Goal: Task Accomplishment & Management: Complete application form

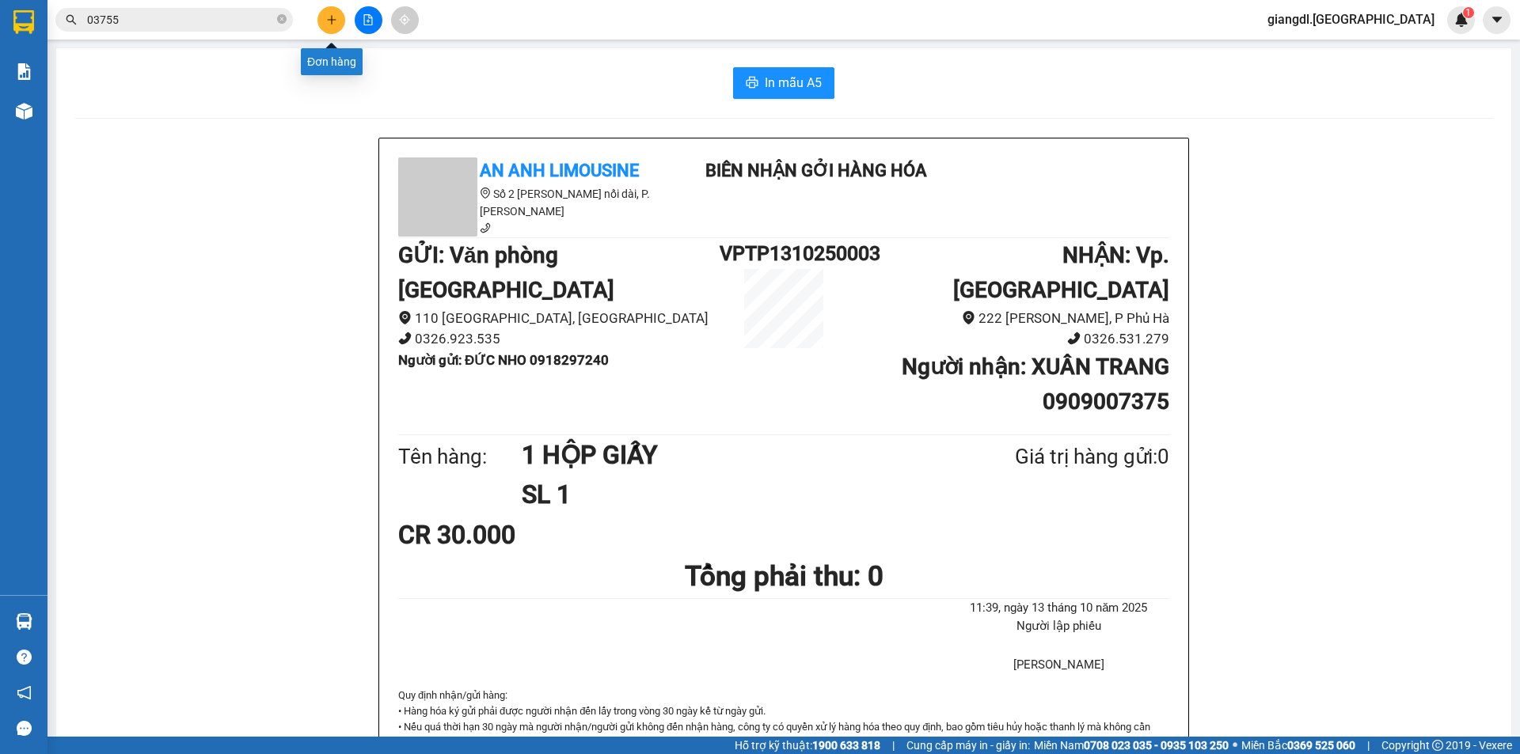
click at [334, 16] on icon "plus" at bounding box center [331, 19] width 11 height 11
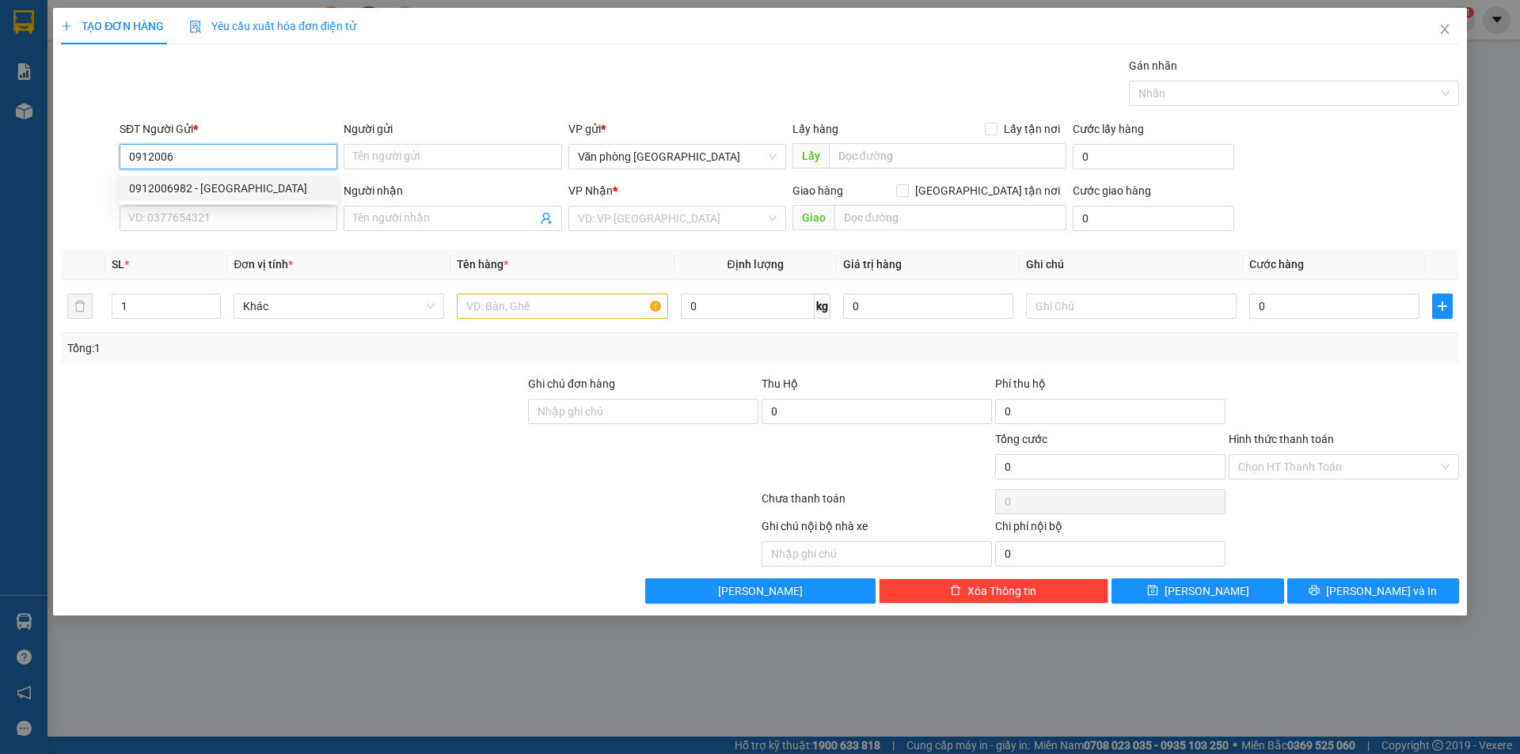
click at [287, 189] on div "0912006982 - [GEOGRAPHIC_DATA]" at bounding box center [228, 188] width 199 height 17
type input "0912006982"
type input "[PERSON_NAME]"
type input "0916411146"
type input "LÂN"
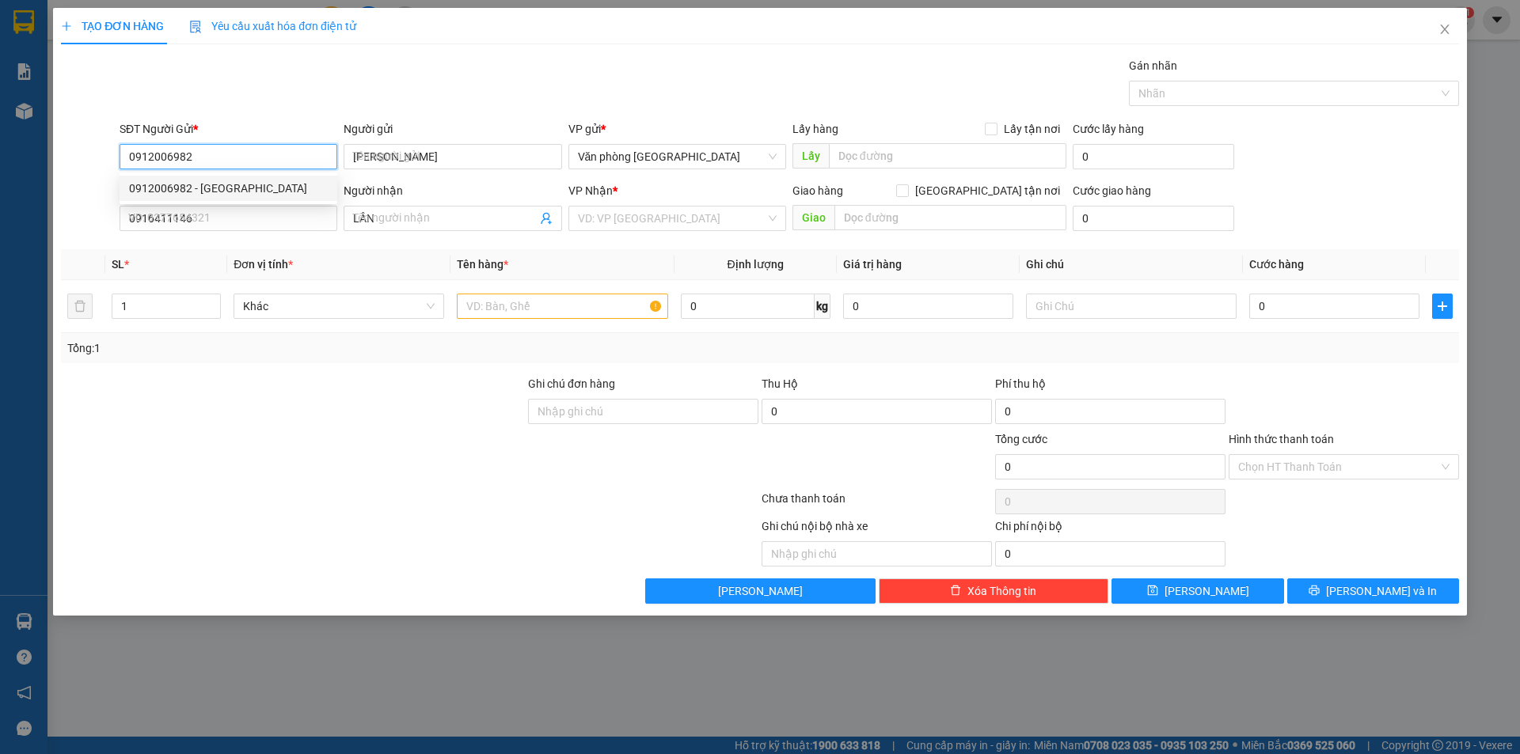
type input "170.000"
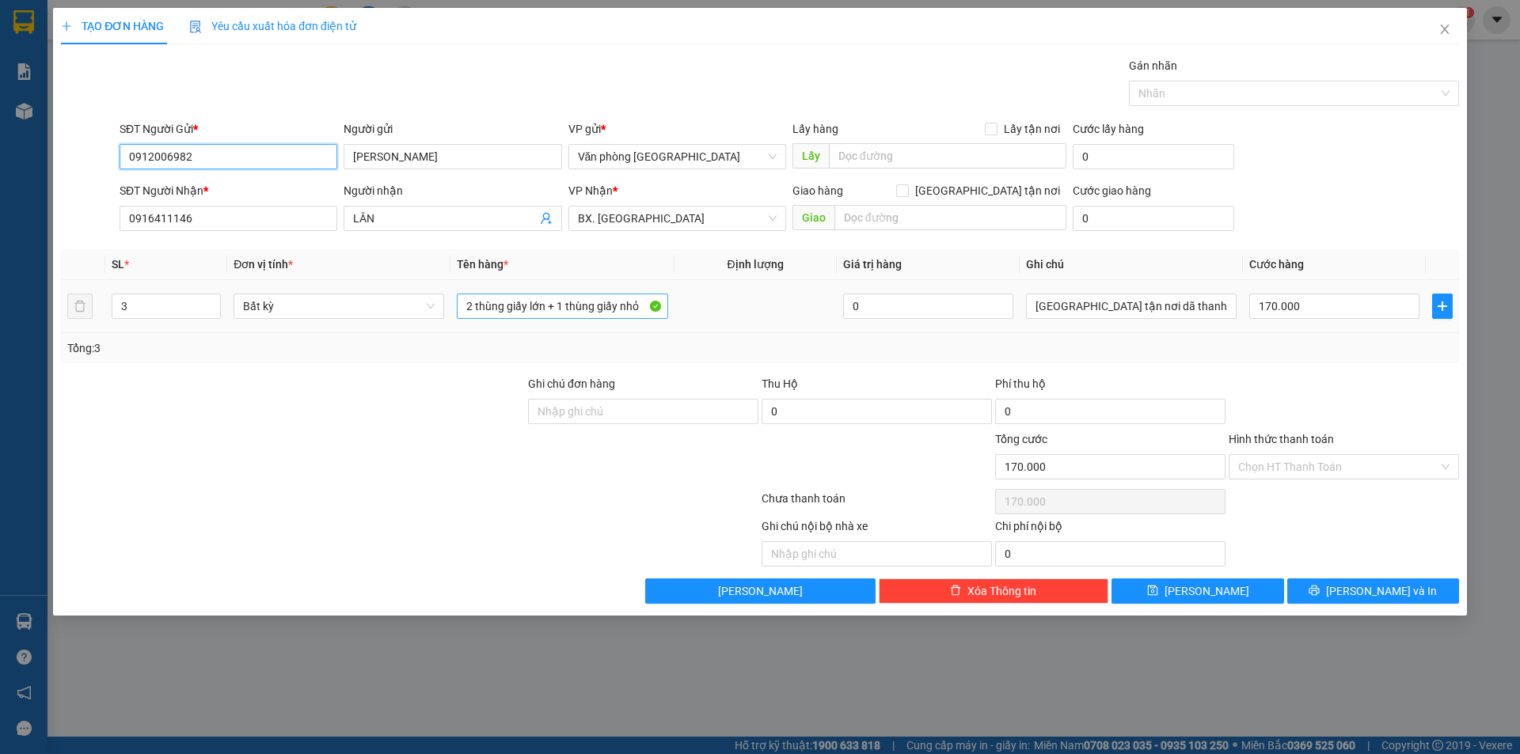
type input "0912006982"
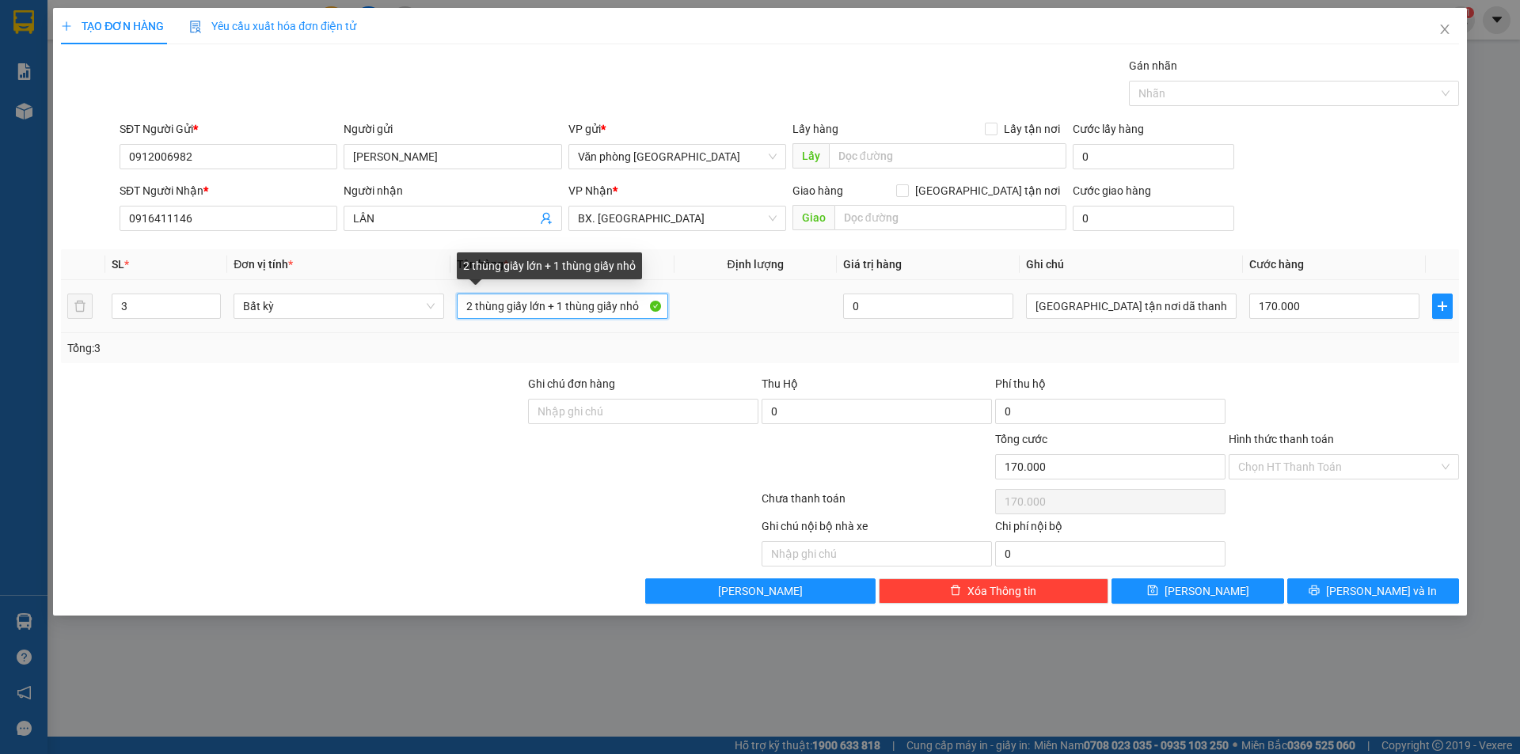
click at [588, 310] on input "2 thùng giấy lớn + 1 thùng giấy nhỏ" at bounding box center [562, 306] width 211 height 25
click at [587, 309] on input "2 thùng giấy lớn + 1 thùng giấy nhỏ" at bounding box center [562, 306] width 211 height 25
click at [586, 306] on input "2 thùng giấy lớn + 1 thùng giấy nhỏ" at bounding box center [562, 306] width 211 height 25
click at [584, 302] on input "2 thùng giấy lớn + 1 thùng giấy nhỏ" at bounding box center [562, 306] width 211 height 25
click at [584, 300] on input "2 thùng giấy lớn + 1 thùng giấy nhỏ" at bounding box center [562, 306] width 211 height 25
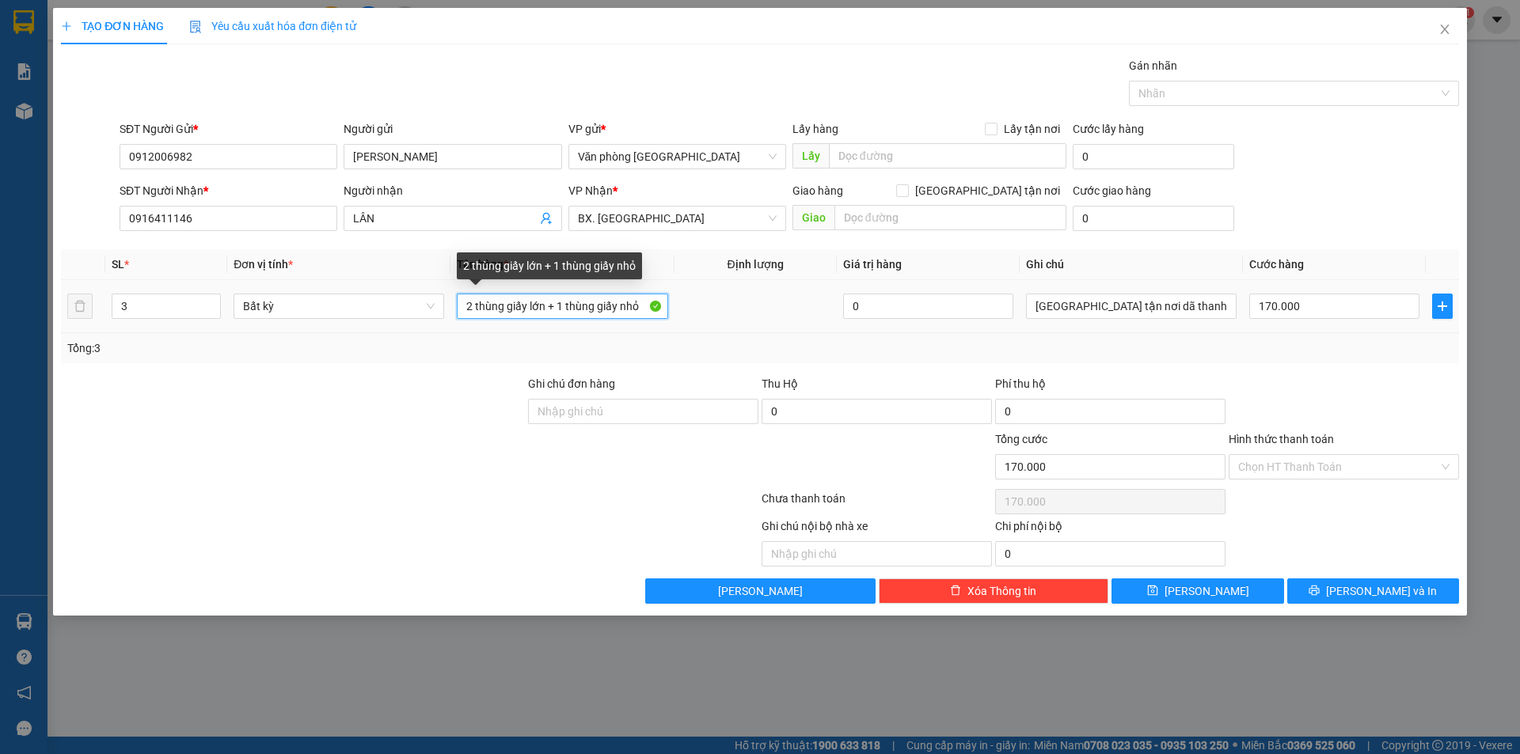
click at [584, 300] on input "2 thùng giấy lớn + 1 thùng giấy nhỏ" at bounding box center [562, 306] width 211 height 25
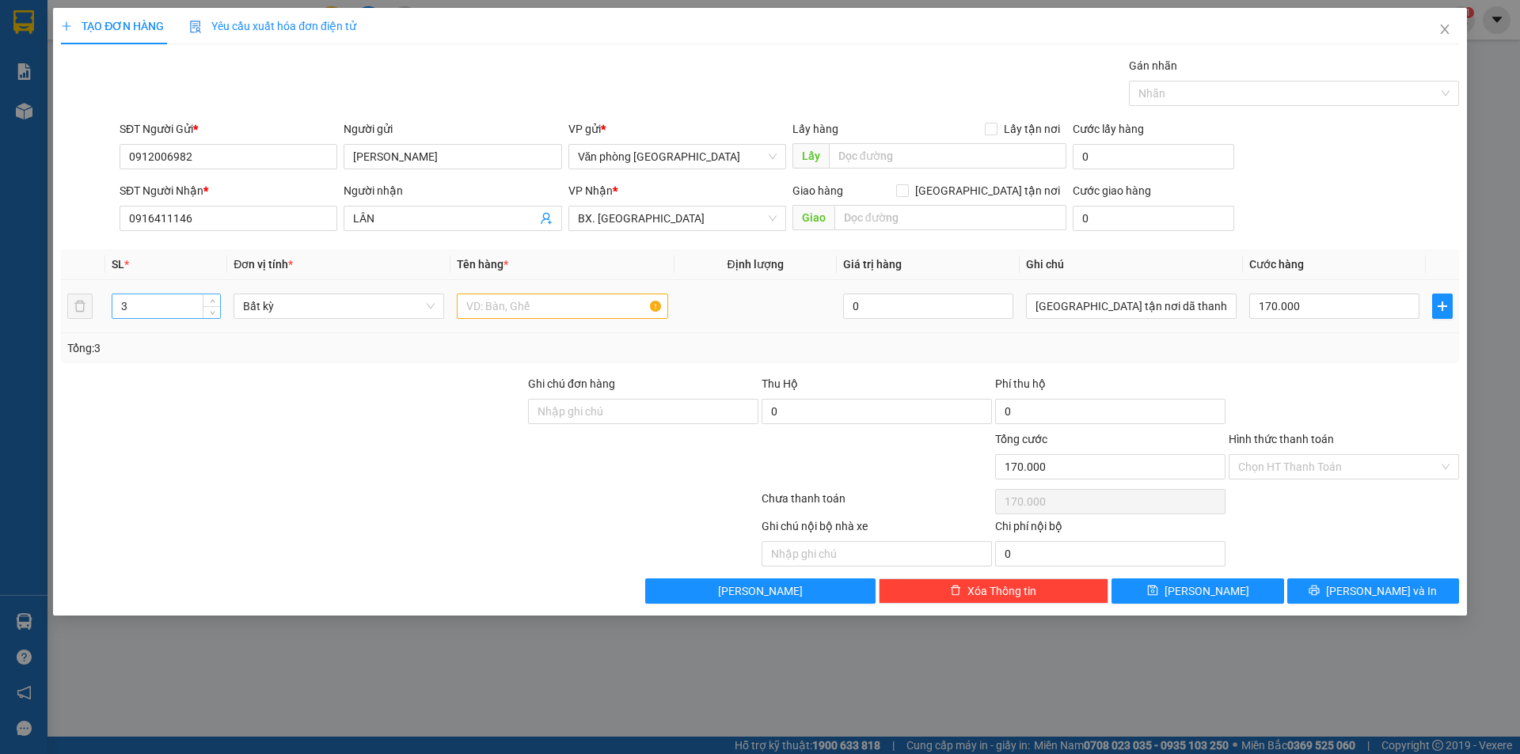
click at [178, 314] on input "3" at bounding box center [166, 306] width 108 height 24
type input "2"
click at [492, 301] on input "text" at bounding box center [562, 306] width 211 height 25
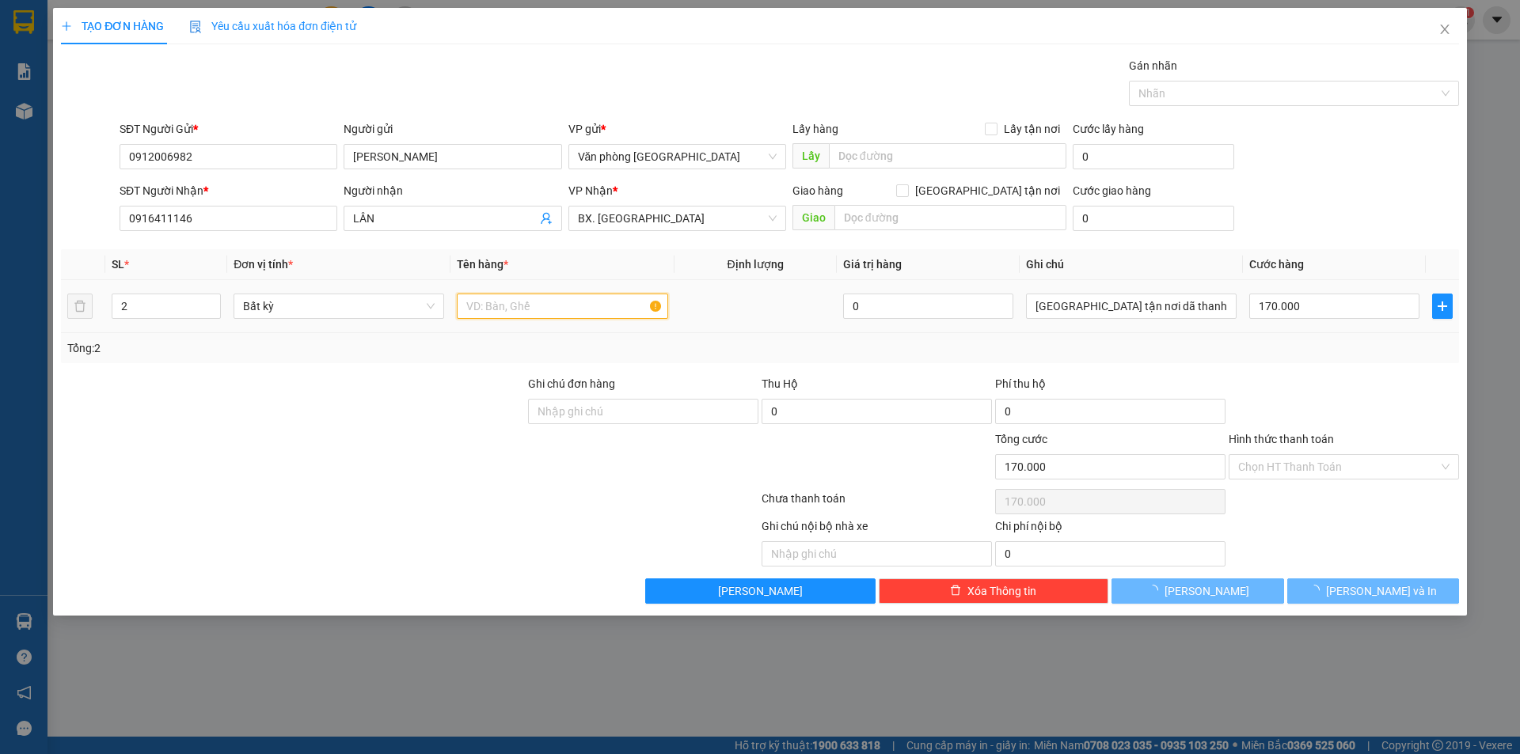
type input "0"
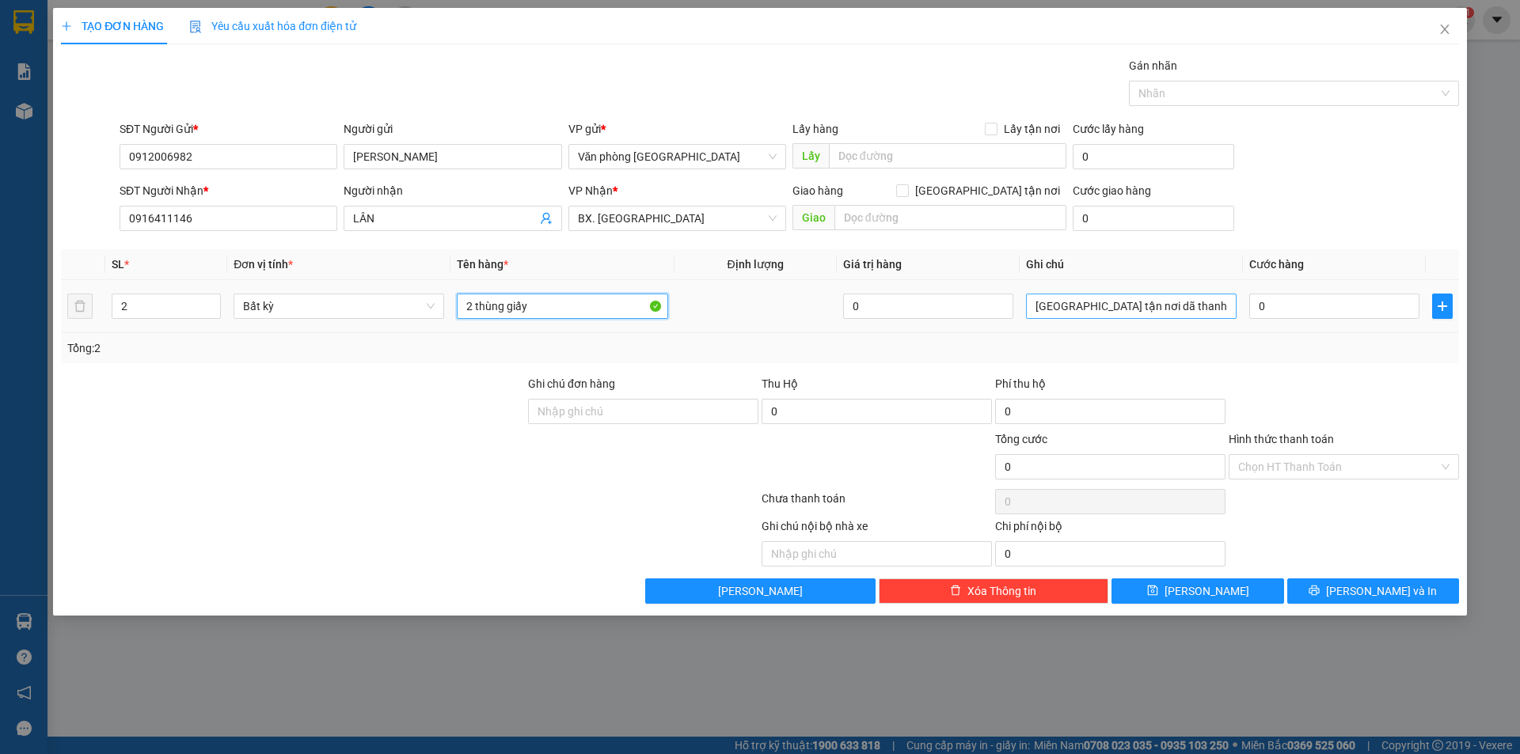
type input "2 thùng giấy"
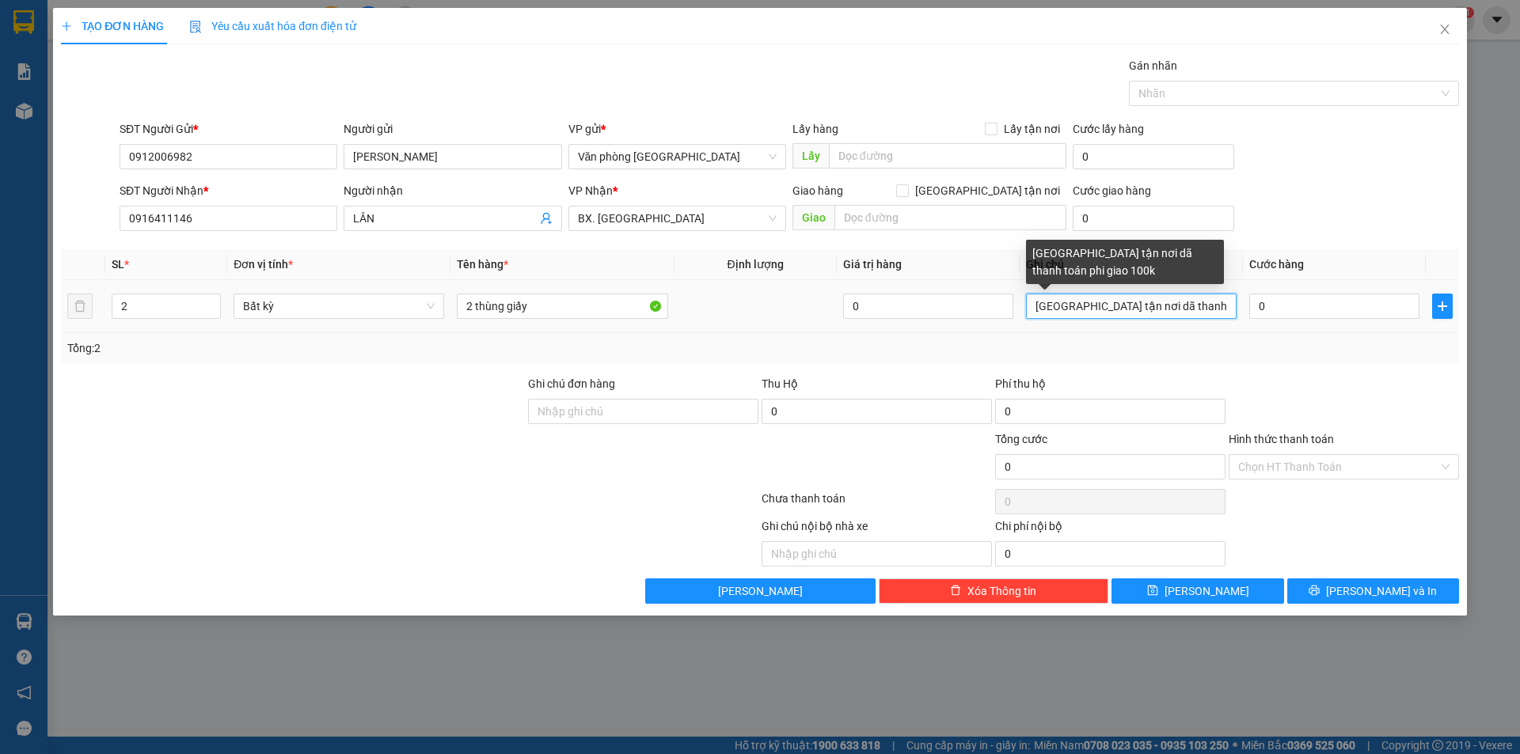
click at [1058, 310] on input "[GEOGRAPHIC_DATA] tận nơi dã thanh toán phi giao 100k" at bounding box center [1131, 306] width 211 height 25
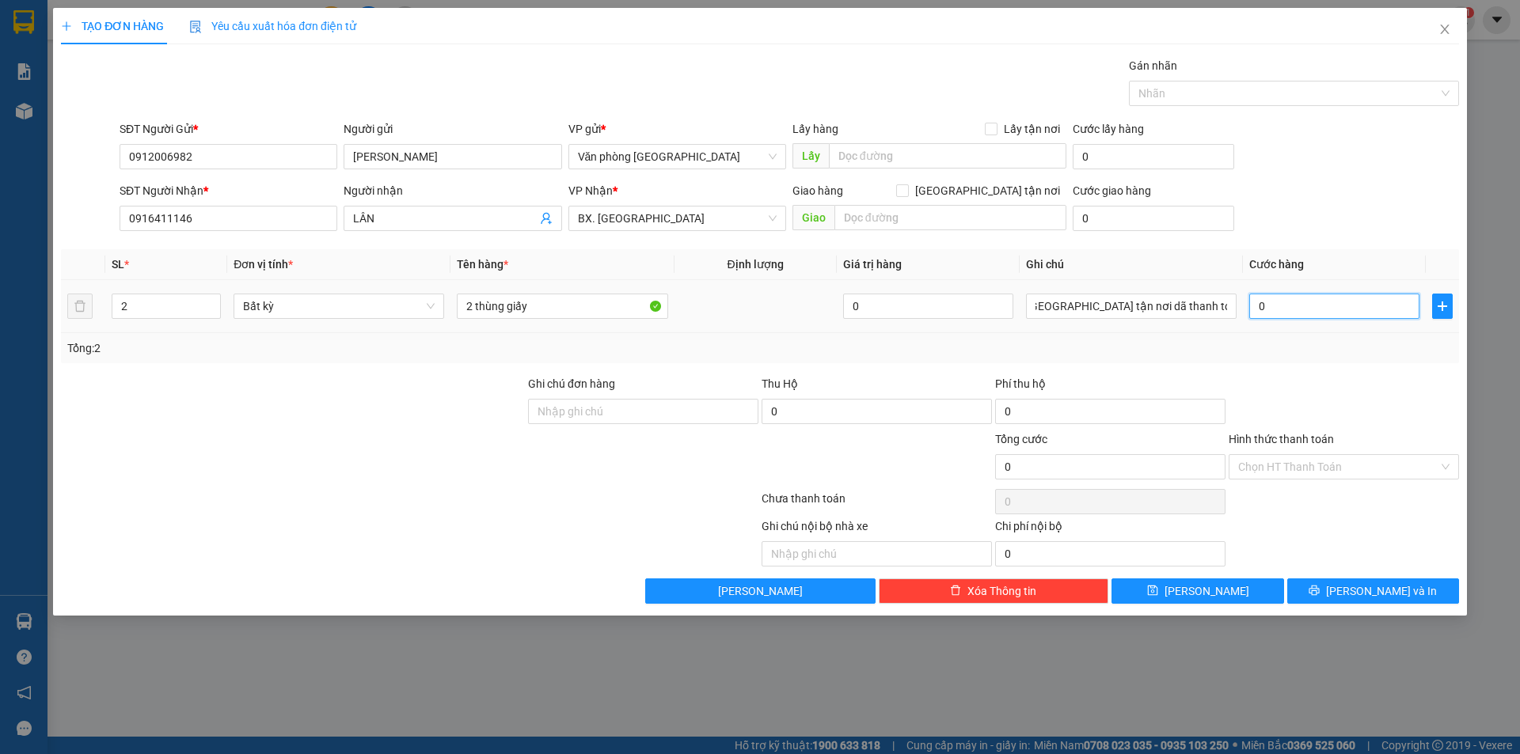
click at [1253, 308] on input "0" at bounding box center [1334, 306] width 170 height 25
click at [1260, 308] on input "0" at bounding box center [1334, 306] width 170 height 25
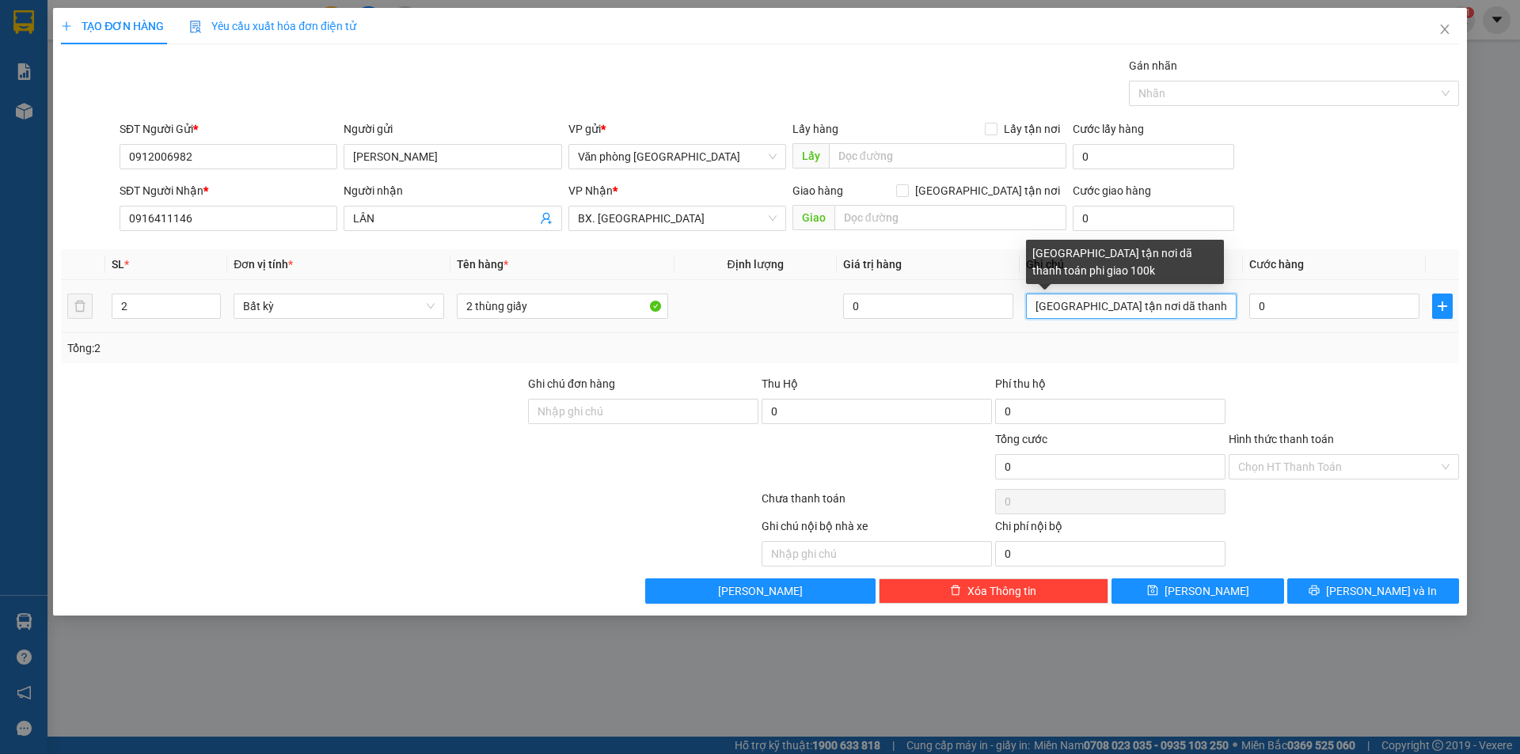
click at [1220, 307] on input "[GEOGRAPHIC_DATA] tận nơi dã thanh toán phi giao 100k" at bounding box center [1131, 306] width 211 height 25
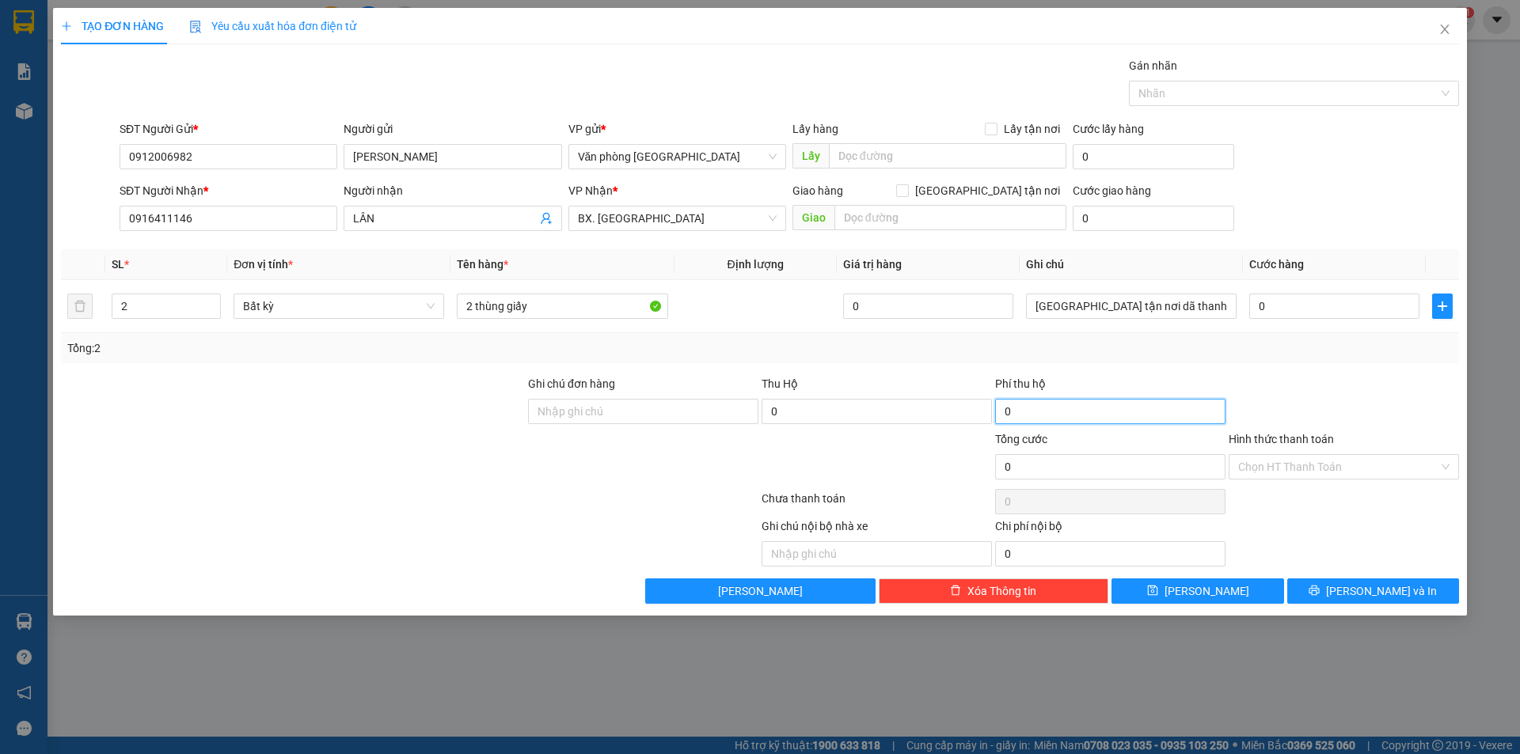
click at [1083, 406] on input "0" at bounding box center [1110, 411] width 230 height 25
click at [1261, 306] on input "0" at bounding box center [1334, 306] width 170 height 25
click at [1271, 307] on input "0" at bounding box center [1334, 306] width 170 height 25
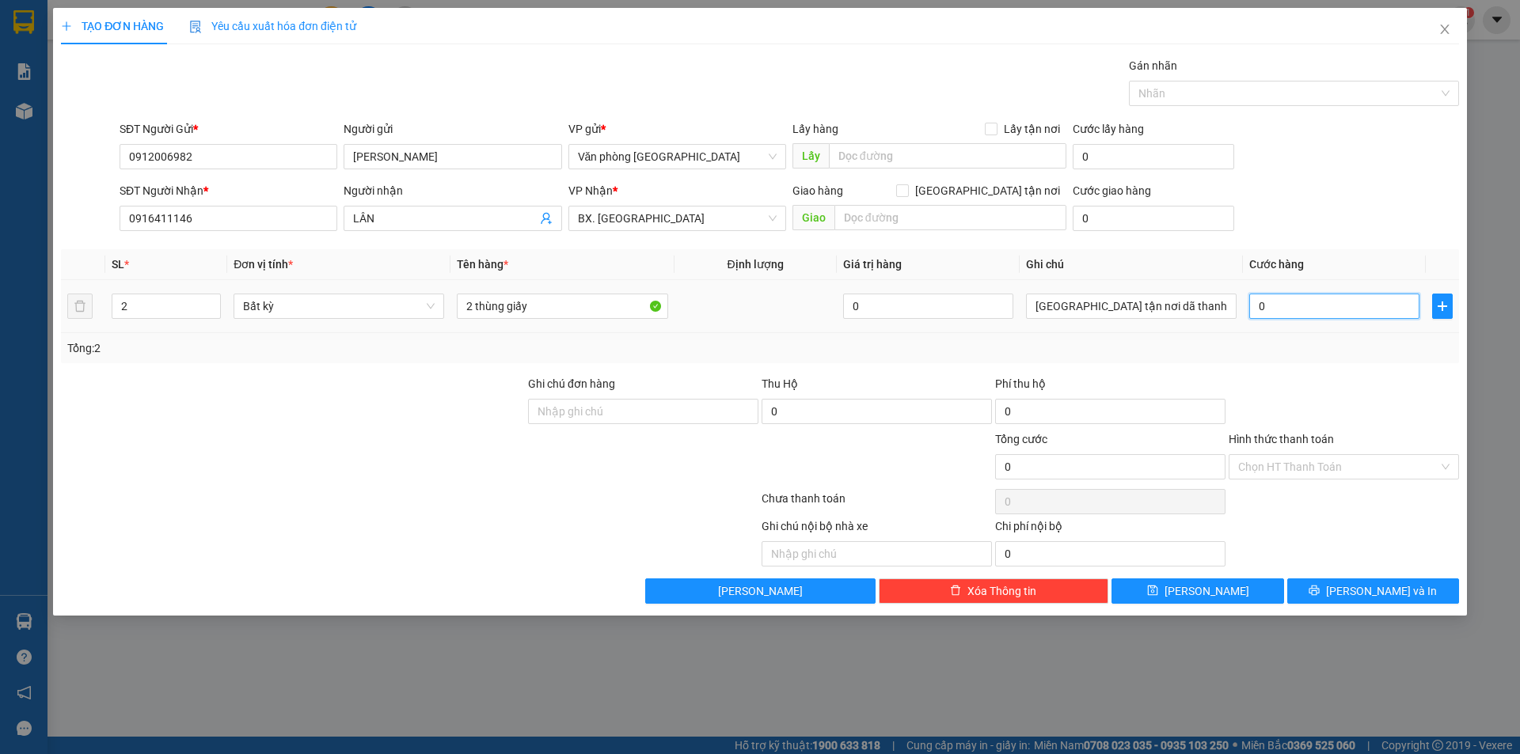
click at [1257, 309] on input "0" at bounding box center [1334, 306] width 170 height 25
type input "10"
type input "100"
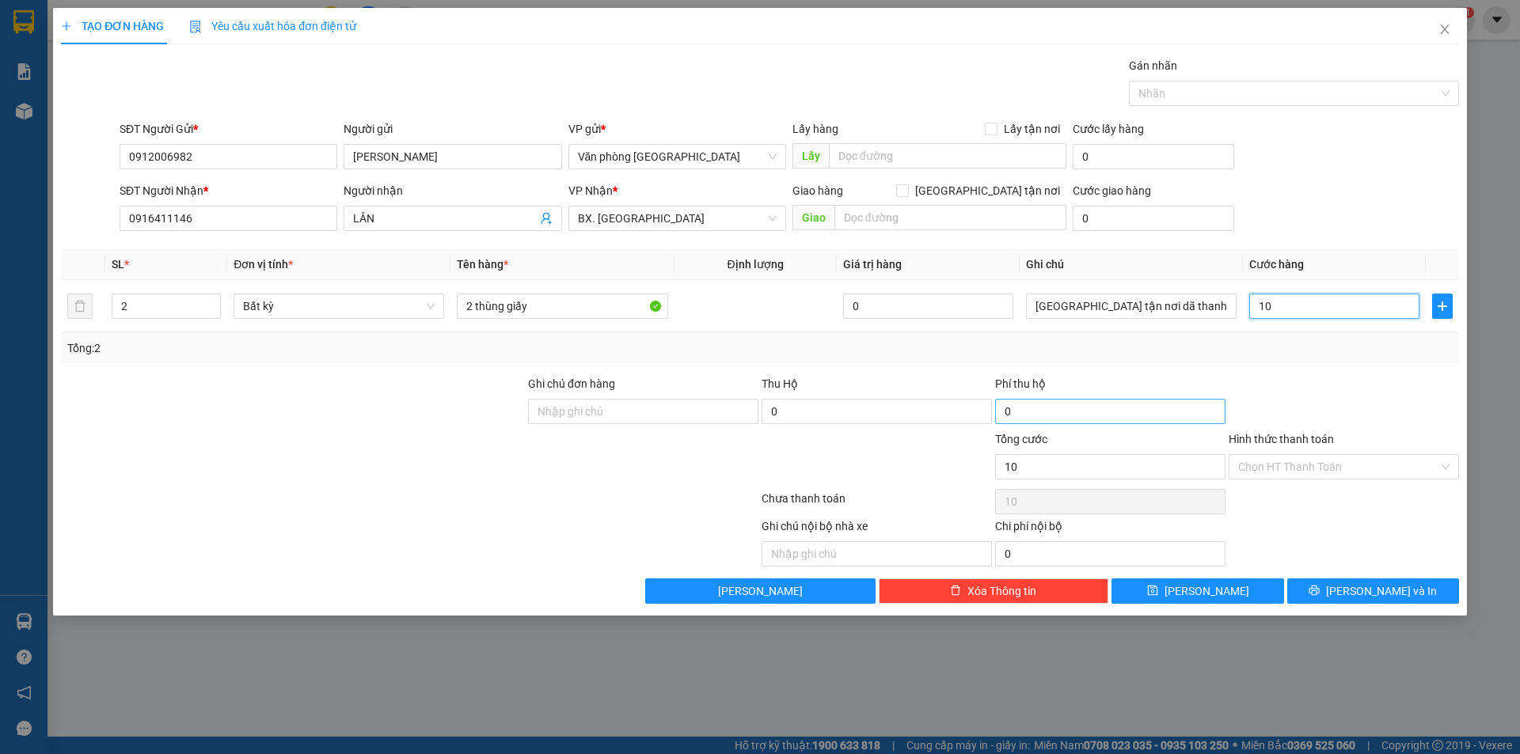
type input "100"
type input "1.000"
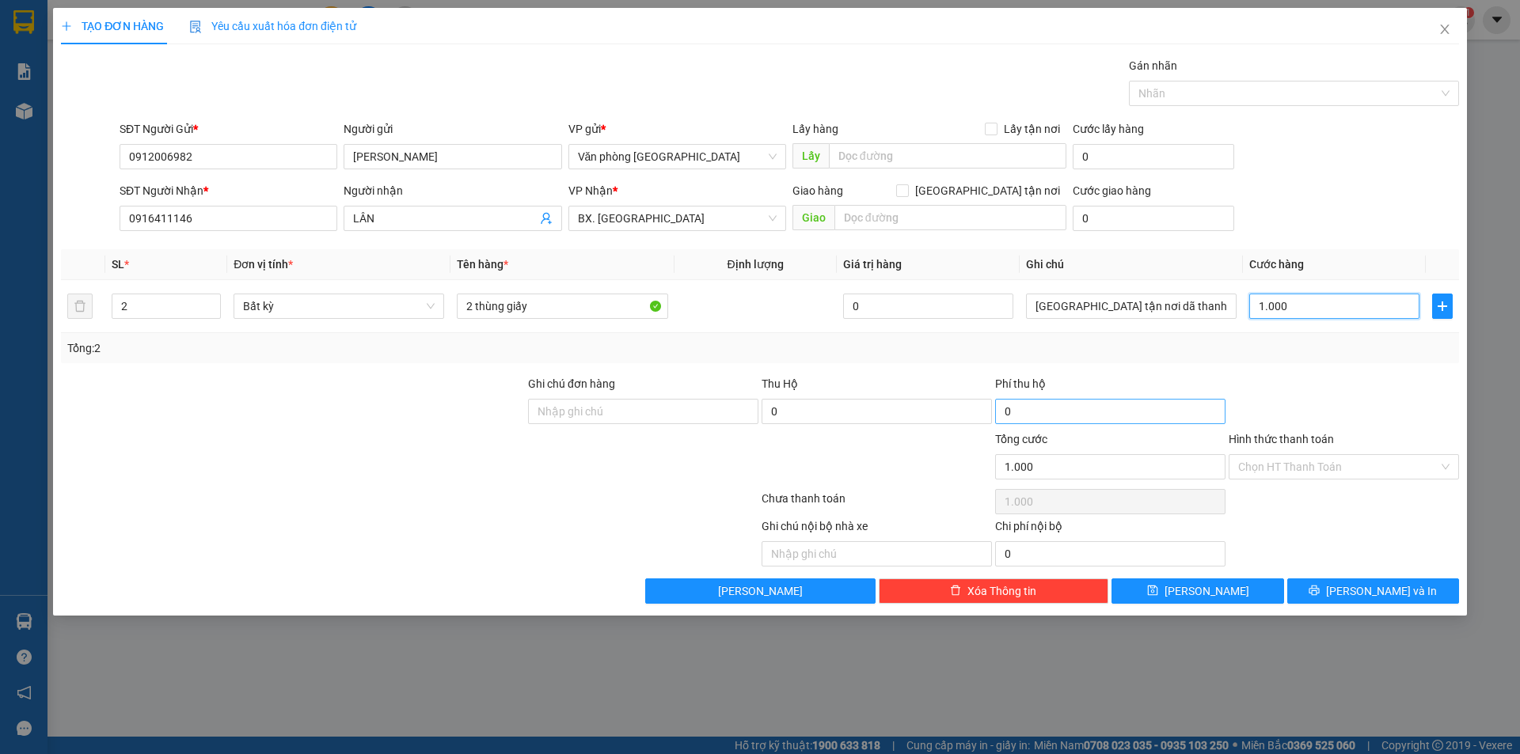
type input "10.000"
type input "100.000"
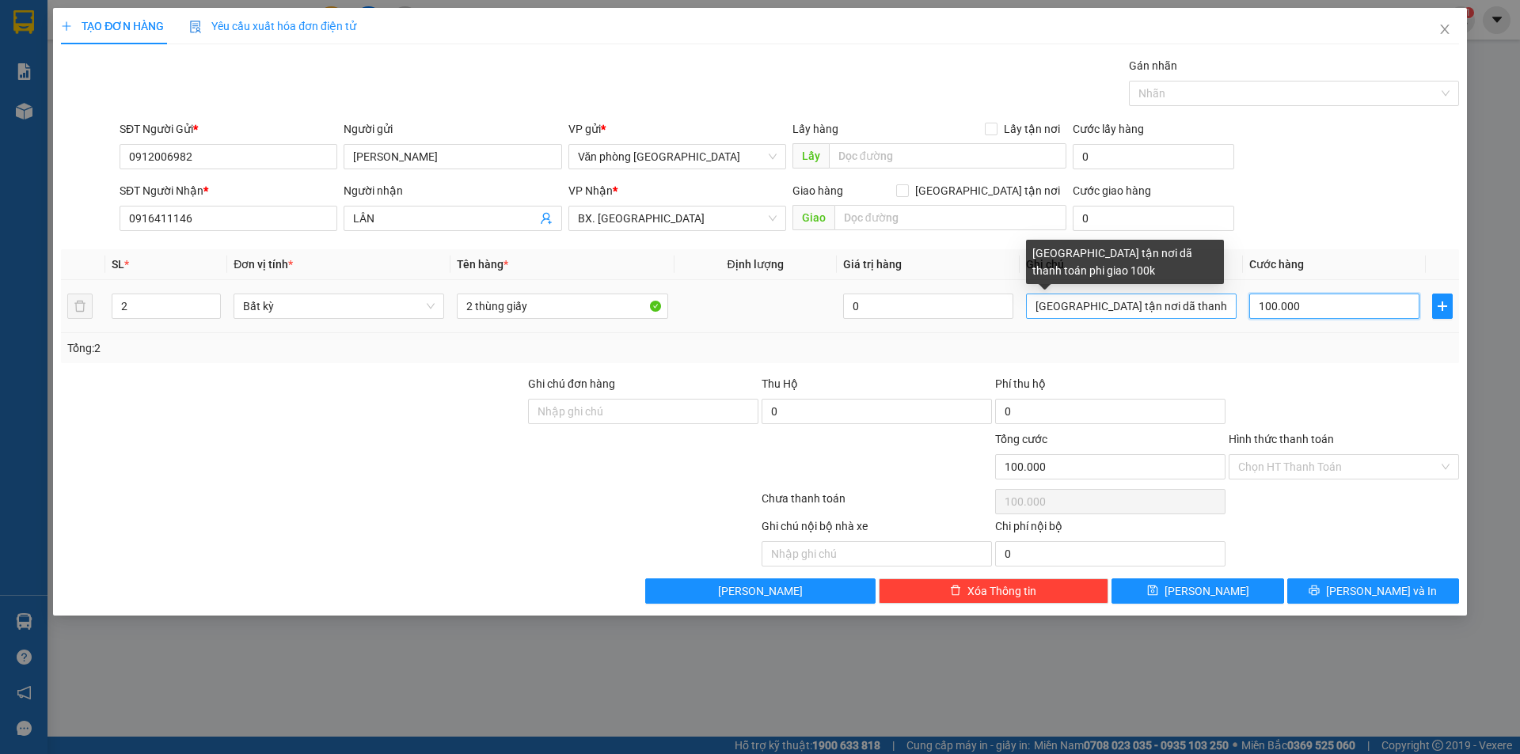
type input "100.000"
click at [1209, 309] on input "[GEOGRAPHIC_DATA] tận nơi dã thanh toán phi giao 100k" at bounding box center [1131, 306] width 211 height 25
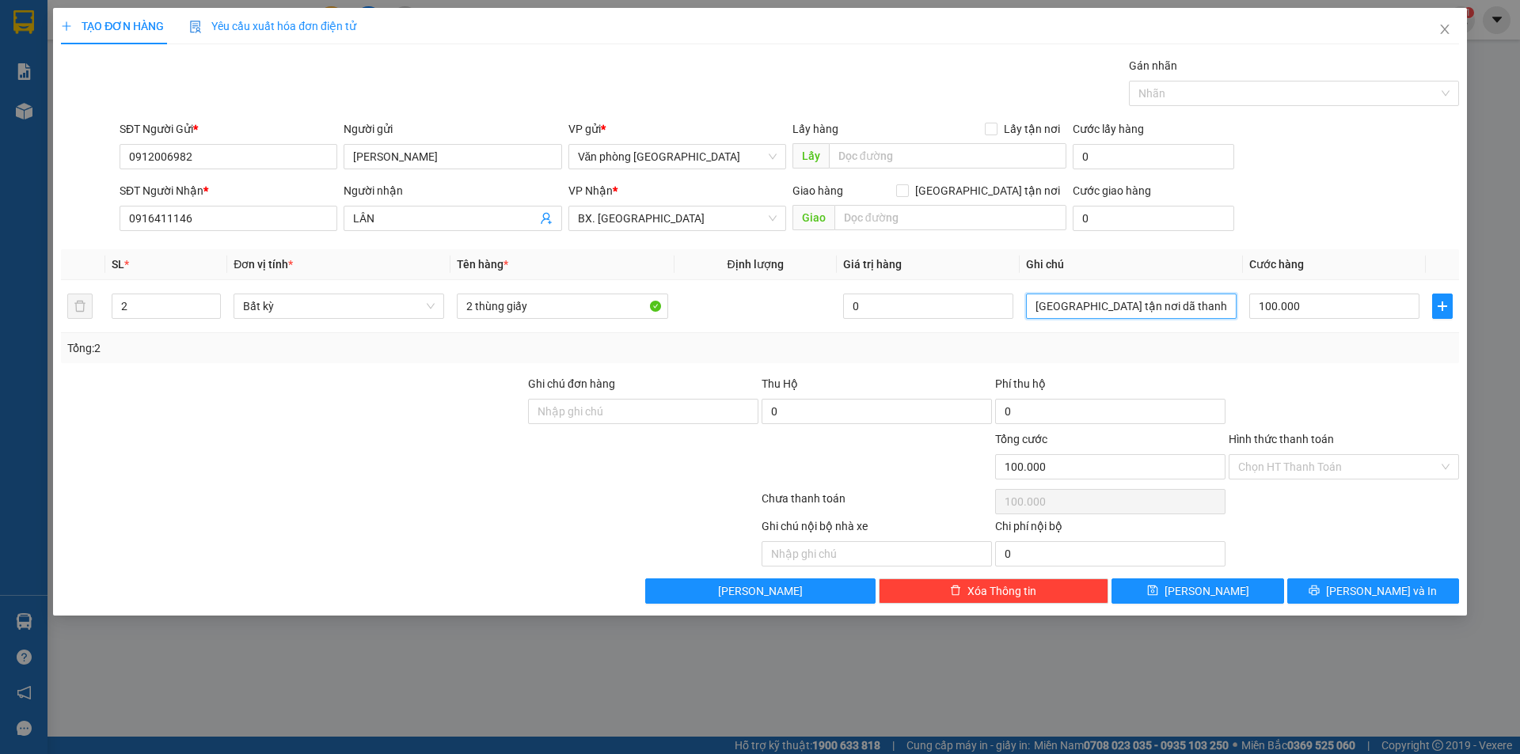
scroll to position [0, 3]
type input "[GEOGRAPHIC_DATA] tận nơi dã thanh toán phi giao 80k"
click at [1128, 316] on input "[GEOGRAPHIC_DATA] tận nơi dã thanh toán phi giao 80k" at bounding box center [1131, 306] width 211 height 25
click at [1128, 314] on input "[GEOGRAPHIC_DATA] tận nơi dã thanh toán phi giao 80k" at bounding box center [1131, 306] width 211 height 25
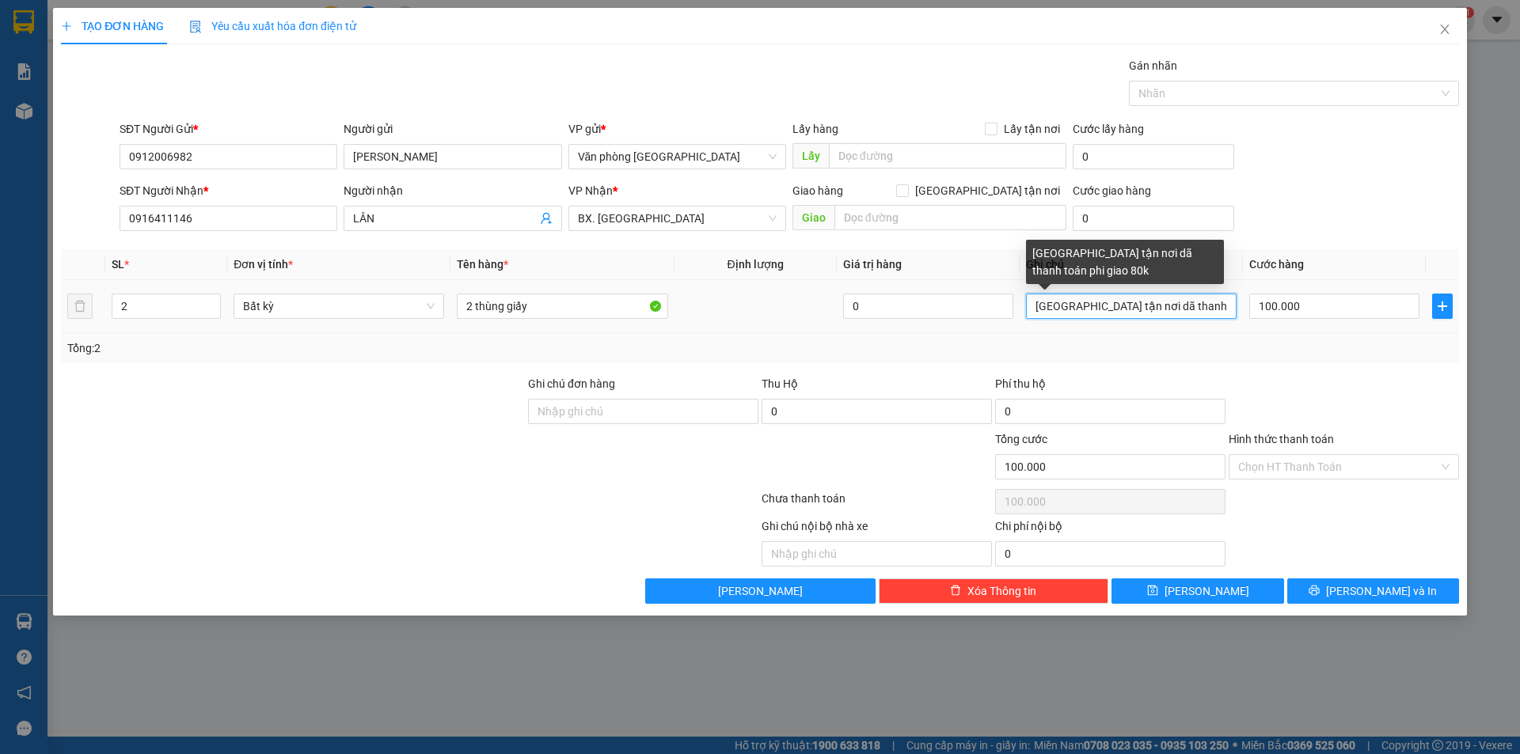
click at [1127, 313] on input "[GEOGRAPHIC_DATA] tận nơi dã thanh toán phi giao 80k" at bounding box center [1131, 306] width 211 height 25
click at [1126, 312] on input "[GEOGRAPHIC_DATA] tận nơi dã thanh toán phi giao 80k" at bounding box center [1131, 306] width 211 height 25
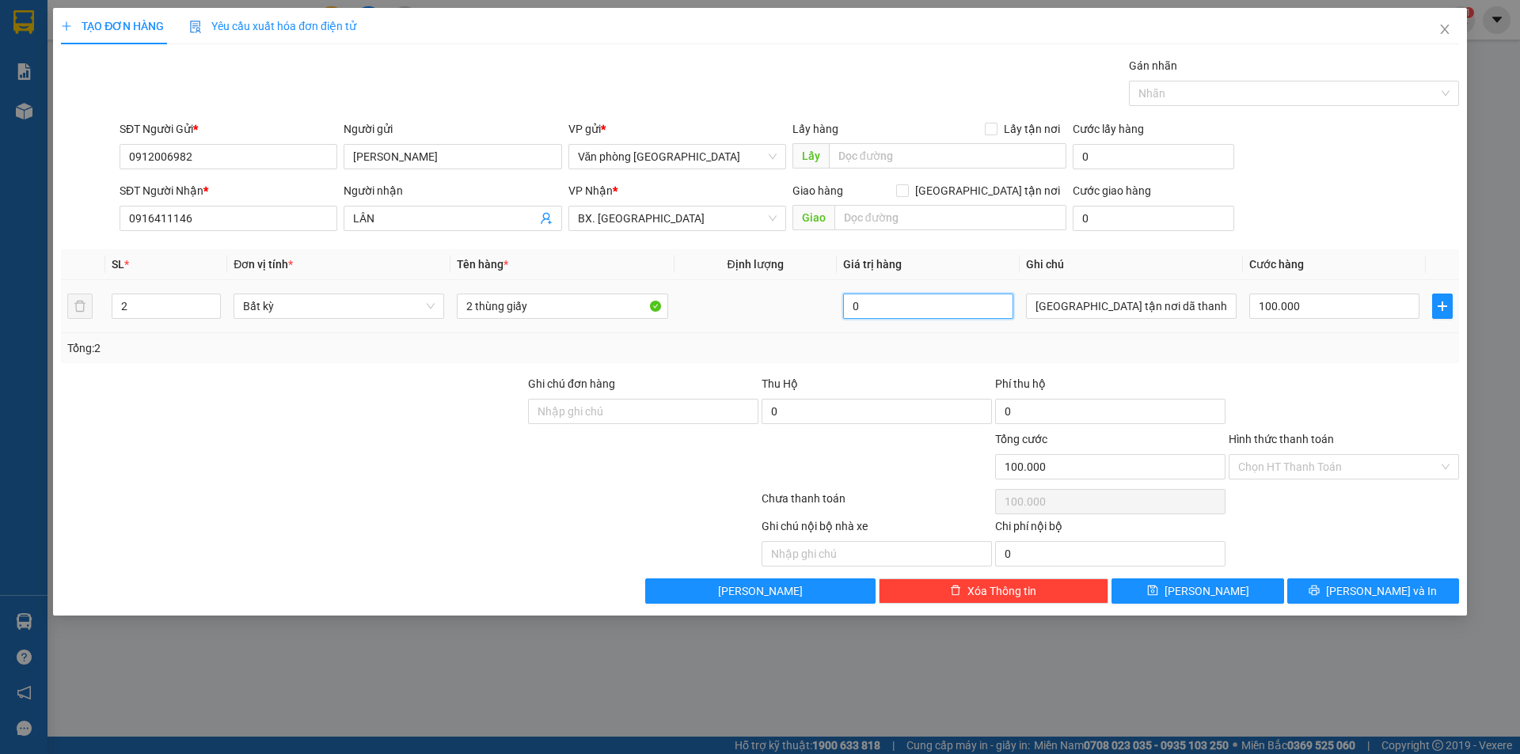
click at [910, 306] on input "0" at bounding box center [928, 306] width 170 height 25
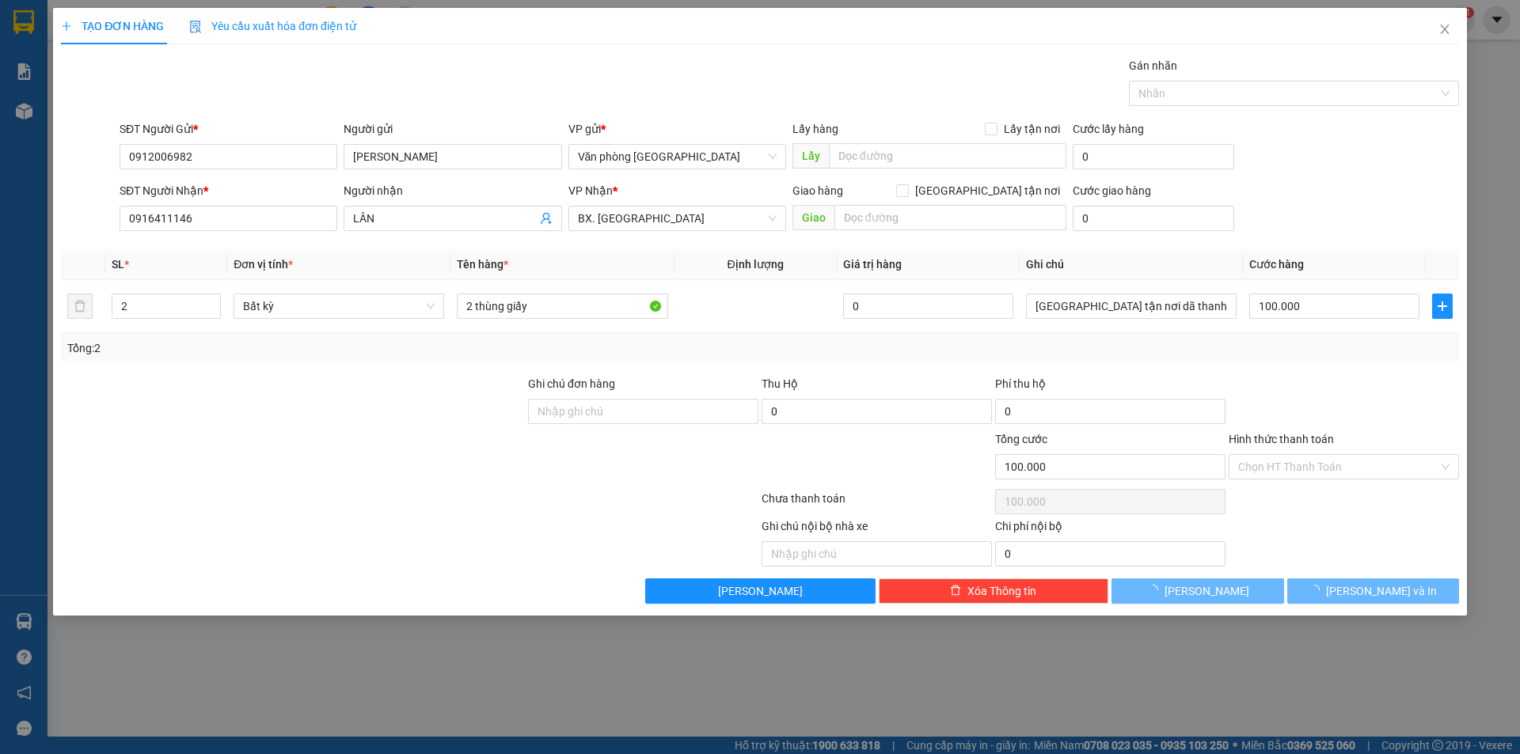
type input "0"
click at [1261, 310] on input "0" at bounding box center [1334, 306] width 170 height 25
click at [1256, 309] on input "0" at bounding box center [1334, 306] width 170 height 25
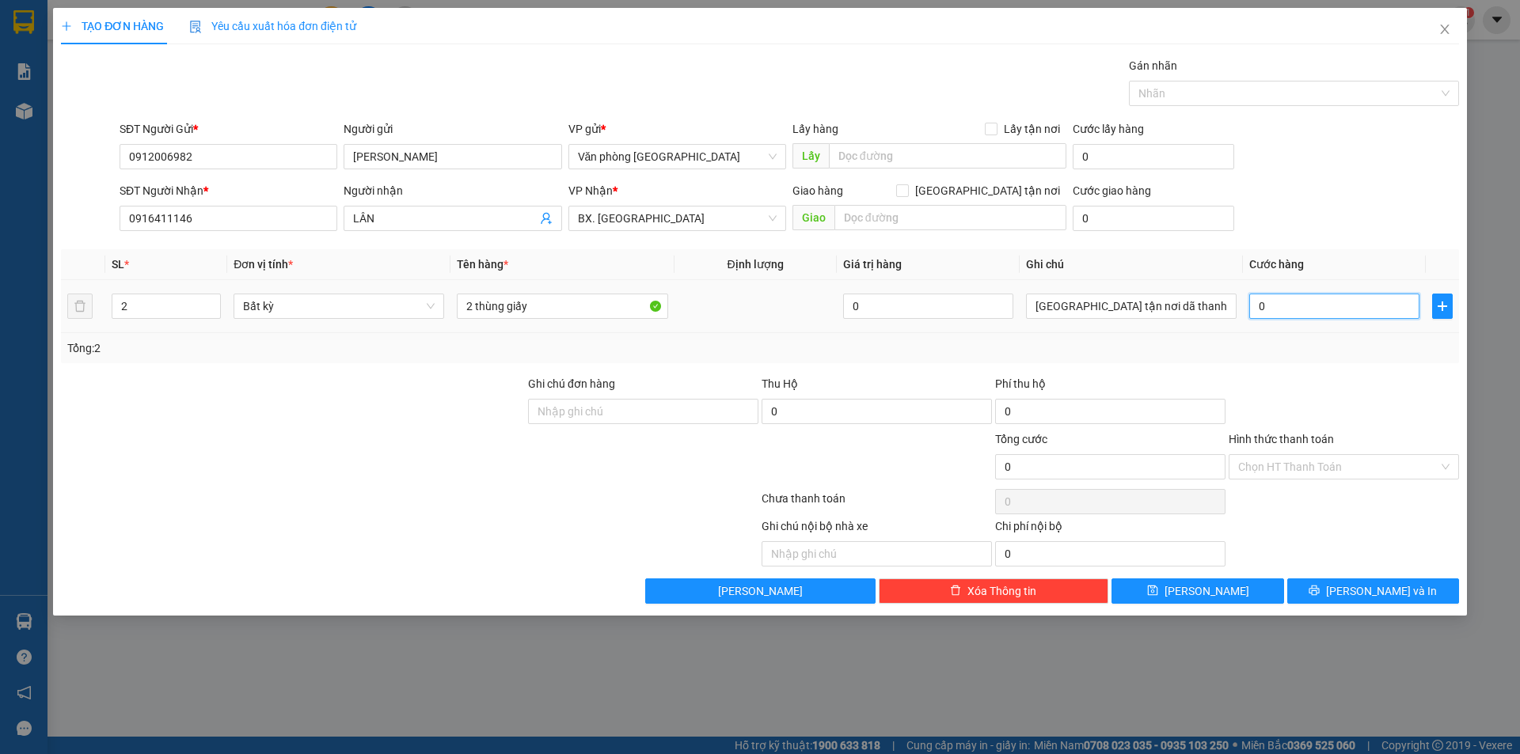
click at [1256, 309] on input "0" at bounding box center [1334, 306] width 170 height 25
click at [1259, 310] on input "0" at bounding box center [1334, 306] width 170 height 25
click at [1259, 313] on input "0" at bounding box center [1334, 306] width 170 height 25
type input "10"
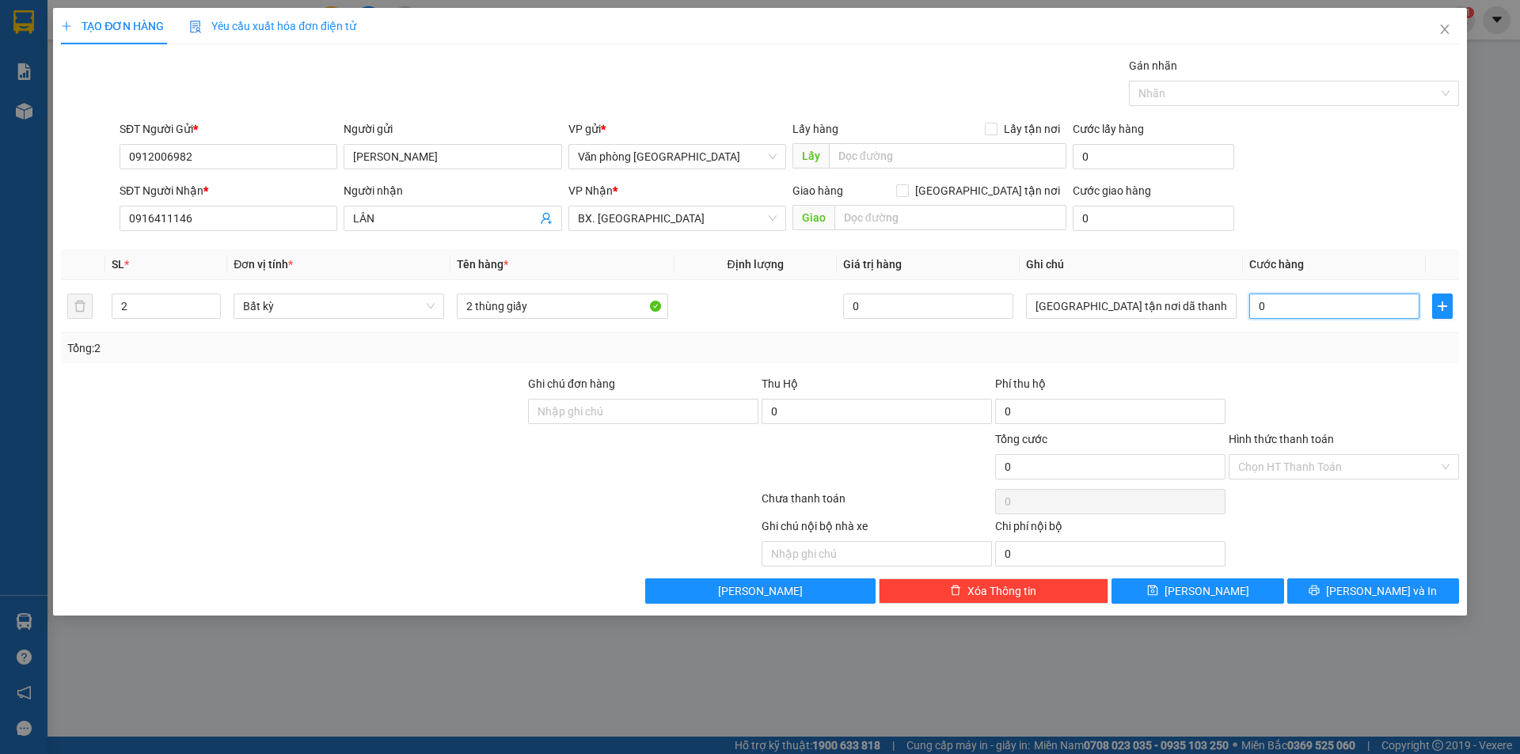
type input "10"
type input "100"
type input "1.000"
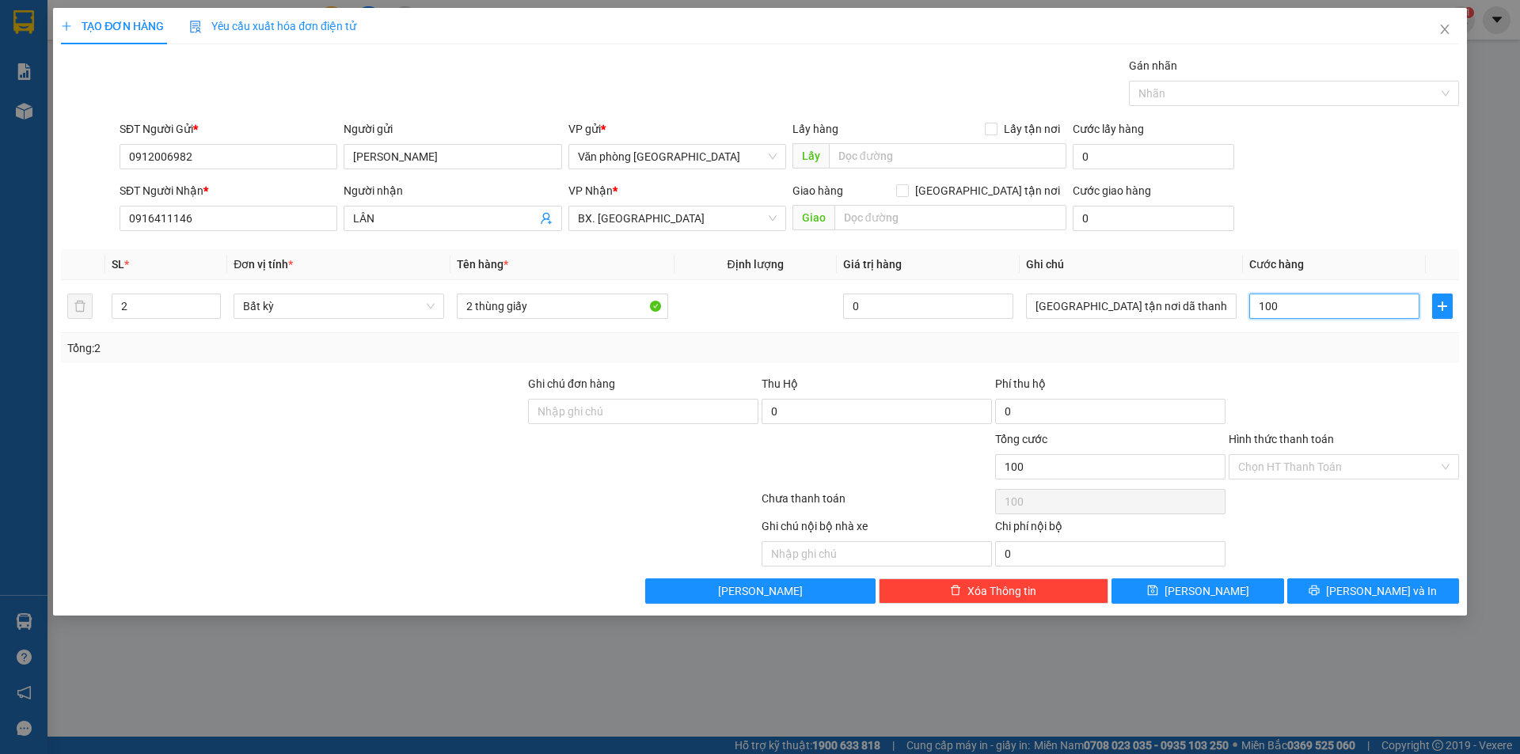
type input "1.000"
type input "10.000"
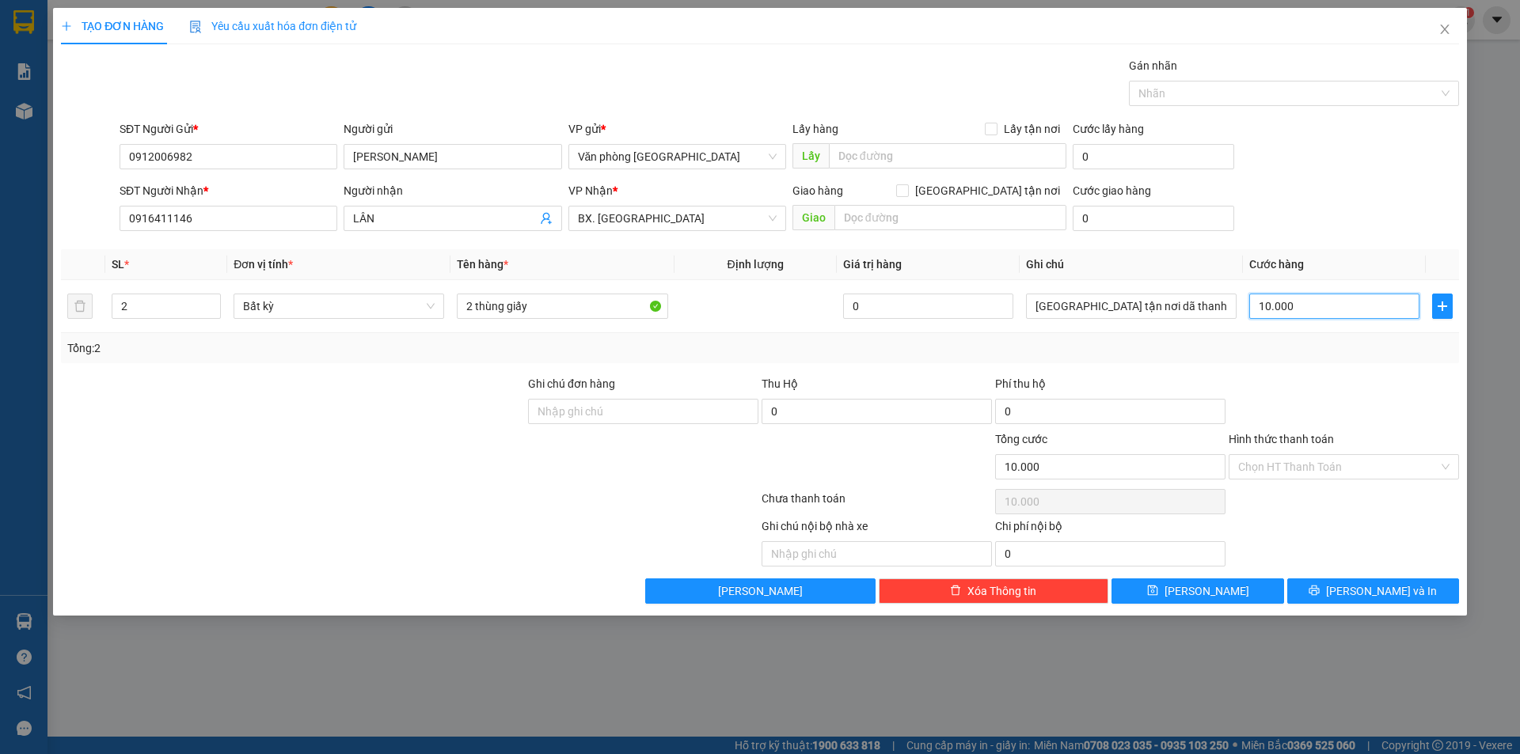
type input "100.000"
click at [1290, 465] on input "Hình thức thanh toán" at bounding box center [1338, 467] width 200 height 24
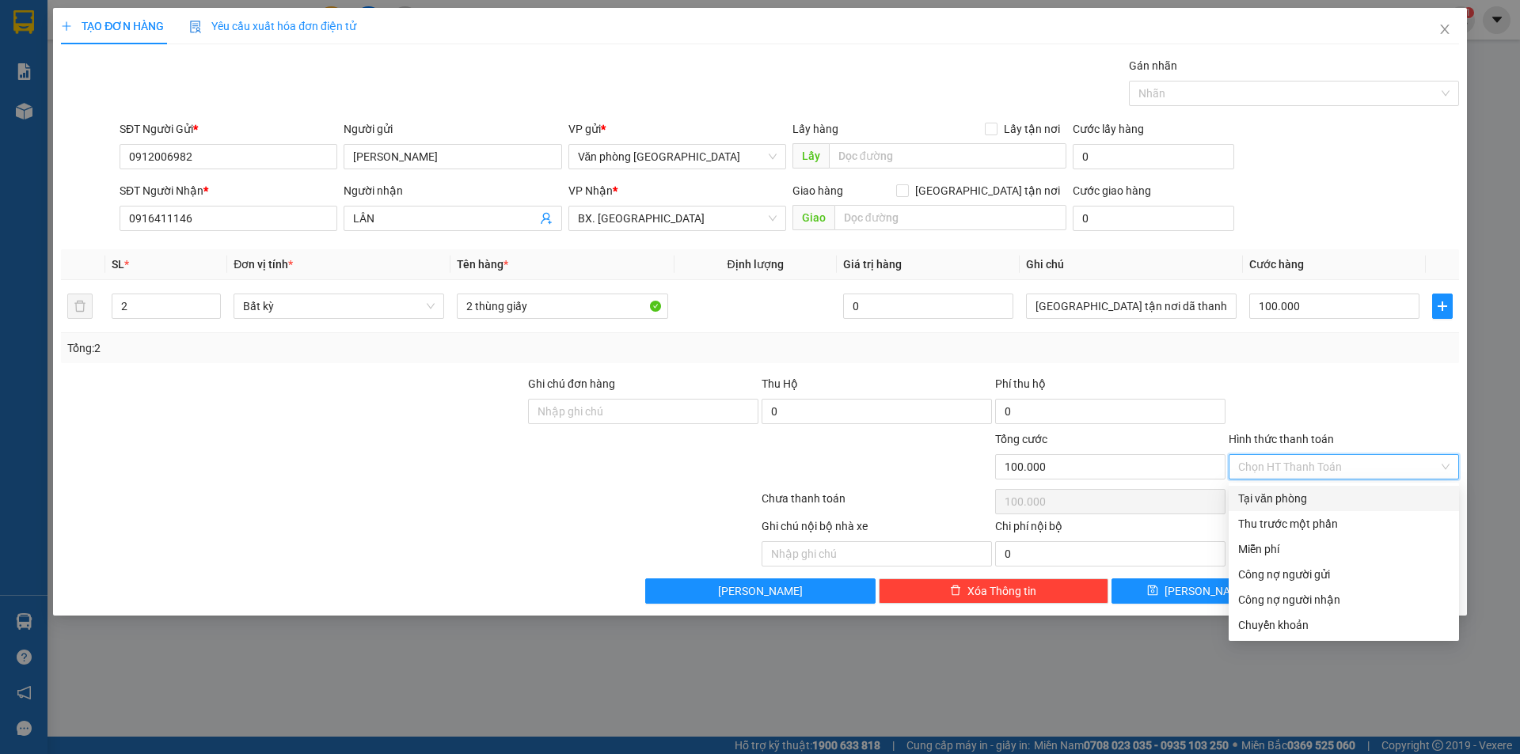
click at [1293, 499] on div "Tại văn phòng" at bounding box center [1343, 498] width 211 height 17
type input "0"
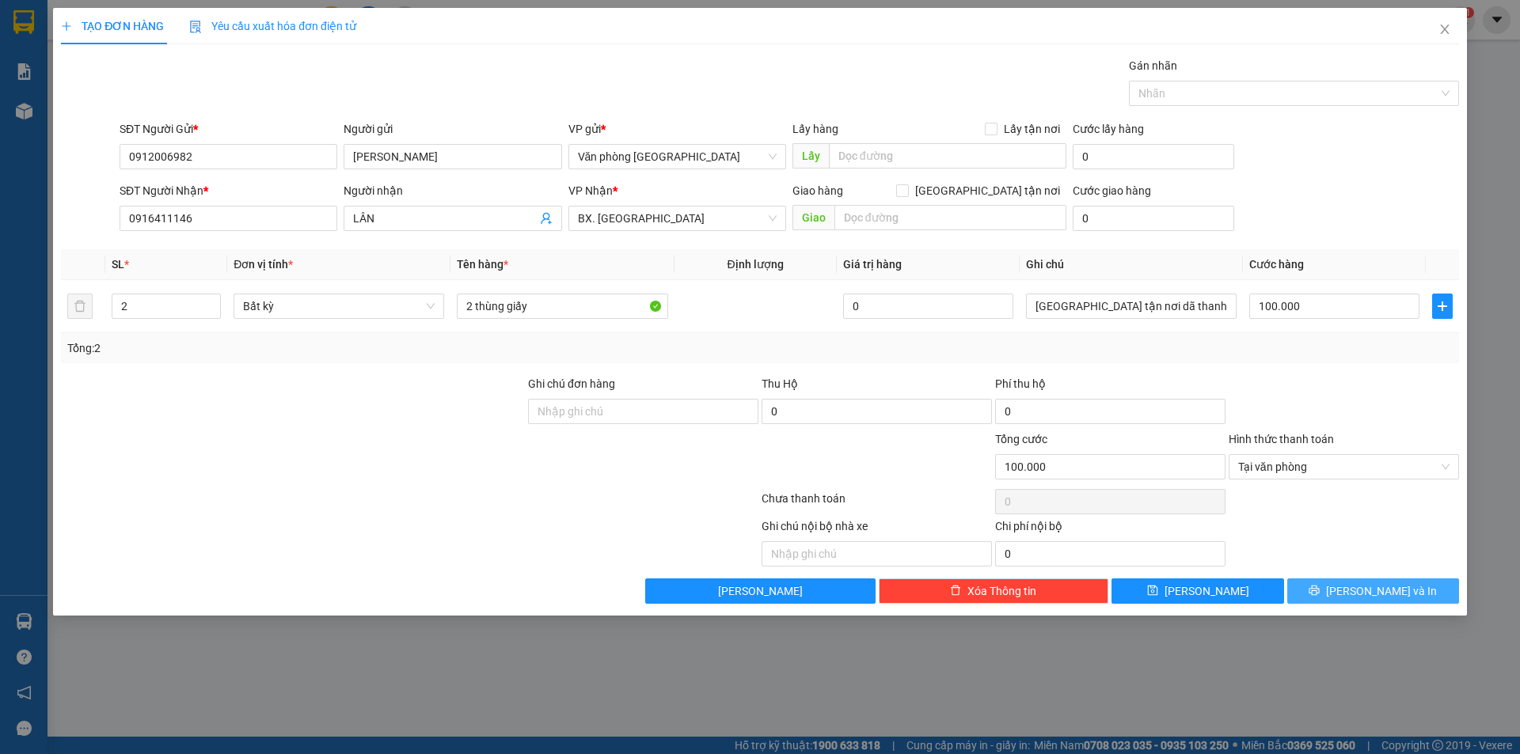
click at [1324, 595] on button "[PERSON_NAME] và In" at bounding box center [1373, 591] width 172 height 25
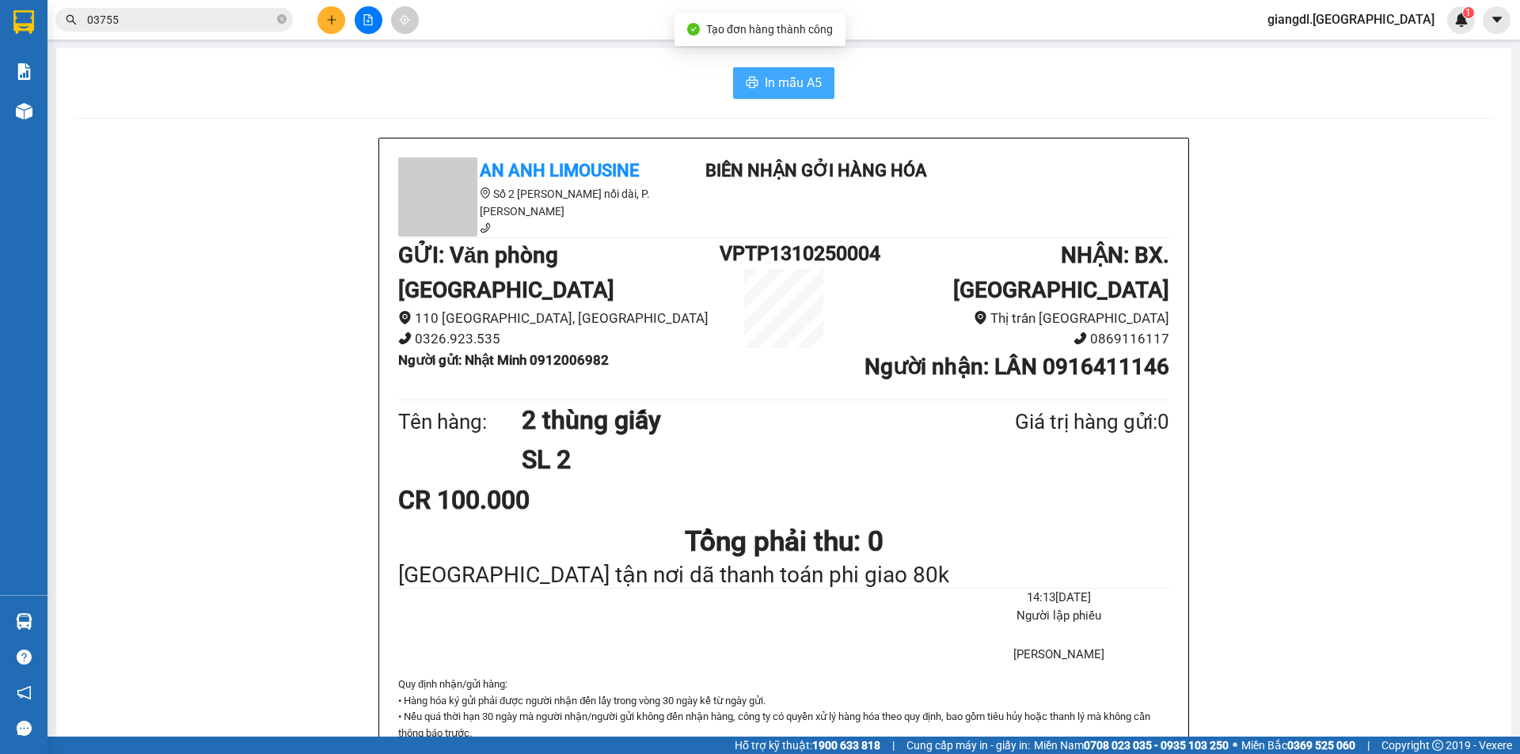
click at [765, 89] on span "In mẫu A5" at bounding box center [793, 83] width 57 height 20
click at [329, 28] on button at bounding box center [331, 20] width 28 height 28
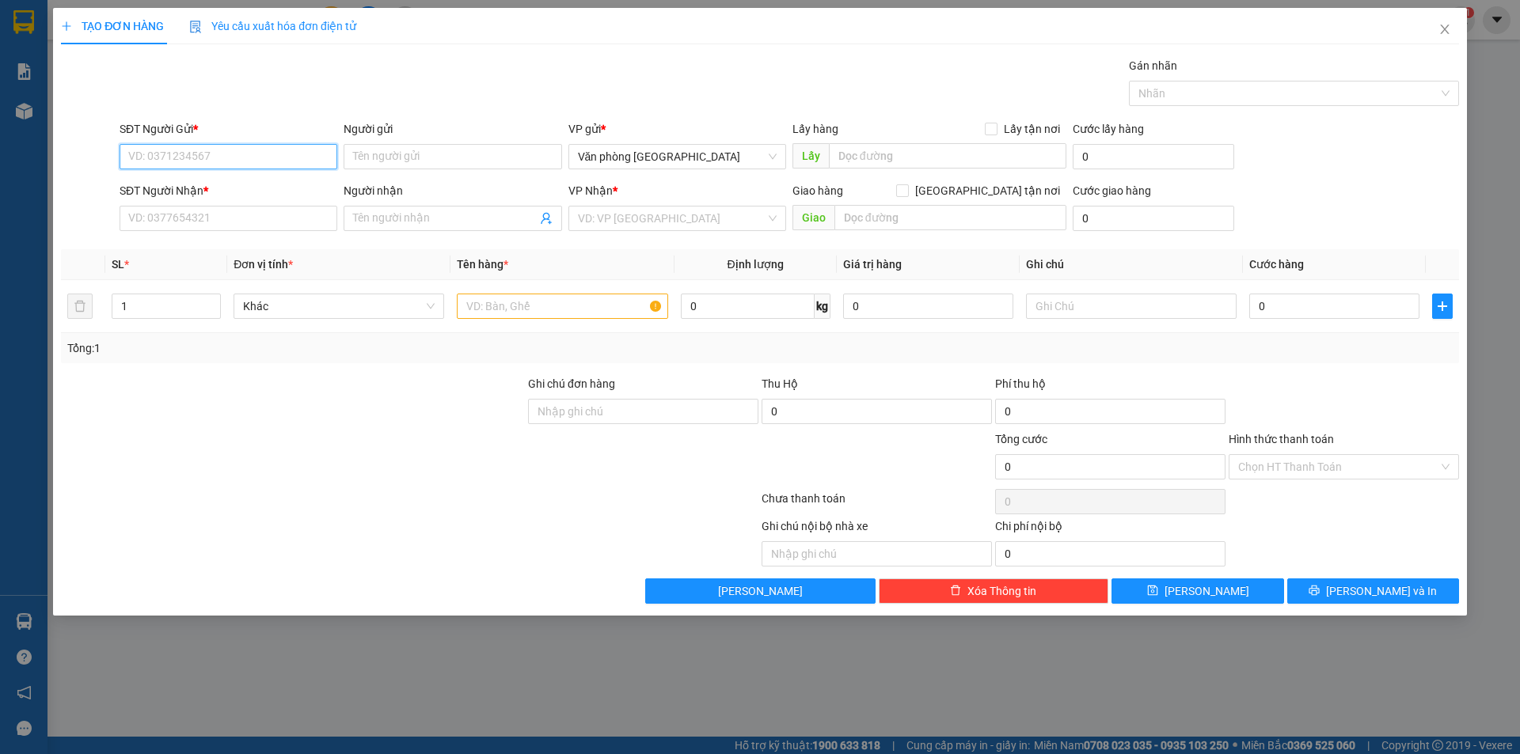
click at [213, 153] on input "SĐT Người Gửi *" at bounding box center [229, 156] width 218 height 25
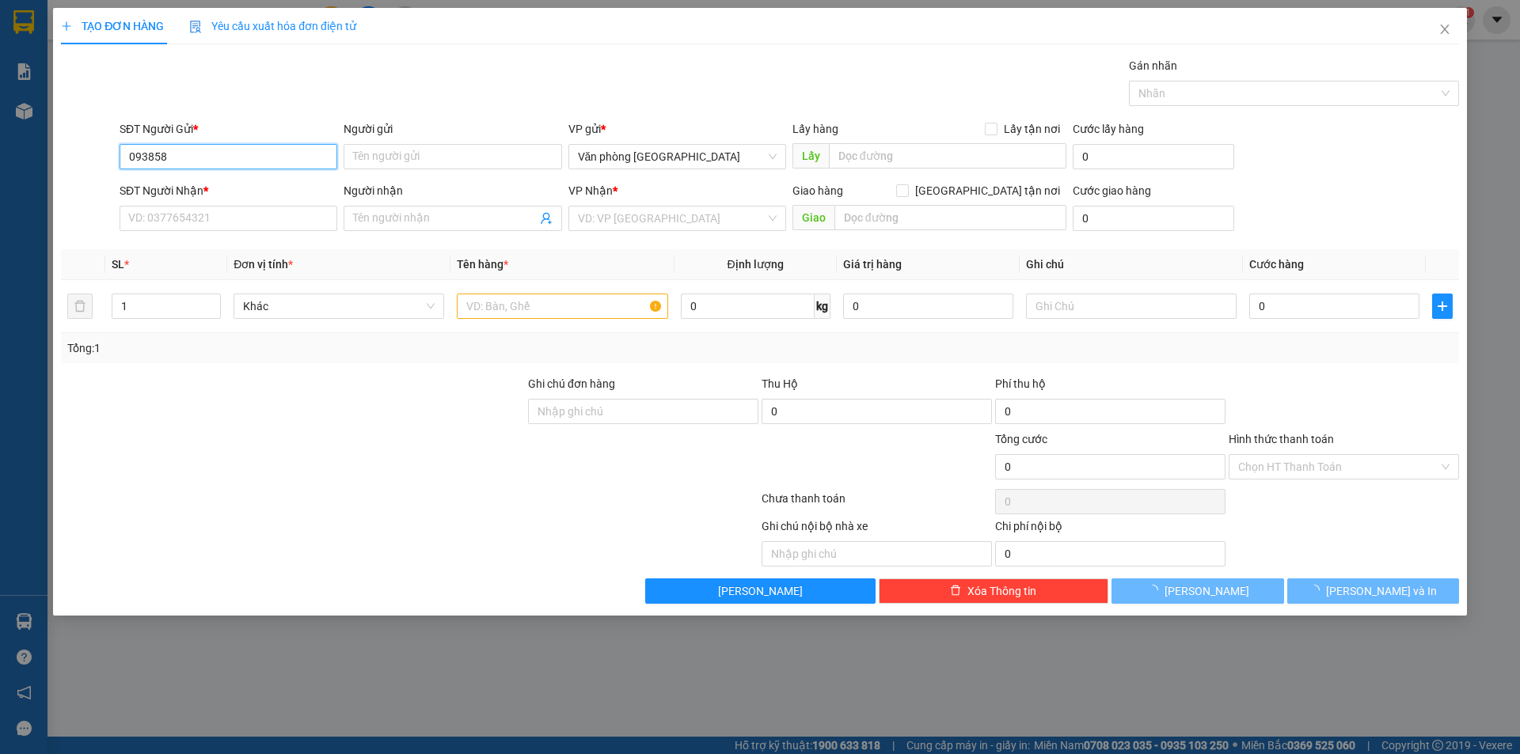
click at [248, 152] on input "093858" at bounding box center [229, 156] width 218 height 25
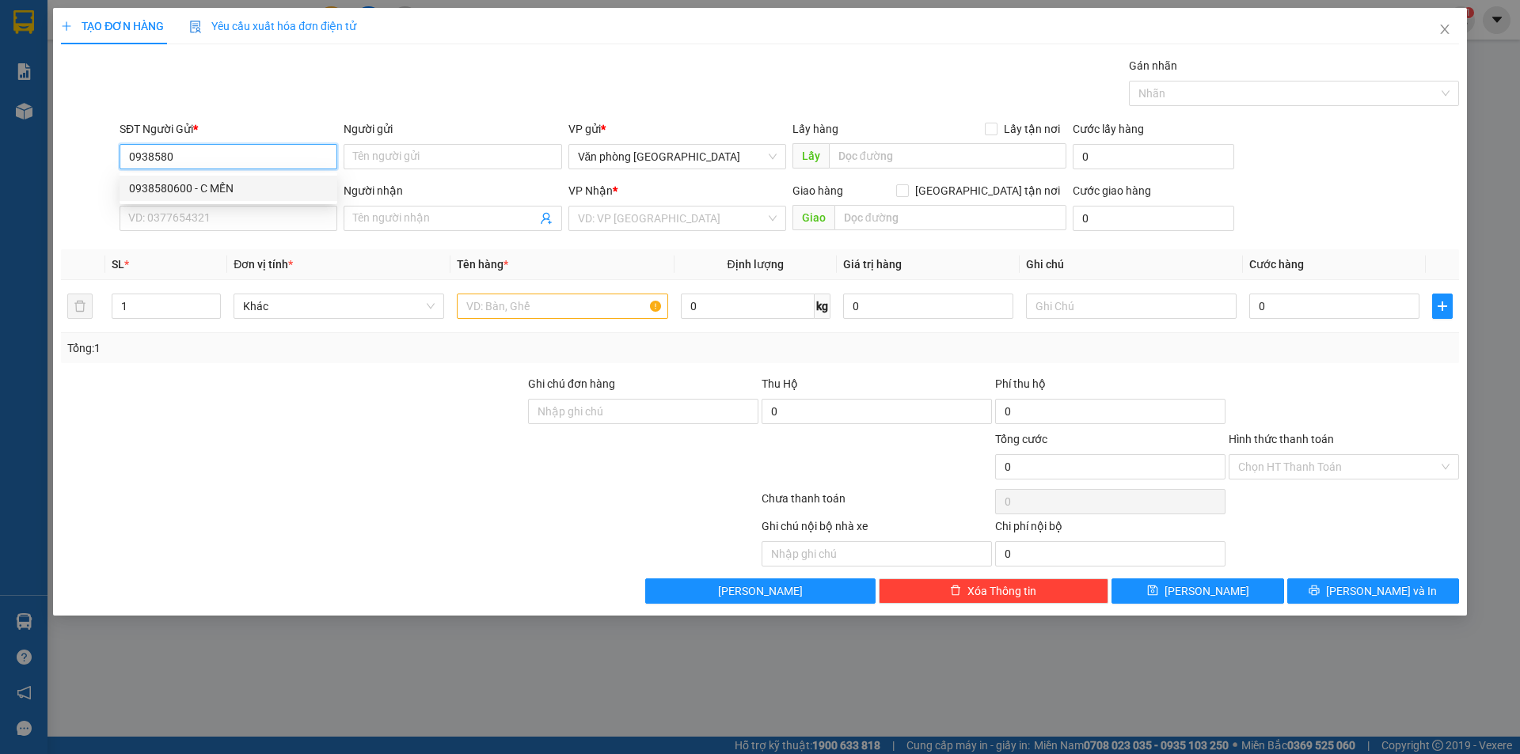
click at [285, 192] on div "0938580600 - C MẾN" at bounding box center [228, 188] width 199 height 17
type input "0938580600"
type input "C MẾN"
type input "0937211404"
type input "C Hải"
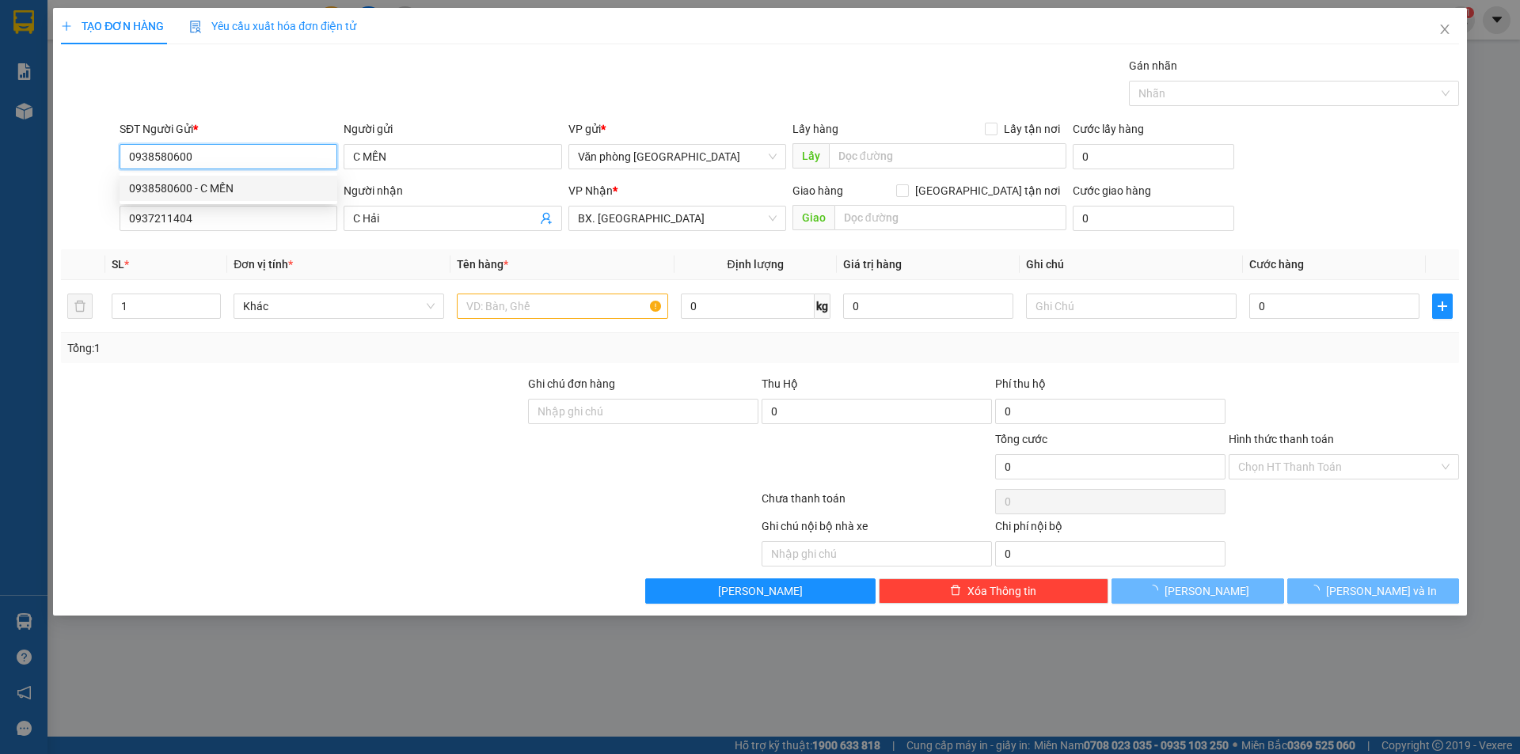
type input "60.000"
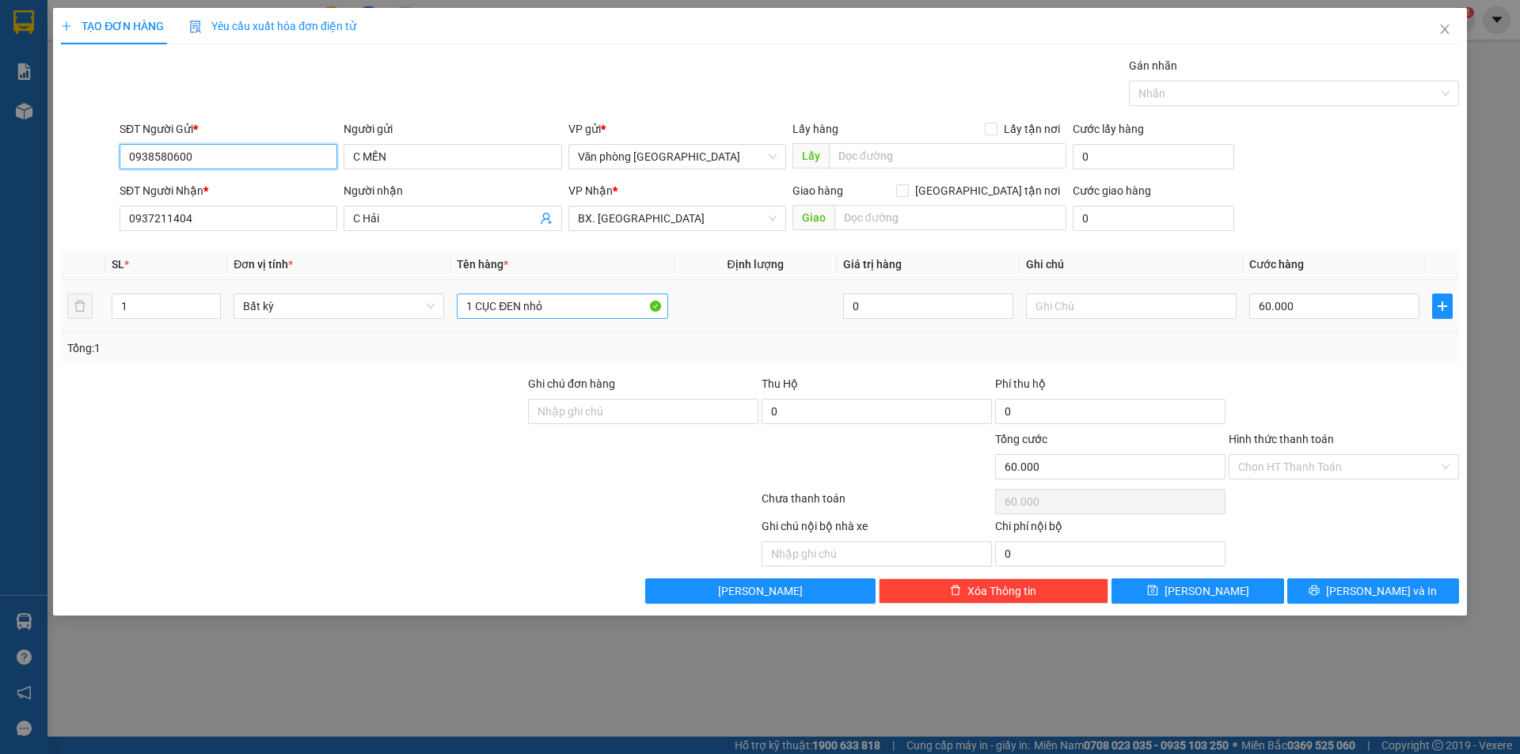
type input "0938580600"
click at [552, 304] on input "1 CỤC ĐEN nhỏ" at bounding box center [562, 306] width 211 height 25
click at [551, 304] on input "1 CỤC ĐEN nhỏ" at bounding box center [562, 306] width 211 height 25
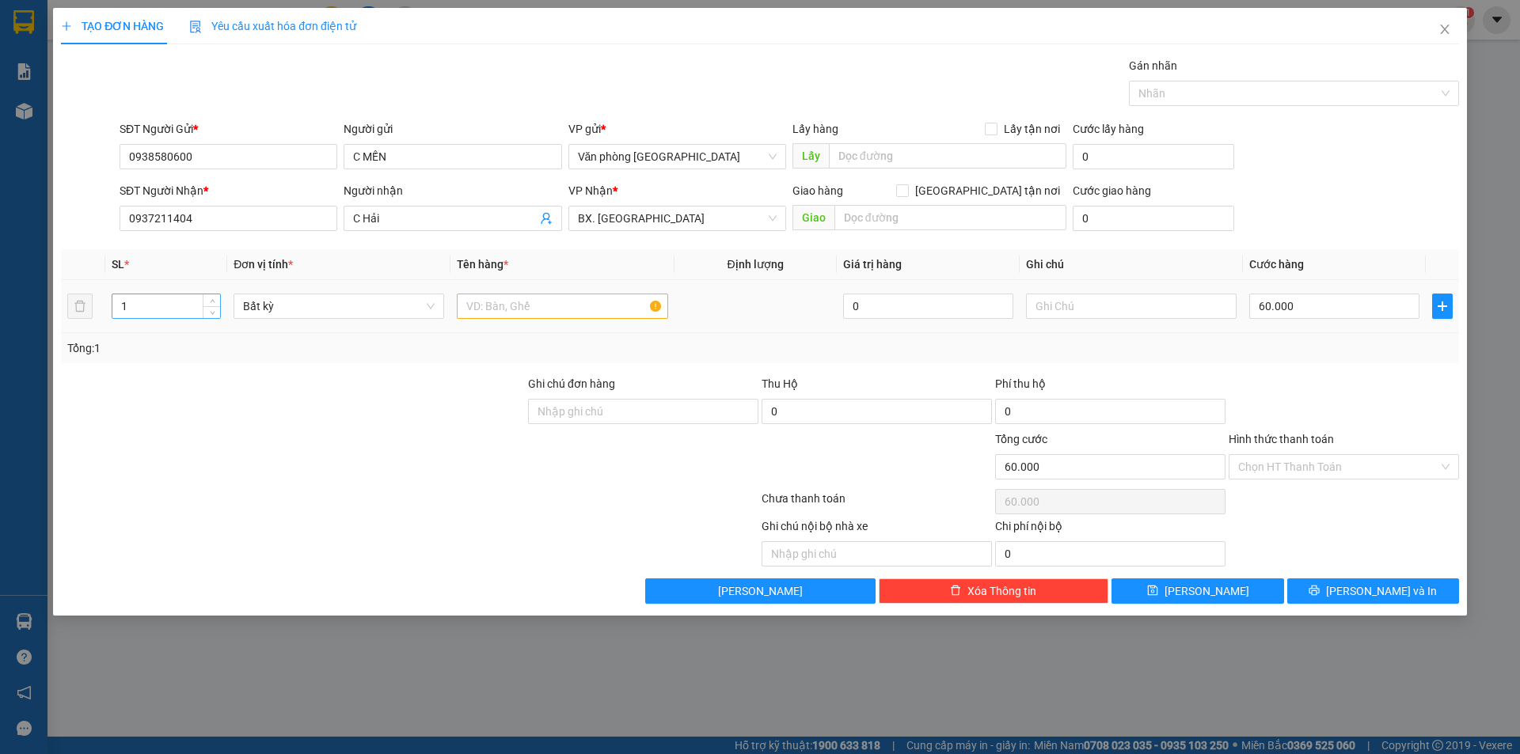
click at [193, 306] on input "1" at bounding box center [166, 306] width 108 height 24
type input "2"
click at [289, 222] on input "0937211404" at bounding box center [229, 218] width 218 height 25
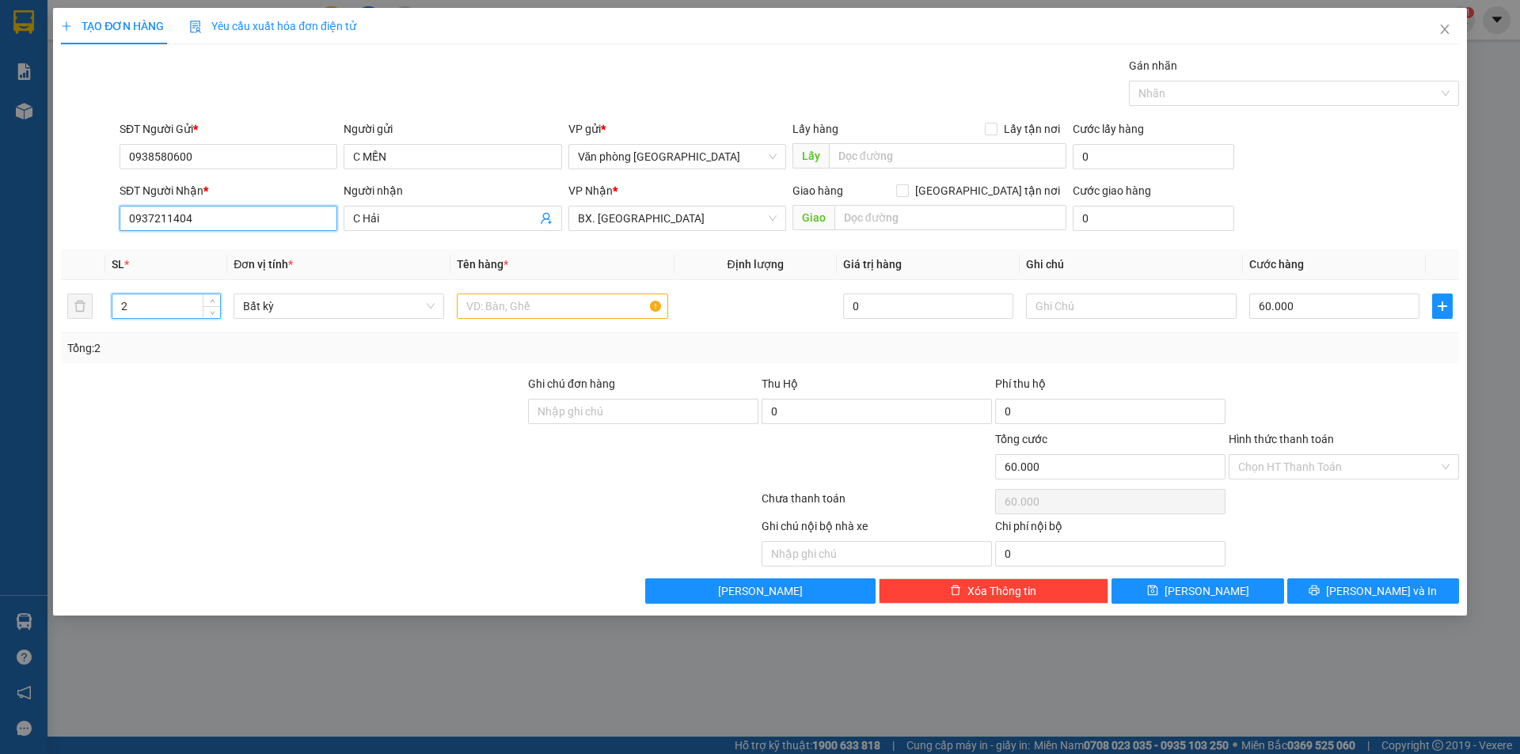
click at [289, 222] on input "0937211404" at bounding box center [229, 218] width 218 height 25
type input "0"
click at [289, 222] on input "0937211404" at bounding box center [229, 218] width 218 height 25
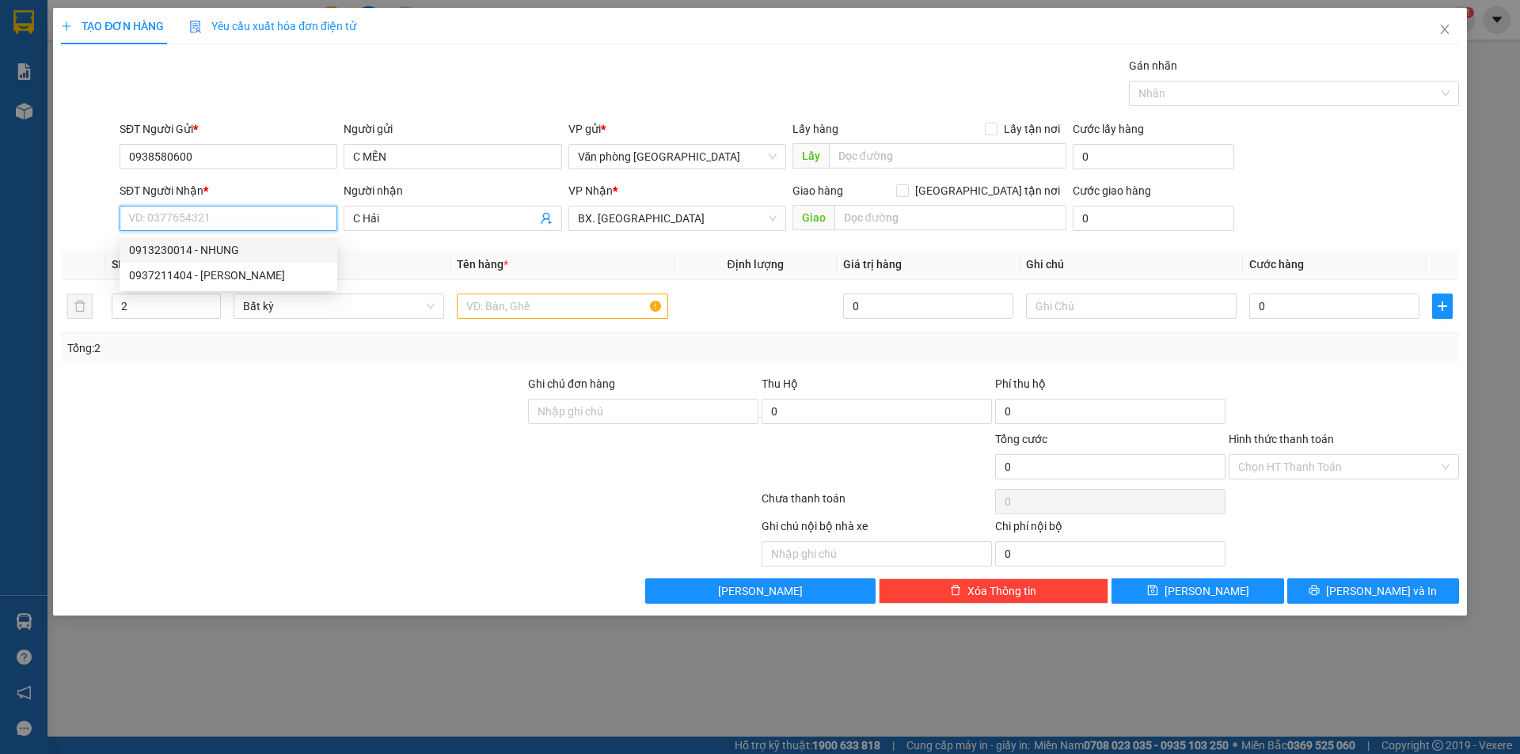
click at [215, 246] on div "0913230014 - NHUNG" at bounding box center [228, 249] width 199 height 17
type input "0913230014"
type input "NHUNG"
type input "80.000"
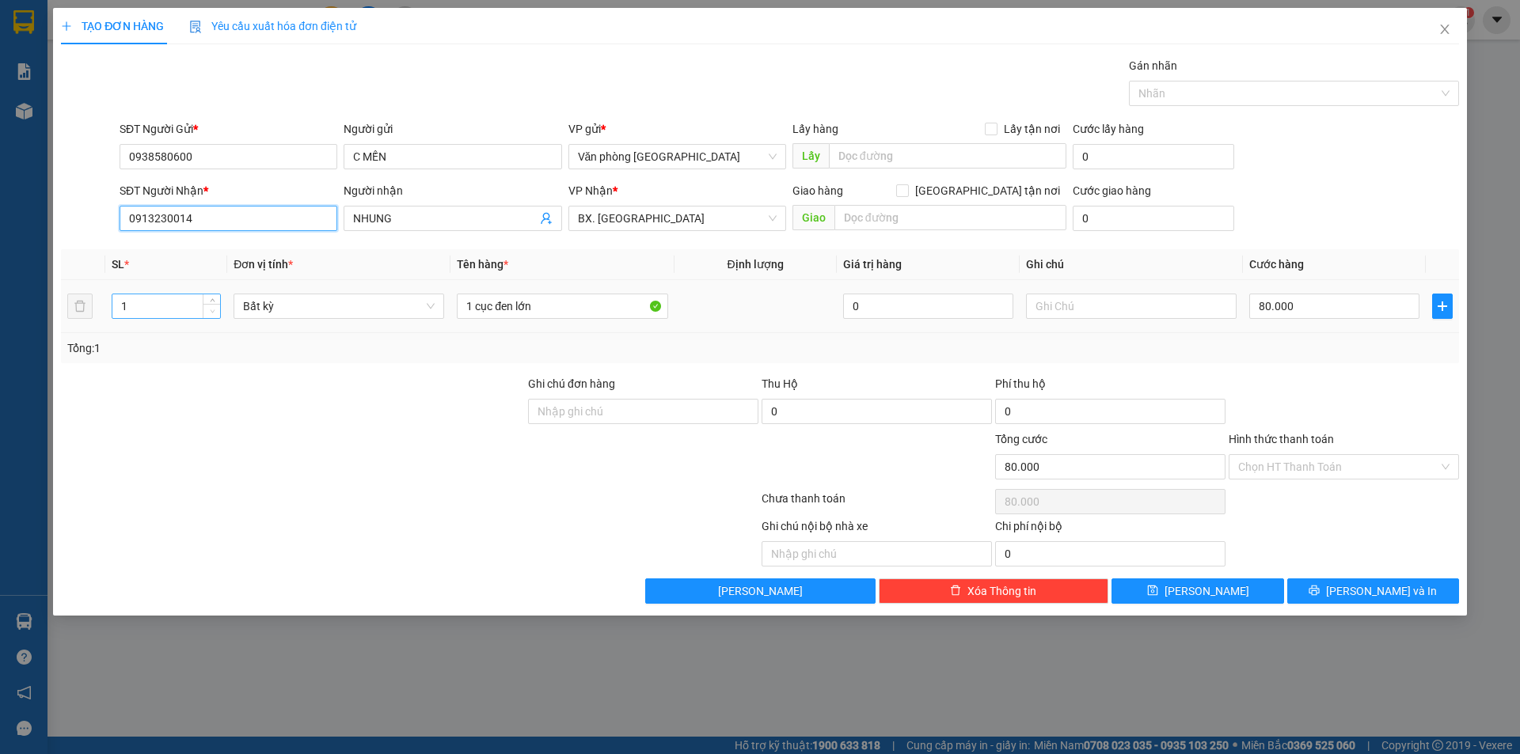
click at [203, 313] on span "Decrease Value" at bounding box center [211, 311] width 17 height 14
type input "0913230014"
click at [179, 306] on input "1" at bounding box center [166, 306] width 108 height 24
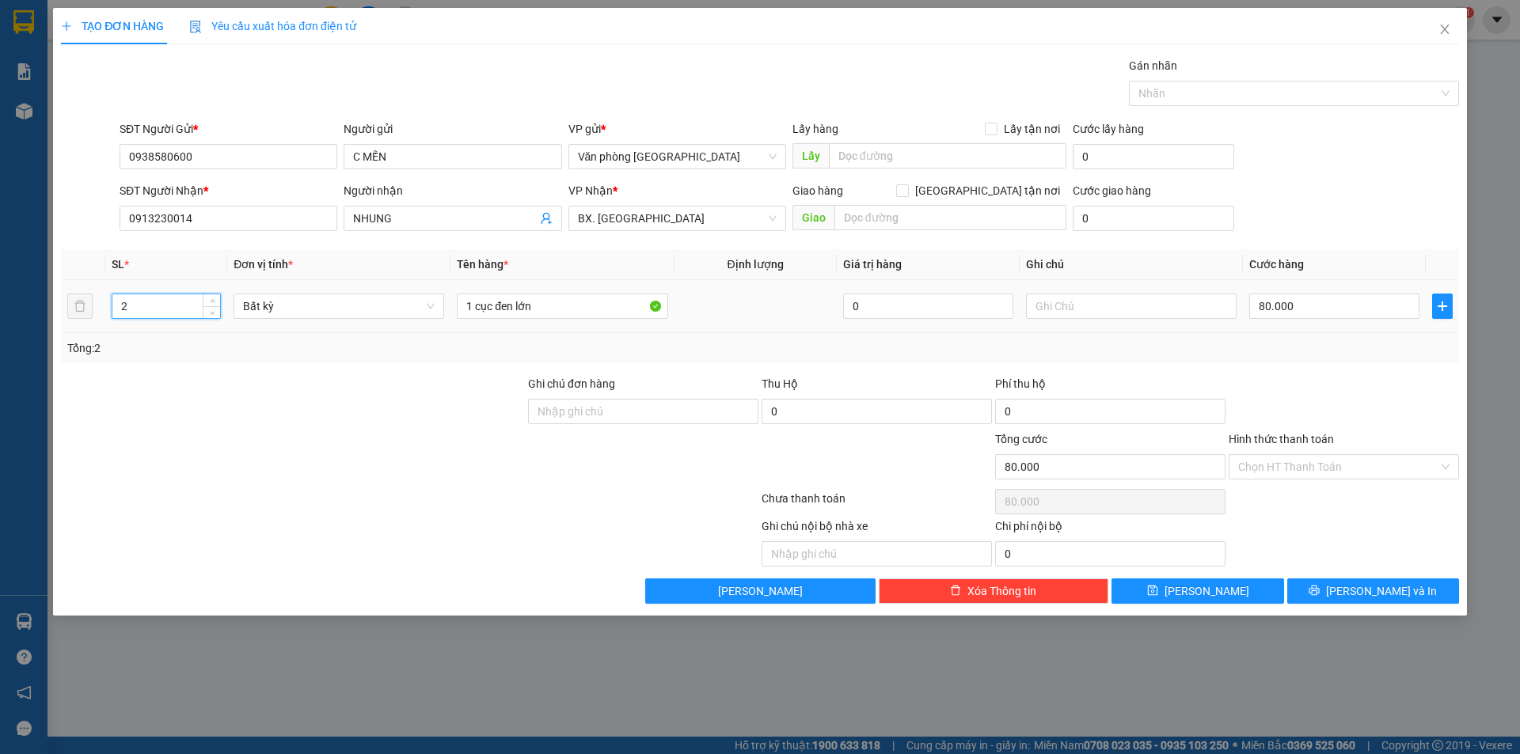
type input "2"
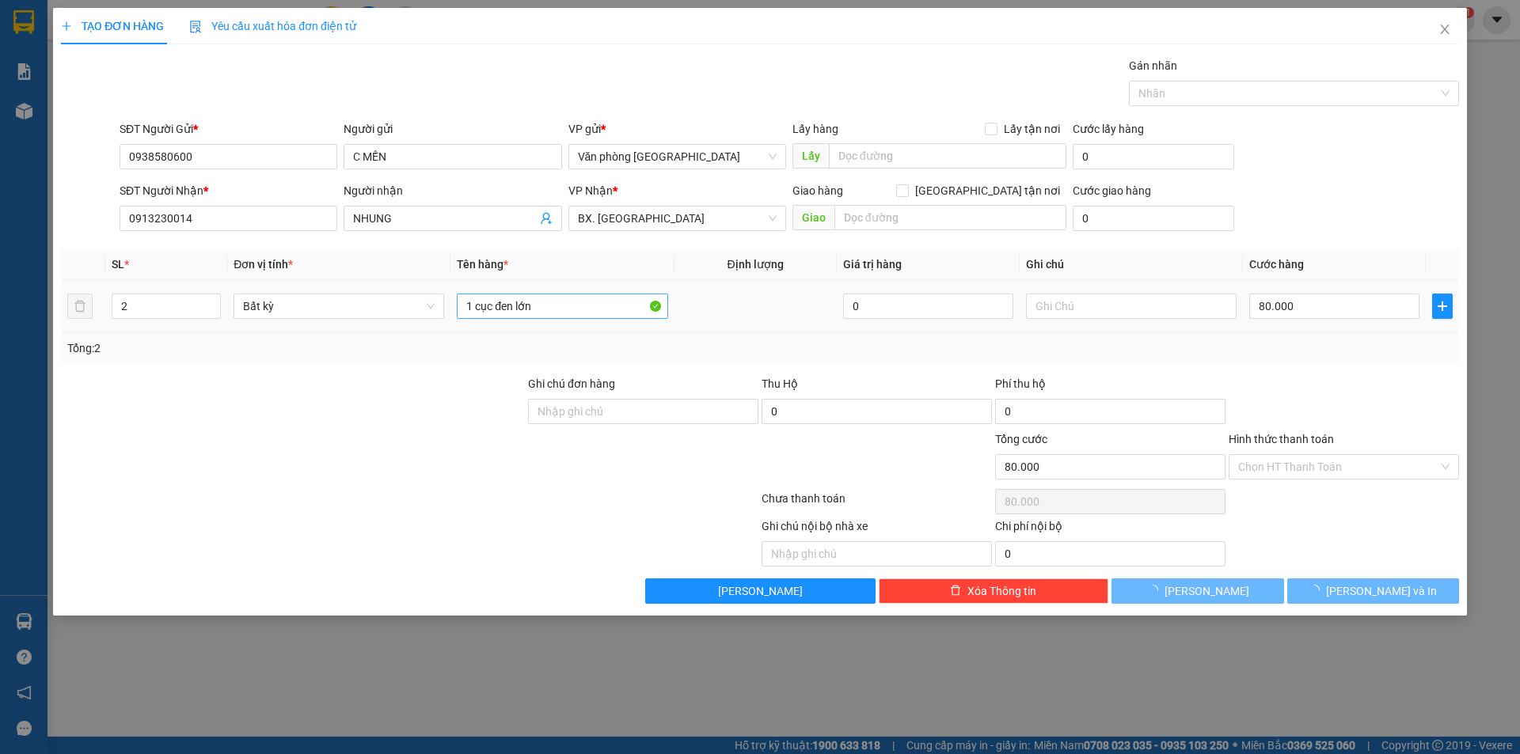
drag, startPoint x: 518, startPoint y: 292, endPoint x: 502, endPoint y: 302, distance: 18.9
click at [517, 292] on div "1 cục đen lớn" at bounding box center [562, 307] width 211 height 32
type input "0"
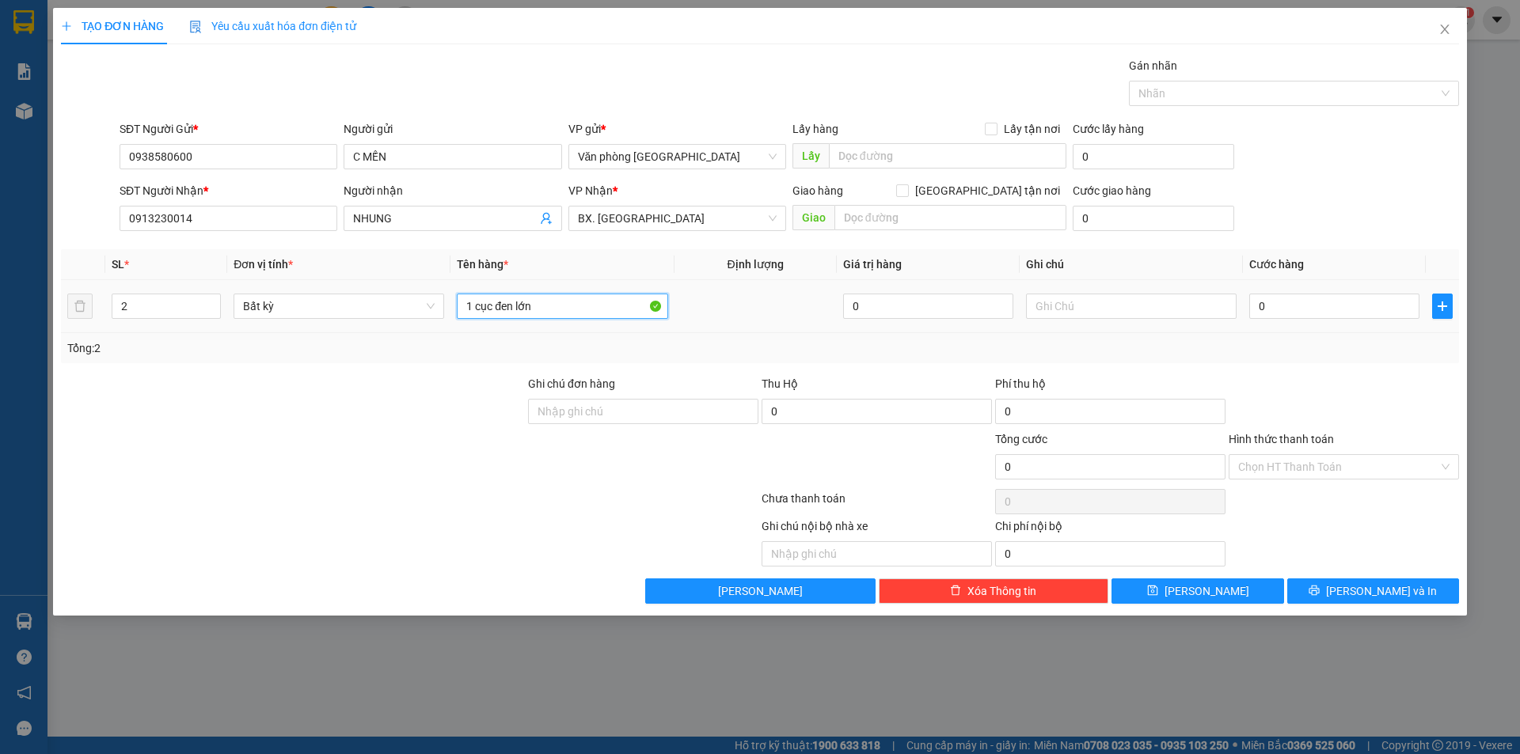
click at [502, 302] on input "1 cục đen lớn" at bounding box center [562, 306] width 211 height 25
type input "1 c"
type input "0"
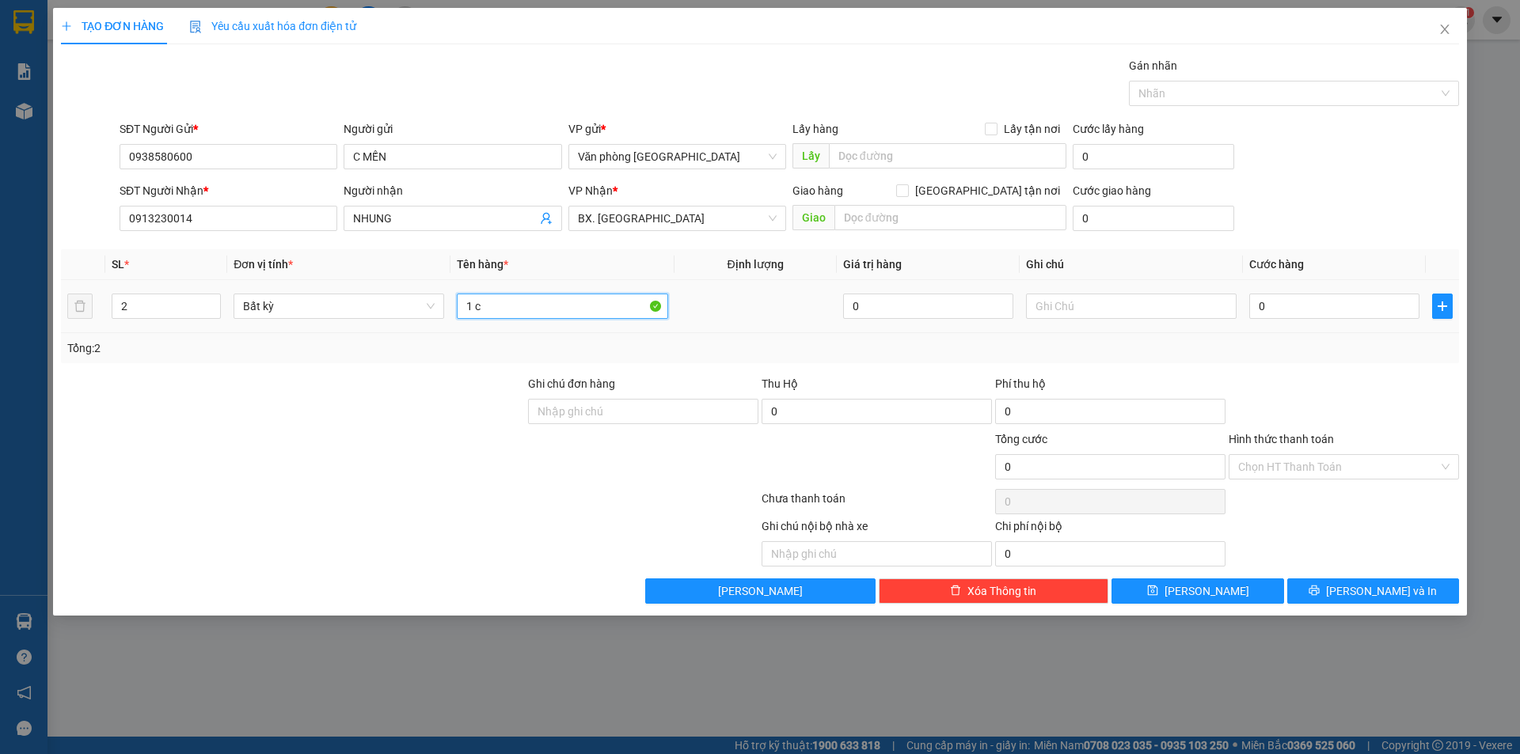
click at [495, 298] on input "1 c" at bounding box center [562, 306] width 211 height 25
type input "1"
type input "0"
drag, startPoint x: 515, startPoint y: 292, endPoint x: 508, endPoint y: 301, distance: 11.3
click at [513, 296] on div "1" at bounding box center [562, 307] width 211 height 32
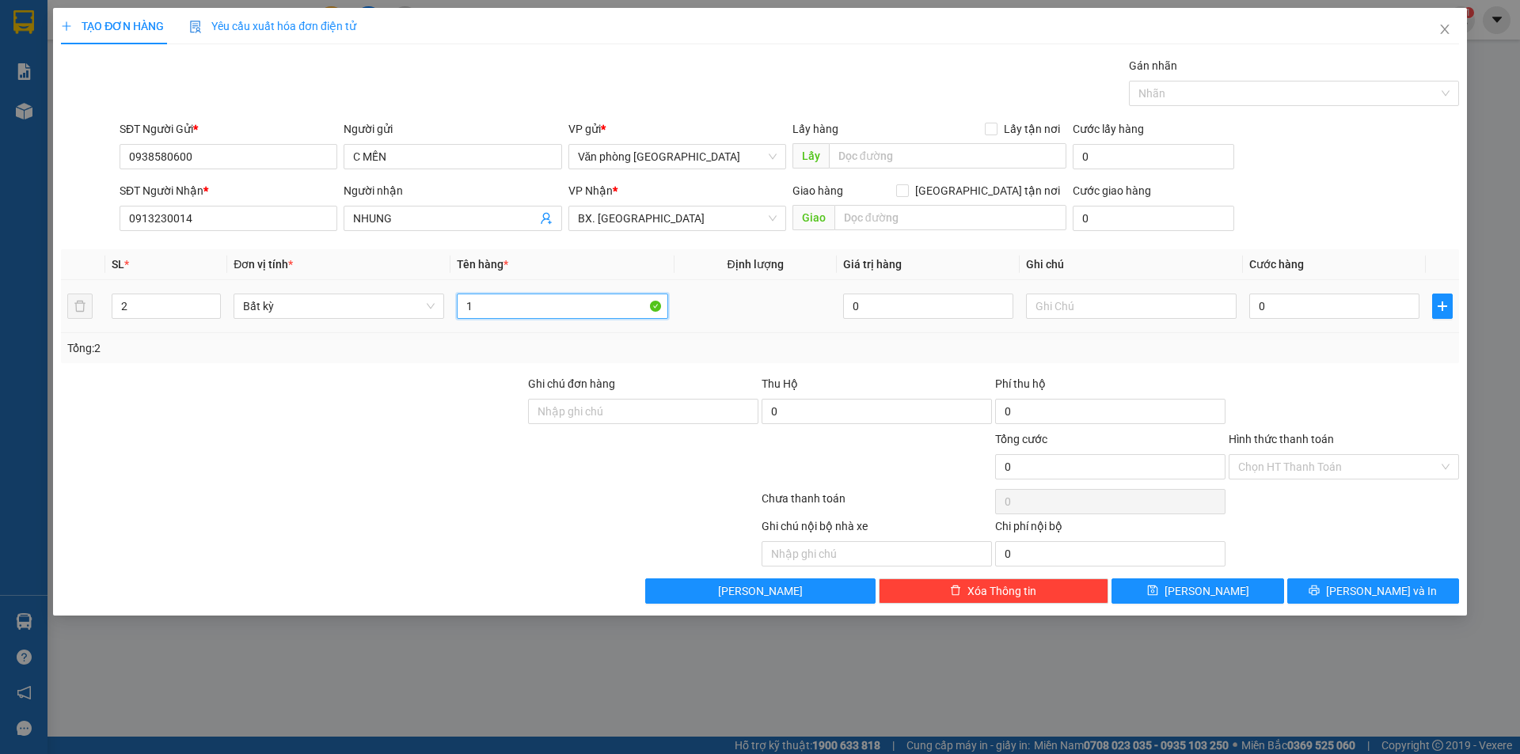
click at [508, 301] on input "1" at bounding box center [562, 306] width 211 height 25
type input "1 CỤC ĐEN + 1 BAO"
click at [1258, 312] on input "0" at bounding box center [1334, 306] width 170 height 25
type input "20"
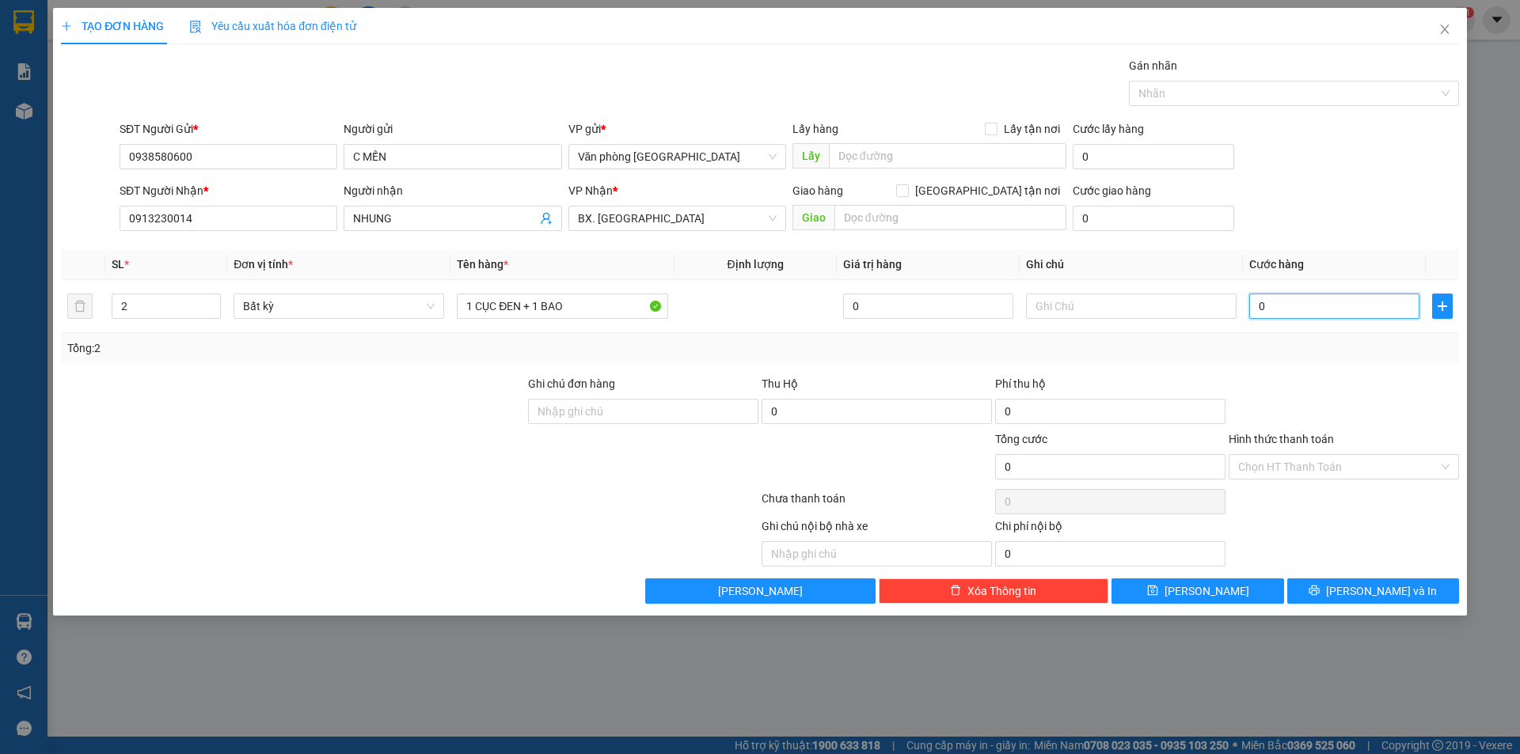
type input "20"
type input "270"
type input "2.700"
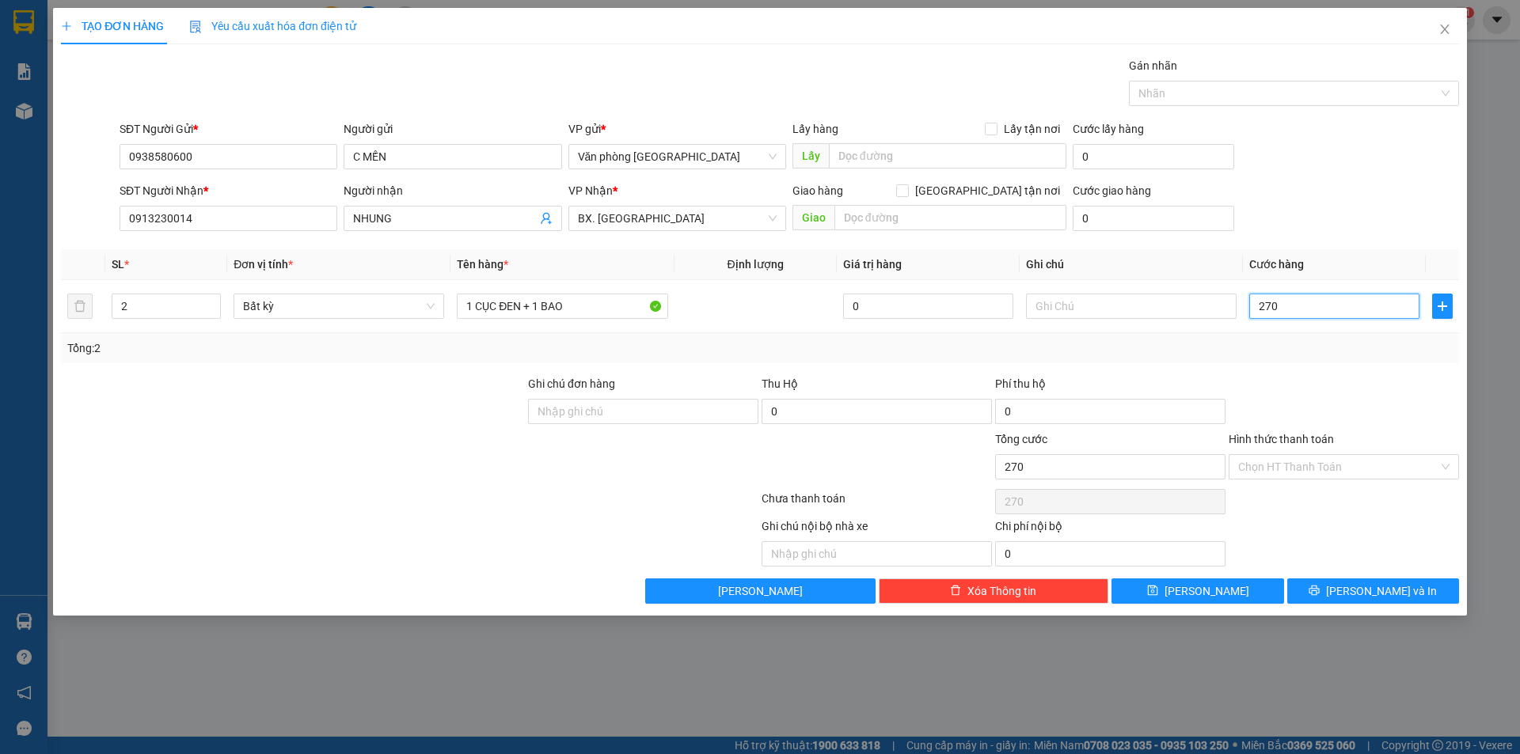
type input "2.700"
type input "27.000"
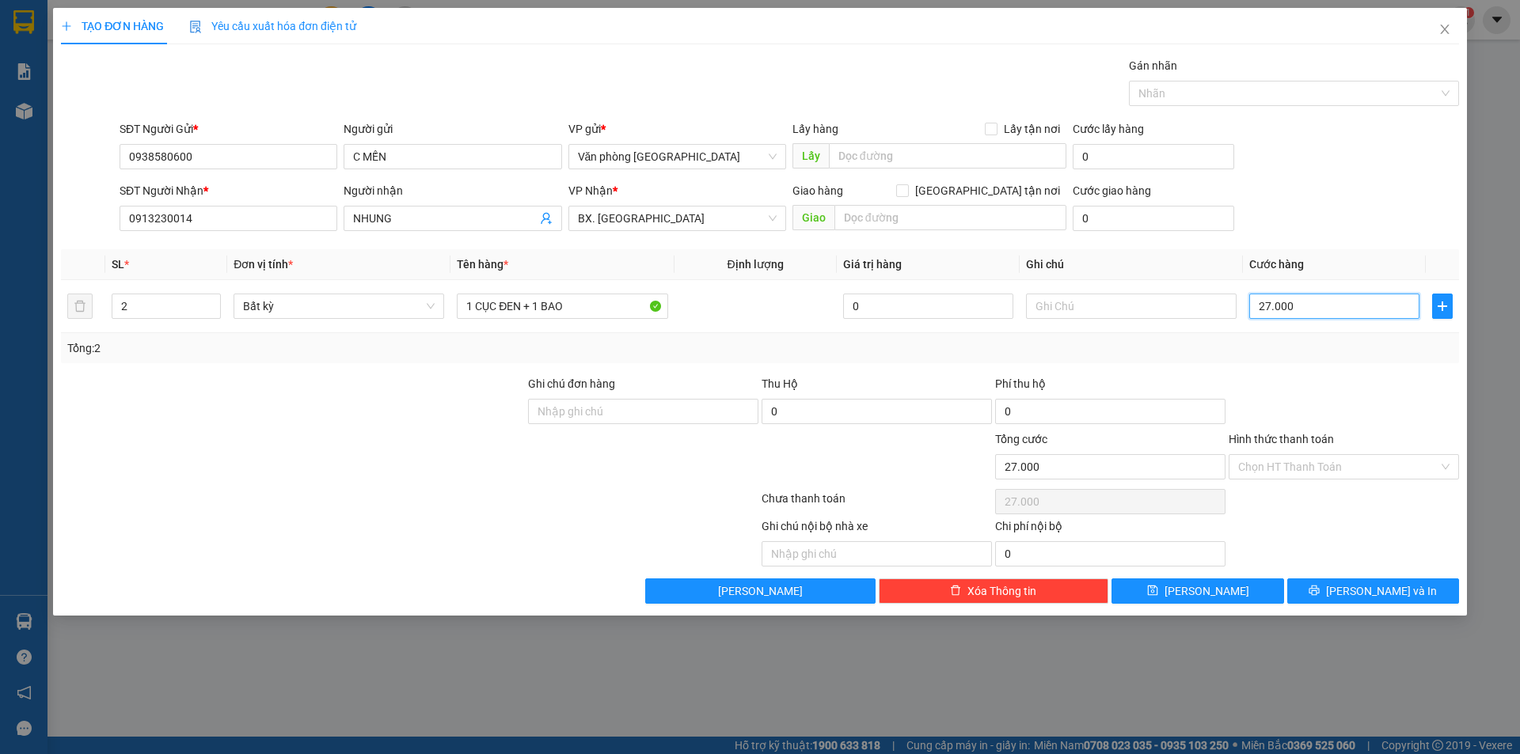
type input "270.000"
click at [1306, 465] on input "Hình thức thanh toán" at bounding box center [1338, 467] width 200 height 24
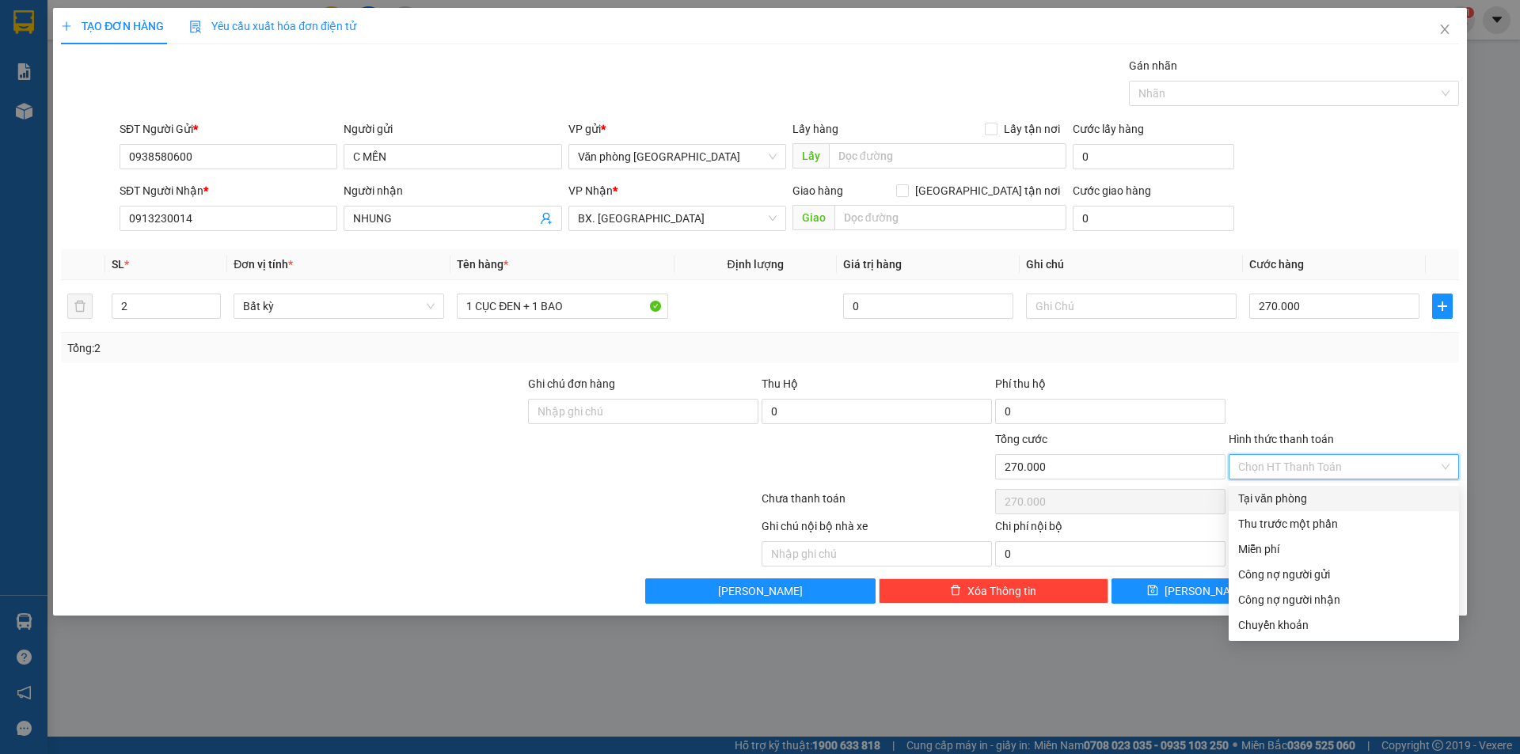
click at [1290, 496] on div "Tại văn phòng" at bounding box center [1343, 498] width 211 height 17
type input "0"
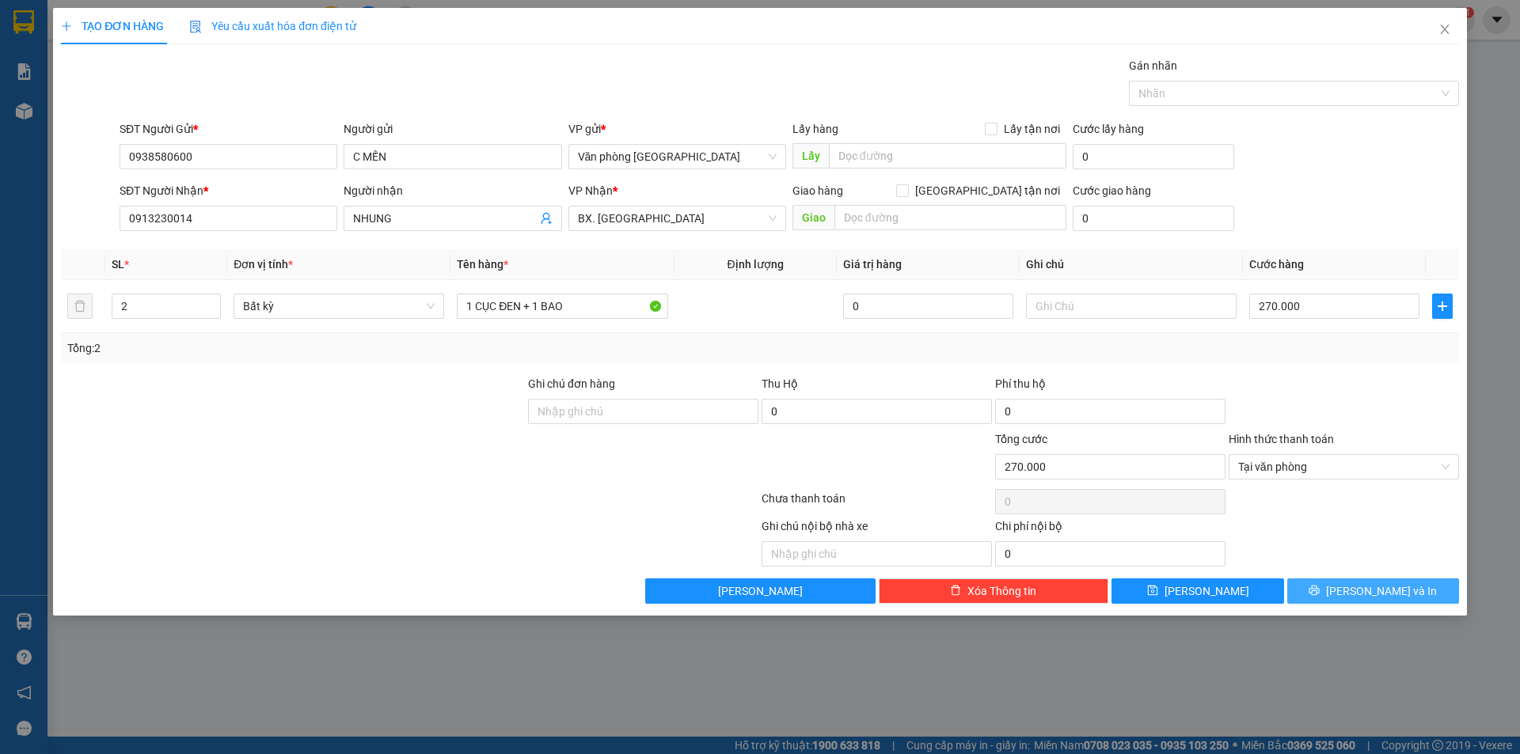
click at [1369, 594] on span "[PERSON_NAME] và In" at bounding box center [1381, 591] width 111 height 17
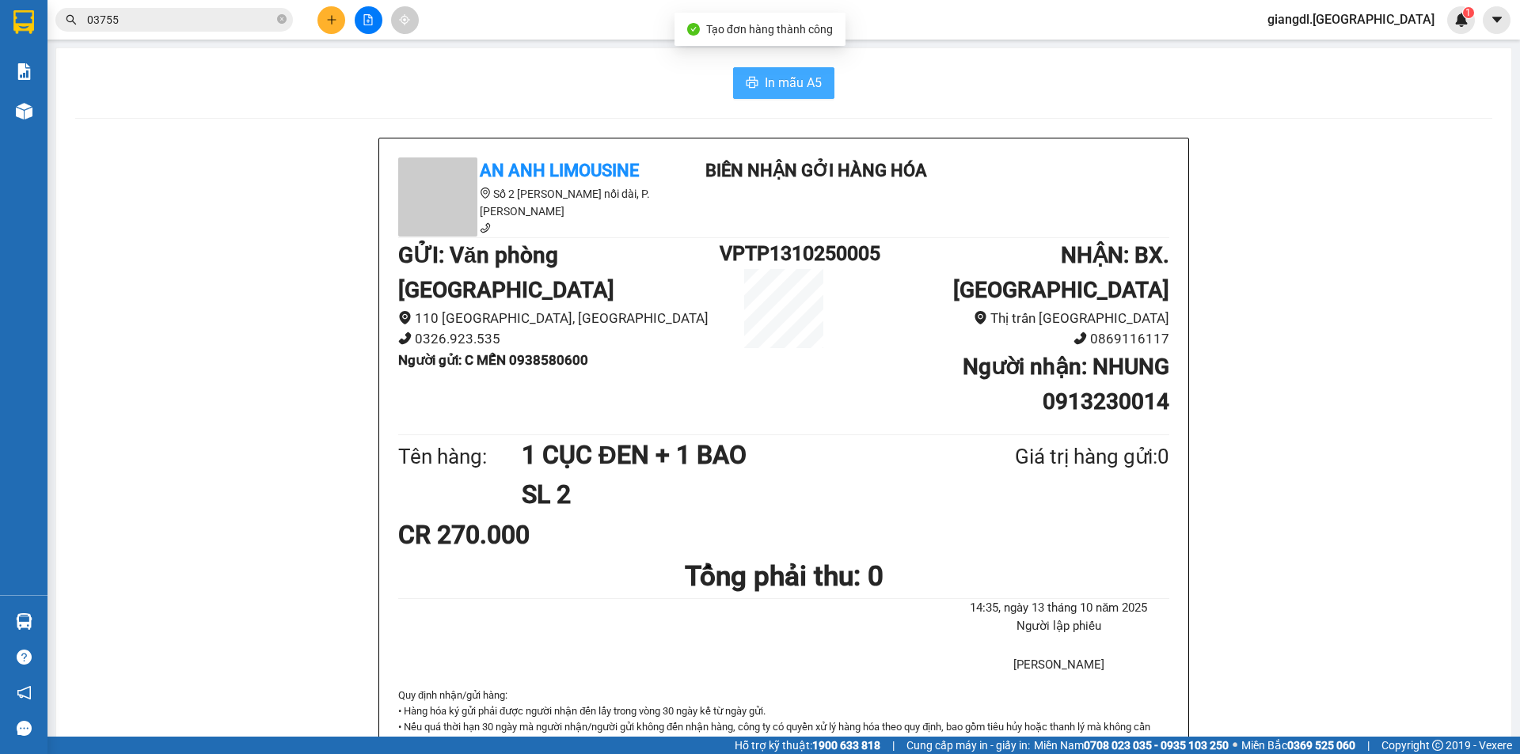
click at [748, 80] on icon "printer" at bounding box center [752, 82] width 13 height 13
click at [809, 72] on button "In mẫu A5" at bounding box center [783, 83] width 101 height 32
click at [328, 16] on icon "plus" at bounding box center [331, 19] width 11 height 11
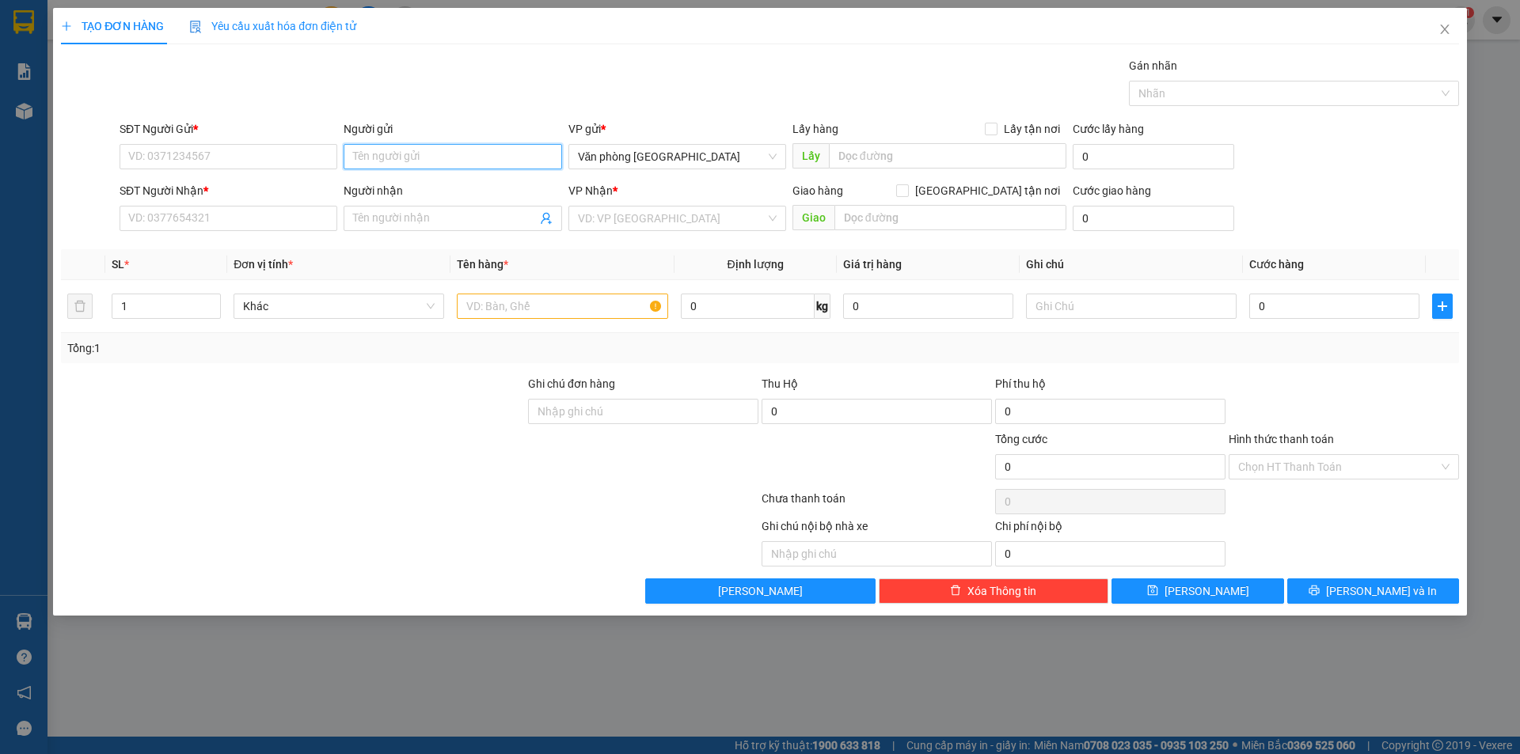
click at [414, 151] on input "Người gửi" at bounding box center [453, 156] width 218 height 25
click at [632, 211] on input "search" at bounding box center [672, 219] width 188 height 24
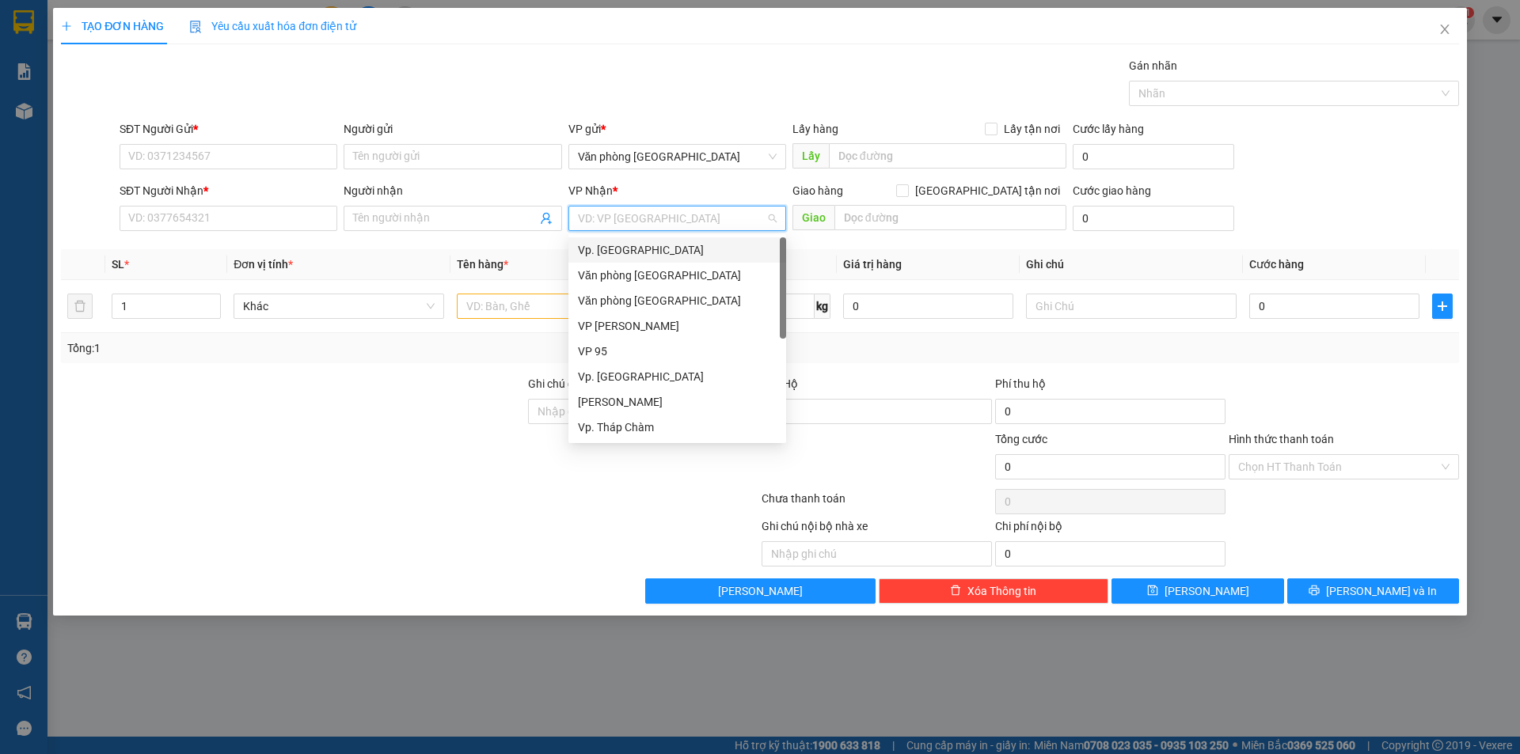
click at [633, 252] on div "Vp. [GEOGRAPHIC_DATA]" at bounding box center [677, 249] width 199 height 17
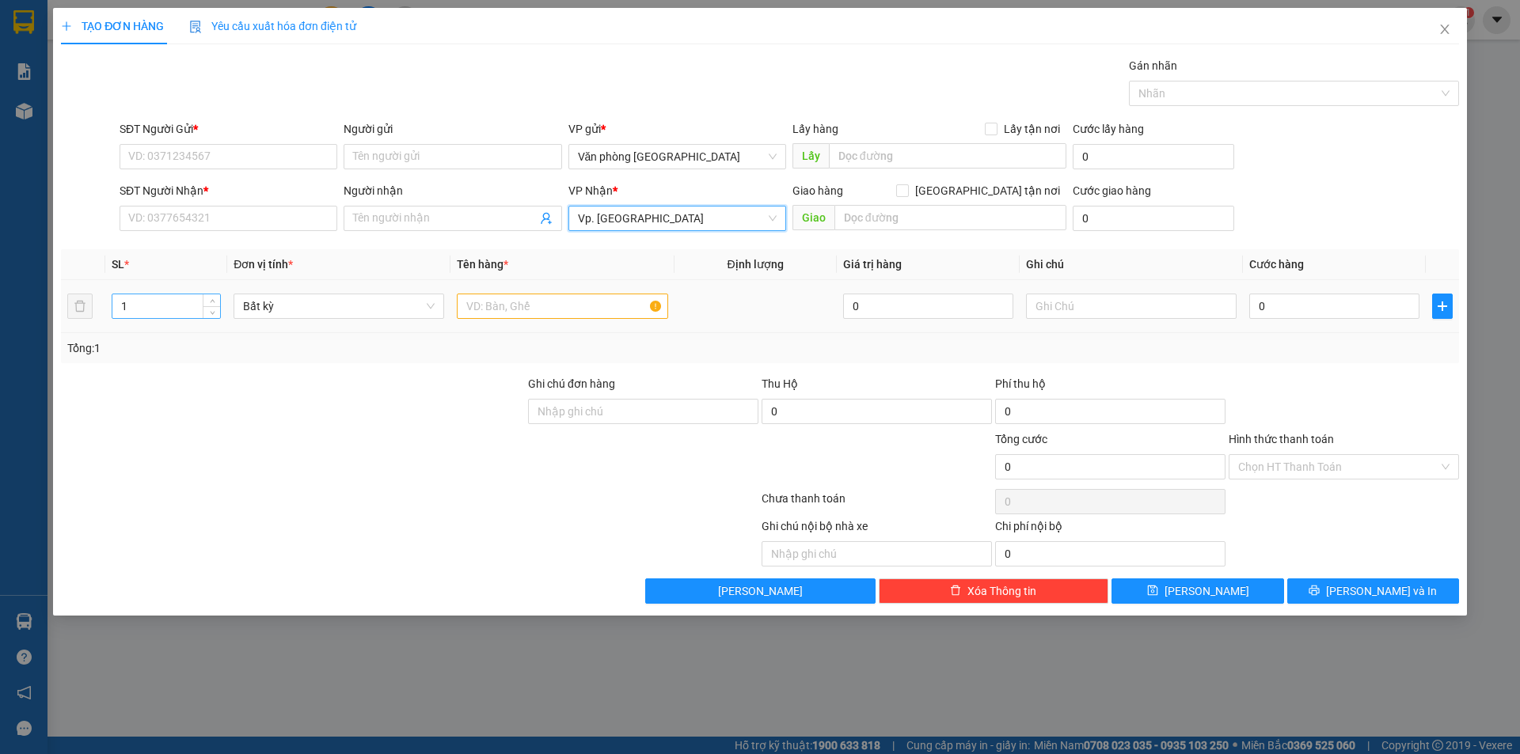
click at [177, 306] on input "1" at bounding box center [166, 306] width 108 height 24
type input "3"
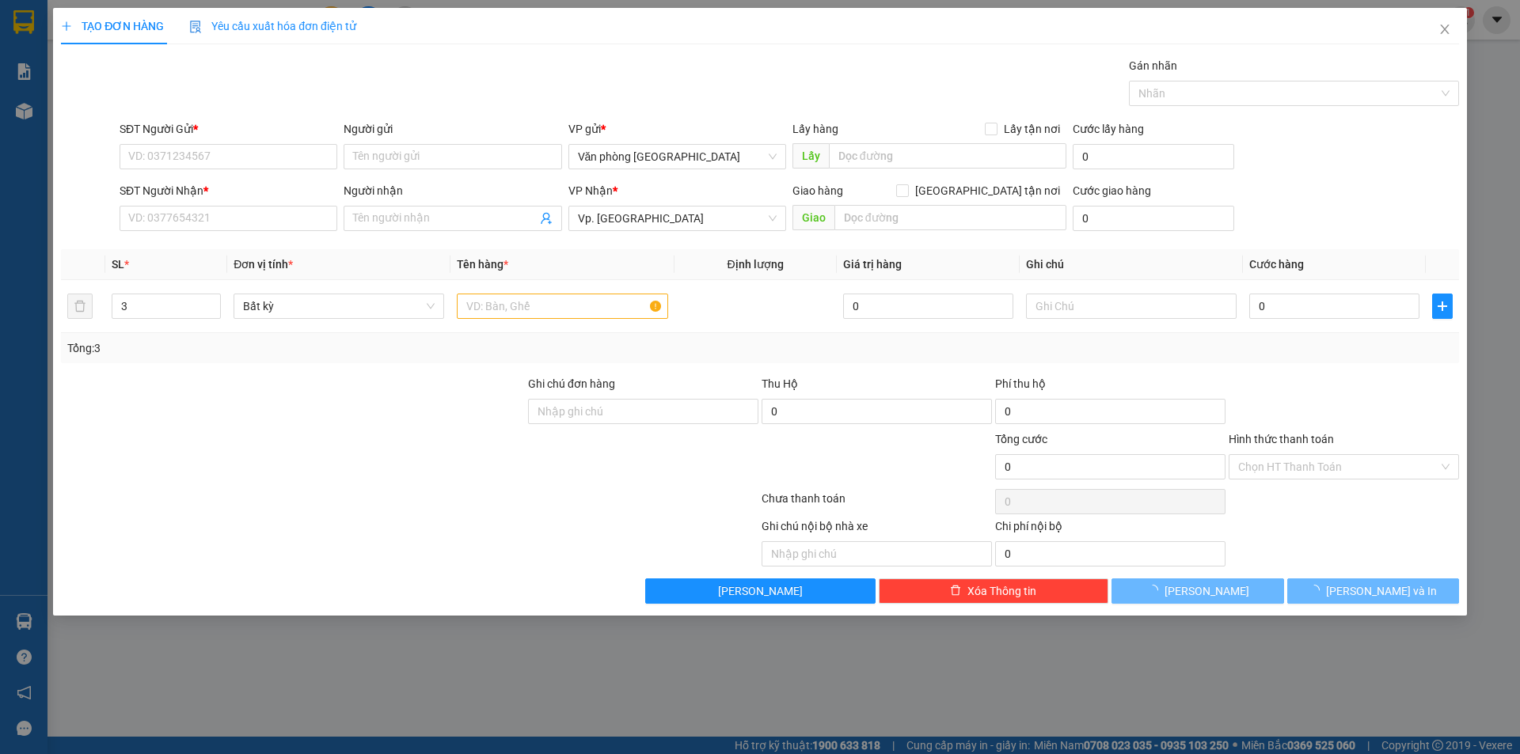
click at [235, 141] on div "SĐT Người Gửi *" at bounding box center [229, 132] width 218 height 24
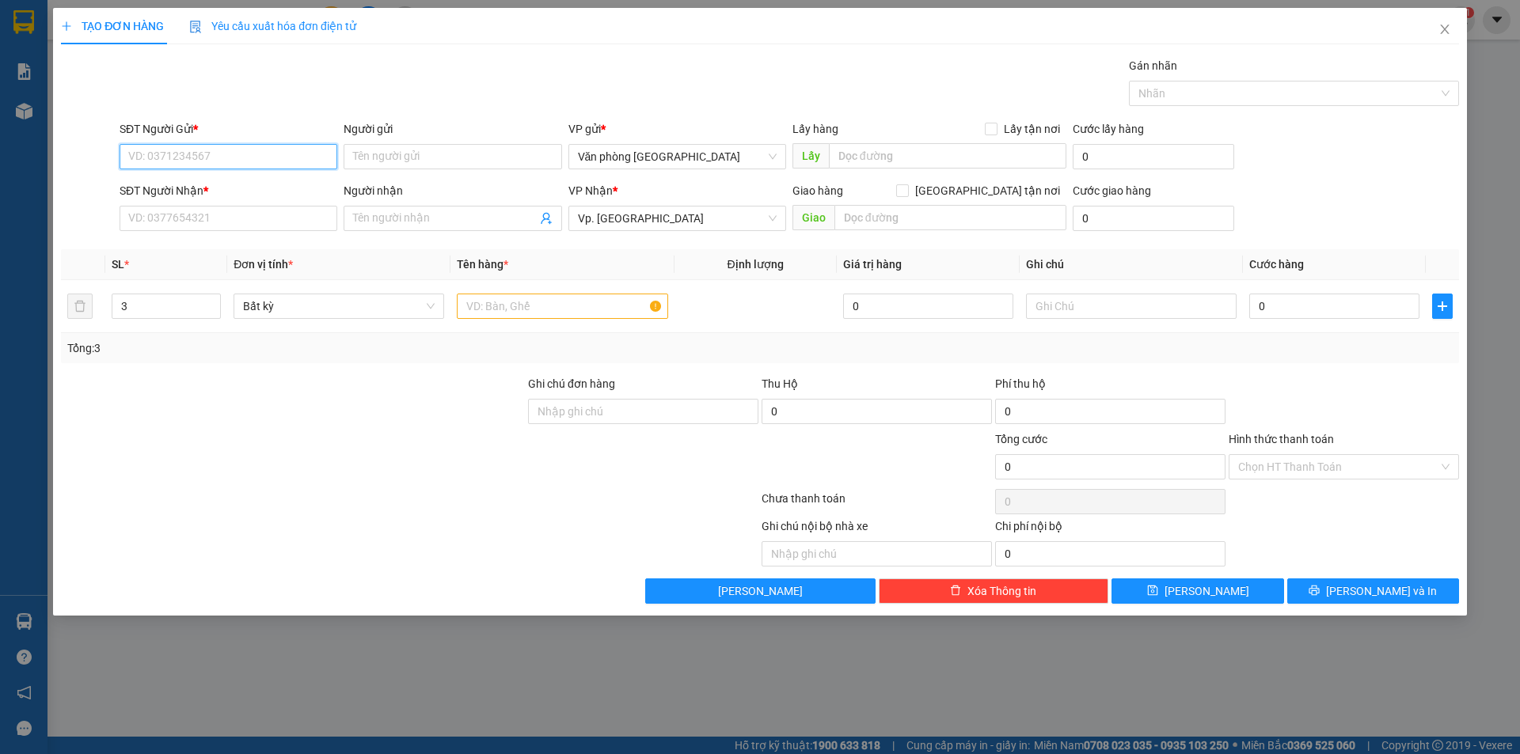
click at [229, 154] on input "SĐT Người Gửi *" at bounding box center [229, 156] width 218 height 25
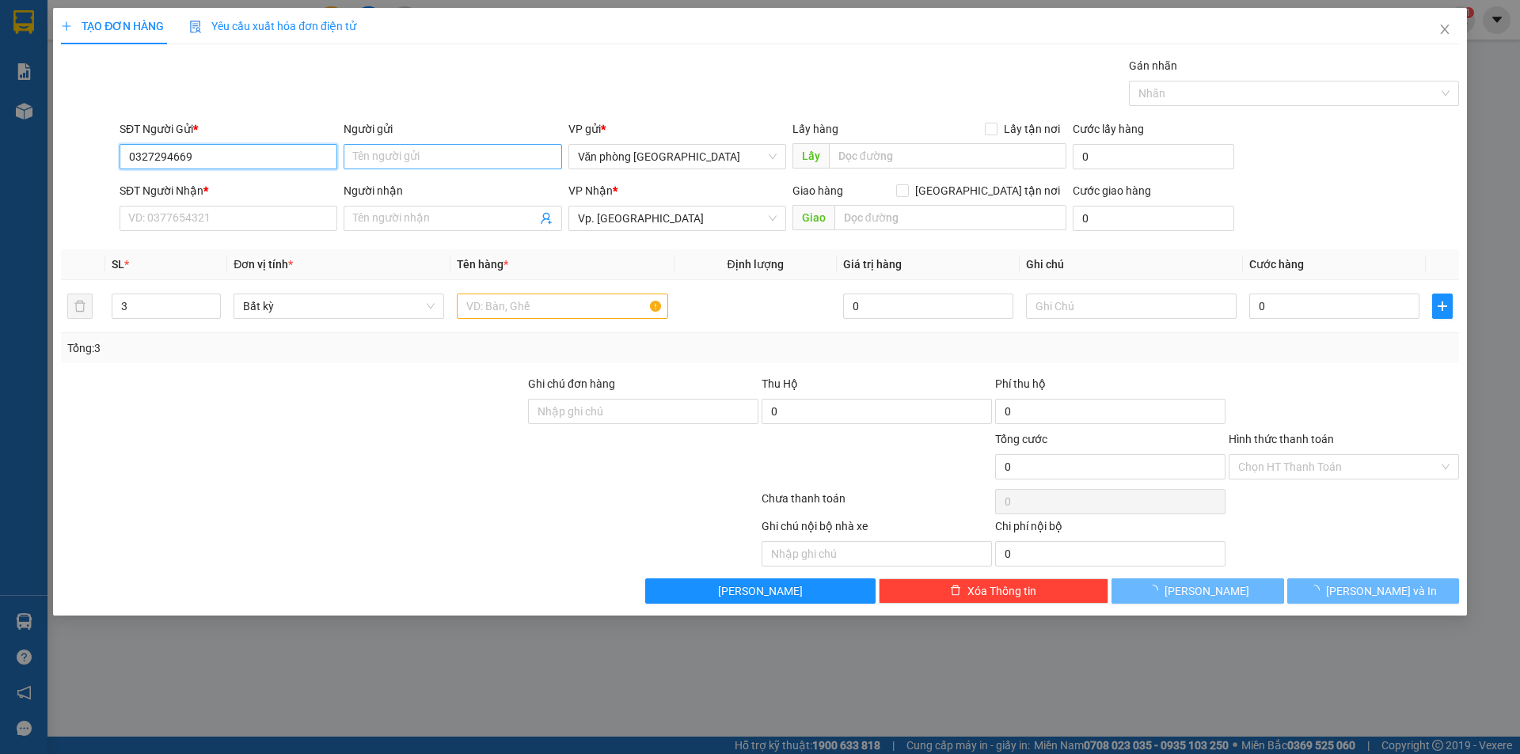
type input "0327294669"
click at [374, 155] on input "Người gửi" at bounding box center [453, 156] width 218 height 25
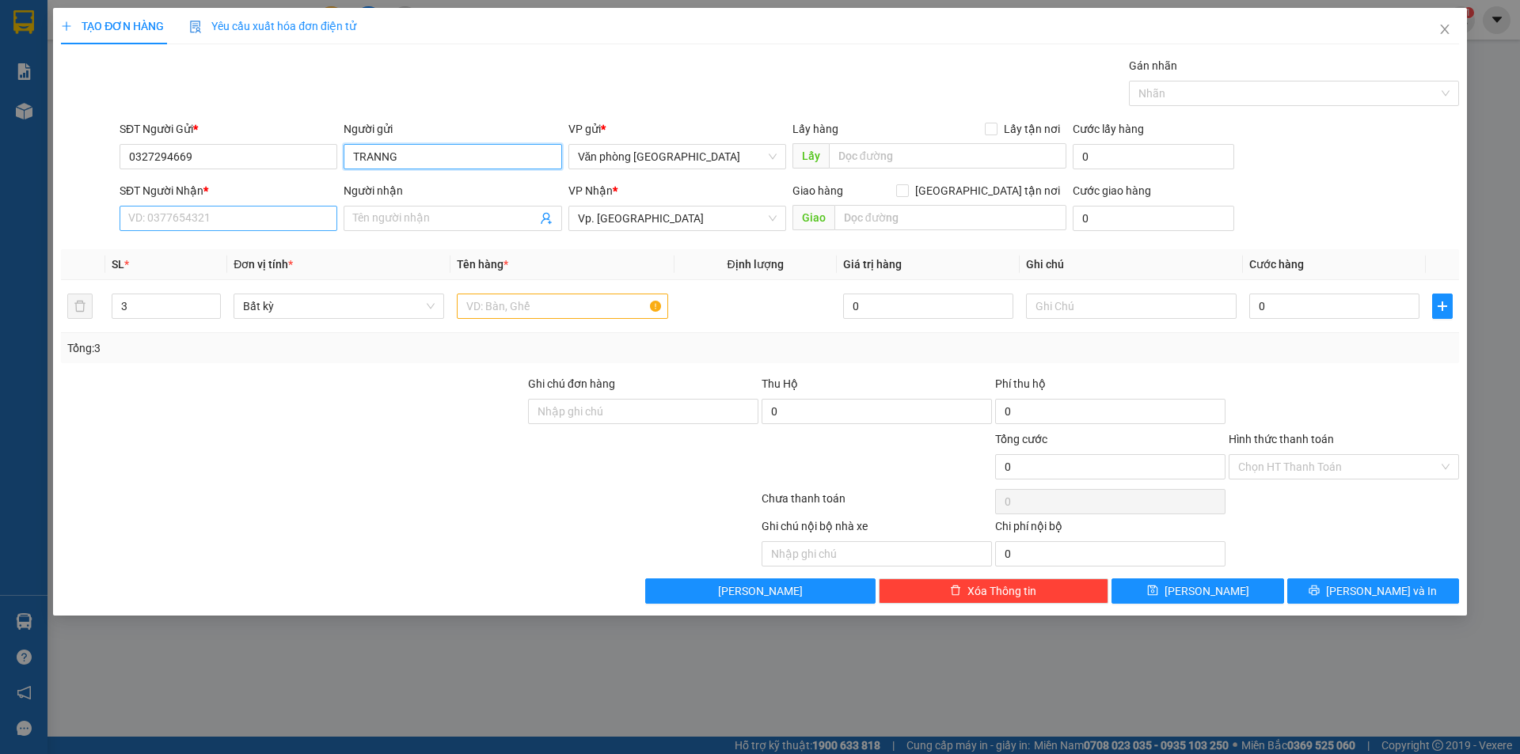
type input "TRANNG"
click at [240, 211] on input "SĐT Người Nhận *" at bounding box center [229, 218] width 218 height 25
type input "0832997983"
click at [263, 245] on div "0832997983 - Chị Trà" at bounding box center [228, 249] width 199 height 17
type input "Chị Trà"
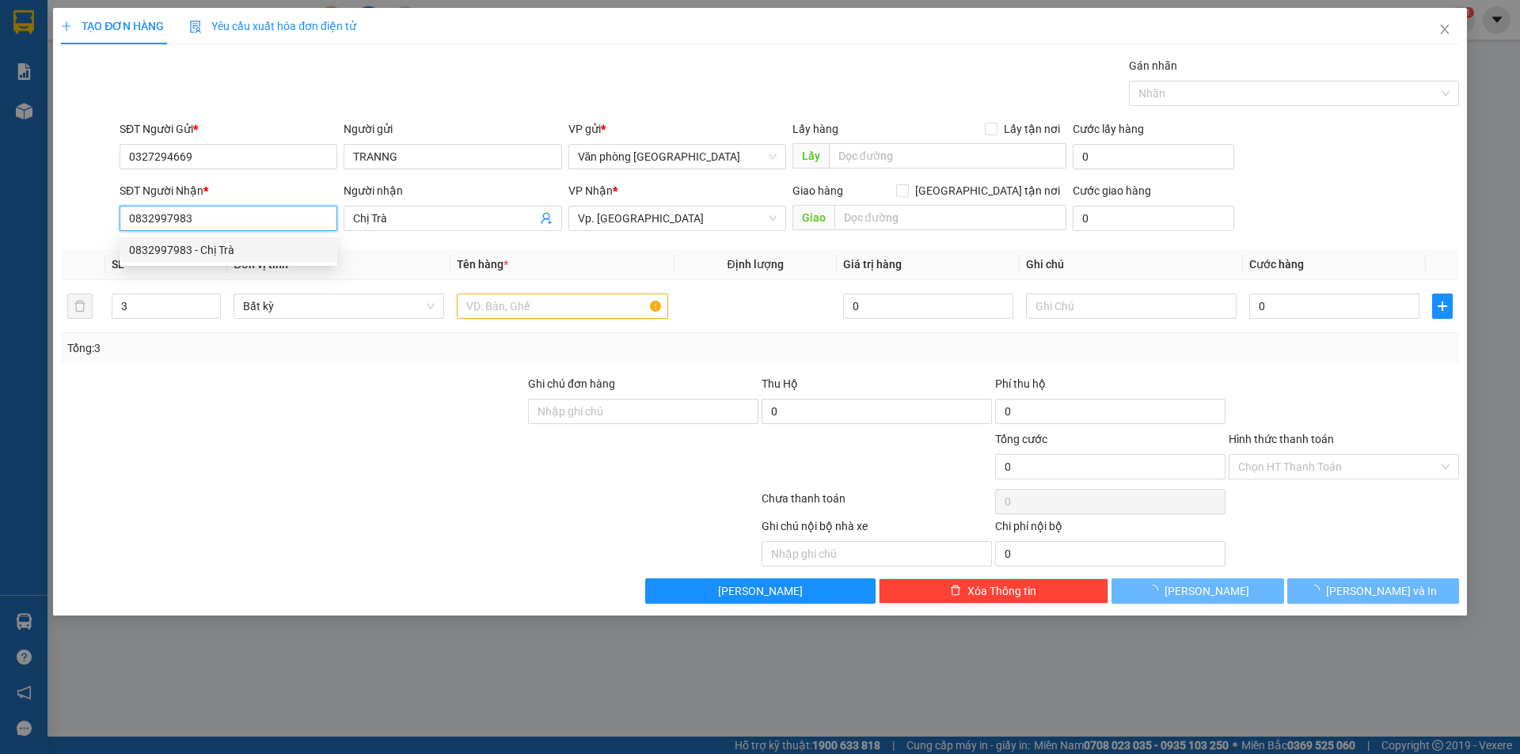
type input "100.000"
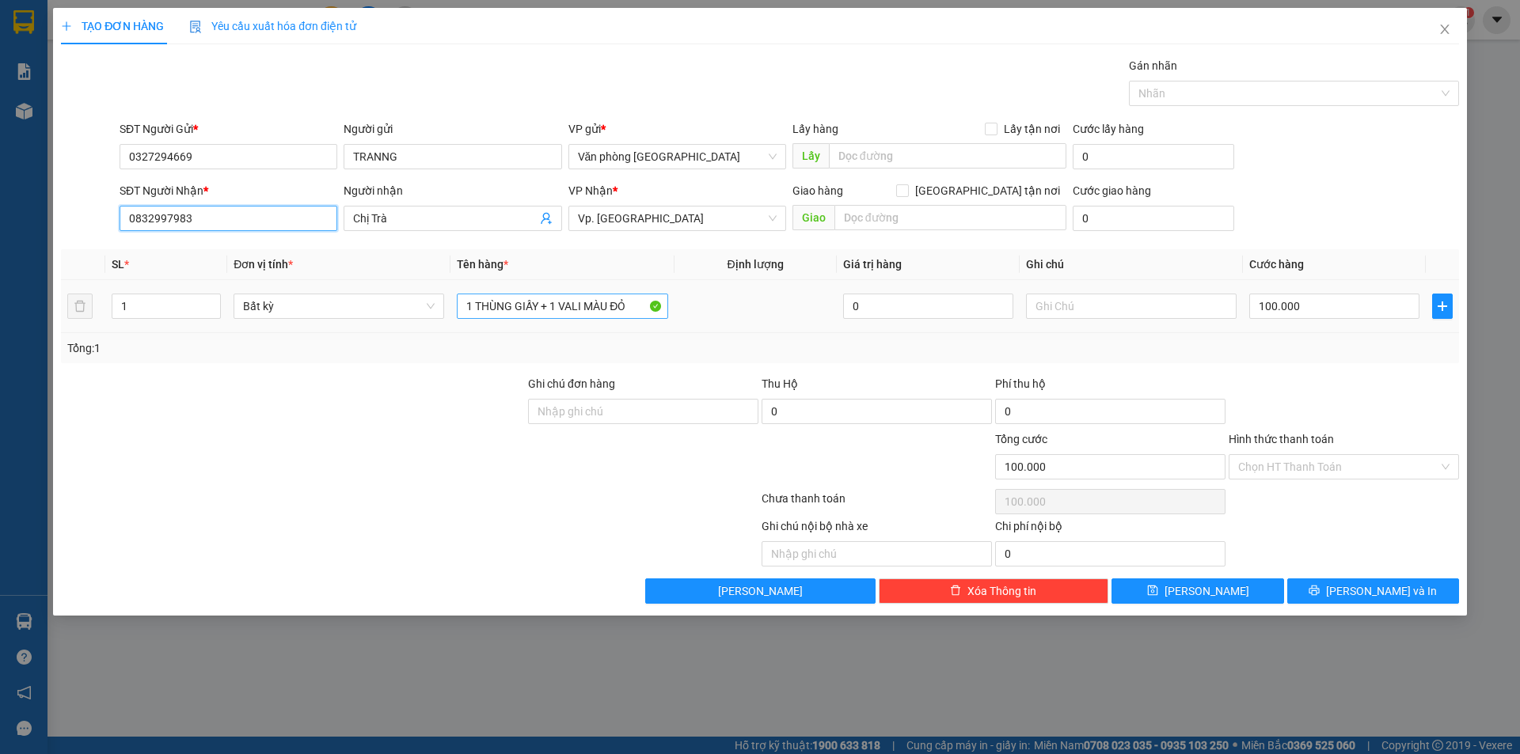
type input "0832997983"
click at [555, 306] on input "1 THÙNG GIẤY + 1 VALI MÀU ĐỎ" at bounding box center [562, 306] width 211 height 25
click at [178, 297] on input "1" at bounding box center [166, 306] width 108 height 24
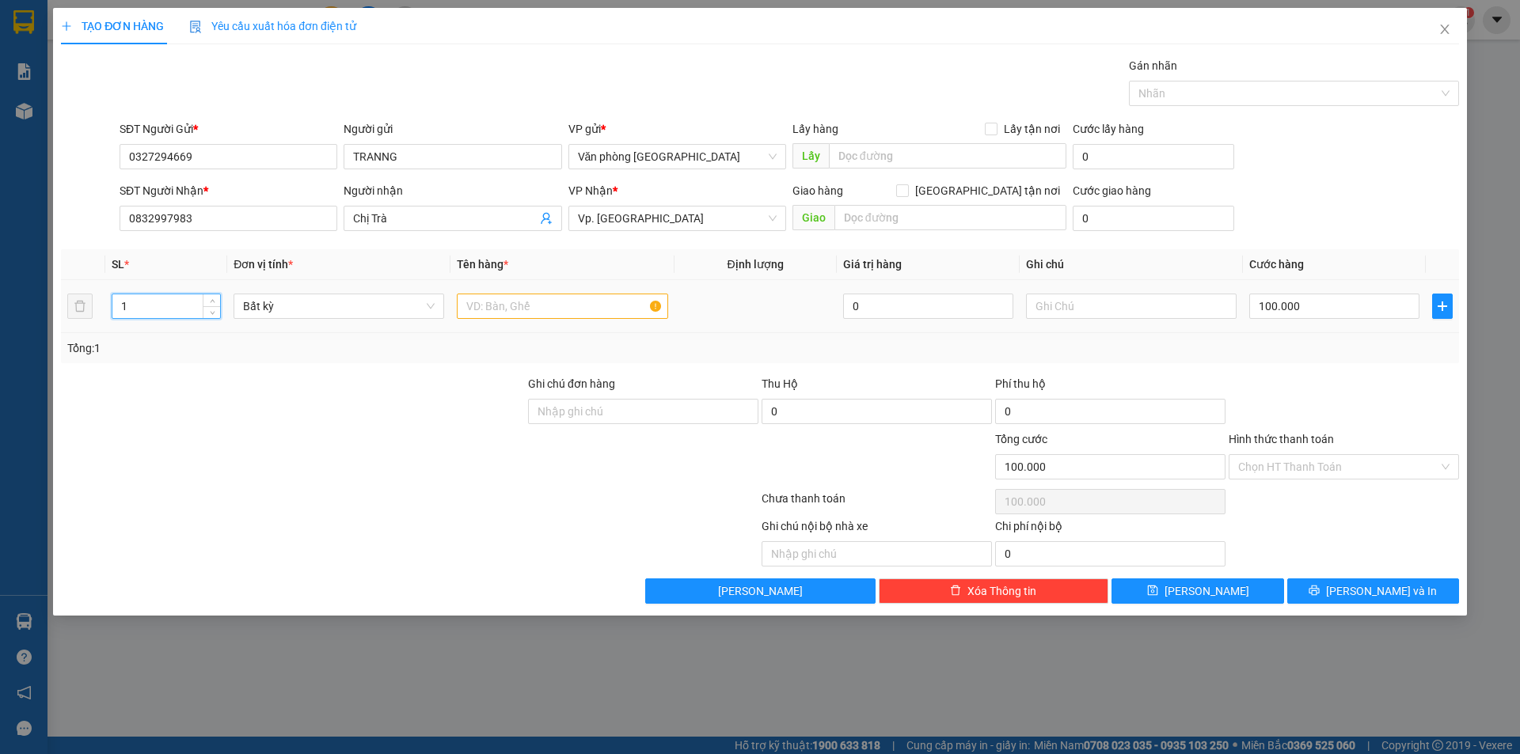
click at [177, 300] on input "1" at bounding box center [166, 306] width 108 height 24
type input "3"
drag, startPoint x: 477, startPoint y: 316, endPoint x: 473, endPoint y: 247, distance: 69.0
click at [477, 315] on input "text" at bounding box center [562, 306] width 211 height 25
type input "0"
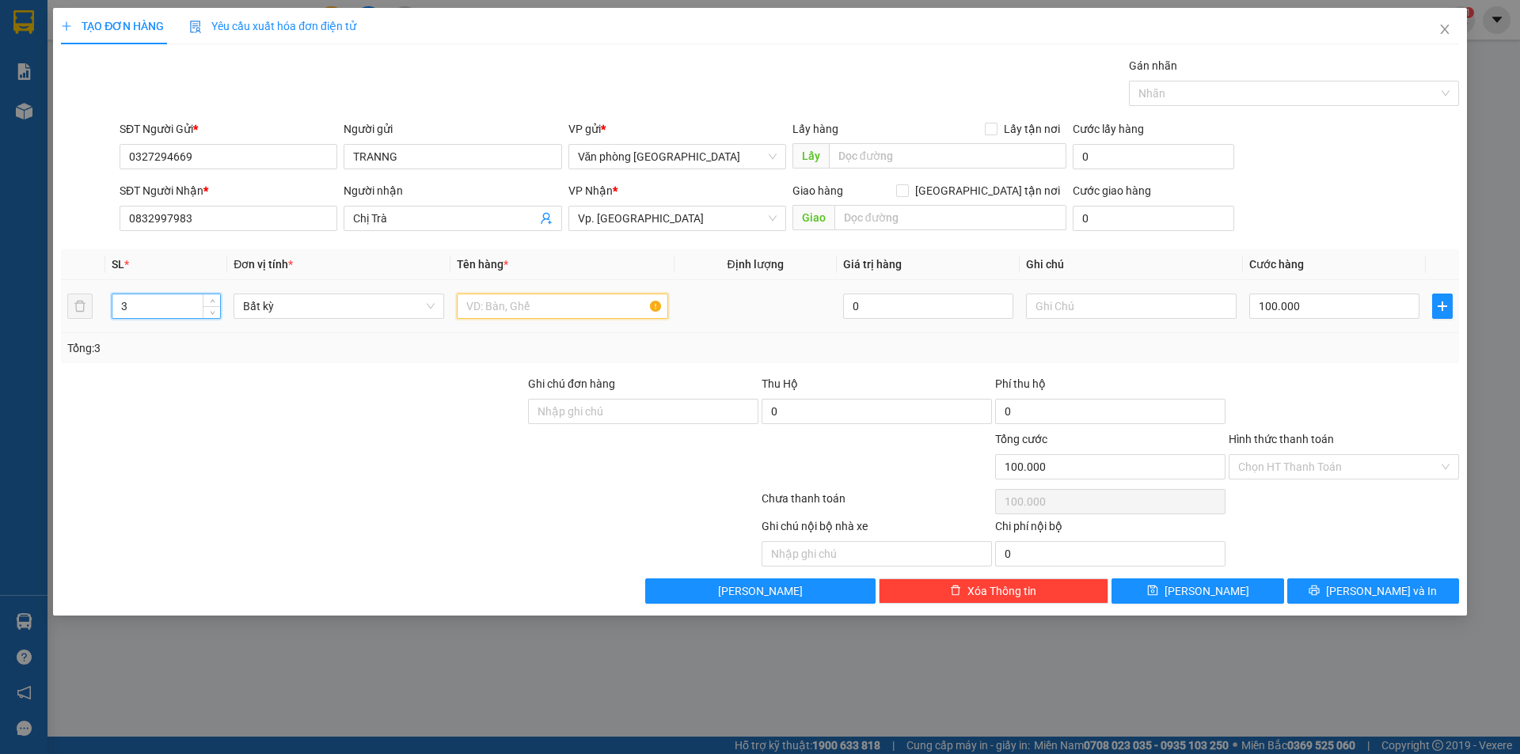
type input "0"
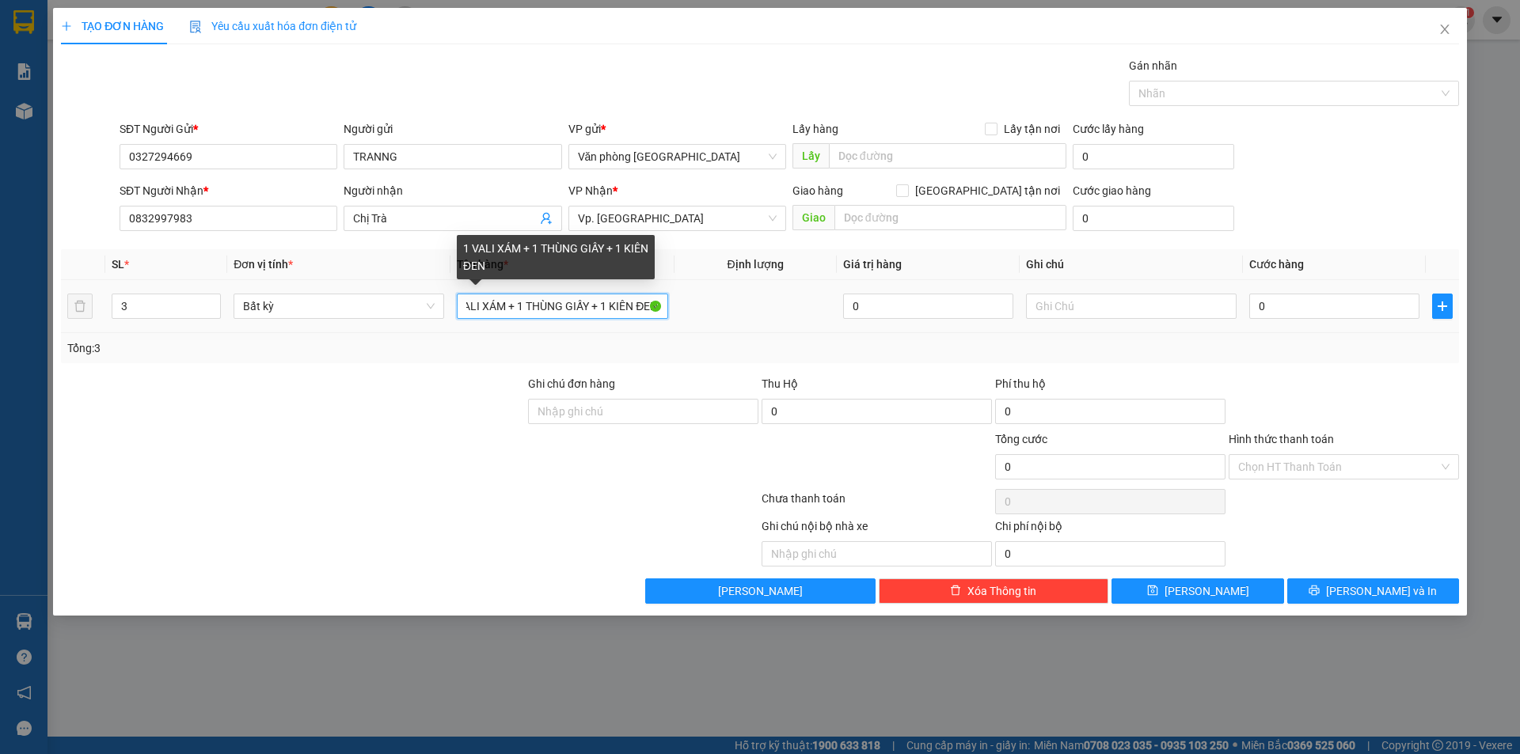
click at [623, 306] on input "1 VALI XÁM + 1 THÙNG GIẤY + 1 KIÊN ĐEN" at bounding box center [562, 306] width 211 height 25
type input "1 VALI XÁM + 1 THÙNG GIẤY + 1 KIỆNN ĐEN"
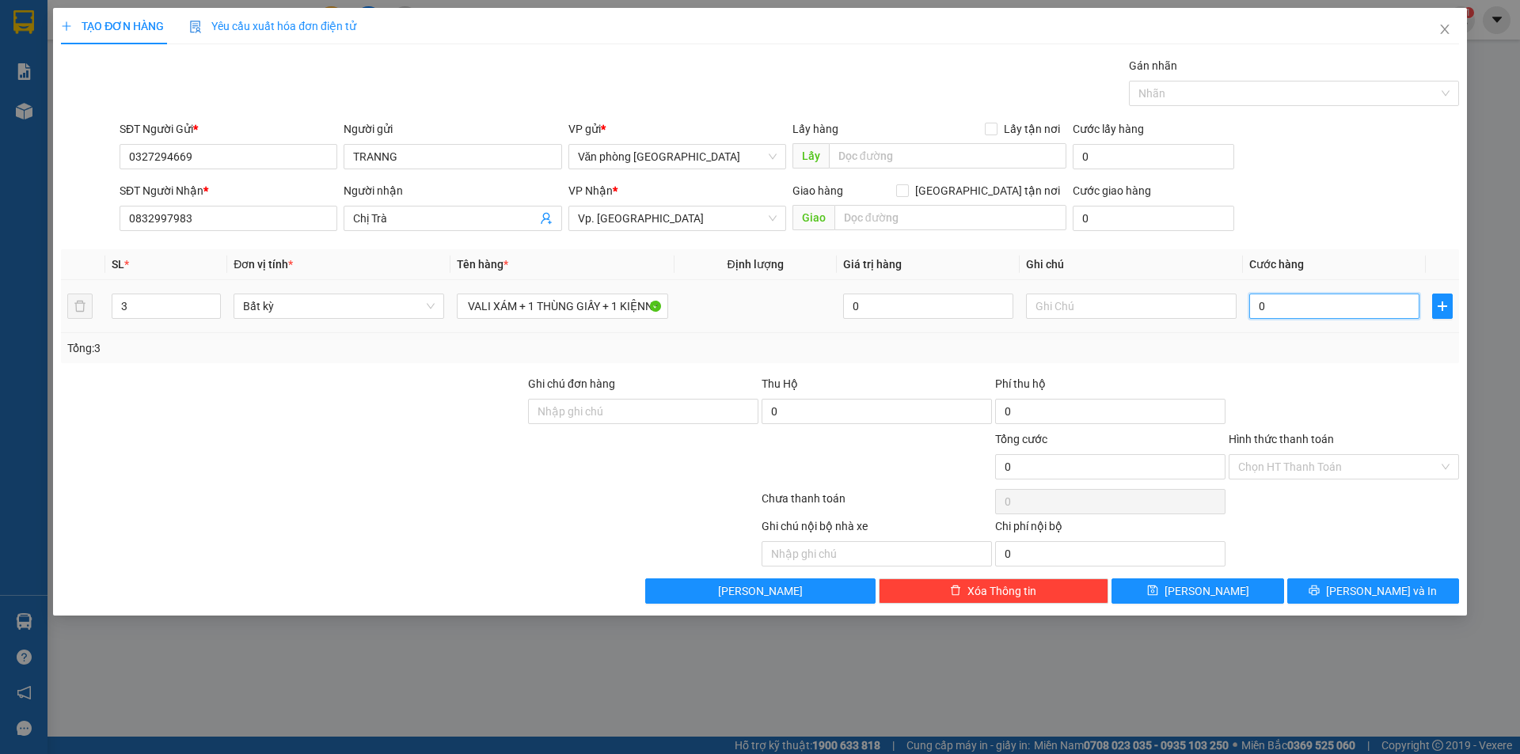
scroll to position [0, 0]
click at [1259, 311] on input "0" at bounding box center [1334, 306] width 170 height 25
click at [1257, 311] on input "0" at bounding box center [1334, 306] width 170 height 25
type input "10"
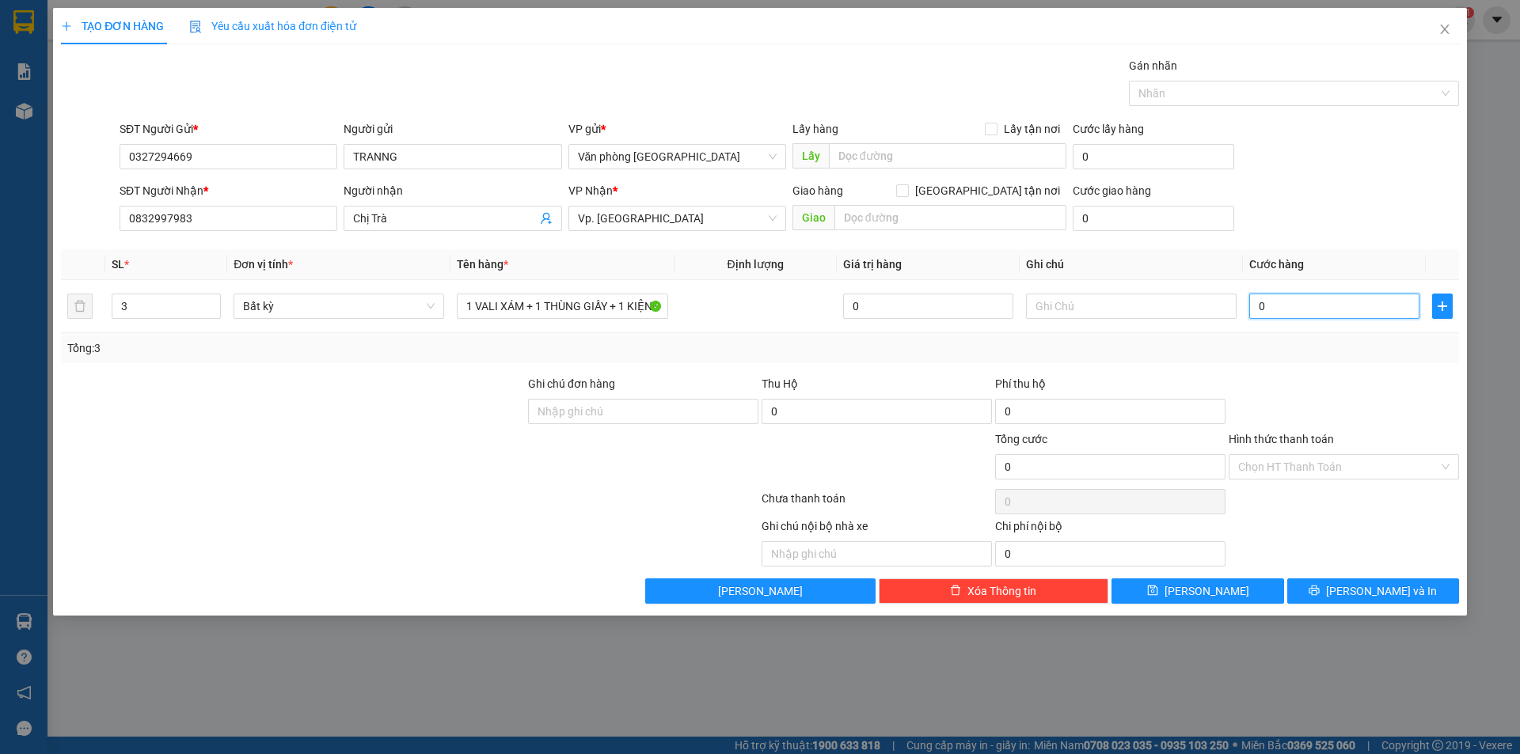
type input "10"
type input "150"
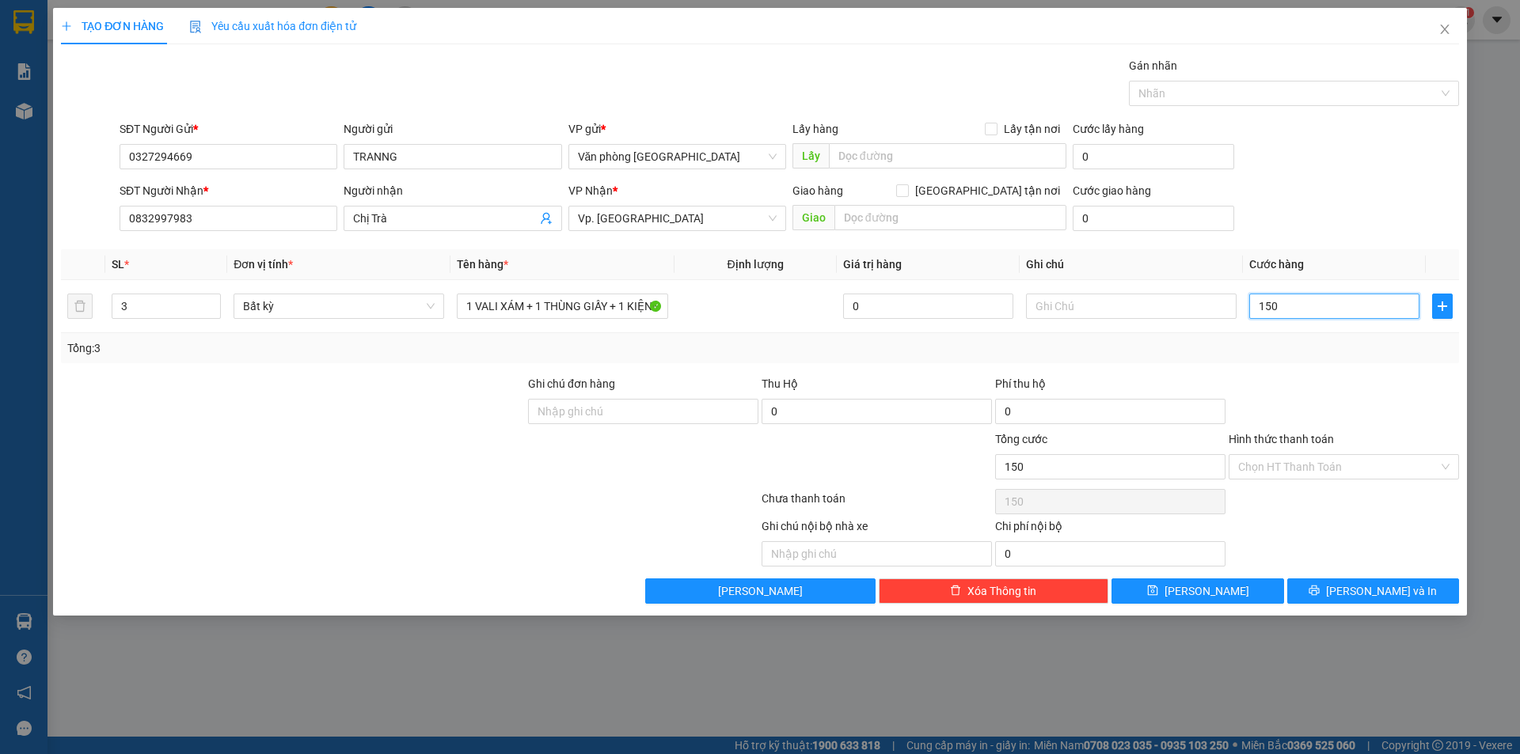
type input "1.500"
type input "15.000"
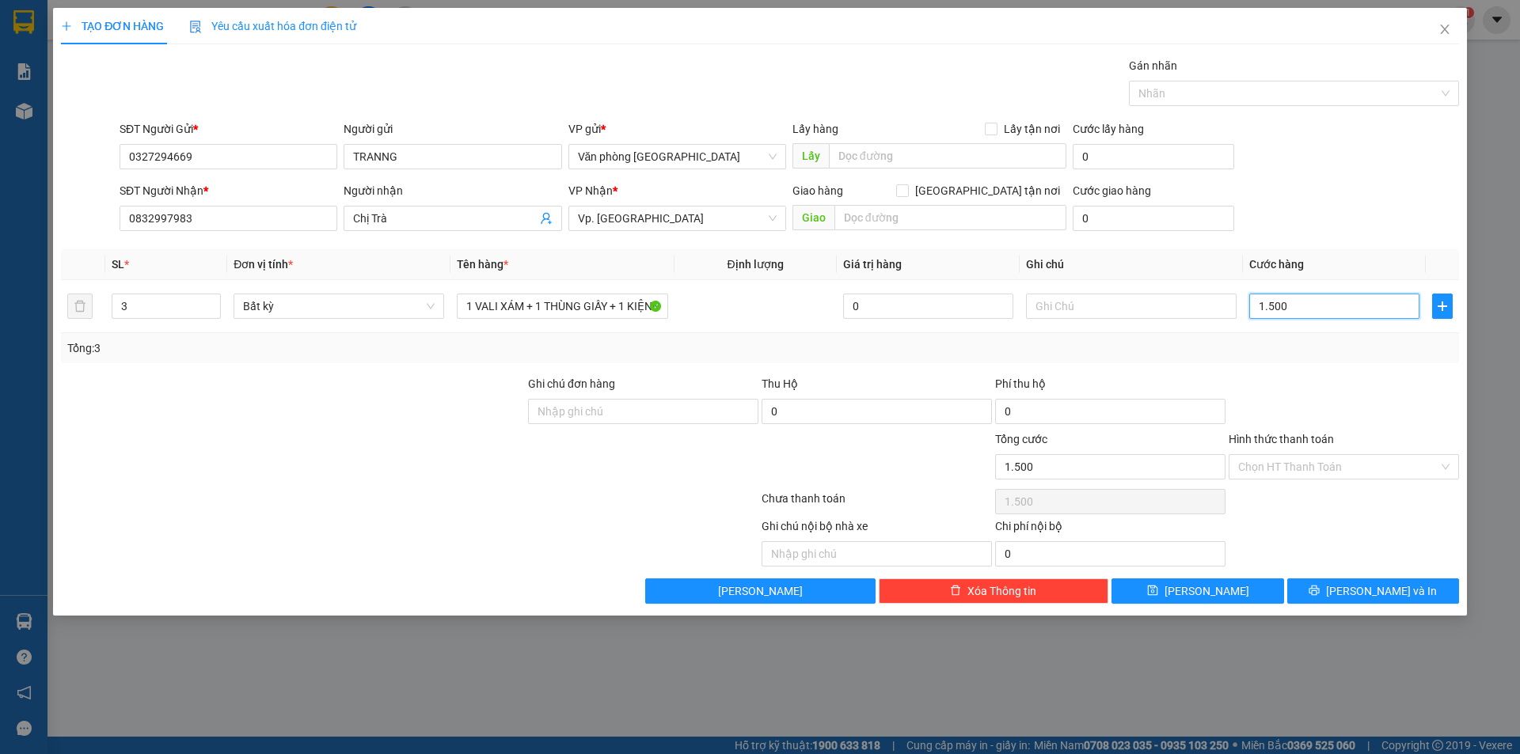
type input "15.000"
type input "150.000"
click at [1289, 467] on input "Hình thức thanh toán" at bounding box center [1338, 467] width 200 height 24
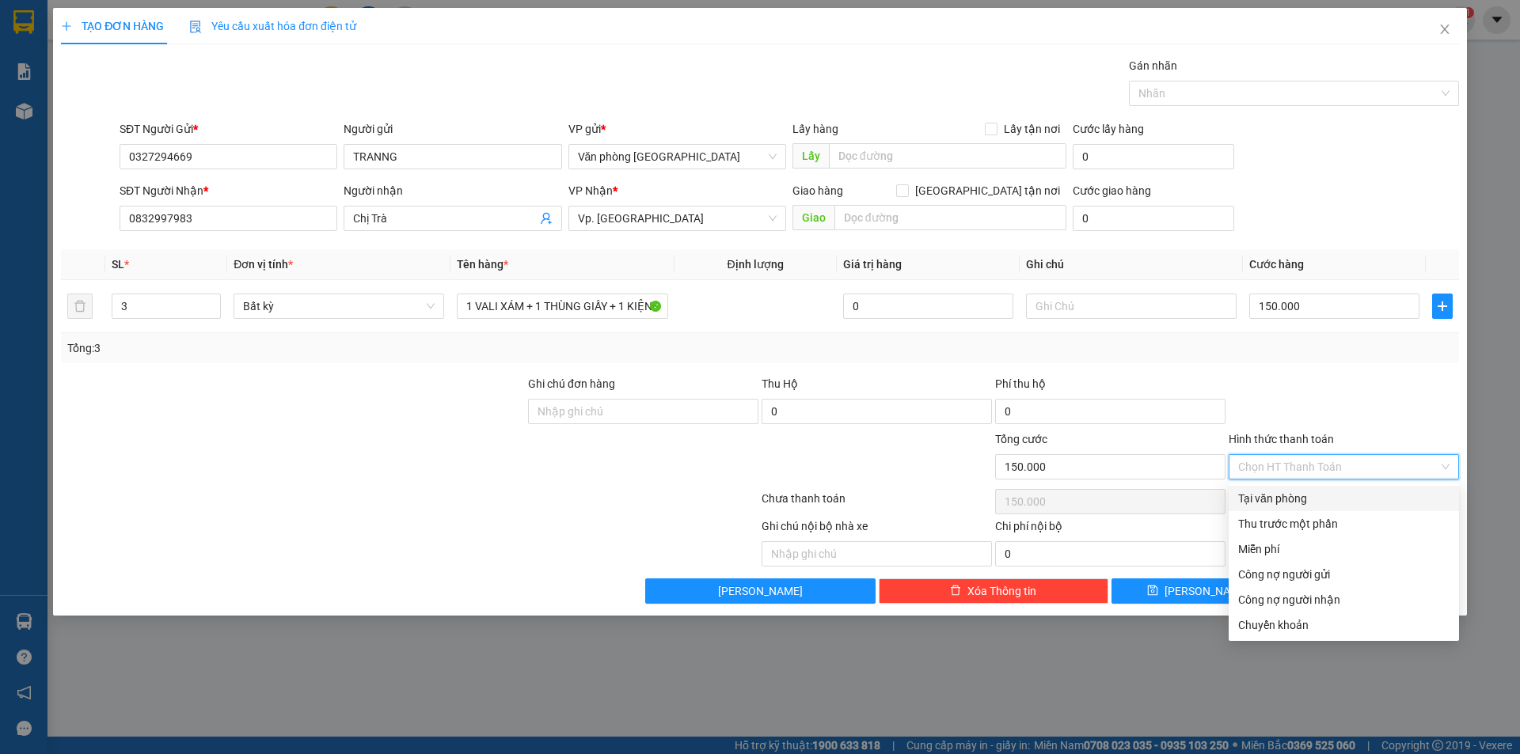
click at [1297, 493] on div "Tại văn phòng" at bounding box center [1343, 498] width 211 height 17
type input "0"
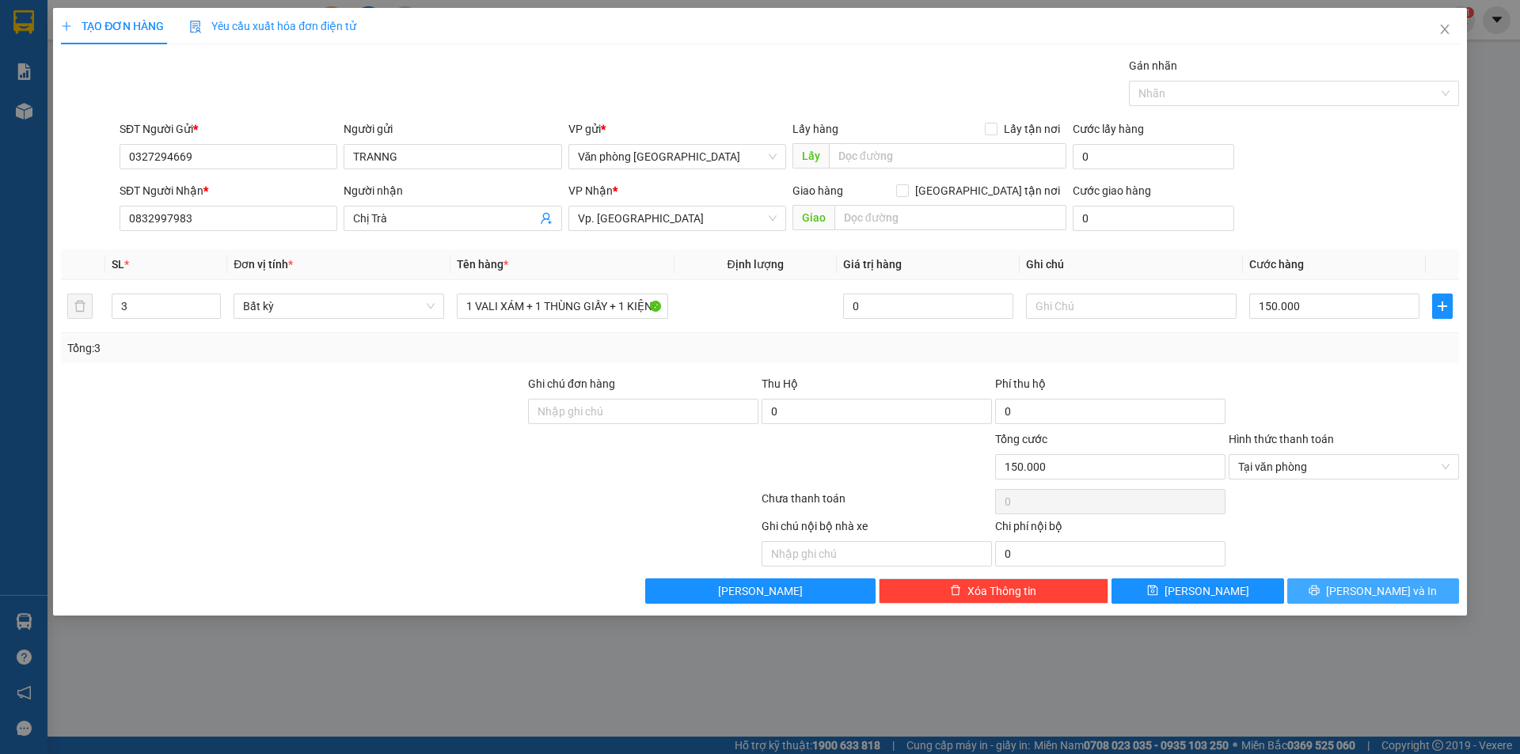
click at [1331, 584] on button "[PERSON_NAME] và In" at bounding box center [1373, 591] width 172 height 25
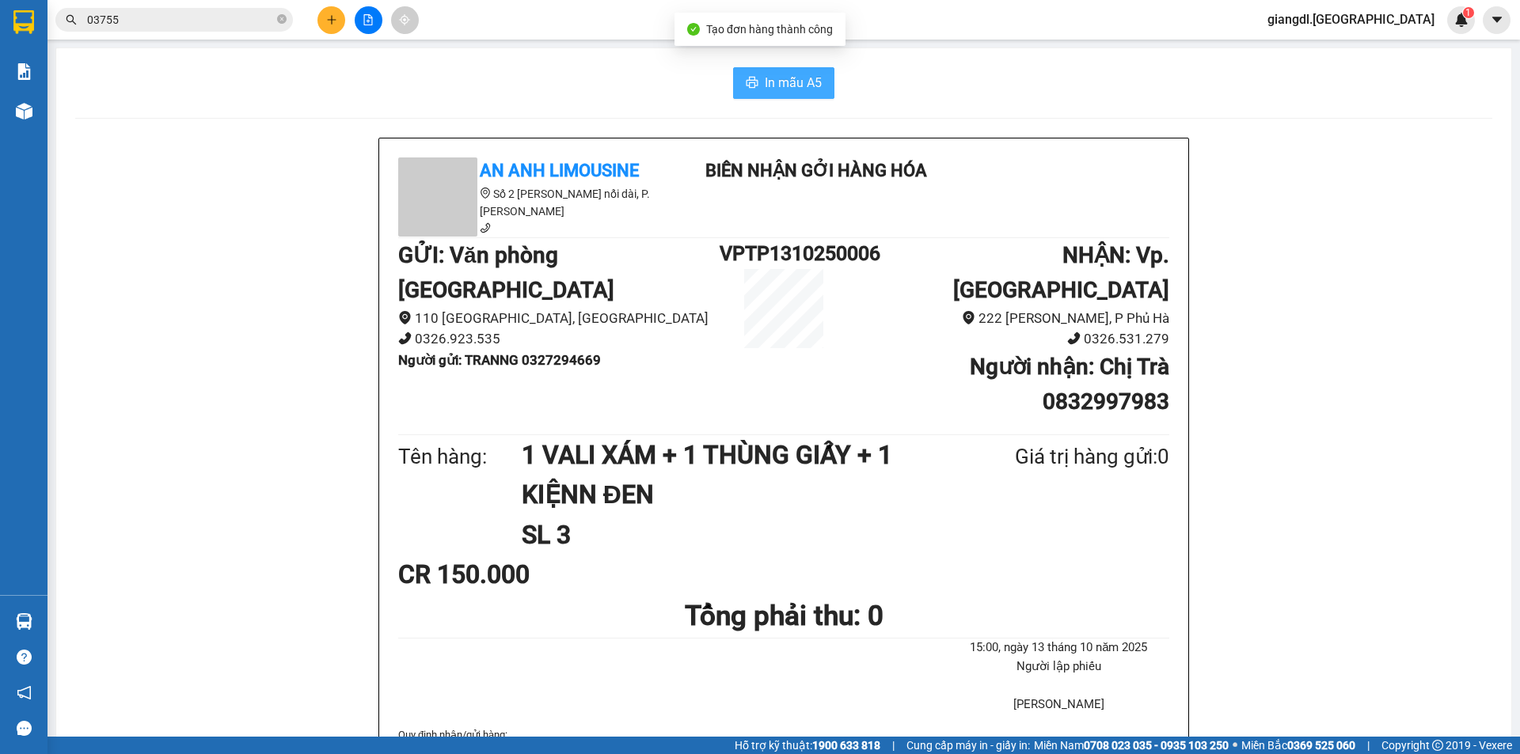
click at [765, 79] on span "In mẫu A5" at bounding box center [793, 83] width 57 height 20
click at [770, 101] on div "In mẫu A5 An Anh Limousine Số 2 [PERSON_NAME] nối dài, P. [PERSON_NAME] Biên nh…" at bounding box center [783, 760] width 1455 height 1425
click at [786, 82] on span "In mẫu A5" at bounding box center [793, 83] width 57 height 20
click at [329, 14] on icon "plus" at bounding box center [331, 19] width 11 height 11
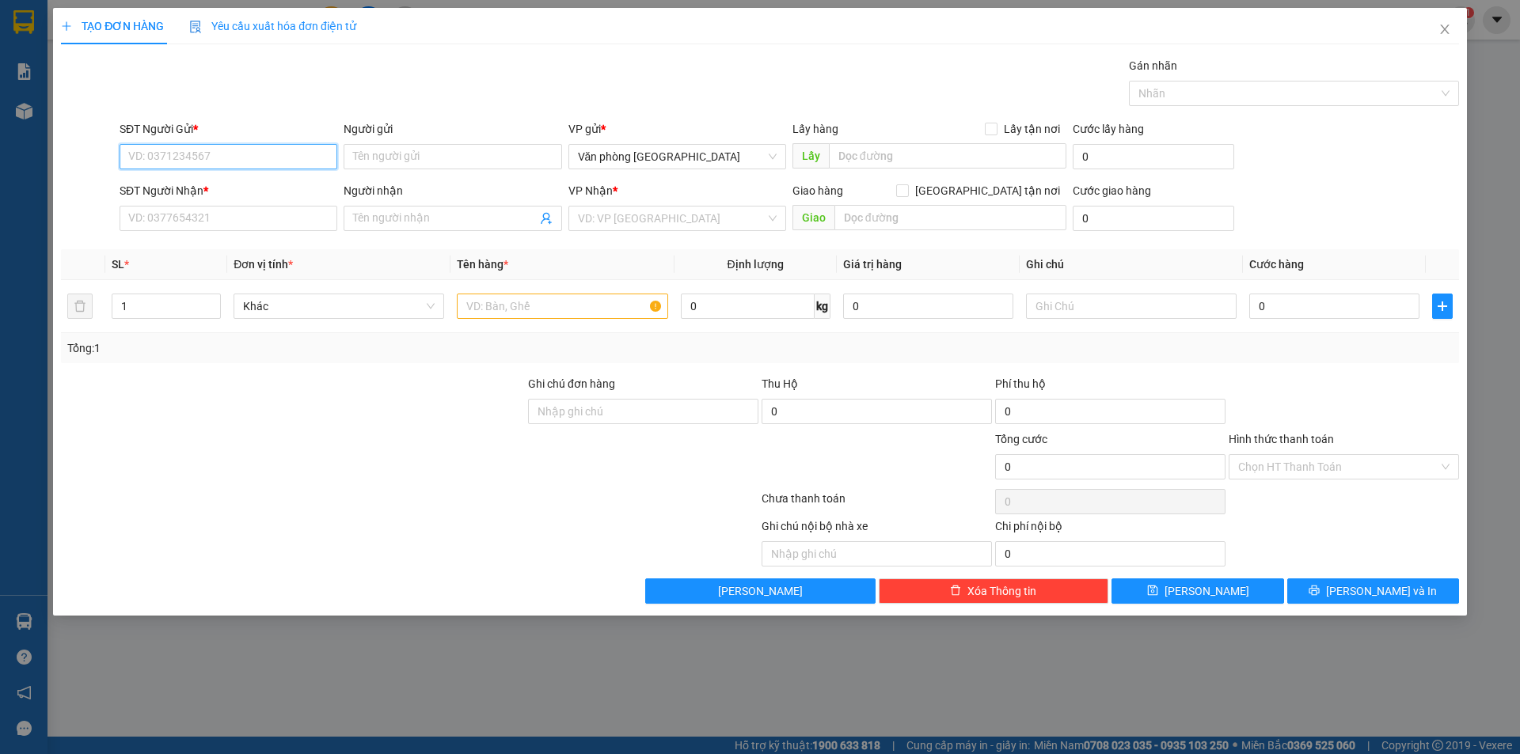
click at [261, 146] on input "SĐT Người Gửi *" at bounding box center [229, 156] width 218 height 25
type input "0942859317"
click at [408, 149] on input "Người gửi" at bounding box center [453, 156] width 218 height 25
type input "T"
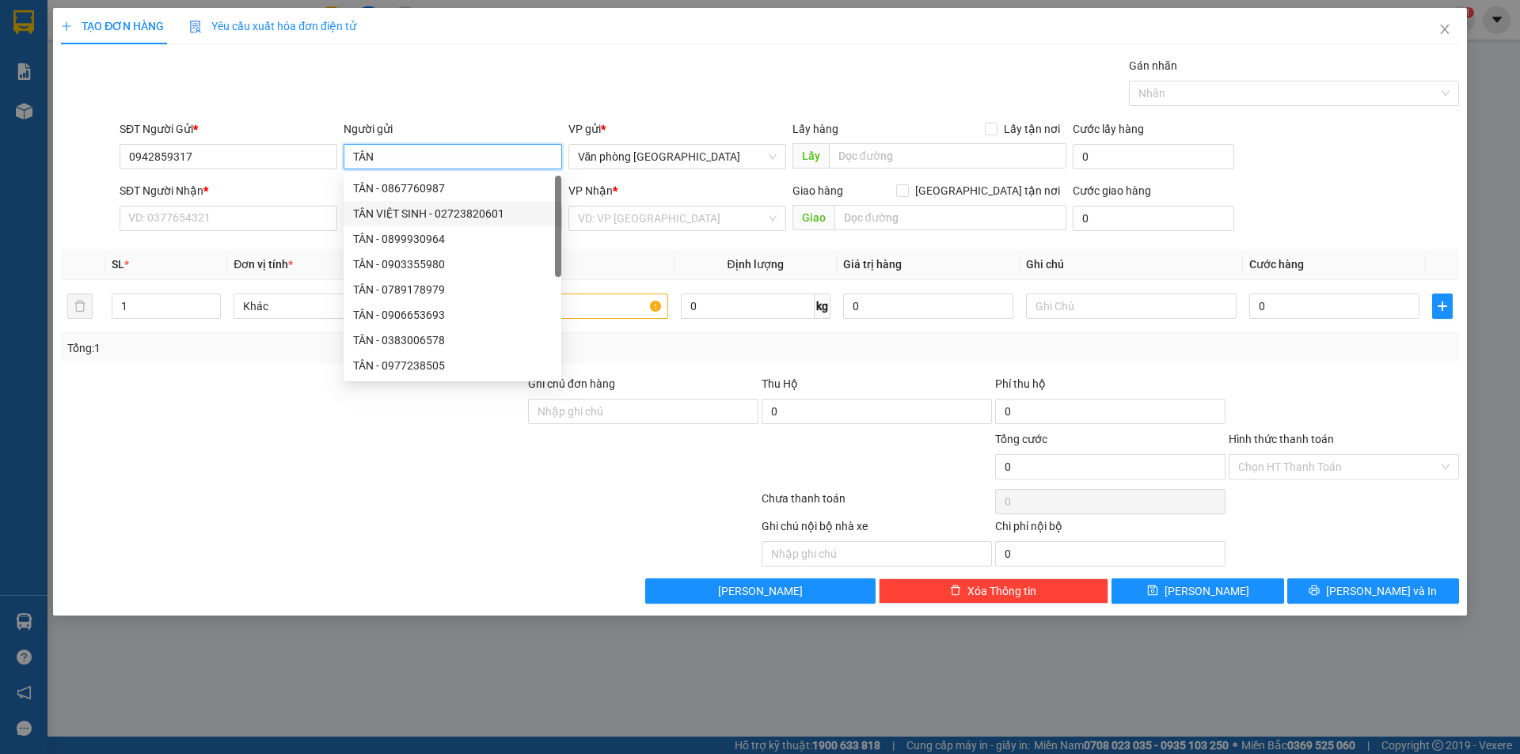
type input "TÂN"
click at [295, 203] on div "SĐT Người Nhận *" at bounding box center [229, 194] width 218 height 24
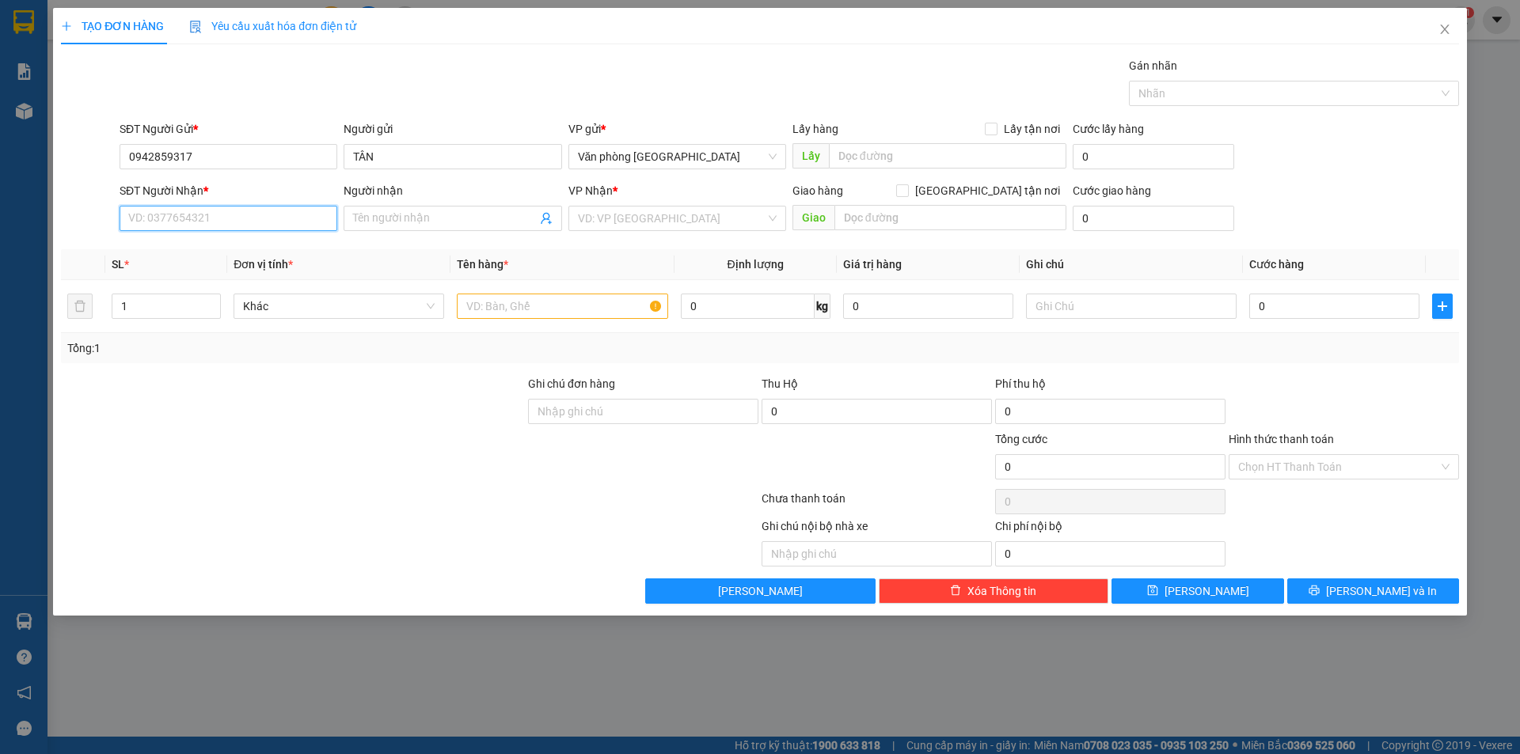
click at [293, 223] on input "SĐT Người Nhận *" at bounding box center [229, 218] width 218 height 25
drag, startPoint x: 698, startPoint y: 238, endPoint x: 693, endPoint y: 223, distance: 16.0
click at [698, 237] on div "Transit Pickup Surcharge Ids Transit Deliver Surcharge Ids Transit Deliver Surc…" at bounding box center [760, 330] width 1398 height 547
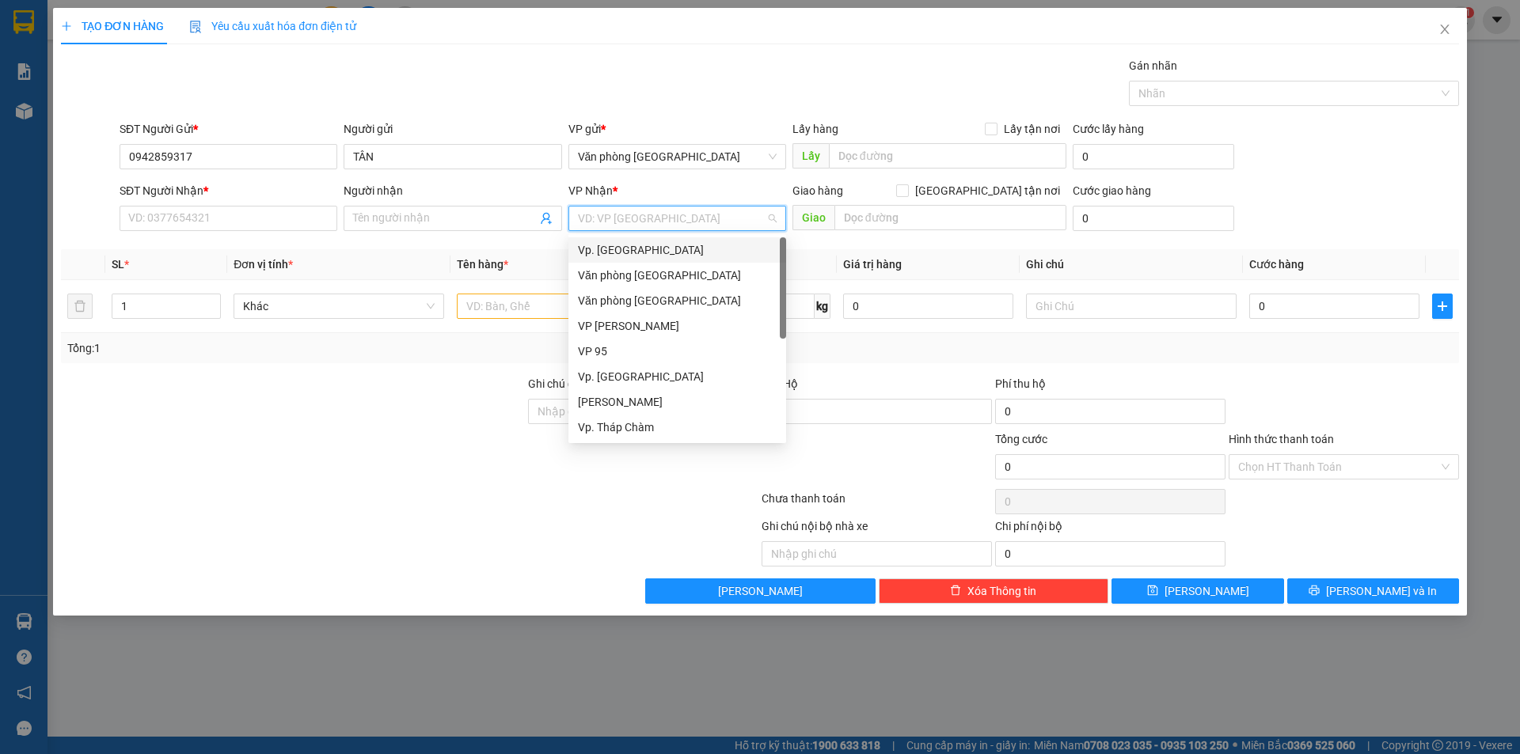
click at [686, 207] on input "search" at bounding box center [672, 219] width 188 height 24
click at [650, 251] on div "Vp. [GEOGRAPHIC_DATA]" at bounding box center [677, 249] width 199 height 17
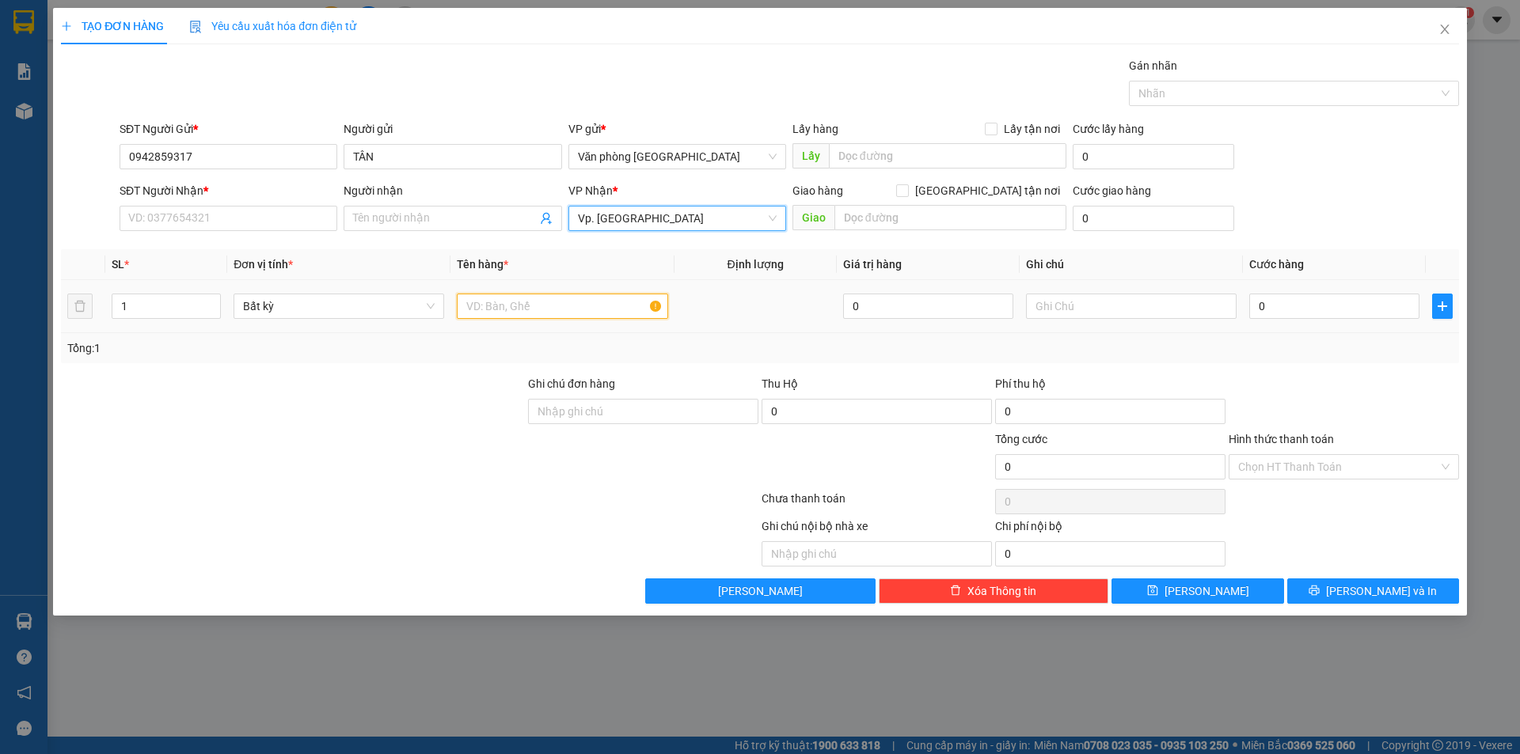
click at [546, 312] on input "text" at bounding box center [562, 306] width 211 height 25
type input "1 HỘP GIẤY"
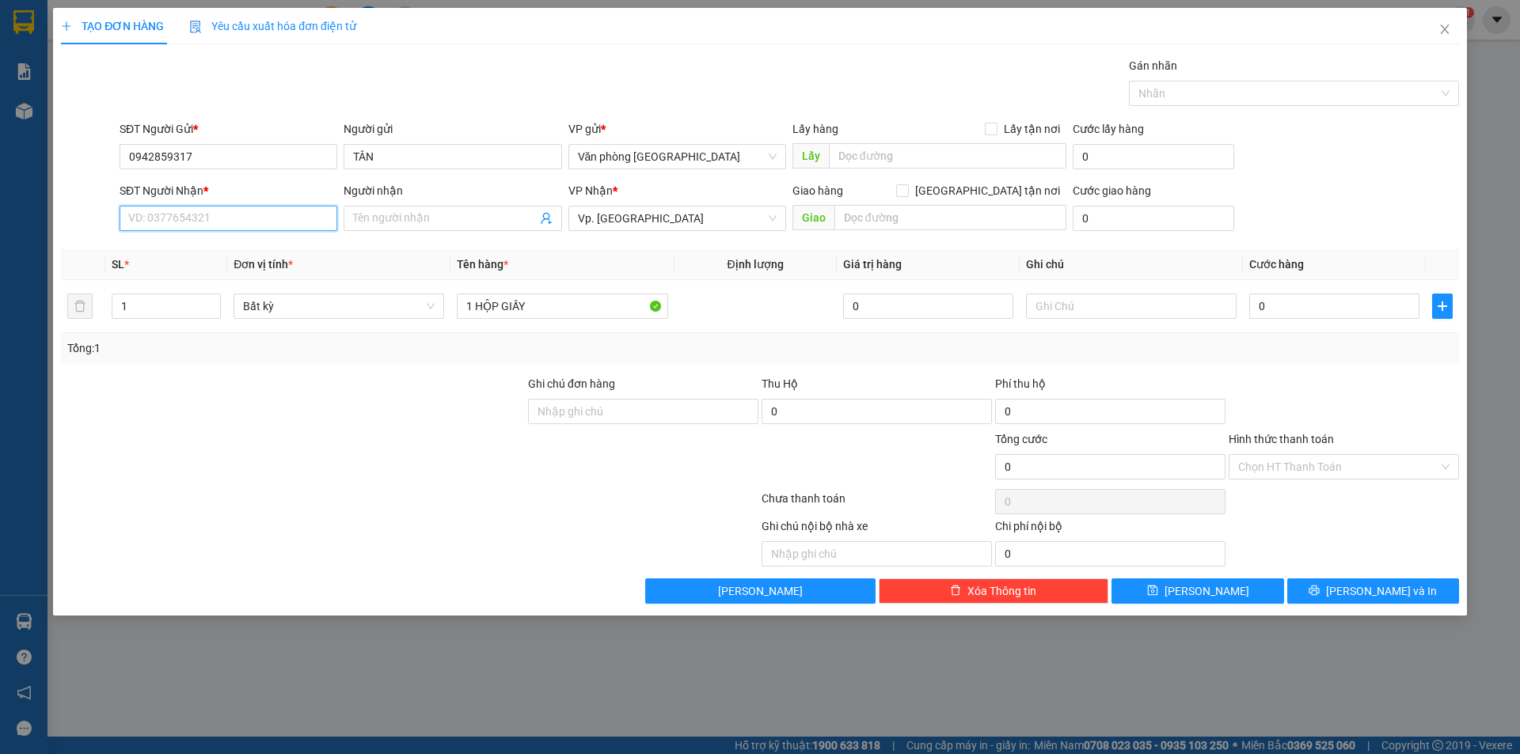
click at [180, 211] on input "SĐT Người Nhận *" at bounding box center [229, 218] width 218 height 25
click at [183, 222] on input "09477931210" at bounding box center [229, 218] width 218 height 25
click at [181, 222] on input "09477931210" at bounding box center [229, 218] width 218 height 25
click at [179, 219] on input "09477931210" at bounding box center [229, 218] width 218 height 25
type input "0947793210"
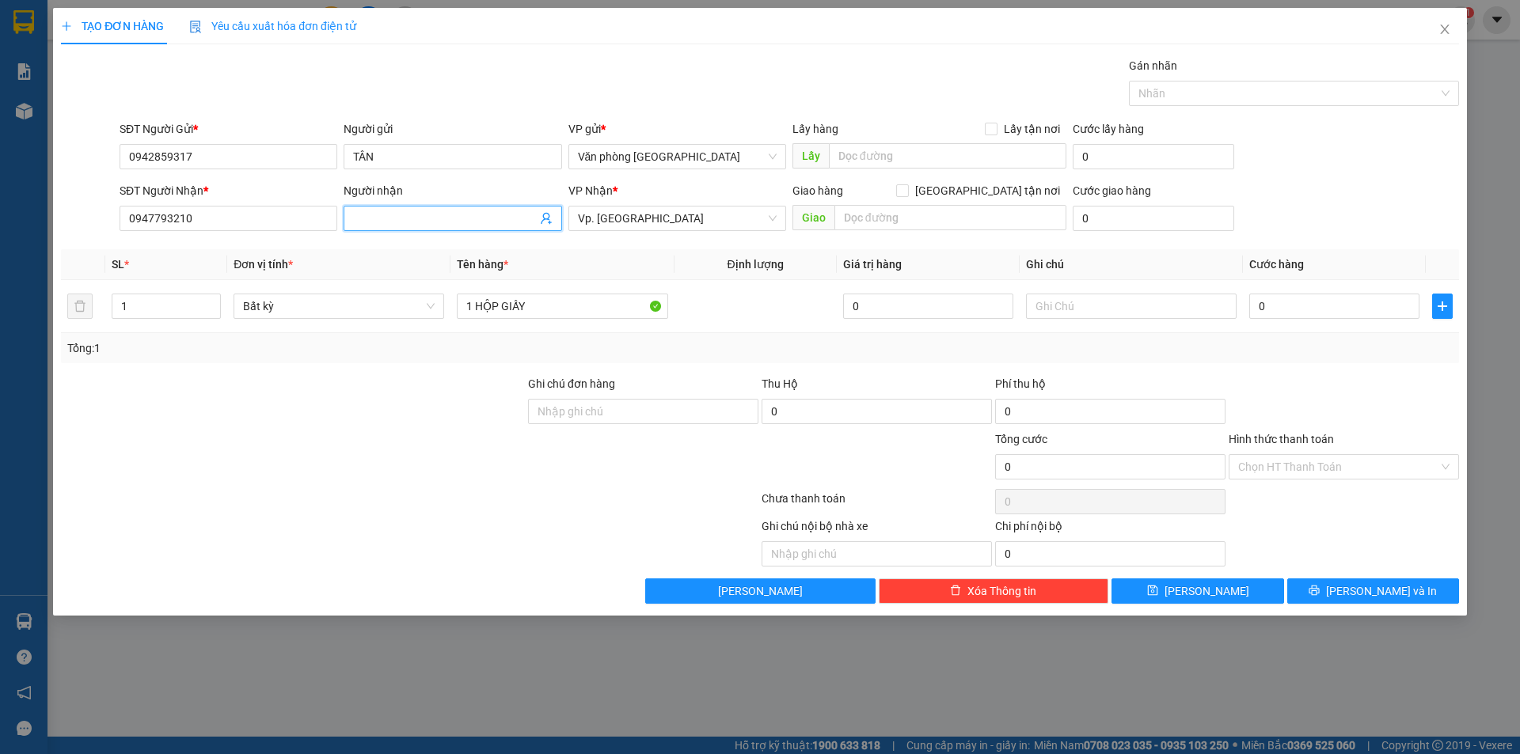
click at [363, 214] on input "Người nhận" at bounding box center [444, 218] width 183 height 17
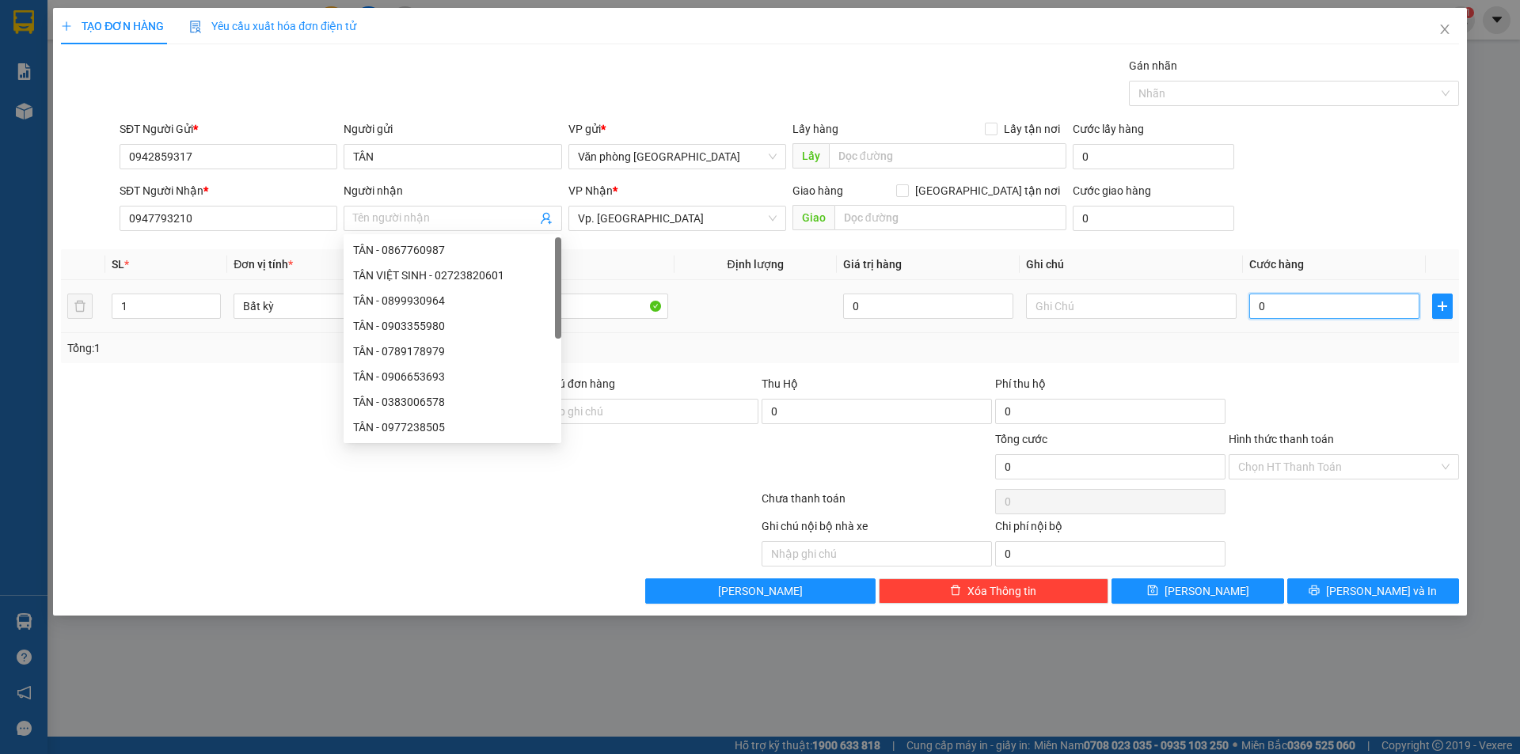
click at [1255, 303] on input "0" at bounding box center [1334, 306] width 170 height 25
click at [1259, 304] on input "0" at bounding box center [1334, 306] width 170 height 25
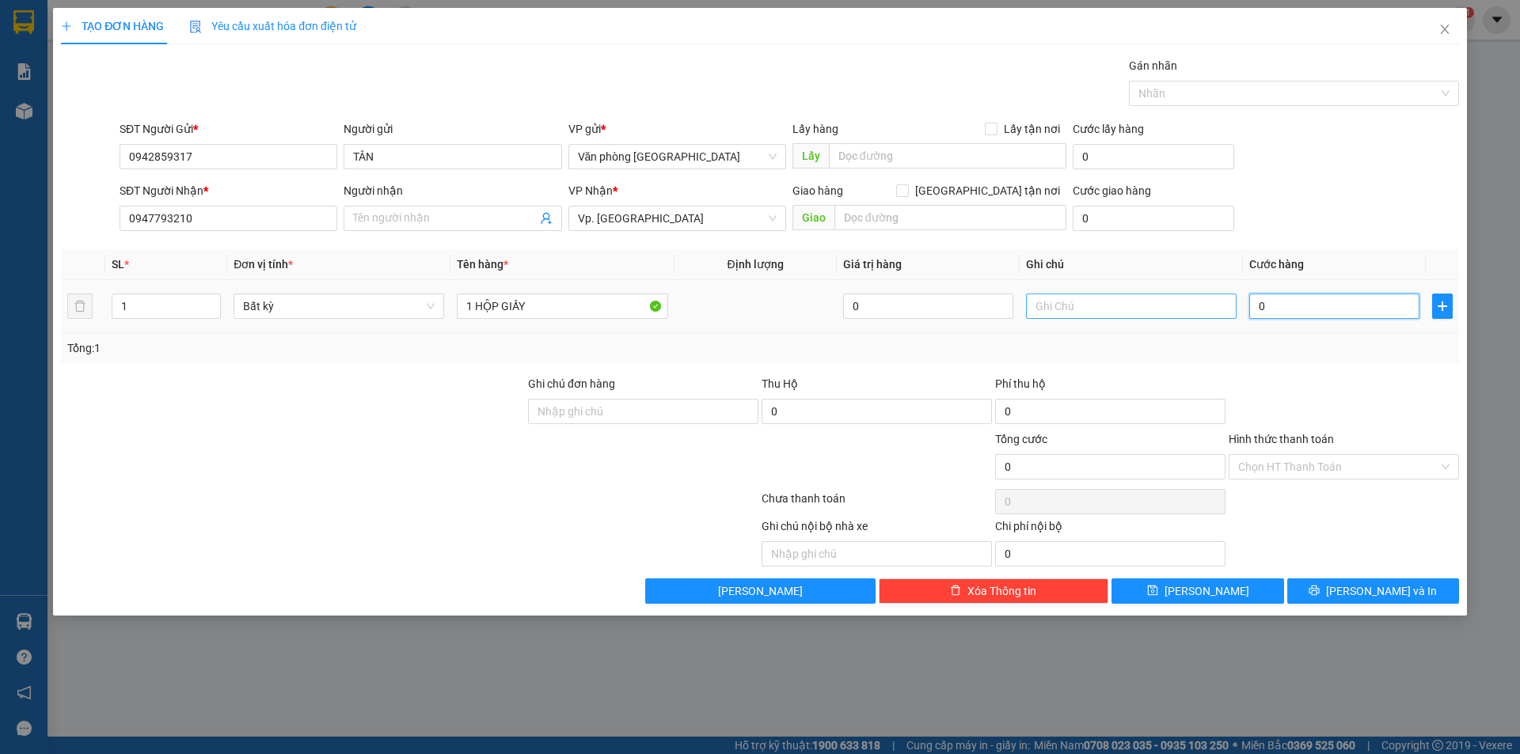
type input "30"
type input "300"
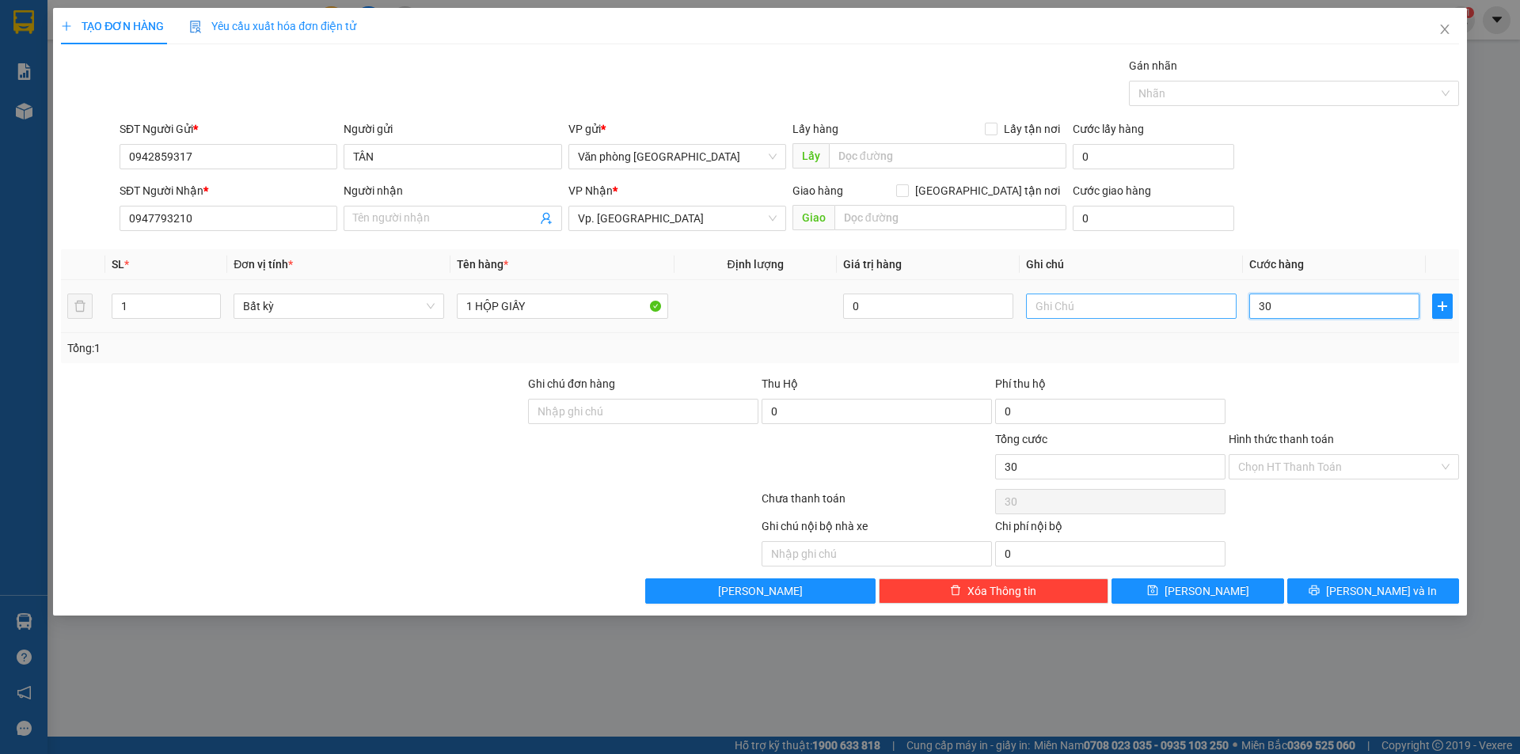
type input "300"
type input "3.000"
type input "30.000"
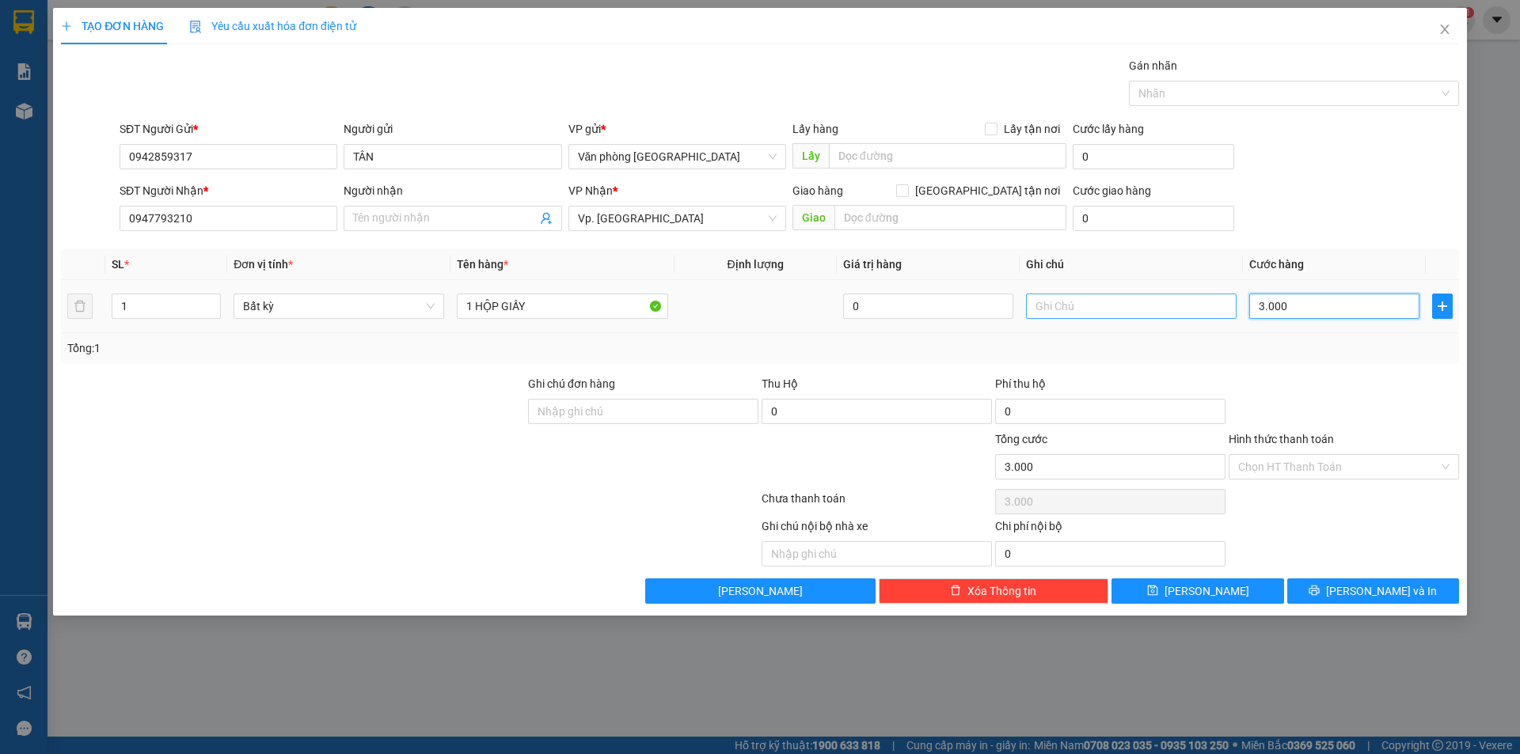
type input "30.000"
click at [466, 213] on input "Người nhận" at bounding box center [444, 218] width 183 height 17
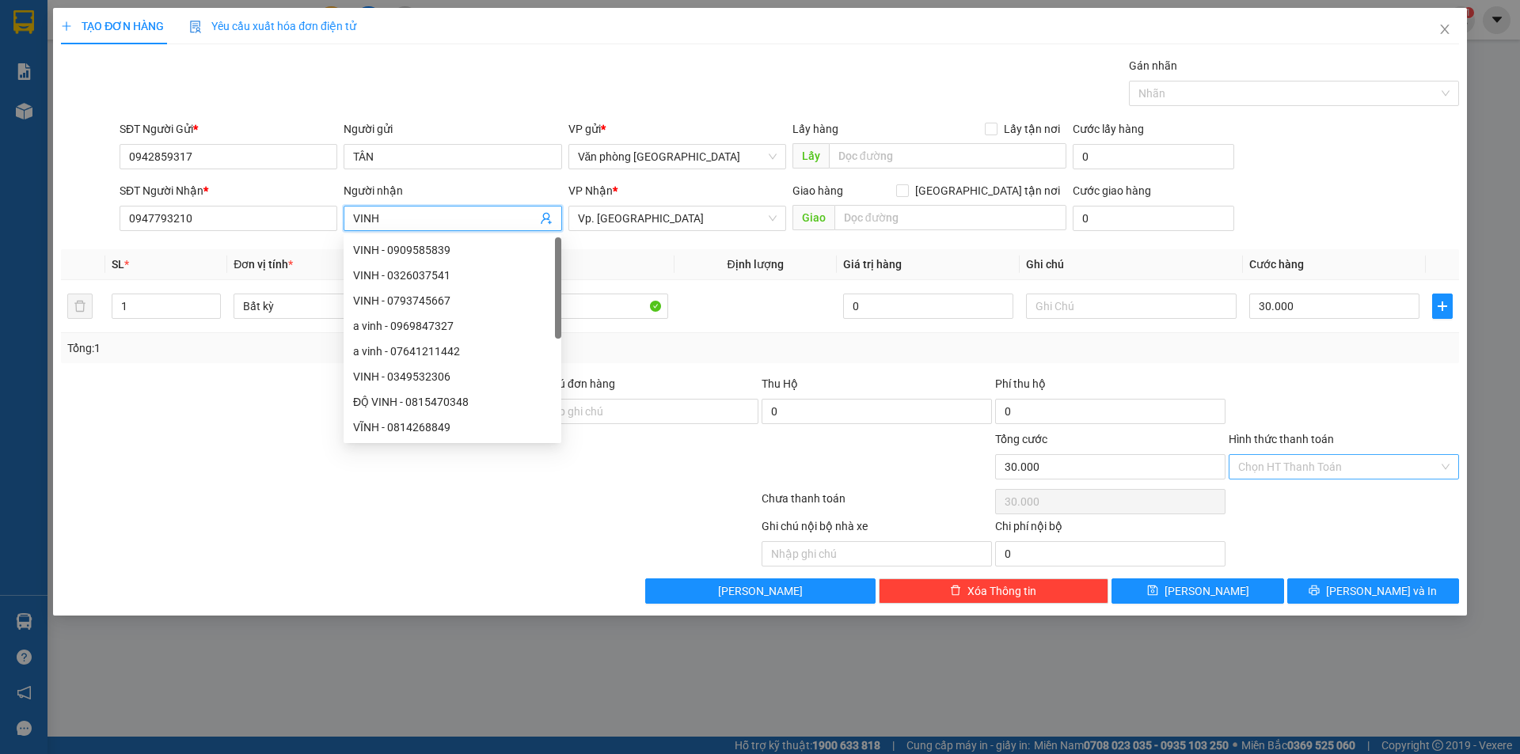
type input "VINH"
click at [1270, 464] on input "Hình thức thanh toán" at bounding box center [1338, 467] width 200 height 24
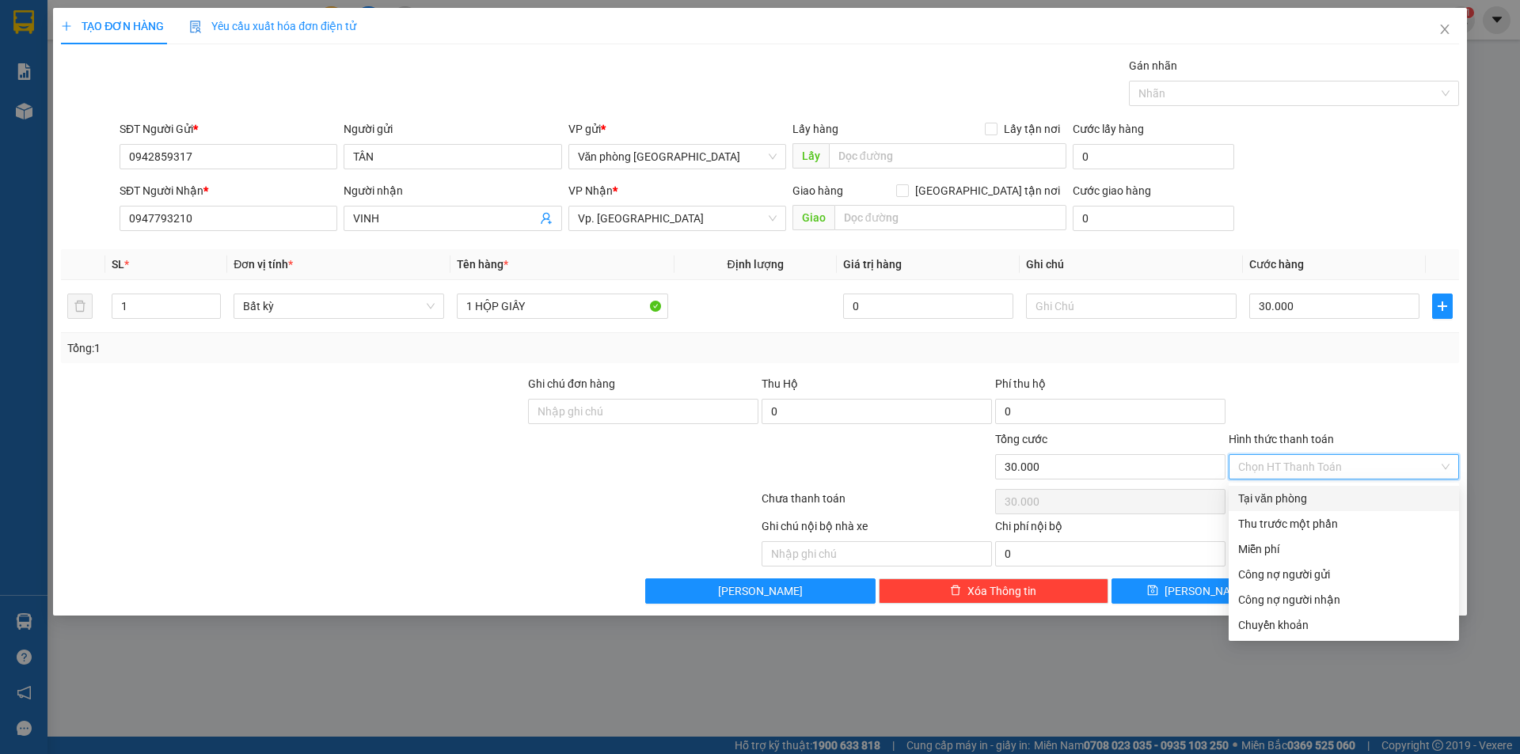
click at [1271, 488] on div "Tại văn phòng" at bounding box center [1344, 498] width 230 height 25
type input "0"
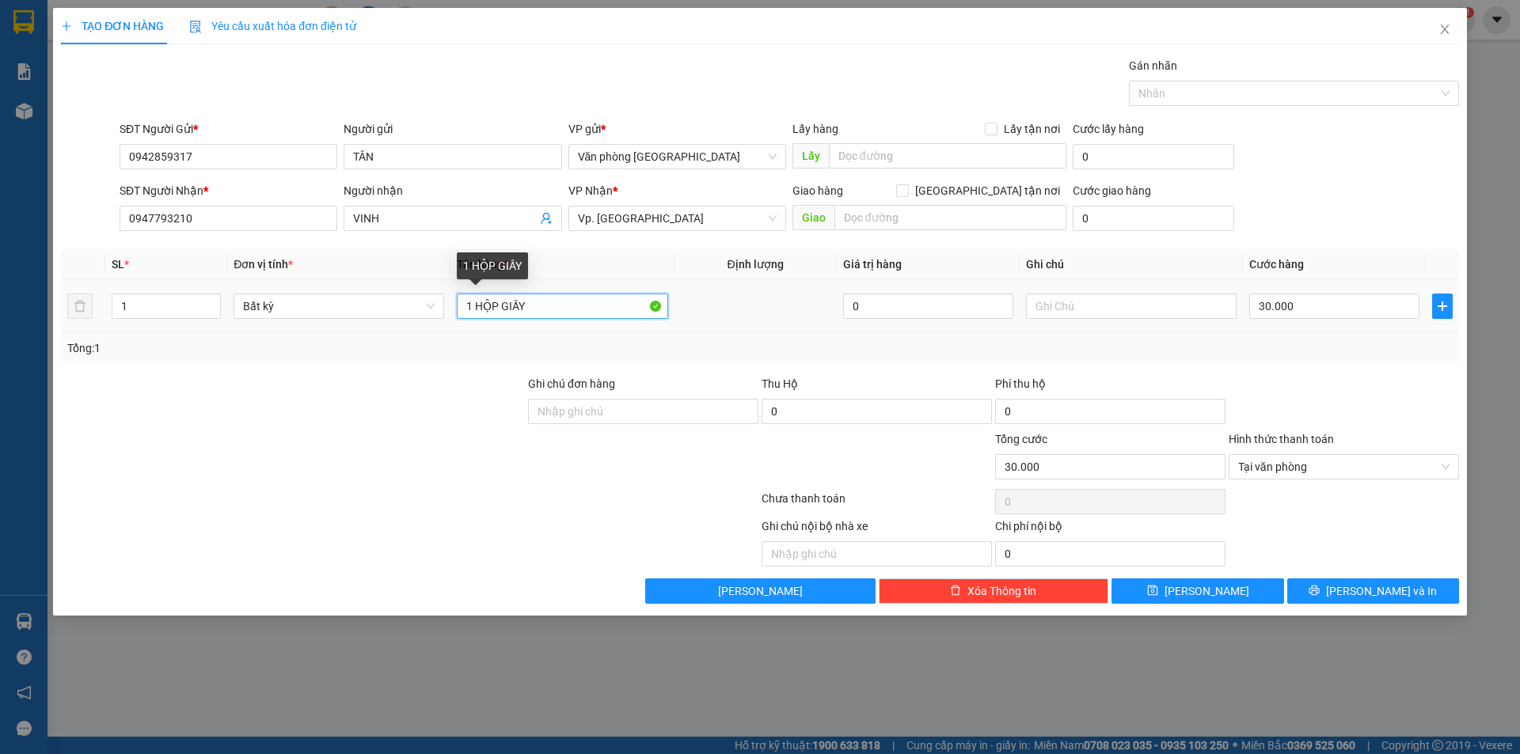
click at [564, 312] on input "1 HỘP GIẤY" at bounding box center [562, 306] width 211 height 25
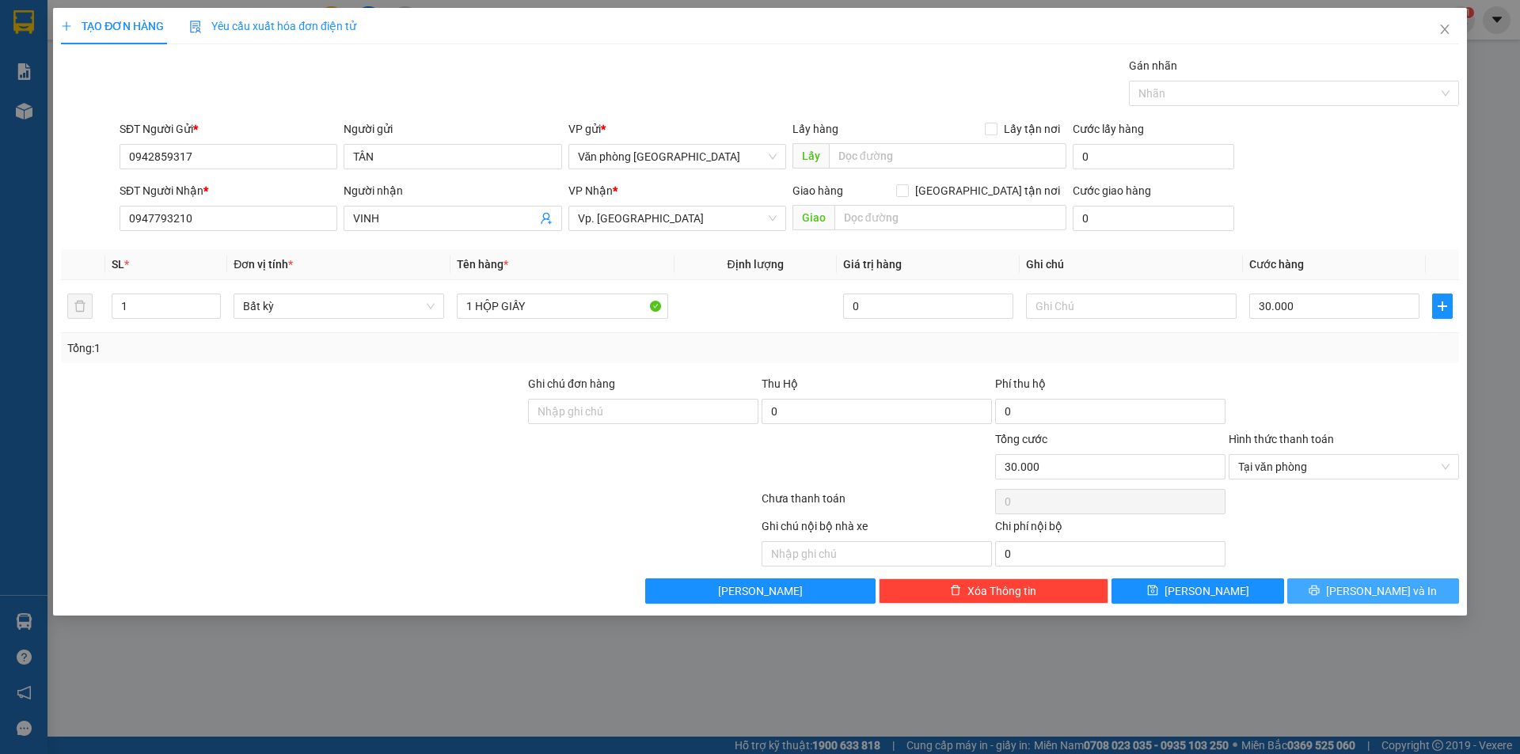
click at [1362, 591] on span "[PERSON_NAME] và In" at bounding box center [1381, 591] width 111 height 17
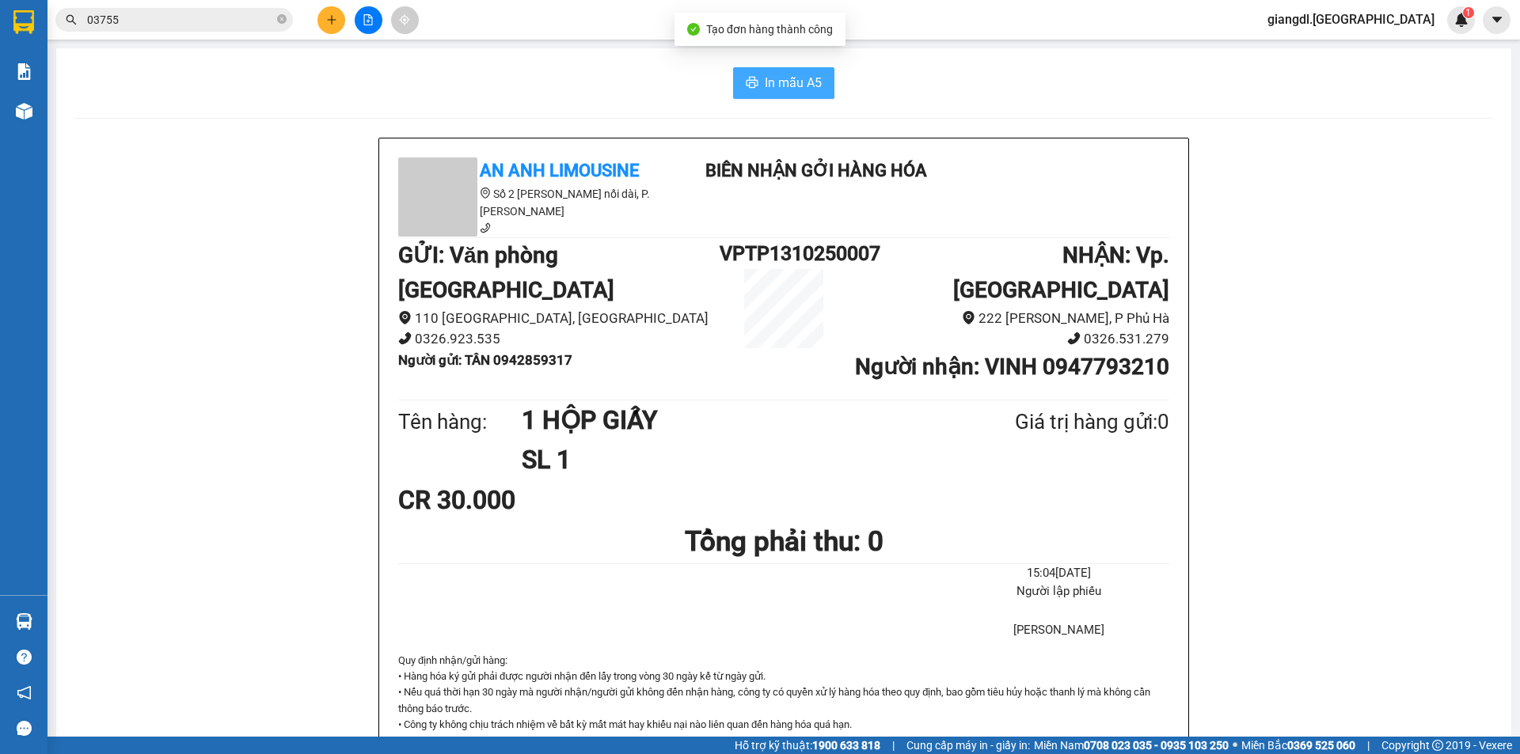
click at [791, 90] on span "In mẫu A5" at bounding box center [793, 83] width 57 height 20
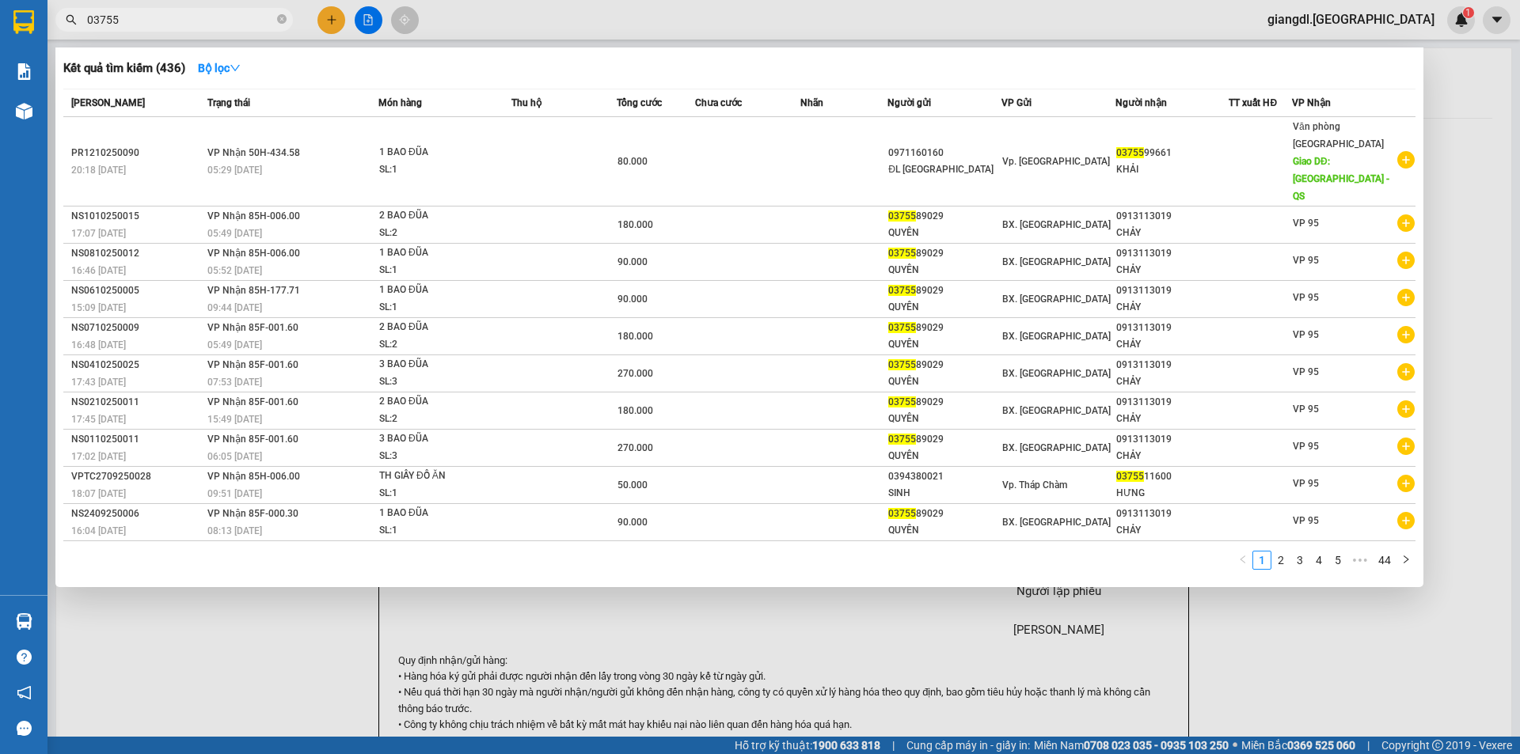
click at [125, 27] on input "03755" at bounding box center [180, 19] width 187 height 17
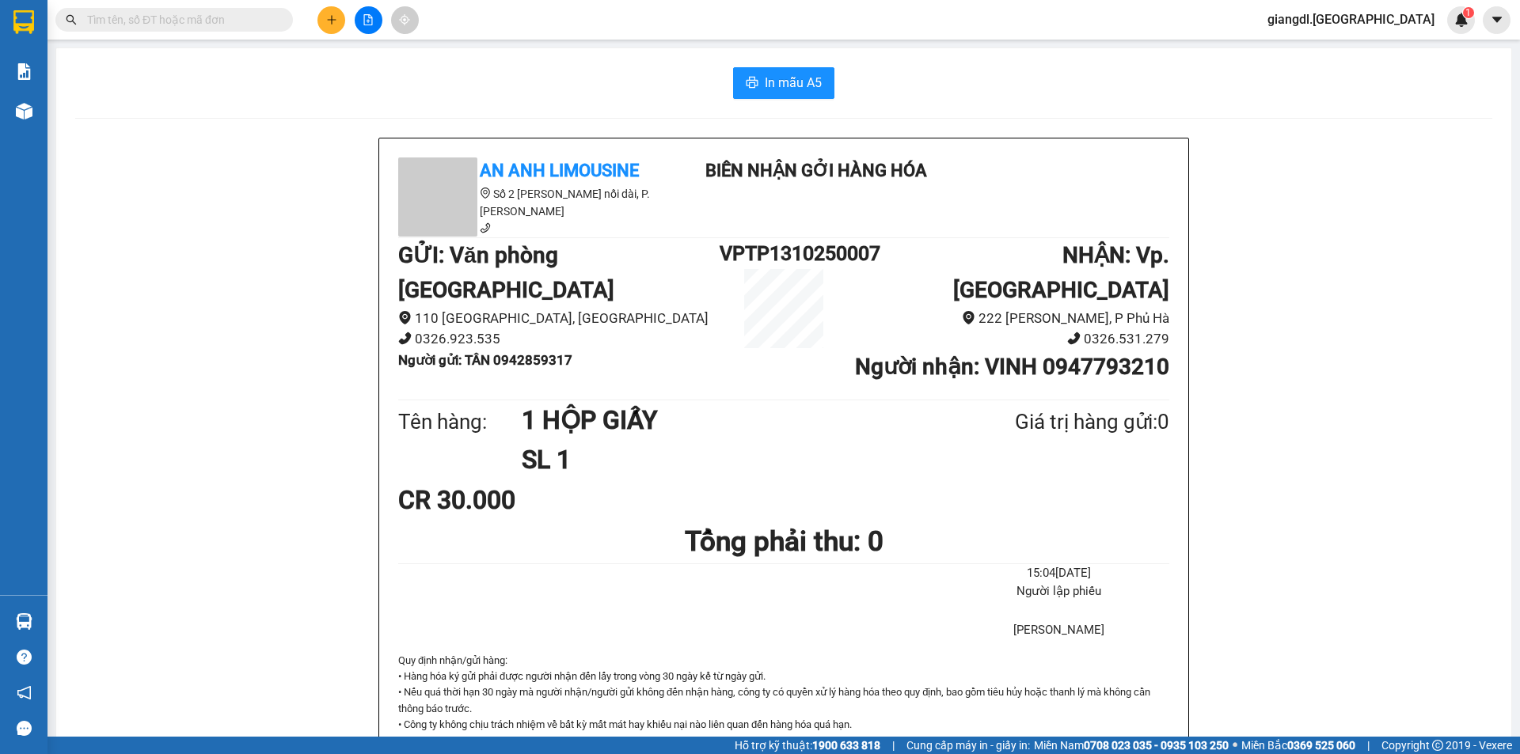
click at [138, 39] on div "Kết quả tìm kiếm ( 436 ) Bộ lọc Mã ĐH Trạng thái Món hàng Thu hộ Tổng cước Chưa…" at bounding box center [760, 20] width 1520 height 40
click at [219, 17] on input "text" at bounding box center [180, 19] width 187 height 17
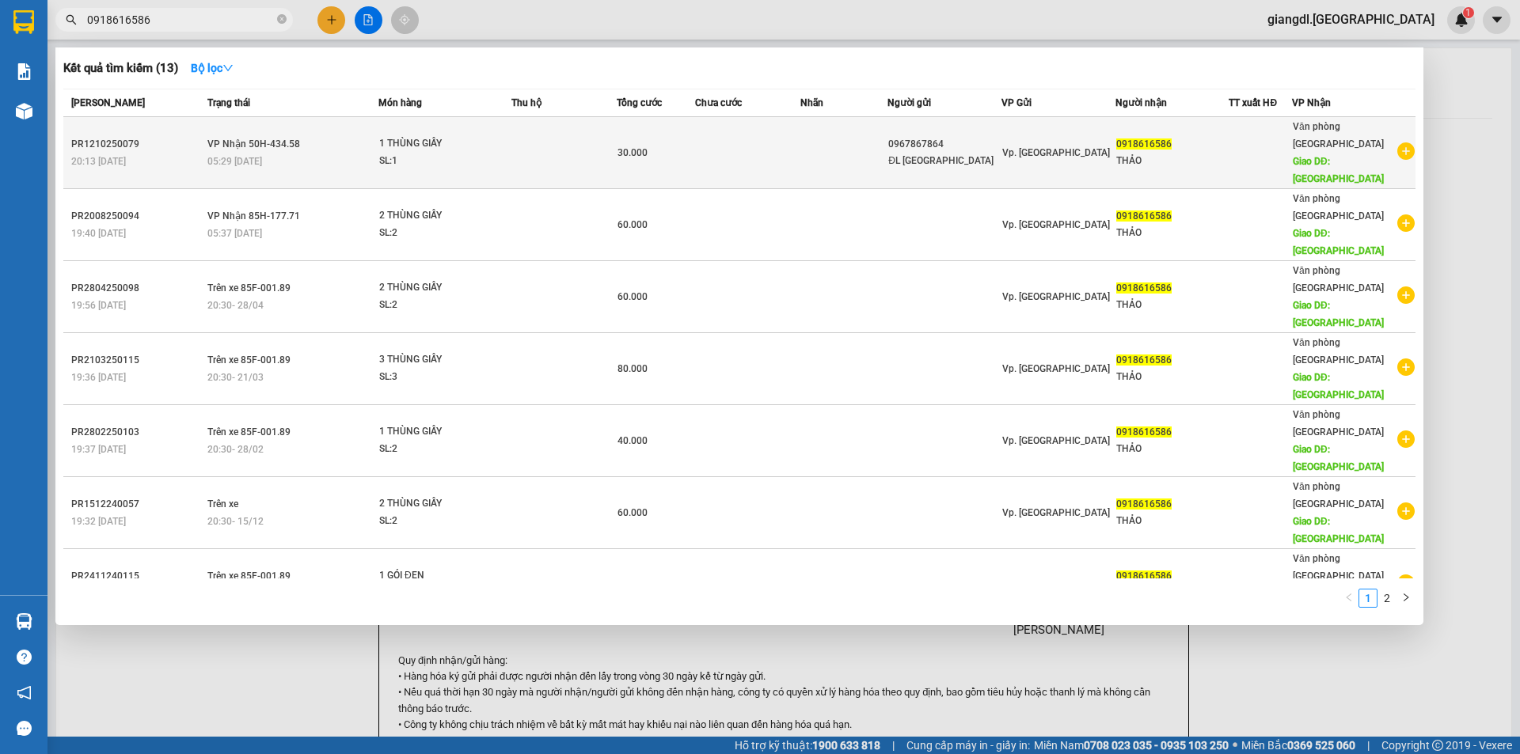
type input "0918616586"
click at [389, 142] on div "1 THÙNG GIẤY" at bounding box center [438, 143] width 119 height 17
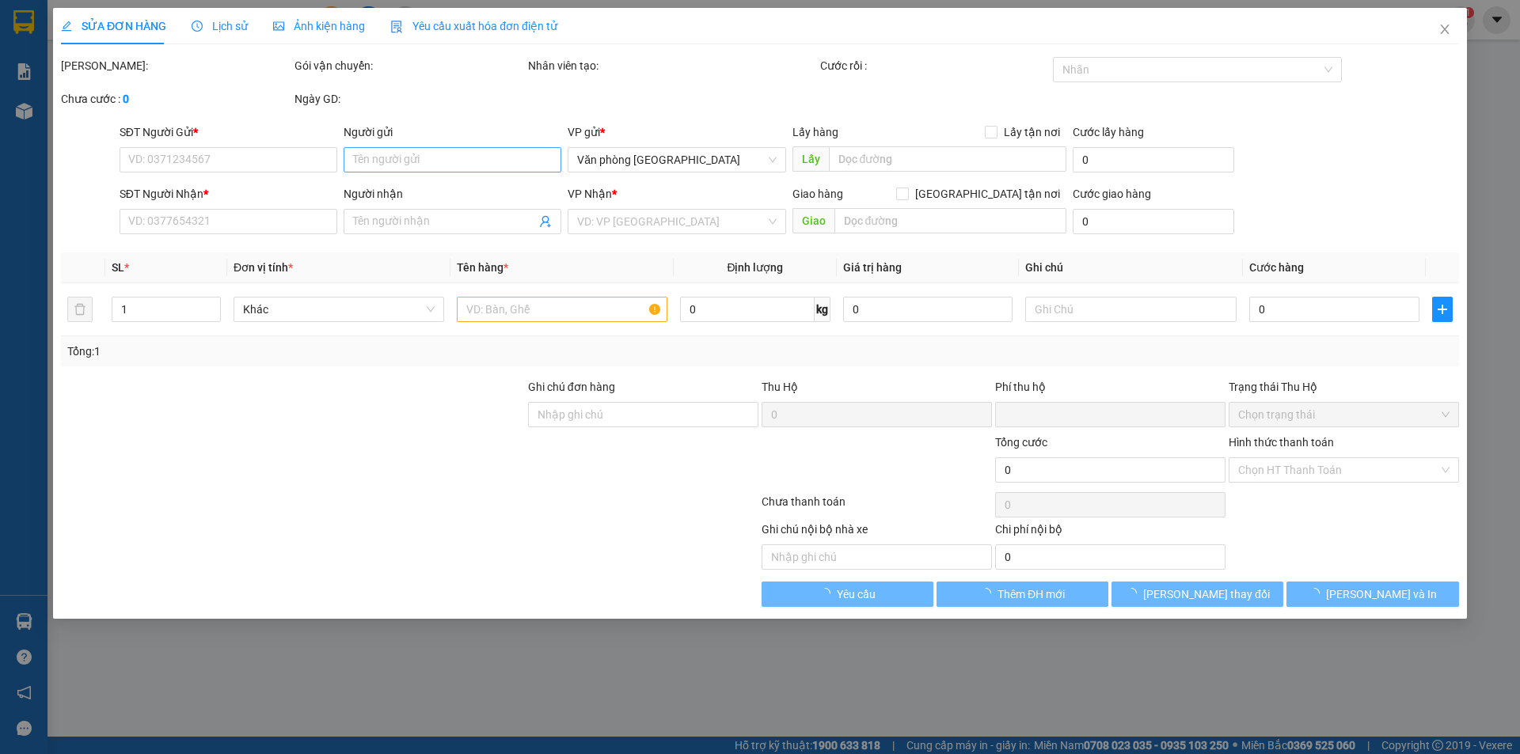
type input "0967867864"
type input "ĐL [GEOGRAPHIC_DATA]"
type input "0918616586"
type input "THẢO"
type input "[GEOGRAPHIC_DATA]"
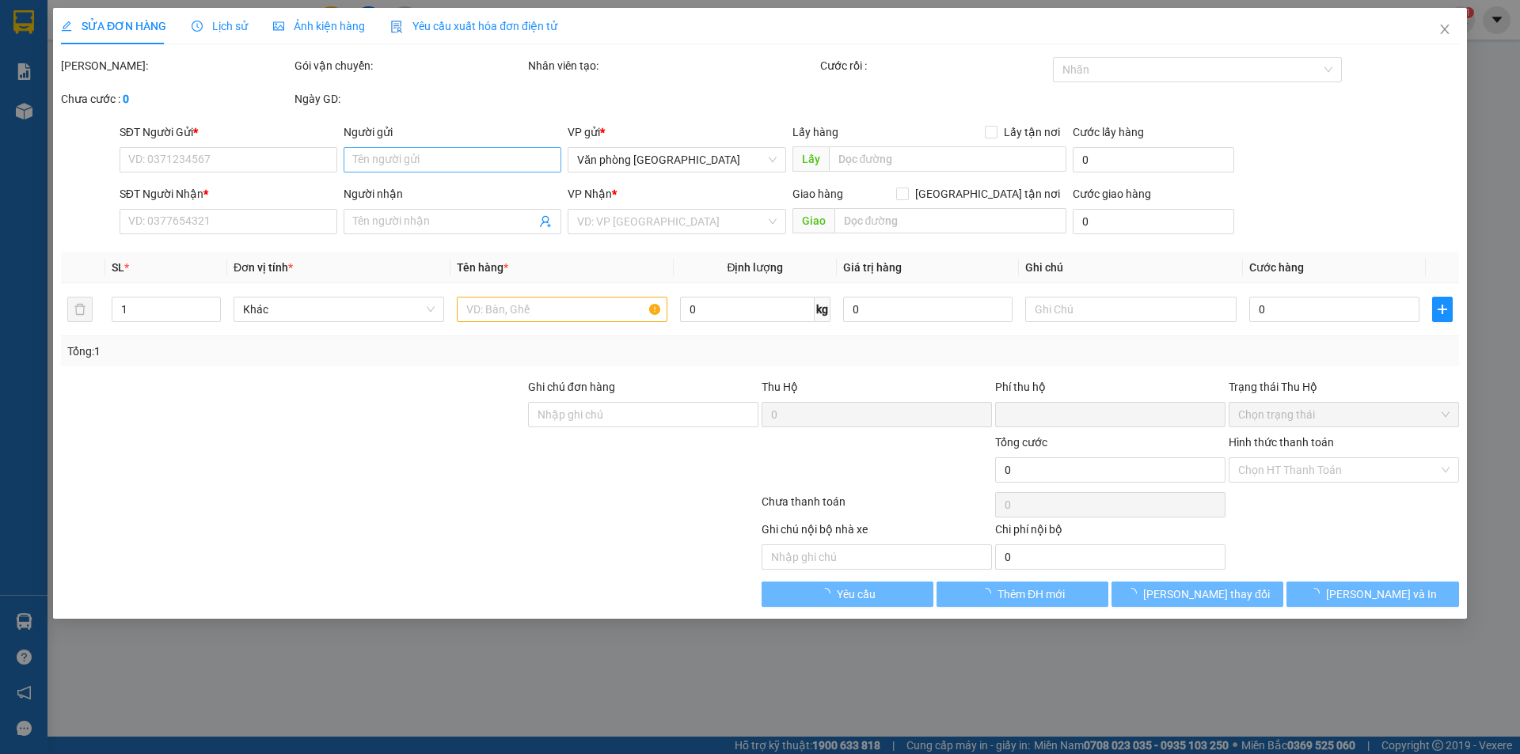
type input "0"
type input "30.000"
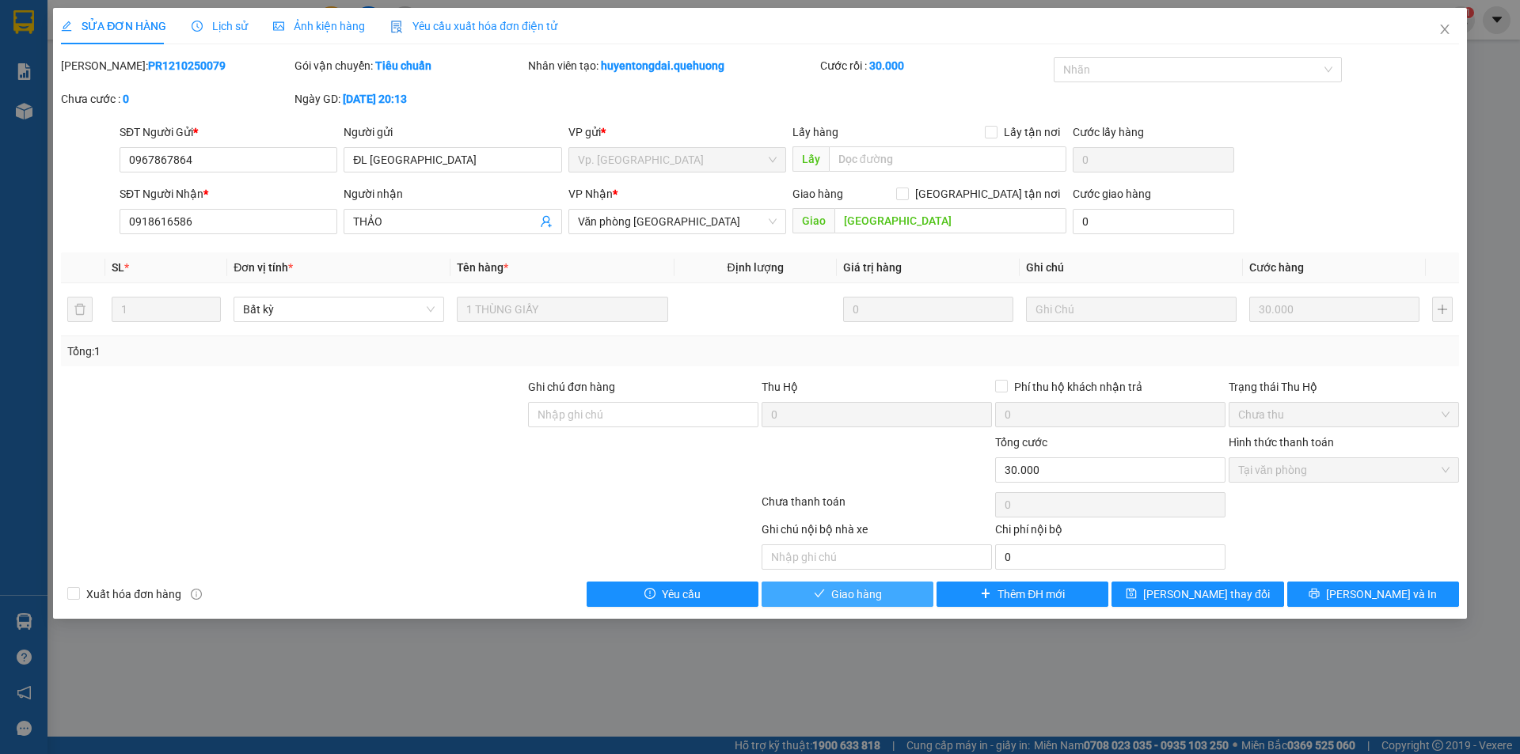
click at [879, 600] on span "Giao hàng" at bounding box center [856, 594] width 51 height 17
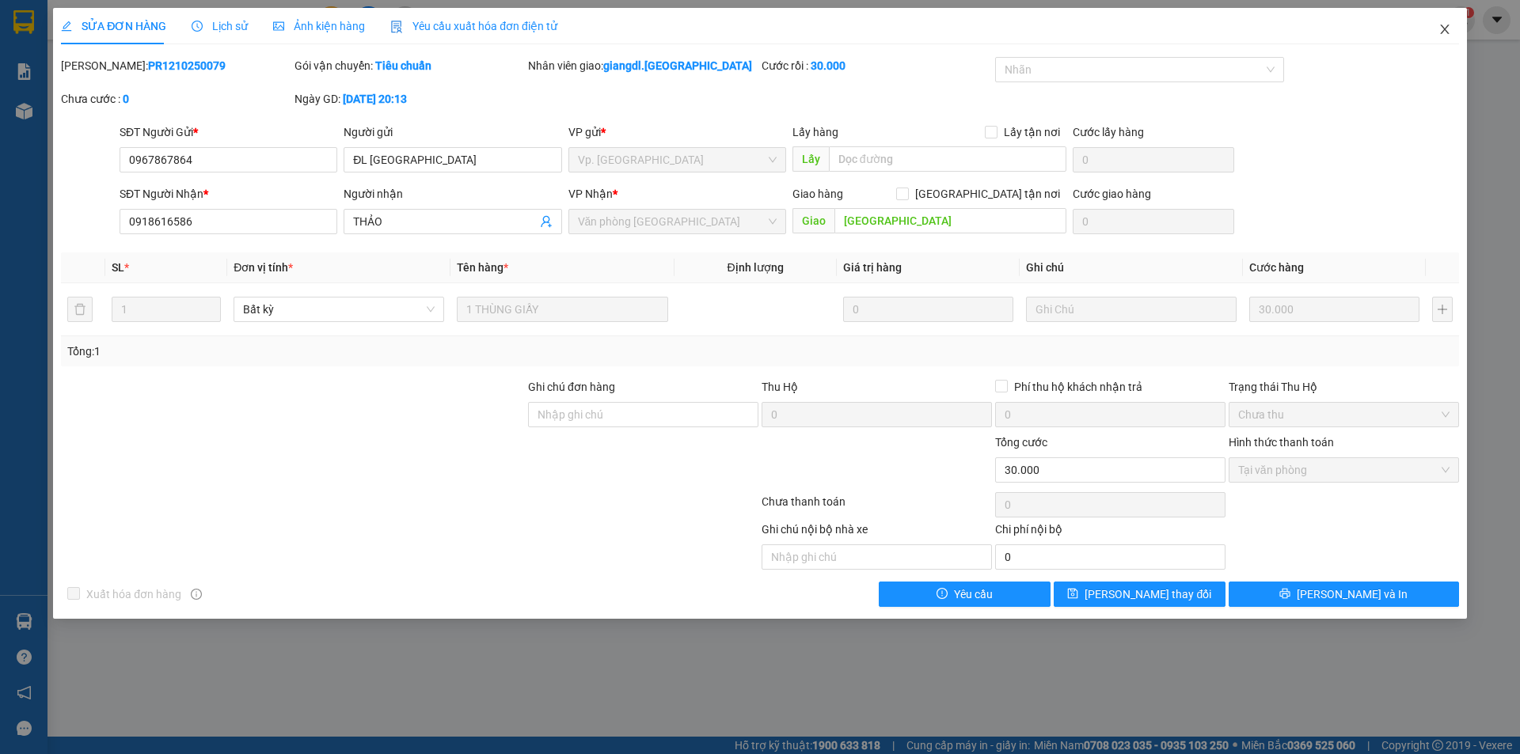
click at [1442, 32] on icon "close" at bounding box center [1444, 29] width 13 height 13
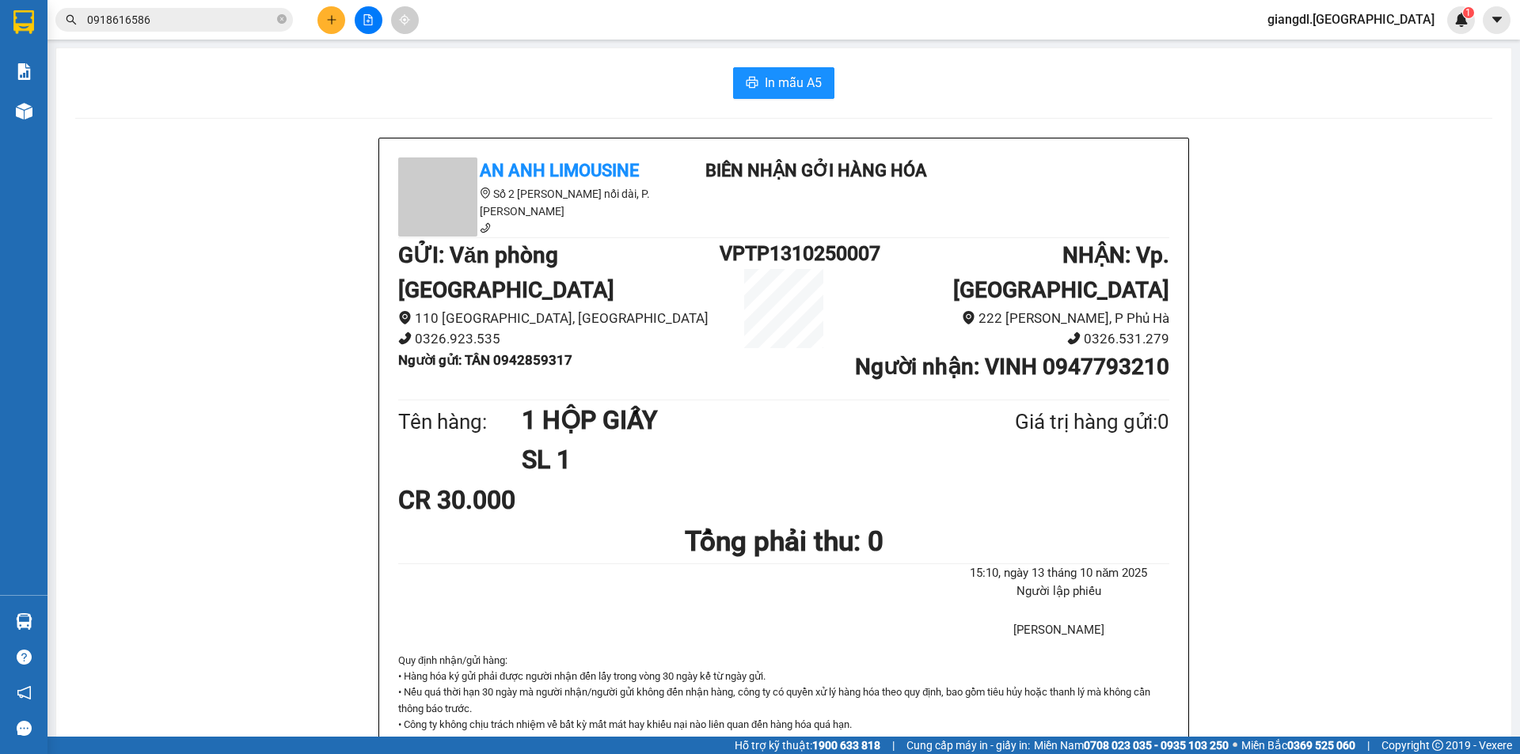
click at [334, 23] on icon "plus" at bounding box center [331, 19] width 11 height 11
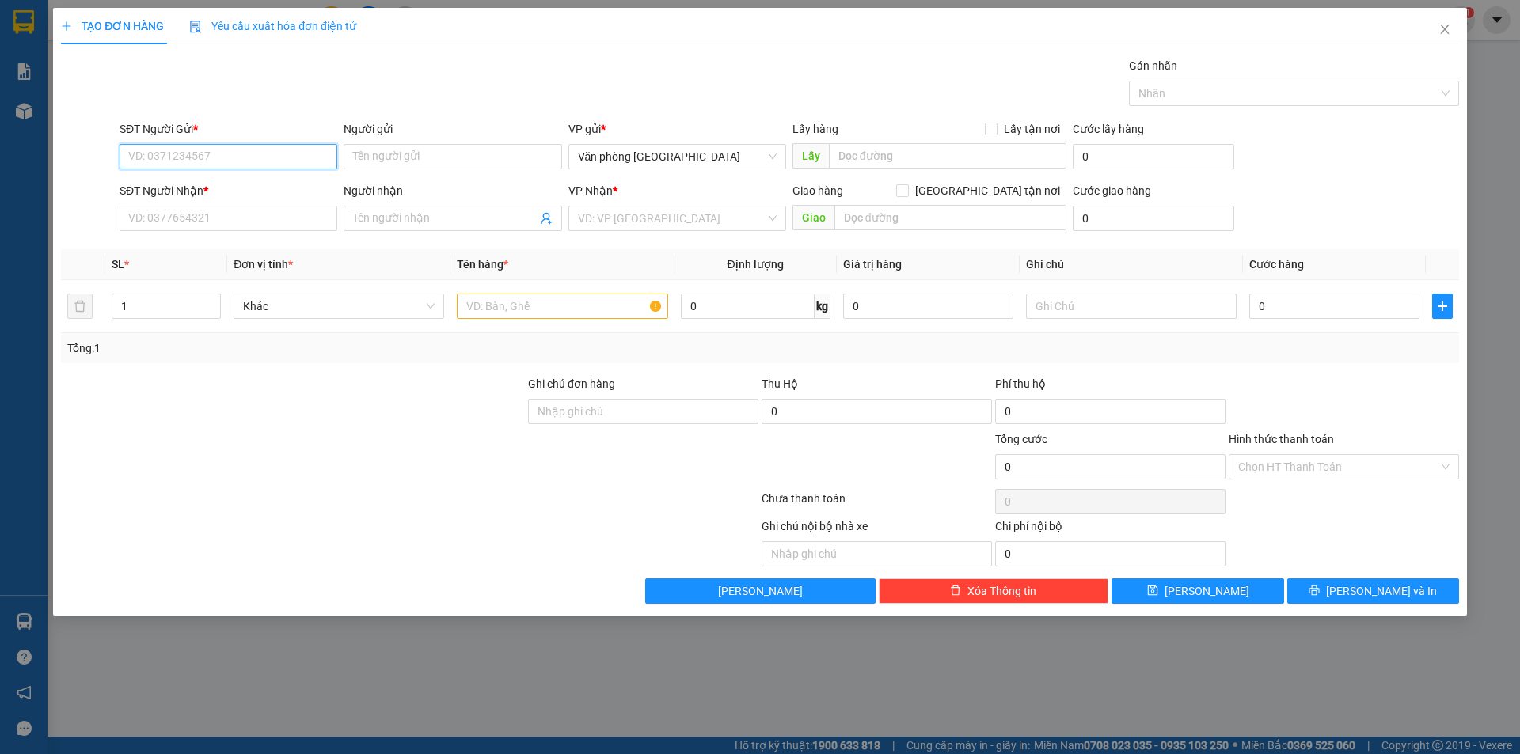
drag, startPoint x: 180, startPoint y: 148, endPoint x: 161, endPoint y: 215, distance: 69.7
click at [179, 149] on input "SĐT Người Gửi *" at bounding box center [229, 156] width 218 height 25
type input "0981931532"
click at [251, 184] on div "0981931532 - [PERSON_NAME]" at bounding box center [228, 188] width 199 height 17
type input "[PERSON_NAME]"
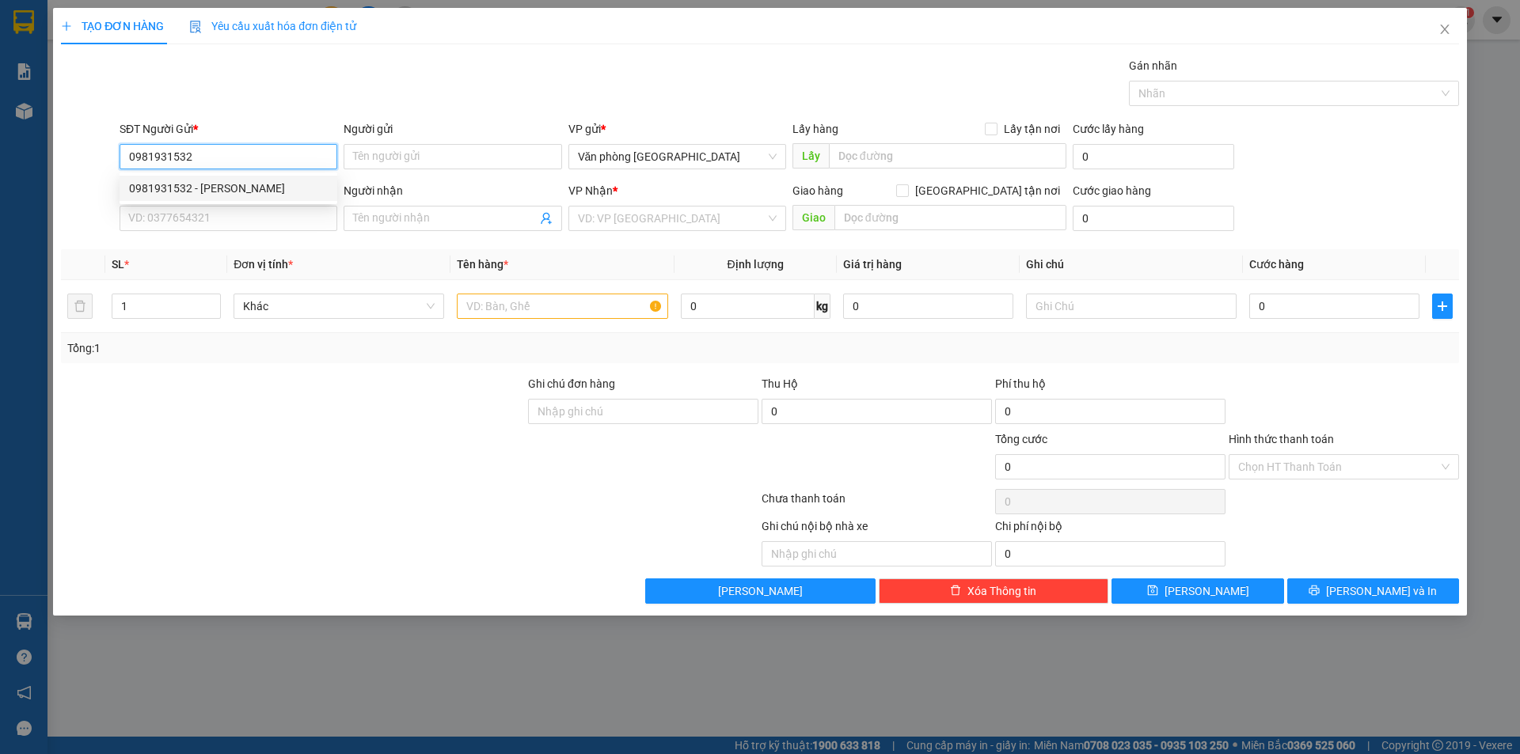
type input "0979922422"
type input "THÔNG"
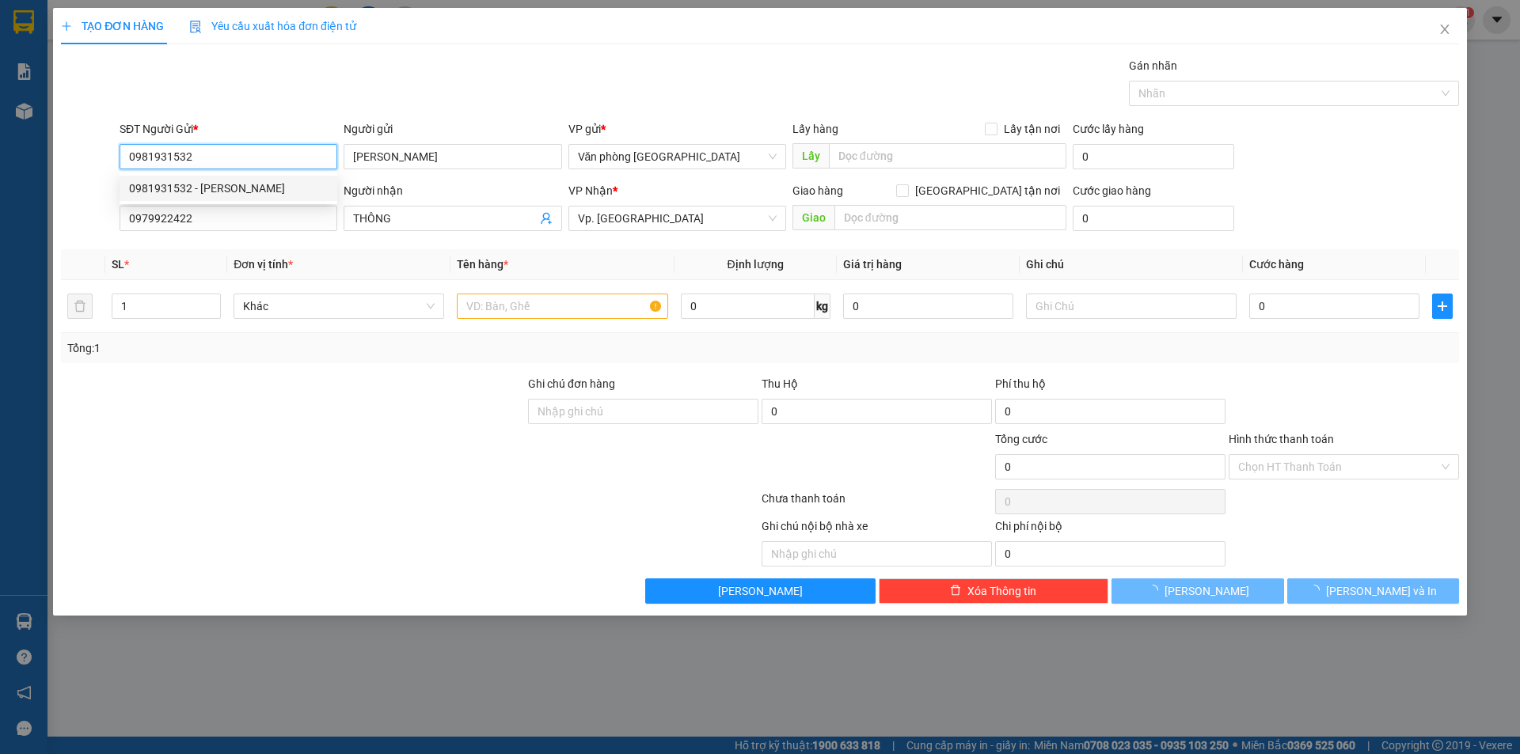
type input "240.000"
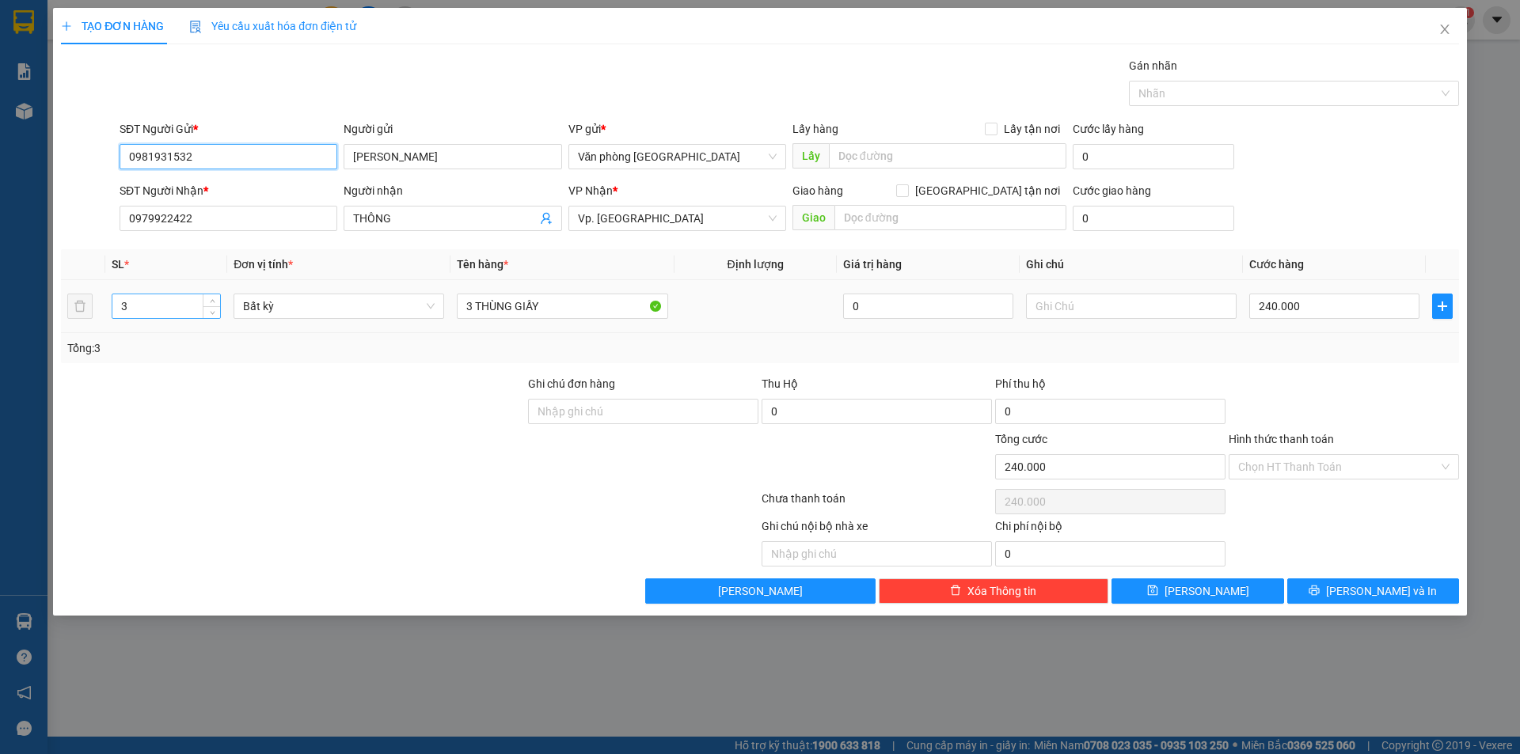
type input "0981931532"
click at [146, 304] on input "3" at bounding box center [166, 306] width 108 height 24
click at [146, 303] on input "3" at bounding box center [166, 306] width 108 height 24
type input "3"
type input "4"
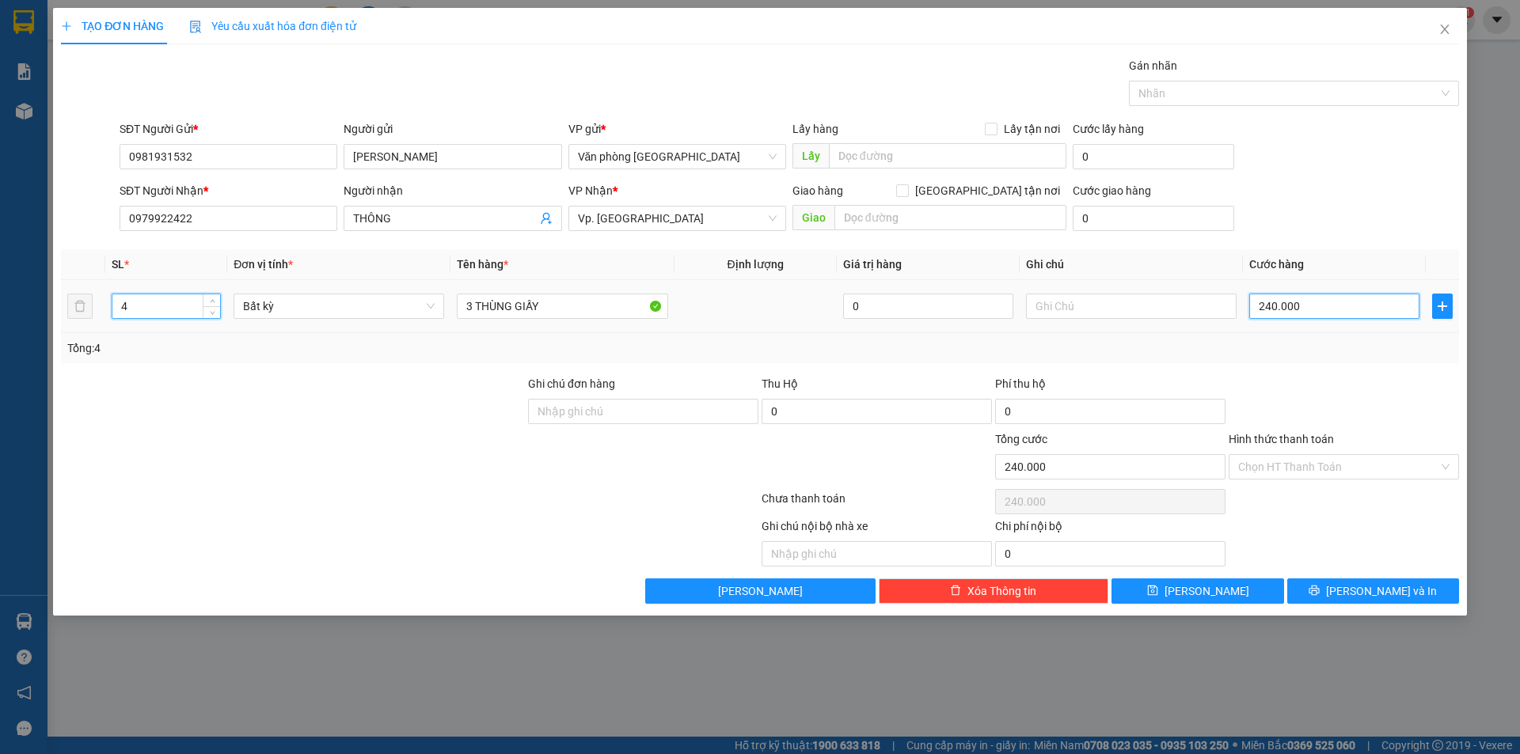
click at [1293, 302] on input "240.000" at bounding box center [1334, 306] width 170 height 25
type input "0"
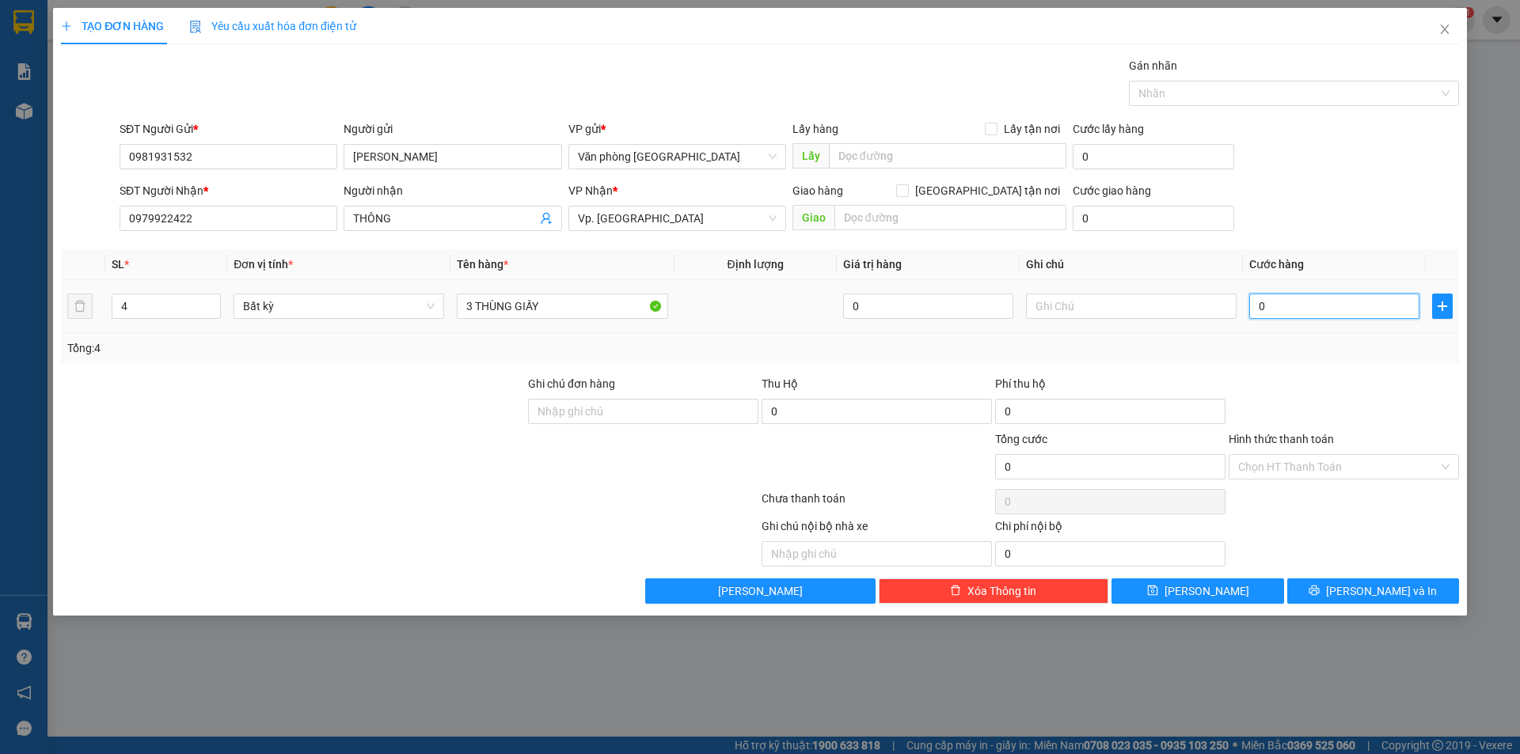
click at [1262, 307] on input "0" at bounding box center [1334, 306] width 170 height 25
click at [1260, 311] on input "0" at bounding box center [1334, 306] width 170 height 25
click at [1257, 313] on input "0" at bounding box center [1334, 306] width 170 height 25
click at [1267, 307] on input "0" at bounding box center [1334, 306] width 170 height 25
drag, startPoint x: 1266, startPoint y: 304, endPoint x: 1259, endPoint y: 309, distance: 8.6
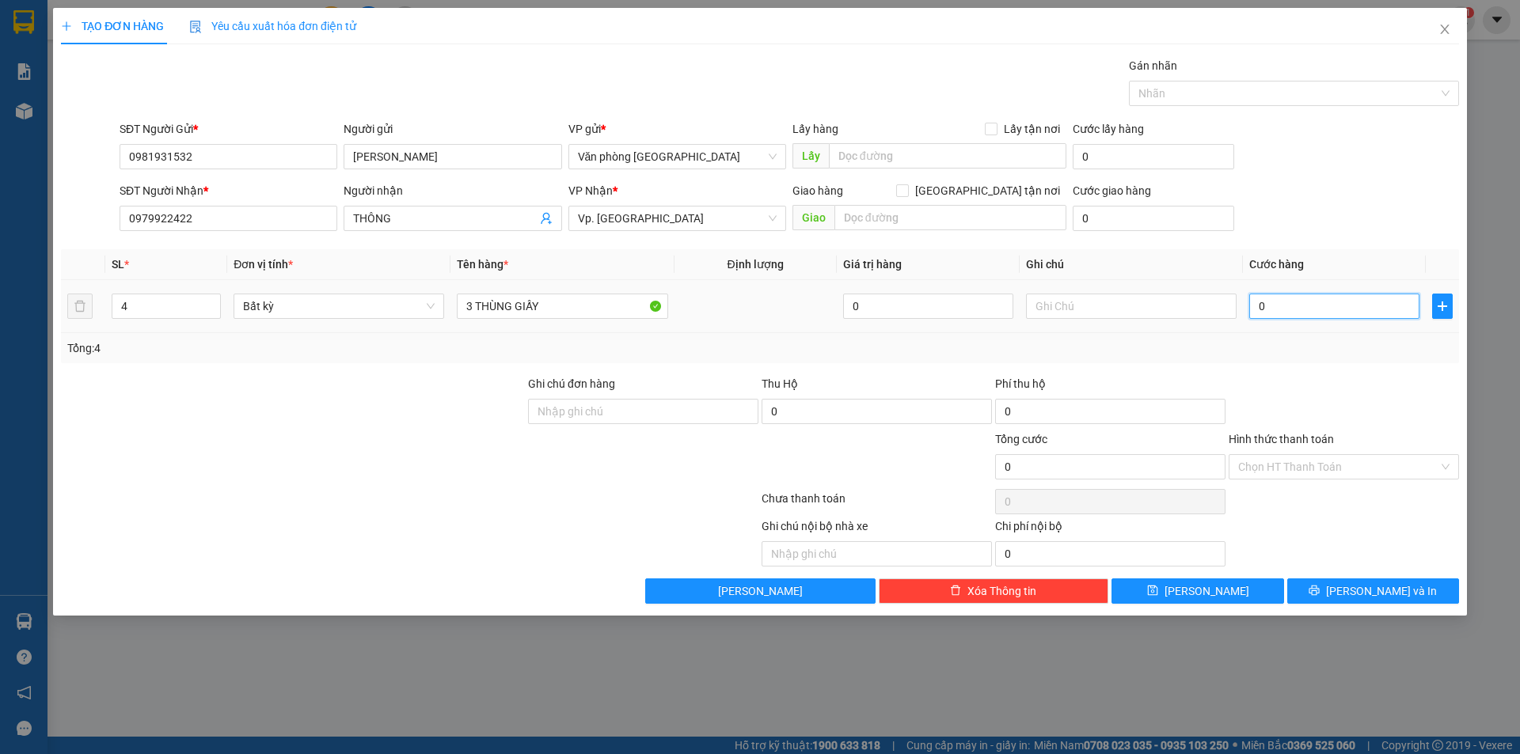
click at [1265, 304] on input "0" at bounding box center [1334, 306] width 170 height 25
click at [1254, 311] on input "0" at bounding box center [1334, 306] width 170 height 25
type input "20"
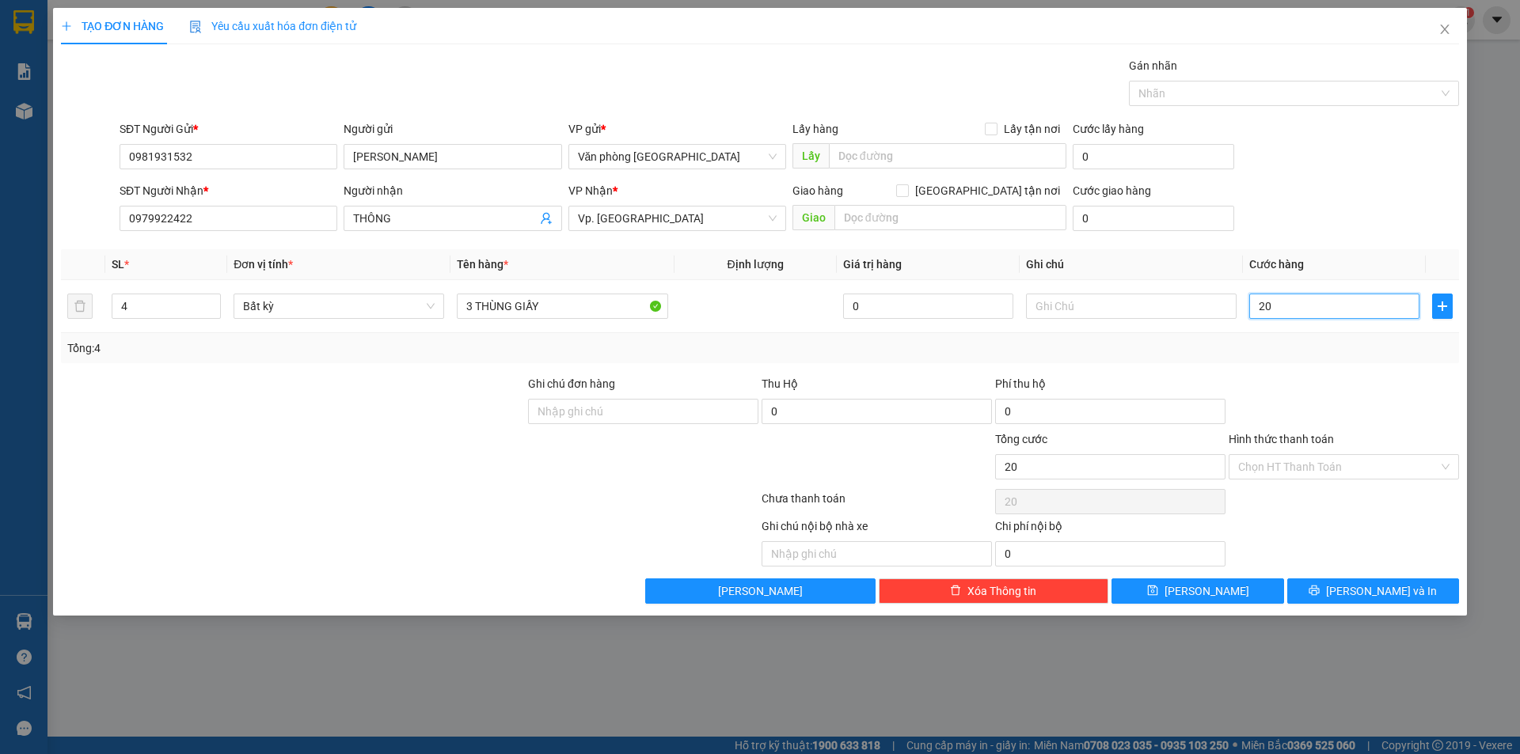
type input "290"
type input "2.900"
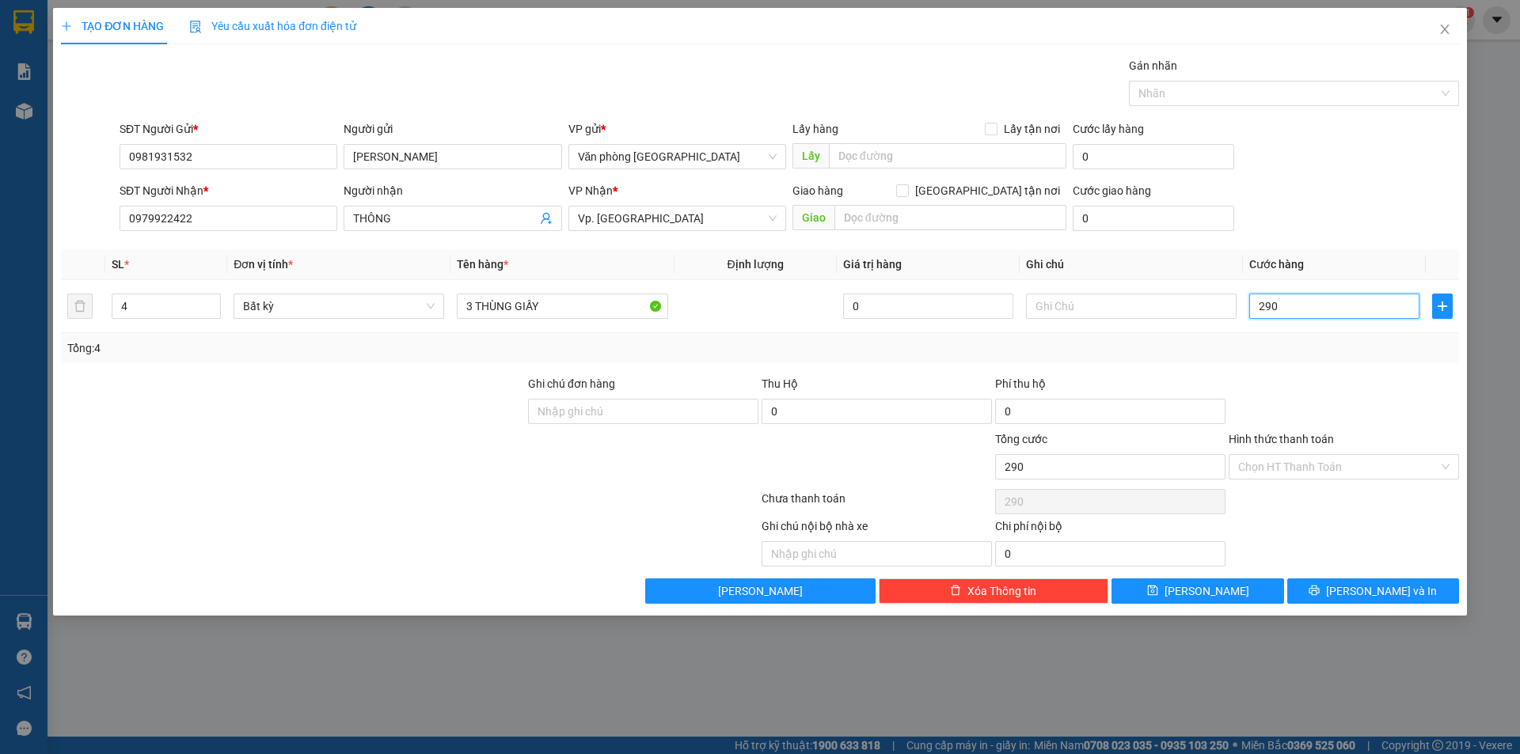
type input "2.900"
type input "29.000"
type input "290.000"
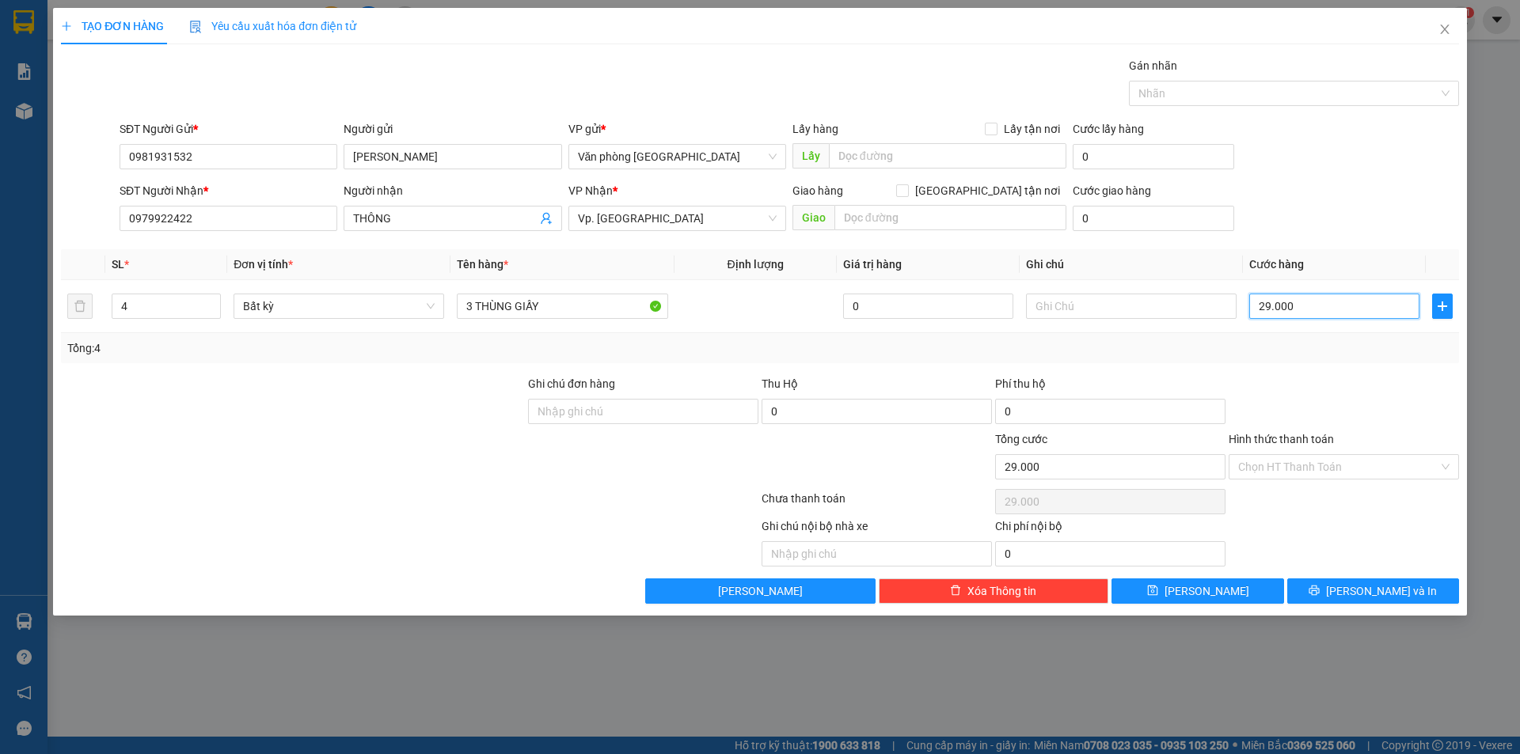
type input "290.000"
click at [1305, 311] on input "290.000" at bounding box center [1334, 306] width 170 height 25
click at [1305, 310] on input "290.000" at bounding box center [1334, 306] width 170 height 25
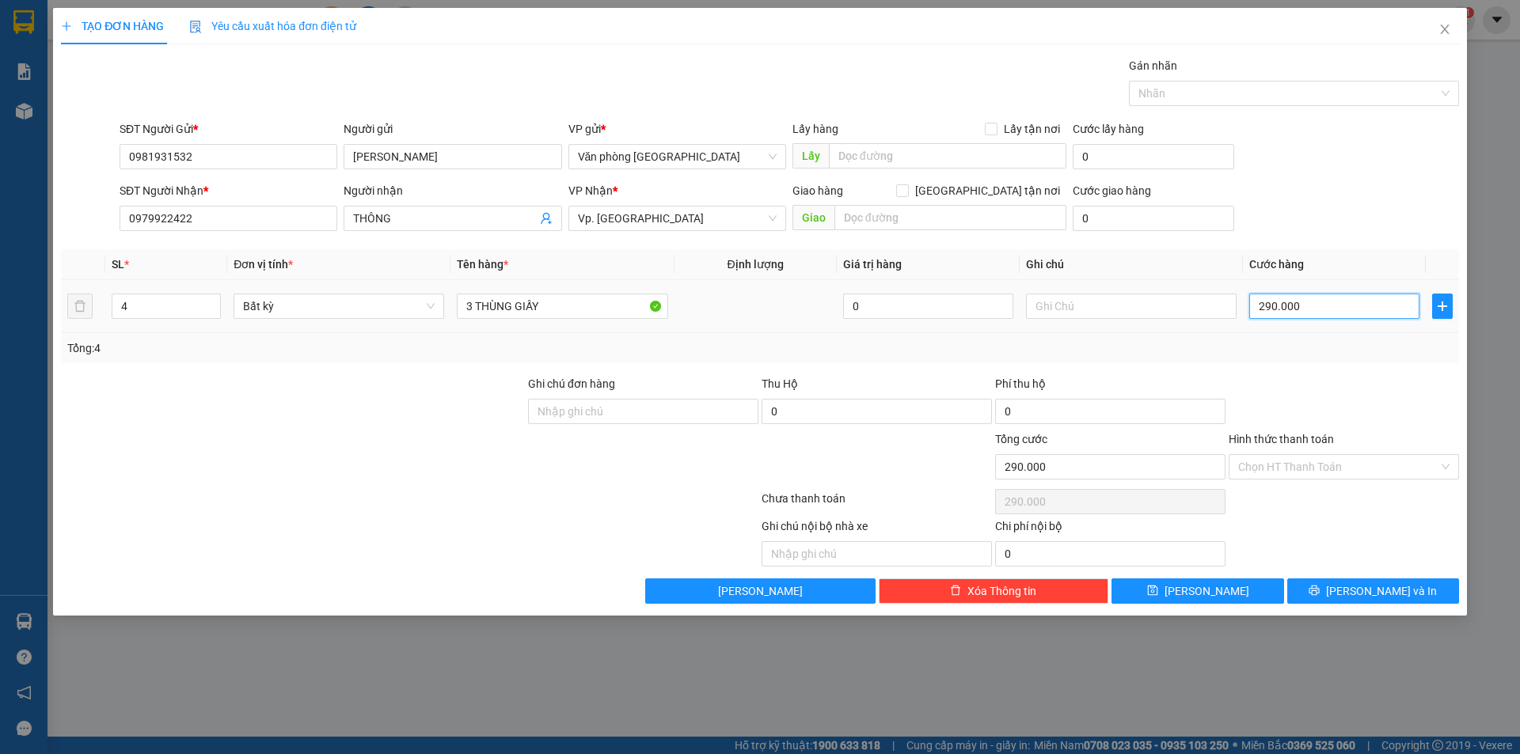
type input "0"
click at [473, 308] on input "3 THÙNG GIẤY" at bounding box center [562, 306] width 211 height 25
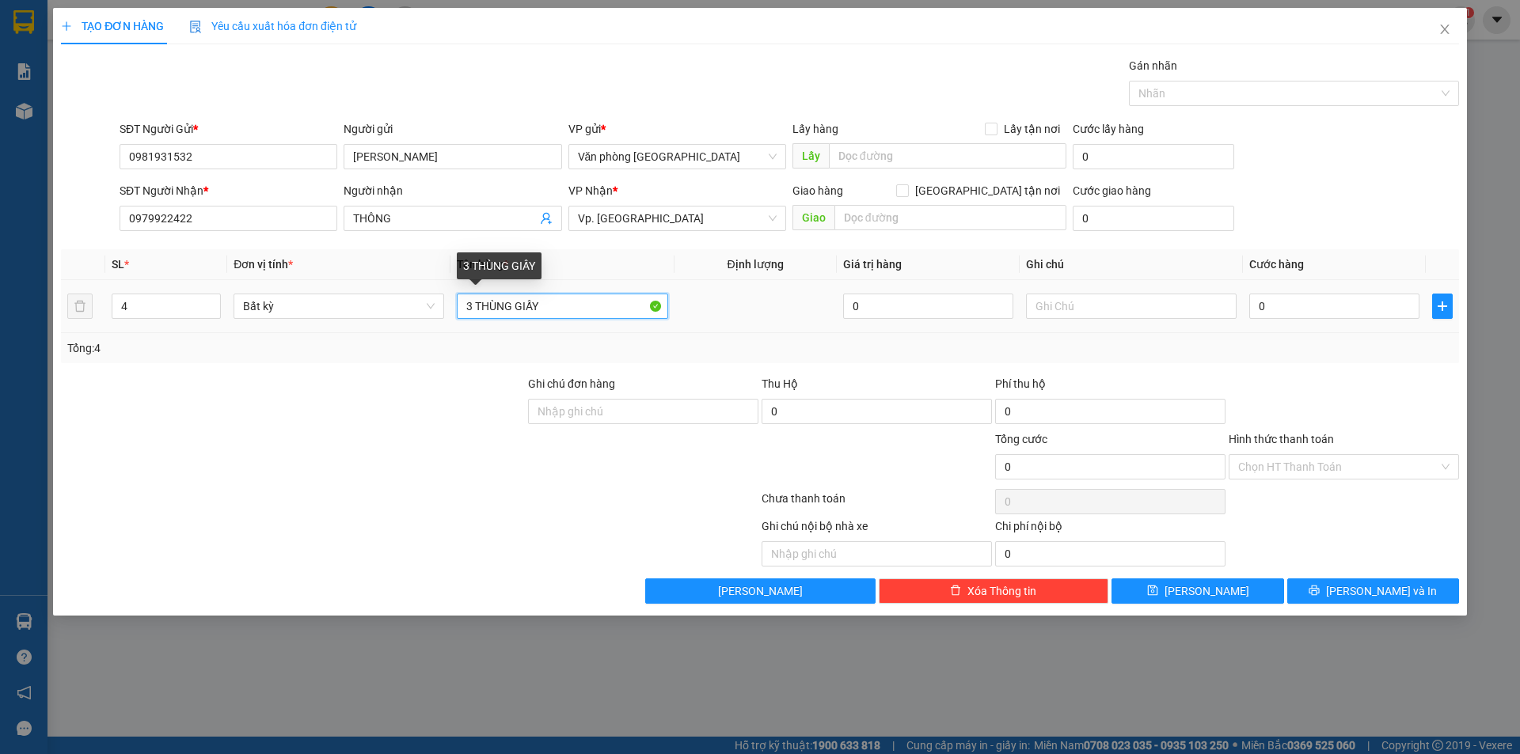
click at [473, 308] on input "3 THÙNG GIẤY" at bounding box center [562, 306] width 211 height 25
drag, startPoint x: 472, startPoint y: 308, endPoint x: 456, endPoint y: 308, distance: 15.8
click at [456, 308] on td "3 THÙNG GIẤY" at bounding box center [561, 306] width 223 height 53
type input "4 THÙNG GIẤY"
click at [1254, 299] on input "0" at bounding box center [1334, 306] width 170 height 25
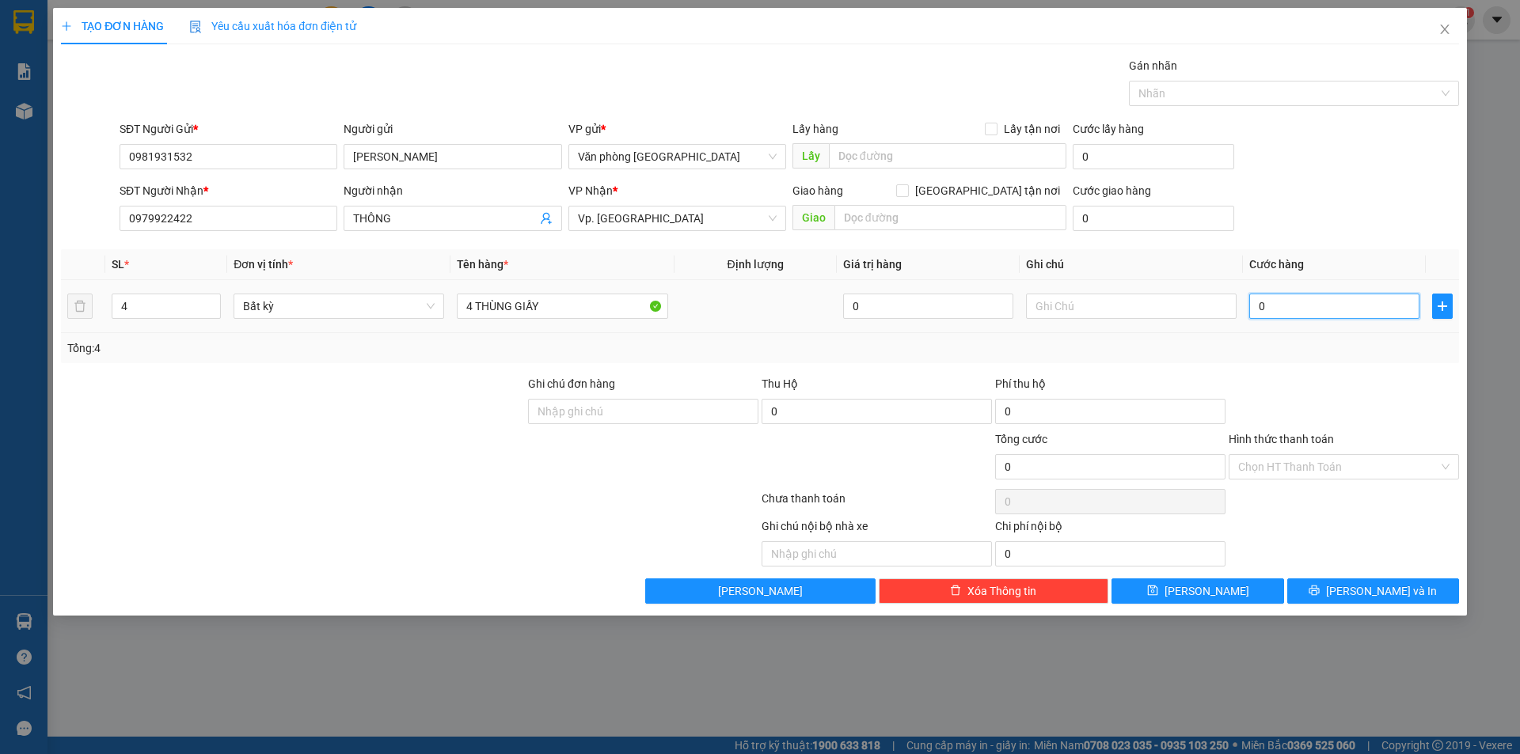
click at [1262, 304] on input "0" at bounding box center [1334, 306] width 170 height 25
click at [1254, 310] on input "0" at bounding box center [1334, 306] width 170 height 25
type input "20"
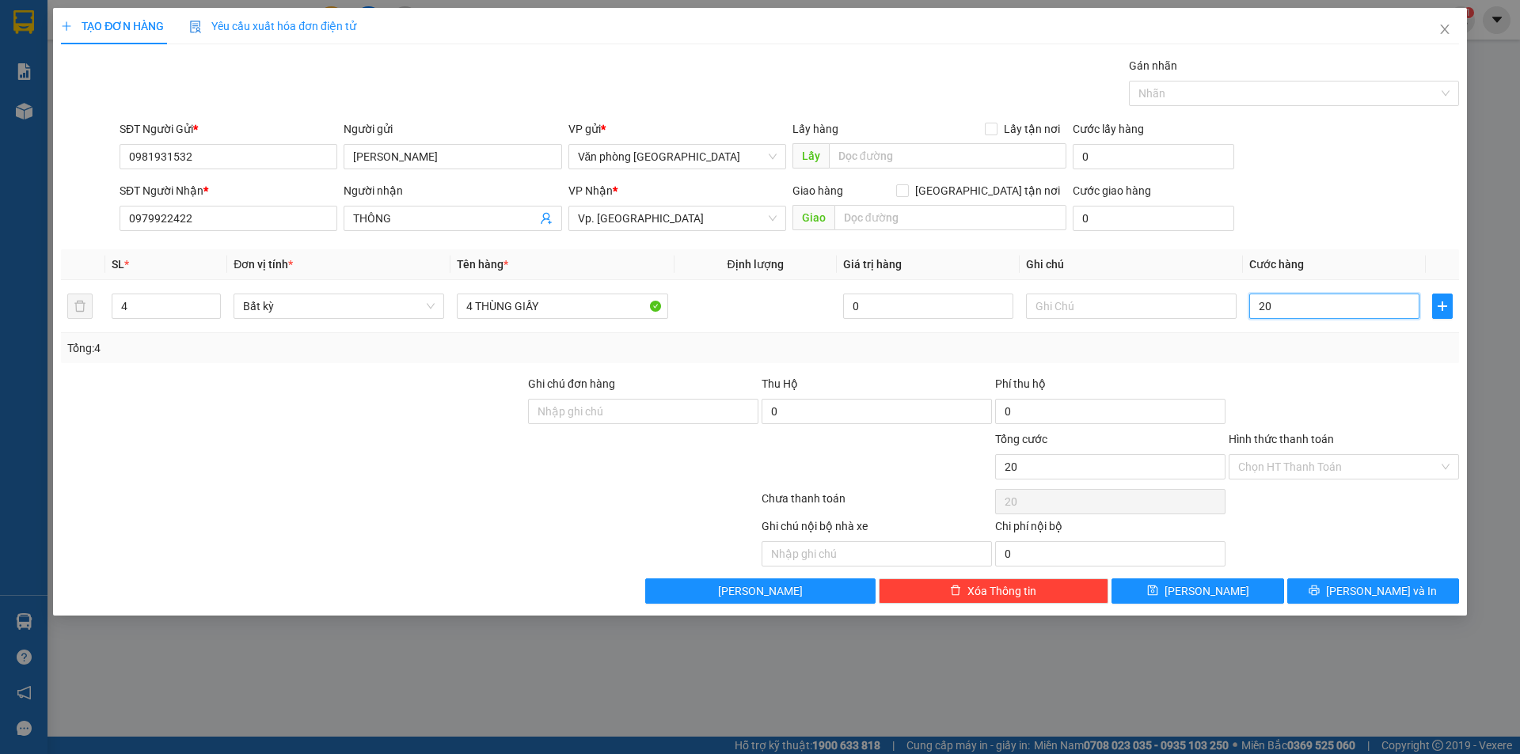
type input "260"
type input "2.600"
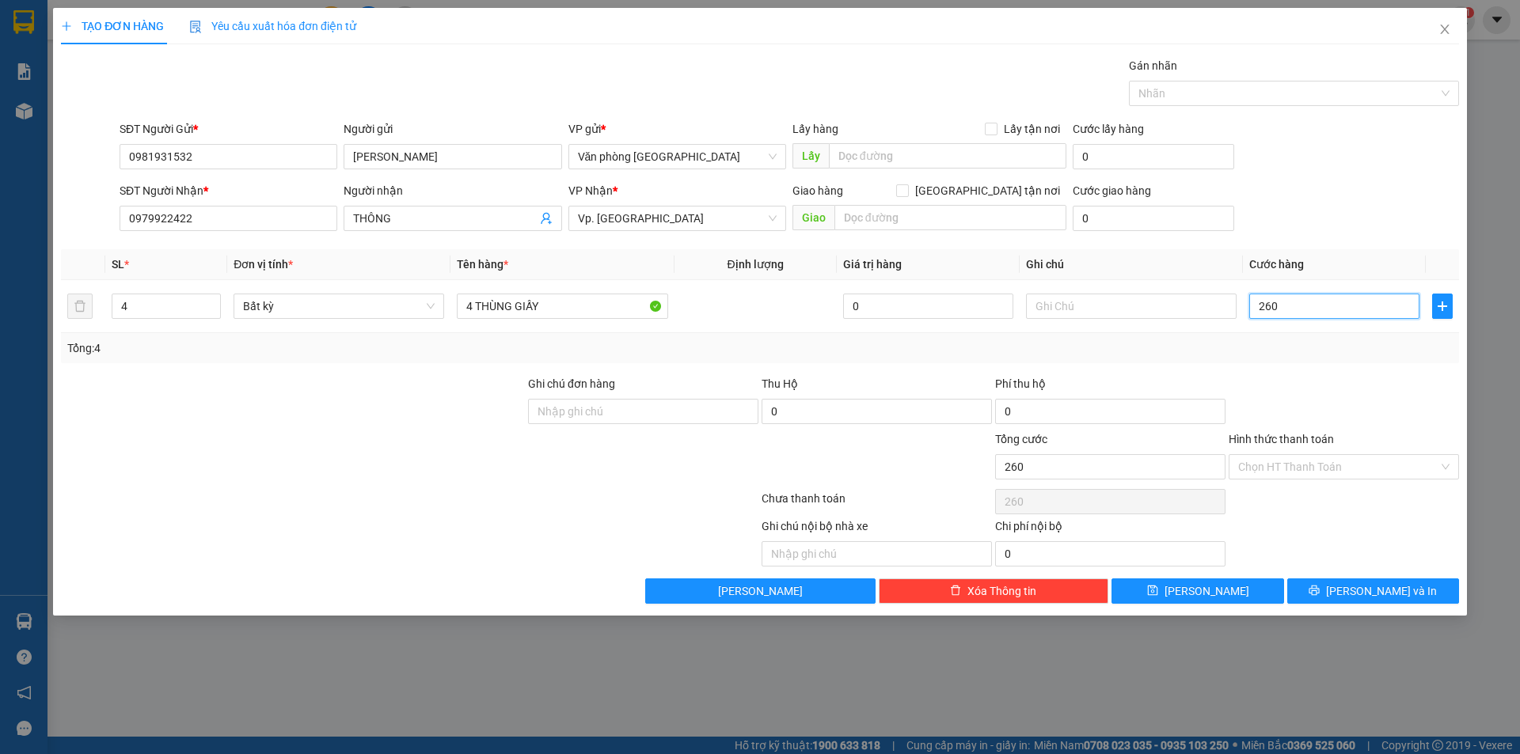
type input "2.600"
type input "26.000"
type input "260.000"
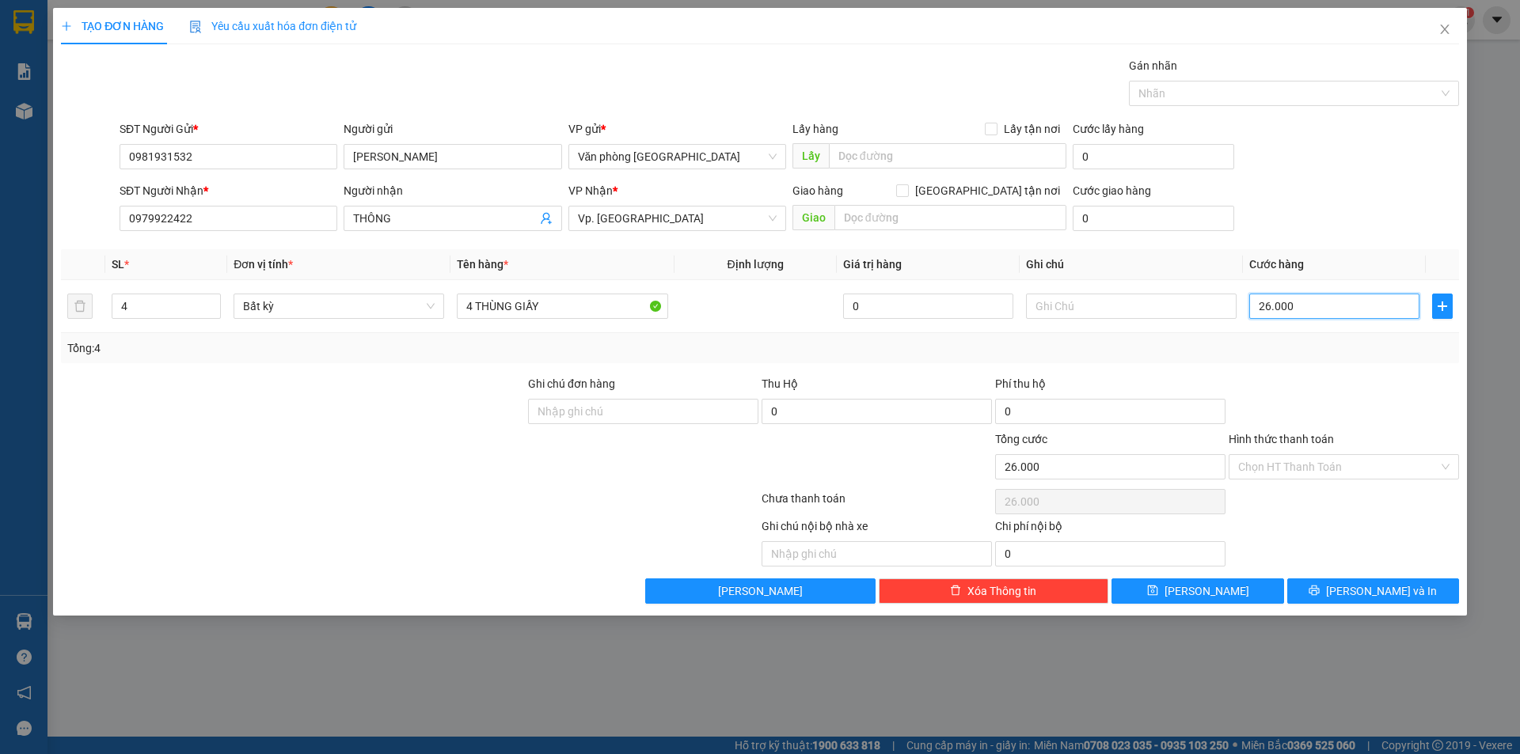
type input "260.000"
click at [1336, 596] on button "[PERSON_NAME] và In" at bounding box center [1373, 591] width 172 height 25
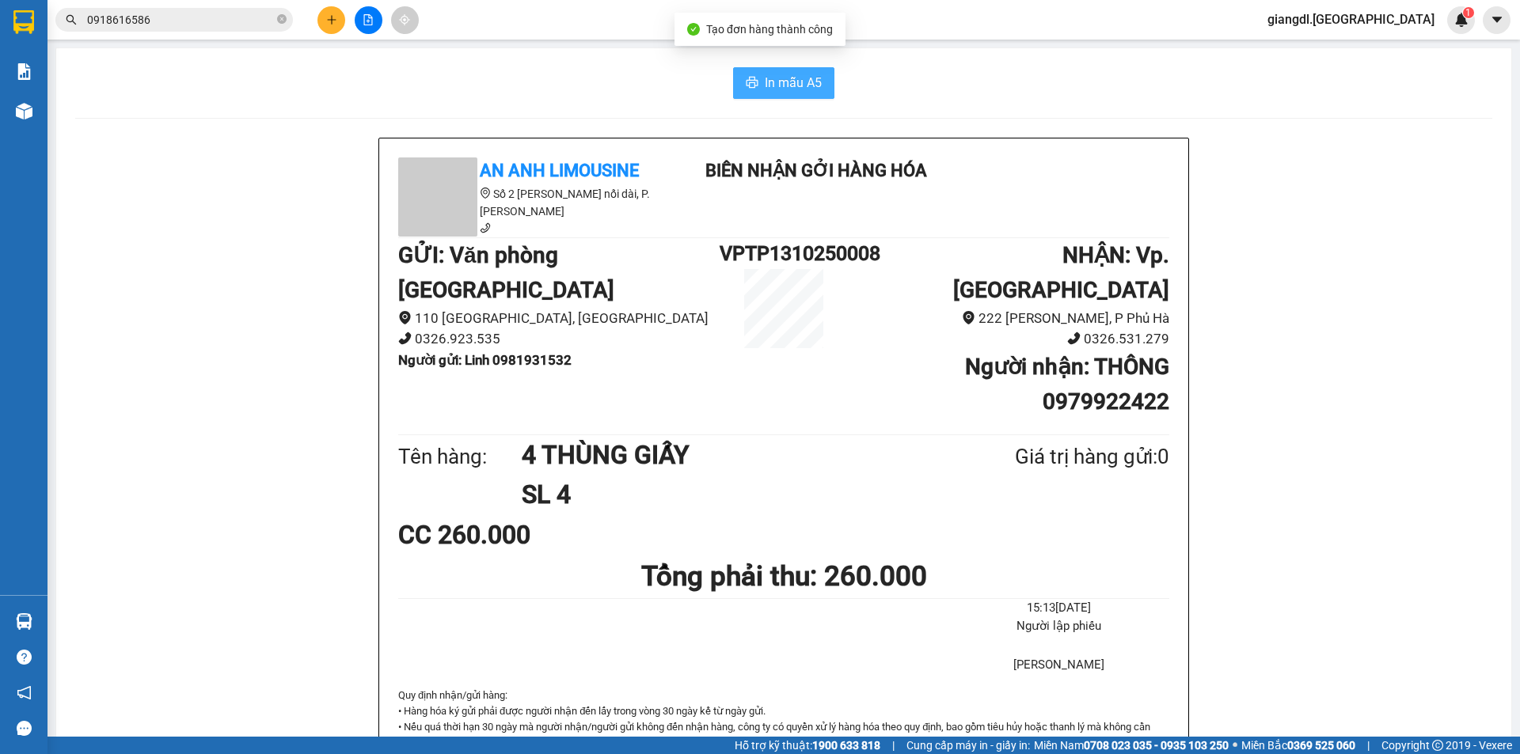
click at [791, 81] on span "In mẫu A5" at bounding box center [793, 83] width 57 height 20
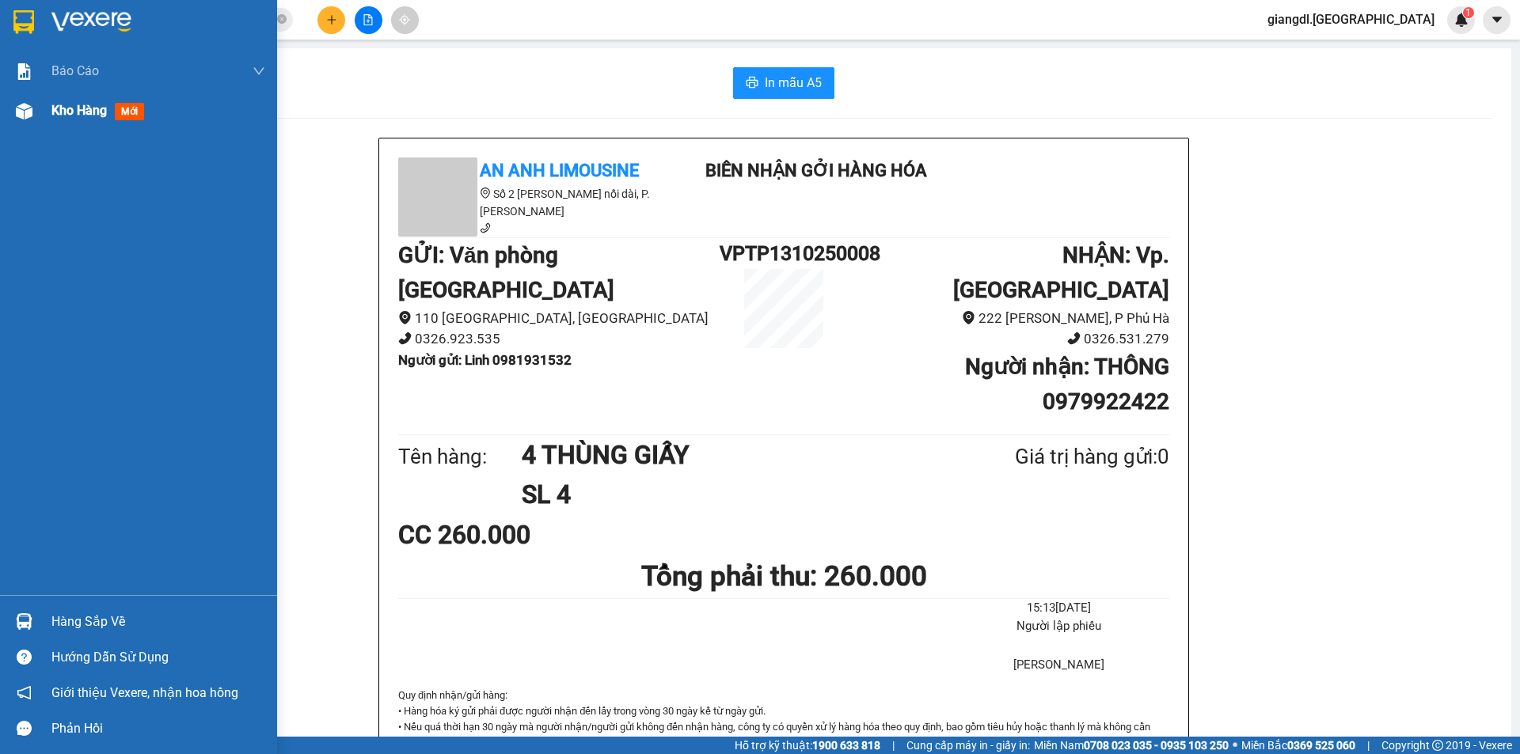
click at [26, 112] on img at bounding box center [24, 111] width 17 height 17
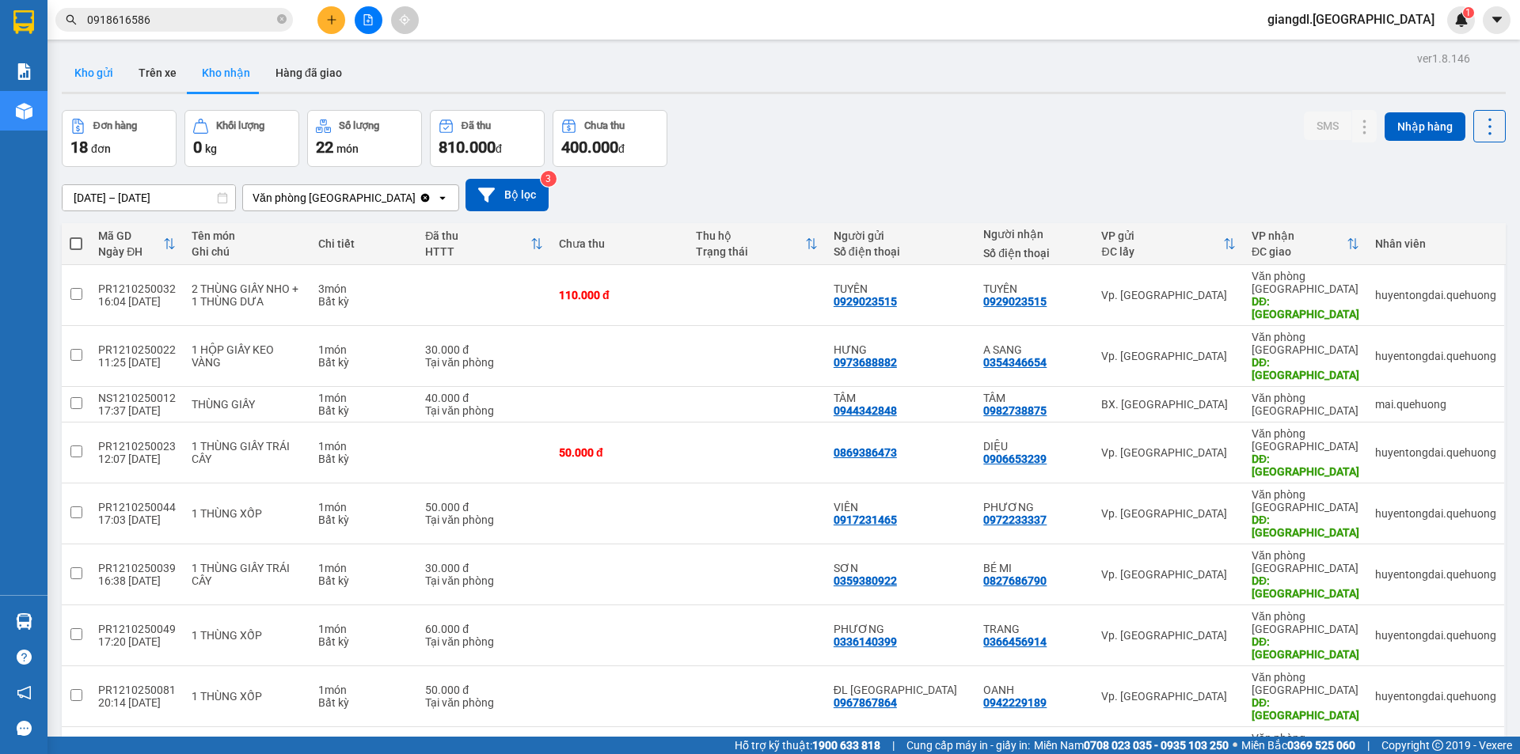
click at [97, 66] on button "Kho gửi" at bounding box center [94, 73] width 64 height 38
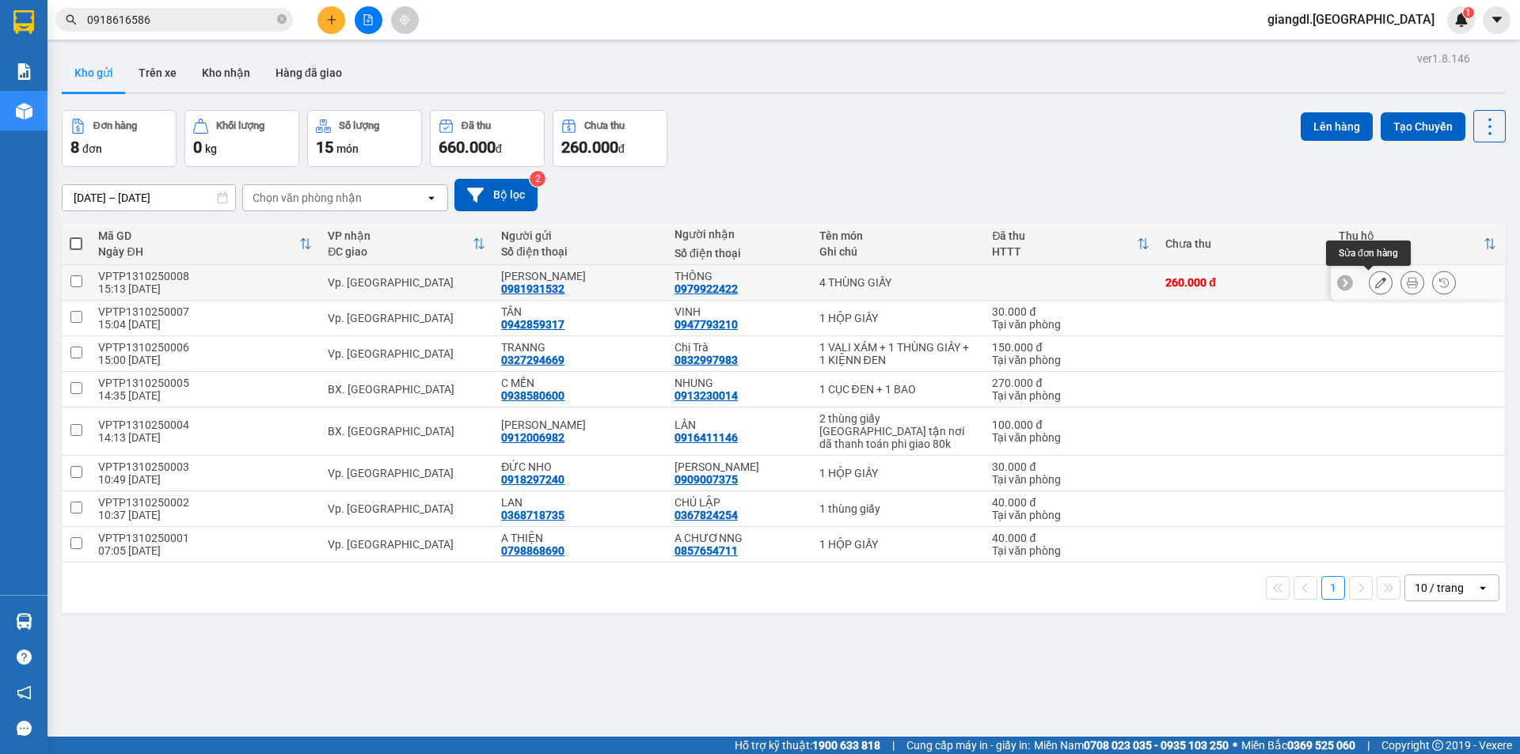
click at [1369, 287] on button at bounding box center [1380, 283] width 22 height 28
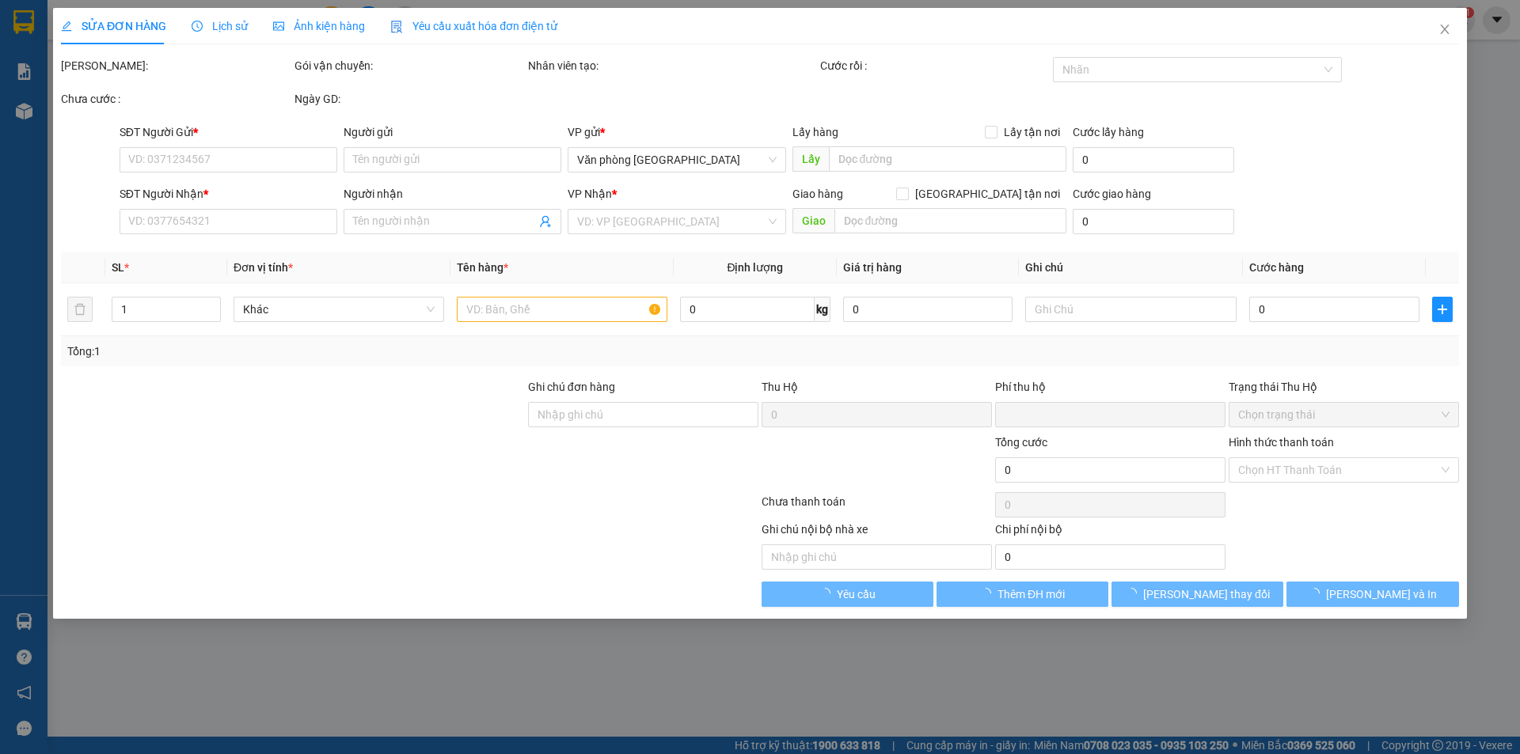
type input "0981931532"
type input "[PERSON_NAME]"
type input "0979922422"
type input "THÔNG"
type input "0"
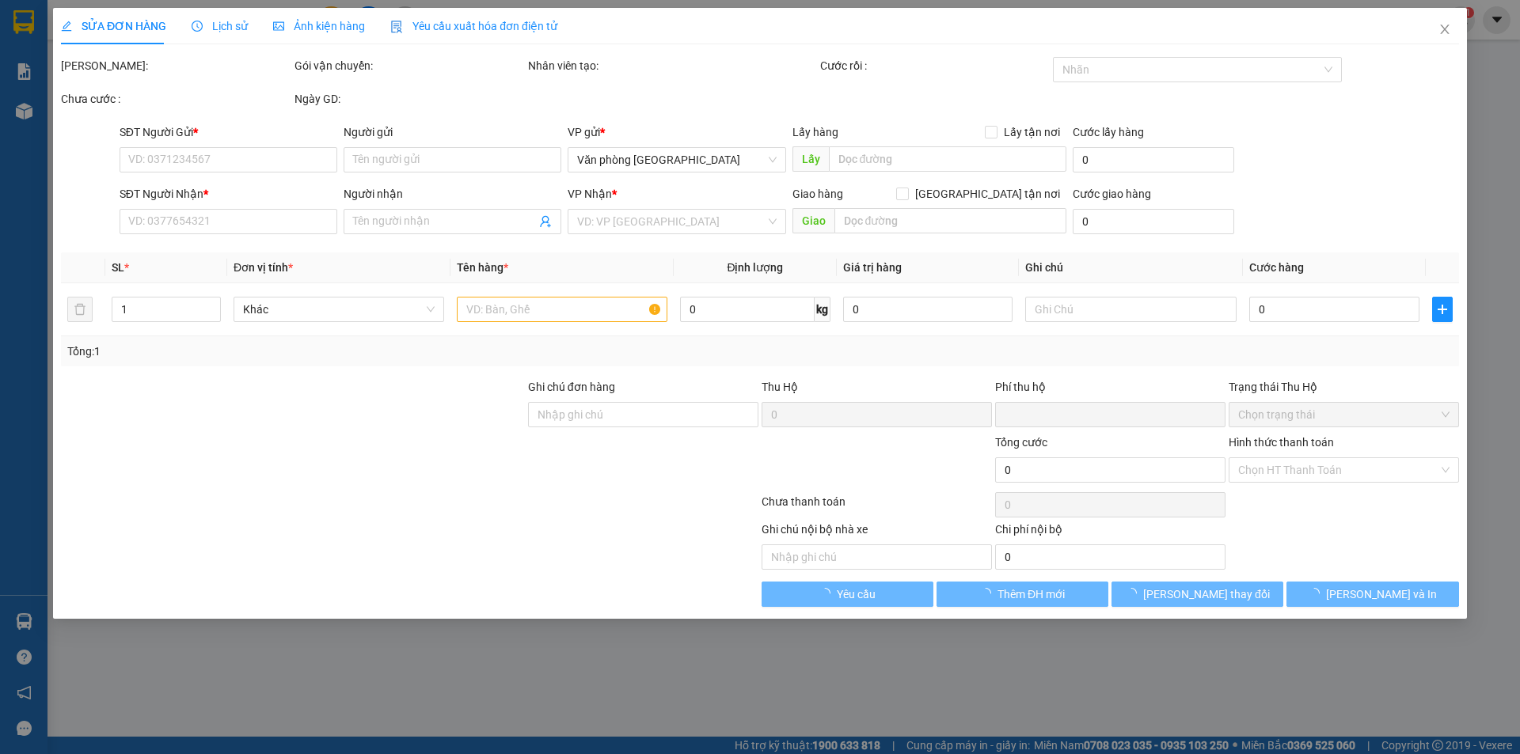
type input "260.000"
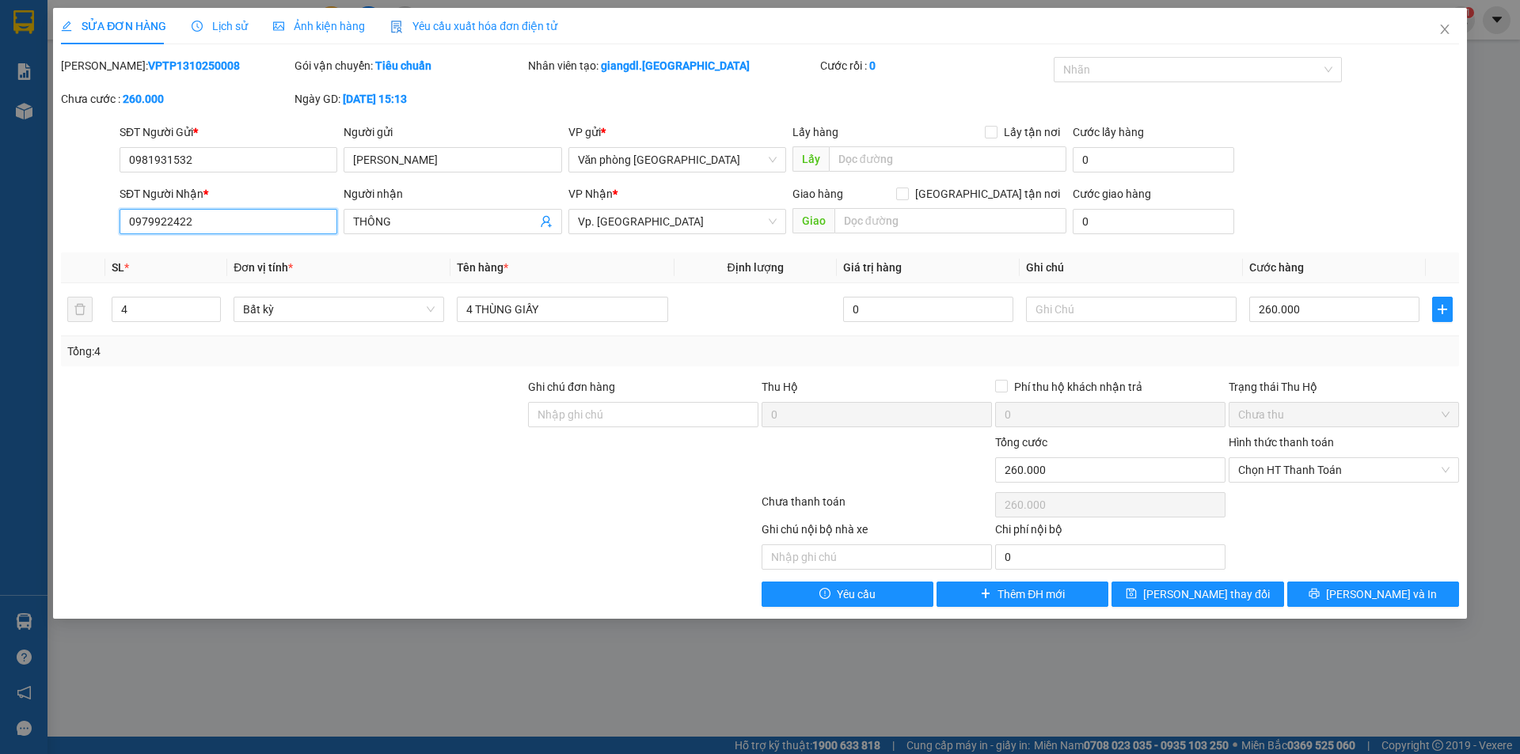
click at [249, 212] on input "0979922422" at bounding box center [229, 221] width 218 height 25
click at [248, 212] on input "0979922422" at bounding box center [229, 221] width 218 height 25
click at [248, 211] on input "0979922422" at bounding box center [229, 221] width 218 height 25
drag, startPoint x: 215, startPoint y: 233, endPoint x: 218, endPoint y: 226, distance: 8.2
click at [215, 231] on input "SĐT Người Nhận *" at bounding box center [229, 221] width 218 height 25
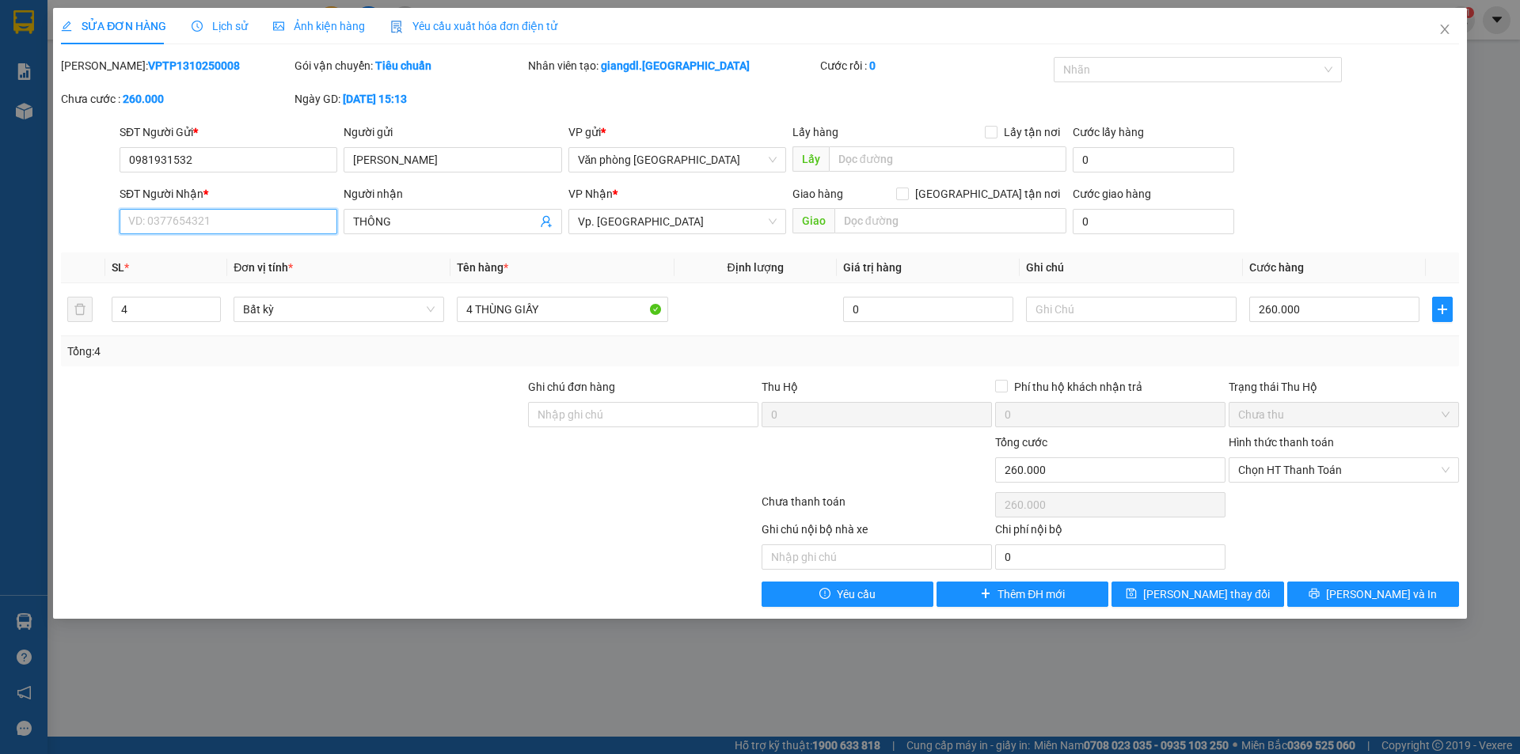
click at [218, 226] on input "SĐT Người Nhận *" at bounding box center [229, 221] width 218 height 25
click at [220, 224] on input "SĐT Người Nhận *" at bounding box center [229, 221] width 218 height 25
click at [222, 220] on input "SĐT Người Nhận *" at bounding box center [229, 221] width 218 height 25
click at [376, 219] on input "THÔNG" at bounding box center [444, 221] width 183 height 17
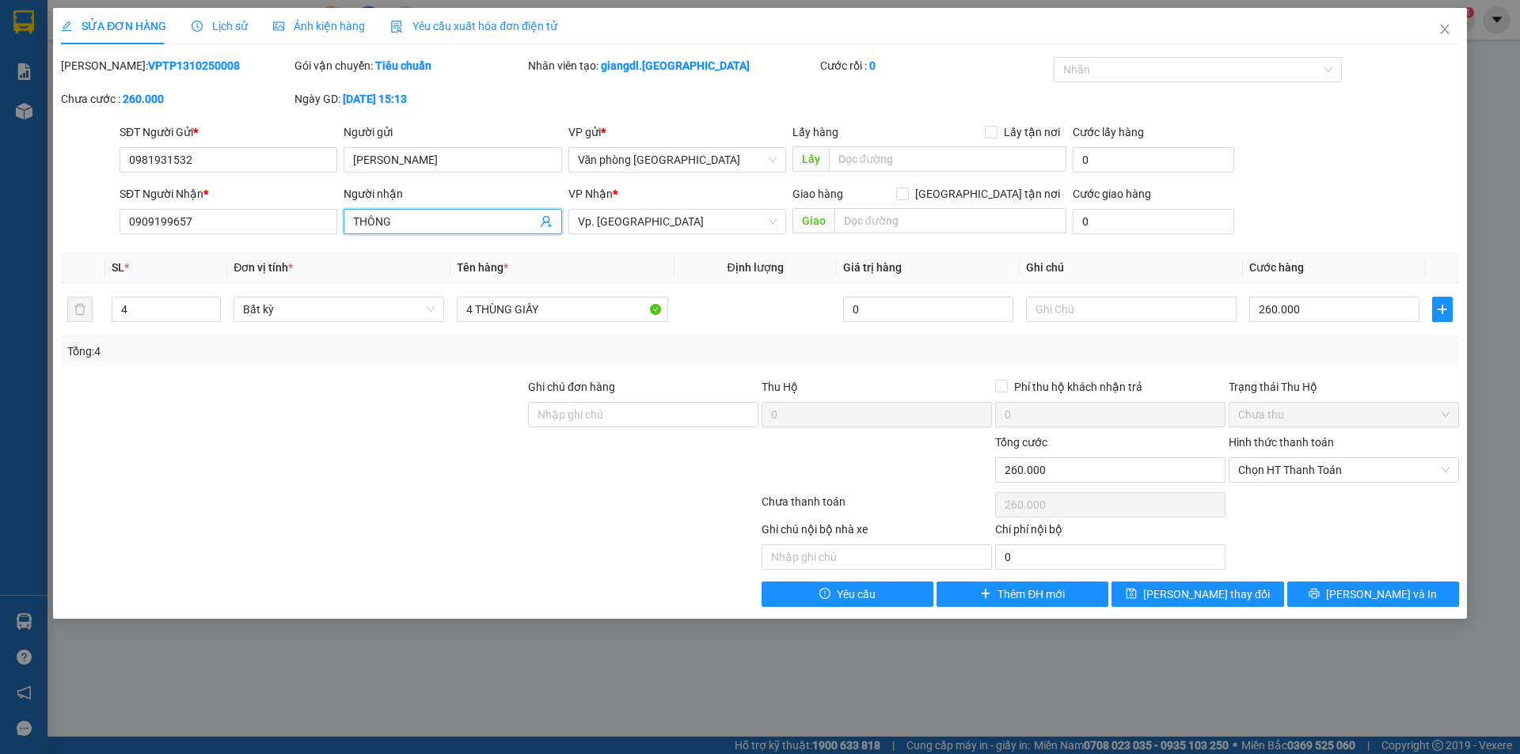
click at [375, 219] on input "THÔNG" at bounding box center [444, 221] width 183 height 17
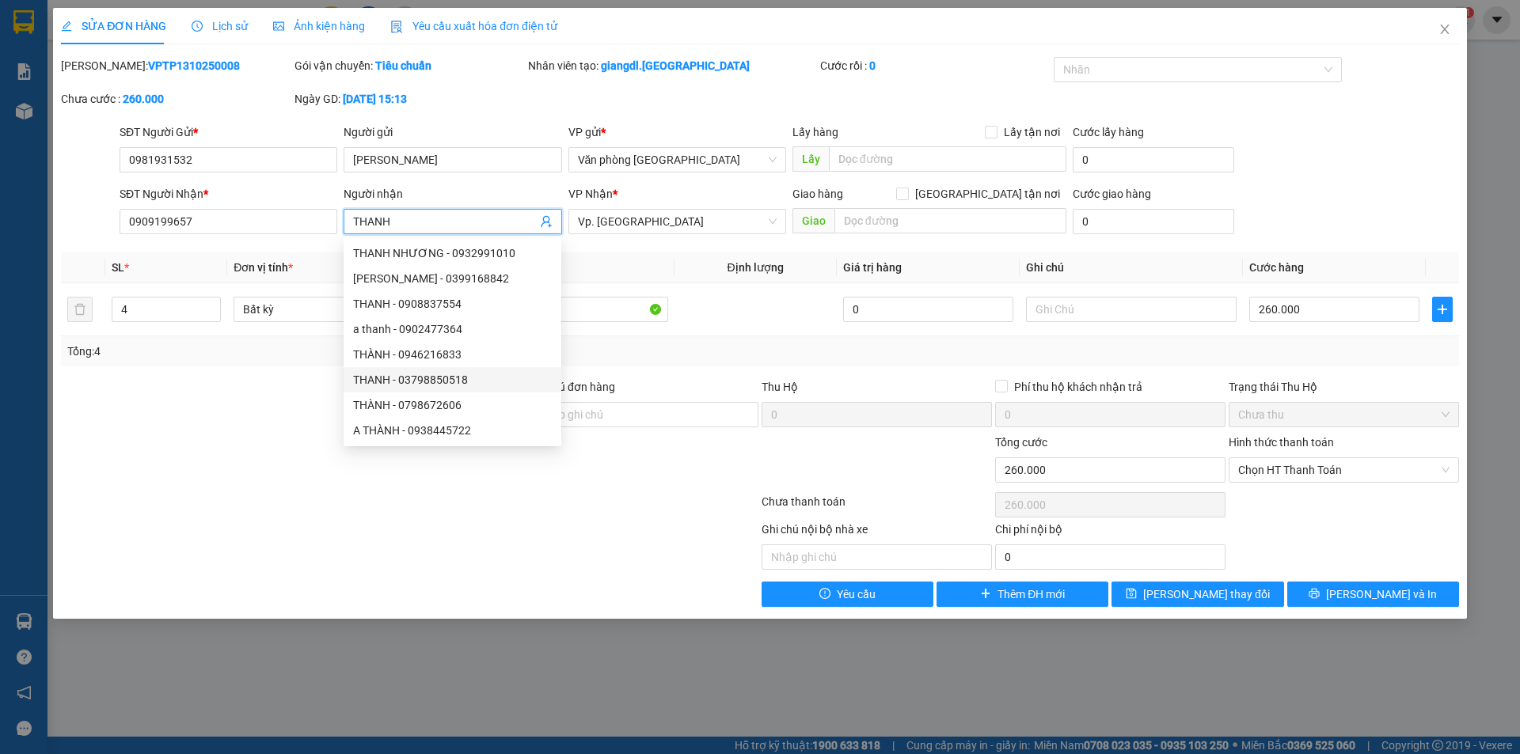
scroll to position [51, 0]
click at [869, 309] on input "0" at bounding box center [928, 309] width 170 height 25
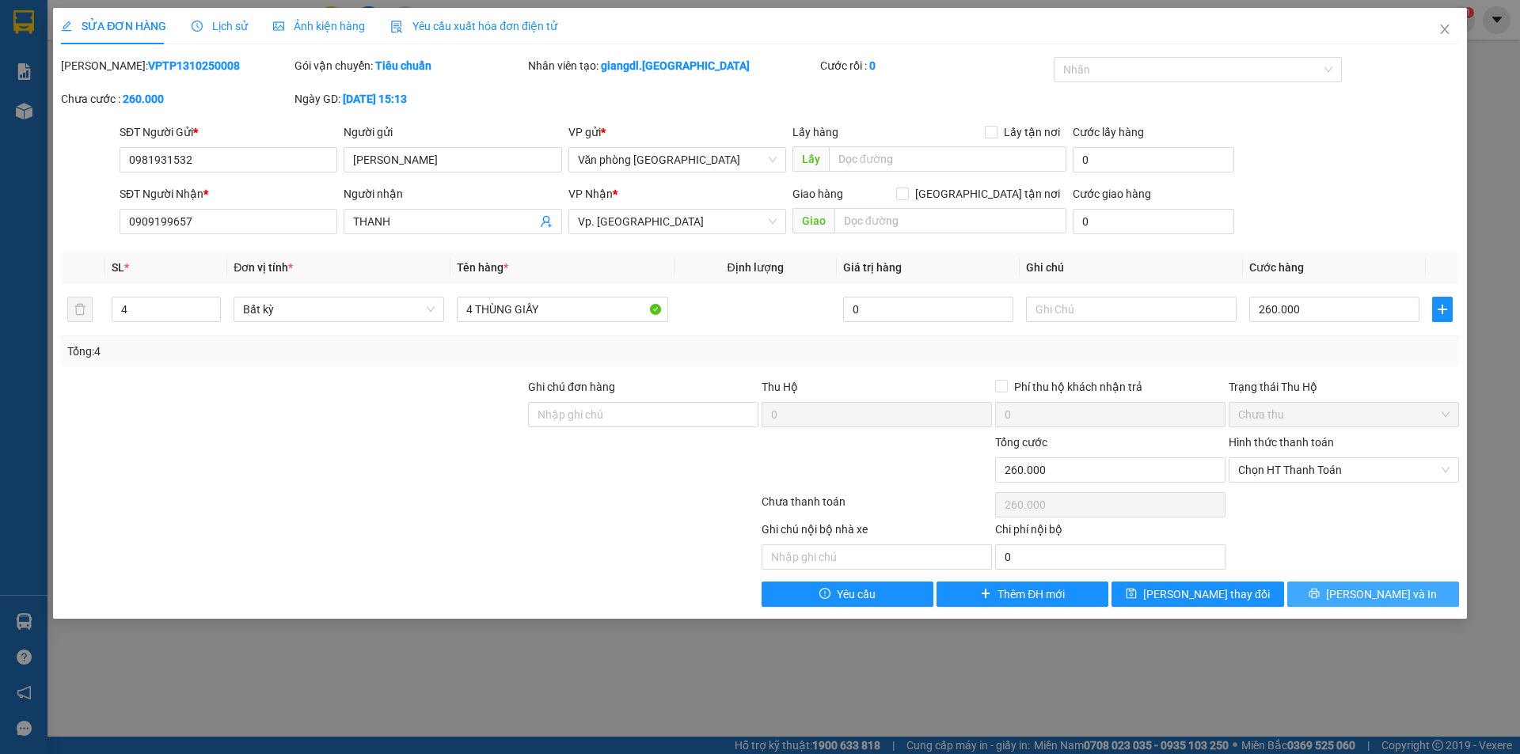
click at [1311, 595] on button "[PERSON_NAME] và In" at bounding box center [1373, 594] width 172 height 25
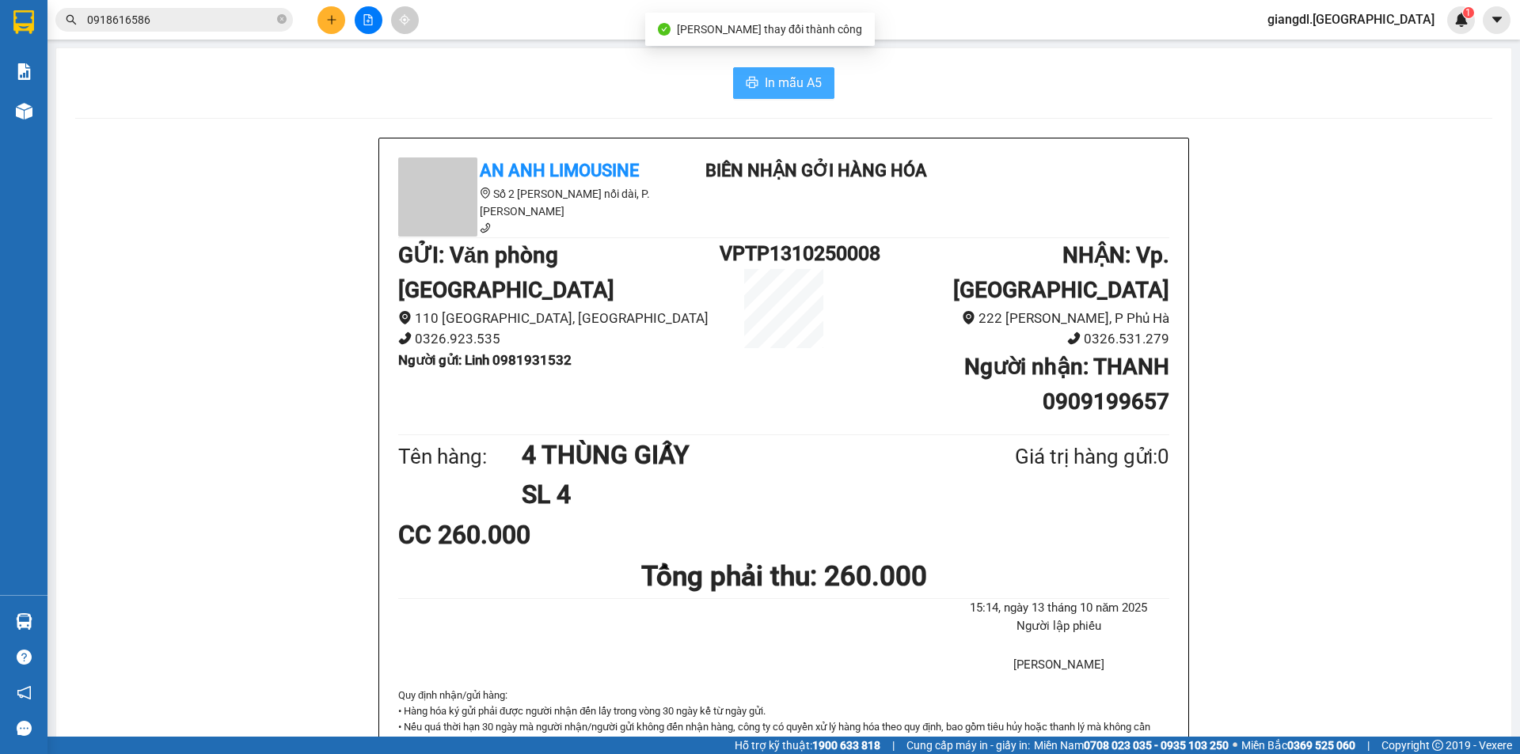
click at [809, 89] on span "In mẫu A5" at bounding box center [793, 83] width 57 height 20
click at [779, 86] on span "In mẫu A5" at bounding box center [793, 83] width 57 height 20
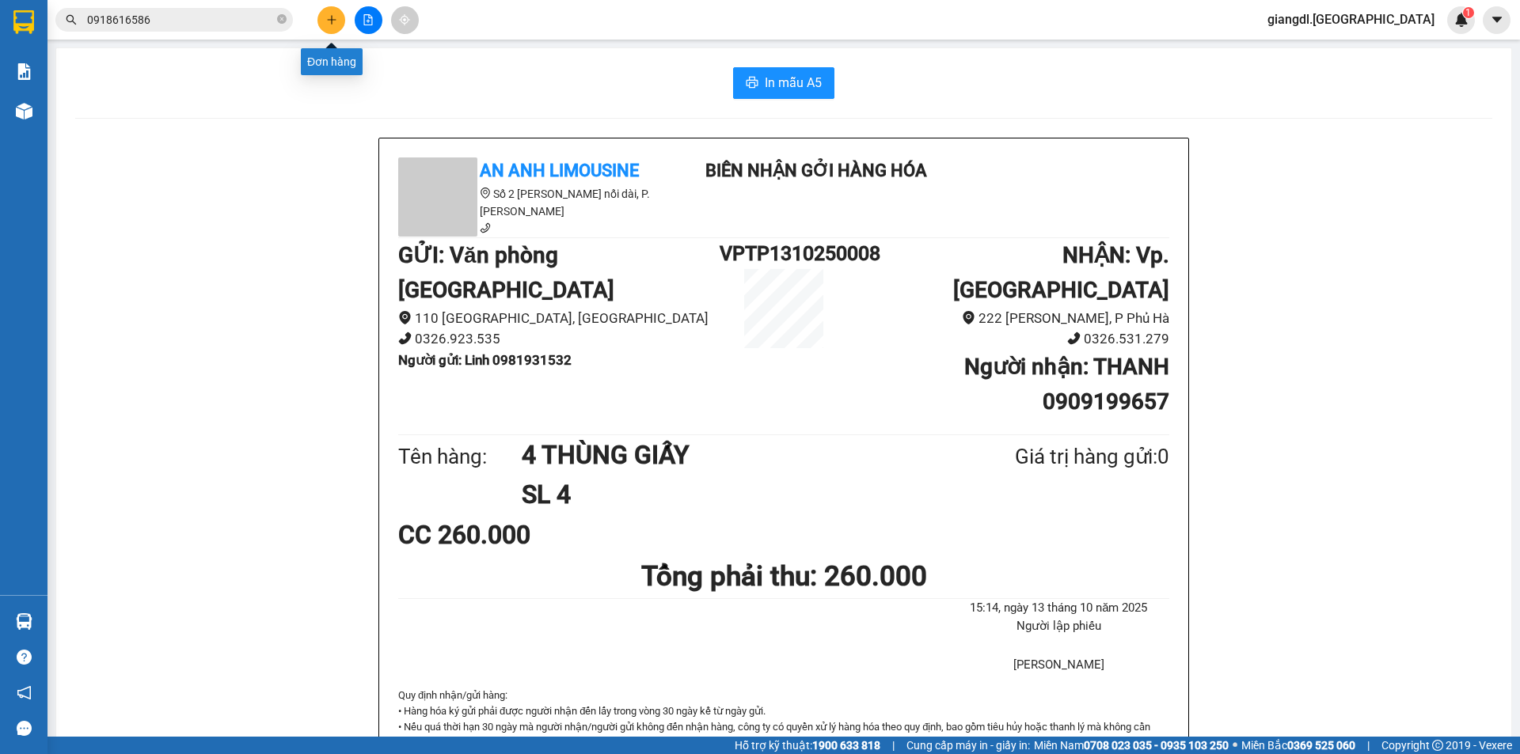
click at [332, 18] on icon "plus" at bounding box center [331, 19] width 11 height 11
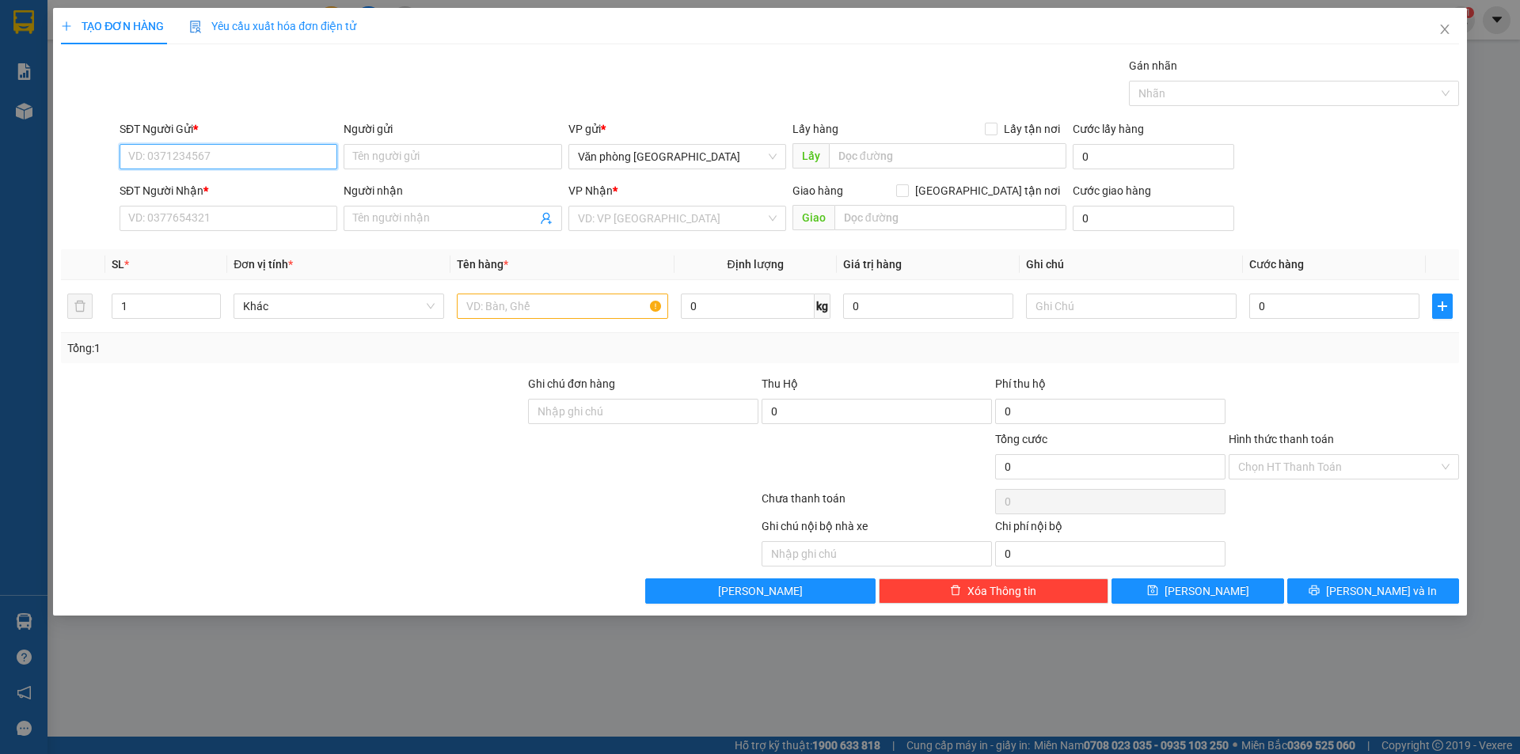
click at [245, 145] on input "SĐT Người Gửi *" at bounding box center [229, 156] width 218 height 25
click at [239, 194] on div "0859619582 - NGÂN" at bounding box center [228, 188] width 199 height 17
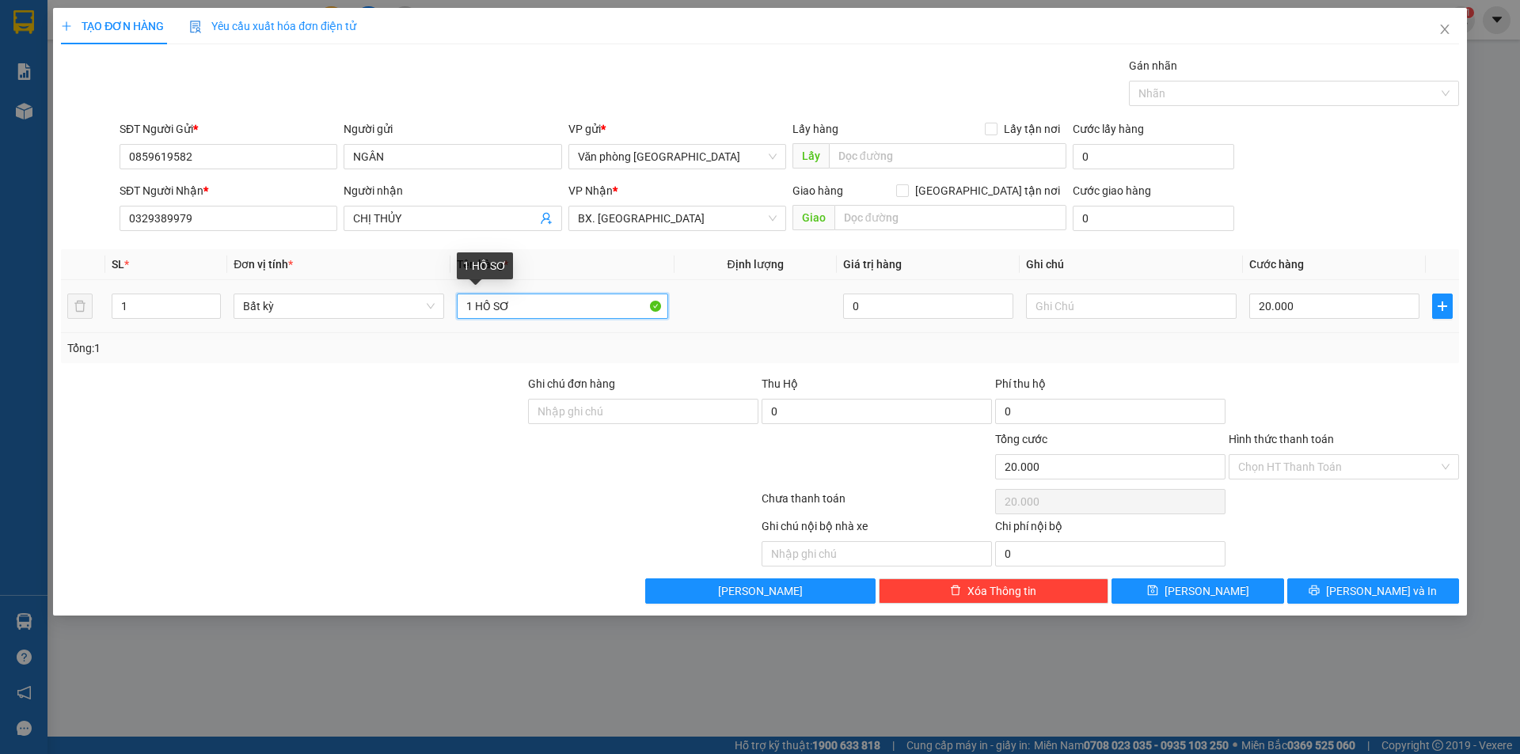
click at [527, 311] on input "1 HỒ SƠ" at bounding box center [562, 306] width 211 height 25
click at [1297, 469] on input "Hình thức thanh toán" at bounding box center [1338, 467] width 200 height 24
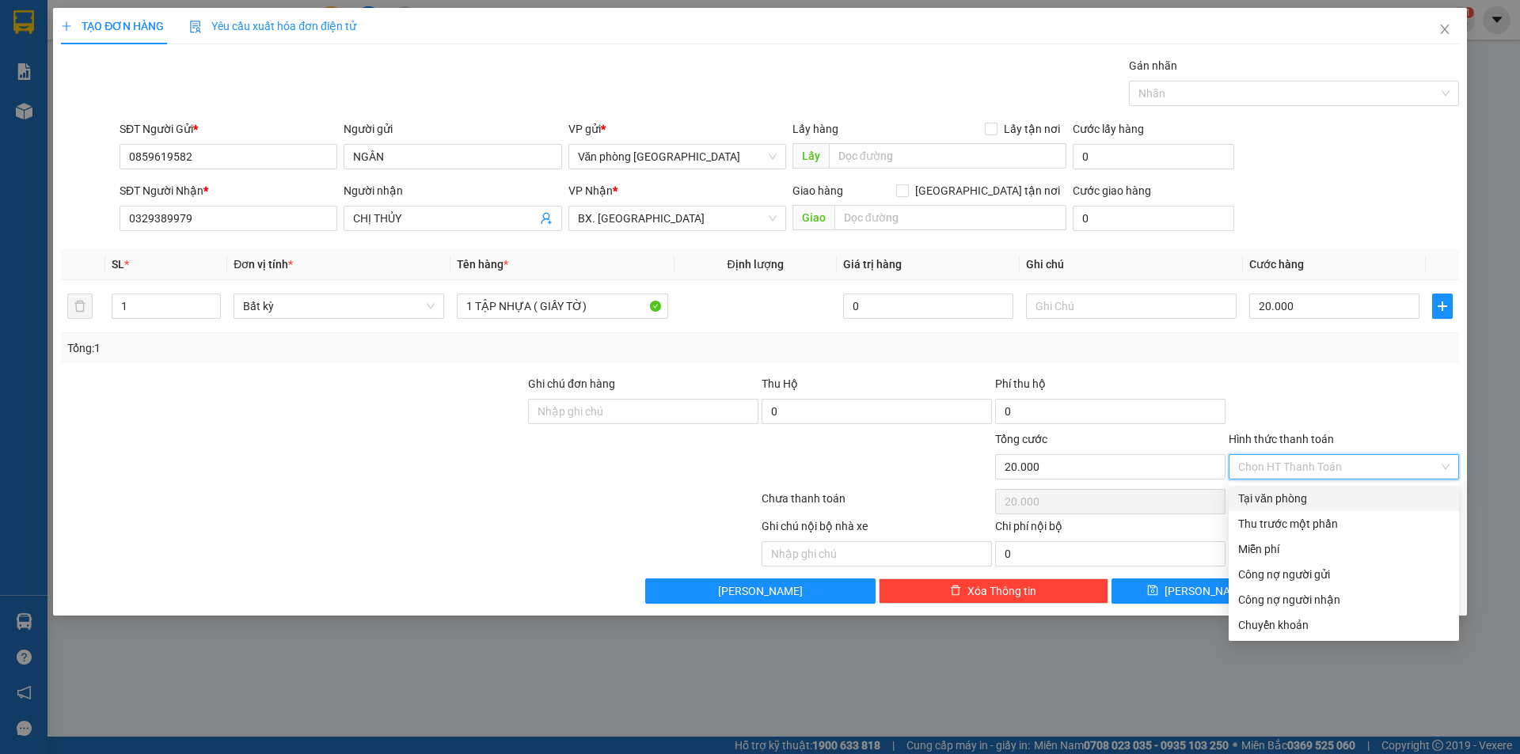
click at [1282, 502] on div "Tại văn phòng" at bounding box center [1343, 498] width 211 height 17
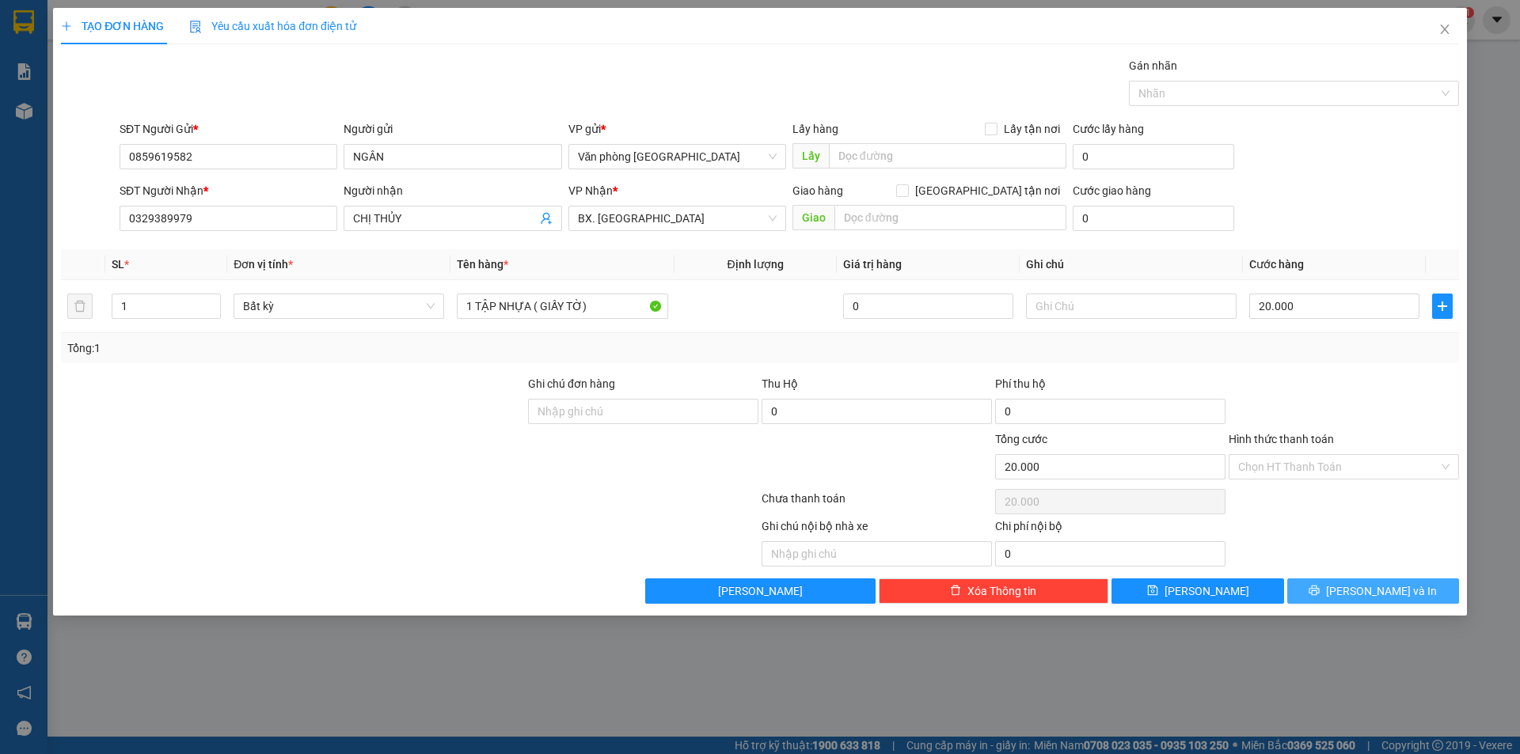
click at [1396, 595] on span "[PERSON_NAME] và In" at bounding box center [1381, 591] width 111 height 17
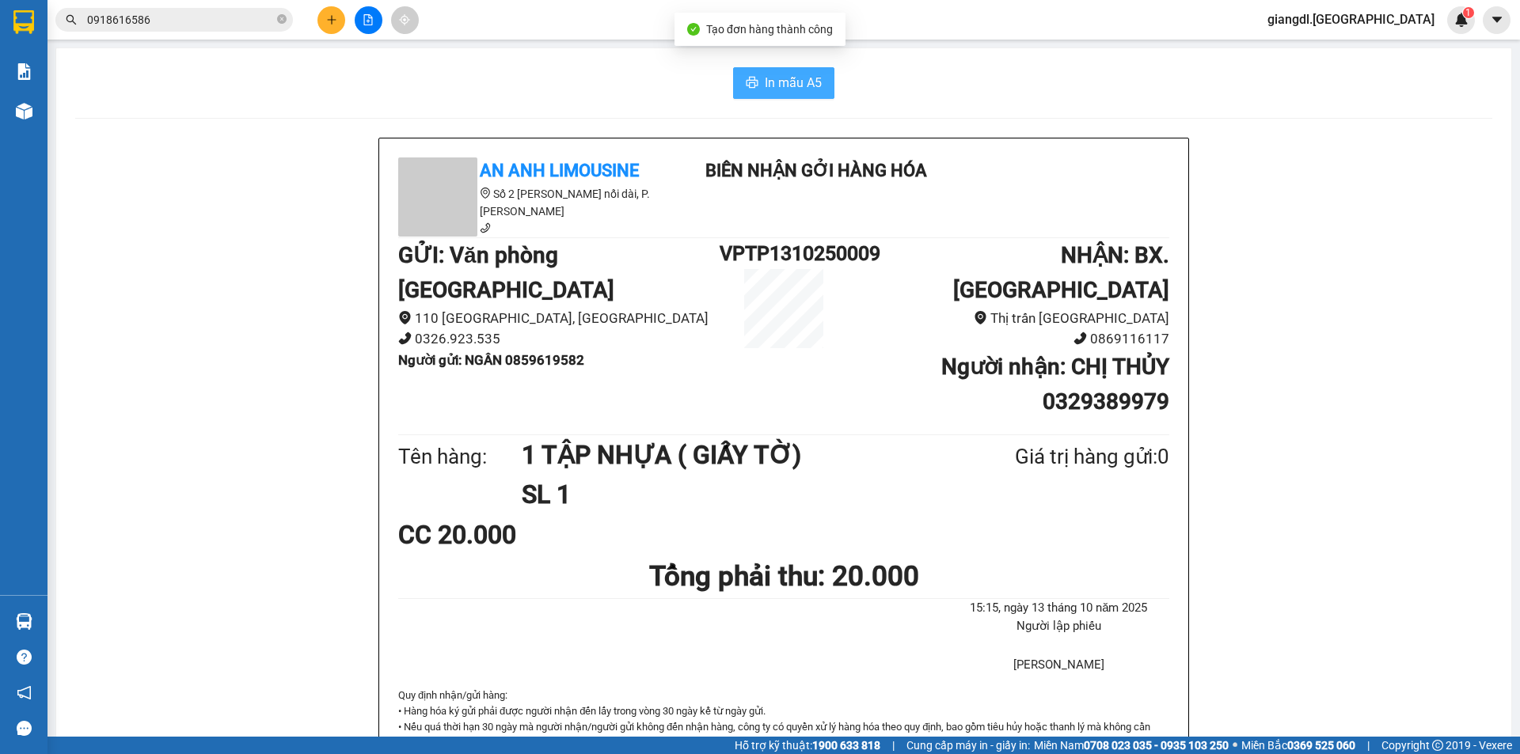
click at [741, 76] on button "In mẫu A5" at bounding box center [783, 83] width 101 height 32
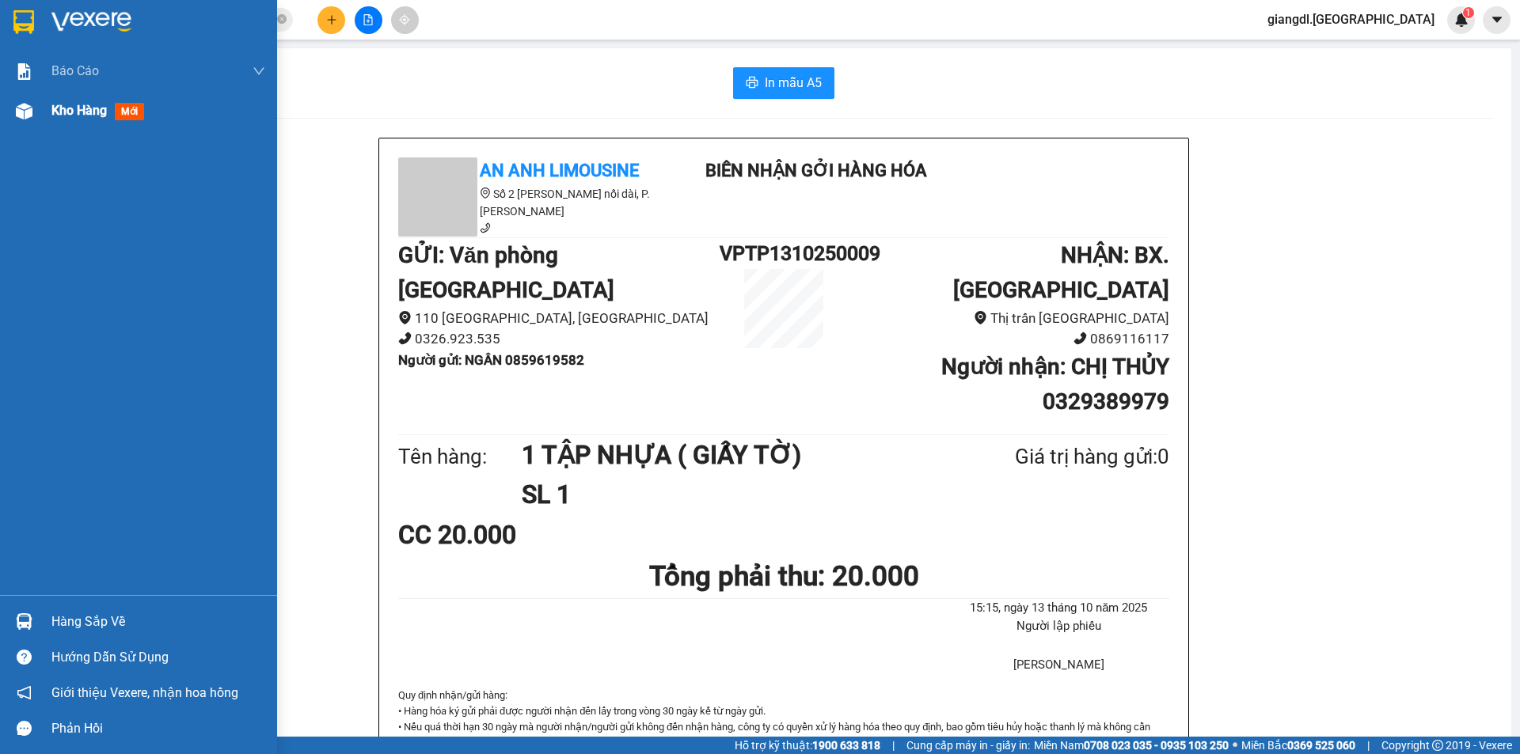
click at [35, 112] on div at bounding box center [24, 111] width 28 height 28
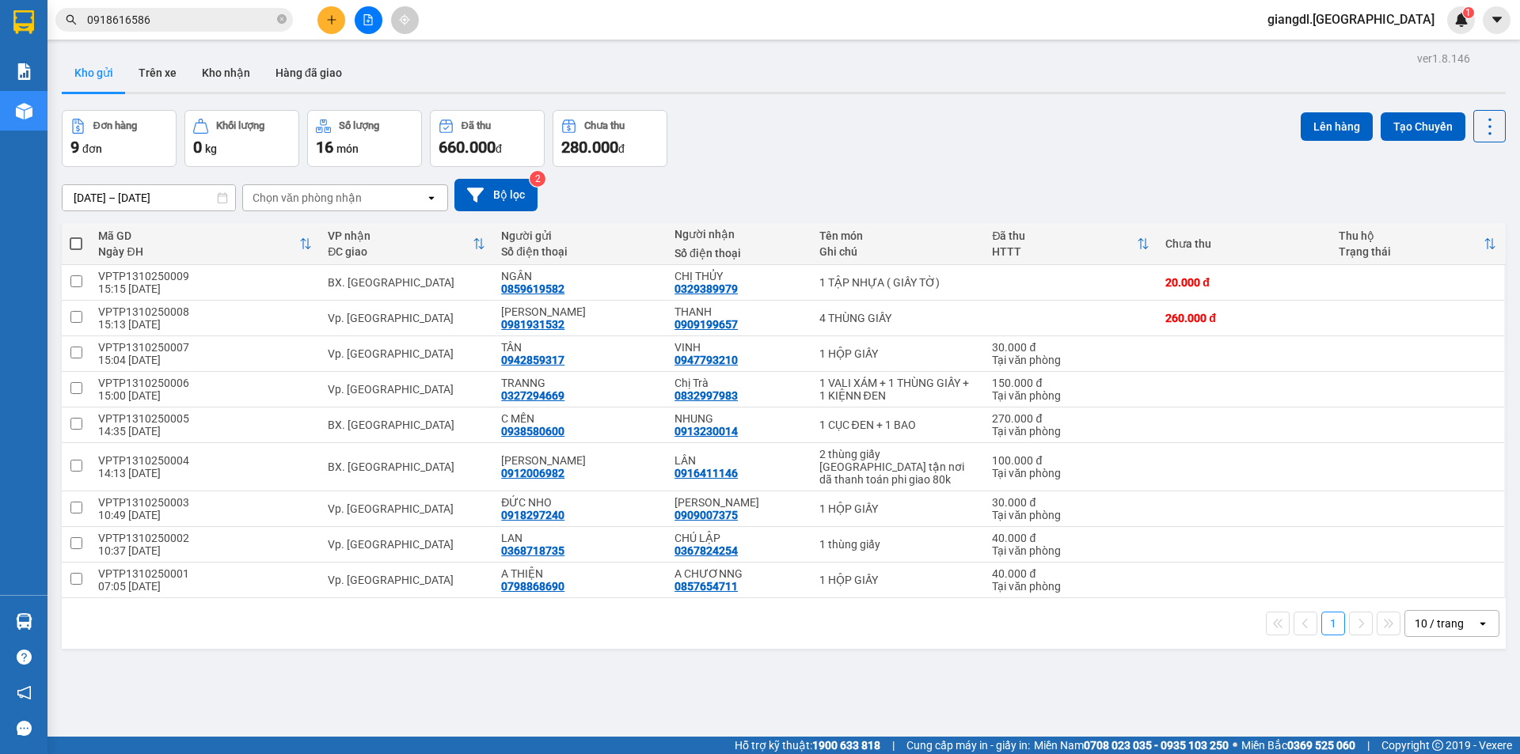
click at [489, 143] on span "660.000" at bounding box center [467, 147] width 57 height 19
click at [234, 78] on button "Kho nhận" at bounding box center [226, 73] width 74 height 38
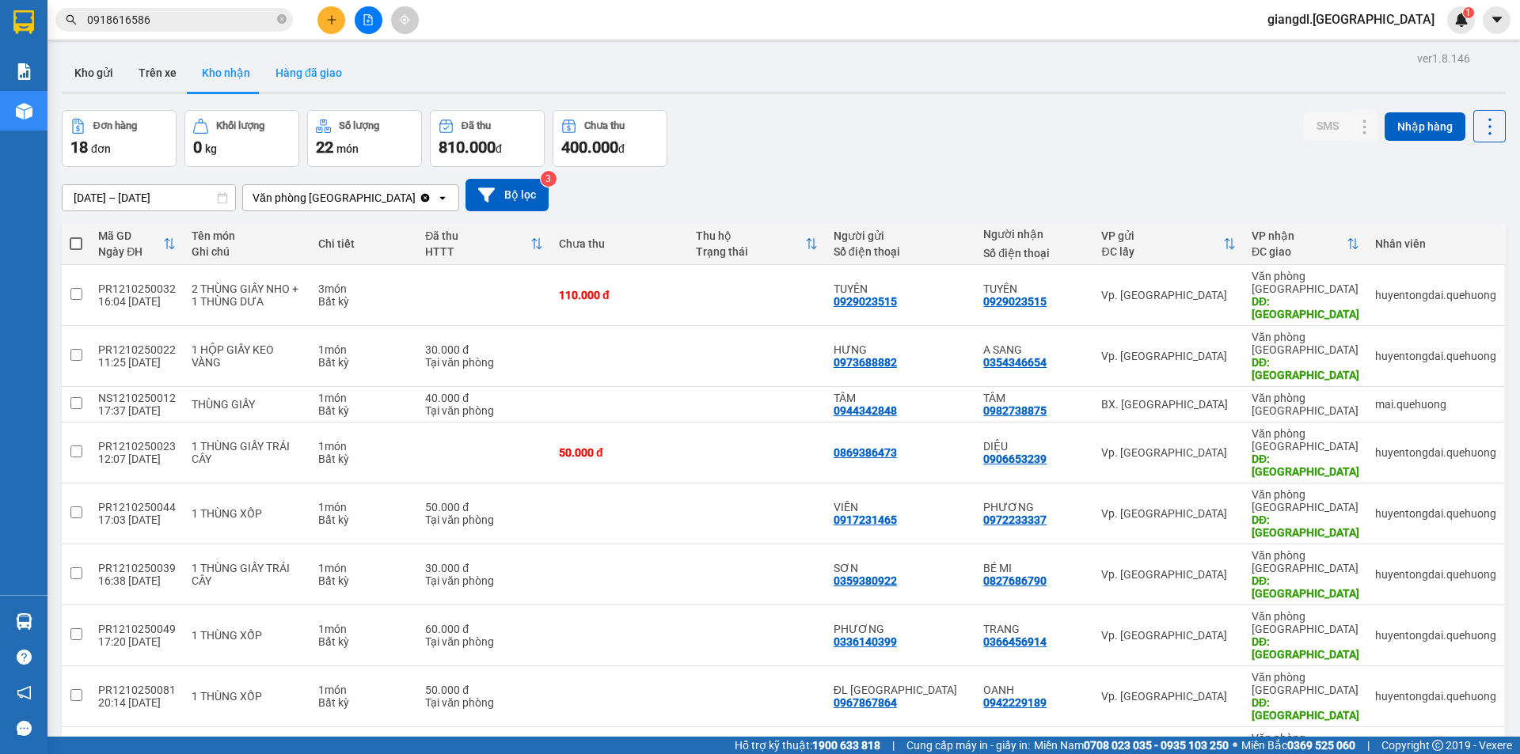
click at [298, 81] on button "Hàng đã giao" at bounding box center [309, 73] width 92 height 38
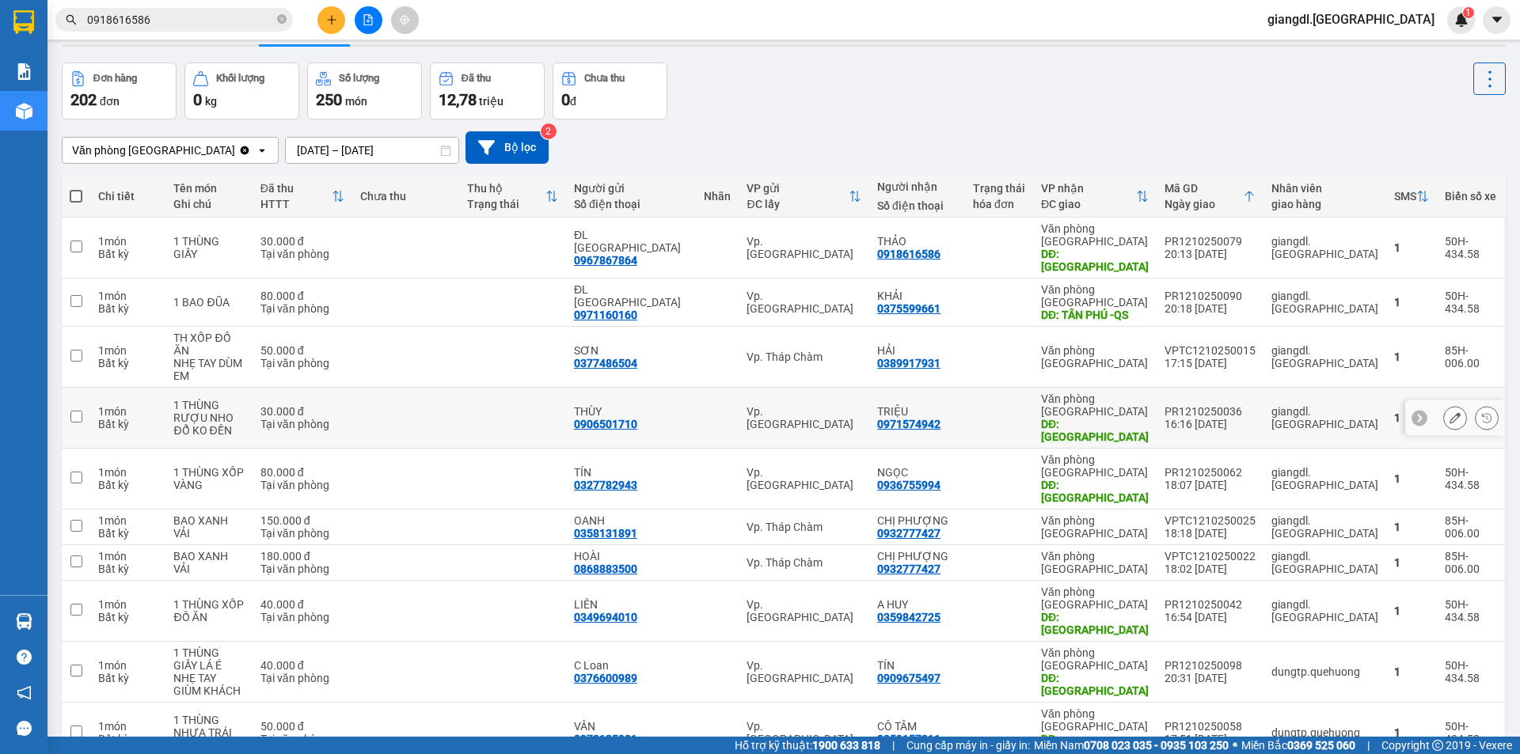
scroll to position [73, 0]
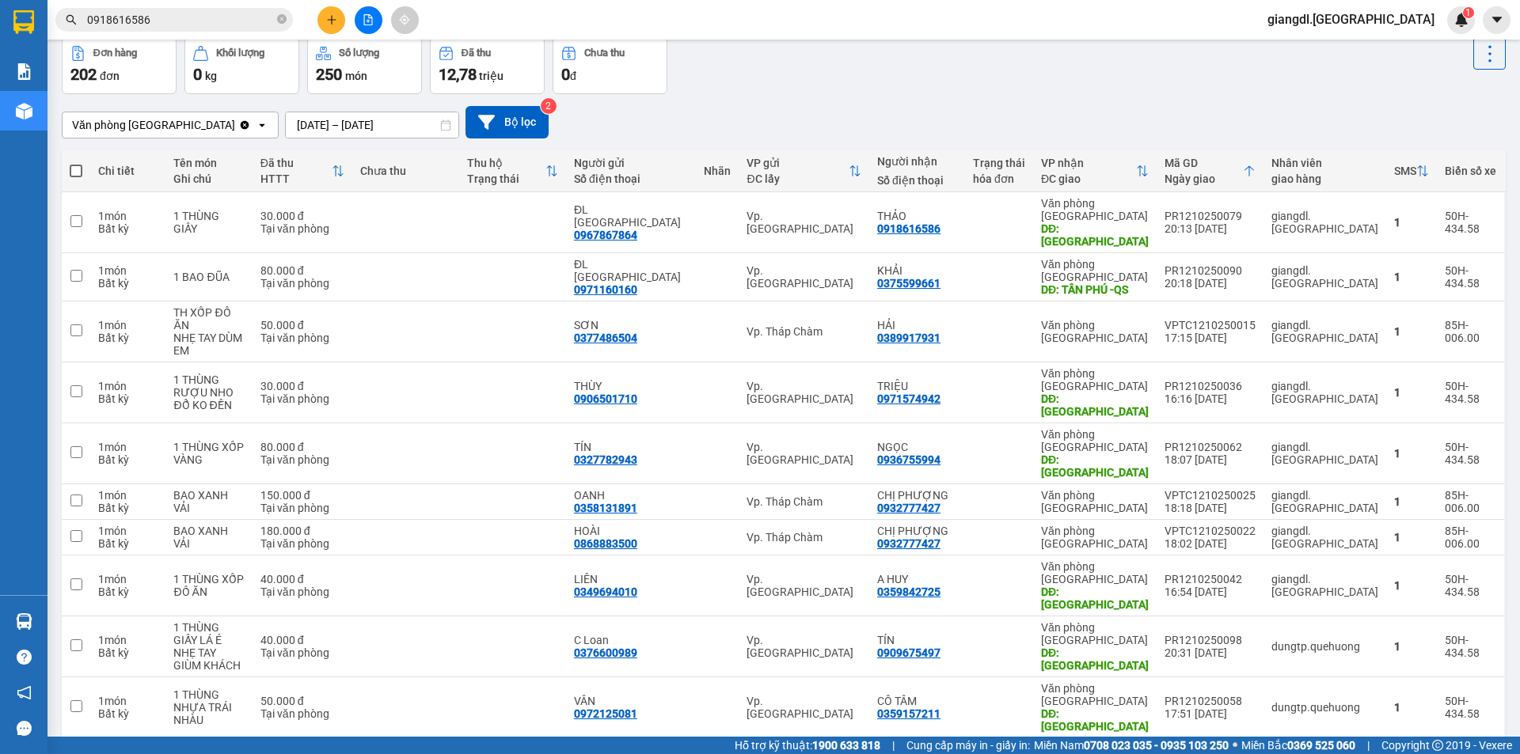
click at [1183, 752] on button "2" at bounding box center [1195, 764] width 24 height 24
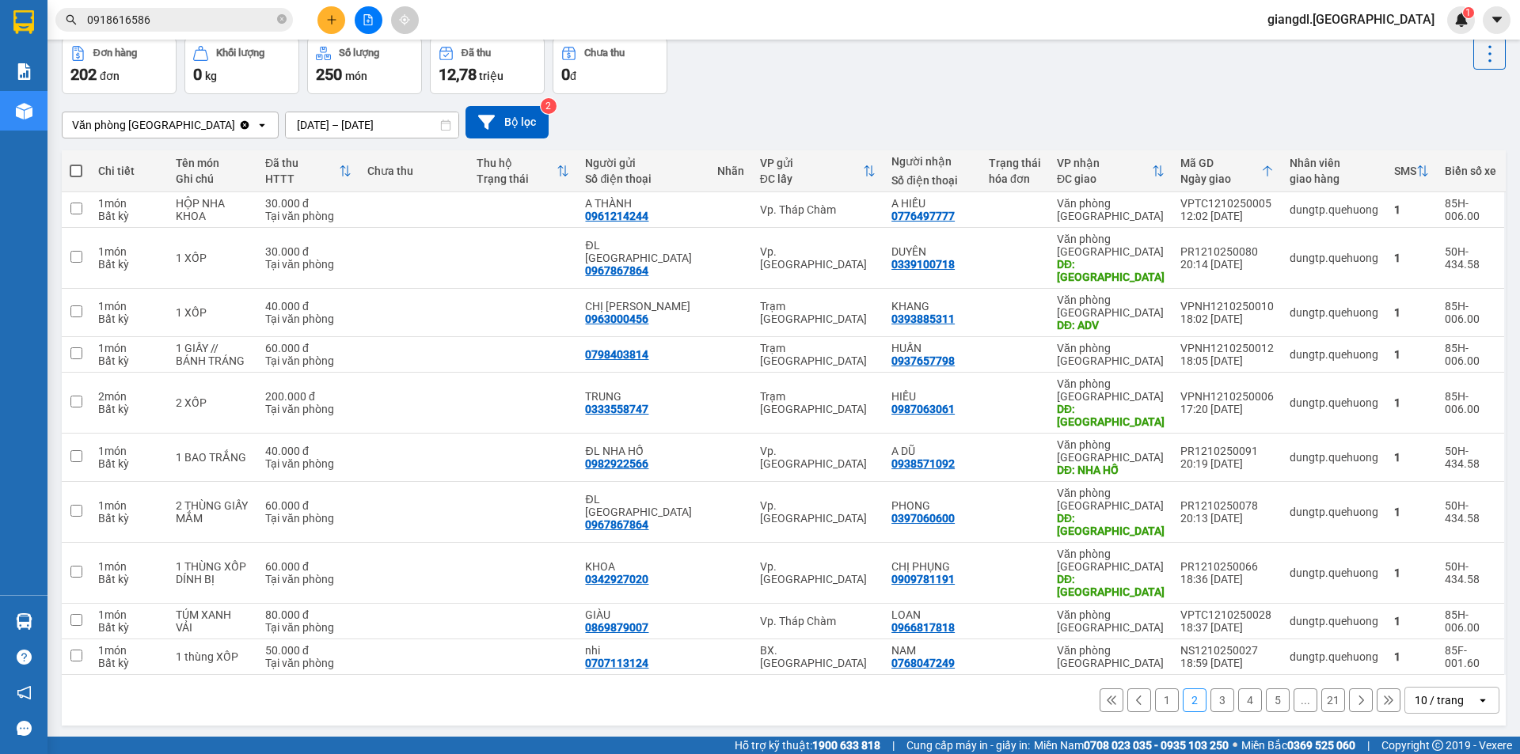
click at [1210, 689] on button "3" at bounding box center [1222, 701] width 24 height 24
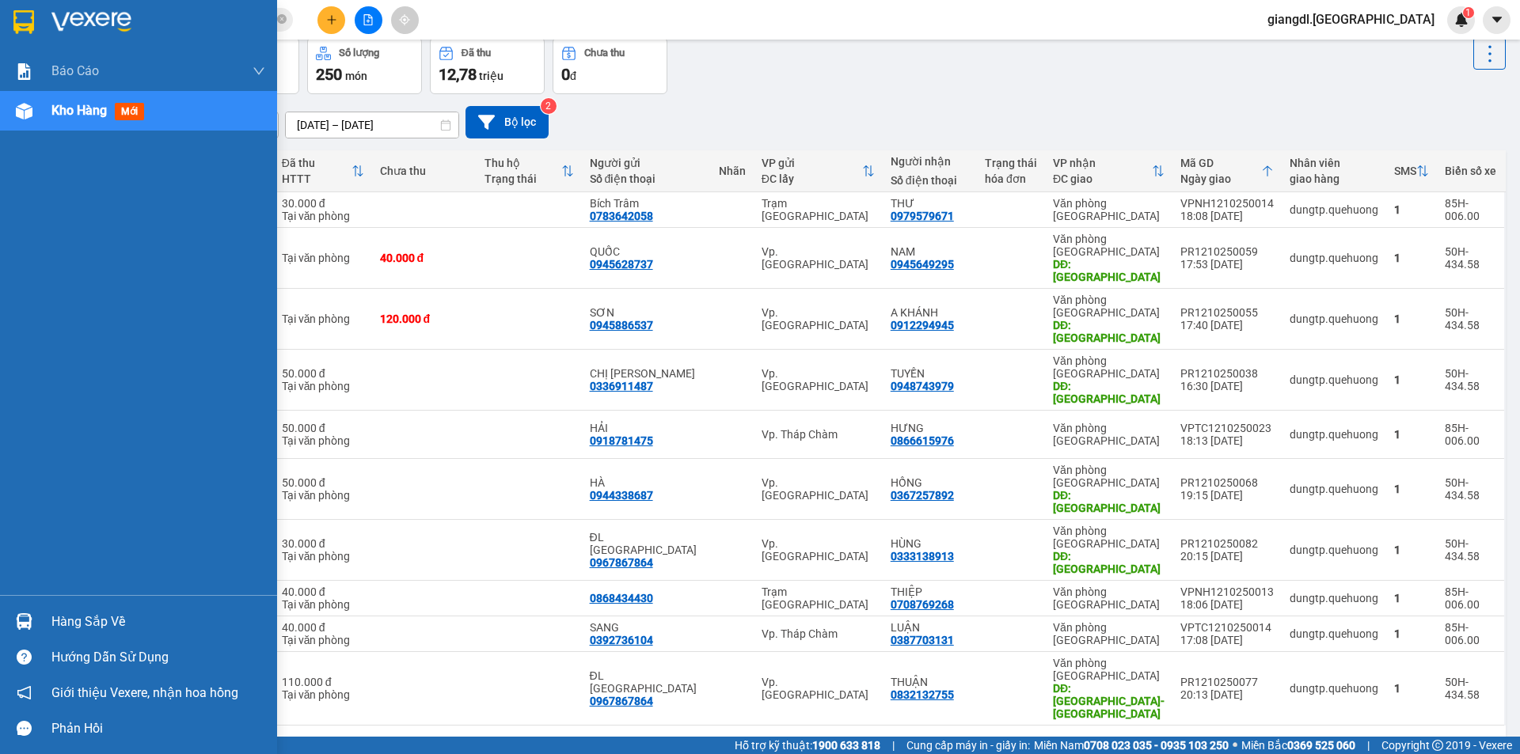
click at [78, 112] on span "Kho hàng" at bounding box center [78, 110] width 55 height 15
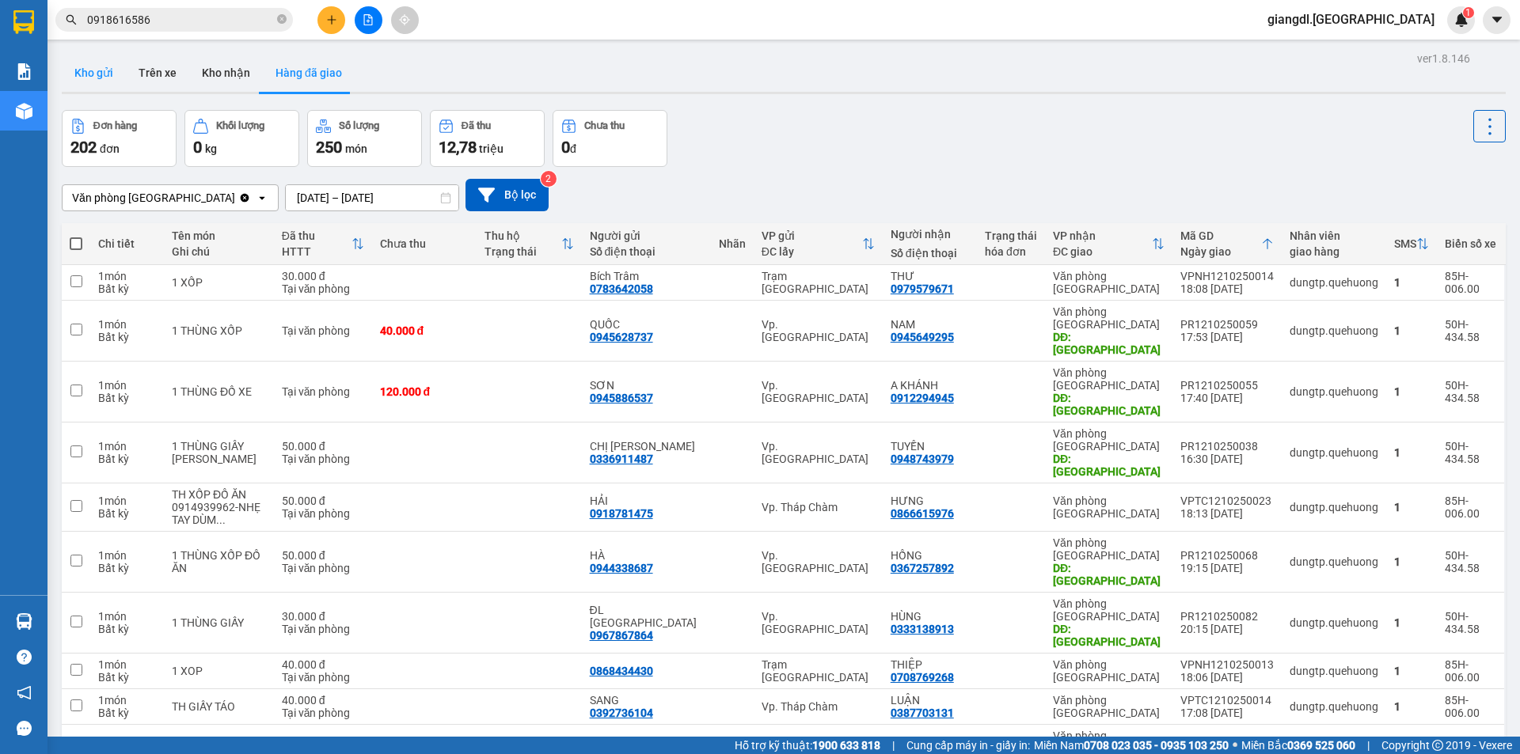
click at [120, 74] on button "Kho gửi" at bounding box center [94, 73] width 64 height 38
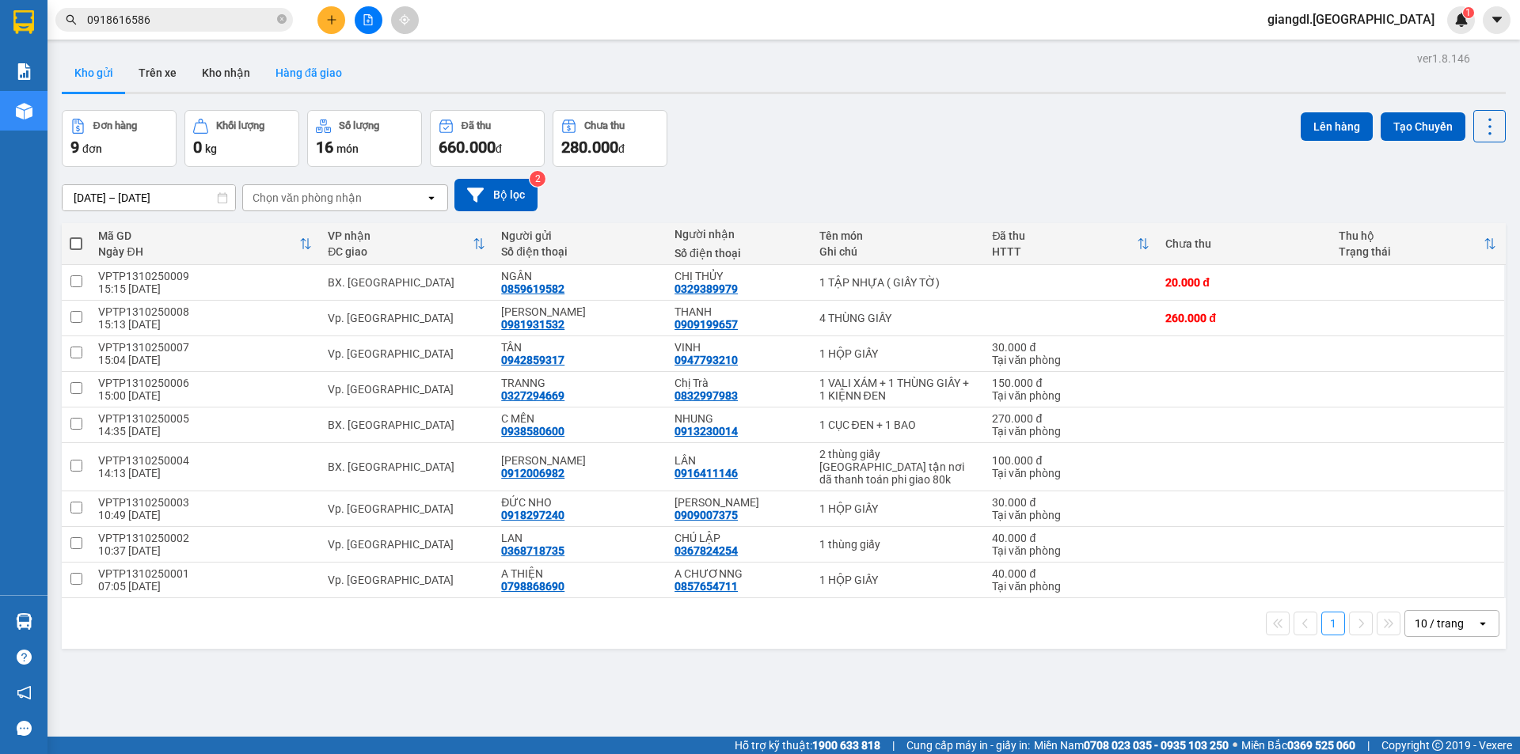
click at [317, 71] on button "Hàng đã giao" at bounding box center [309, 73] width 92 height 38
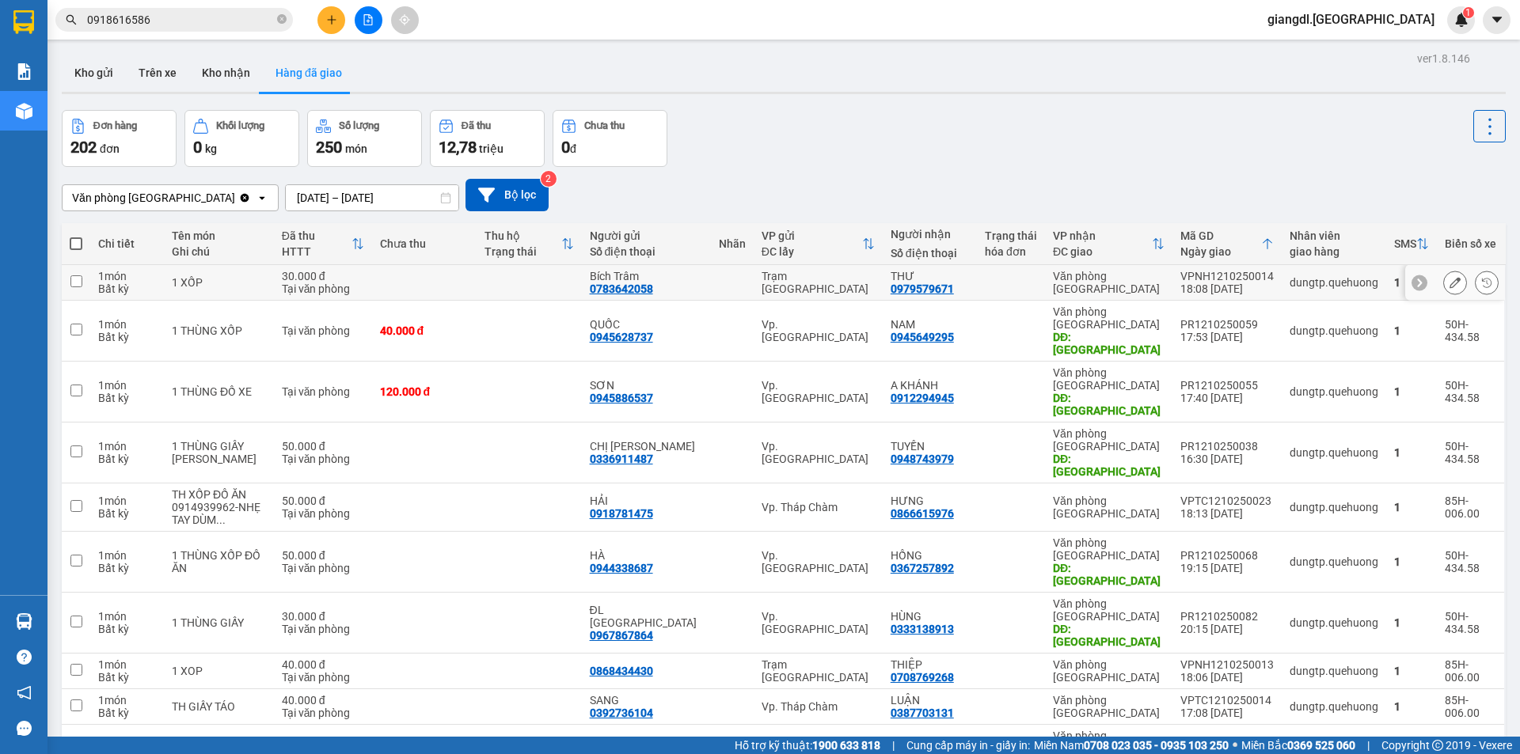
click at [469, 268] on td at bounding box center [424, 283] width 105 height 36
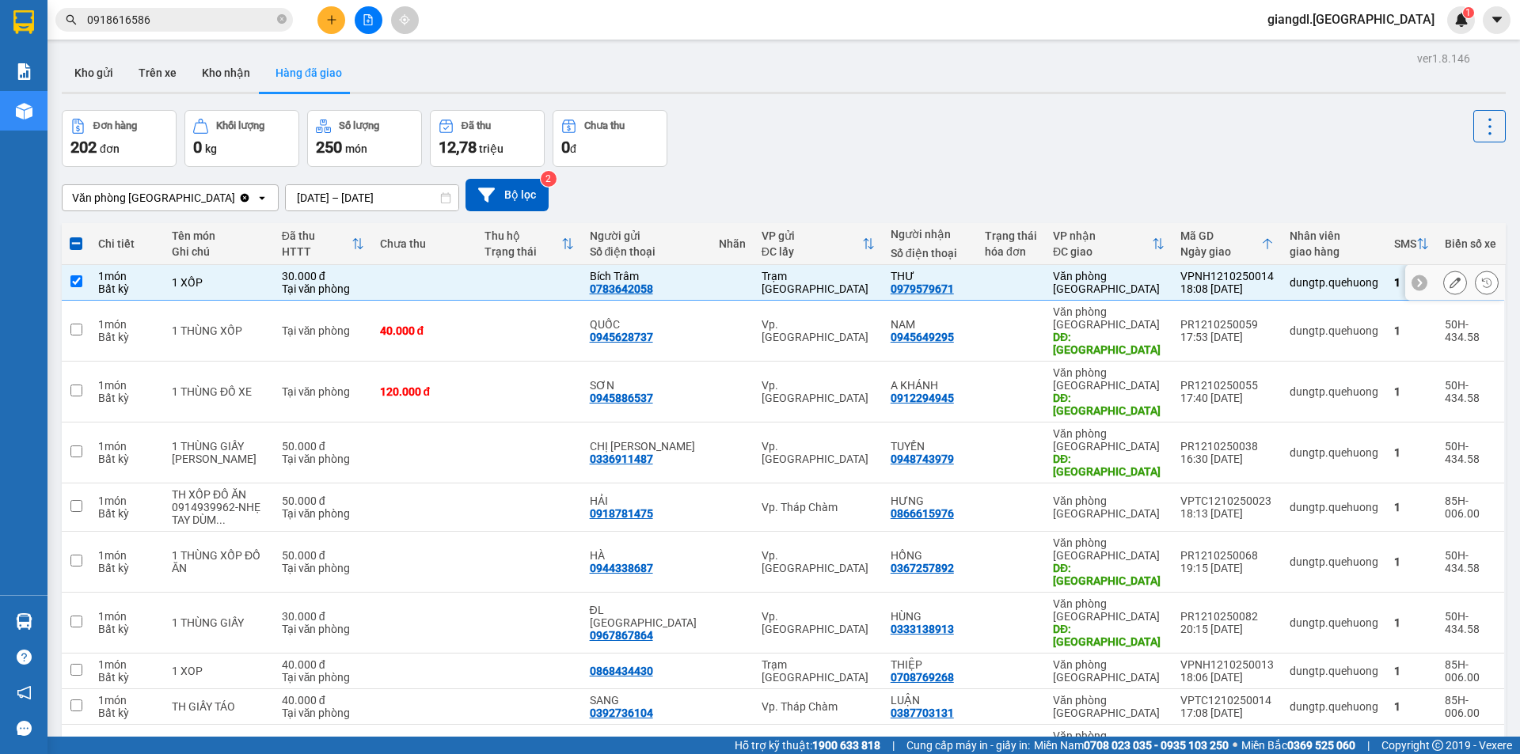
click at [469, 268] on td at bounding box center [424, 283] width 105 height 36
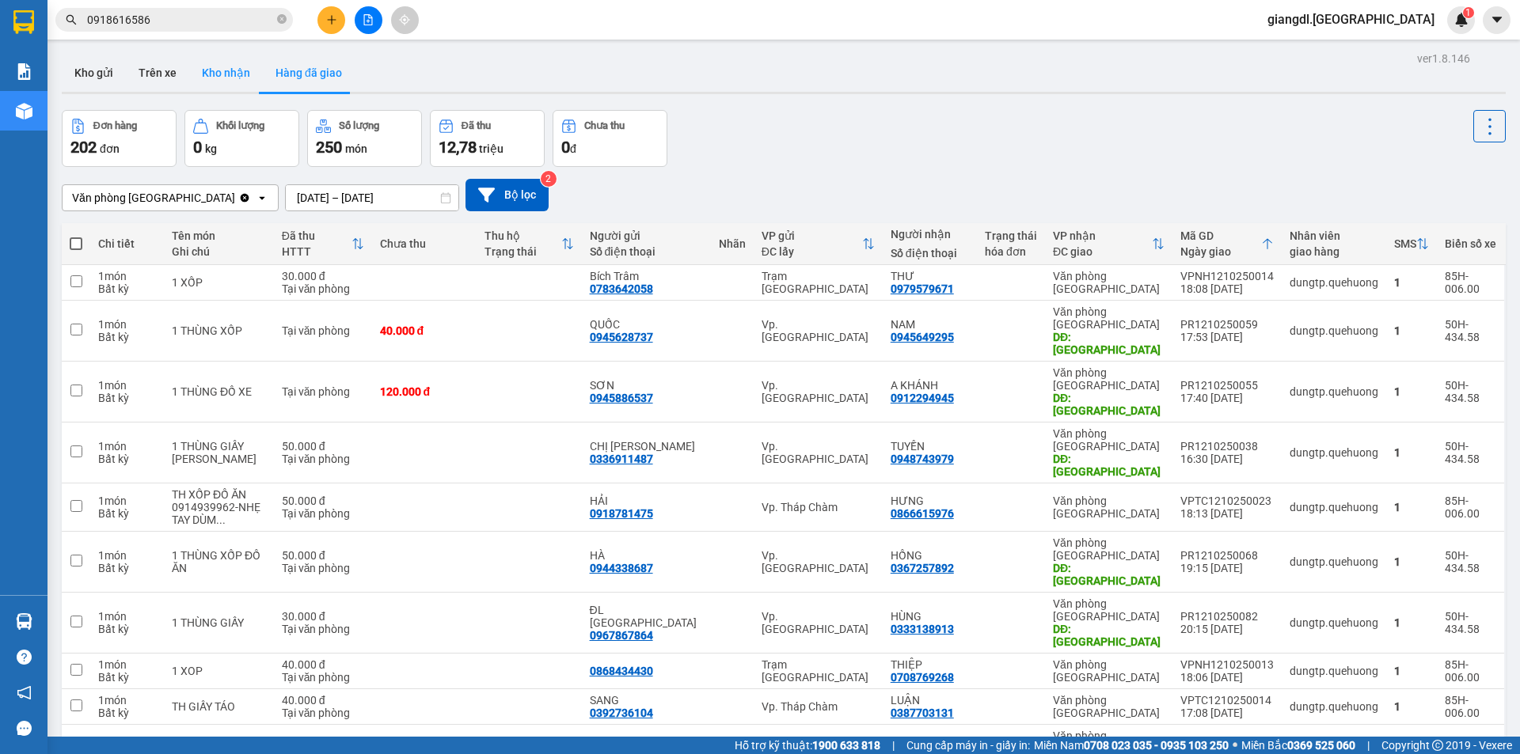
click at [230, 90] on button "Kho nhận" at bounding box center [226, 73] width 74 height 38
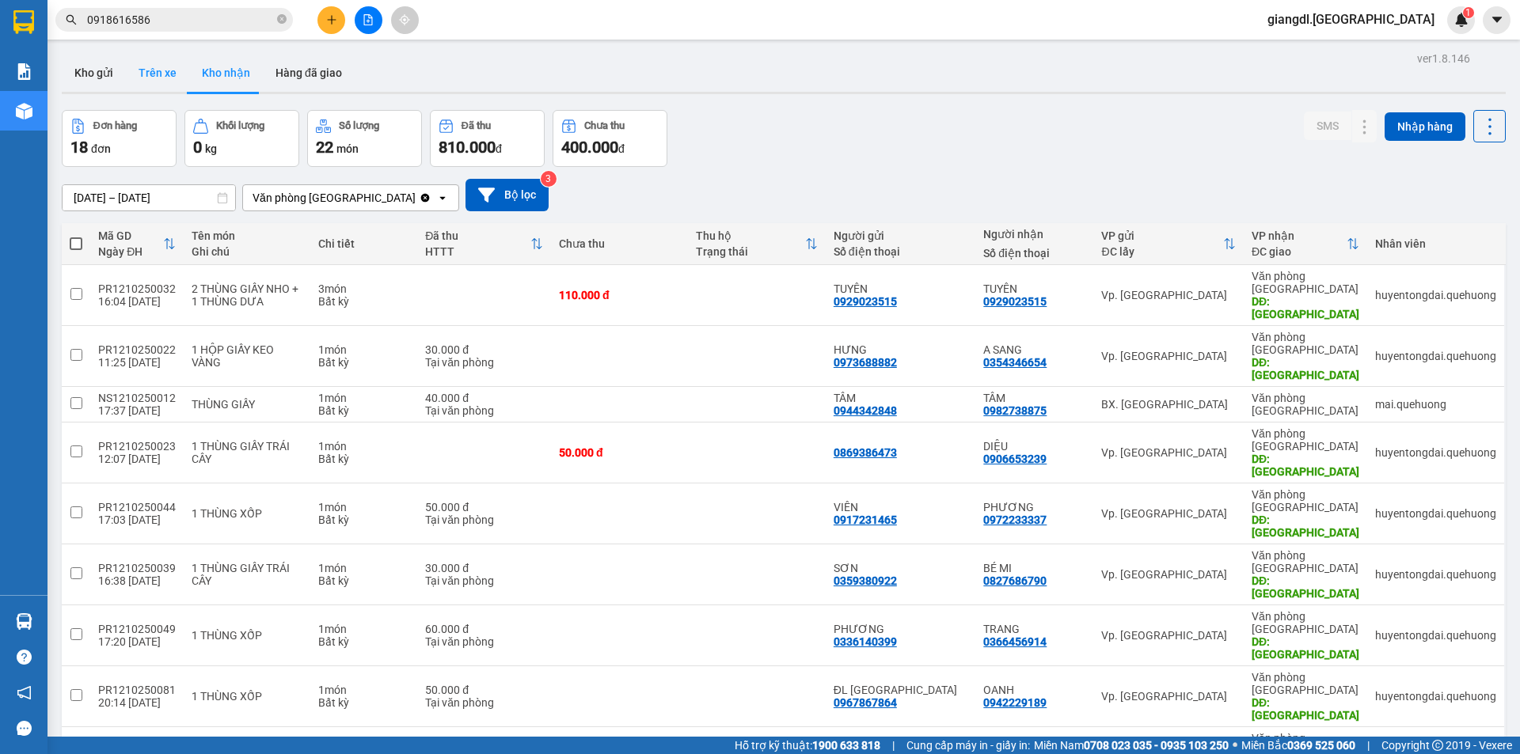
click at [169, 60] on button "Trên xe" at bounding box center [157, 73] width 63 height 38
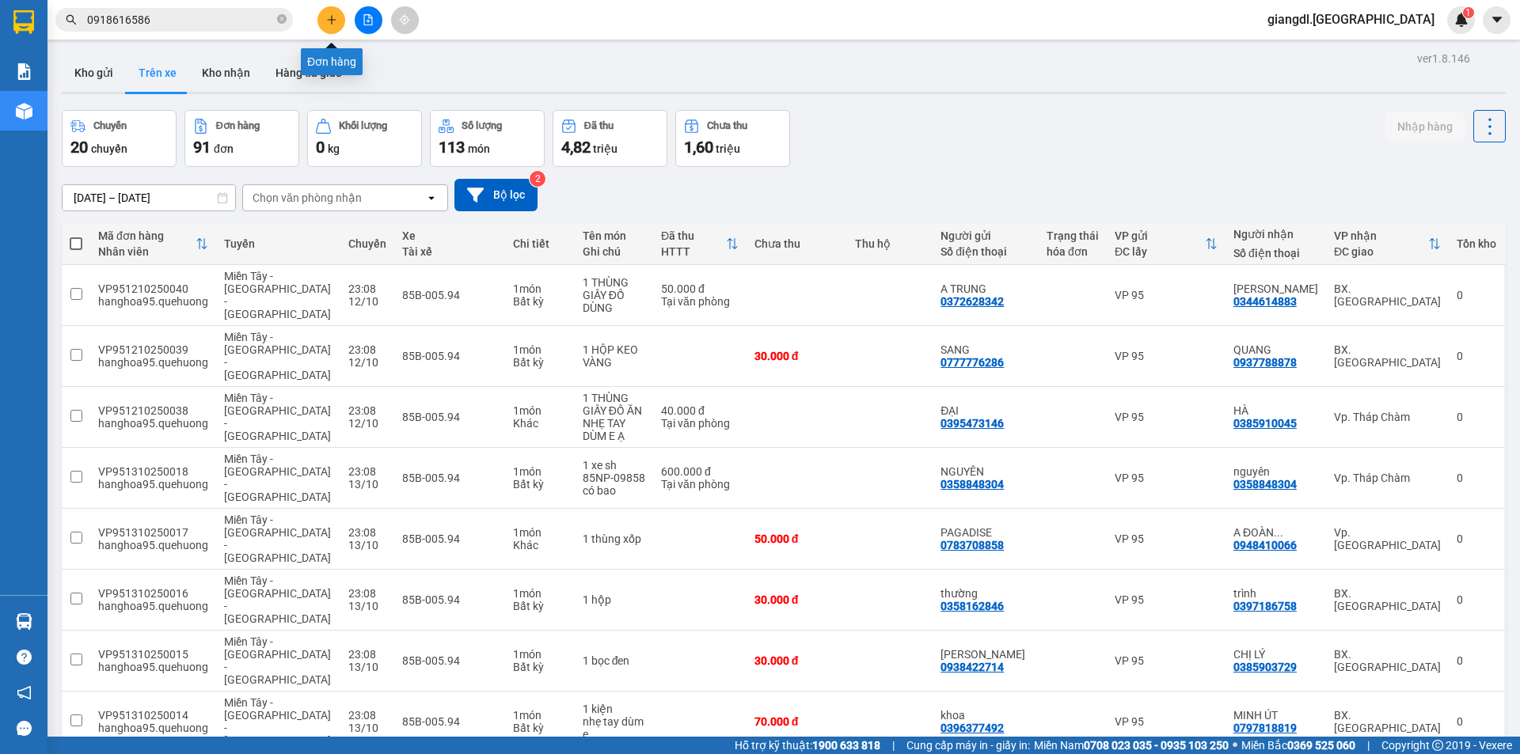
click at [336, 17] on icon "plus" at bounding box center [331, 19] width 11 height 11
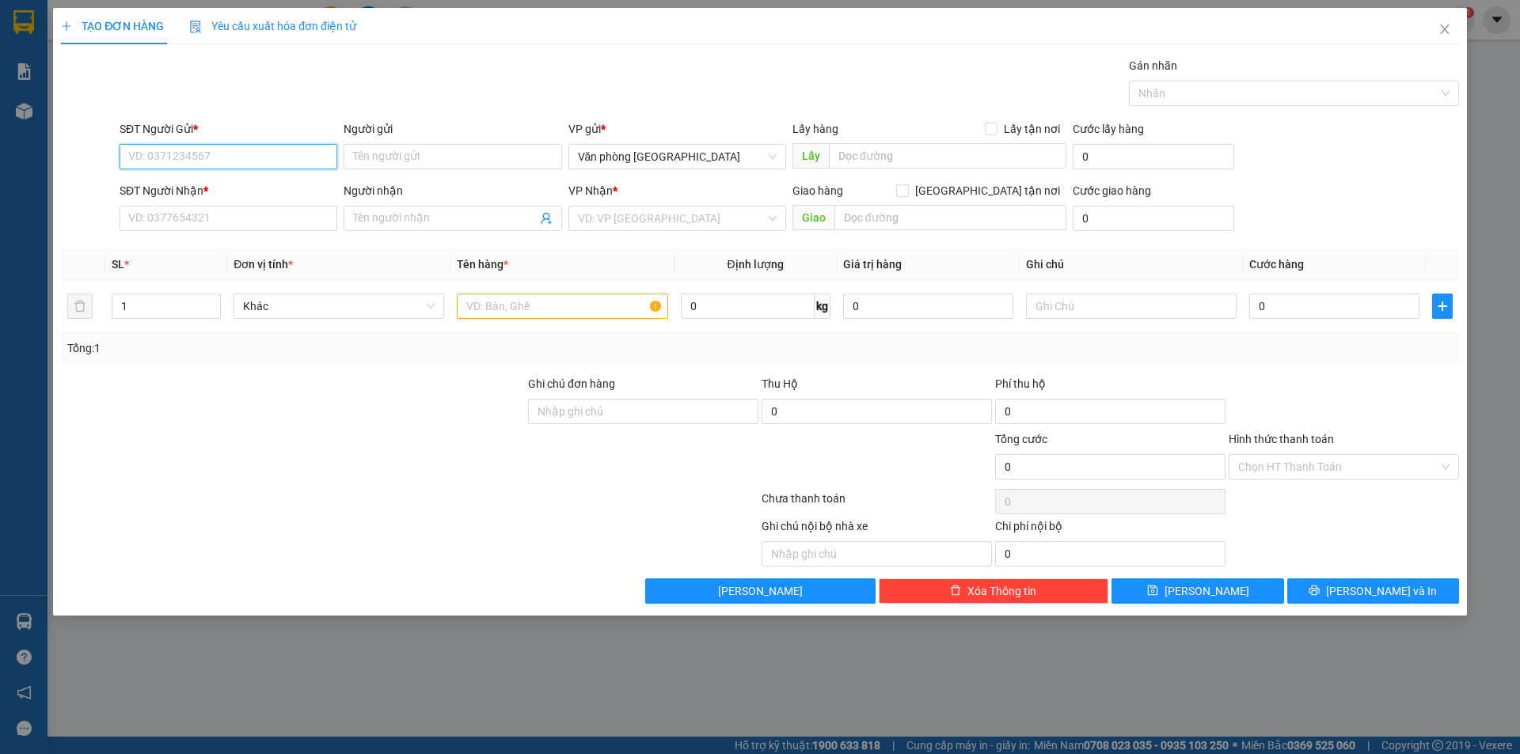
click at [146, 153] on input "SĐT Người Gửi *" at bounding box center [229, 156] width 218 height 25
click at [242, 183] on div "0933356434 - [PERSON_NAME]" at bounding box center [228, 188] width 199 height 17
click at [184, 155] on input "0933356434" at bounding box center [229, 156] width 218 height 25
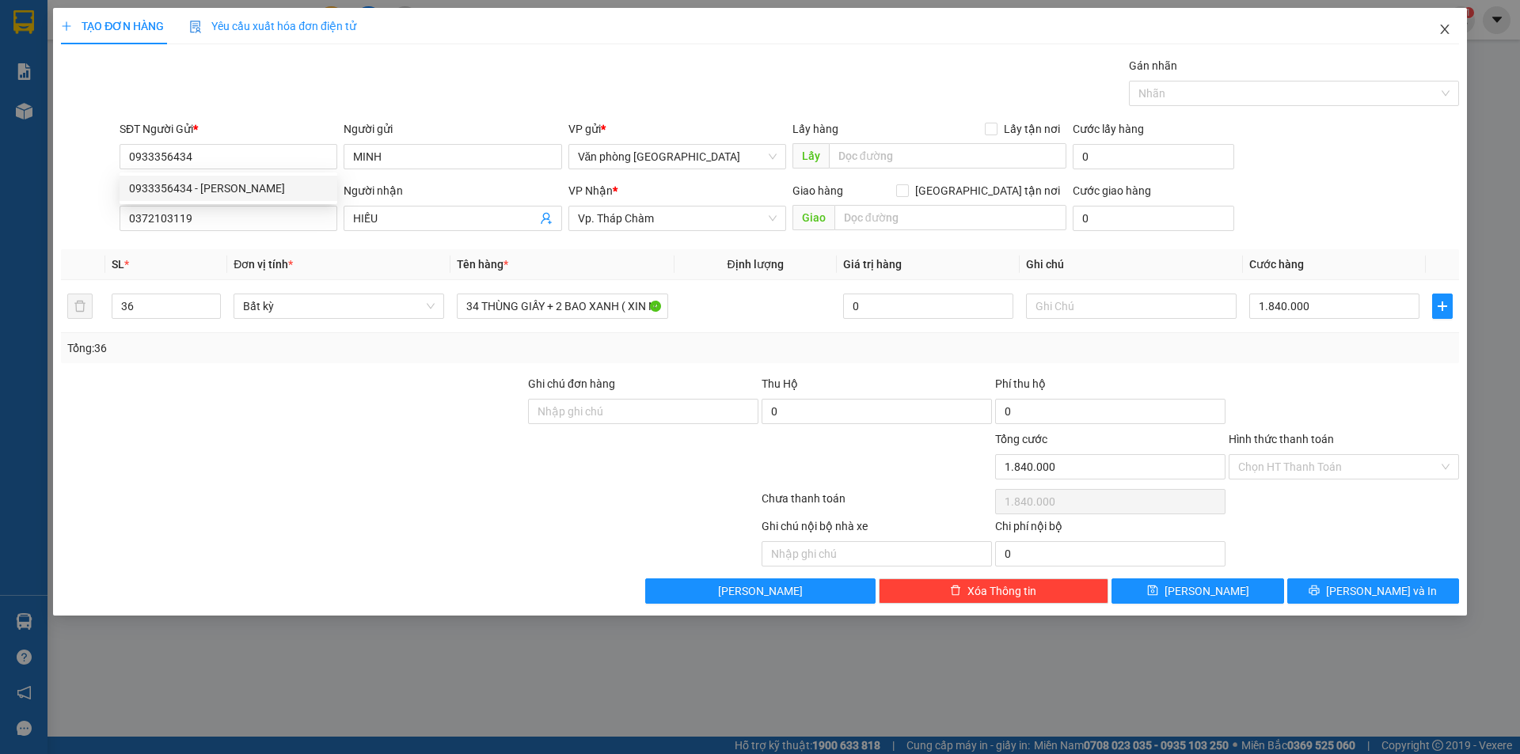
click at [1440, 32] on icon "close" at bounding box center [1444, 29] width 13 height 13
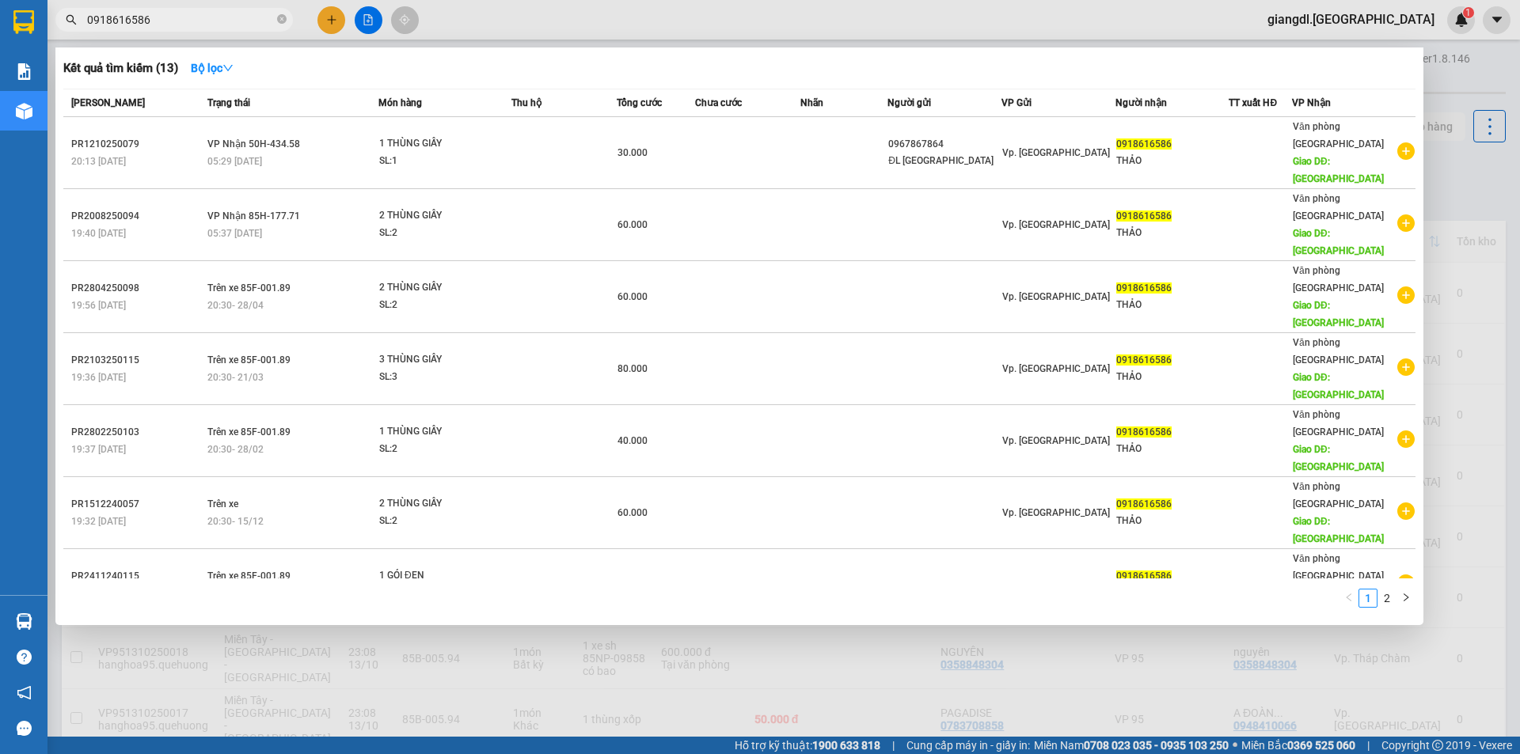
click at [160, 15] on input "0918616586" at bounding box center [180, 19] width 187 height 17
paste input "33356434"
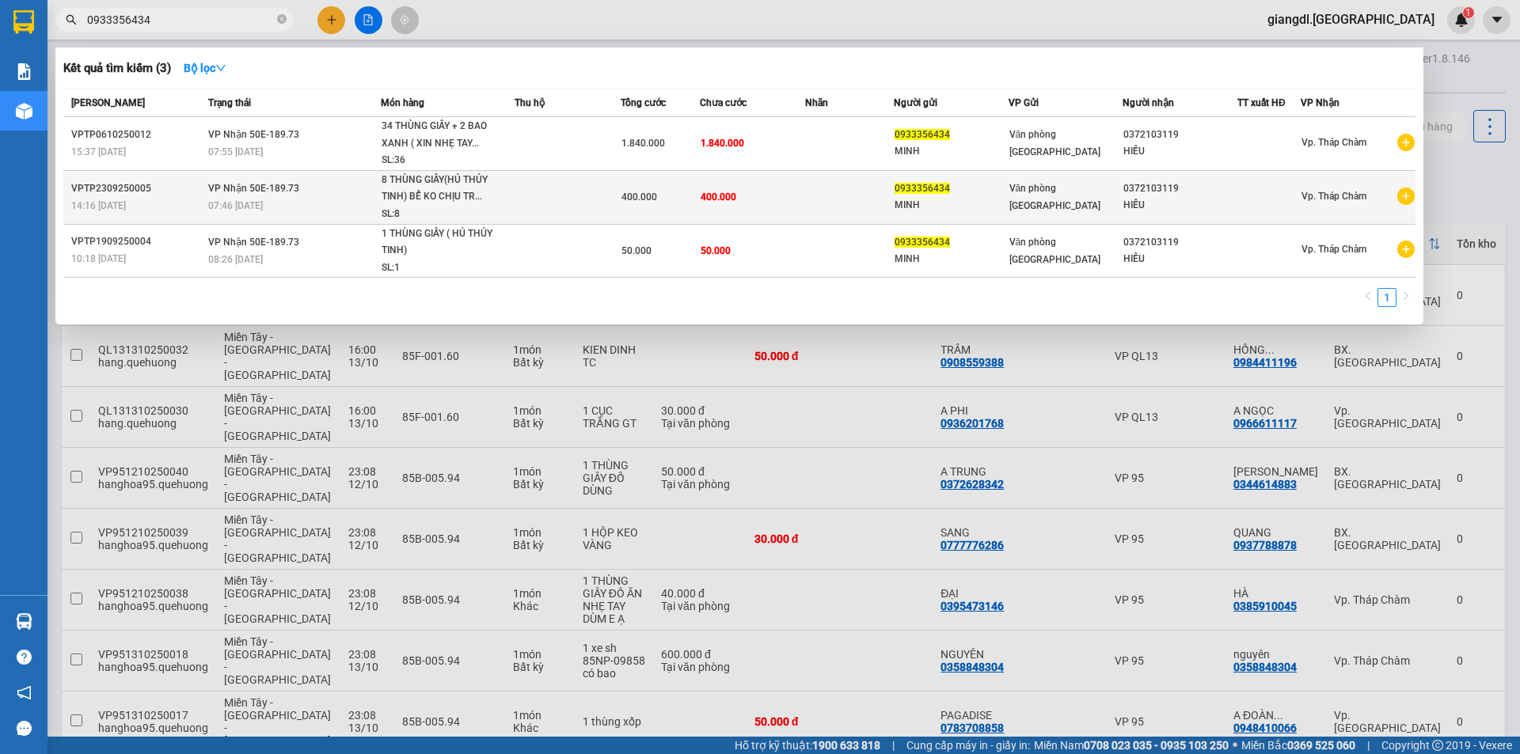
click at [560, 196] on td at bounding box center [568, 197] width 106 height 54
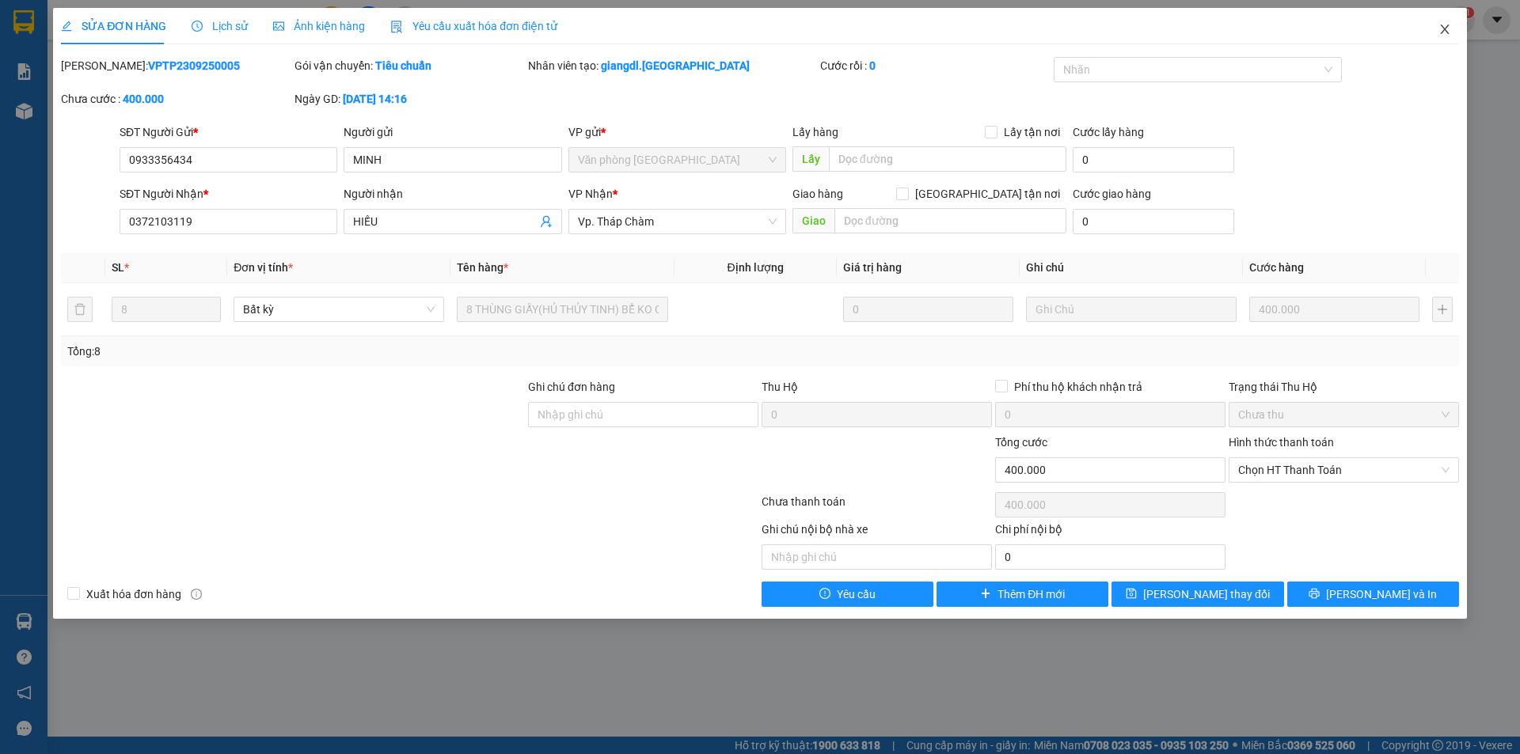
click at [1441, 32] on icon "close" at bounding box center [1444, 29] width 13 height 13
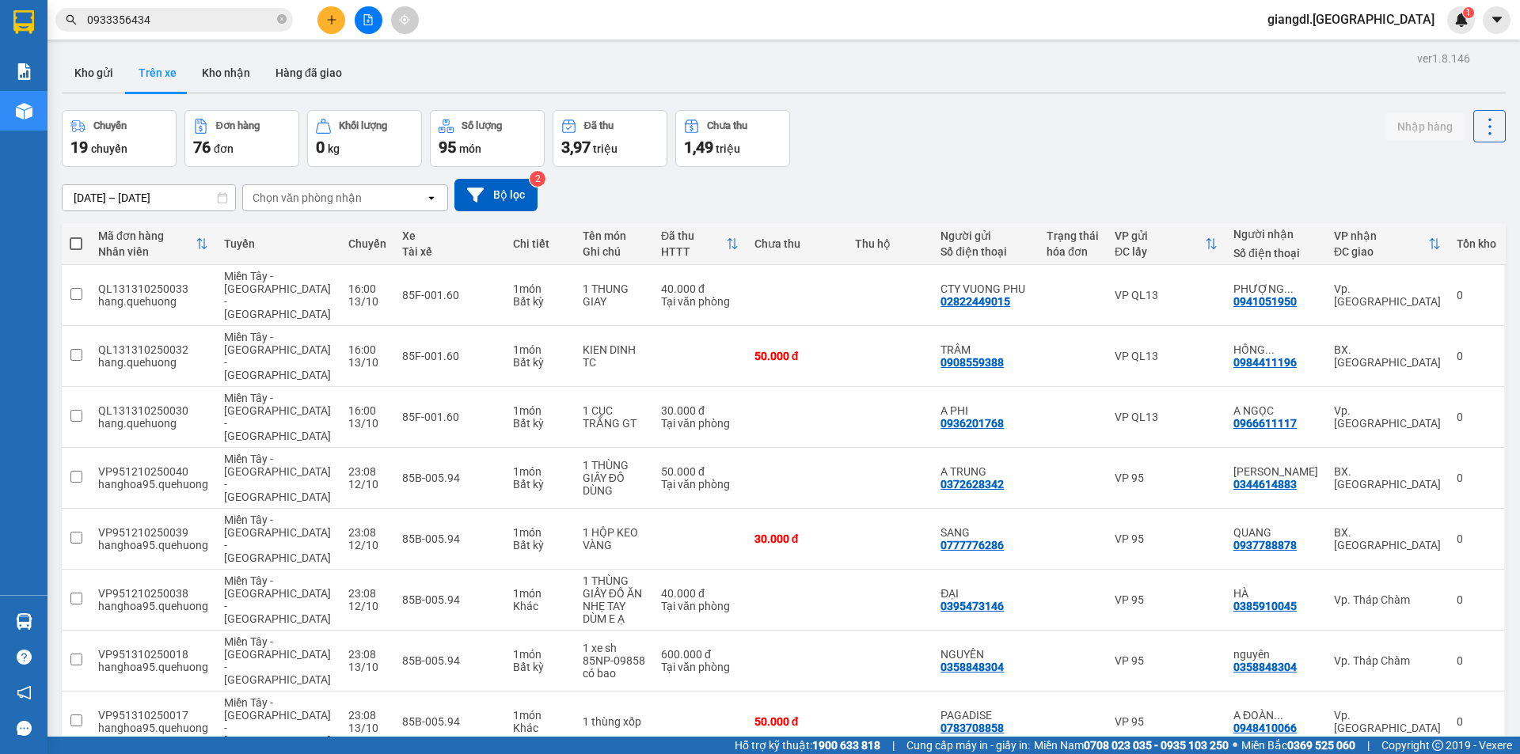
click at [332, 21] on icon "plus" at bounding box center [331, 19] width 11 height 11
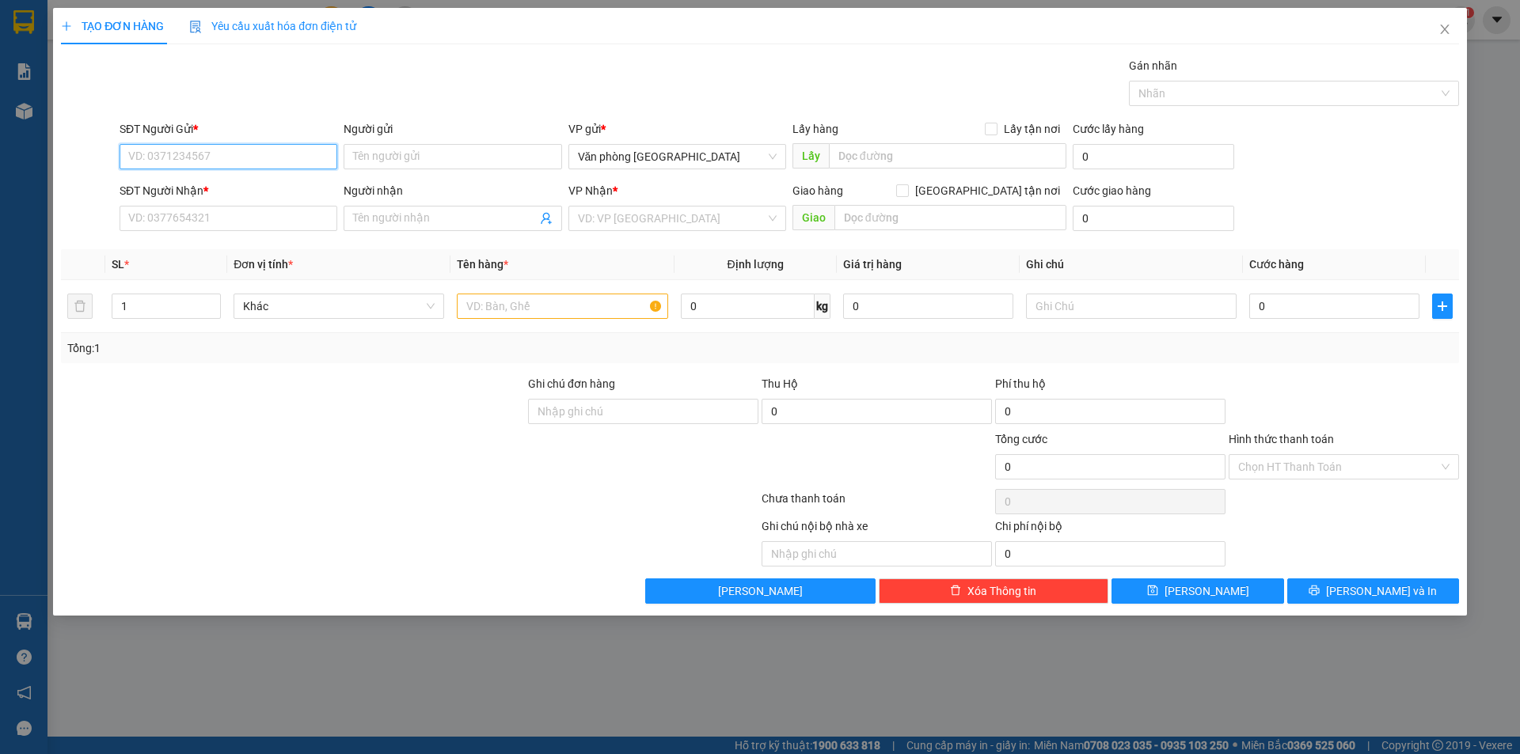
click at [257, 146] on input "SĐT Người Gửi *" at bounding box center [229, 156] width 218 height 25
paste input "0933356434"
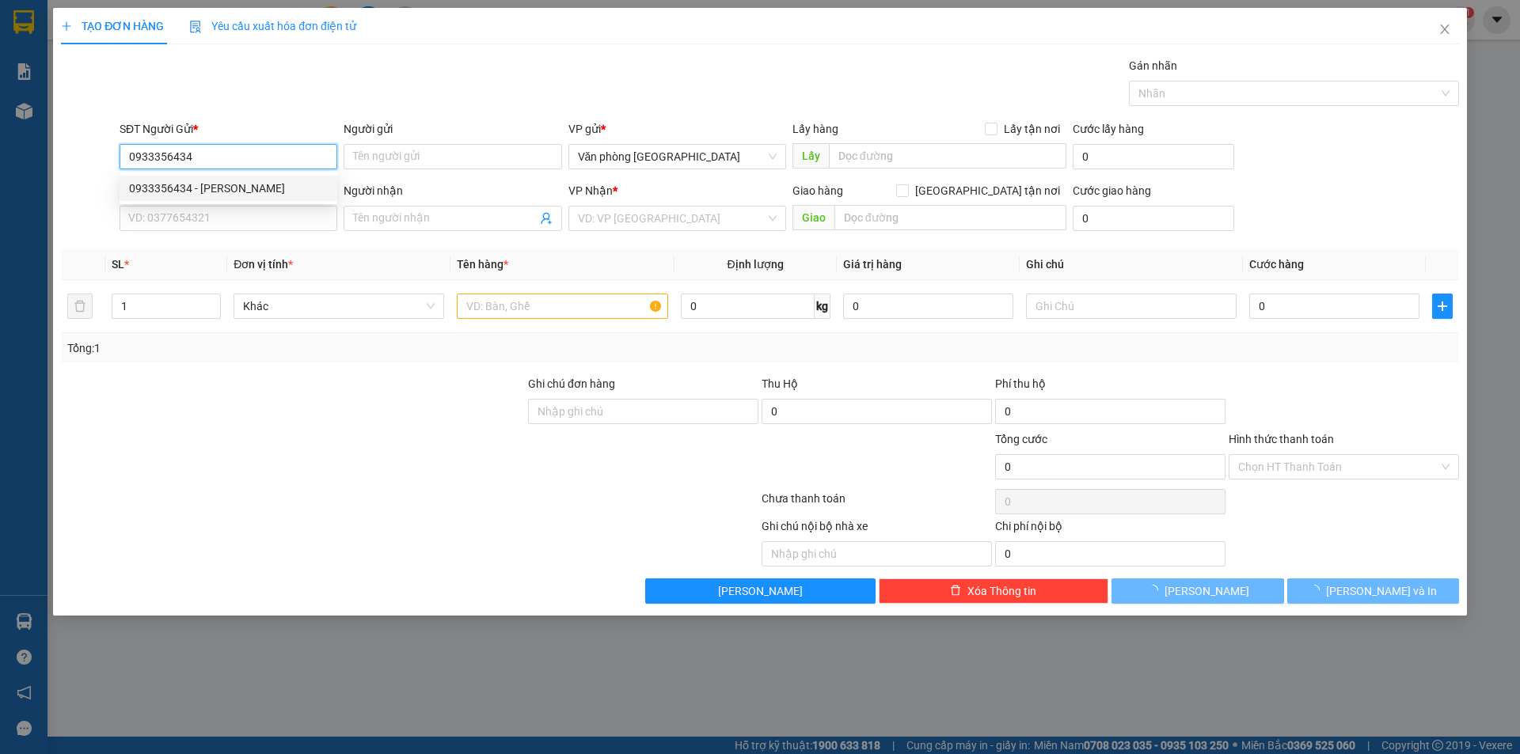
click at [256, 192] on div "0933356434 - [PERSON_NAME]" at bounding box center [228, 188] width 199 height 17
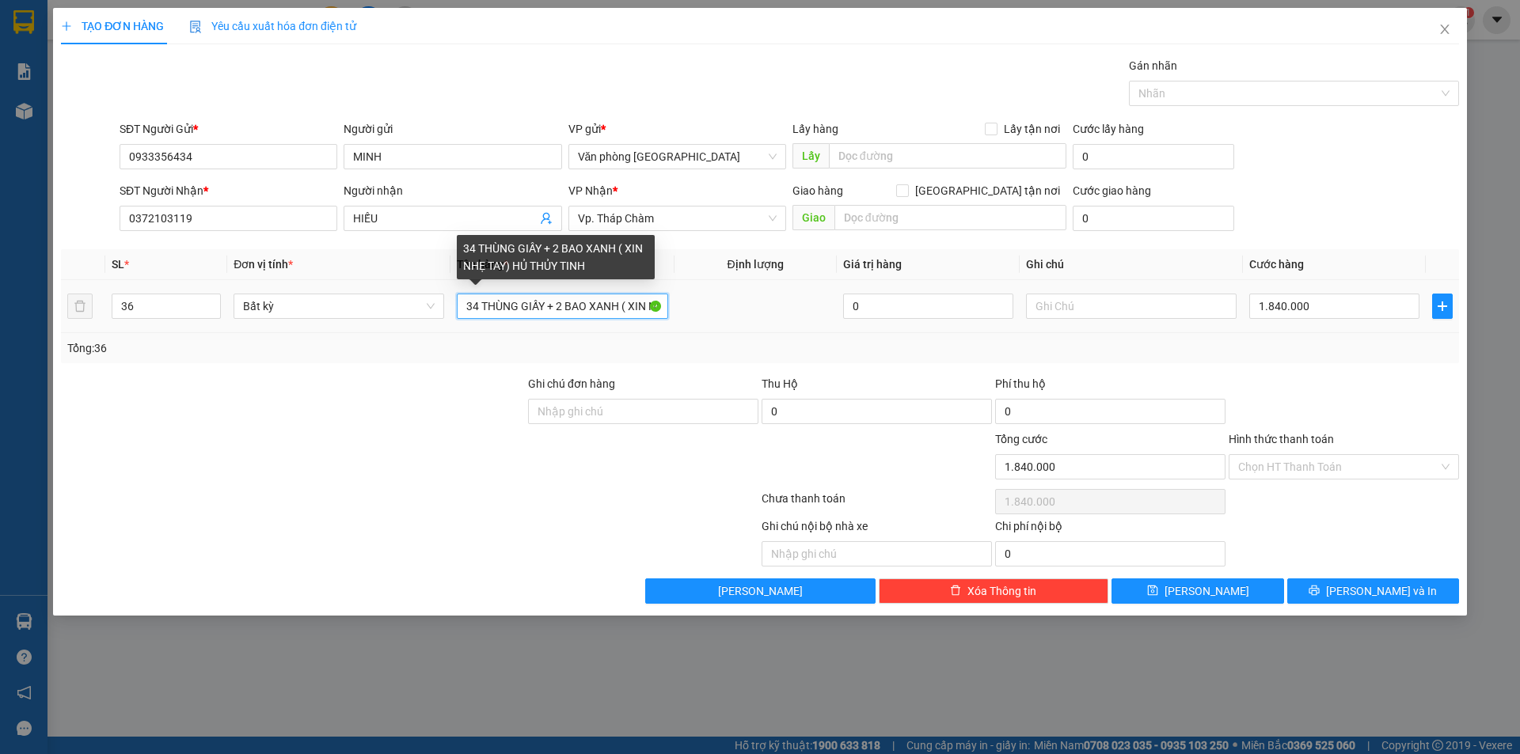
click at [580, 313] on input "34 THÙNG GIẤY + 2 BAO XANH ( XIN NHẸ TAY) HỦ THỦY TINH" at bounding box center [562, 306] width 211 height 25
click at [580, 310] on input "34 THÙNG GIẤY + 2 BAO XANH ( XIN NHẸ TAY) HỦ THỦY TINH" at bounding box center [562, 306] width 211 height 25
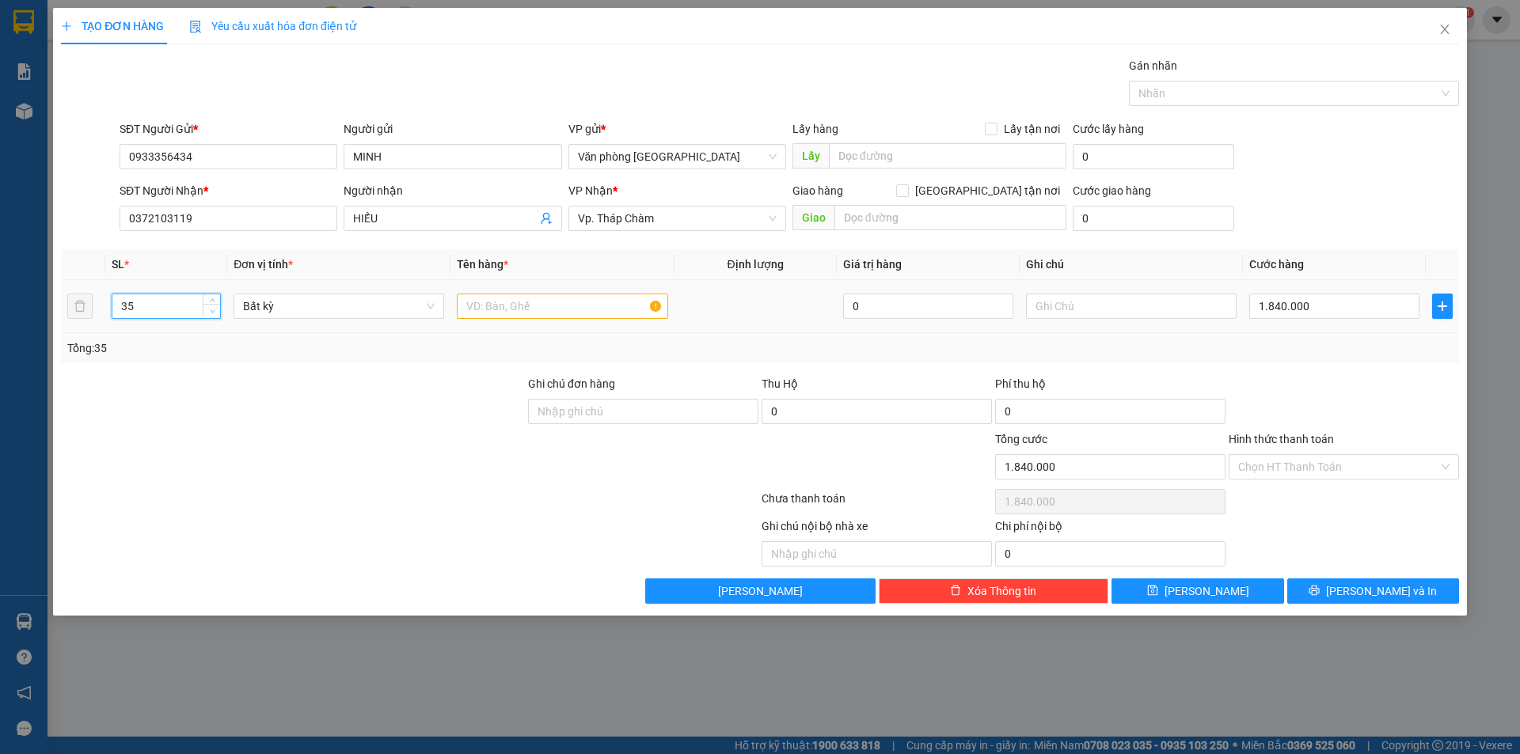
click at [208, 305] on span "Decrease Value" at bounding box center [211, 311] width 17 height 14
click at [165, 310] on input "33" at bounding box center [166, 306] width 108 height 24
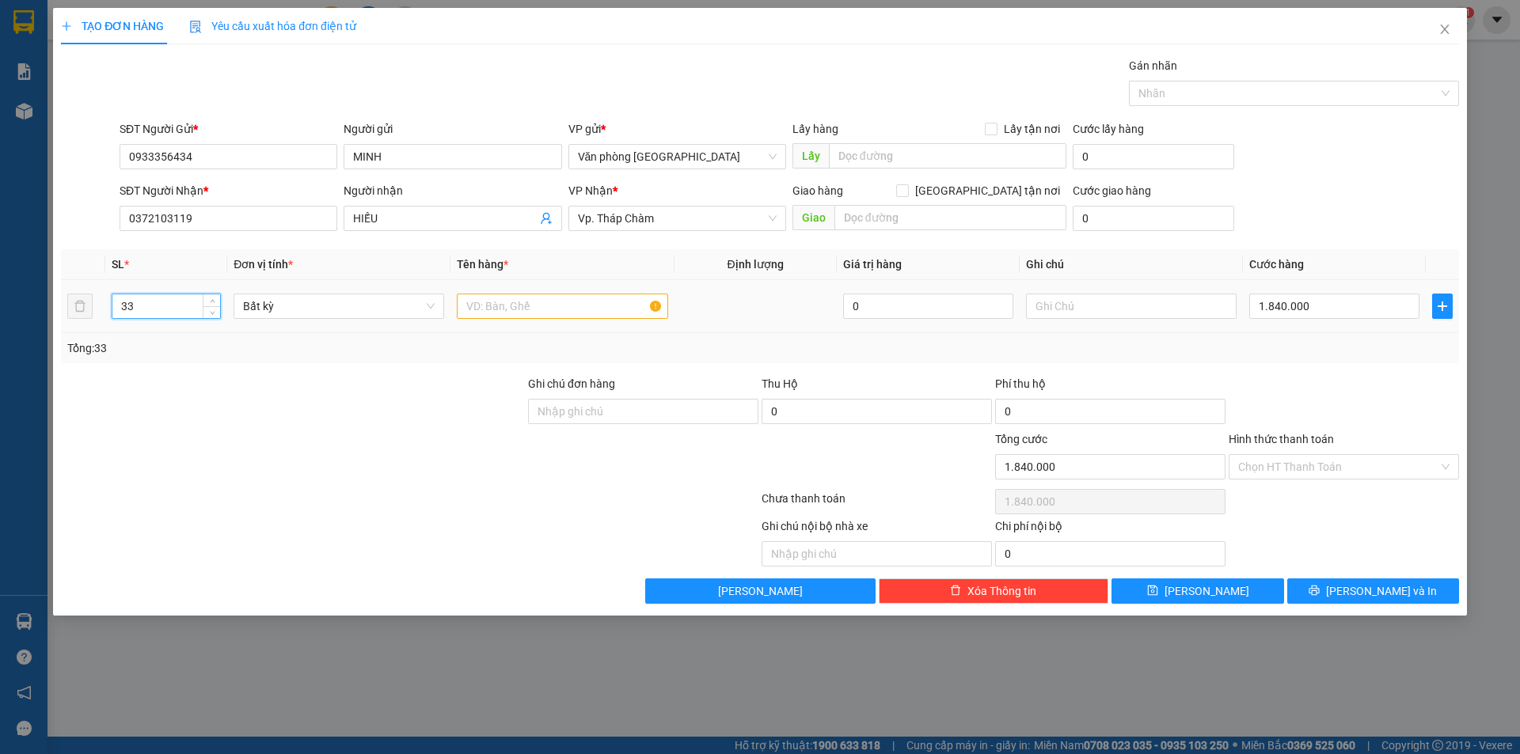
click at [165, 310] on input "33" at bounding box center [166, 306] width 108 height 24
click at [480, 299] on input "text" at bounding box center [562, 306] width 211 height 25
click at [1132, 304] on input "text" at bounding box center [1131, 306] width 211 height 25
click at [1258, 295] on input "0" at bounding box center [1334, 306] width 170 height 25
click at [1257, 303] on input "0" at bounding box center [1334, 306] width 170 height 25
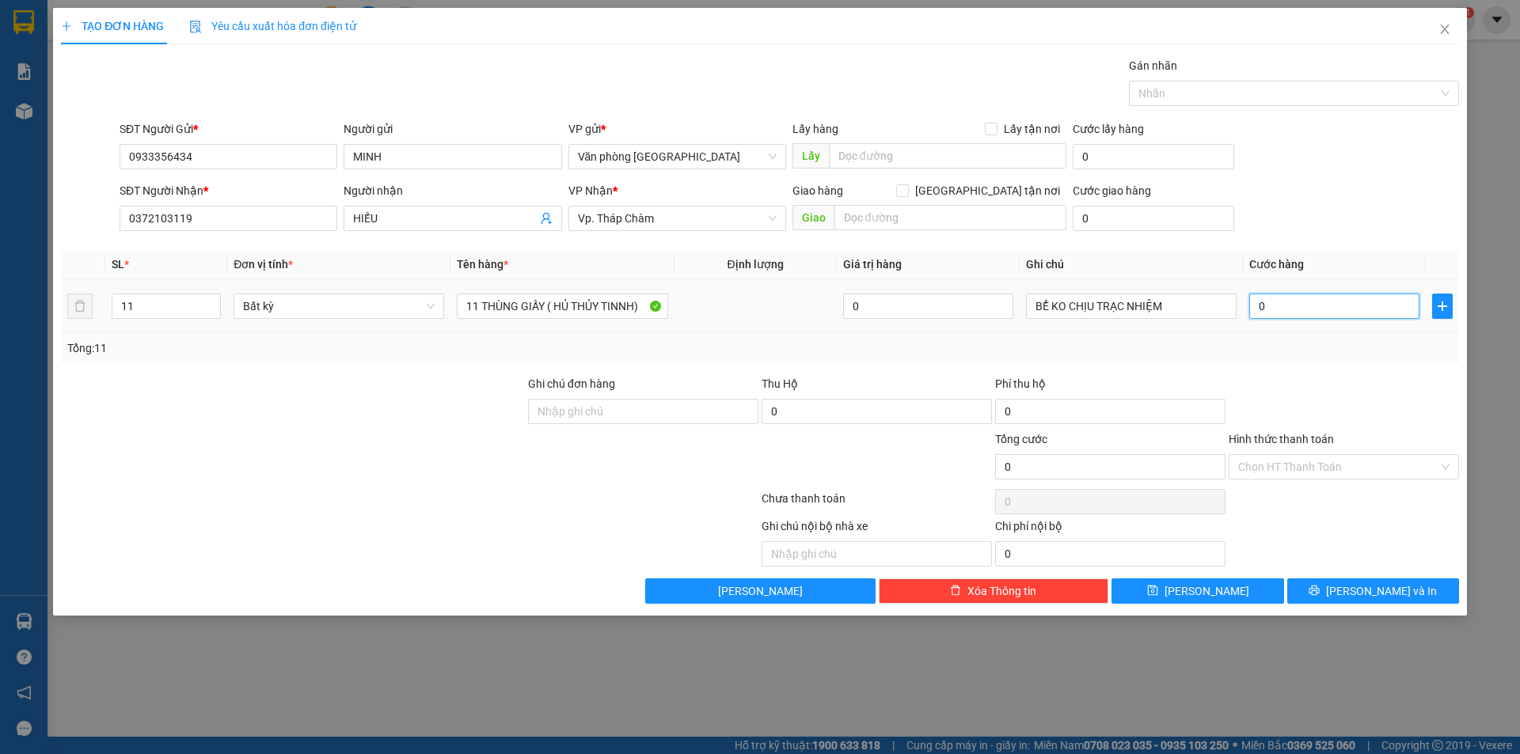
click at [1258, 305] on input "0" at bounding box center [1334, 306] width 170 height 25
click at [1326, 594] on button "[PERSON_NAME] và In" at bounding box center [1373, 591] width 172 height 25
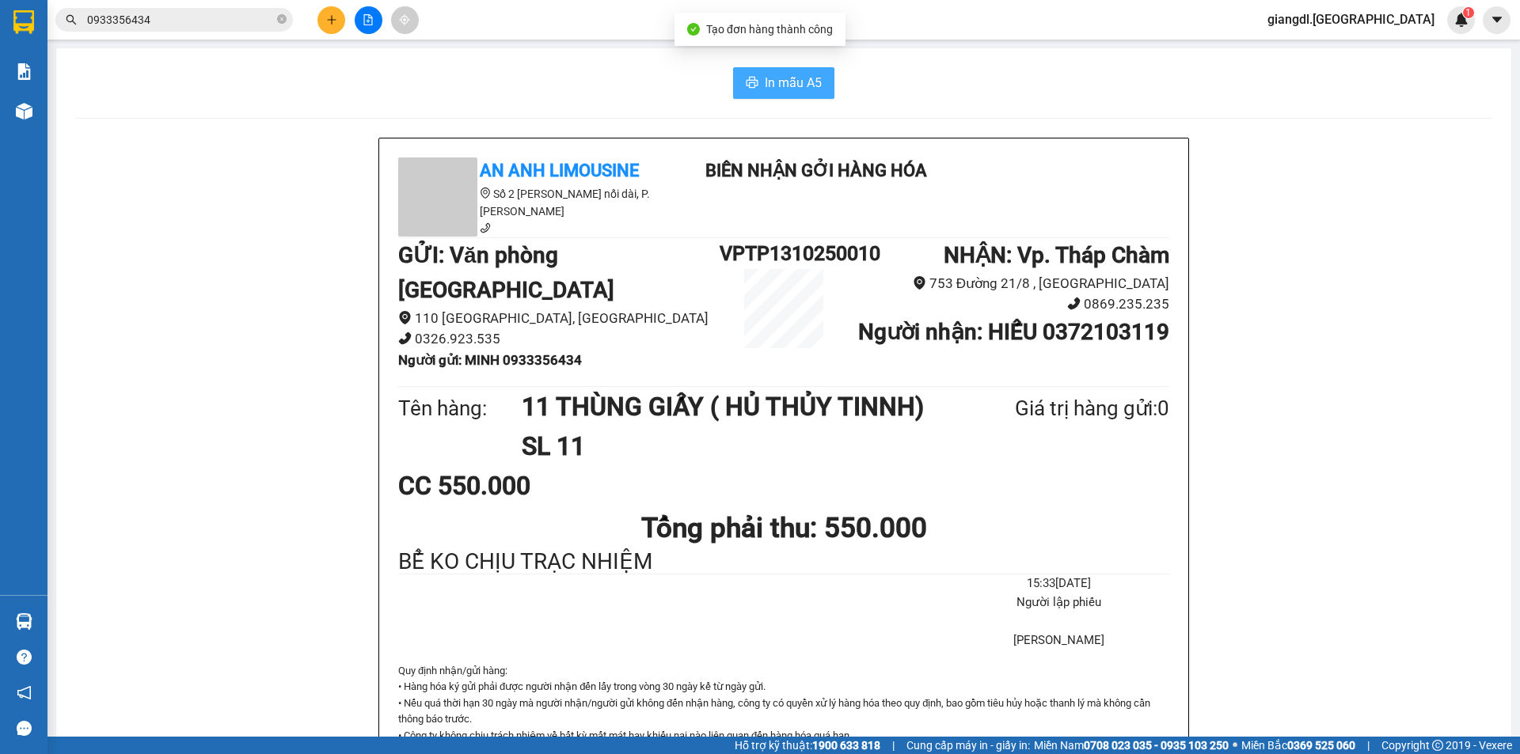
click at [759, 77] on button "In mẫu A5" at bounding box center [783, 83] width 101 height 32
click at [760, 93] on button "In mẫu A5" at bounding box center [783, 83] width 101 height 32
click at [193, 25] on input "0933356434" at bounding box center [180, 19] width 187 height 17
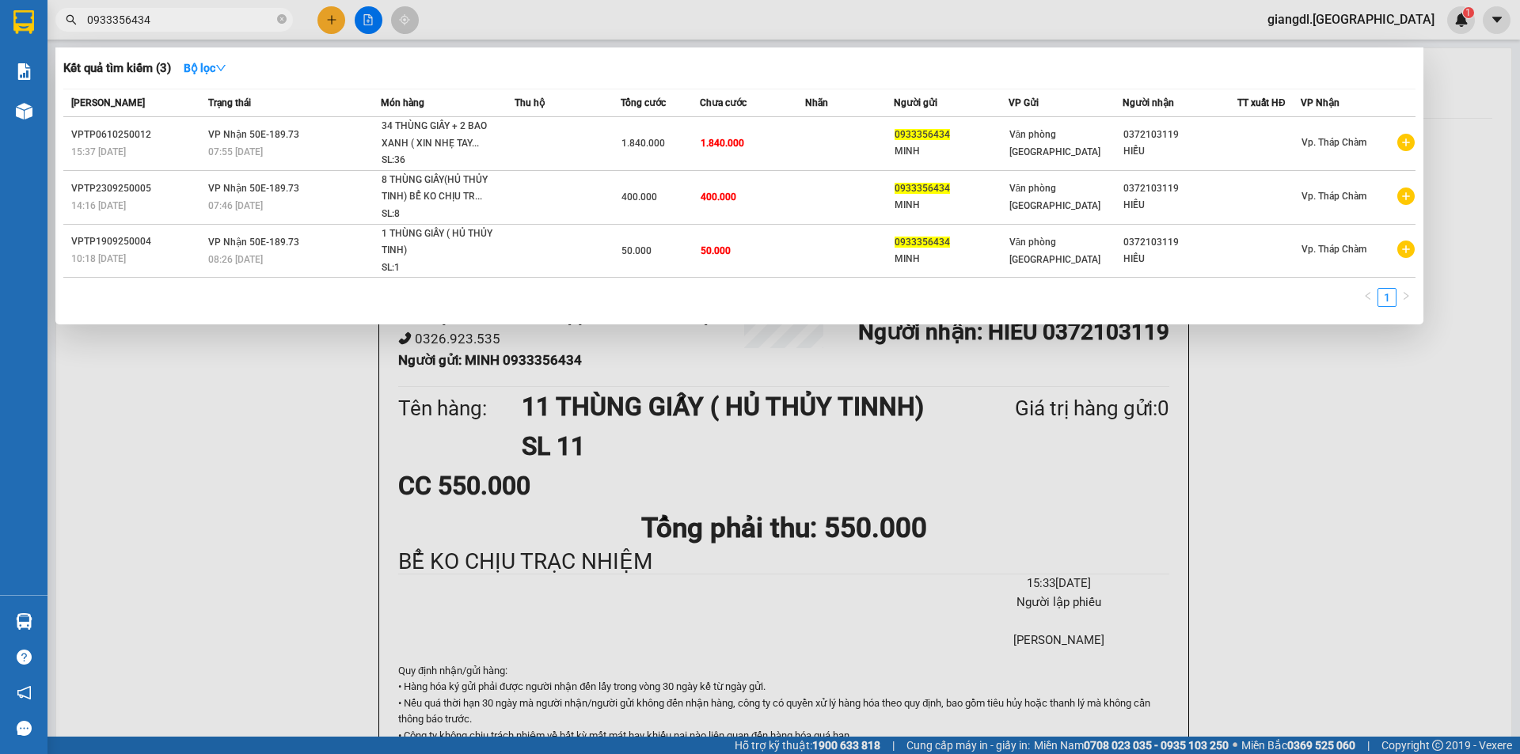
click at [193, 25] on input "0933356434" at bounding box center [180, 19] width 187 height 17
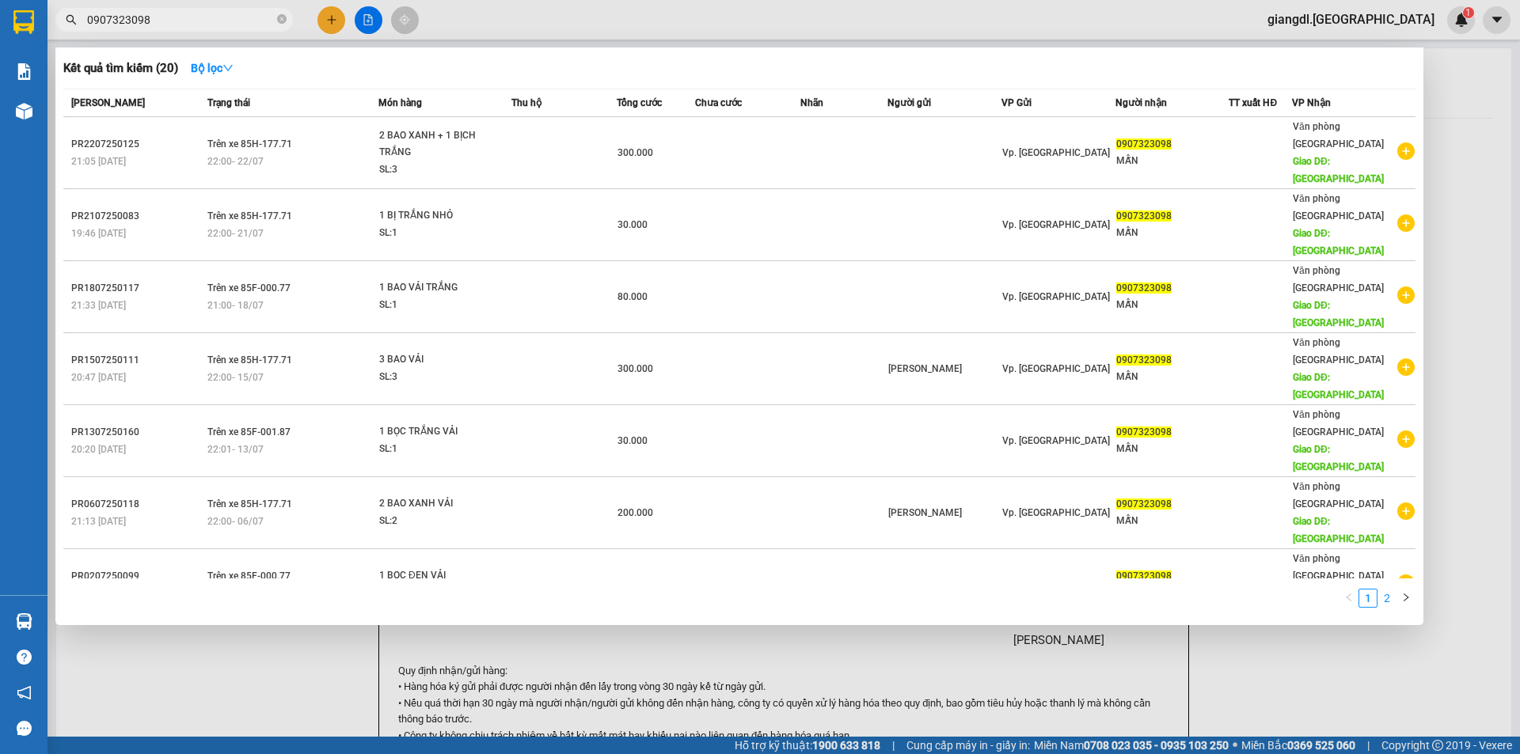
click at [1388, 590] on link "2" at bounding box center [1386, 598] width 17 height 17
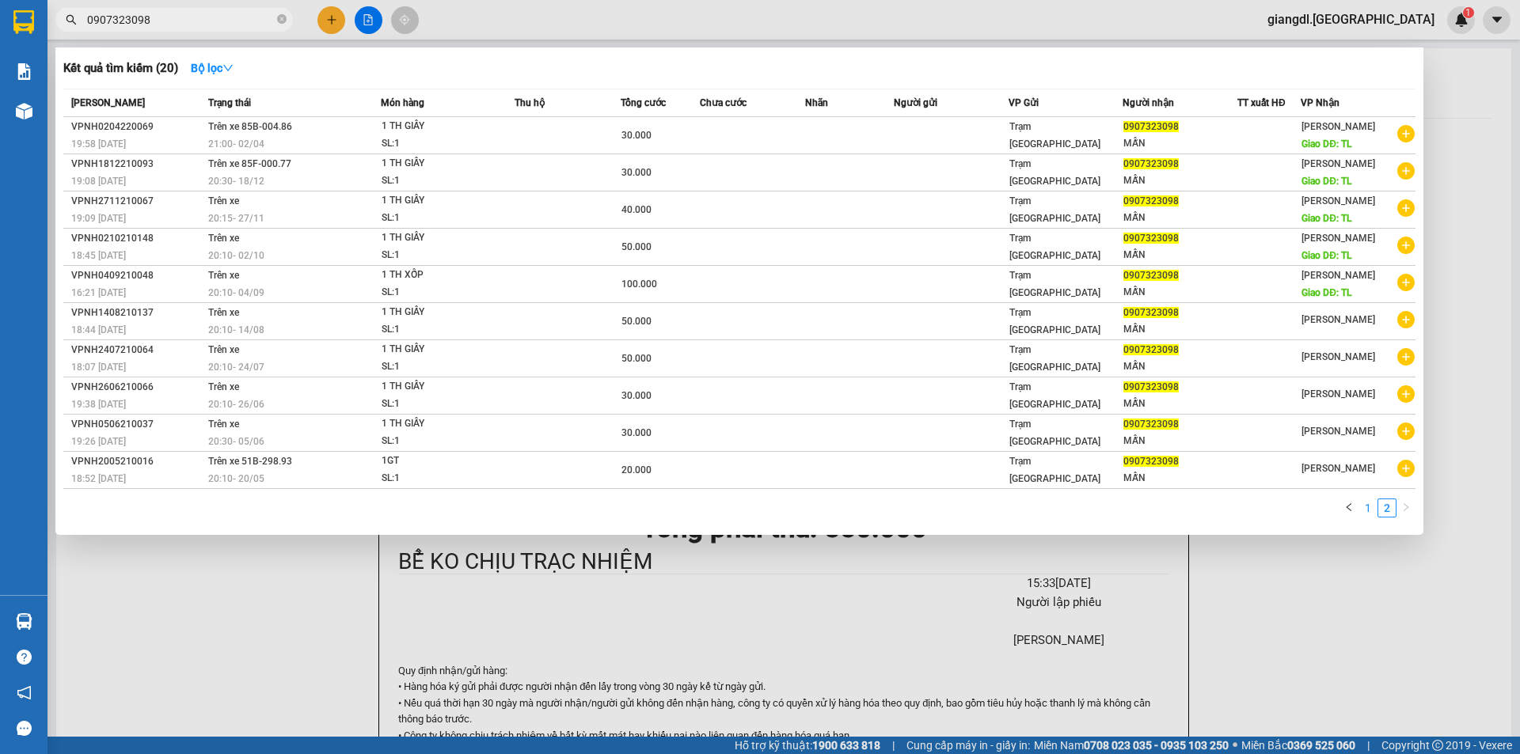
click at [1369, 511] on link "1" at bounding box center [1367, 508] width 17 height 17
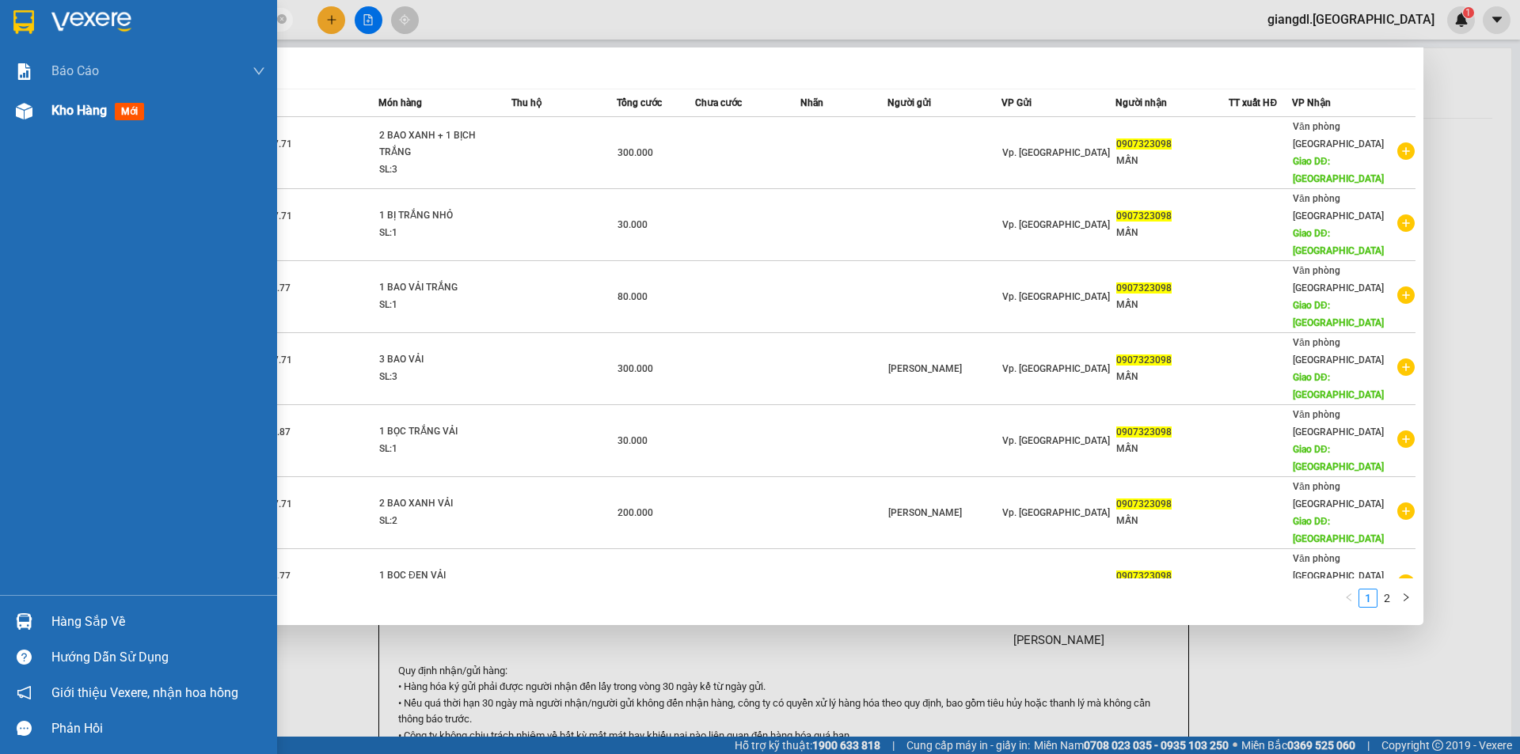
click at [36, 110] on div at bounding box center [24, 111] width 28 height 28
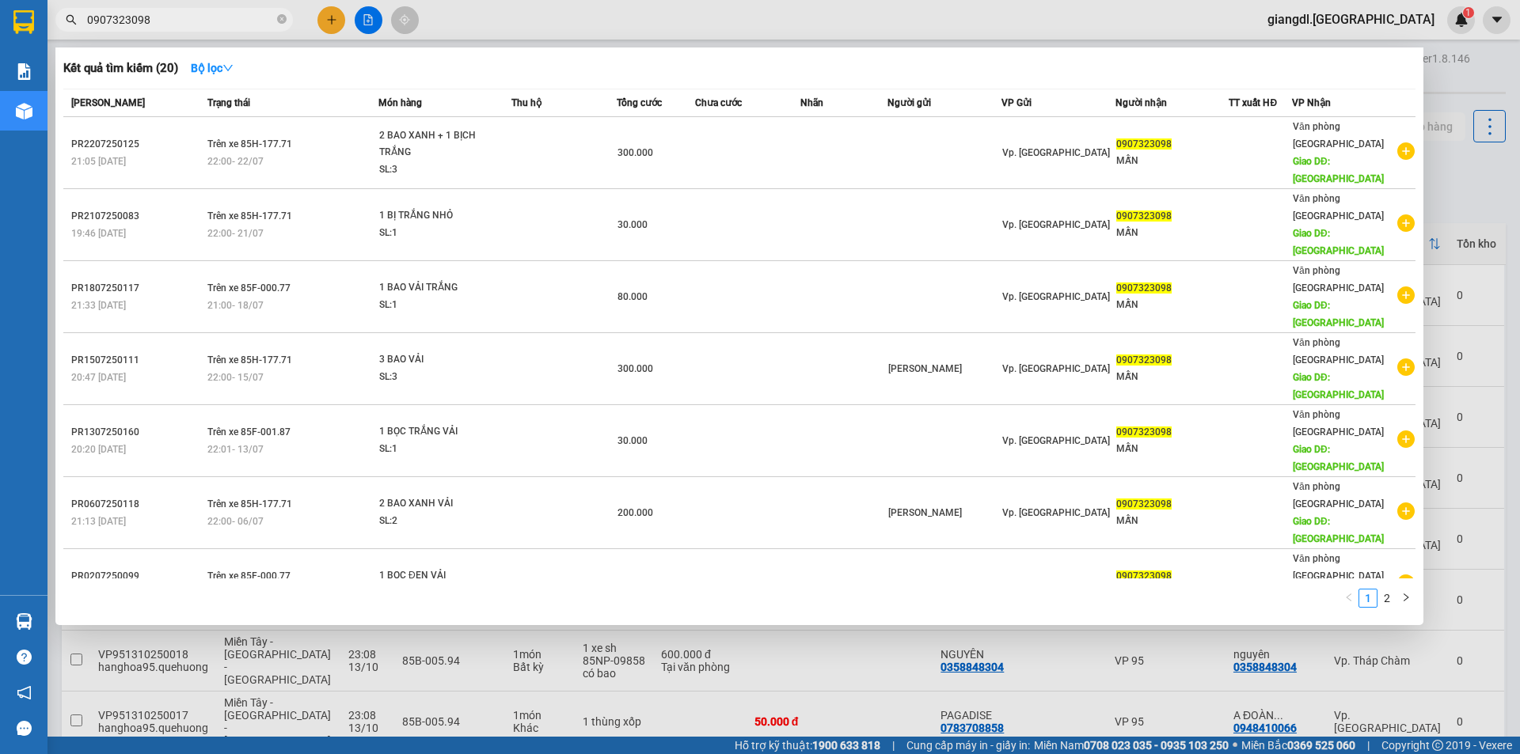
drag, startPoint x: 765, startPoint y: 44, endPoint x: 743, endPoint y: 44, distance: 21.4
click at [752, 44] on div at bounding box center [760, 377] width 1520 height 754
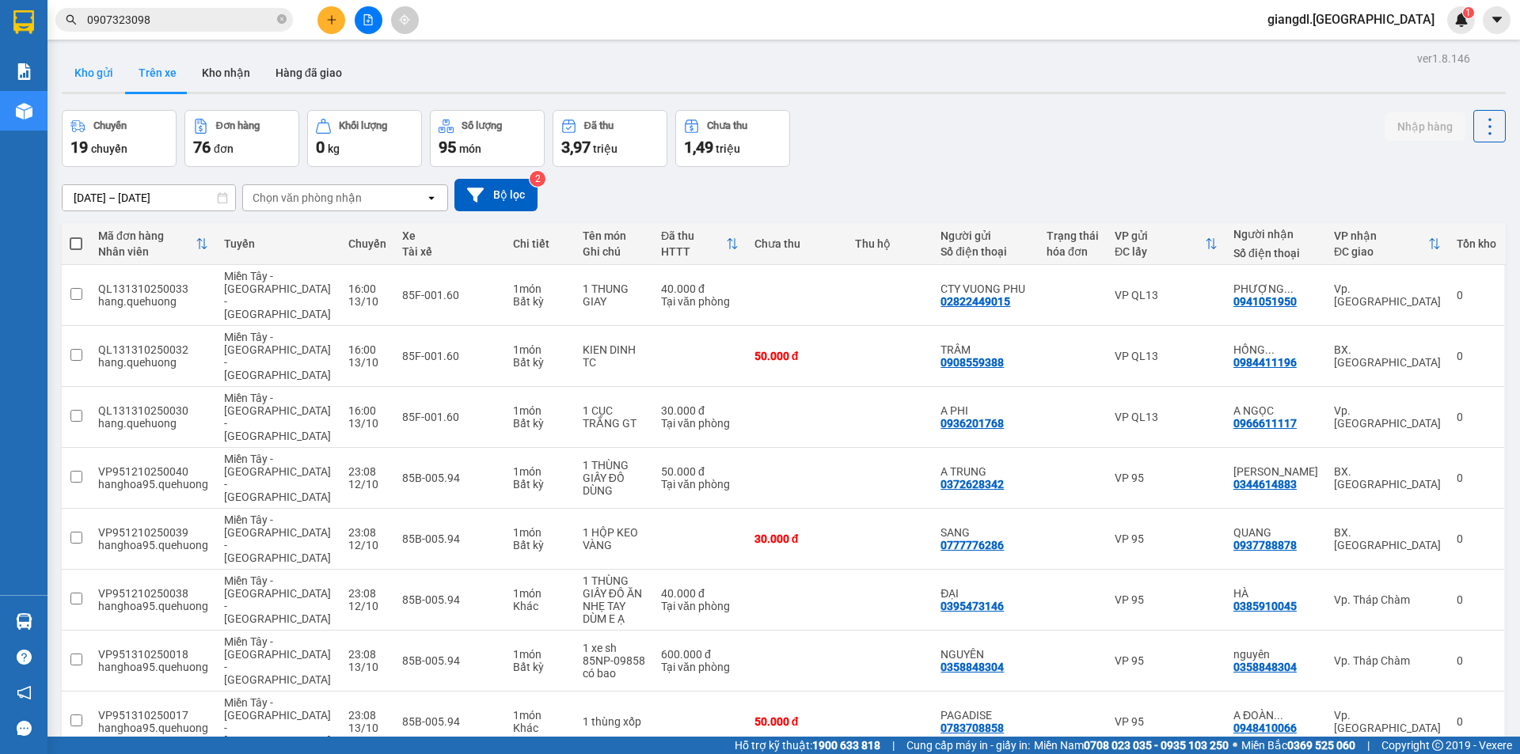
click at [89, 72] on button "Kho gửi" at bounding box center [94, 73] width 64 height 38
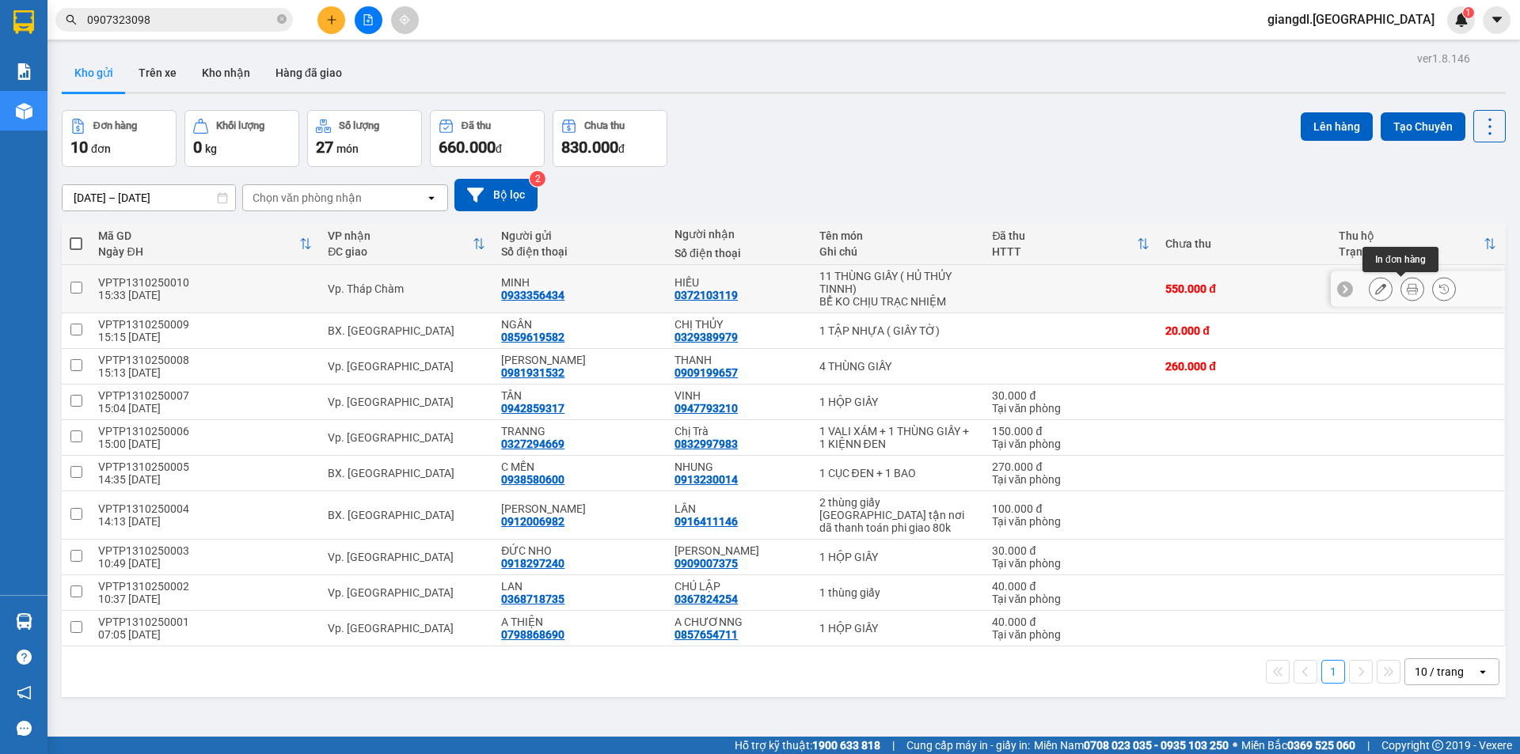
click at [1375, 292] on icon at bounding box center [1380, 288] width 11 height 11
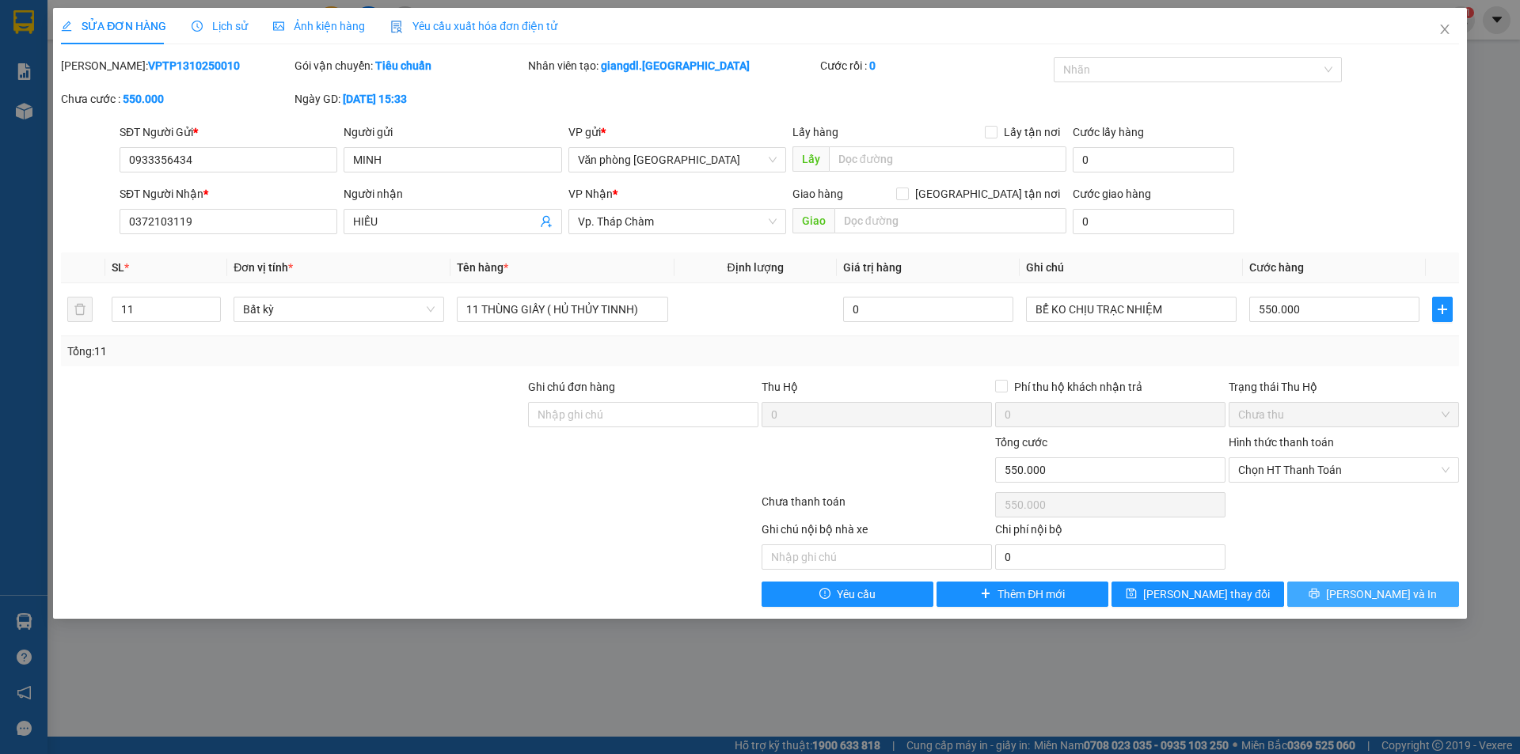
click at [1363, 593] on span "[PERSON_NAME] và In" at bounding box center [1381, 594] width 111 height 17
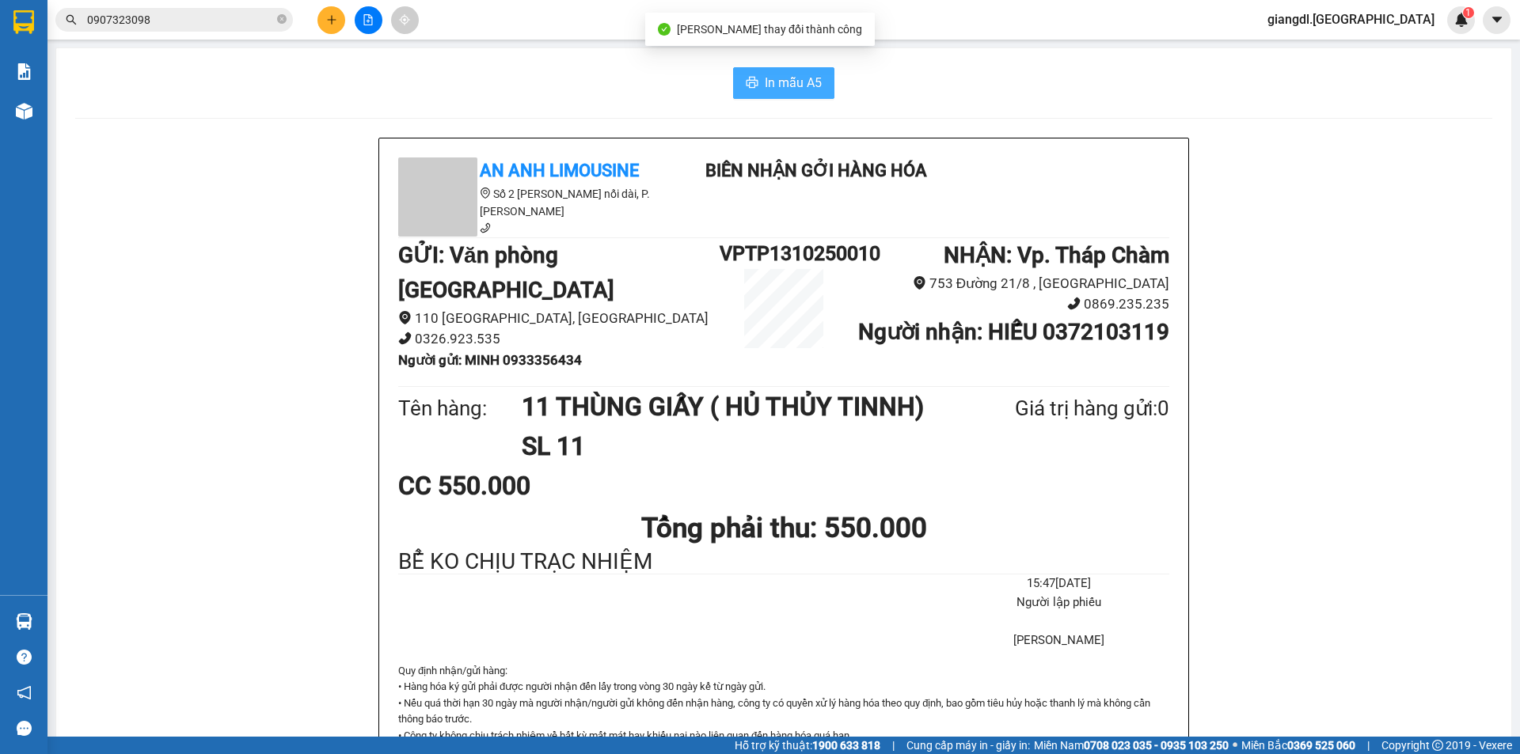
click at [798, 87] on span "In mẫu A5" at bounding box center [793, 83] width 57 height 20
click at [321, 26] on button at bounding box center [331, 20] width 28 height 28
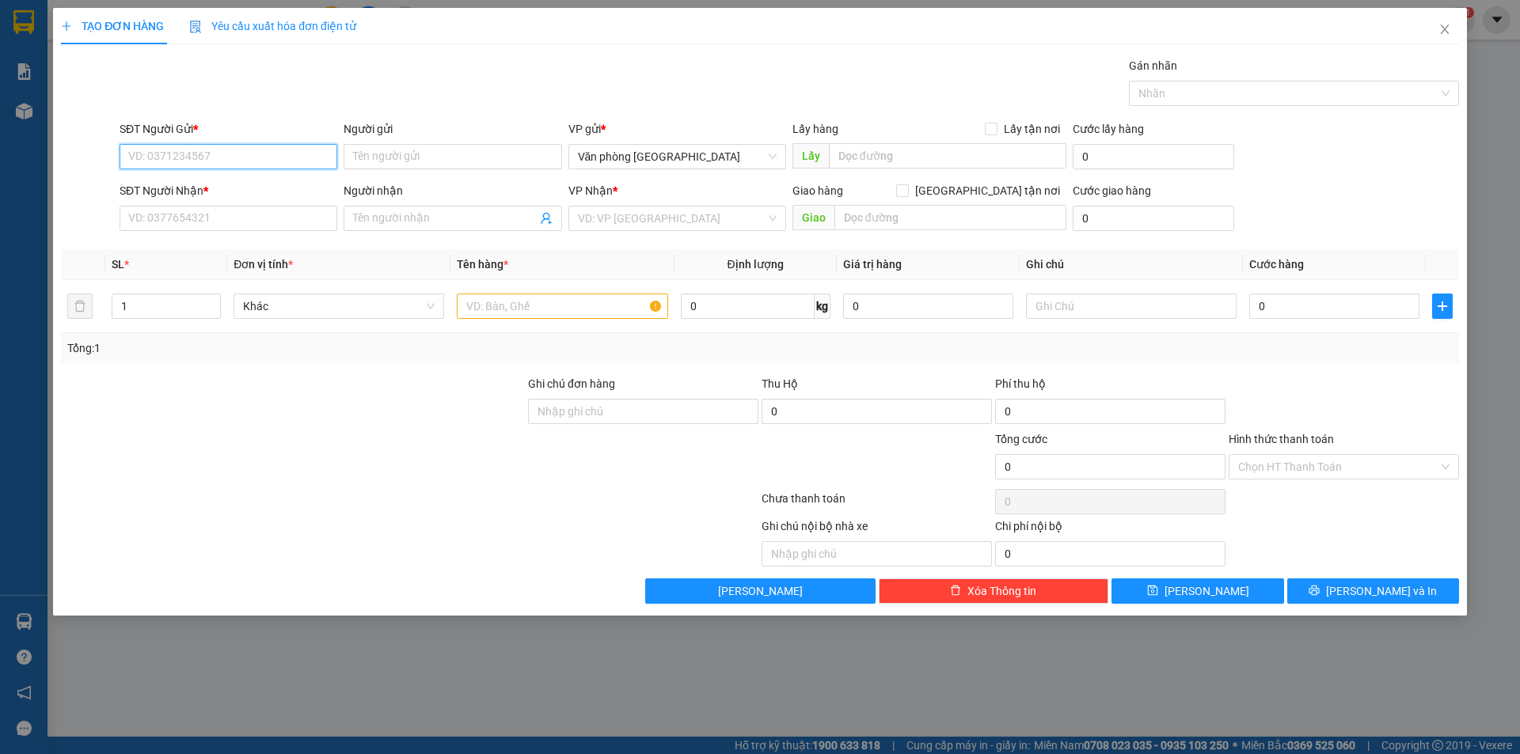
click at [161, 150] on input "SĐT Người Gửi *" at bounding box center [229, 156] width 218 height 25
click at [279, 188] on div "0939602931 - bích" at bounding box center [228, 188] width 199 height 17
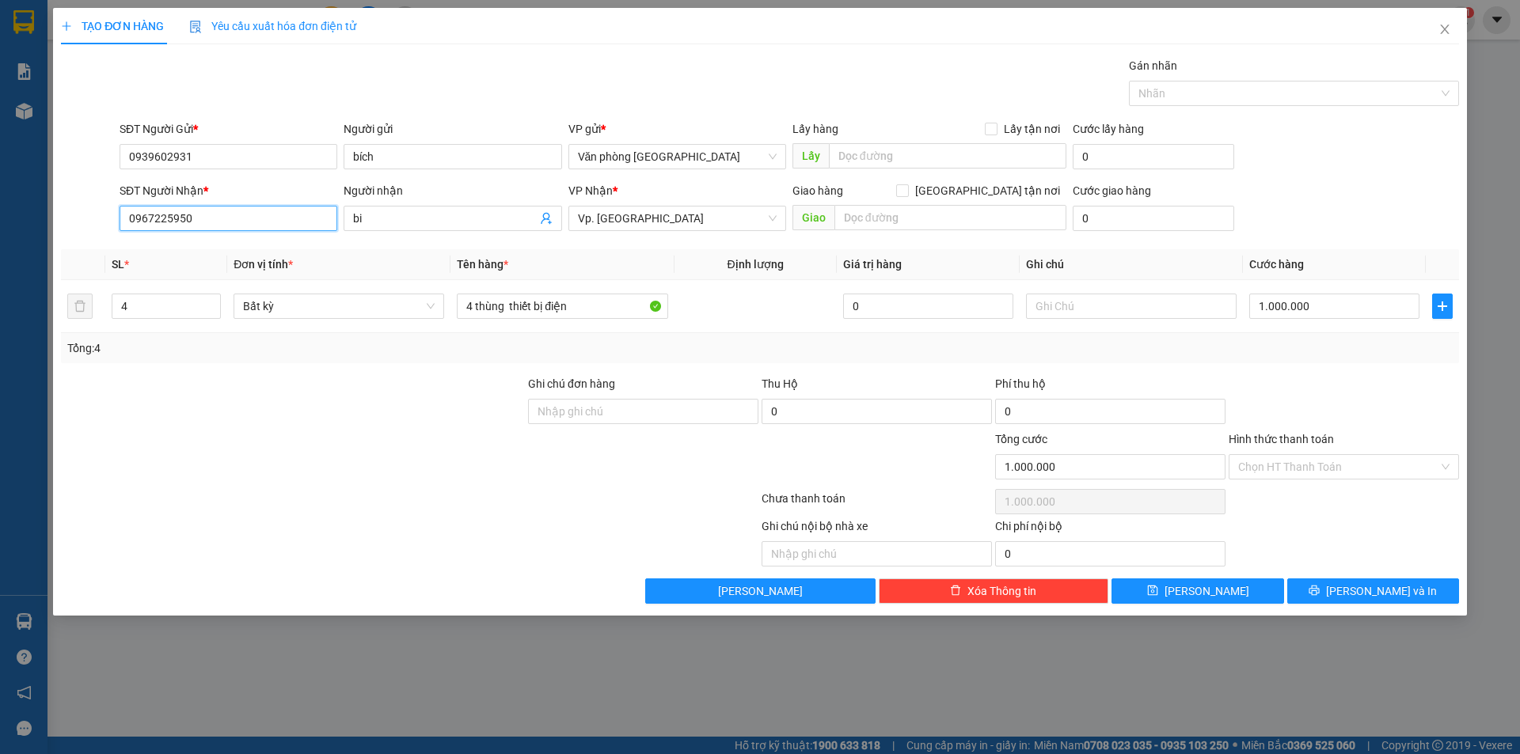
click at [264, 214] on input "0967225950" at bounding box center [229, 218] width 218 height 25
click at [366, 209] on span "bi" at bounding box center [453, 218] width 218 height 25
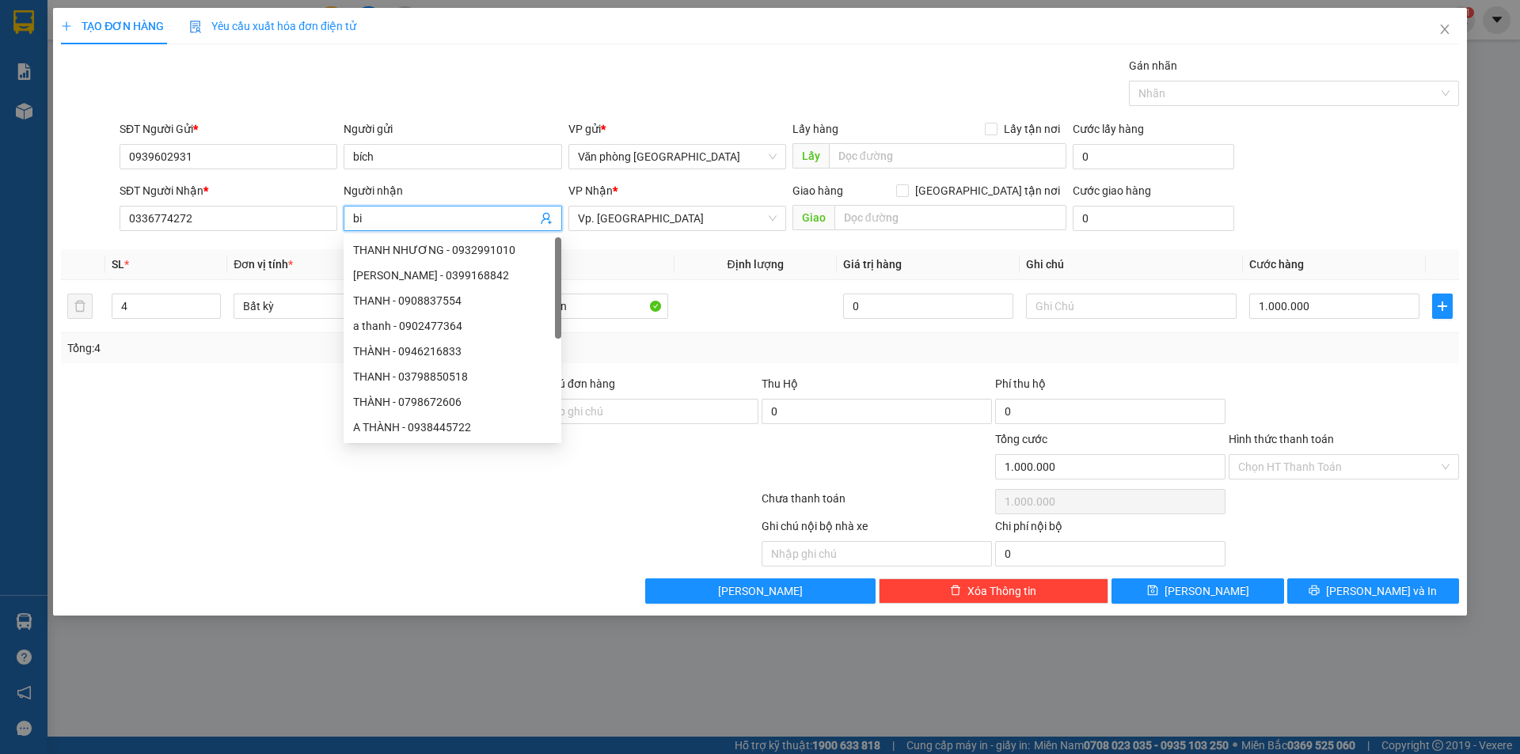
click at [384, 216] on input "bi" at bounding box center [444, 218] width 183 height 17
click at [382, 218] on input "bi" at bounding box center [444, 218] width 183 height 17
click at [623, 306] on input "4 thùng thiết bị điện" at bounding box center [562, 306] width 211 height 25
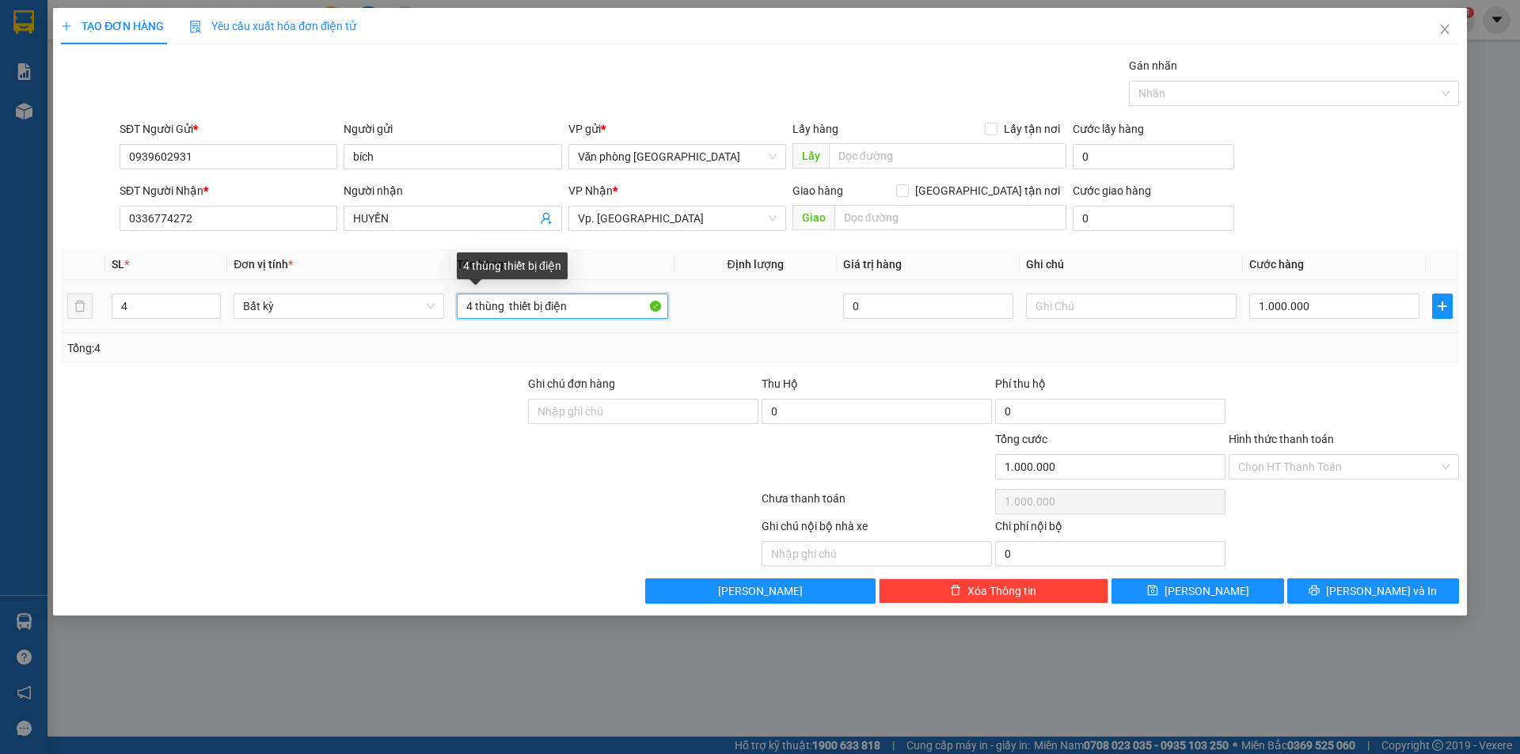
click at [597, 316] on input "4 thùng thiết bị điện" at bounding box center [562, 306] width 211 height 25
click at [597, 315] on input "4 thùng thiết bị điện" at bounding box center [562, 306] width 211 height 25
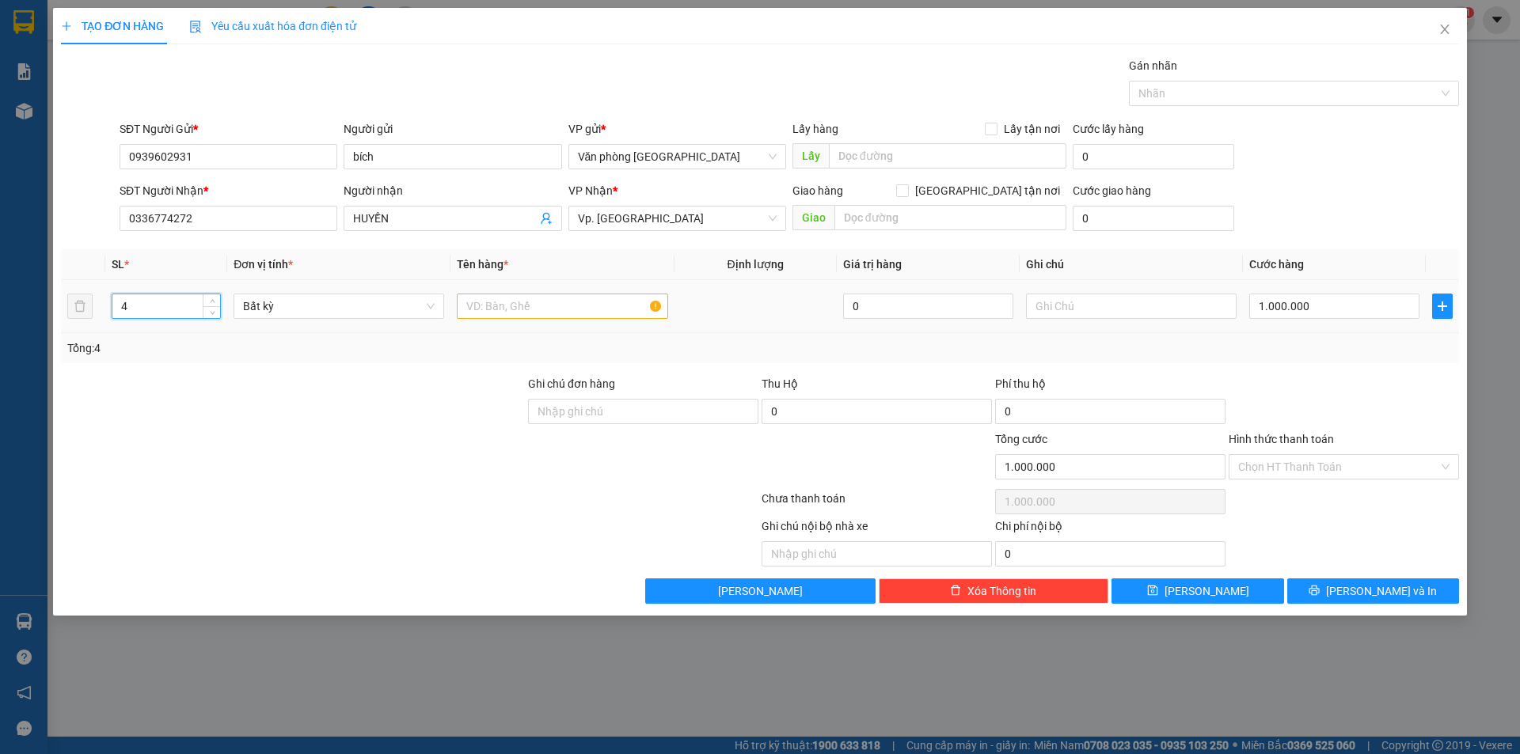
click at [154, 302] on input "4" at bounding box center [166, 306] width 108 height 24
click at [154, 302] on input "number" at bounding box center [166, 306] width 108 height 24
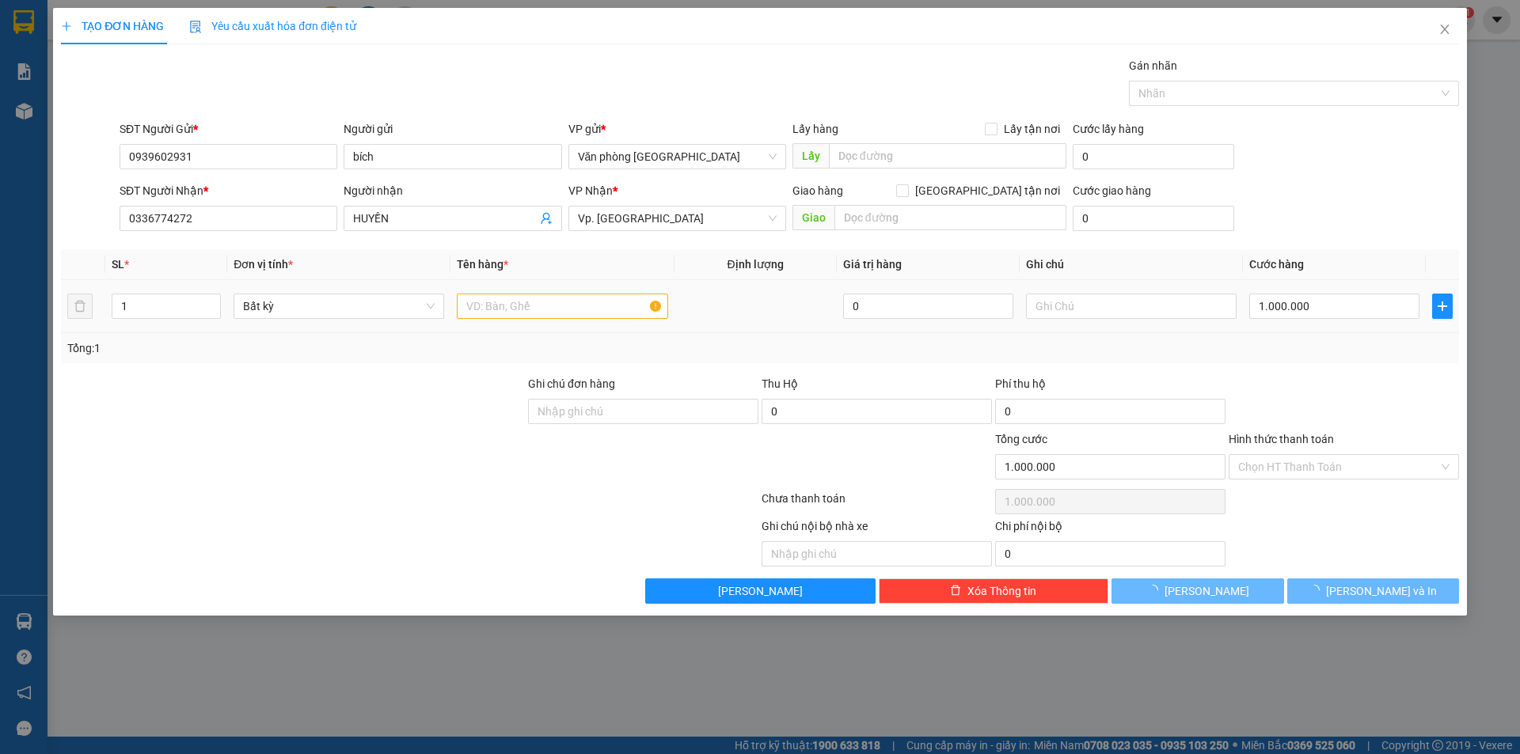
click at [481, 321] on div at bounding box center [562, 307] width 211 height 32
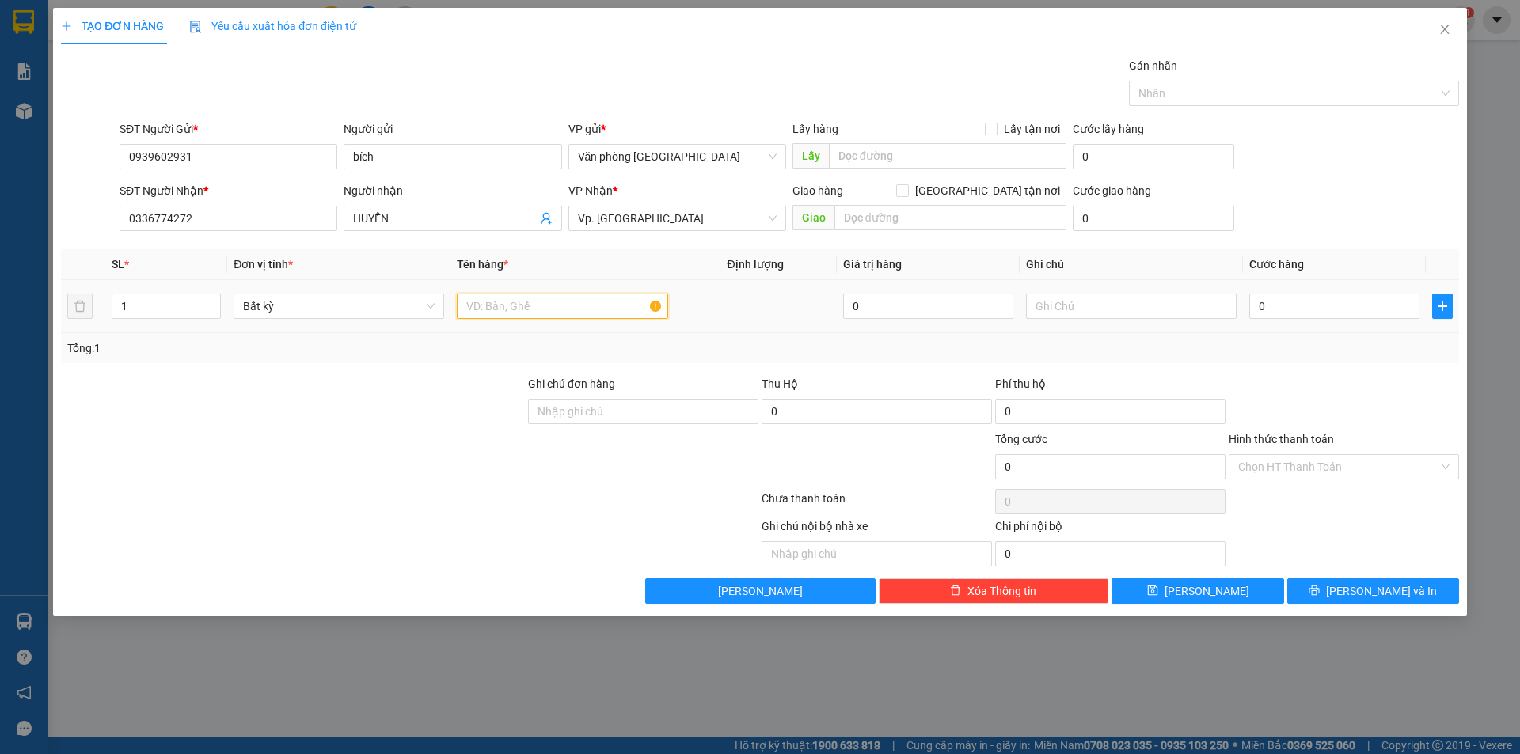
click at [488, 303] on input "text" at bounding box center [562, 306] width 211 height 25
click at [469, 308] on input "THÙNG XỐP" at bounding box center [562, 306] width 211 height 25
click at [468, 308] on input "THÙNG XỐP" at bounding box center [562, 306] width 211 height 25
drag, startPoint x: 482, startPoint y: 302, endPoint x: 476, endPoint y: 314, distance: 13.5
click at [482, 305] on input "THÙNG XỐP" at bounding box center [562, 306] width 211 height 25
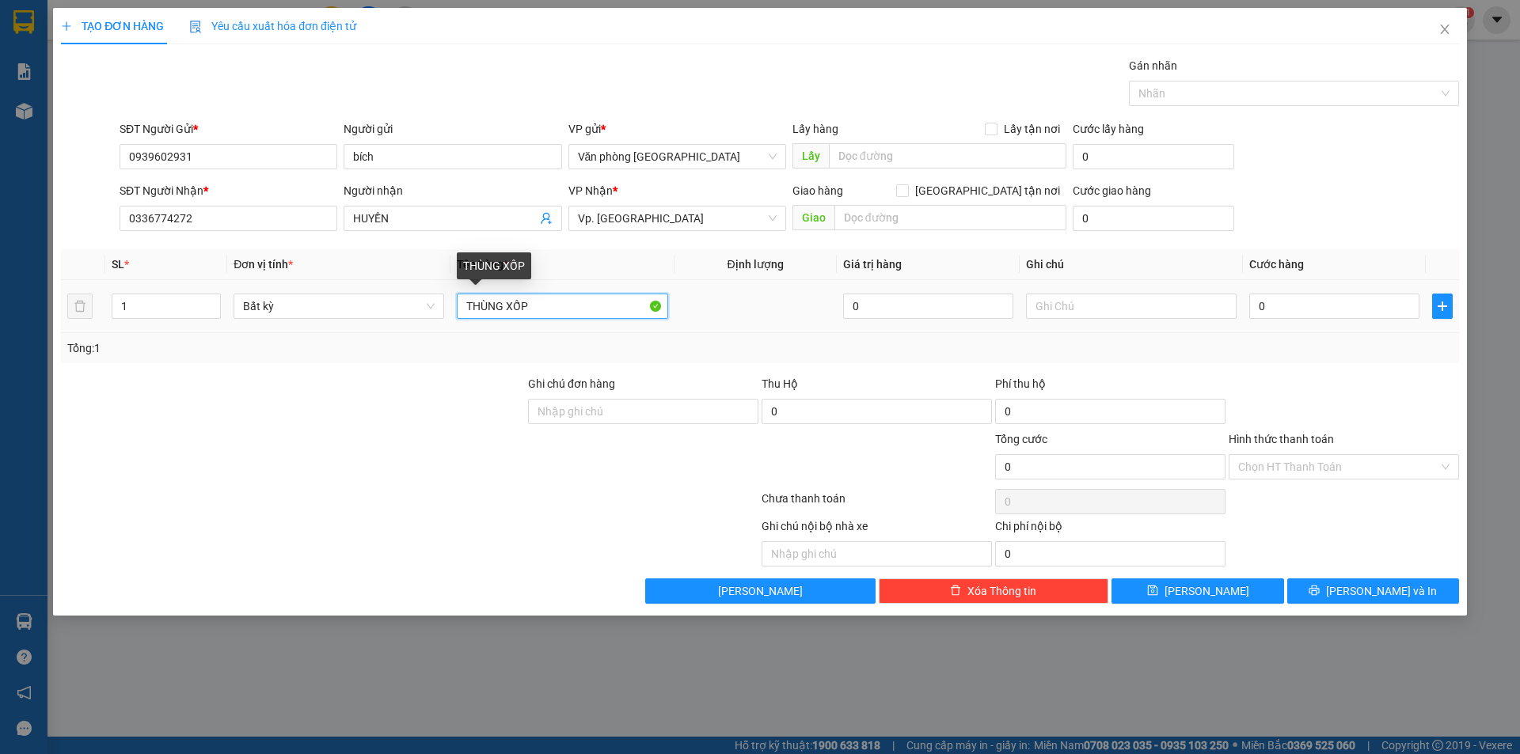
click at [462, 317] on input "THÙNG XỐP" at bounding box center [562, 306] width 211 height 25
click at [1261, 312] on input "0" at bounding box center [1334, 306] width 170 height 25
click at [1255, 308] on input "0" at bounding box center [1334, 306] width 170 height 25
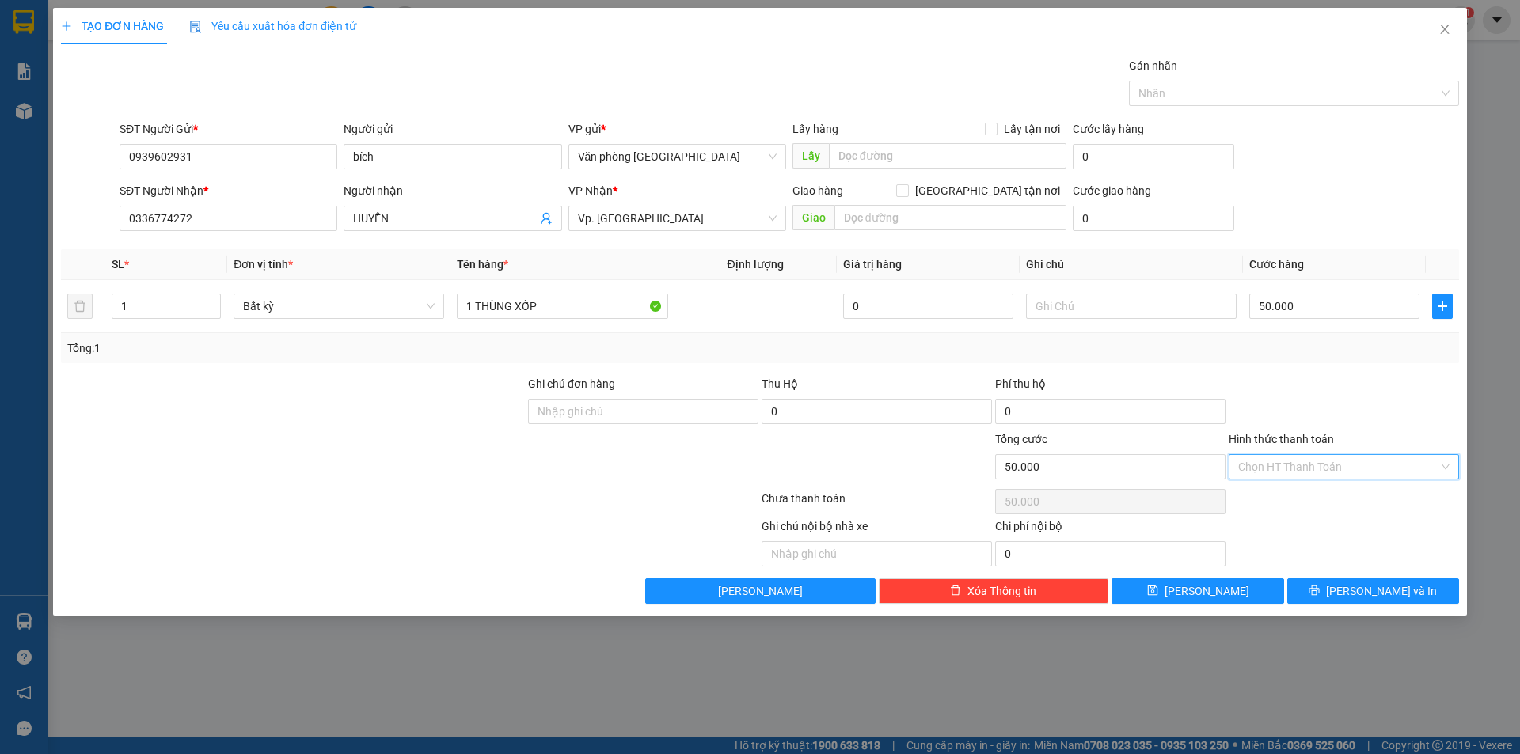
click at [1282, 465] on input "Hình thức thanh toán" at bounding box center [1338, 467] width 200 height 24
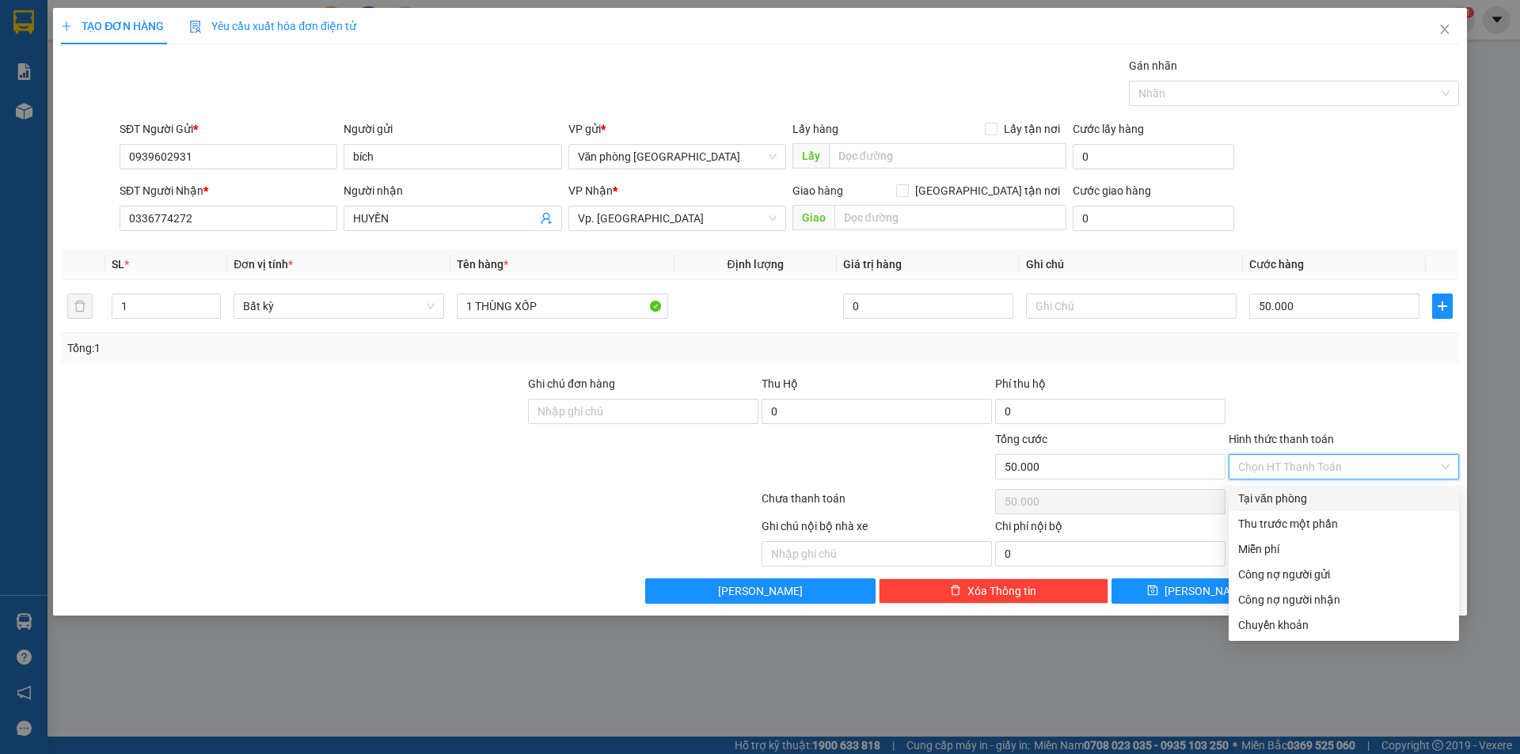
click at [1293, 507] on div "Tại văn phòng" at bounding box center [1343, 498] width 211 height 17
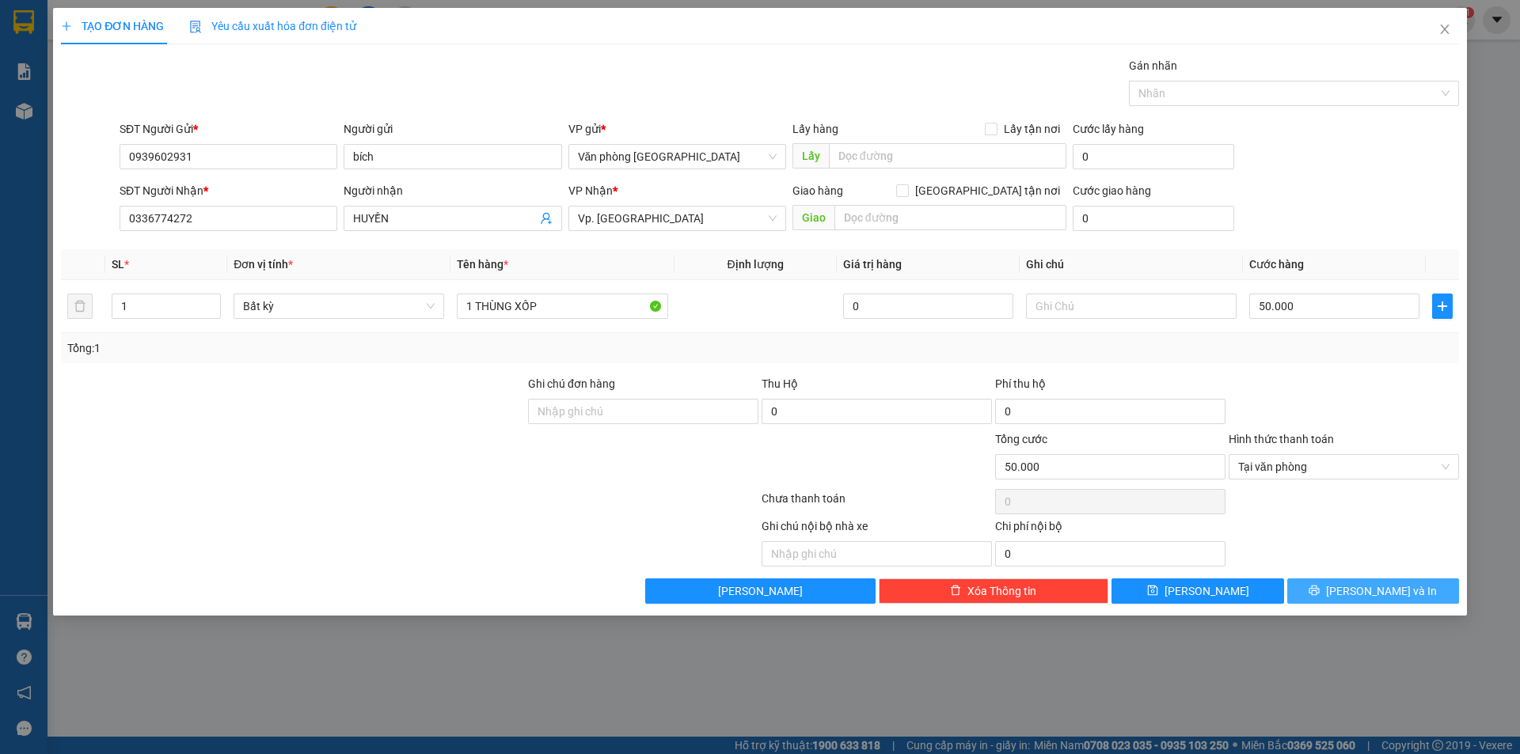
click at [1335, 591] on button "[PERSON_NAME] và In" at bounding box center [1373, 591] width 172 height 25
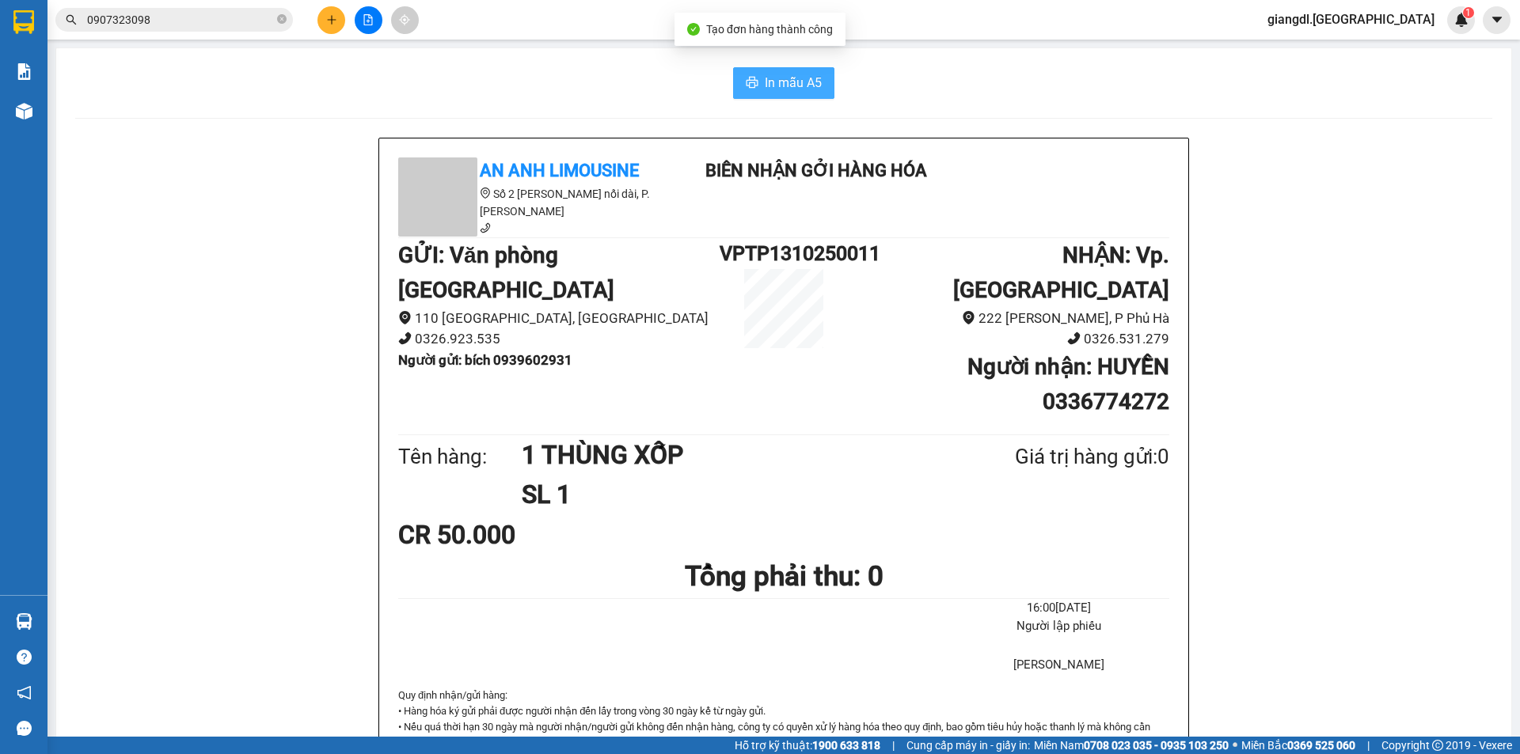
click at [764, 71] on button "In mẫu A5" at bounding box center [783, 83] width 101 height 32
click at [330, 23] on icon "plus" at bounding box center [331, 19] width 11 height 11
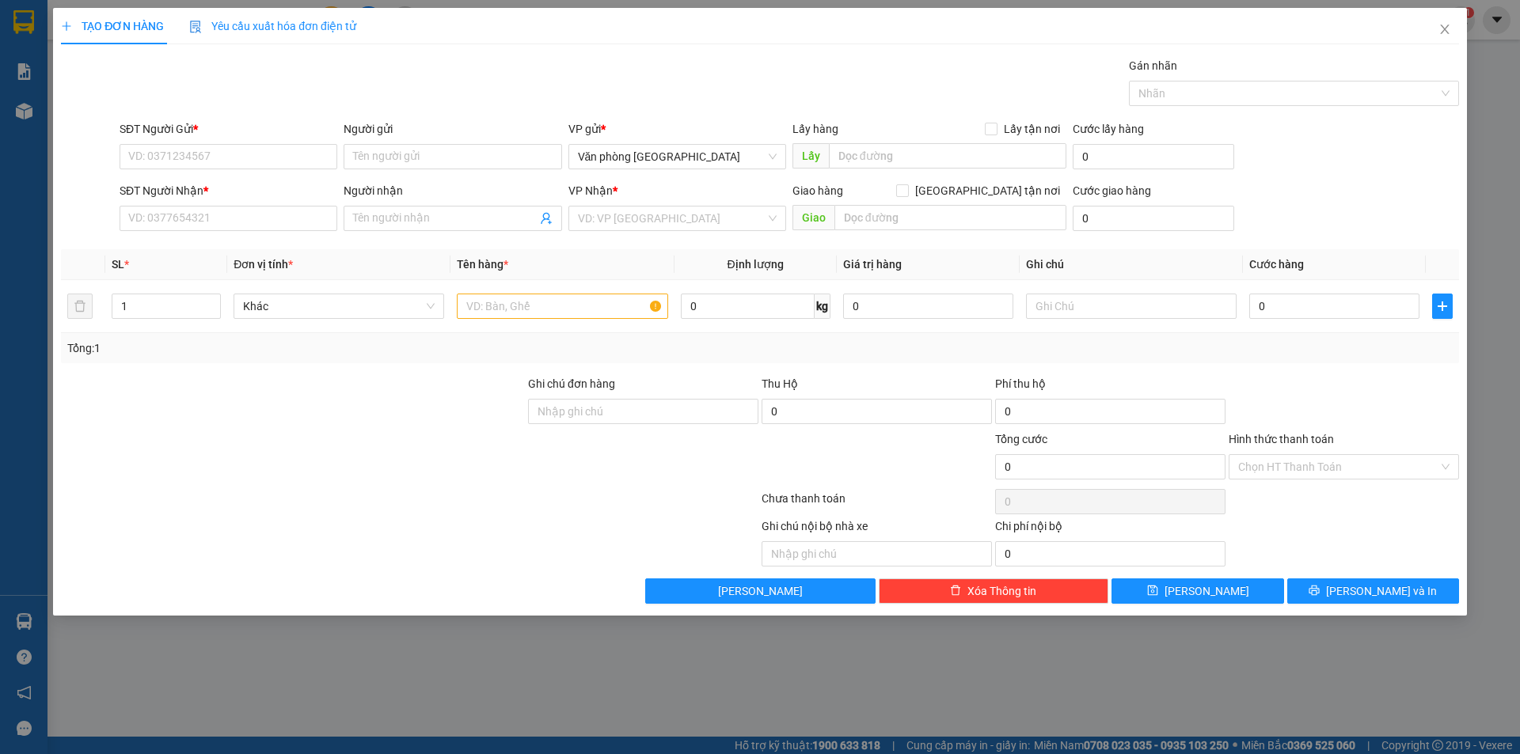
click at [187, 142] on div "SĐT Người Gửi *" at bounding box center [229, 132] width 218 height 24
click at [600, 215] on input "search" at bounding box center [672, 219] width 188 height 24
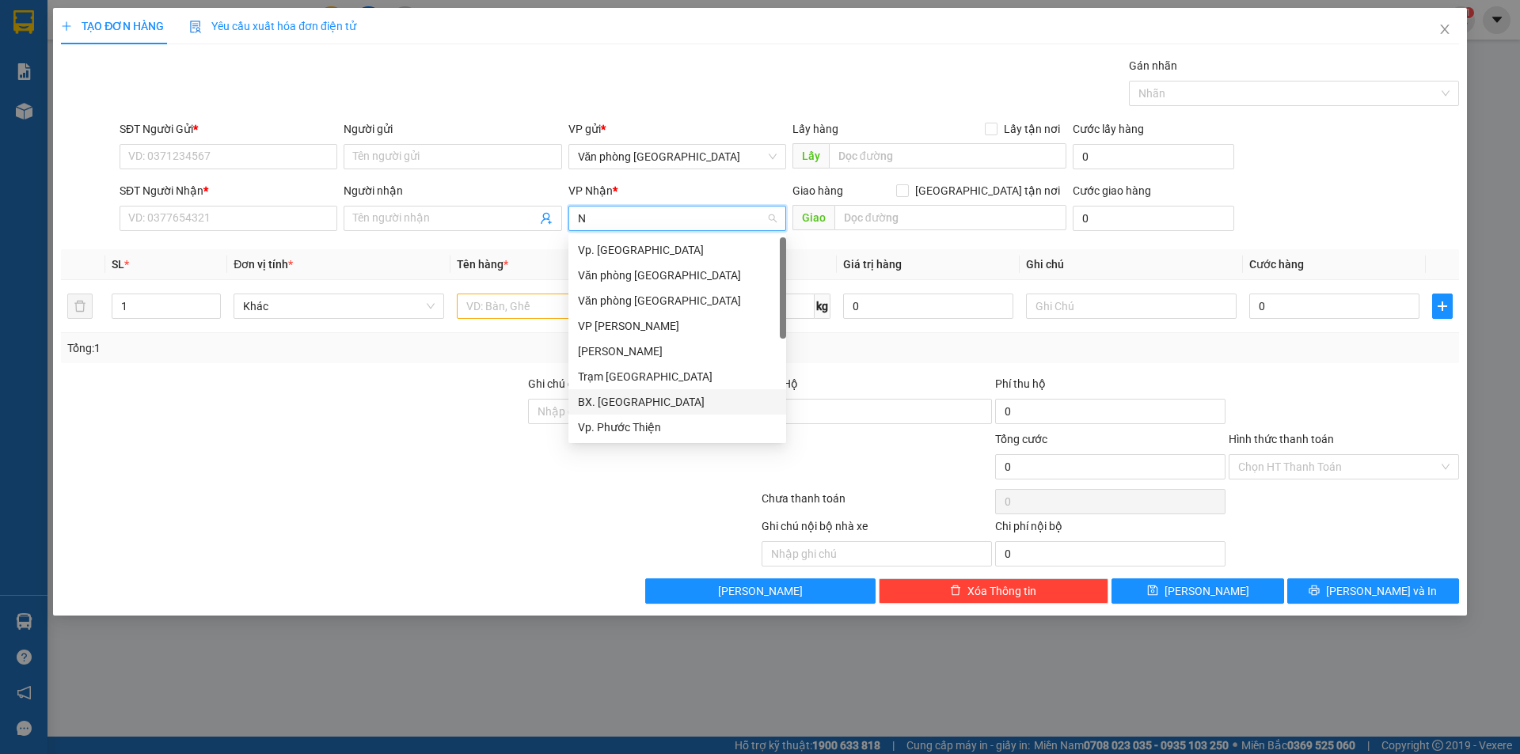
click at [625, 401] on div "BX. [GEOGRAPHIC_DATA]" at bounding box center [677, 401] width 199 height 17
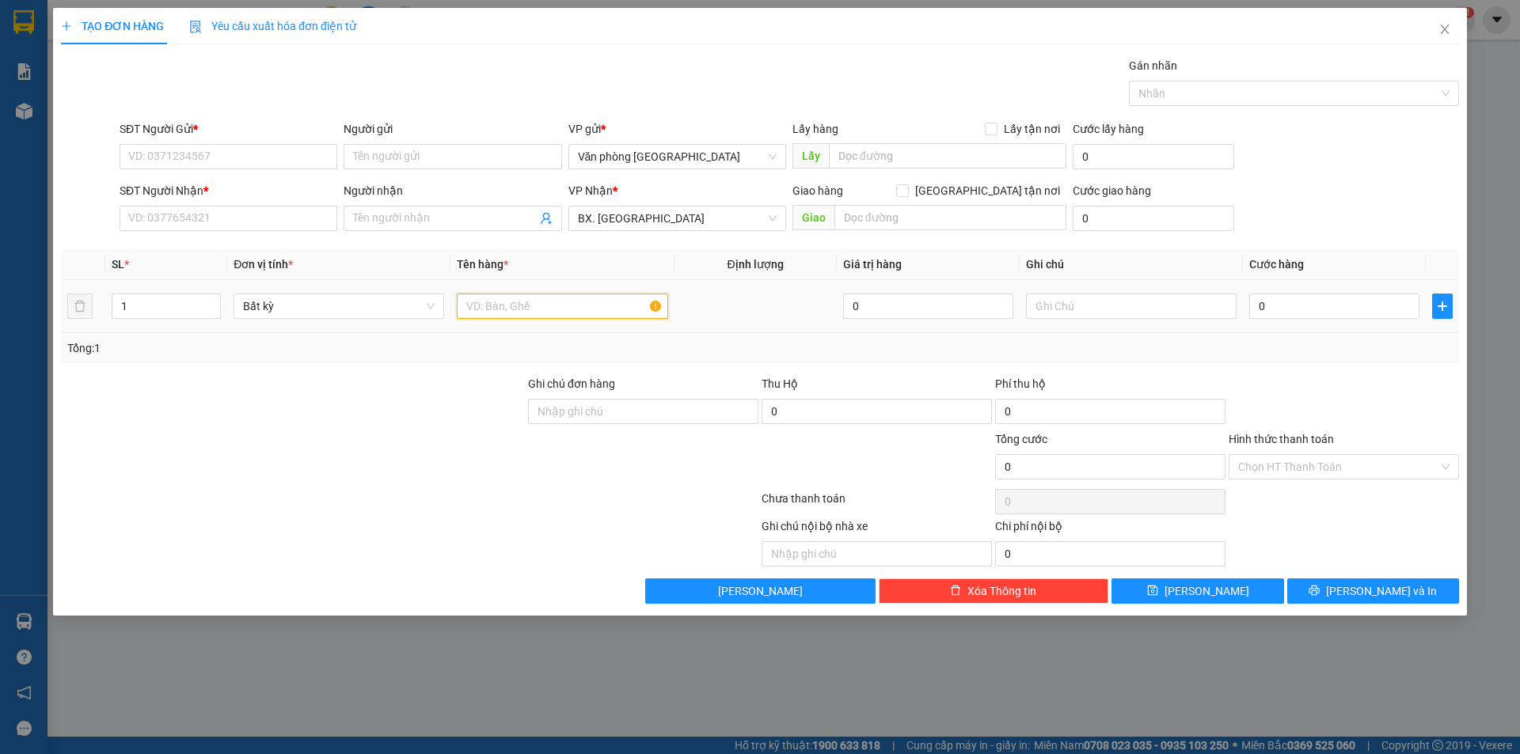
click at [506, 300] on input "text" at bounding box center [562, 306] width 211 height 25
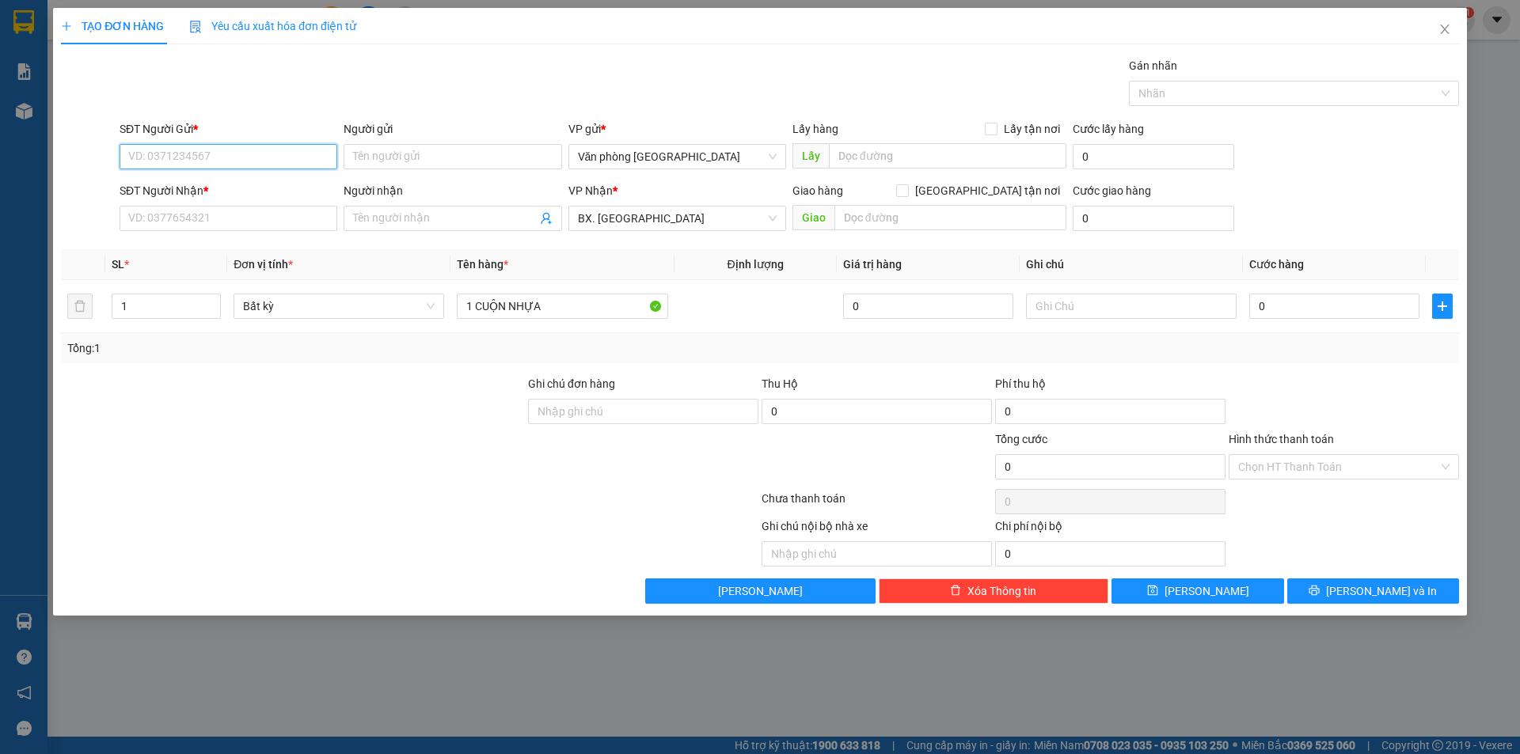
click at [123, 155] on input "SĐT Người Gửi *" at bounding box center [229, 156] width 218 height 25
click at [163, 158] on input "09044224116" at bounding box center [229, 156] width 218 height 25
click at [153, 157] on input "09044224116" at bounding box center [229, 156] width 218 height 25
click at [375, 156] on input "Người gửi" at bounding box center [453, 156] width 218 height 25
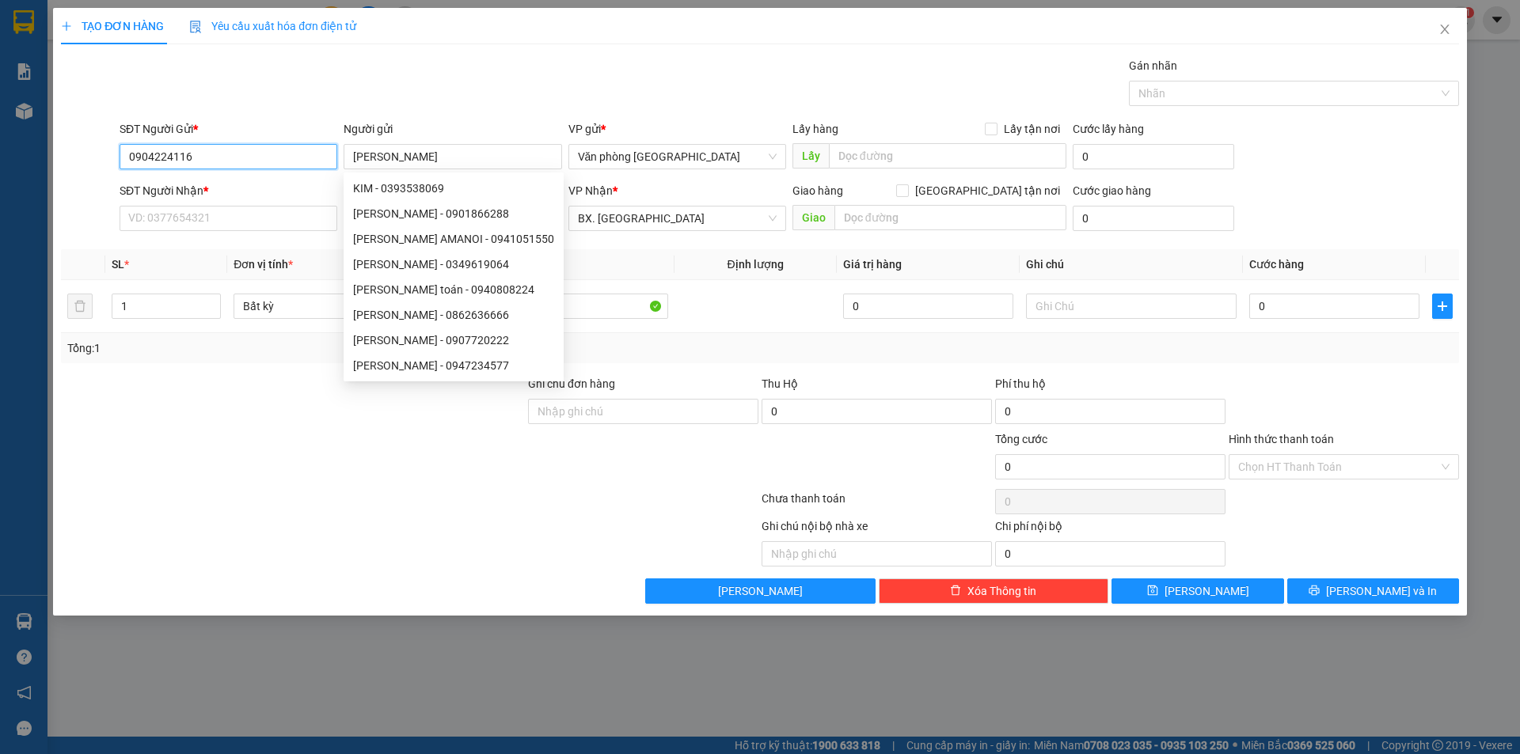
click at [145, 161] on input "0904224116" at bounding box center [229, 156] width 218 height 25
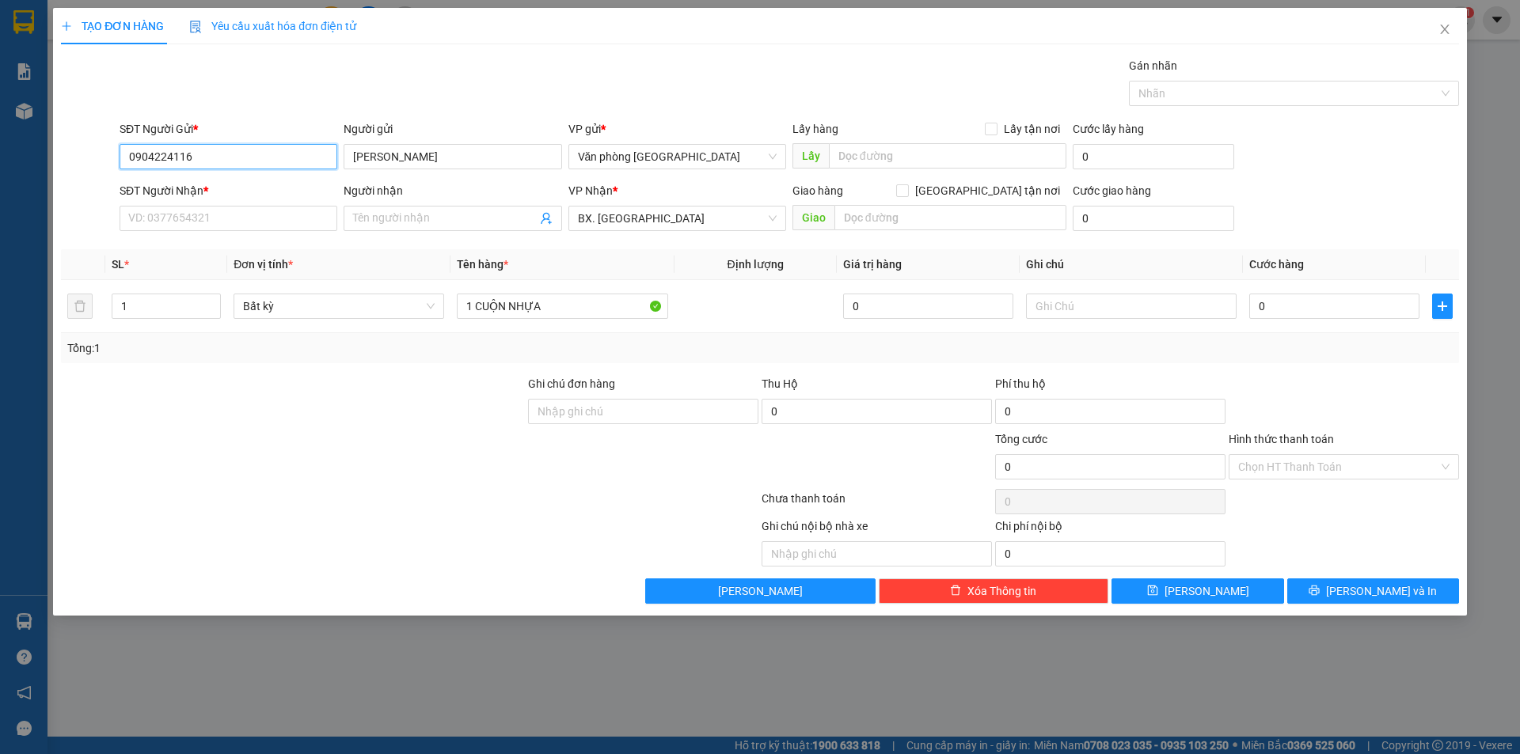
click at [150, 159] on input "0904224116" at bounding box center [229, 156] width 218 height 25
click at [168, 164] on input "09044224116" at bounding box center [229, 156] width 218 height 25
click at [450, 133] on div "Người gửi" at bounding box center [453, 128] width 218 height 17
click at [450, 144] on input "[PERSON_NAME]" at bounding box center [453, 156] width 218 height 25
click at [440, 149] on input "[PERSON_NAME]" at bounding box center [453, 156] width 218 height 25
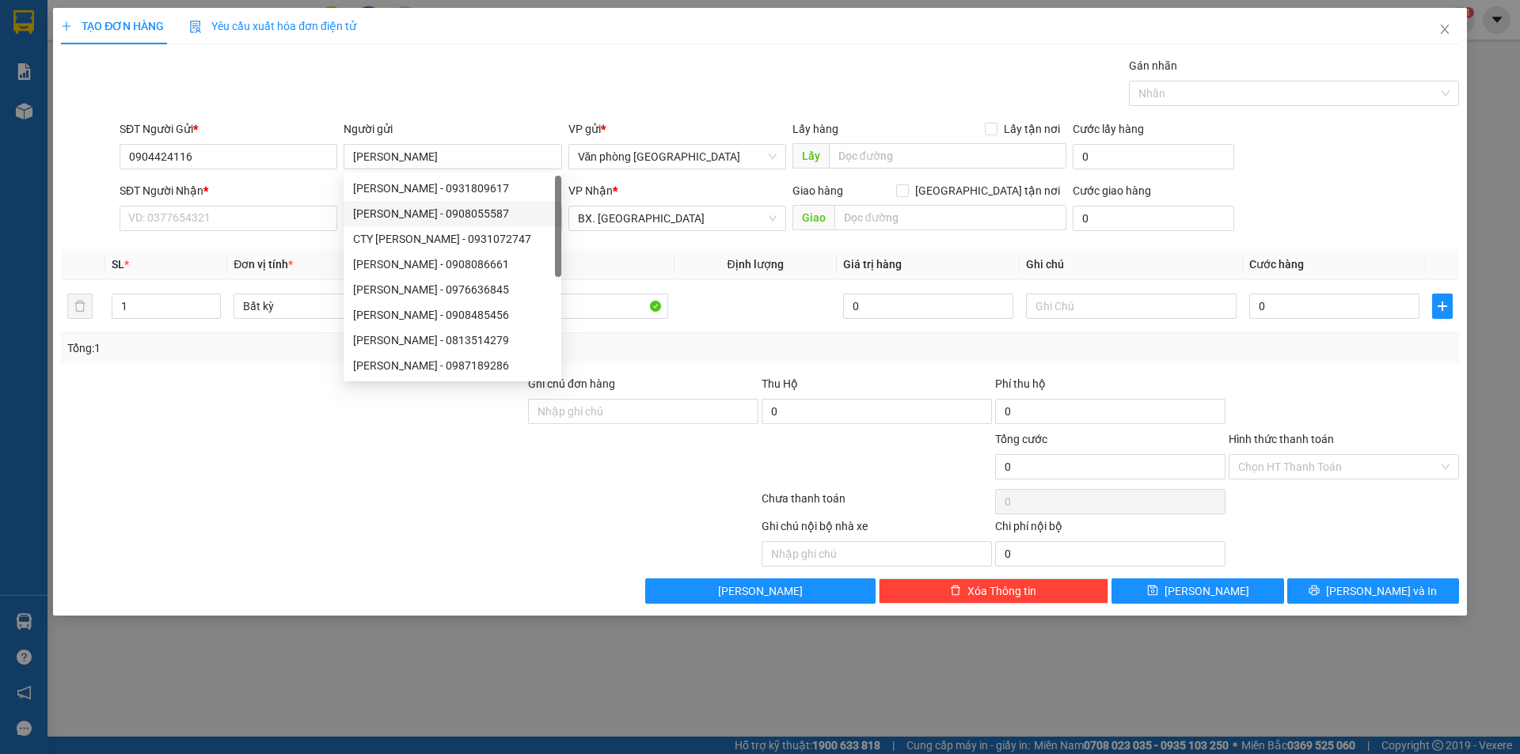
click at [247, 231] on div "SĐT Người Nhận * VD: 0377654321" at bounding box center [229, 209] width 218 height 55
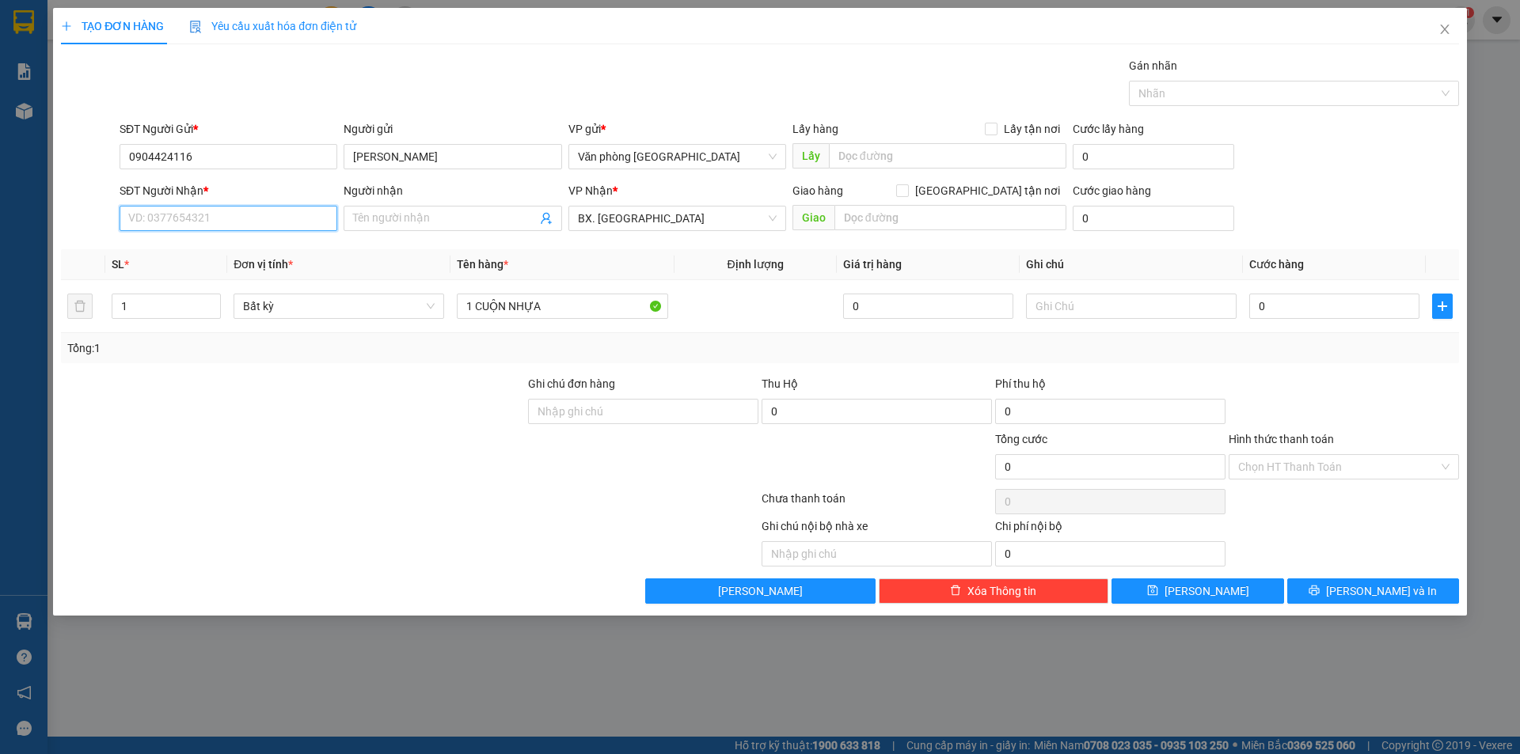
click at [256, 222] on input "SĐT Người Nhận *" at bounding box center [229, 218] width 218 height 25
click at [393, 207] on div "Người nhận Tên người nhận" at bounding box center [453, 209] width 218 height 55
drag, startPoint x: 424, startPoint y: 207, endPoint x: 445, endPoint y: 168, distance: 44.3
click at [423, 207] on span at bounding box center [453, 218] width 218 height 25
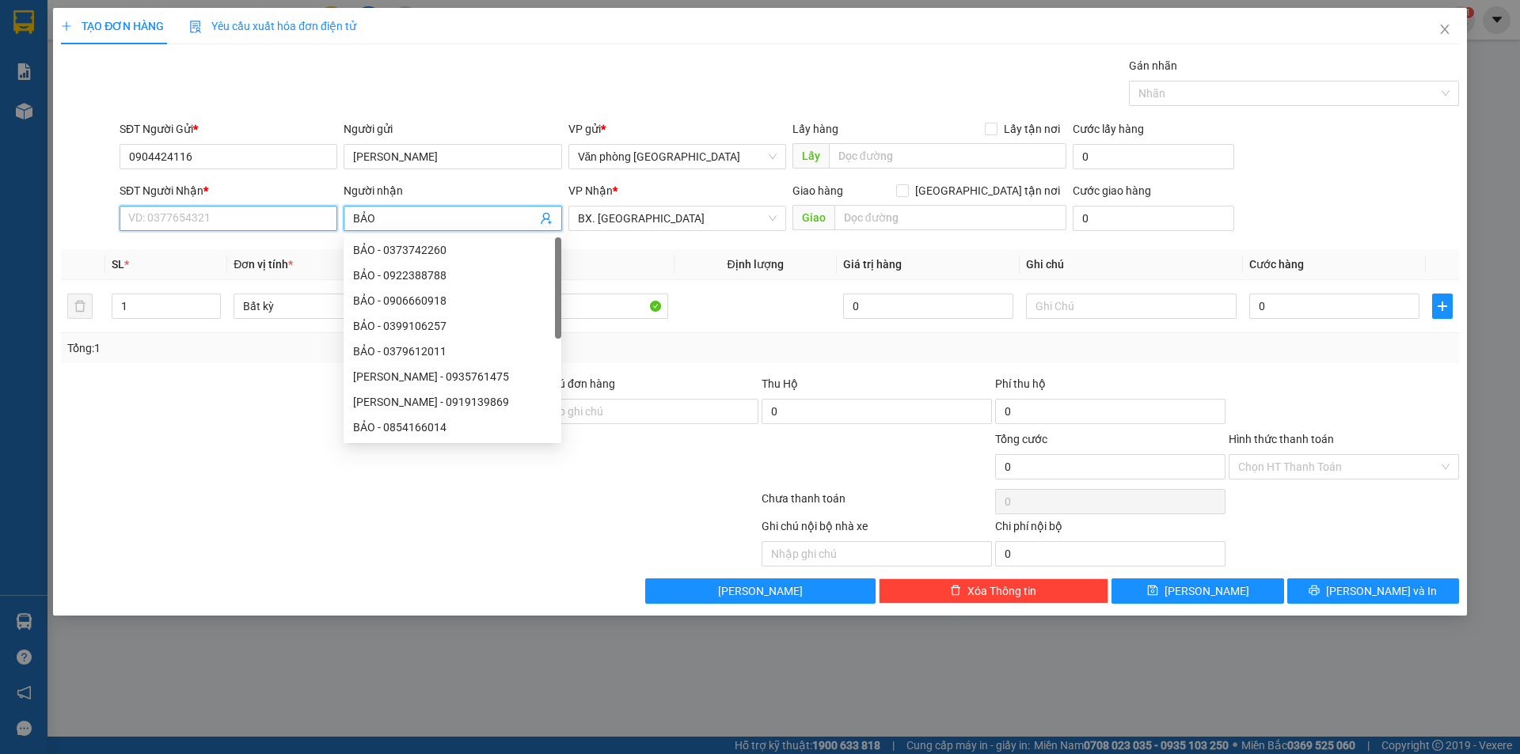
click at [251, 221] on input "SĐT Người Nhận *" at bounding box center [229, 218] width 218 height 25
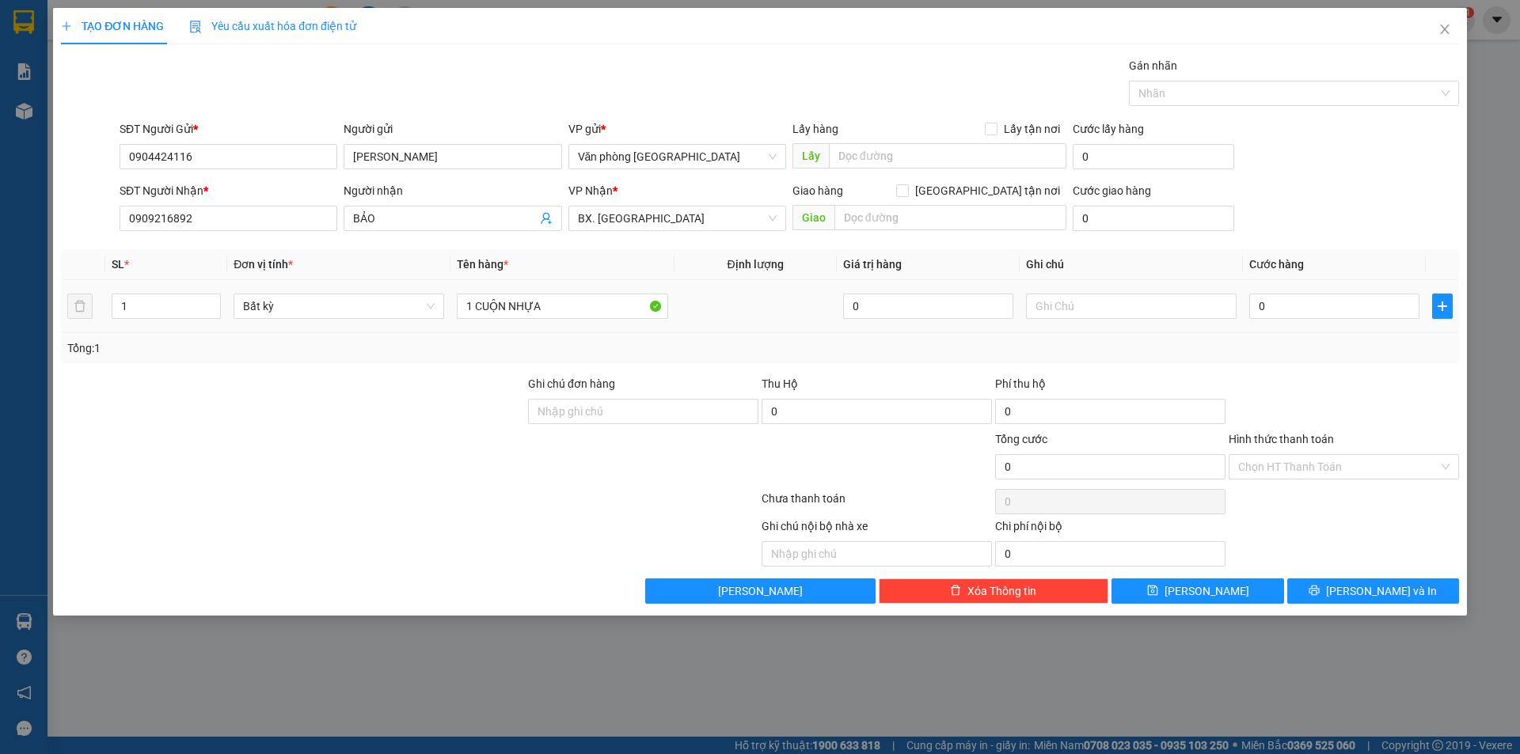
click at [1248, 306] on td "0" at bounding box center [1334, 306] width 183 height 53
click at [1259, 302] on input "0" at bounding box center [1334, 306] width 170 height 25
click at [1261, 302] on input "0" at bounding box center [1334, 306] width 170 height 25
click at [1257, 306] on input "0" at bounding box center [1334, 306] width 170 height 25
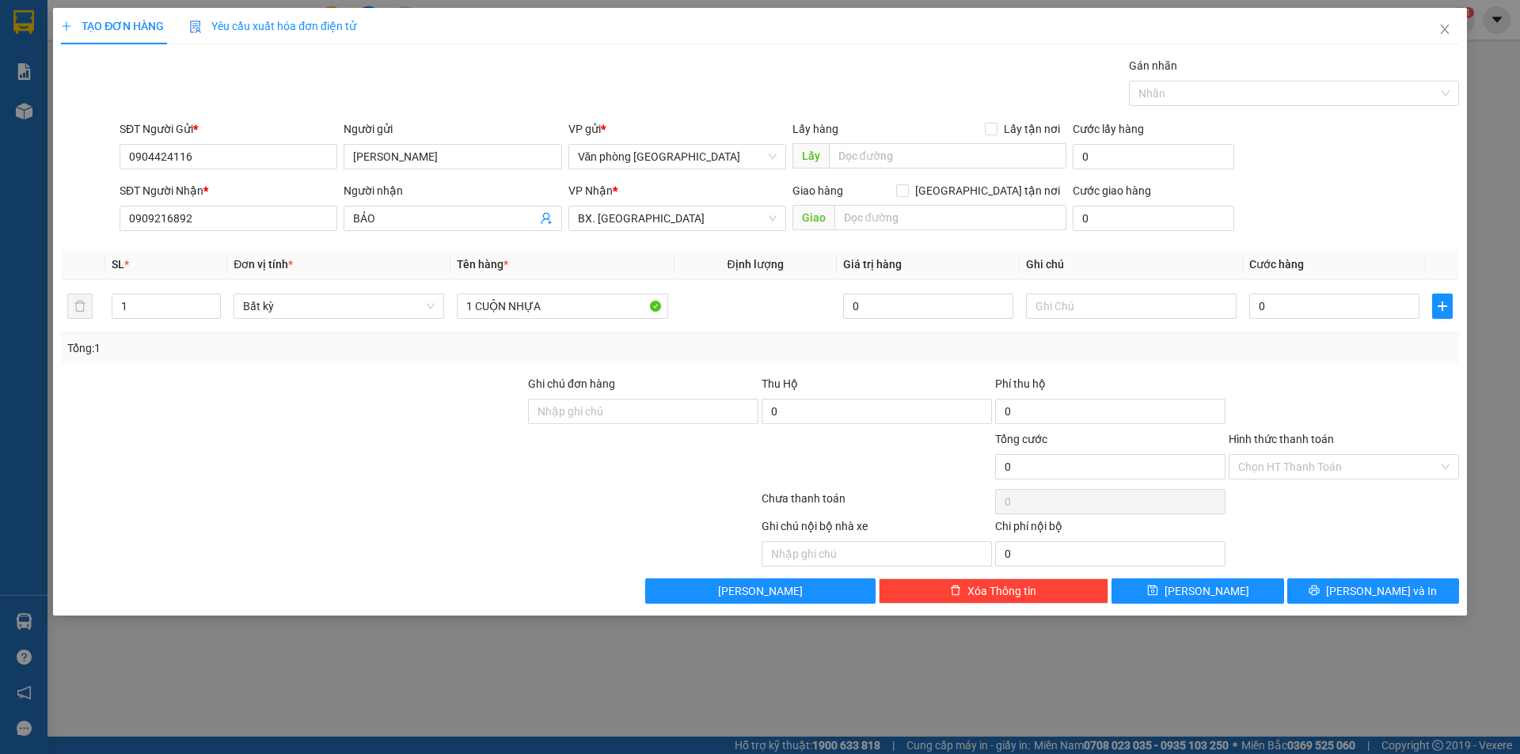
click at [669, 66] on div "Gói vận chuyển * Tiêu chuẩn Gán nhãn Nhãn" at bounding box center [789, 84] width 1346 height 55
click at [1260, 306] on input "0" at bounding box center [1334, 306] width 170 height 25
click at [1259, 306] on input "0" at bounding box center [1334, 306] width 170 height 25
click at [1264, 305] on input "0" at bounding box center [1334, 306] width 170 height 25
click at [1258, 308] on input "0" at bounding box center [1334, 306] width 170 height 25
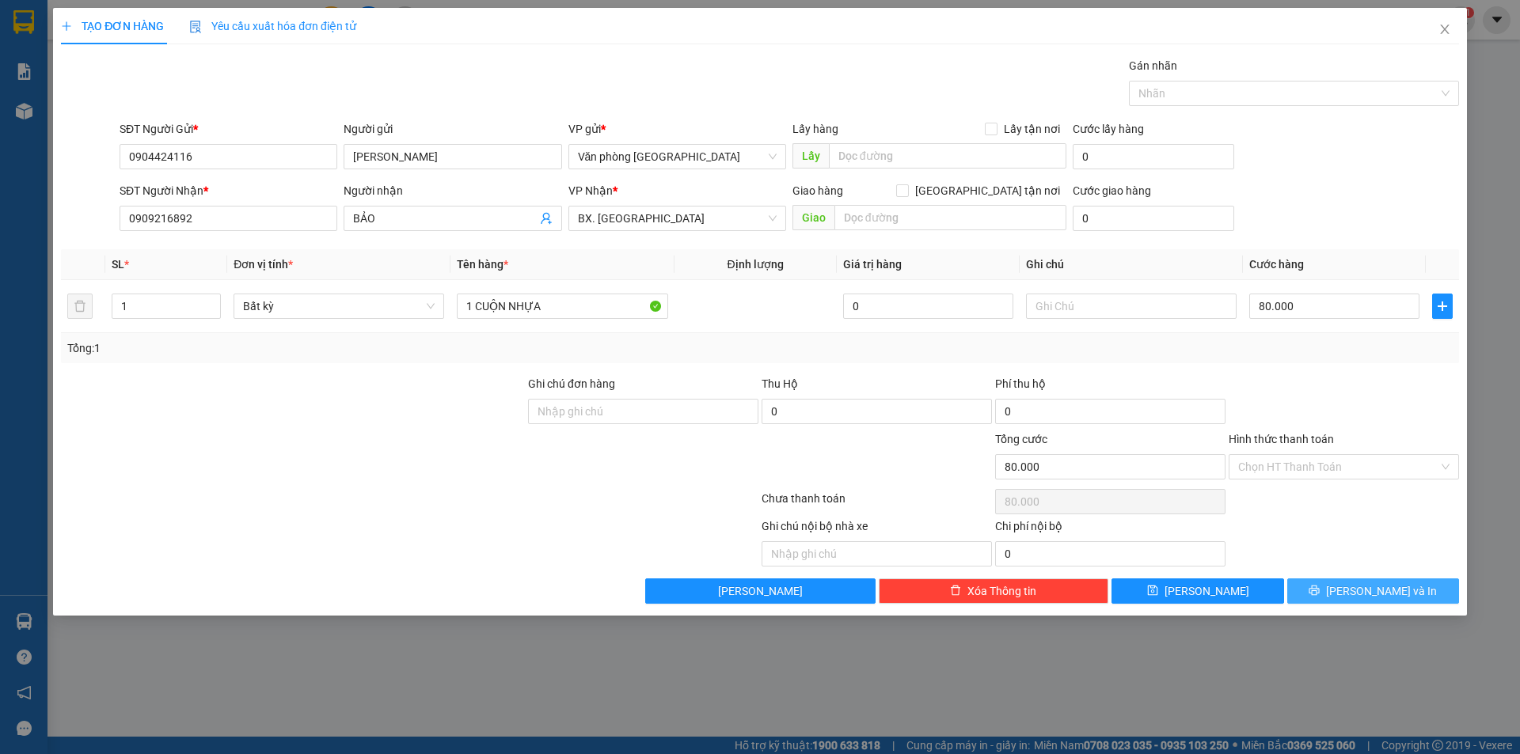
click at [1325, 591] on button "[PERSON_NAME] và In" at bounding box center [1373, 591] width 172 height 25
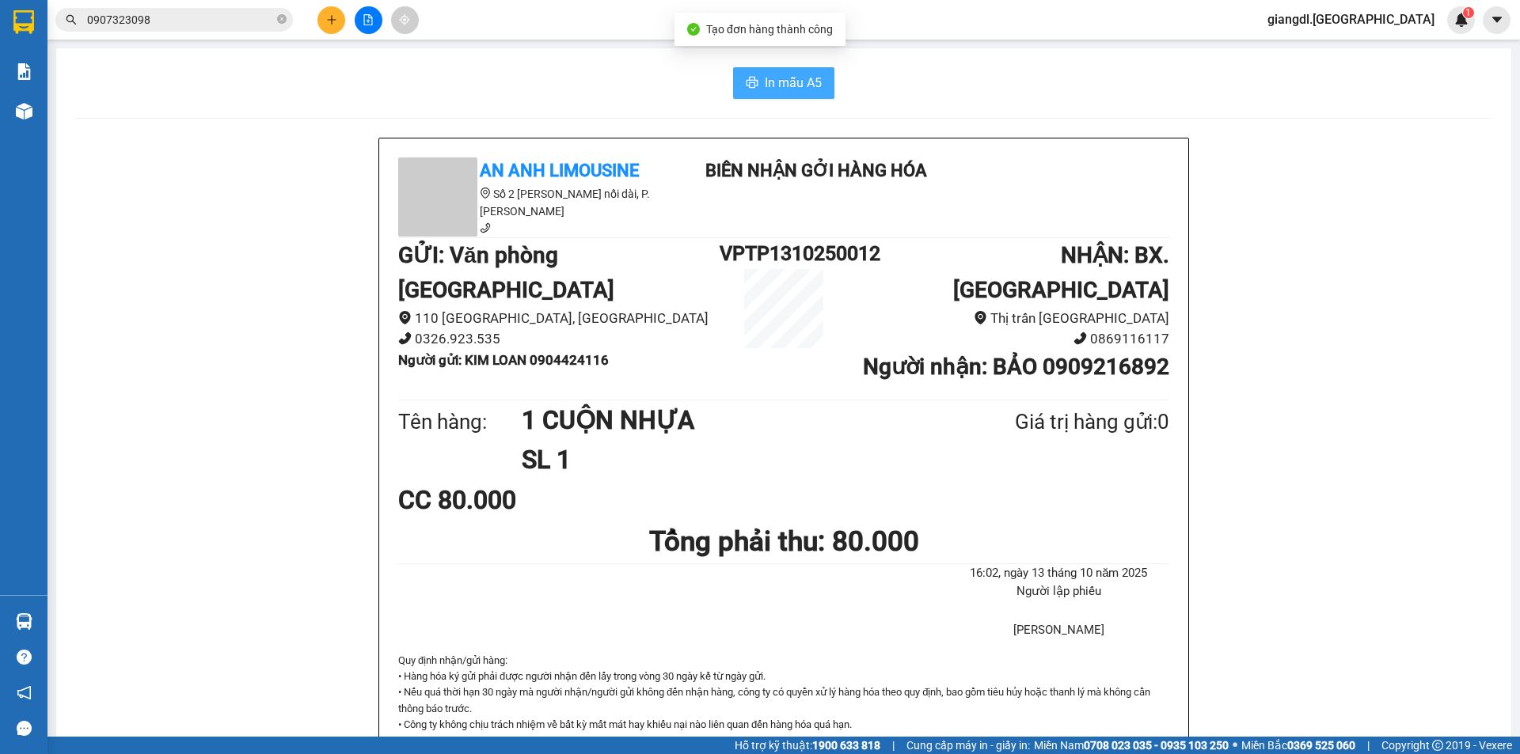
click at [746, 88] on icon "printer" at bounding box center [752, 82] width 13 height 13
click at [327, 17] on icon "plus" at bounding box center [331, 19] width 11 height 11
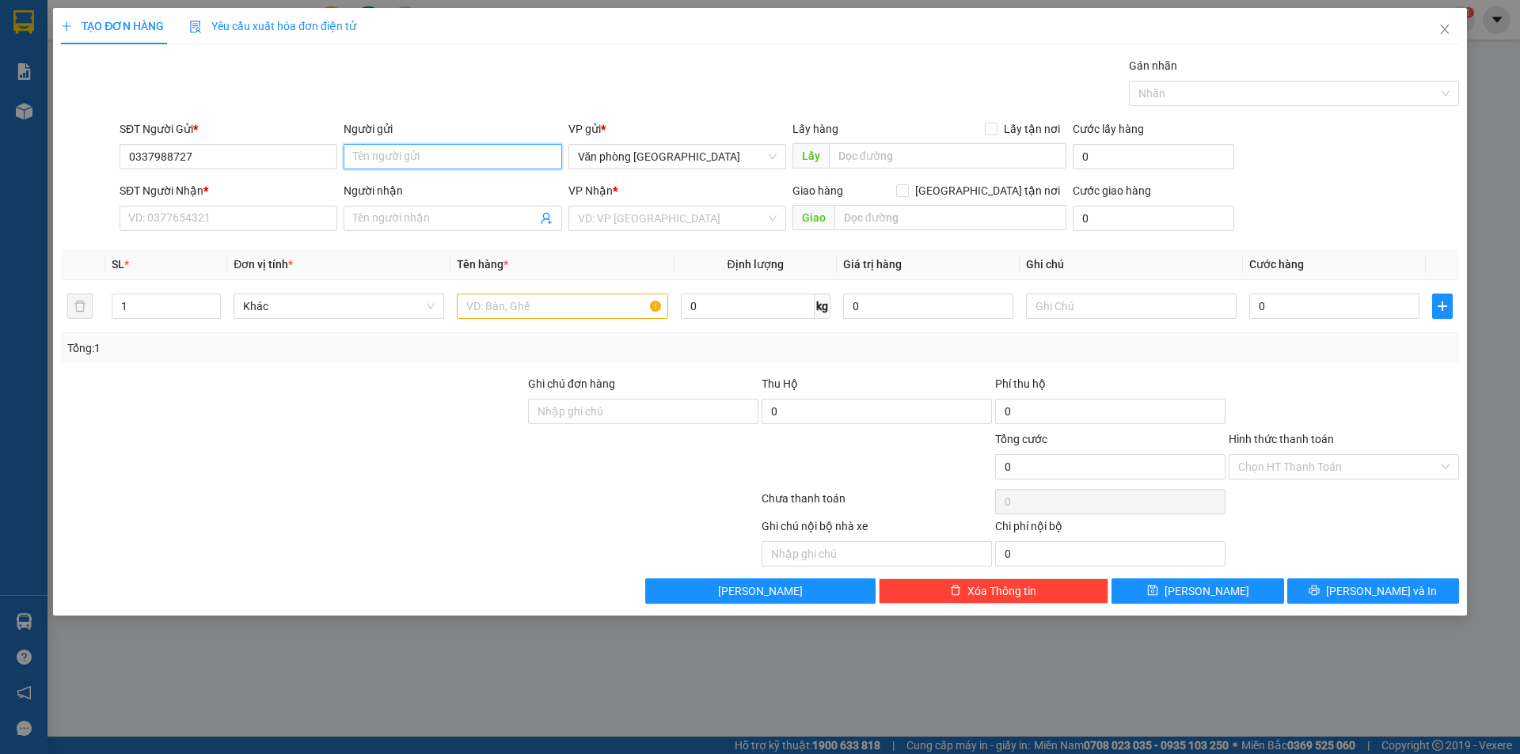
click at [428, 155] on input "Người gửi" at bounding box center [453, 156] width 218 height 25
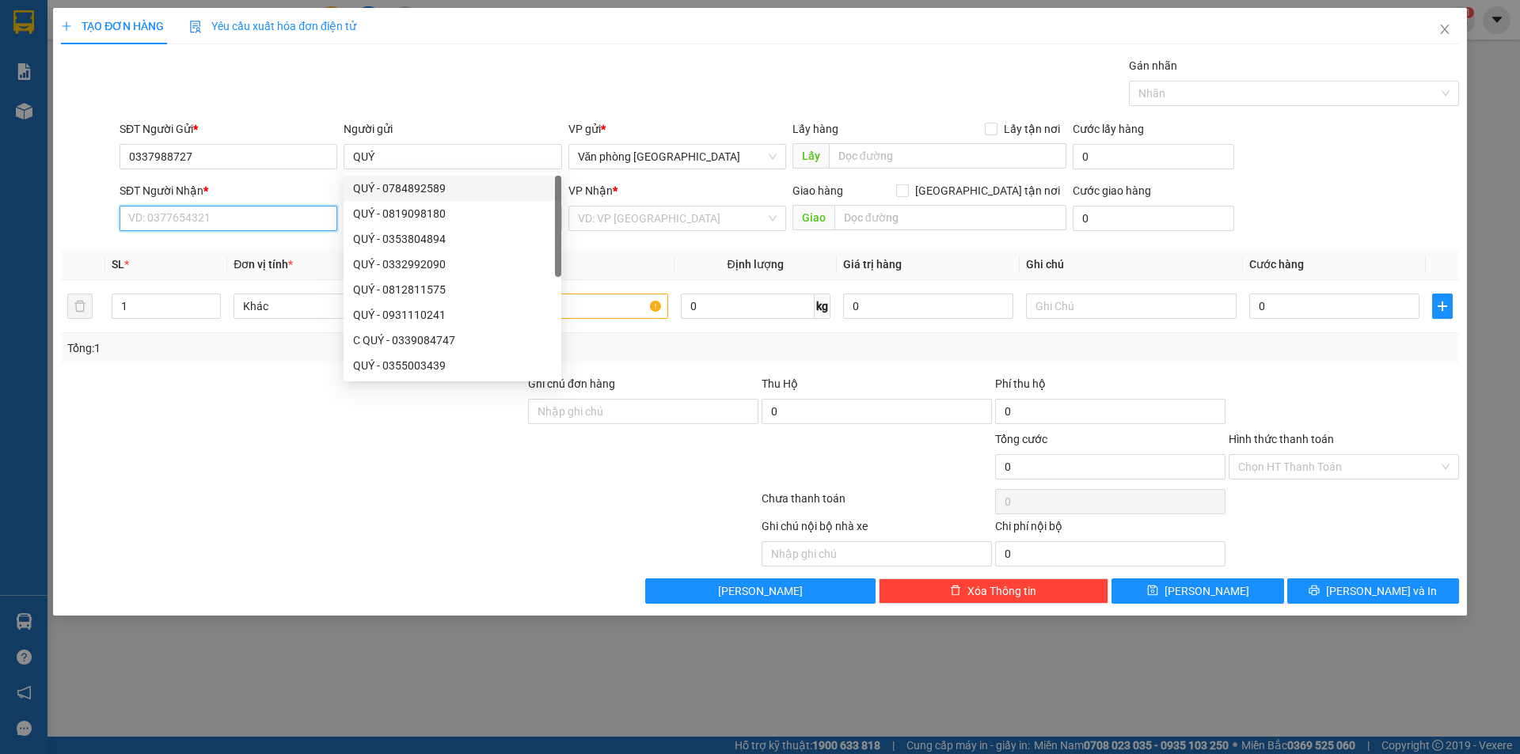
click at [267, 221] on input "SĐT Người Nhận *" at bounding box center [229, 218] width 218 height 25
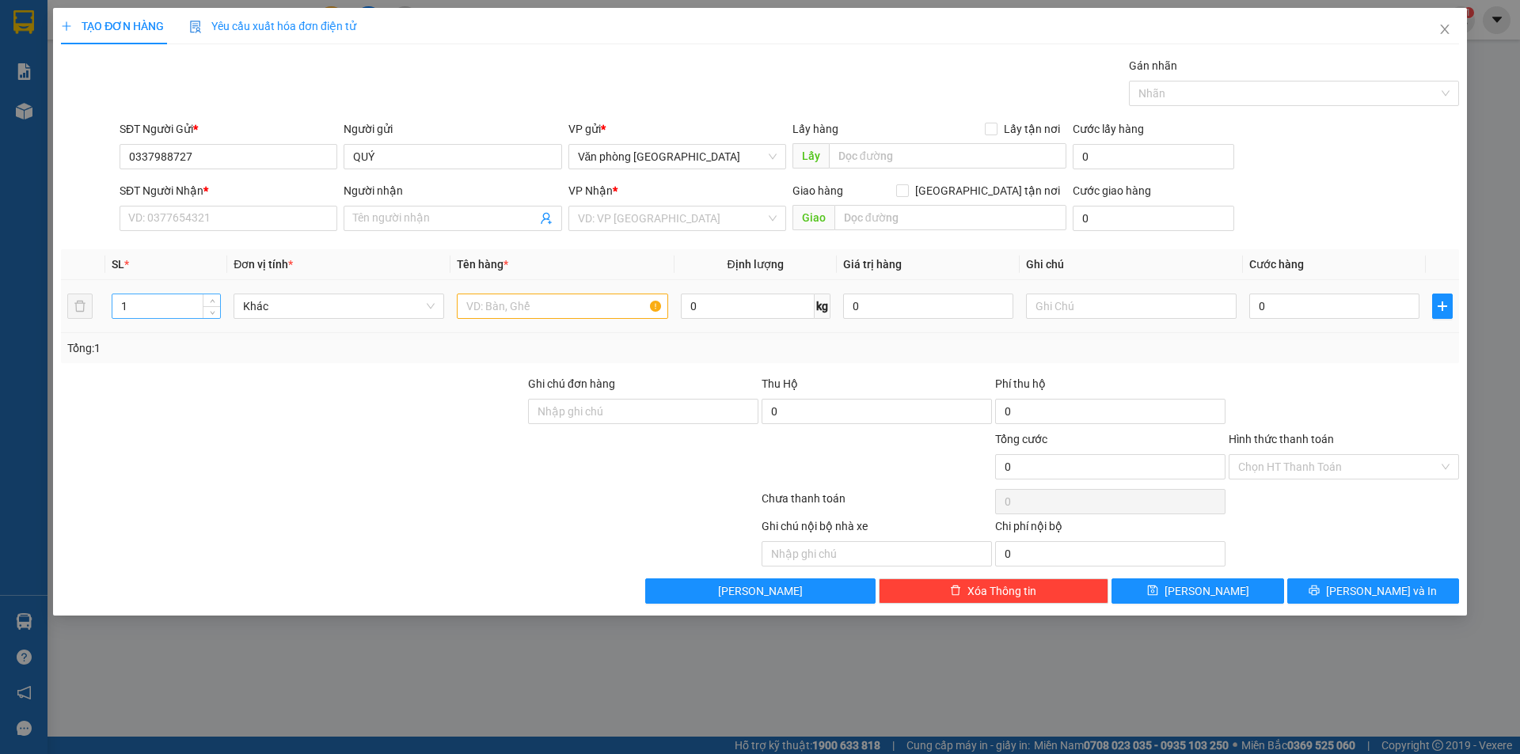
click at [187, 303] on input "1" at bounding box center [166, 306] width 108 height 24
drag, startPoint x: 187, startPoint y: 303, endPoint x: 191, endPoint y: 325, distance: 21.7
click at [187, 302] on input "number" at bounding box center [166, 306] width 108 height 24
click at [239, 207] on input "SĐT Người Nhận *" at bounding box center [229, 218] width 218 height 25
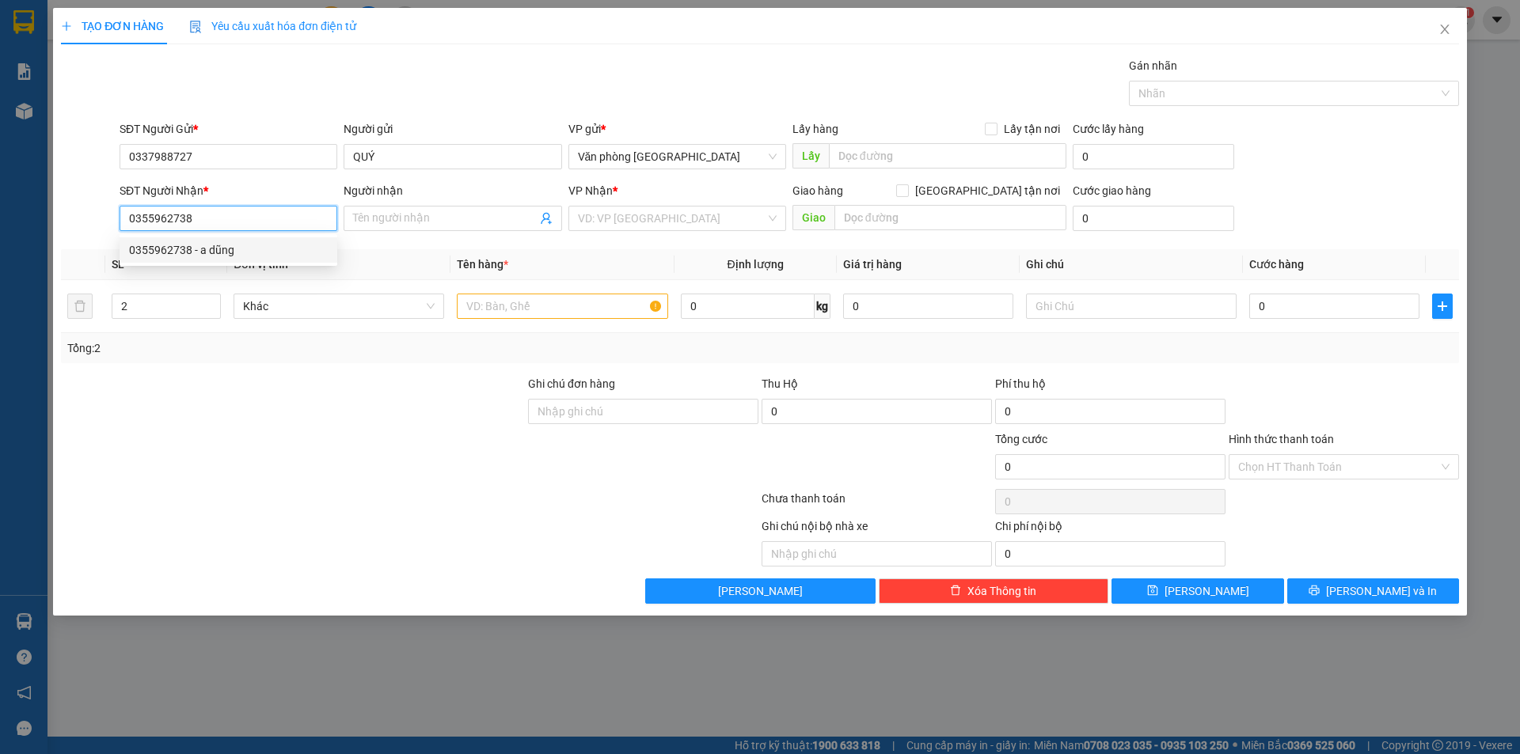
click at [272, 257] on div "0355962738 - a dũng" at bounding box center [228, 249] width 199 height 17
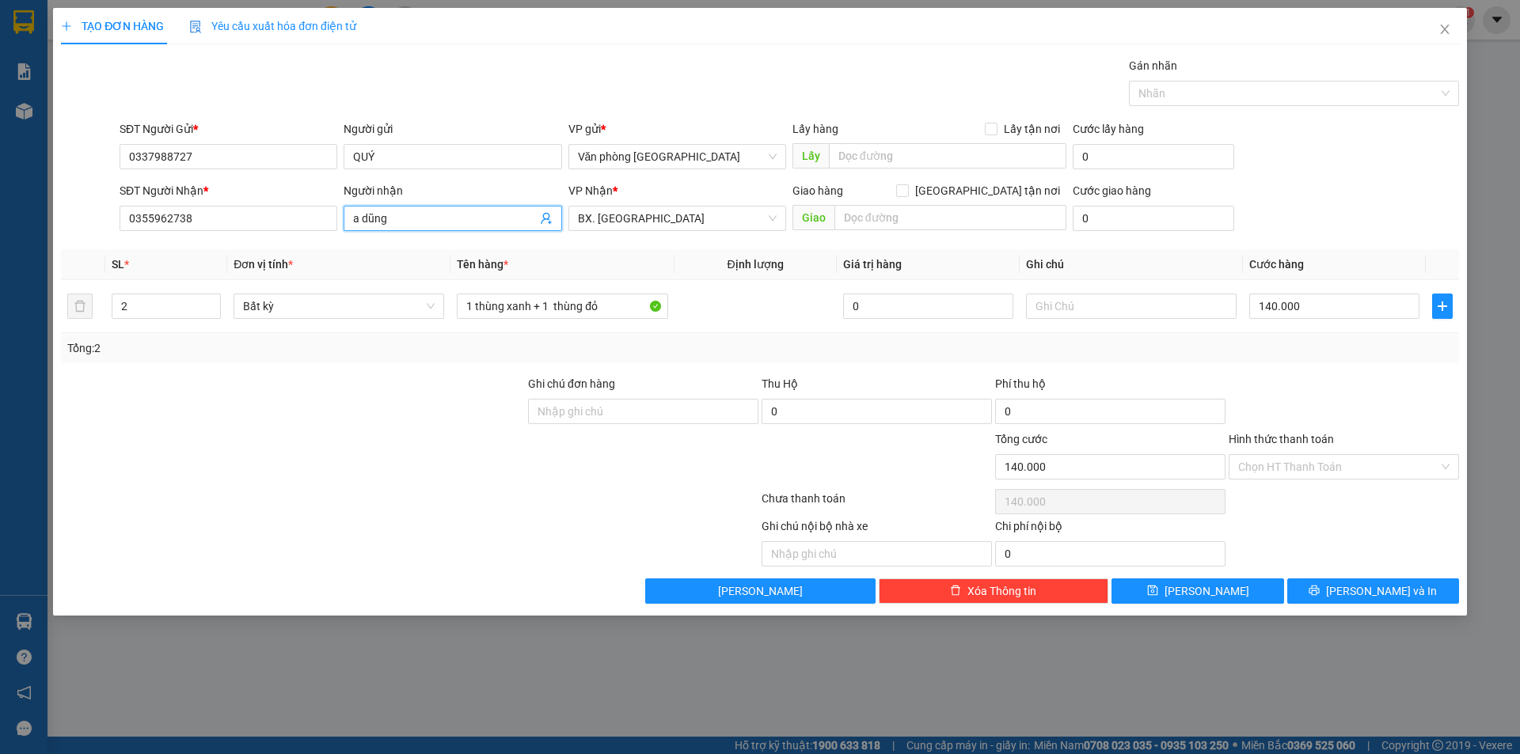
click at [433, 219] on input "a dũng" at bounding box center [444, 218] width 183 height 17
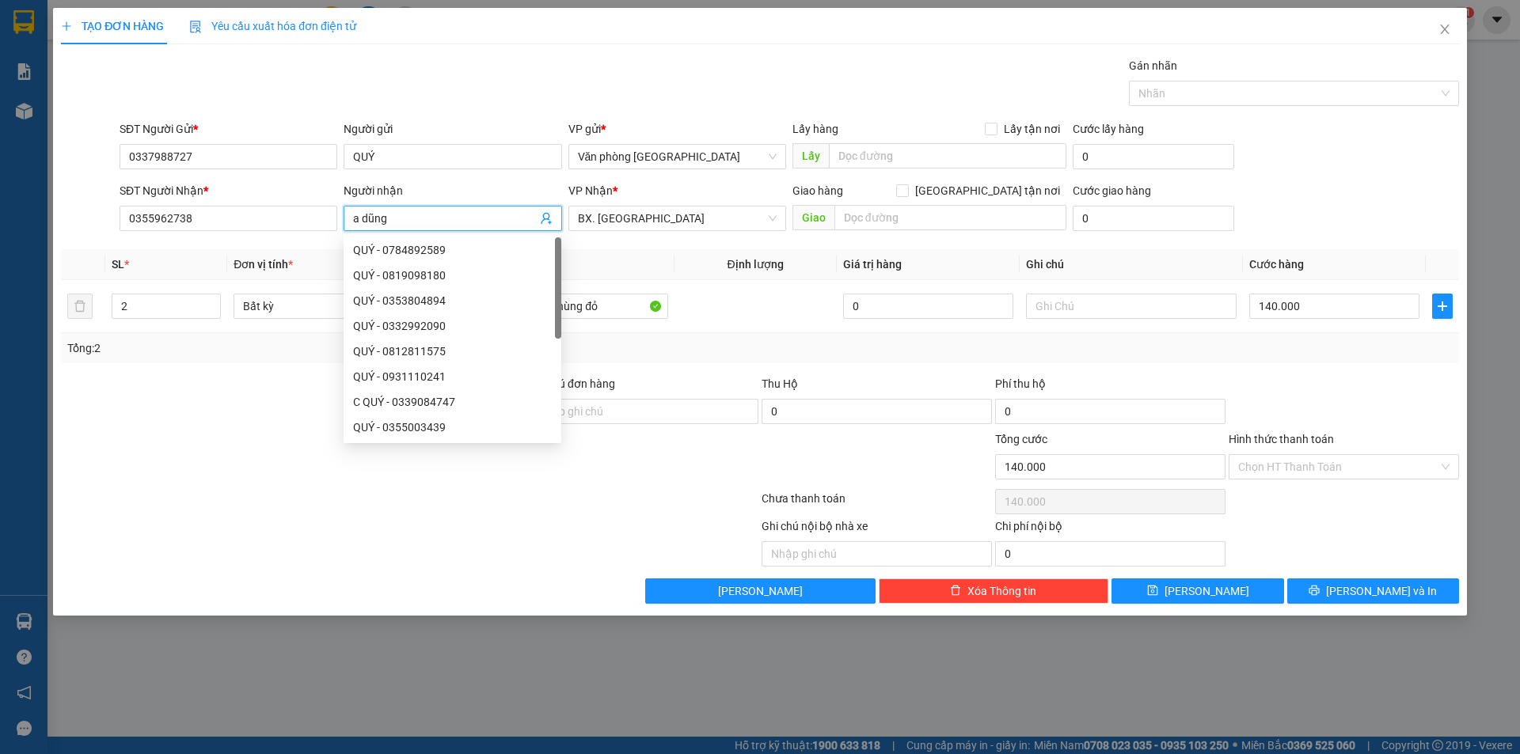
click at [432, 219] on input "a dũng" at bounding box center [444, 218] width 183 height 17
click at [152, 227] on input "0355962738" at bounding box center [229, 218] width 218 height 25
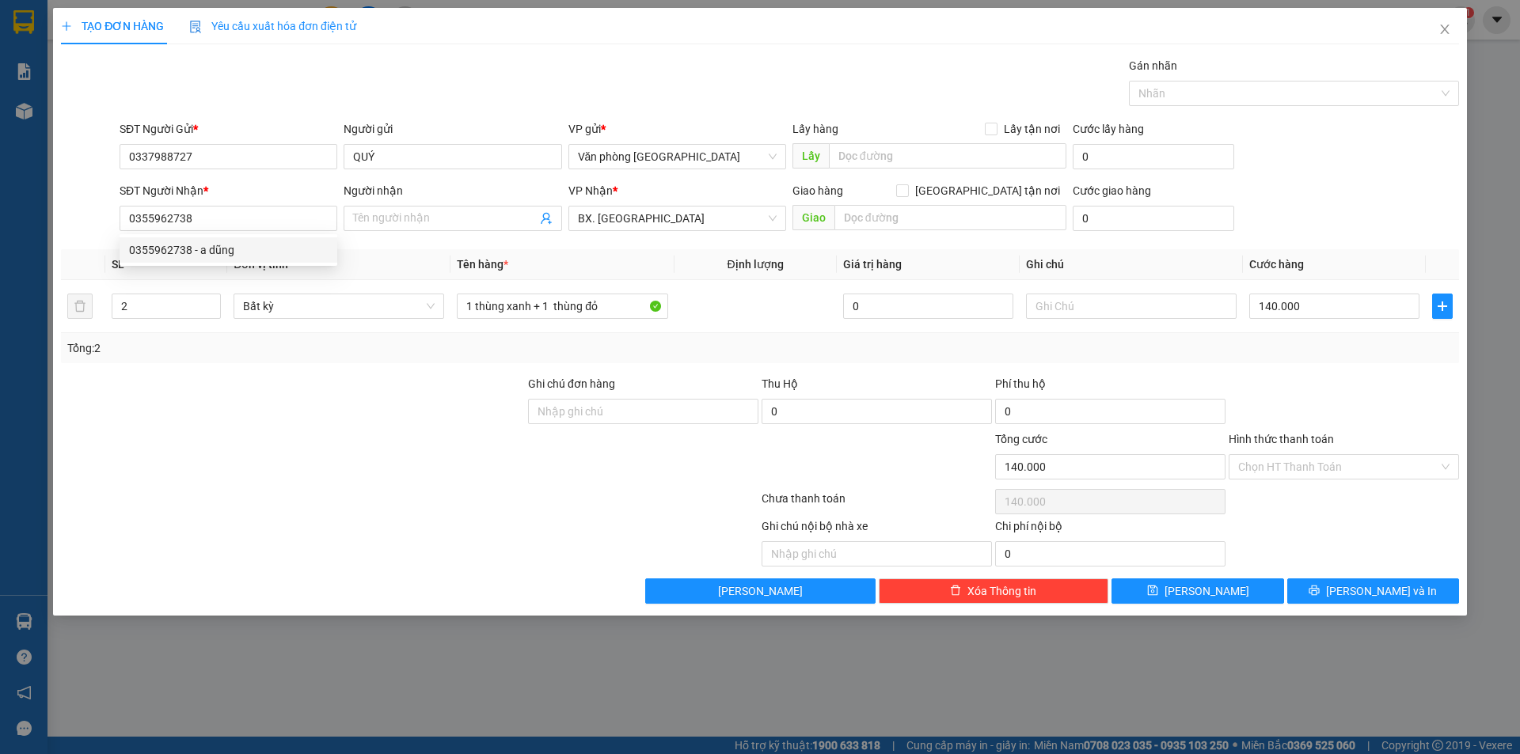
click at [386, 205] on div "Người nhận" at bounding box center [453, 194] width 218 height 24
click at [383, 215] on input "Người nhận" at bounding box center [444, 218] width 183 height 17
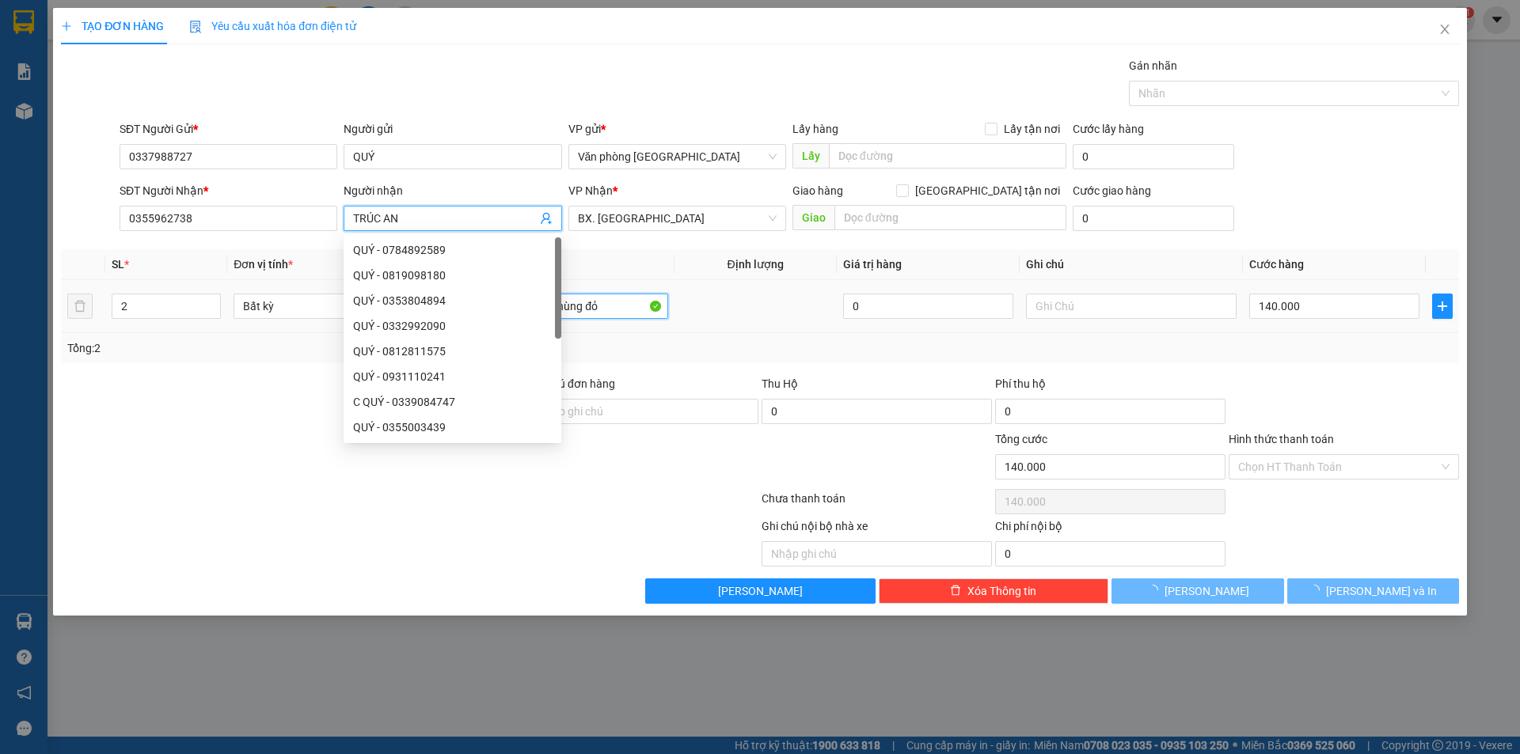
click at [622, 303] on input "1 thùng xanh + 1 thùng đỏ" at bounding box center [562, 306] width 211 height 25
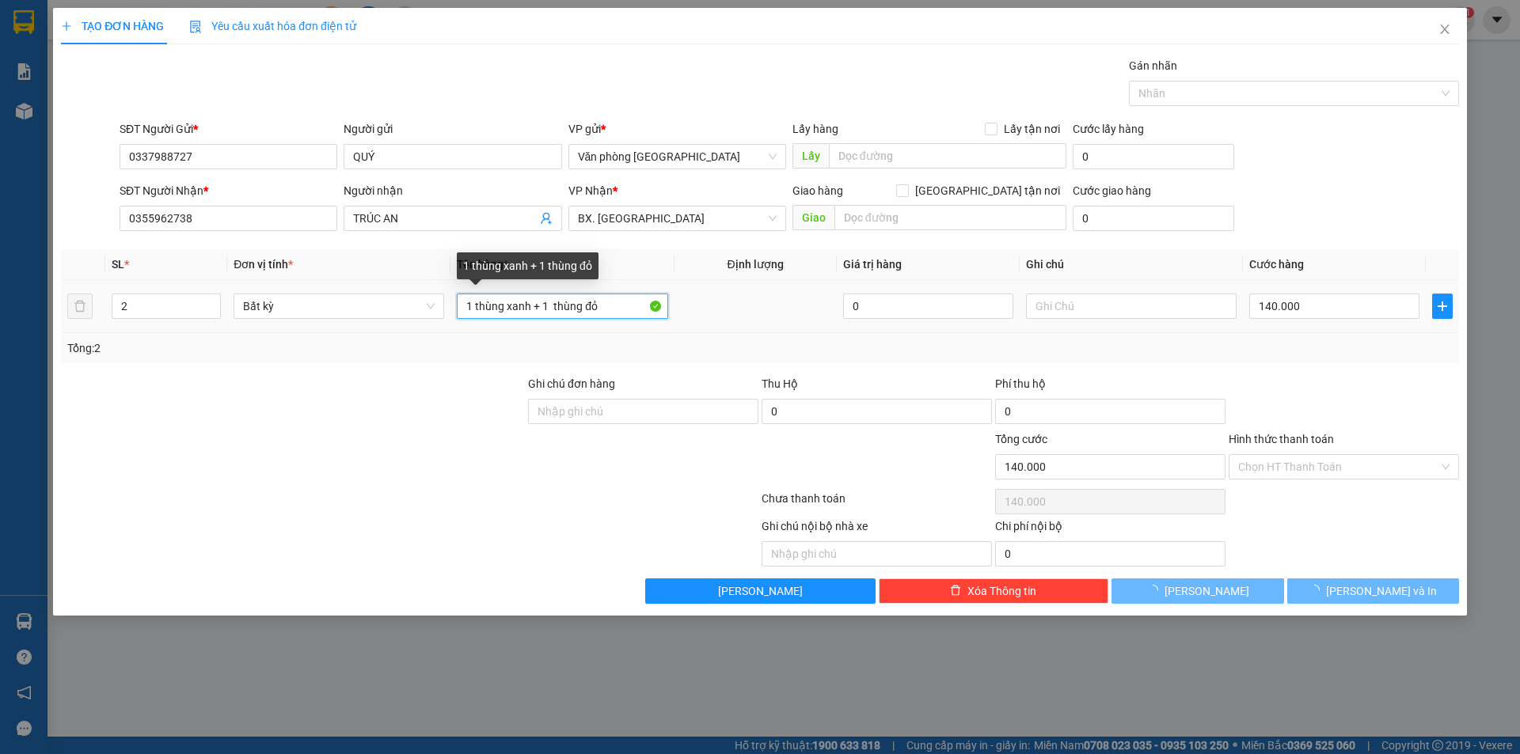
click at [622, 302] on input "1 thùng xanh + 1 thùng đỏ" at bounding box center [562, 306] width 211 height 25
click at [621, 302] on input "1 thùng xanh + 1 thùng đỏ" at bounding box center [562, 306] width 211 height 25
click at [619, 302] on input "1 thùng xanh + 1 thùng đỏ" at bounding box center [562, 306] width 211 height 25
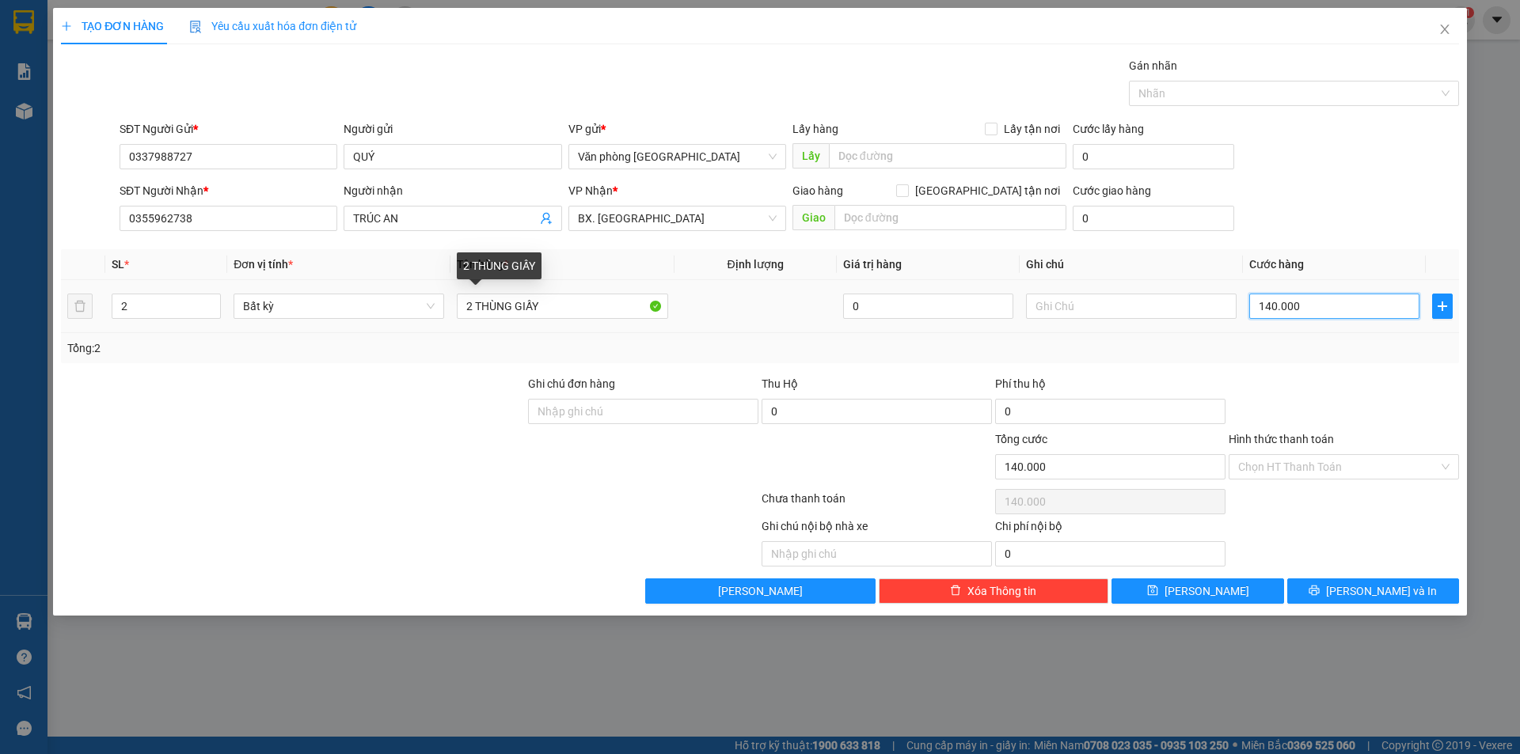
click at [1323, 305] on input "140.000" at bounding box center [1334, 306] width 170 height 25
click at [1107, 417] on input "0" at bounding box center [1110, 411] width 230 height 25
click at [1119, 411] on input "0" at bounding box center [1110, 411] width 230 height 25
click at [1257, 470] on input "Hình thức thanh toán" at bounding box center [1338, 467] width 200 height 24
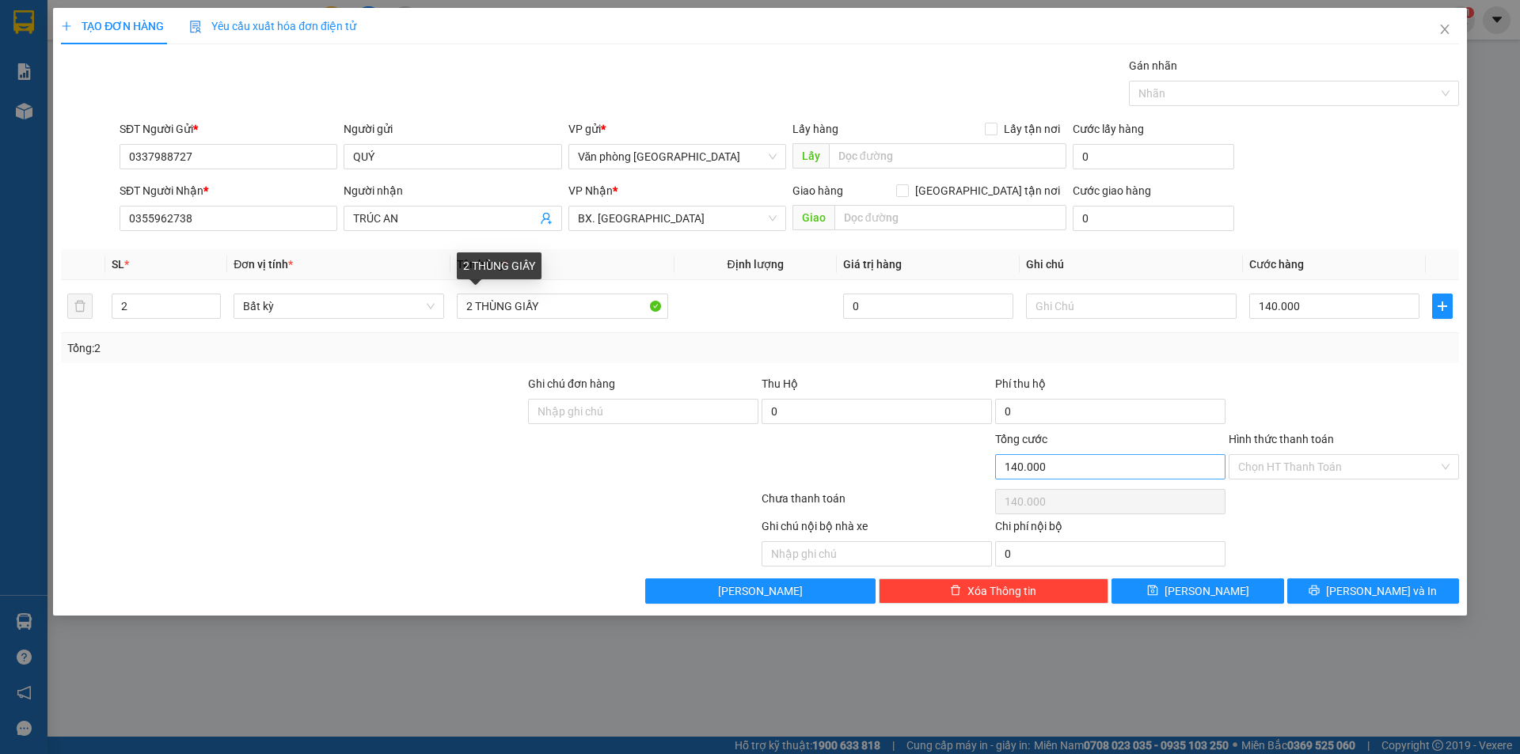
drag, startPoint x: 1112, startPoint y: 449, endPoint x: 1111, endPoint y: 458, distance: 8.7
click at [1111, 457] on div "Tổng cước 140.000" at bounding box center [1110, 458] width 230 height 55
click at [1111, 460] on input "140.000" at bounding box center [1110, 466] width 230 height 25
click at [1358, 595] on button "[PERSON_NAME] và In" at bounding box center [1373, 591] width 172 height 25
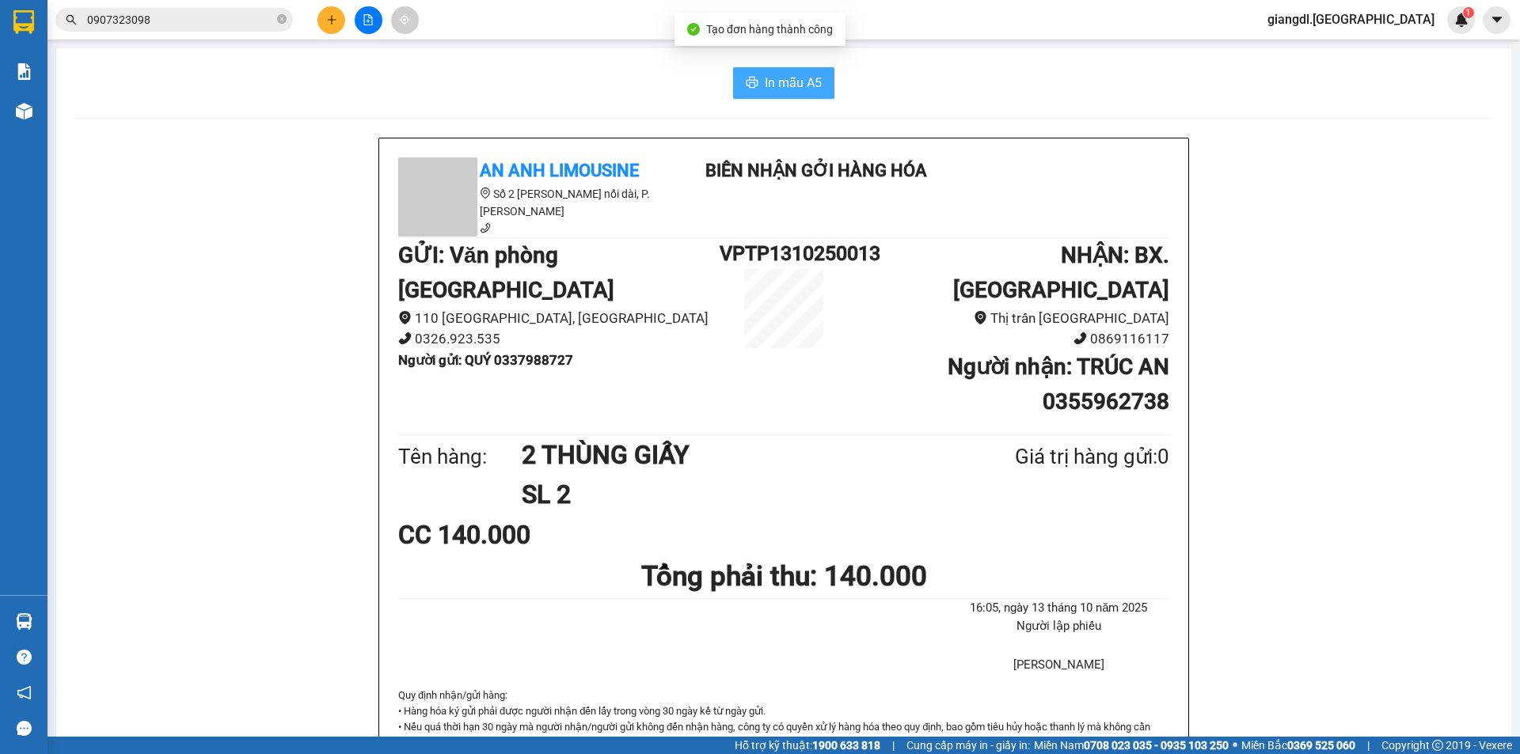
click at [758, 74] on button "In mẫu A5" at bounding box center [783, 83] width 101 height 32
click at [769, 85] on span "In mẫu A5" at bounding box center [793, 83] width 57 height 20
click at [322, 15] on button at bounding box center [331, 20] width 28 height 28
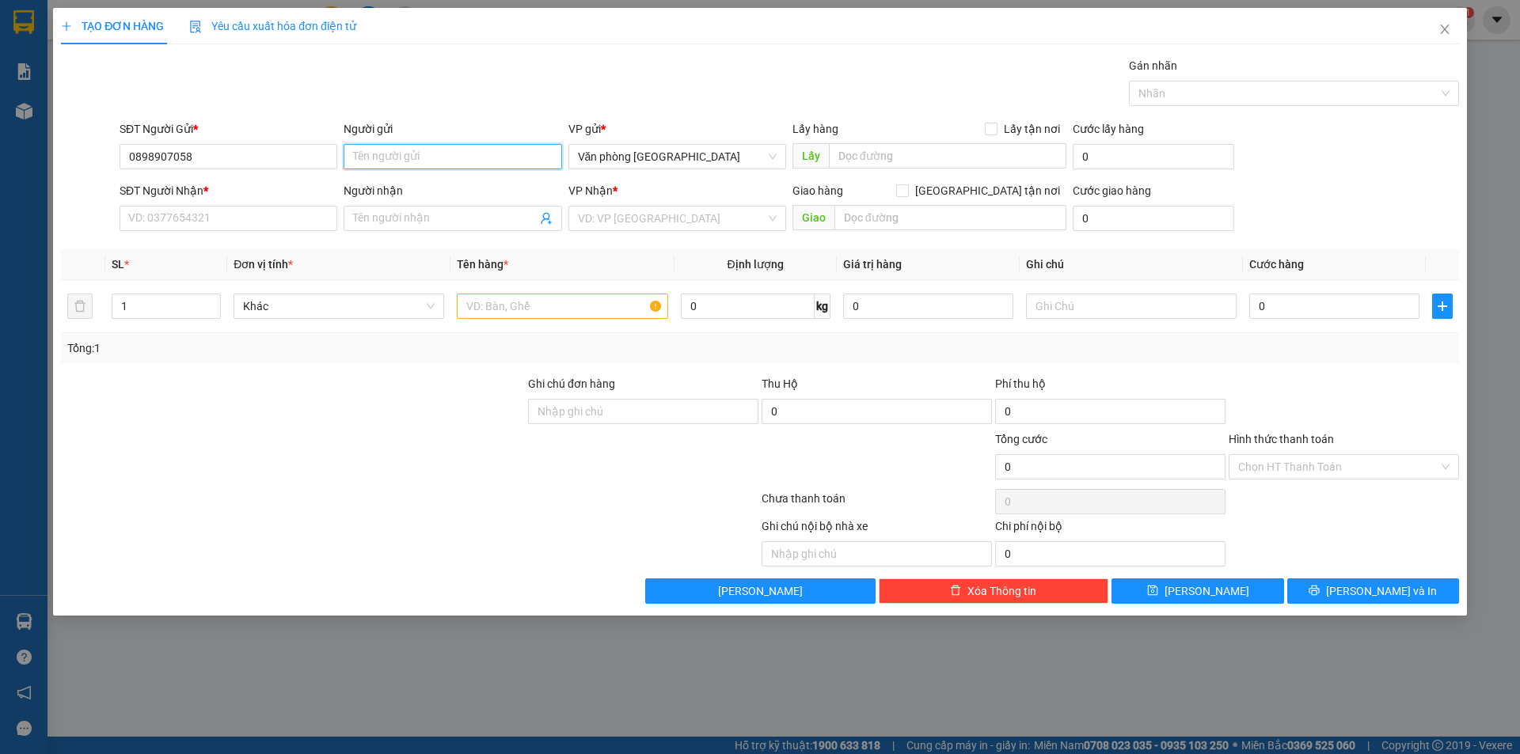
click at [401, 160] on input "Người gửi" at bounding box center [453, 156] width 218 height 25
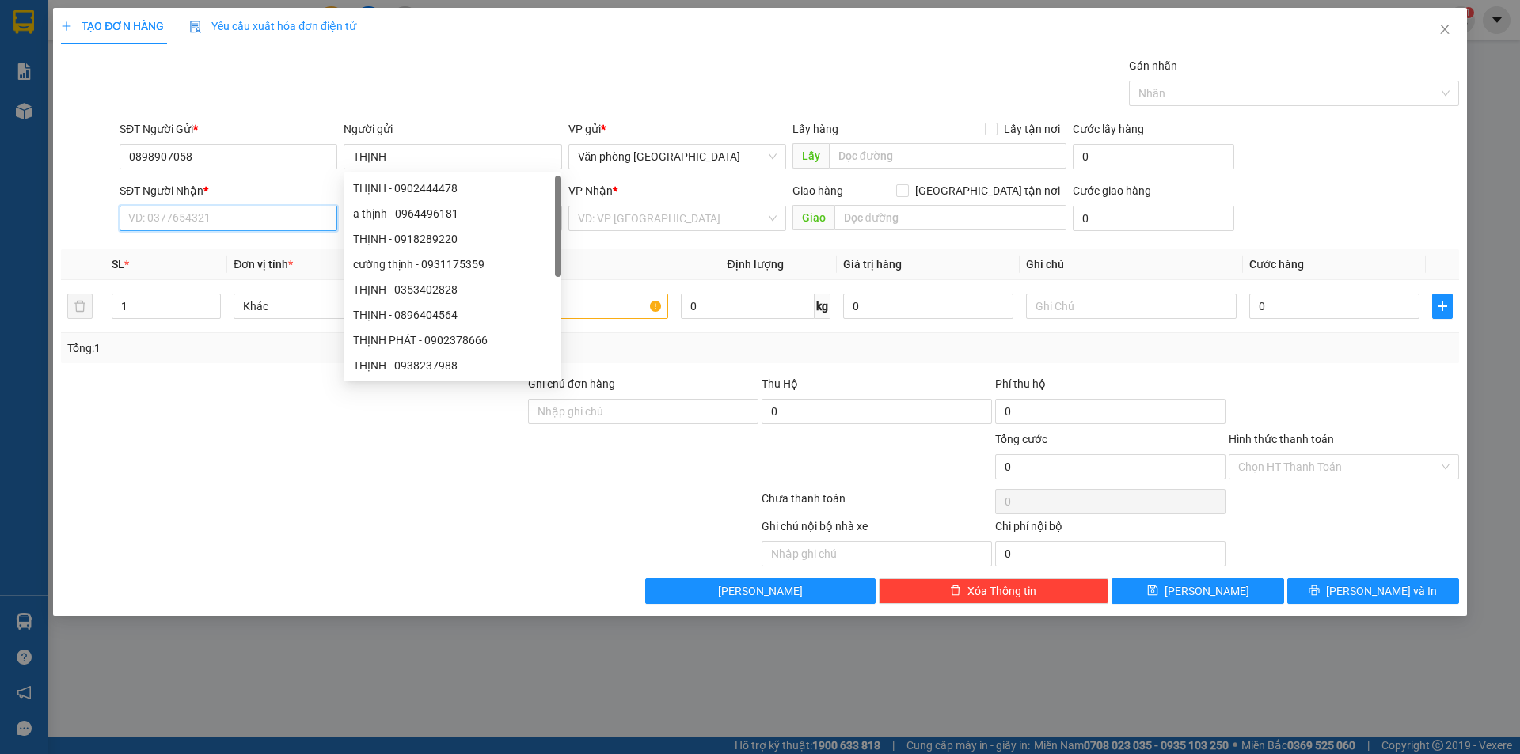
click at [233, 223] on input "SĐT Người Nhận *" at bounding box center [229, 218] width 218 height 25
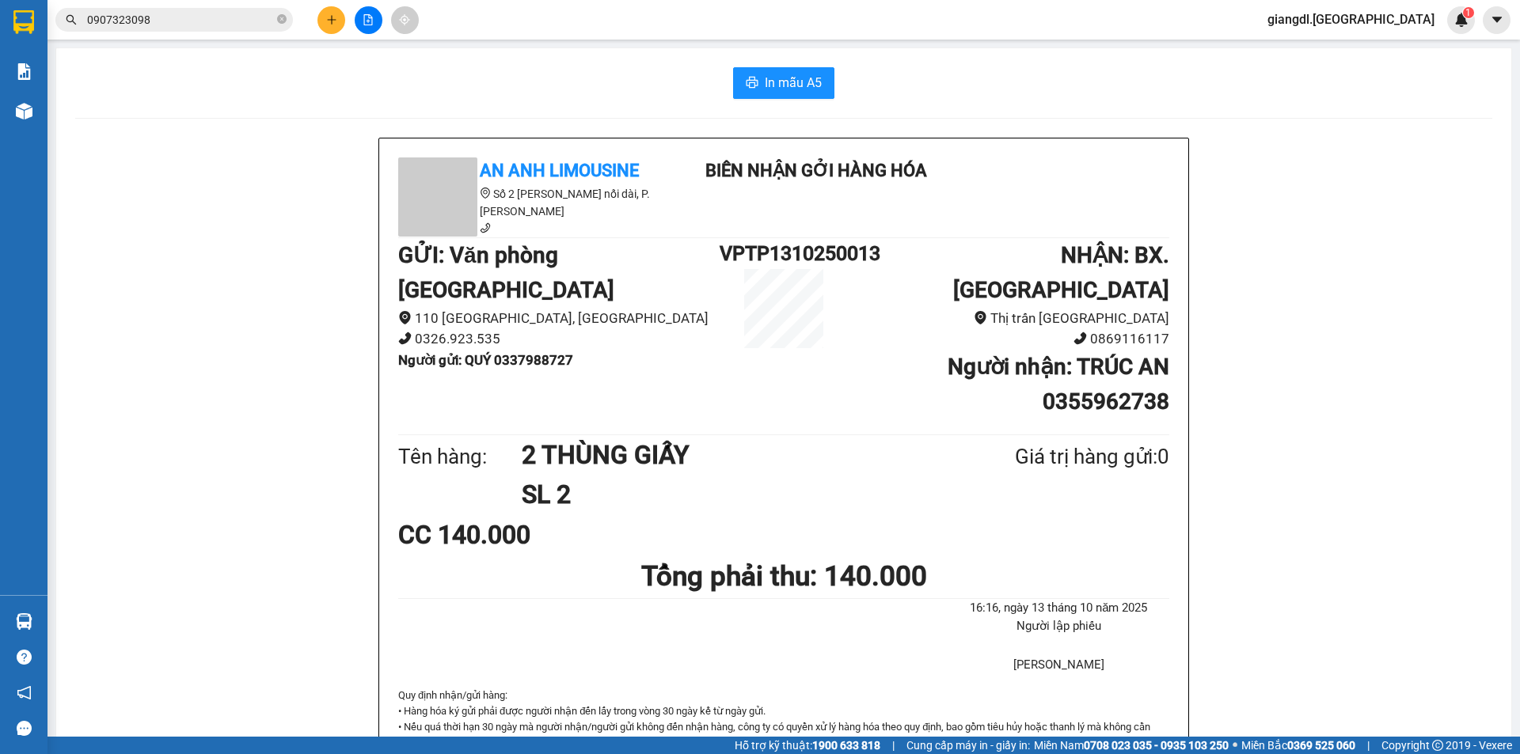
click at [332, 9] on button at bounding box center [331, 20] width 28 height 28
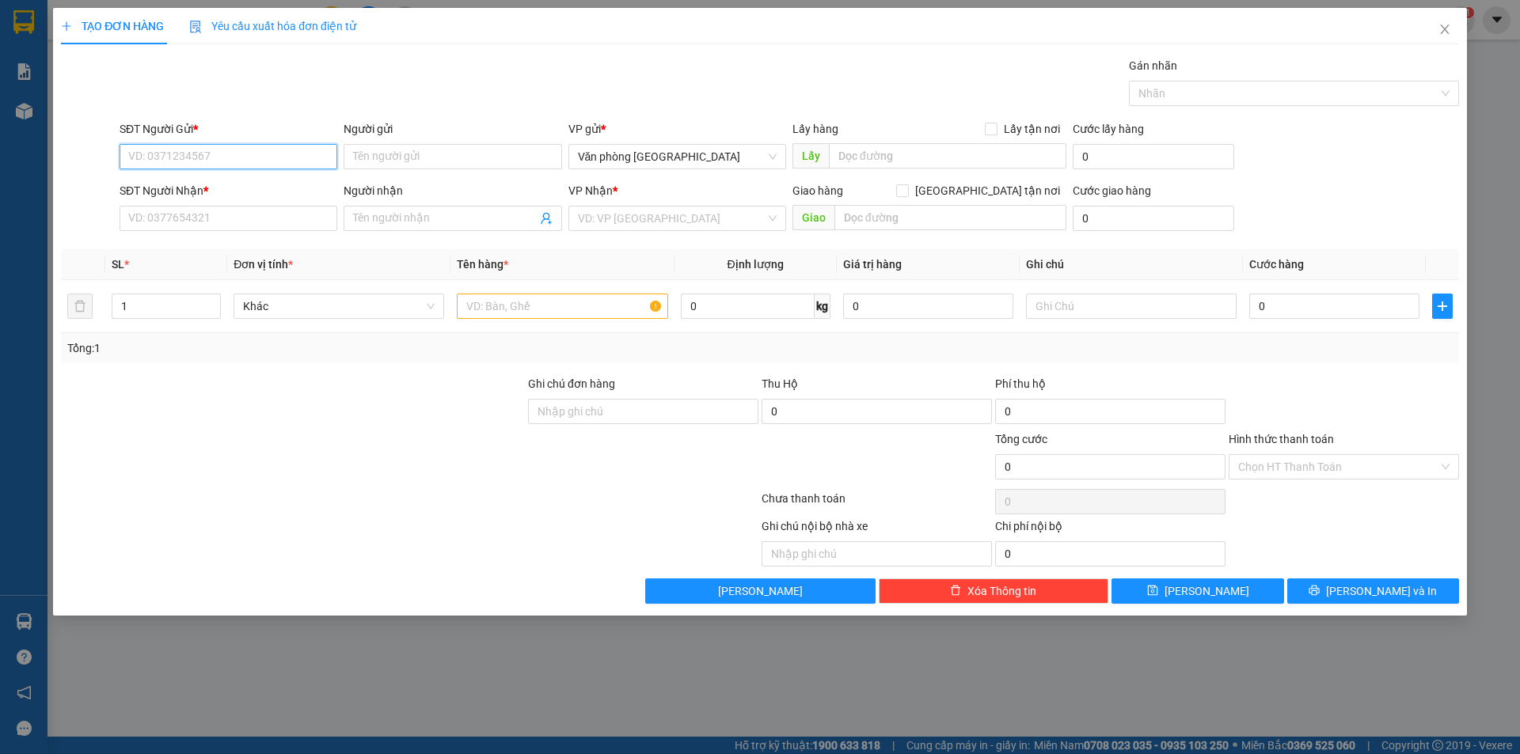
click at [198, 158] on input "SĐT Người Gửi *" at bounding box center [229, 156] width 218 height 25
click at [450, 164] on input "Người gửi" at bounding box center [453, 156] width 218 height 25
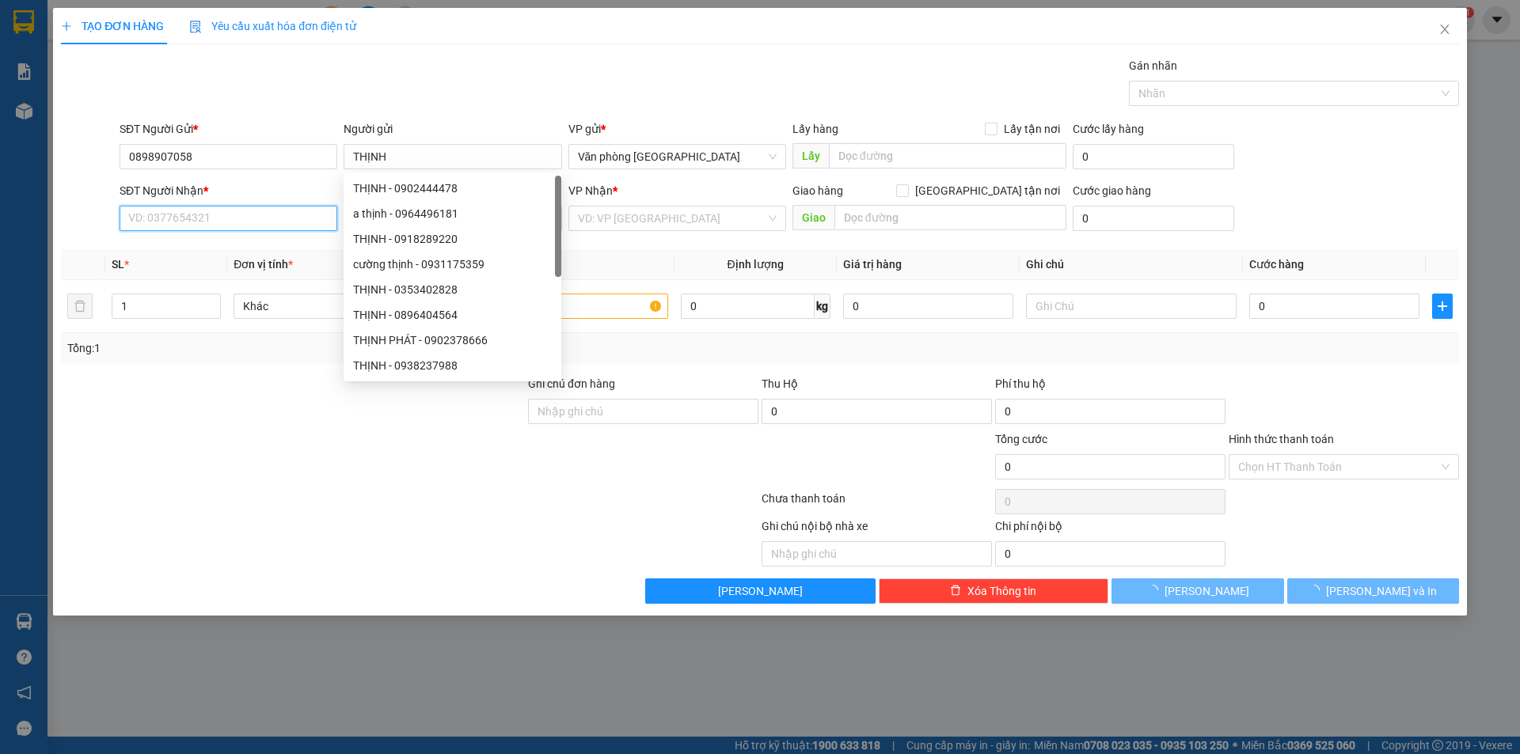
click at [251, 216] on input "SĐT Người Nhận *" at bounding box center [229, 218] width 218 height 25
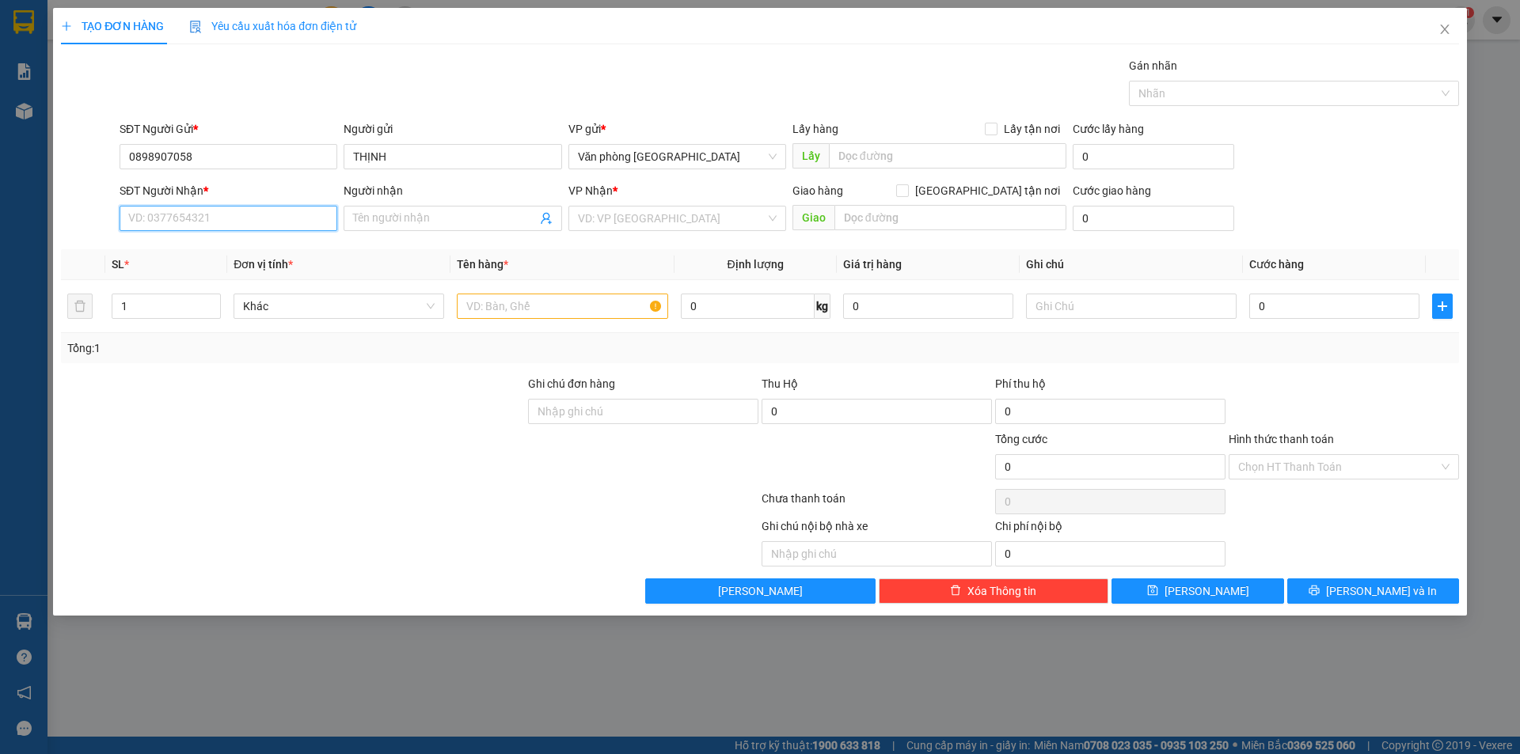
click at [253, 215] on input "SĐT Người Nhận *" at bounding box center [229, 218] width 218 height 25
drag, startPoint x: 320, startPoint y: 147, endPoint x: 483, endPoint y: -69, distance: 270.7
click at [483, 0] on html "Kết quả tìm kiếm ( 20 ) Bộ lọc Mã ĐH Trạng thái Món hàng Thu hộ Tổng cước Chưa …" at bounding box center [760, 377] width 1520 height 754
click at [406, 212] on input "Người nhận" at bounding box center [444, 218] width 183 height 17
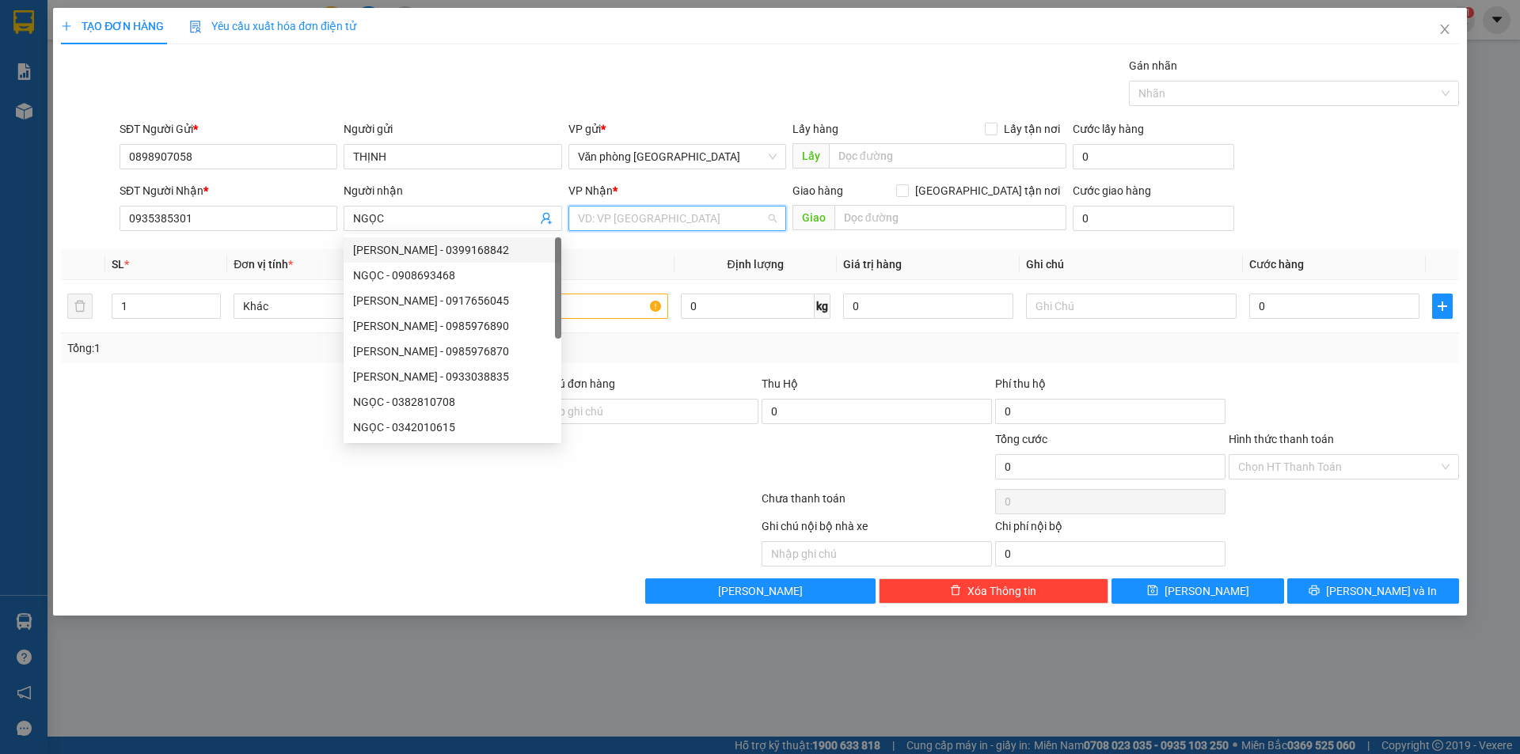
click at [585, 224] on input "search" at bounding box center [672, 219] width 188 height 24
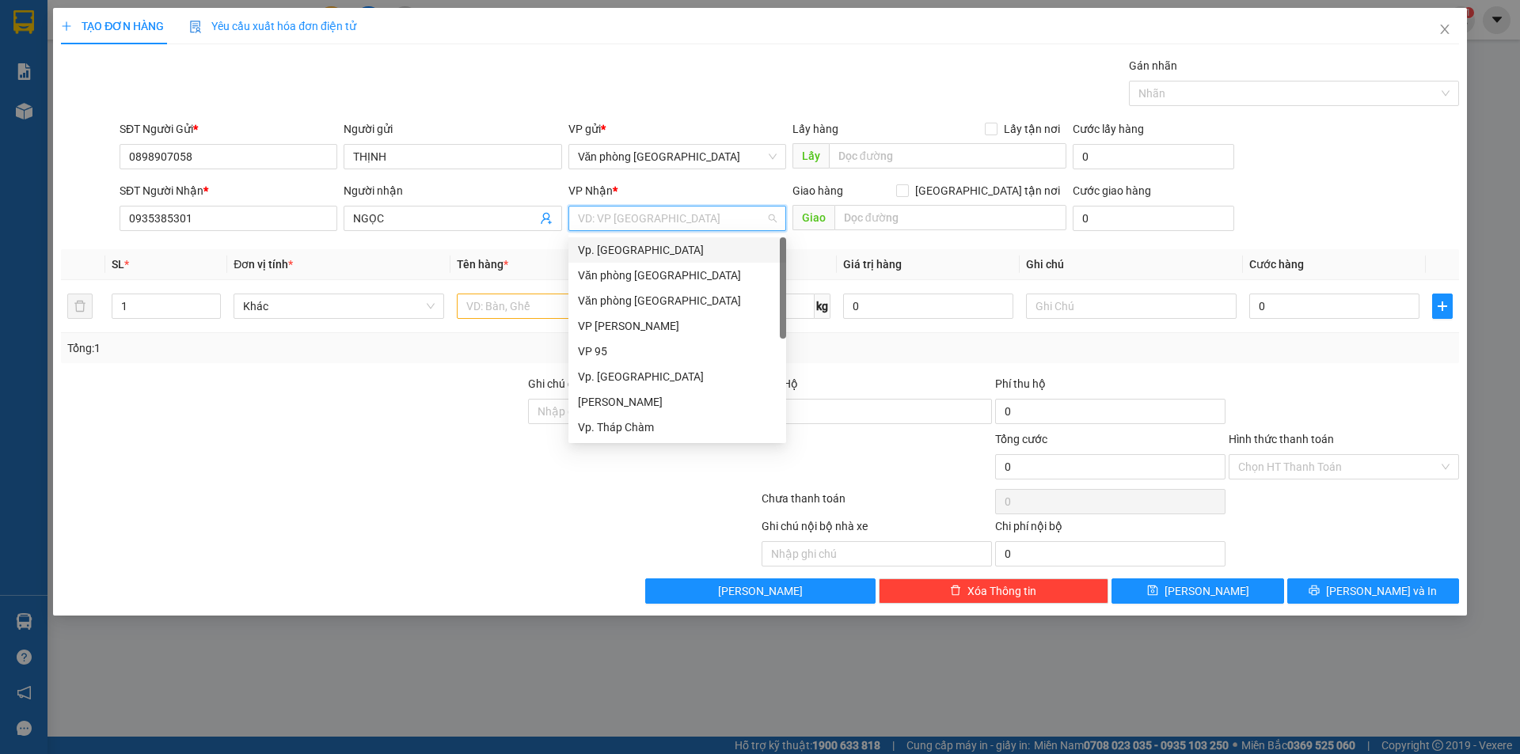
click at [612, 251] on div "Vp. [GEOGRAPHIC_DATA]" at bounding box center [677, 249] width 199 height 17
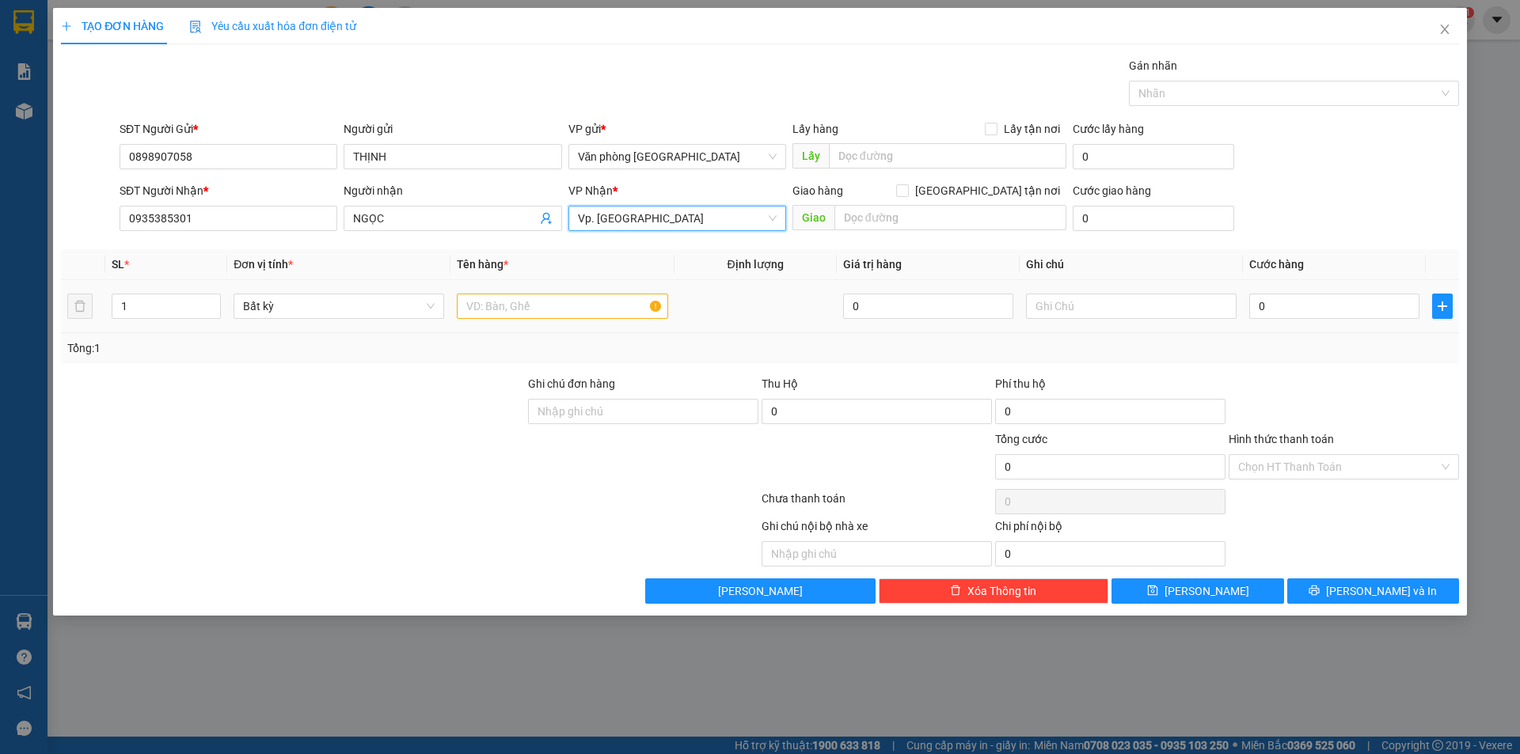
click at [536, 291] on div at bounding box center [562, 307] width 211 height 32
click at [526, 313] on input "text" at bounding box center [562, 306] width 211 height 25
click at [1259, 308] on input "0" at bounding box center [1334, 306] width 170 height 25
click at [1261, 306] on input "0" at bounding box center [1334, 306] width 170 height 25
click at [1249, 455] on input "Hình thức thanh toán" at bounding box center [1338, 467] width 200 height 24
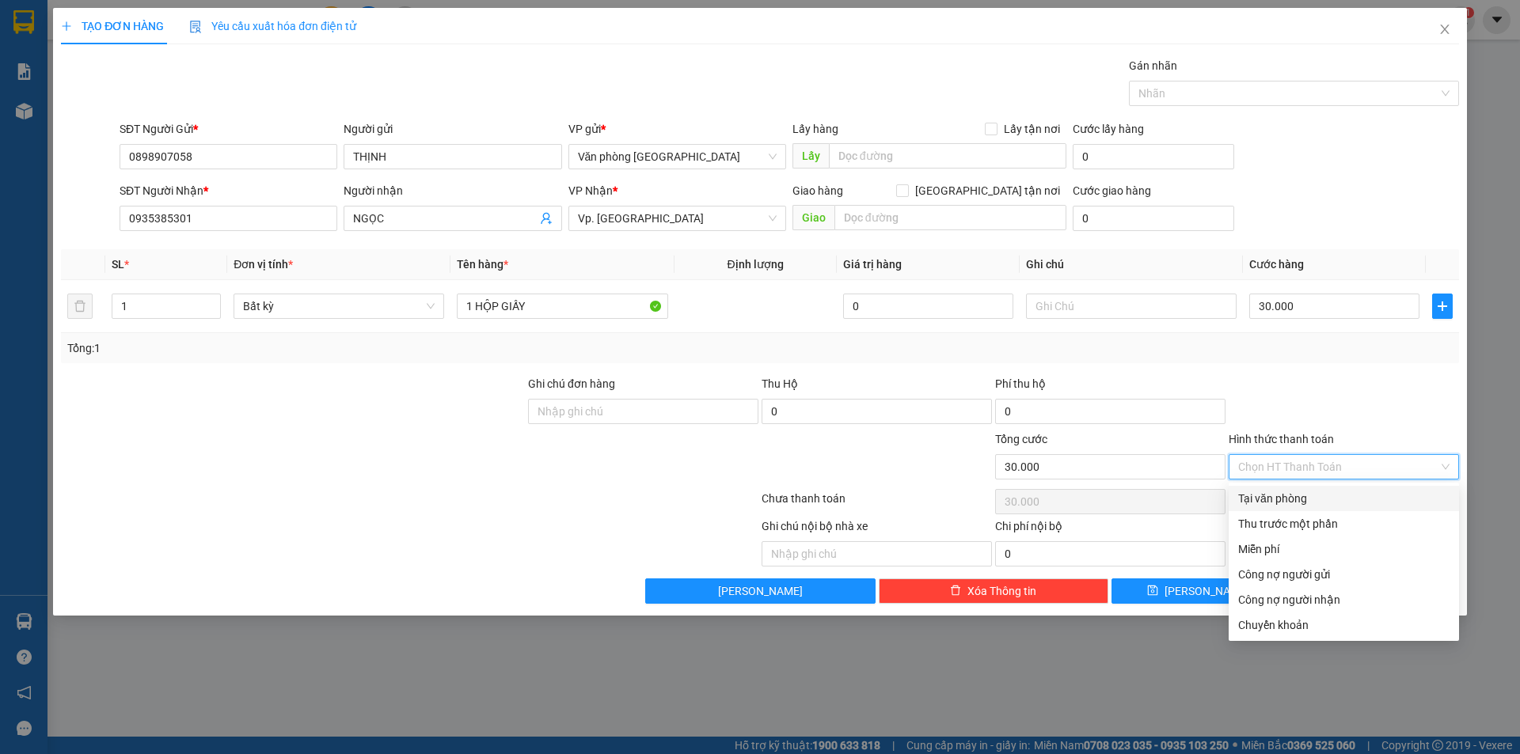
click at [1251, 499] on div "Tại văn phòng" at bounding box center [1343, 498] width 211 height 17
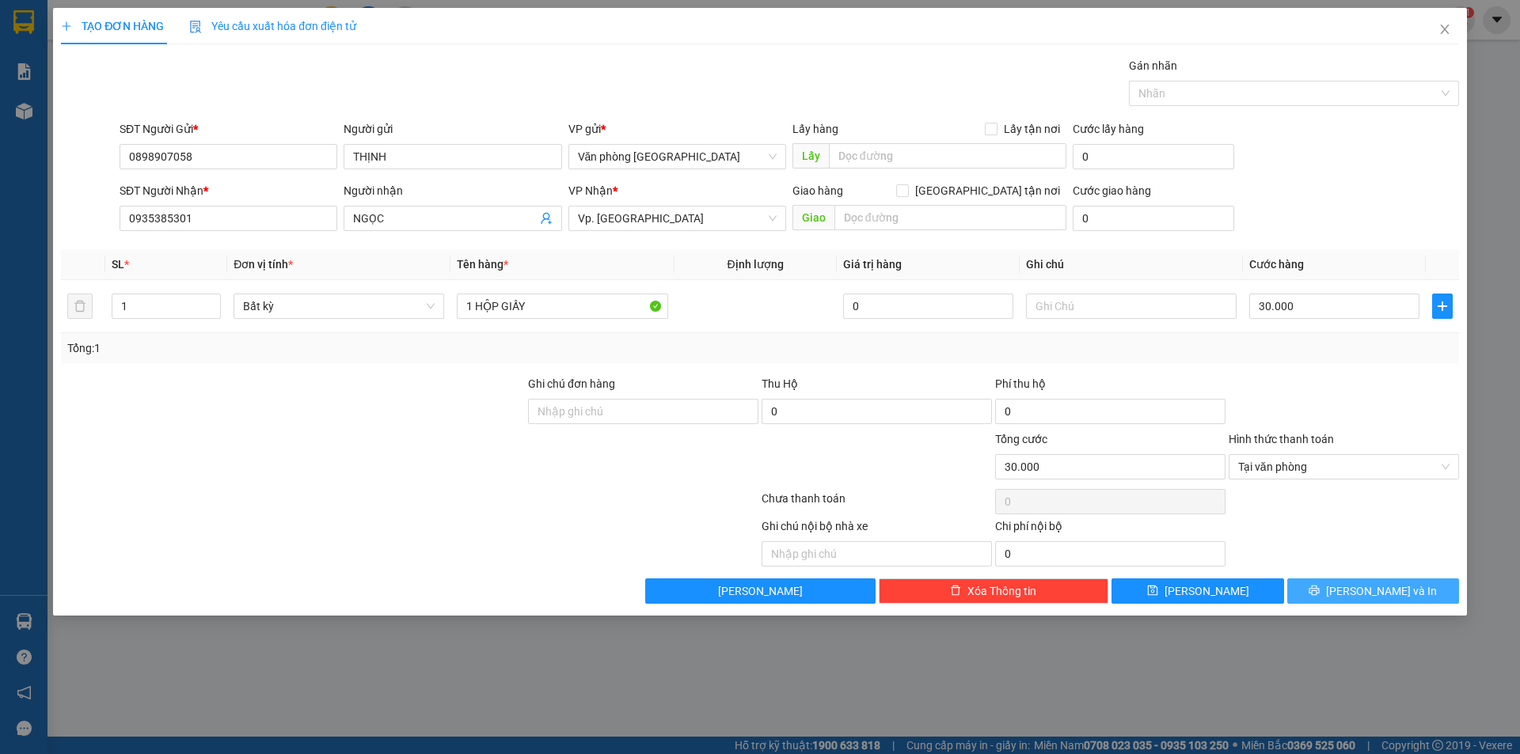
click at [1319, 588] on button "[PERSON_NAME] và In" at bounding box center [1373, 591] width 172 height 25
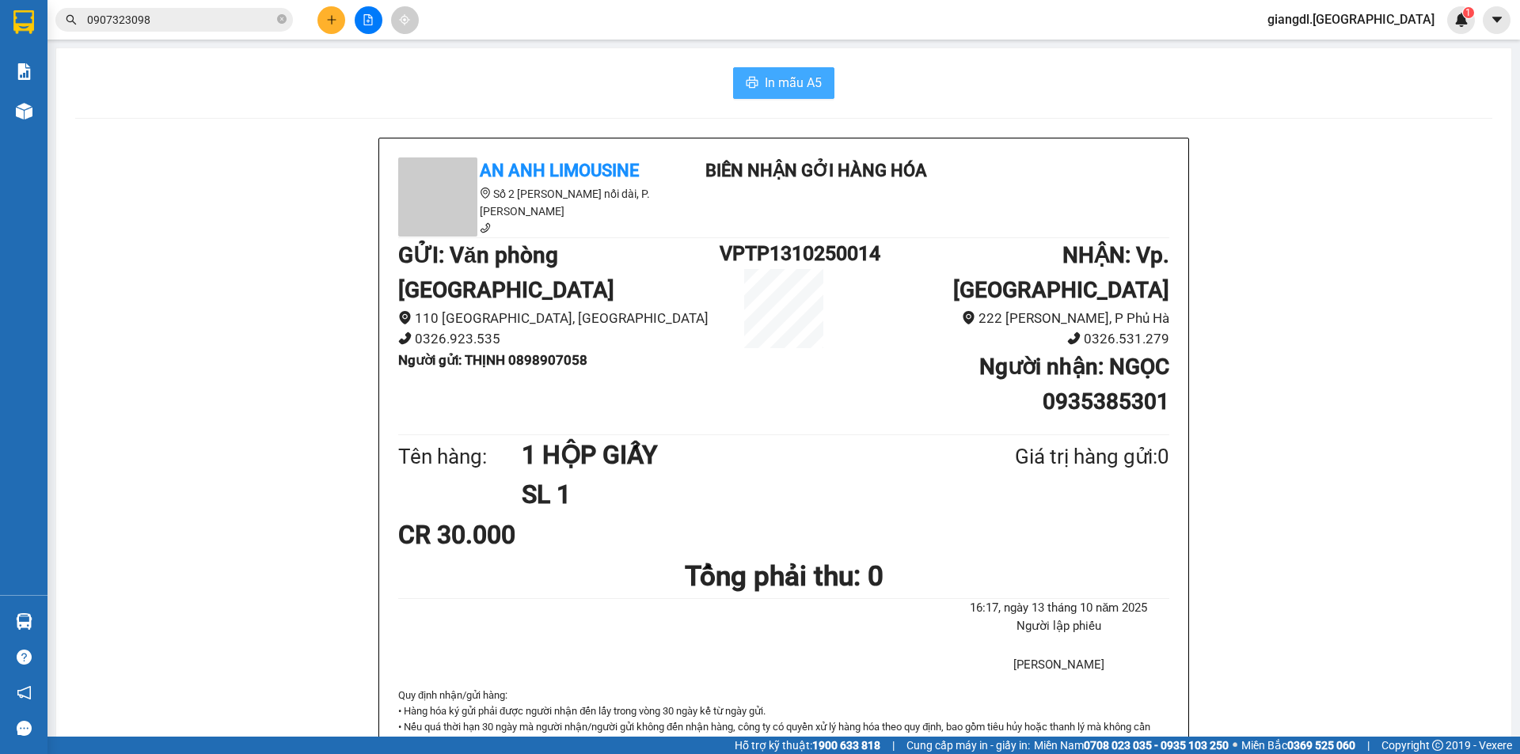
click at [784, 88] on span "In mẫu A5" at bounding box center [793, 83] width 57 height 20
click at [328, 8] on button at bounding box center [331, 20] width 28 height 28
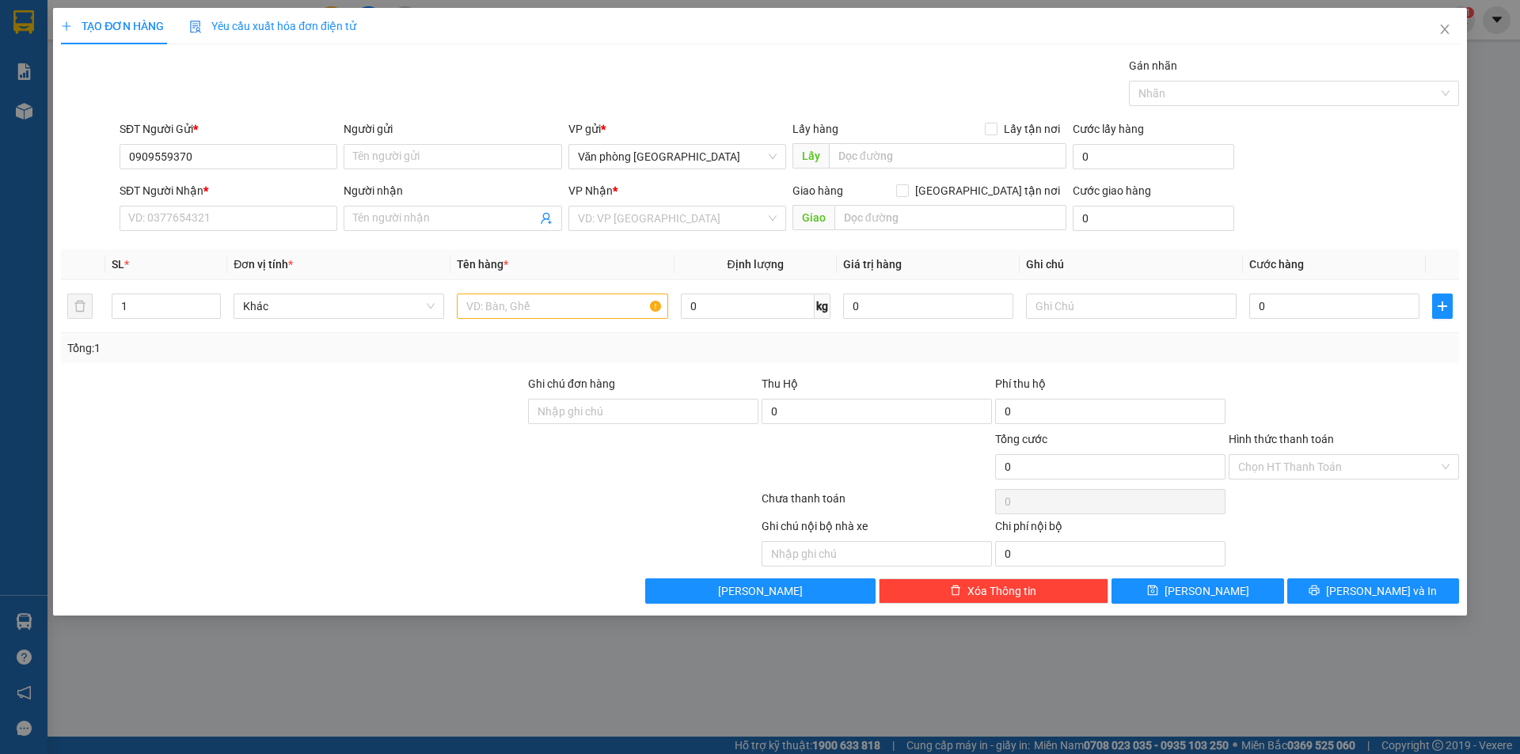
click at [416, 140] on div "Người gửi" at bounding box center [453, 132] width 218 height 24
click at [420, 153] on input "Người gửi" at bounding box center [453, 156] width 218 height 25
click at [272, 214] on input "SĐT Người Nhận *" at bounding box center [229, 218] width 218 height 25
click at [417, 214] on input "Người nhận" at bounding box center [444, 218] width 183 height 17
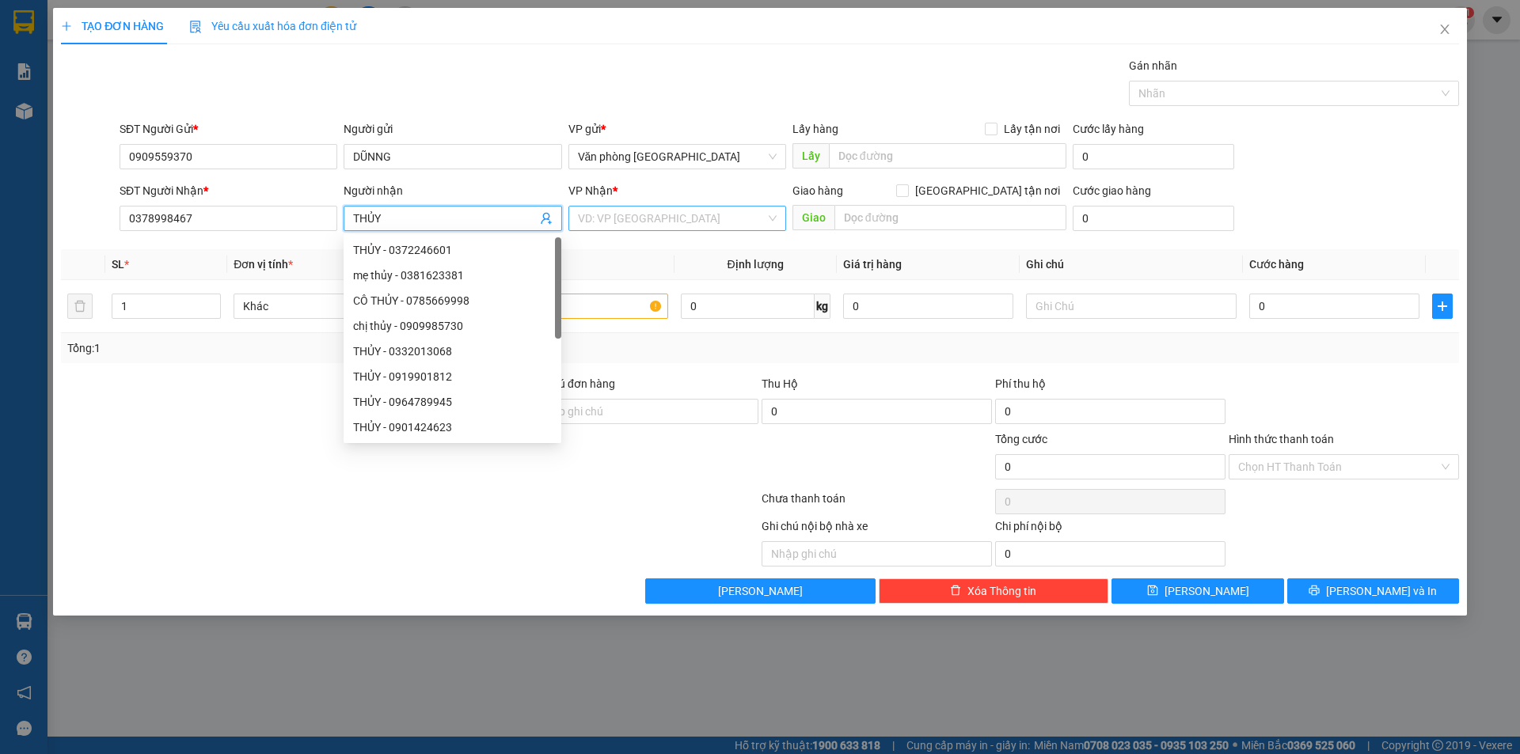
click at [579, 211] on input "search" at bounding box center [672, 219] width 188 height 24
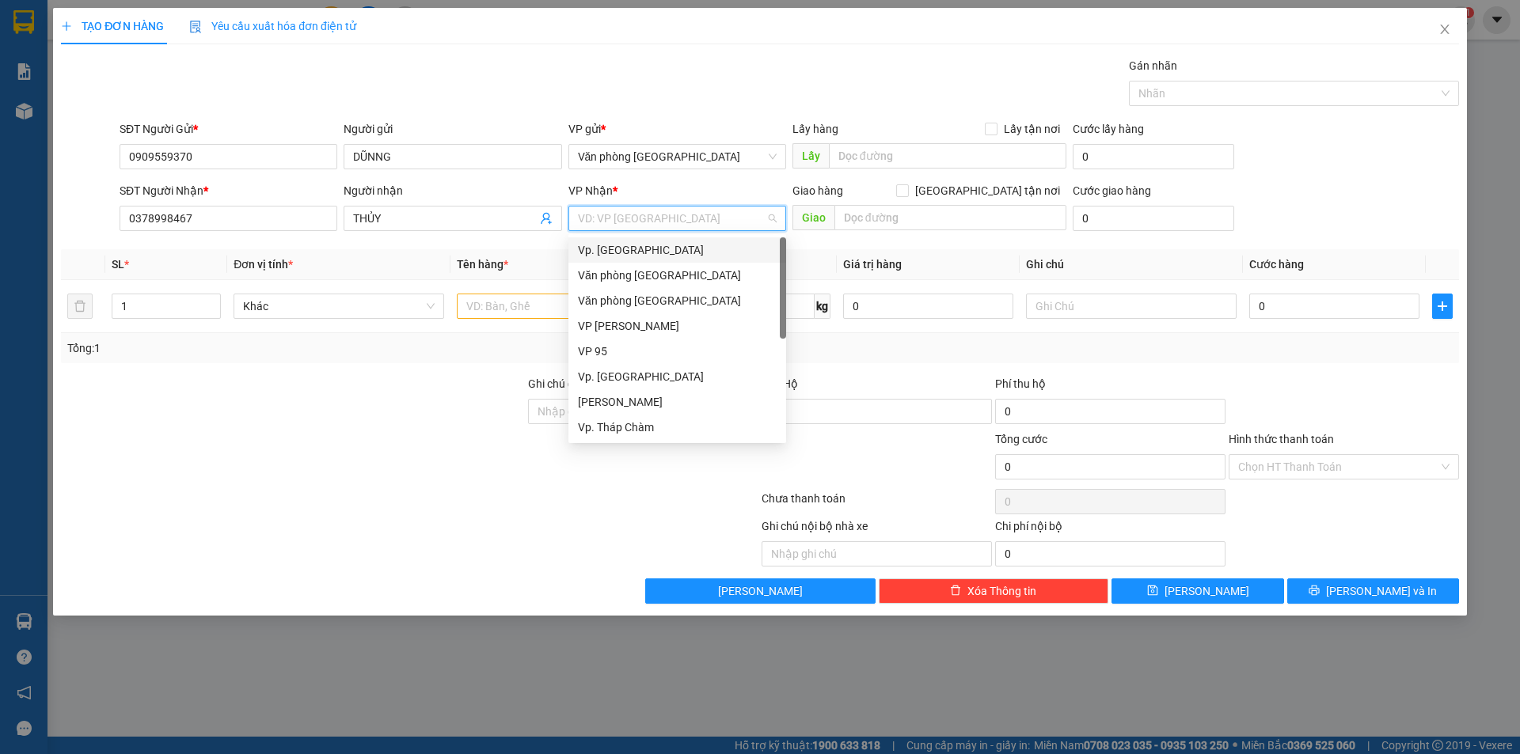
click at [622, 244] on div "Vp. [GEOGRAPHIC_DATA]" at bounding box center [677, 249] width 199 height 17
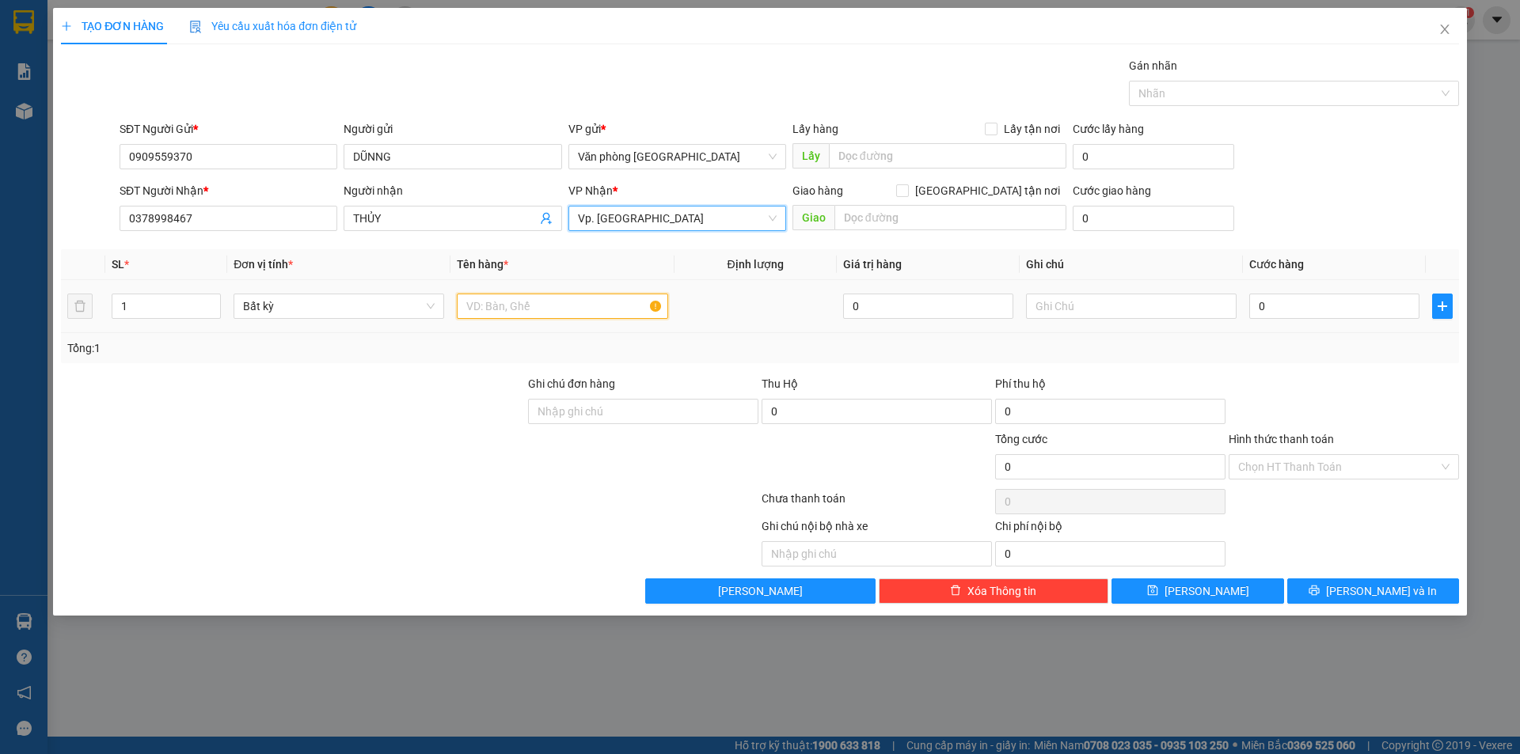
click at [515, 302] on input "text" at bounding box center [562, 306] width 211 height 25
click at [1260, 313] on input "0" at bounding box center [1334, 306] width 170 height 25
click at [1259, 312] on input "0" at bounding box center [1334, 306] width 170 height 25
click at [1263, 311] on input "0" at bounding box center [1334, 306] width 170 height 25
click at [1257, 303] on input "0" at bounding box center [1334, 306] width 170 height 25
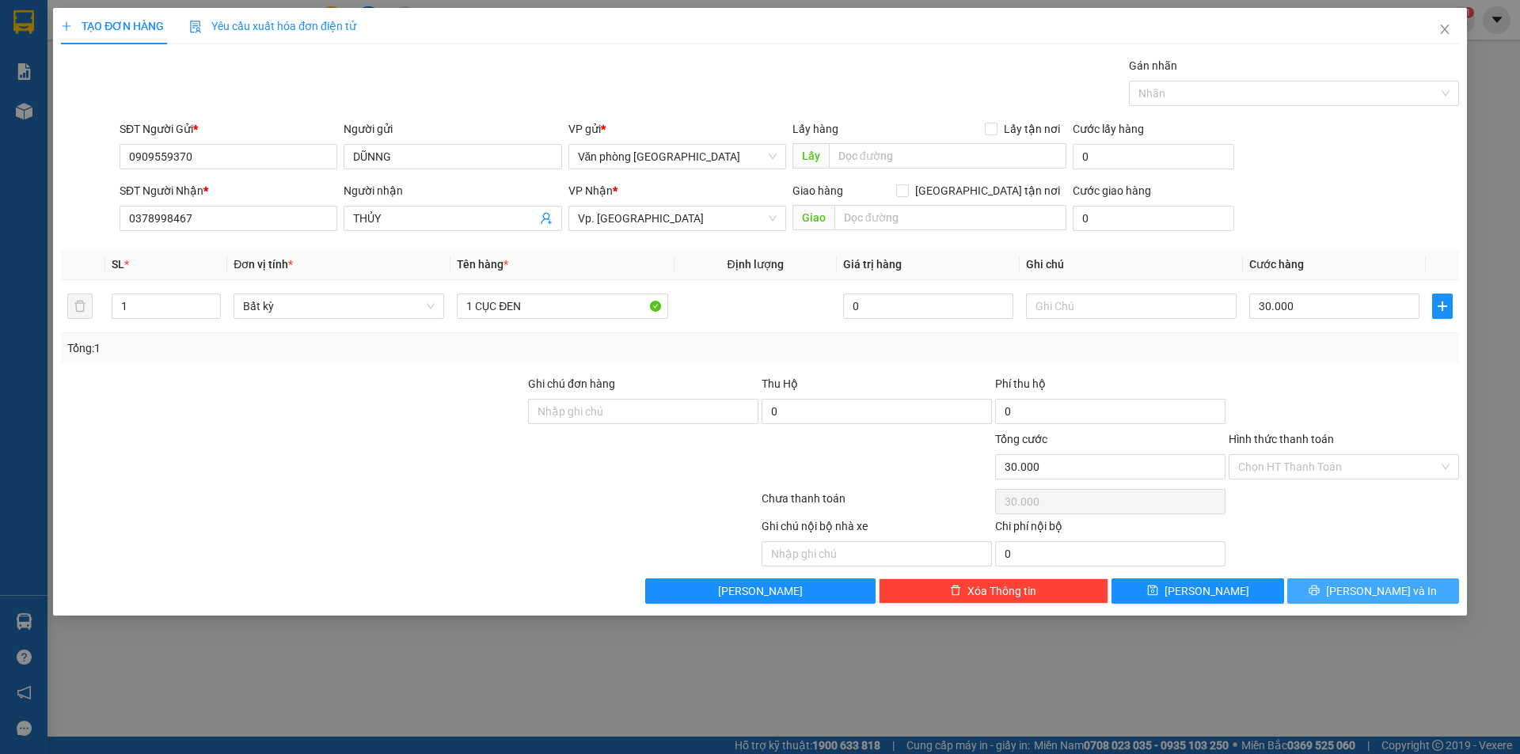
click at [1365, 592] on span "[PERSON_NAME] và In" at bounding box center [1381, 591] width 111 height 17
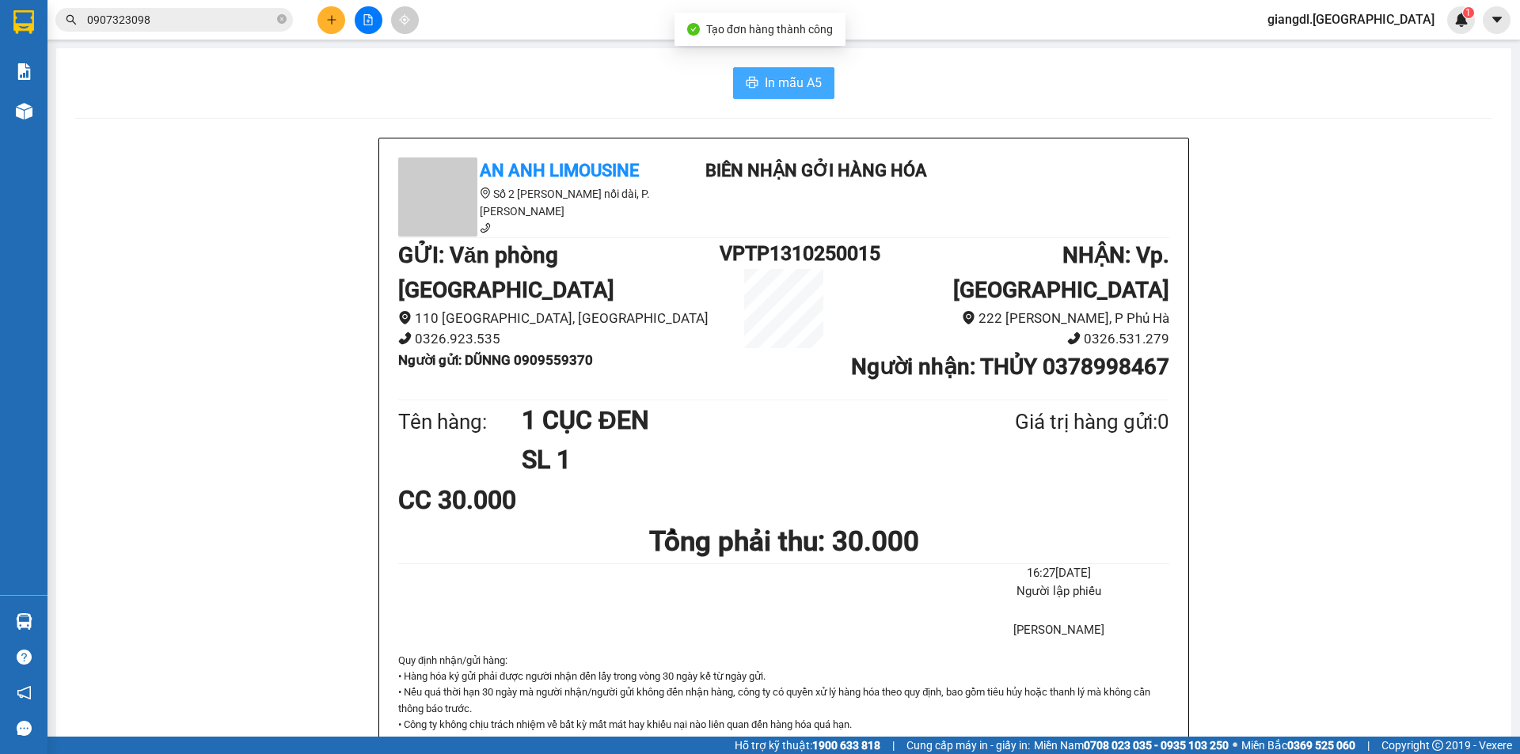
click at [811, 81] on span "In mẫu A5" at bounding box center [793, 83] width 57 height 20
click at [332, 21] on icon "plus" at bounding box center [331, 19] width 11 height 11
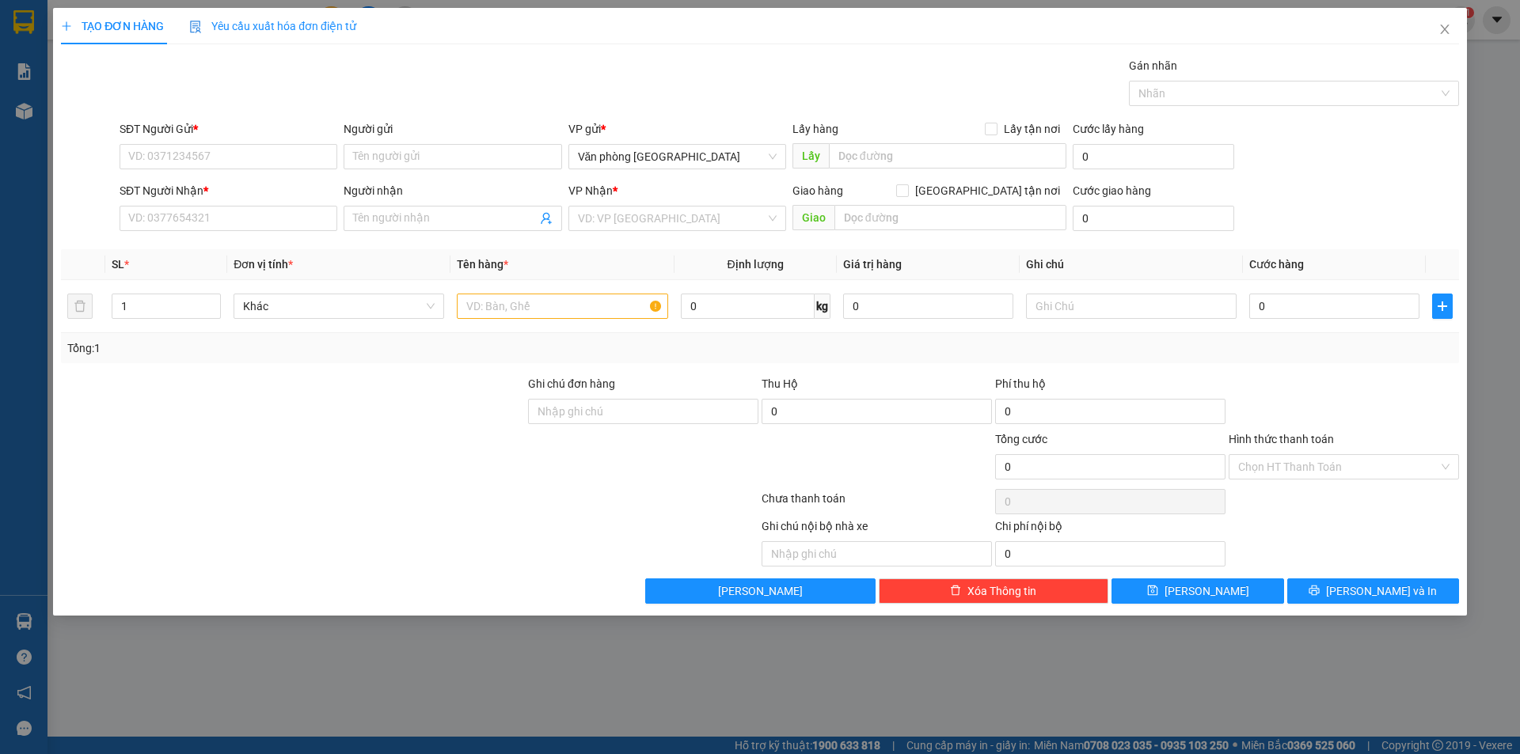
drag, startPoint x: 238, startPoint y: 134, endPoint x: 234, endPoint y: 143, distance: 10.3
click at [236, 141] on div "SĐT Người Gửi *" at bounding box center [229, 132] width 218 height 24
drag, startPoint x: 234, startPoint y: 143, endPoint x: 196, endPoint y: 159, distance: 41.9
click at [234, 135] on div "SĐT Người Gửi *" at bounding box center [229, 132] width 218 height 24
drag, startPoint x: 195, startPoint y: 161, endPoint x: 205, endPoint y: 124, distance: 38.6
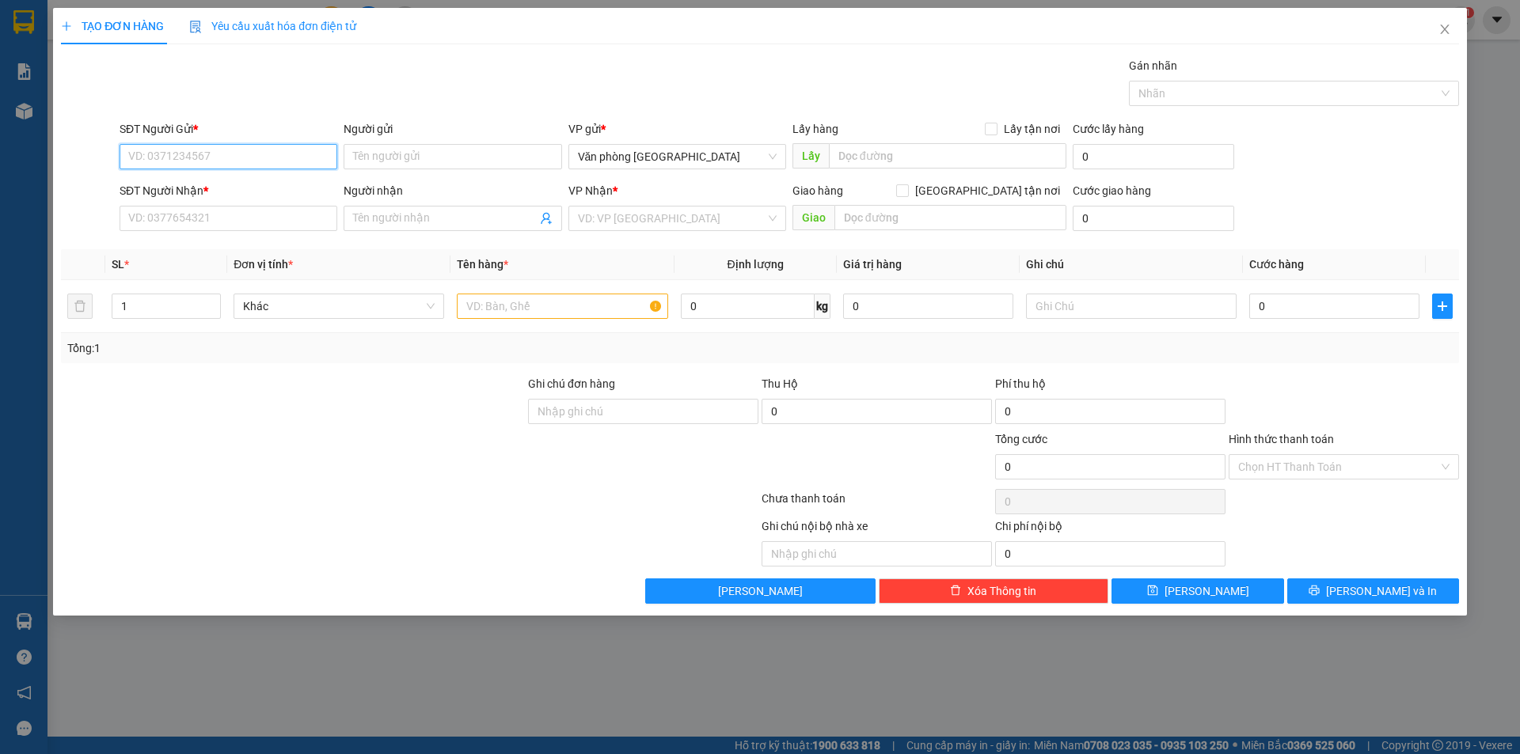
click at [202, 137] on div "SĐT Người Gửi * VD: 0371234567" at bounding box center [229, 147] width 218 height 55
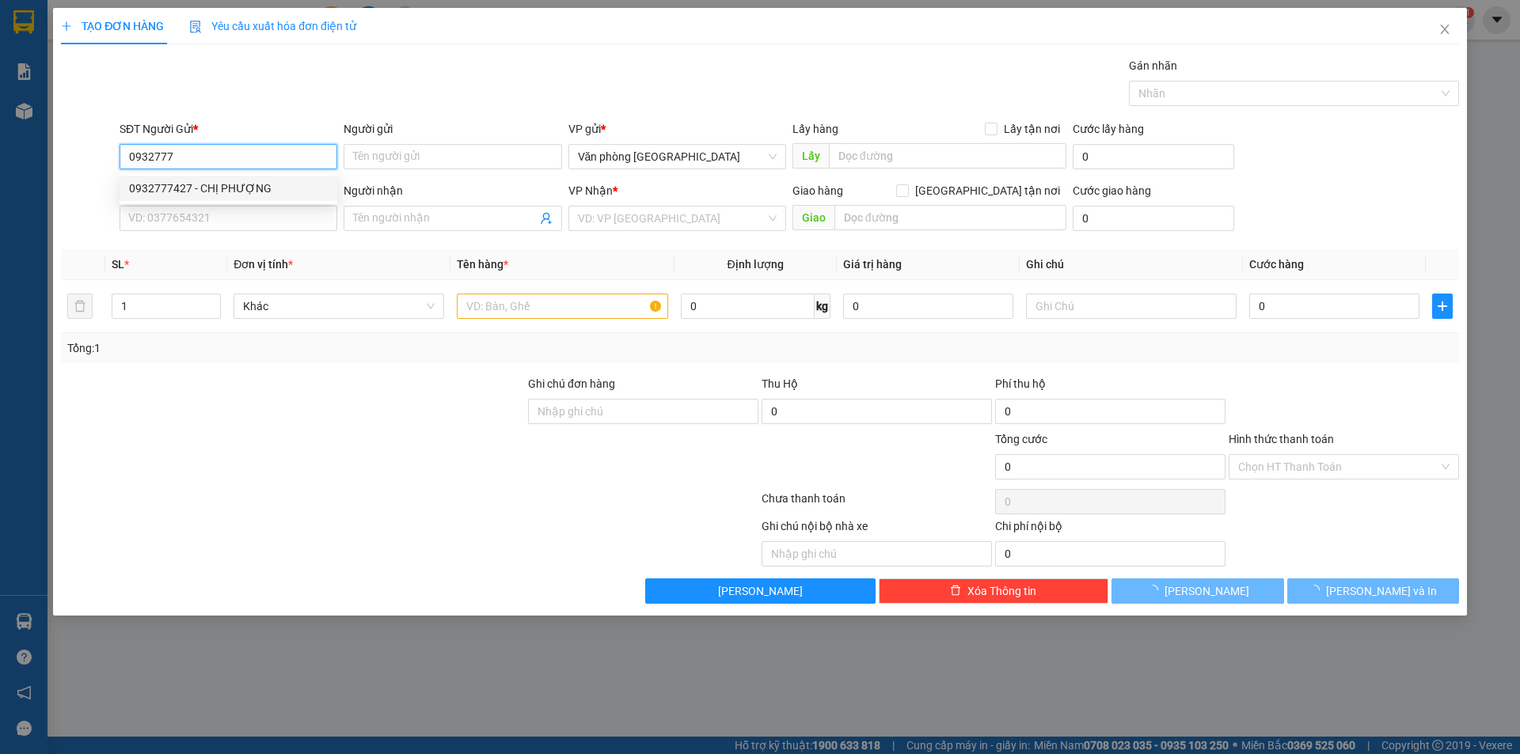
click at [185, 184] on div "0932777427 - CHỊ PHƯỢNG" at bounding box center [228, 188] width 199 height 17
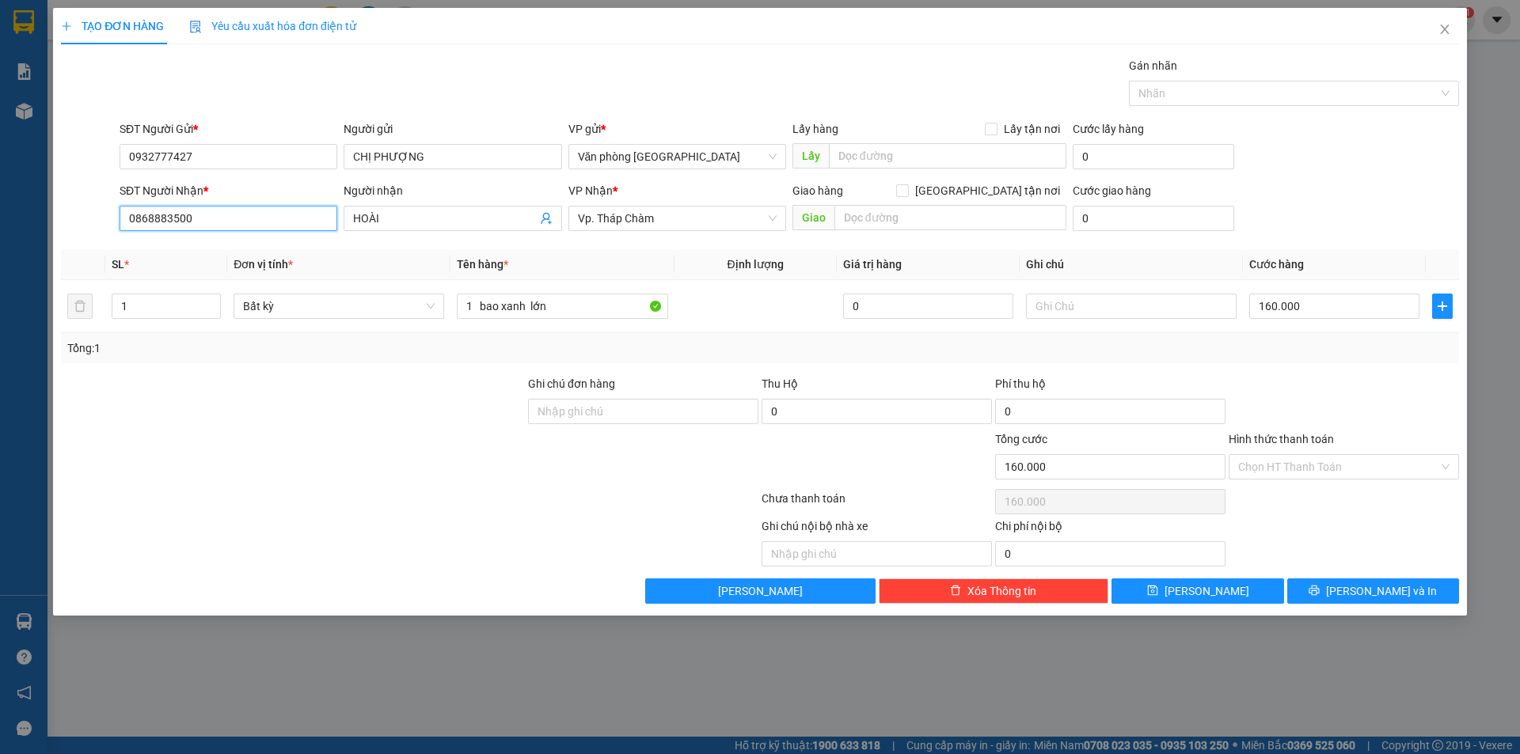
click at [198, 218] on input "0868883500" at bounding box center [229, 218] width 218 height 25
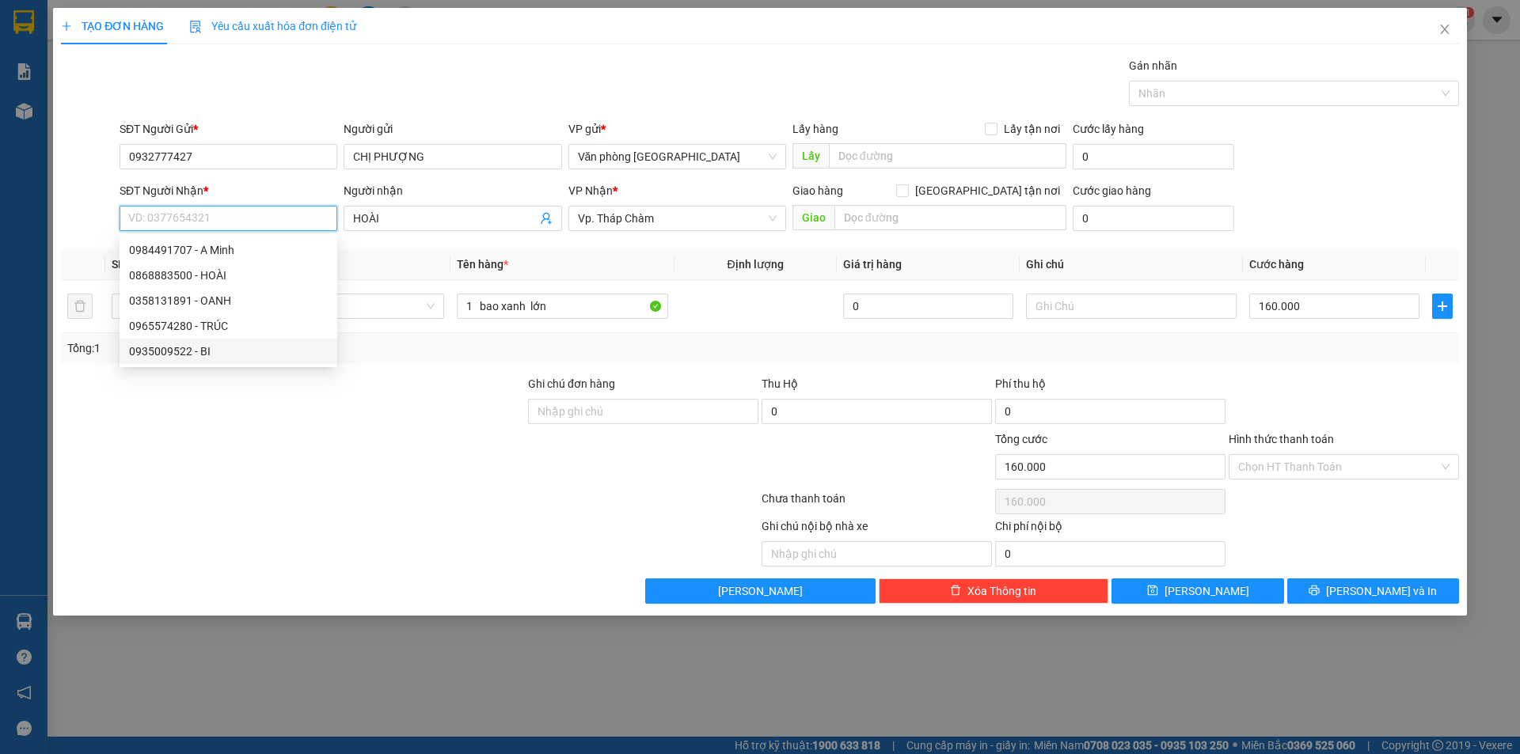
click at [188, 352] on div "0935009522 - BI" at bounding box center [228, 351] width 199 height 17
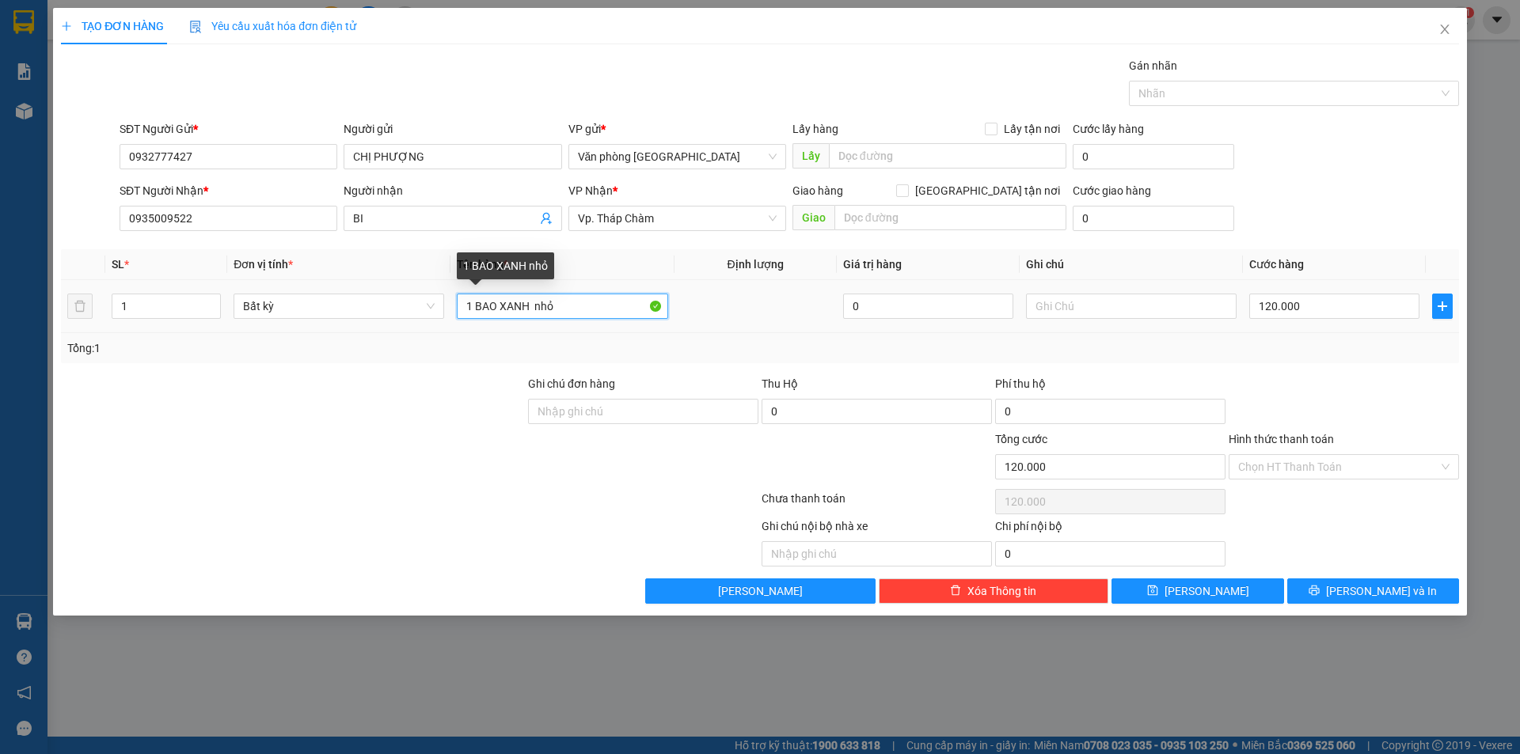
click at [557, 304] on input "1 BAO XANH nhỏ" at bounding box center [562, 306] width 211 height 25
click at [1311, 312] on input "120.000" at bounding box center [1334, 306] width 170 height 25
click at [1258, 313] on input "0" at bounding box center [1334, 306] width 170 height 25
click at [1344, 475] on input "Hình thức thanh toán" at bounding box center [1338, 467] width 200 height 24
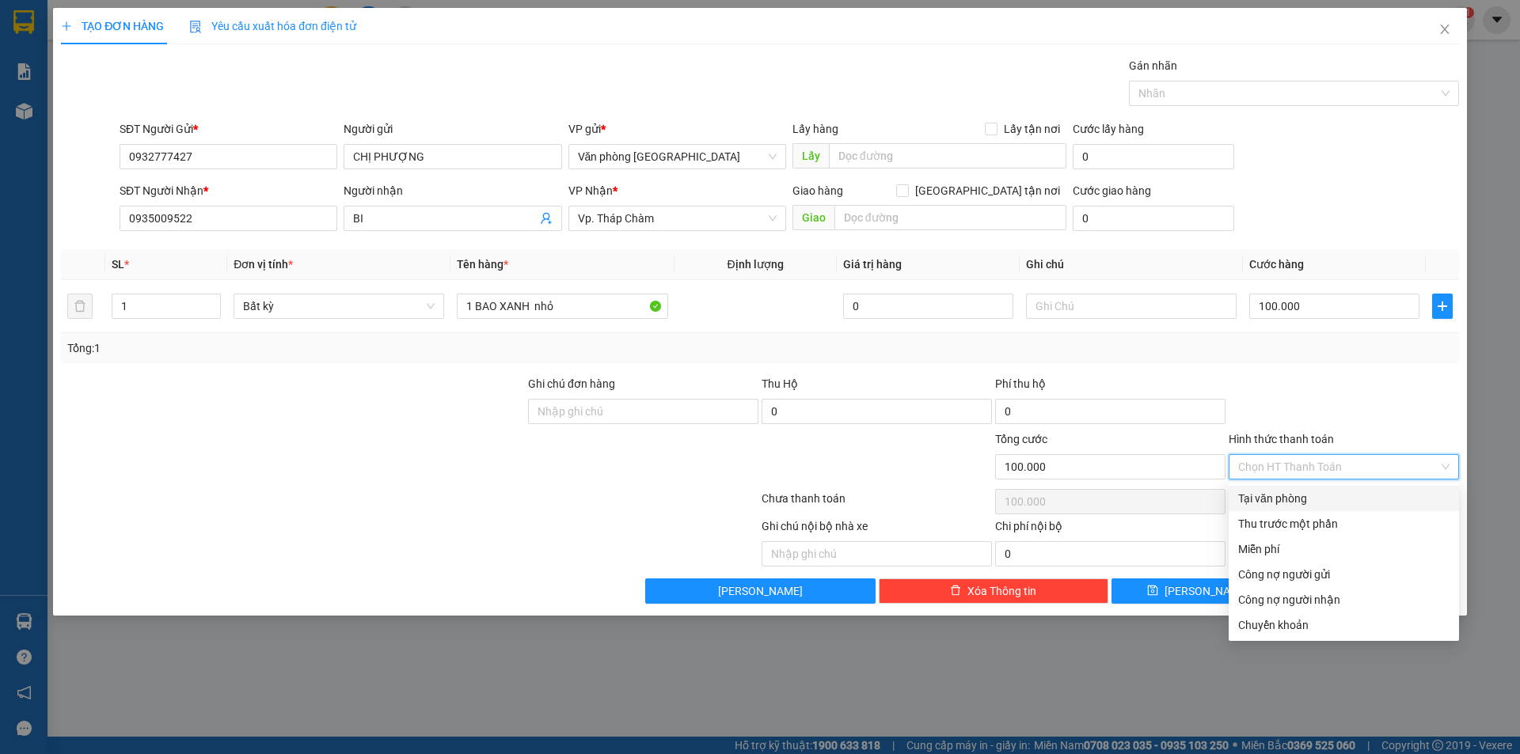
click at [1312, 503] on div "Tại văn phòng" at bounding box center [1343, 498] width 211 height 17
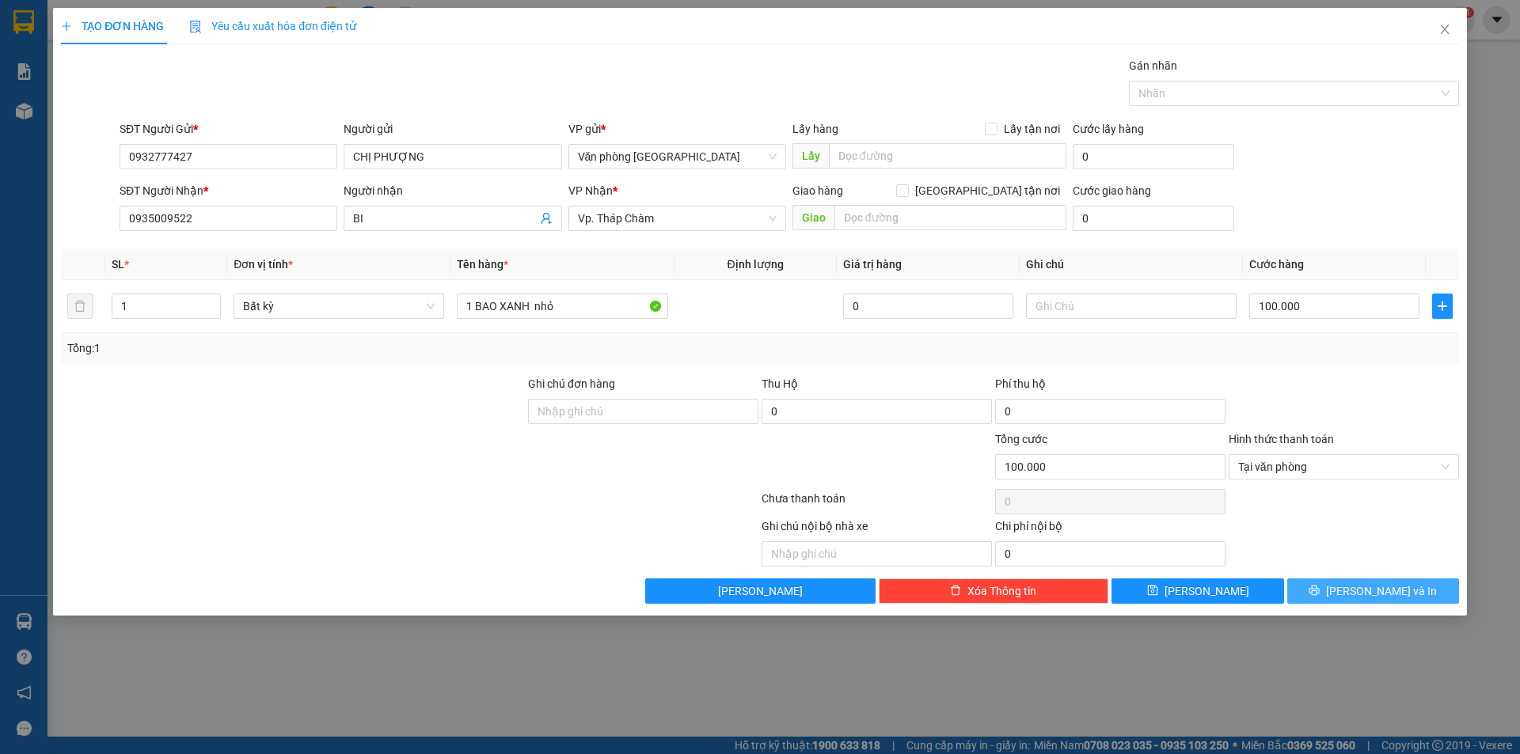
click at [1338, 589] on button "[PERSON_NAME] và In" at bounding box center [1373, 591] width 172 height 25
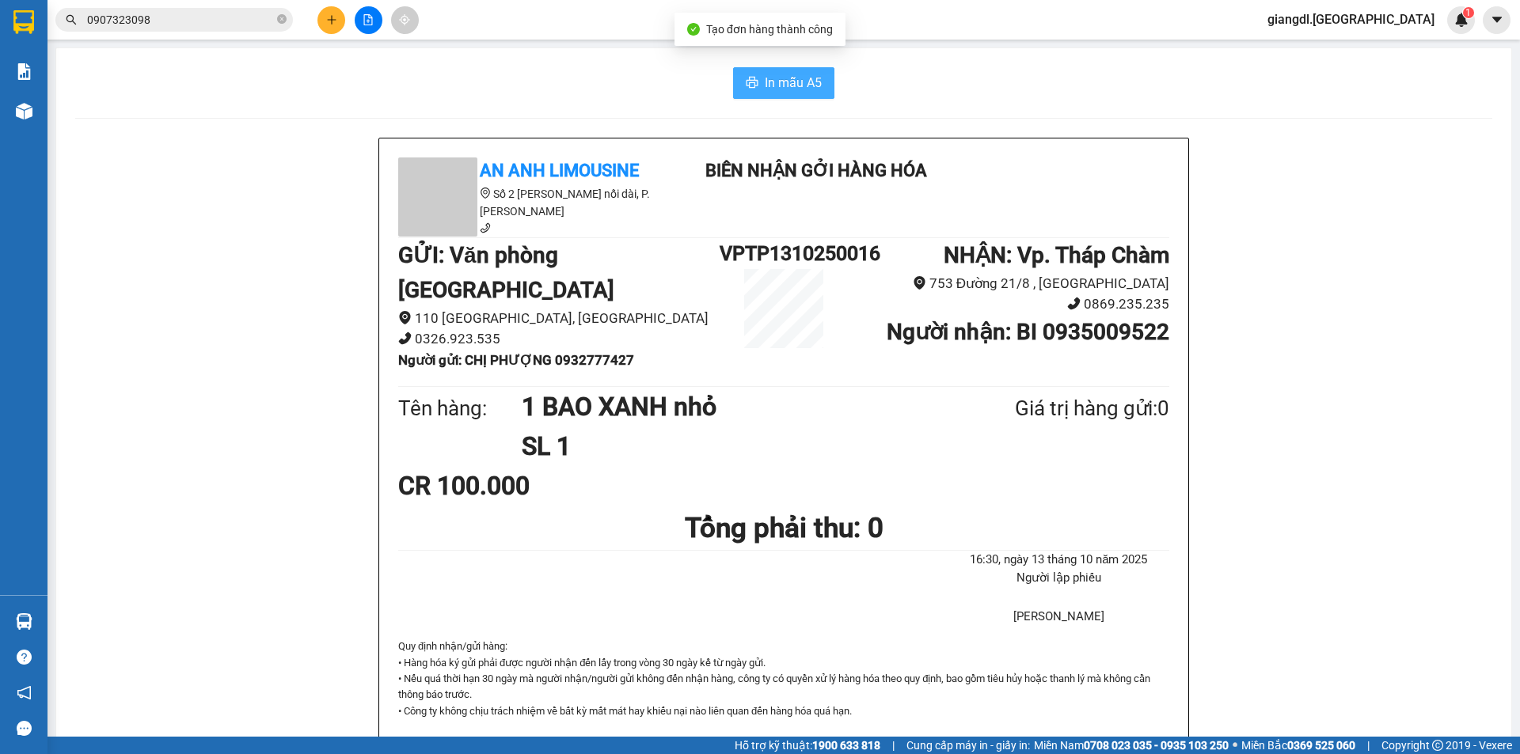
click at [787, 78] on span "In mẫu A5" at bounding box center [793, 83] width 57 height 20
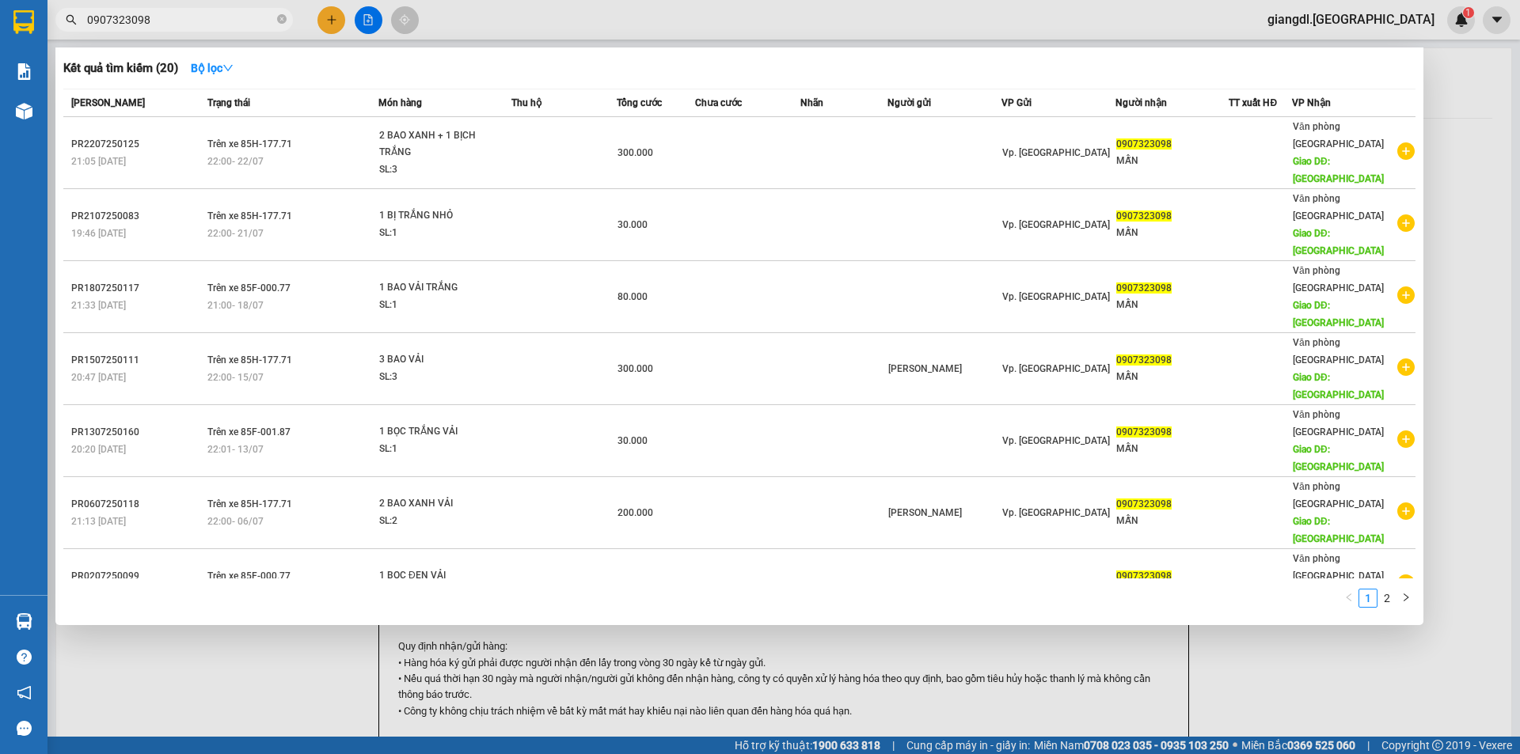
click at [184, 17] on input "0907323098" at bounding box center [180, 19] width 187 height 17
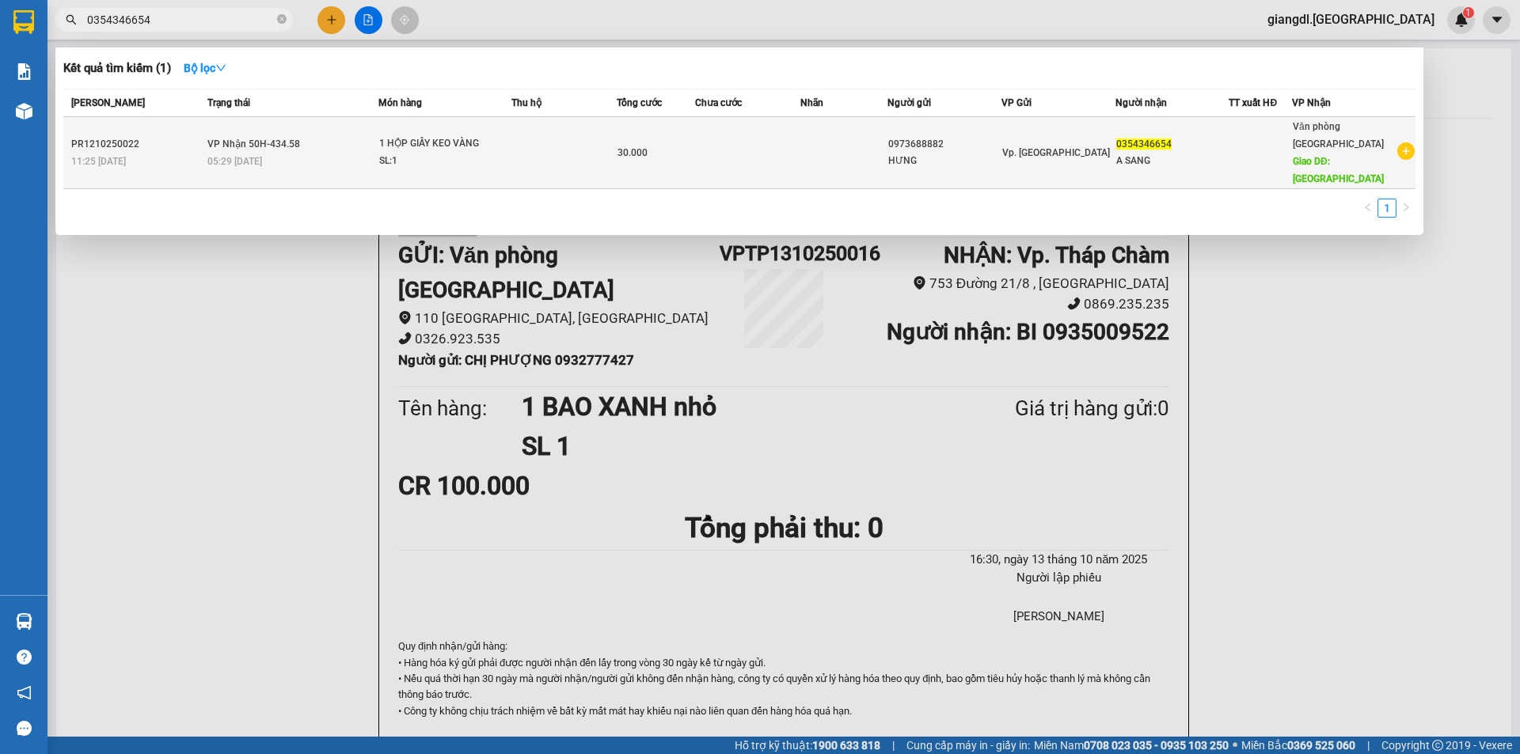
click at [481, 153] on div "SL: 1" at bounding box center [438, 161] width 119 height 17
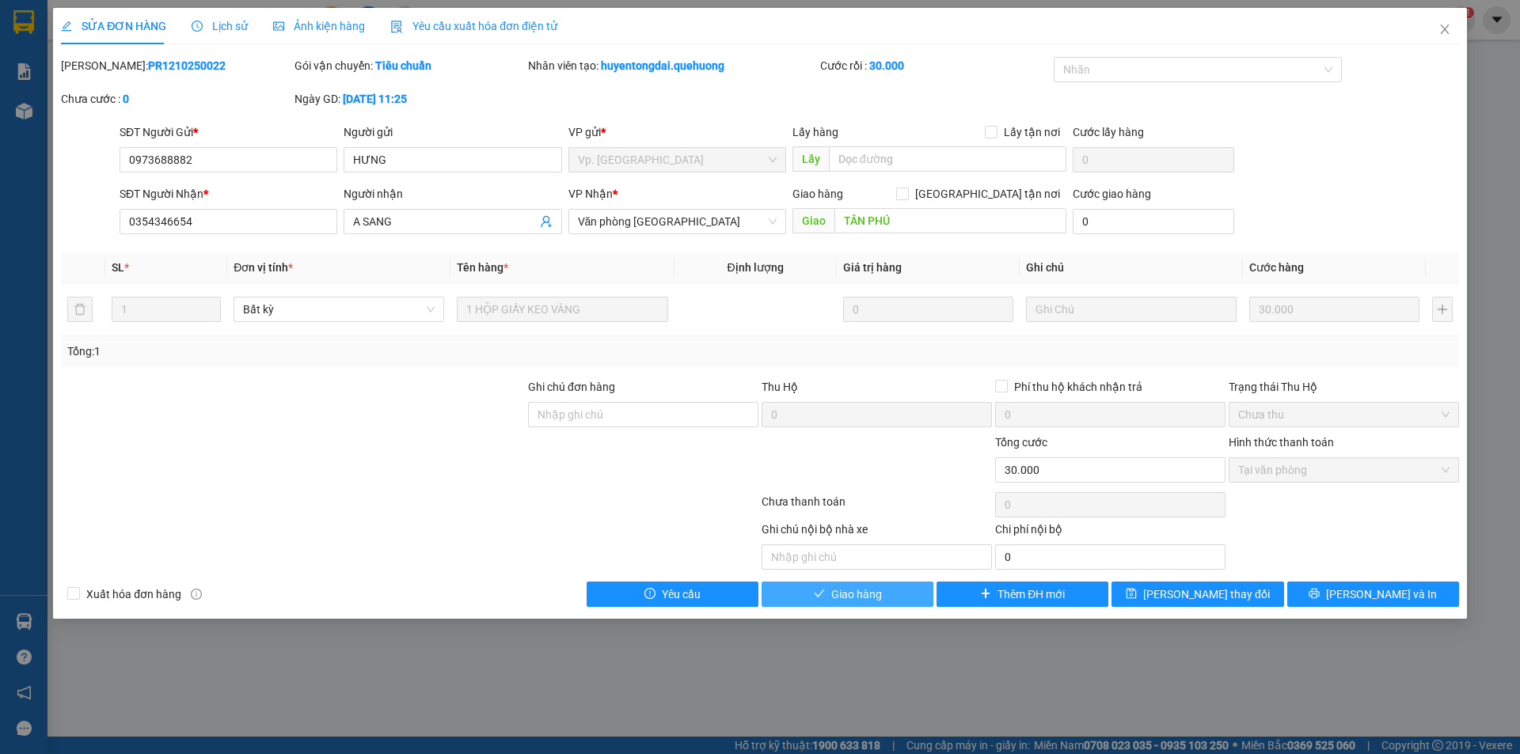
click at [781, 585] on button "Giao hàng" at bounding box center [848, 594] width 172 height 25
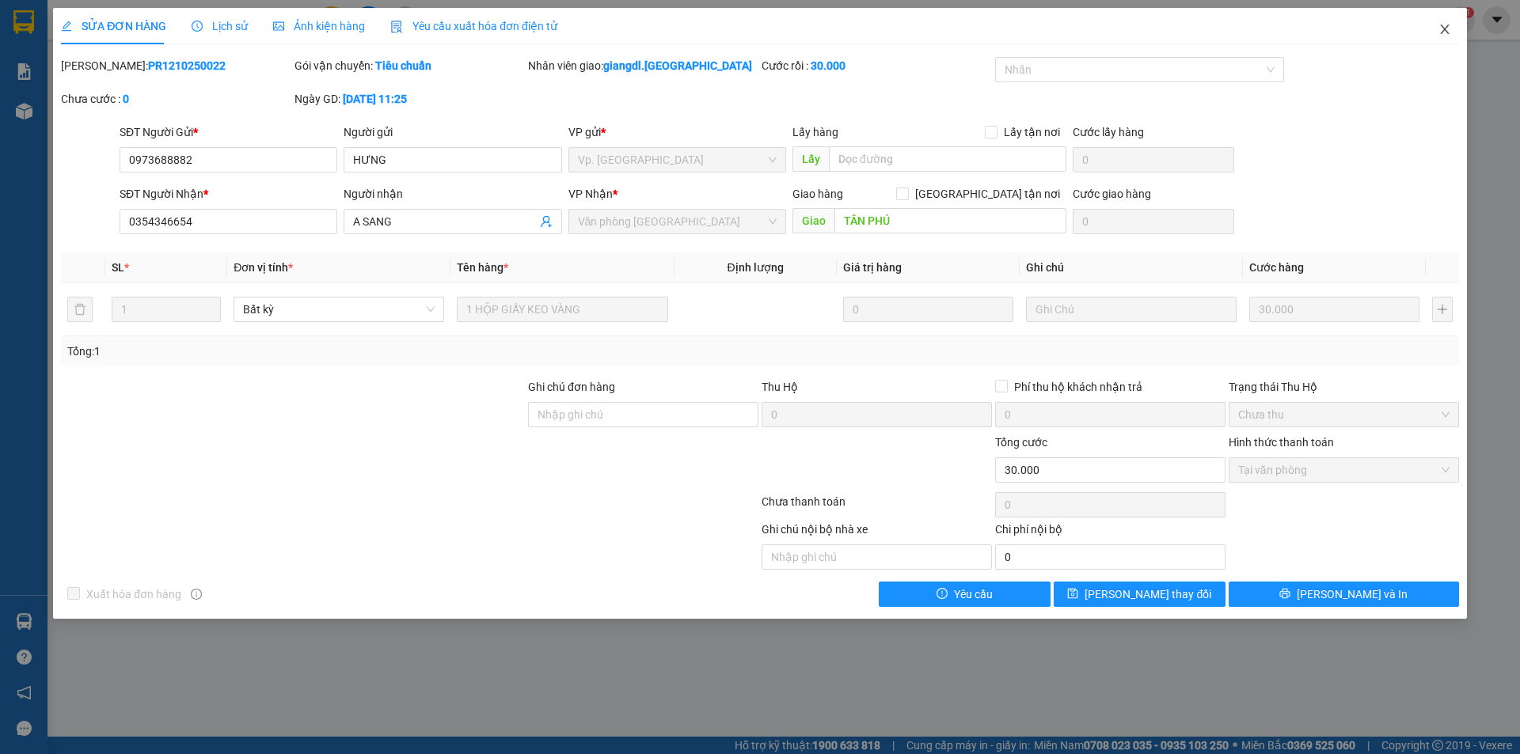
click at [1445, 30] on icon "close" at bounding box center [1444, 29] width 13 height 13
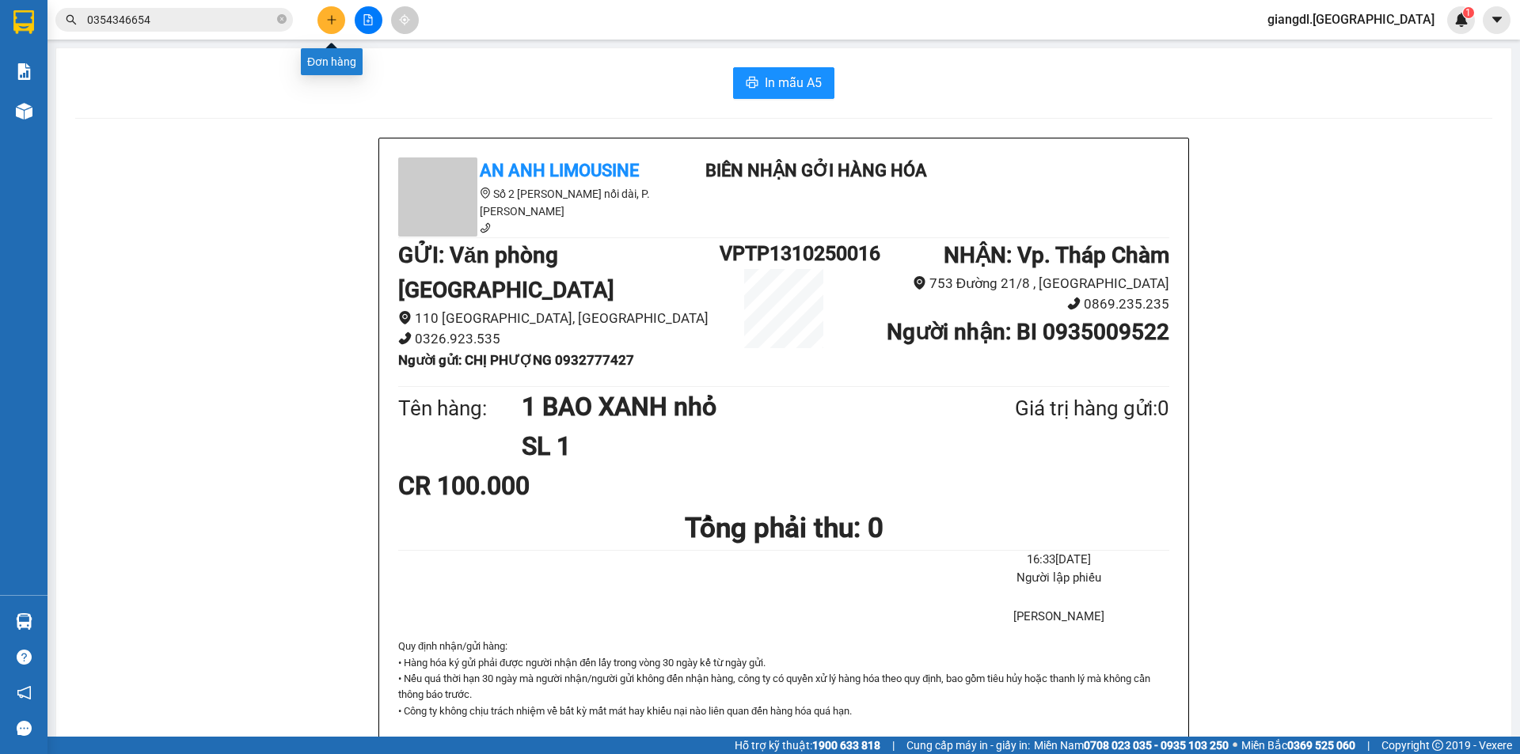
click at [324, 22] on button at bounding box center [331, 20] width 28 height 28
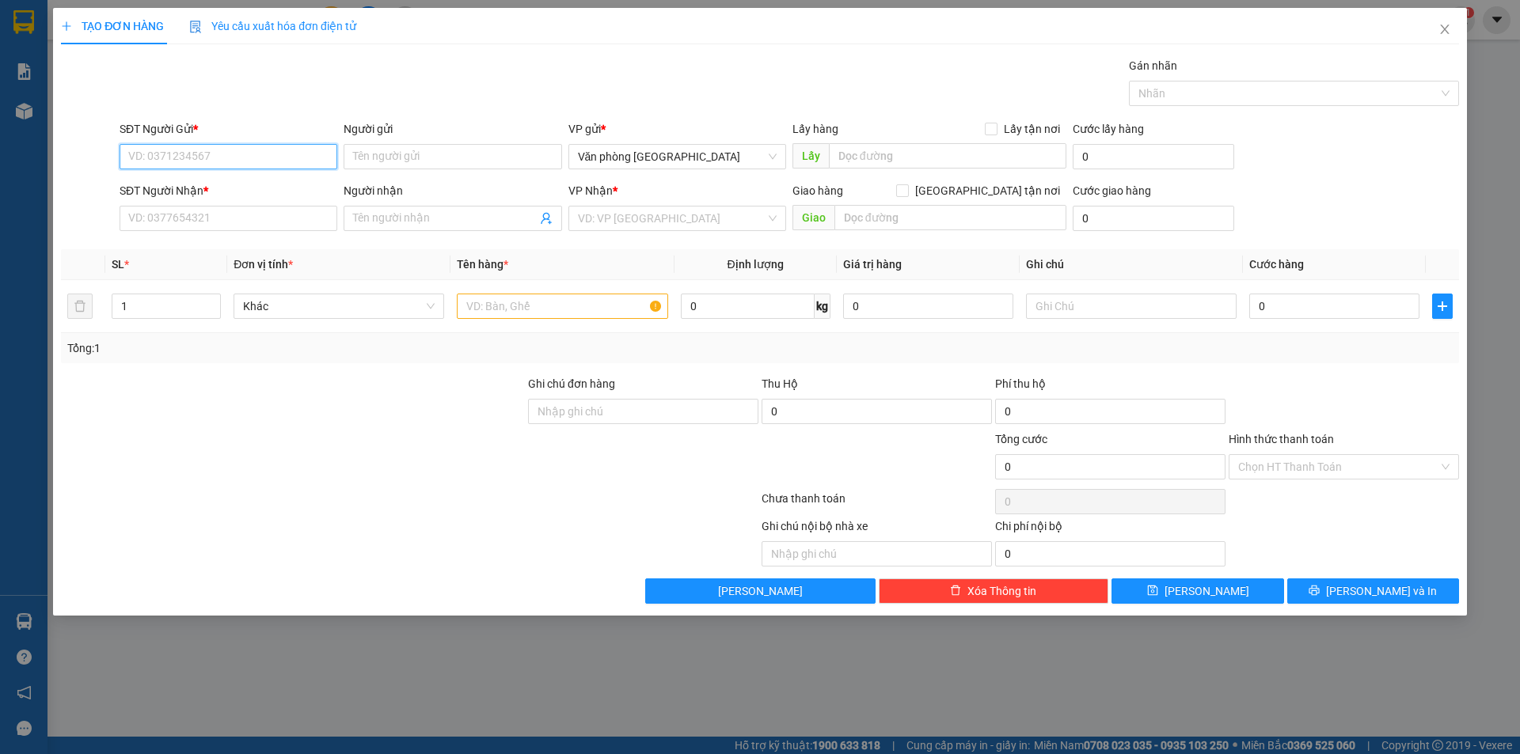
click at [194, 165] on input "SĐT Người Gửi *" at bounding box center [229, 156] width 218 height 25
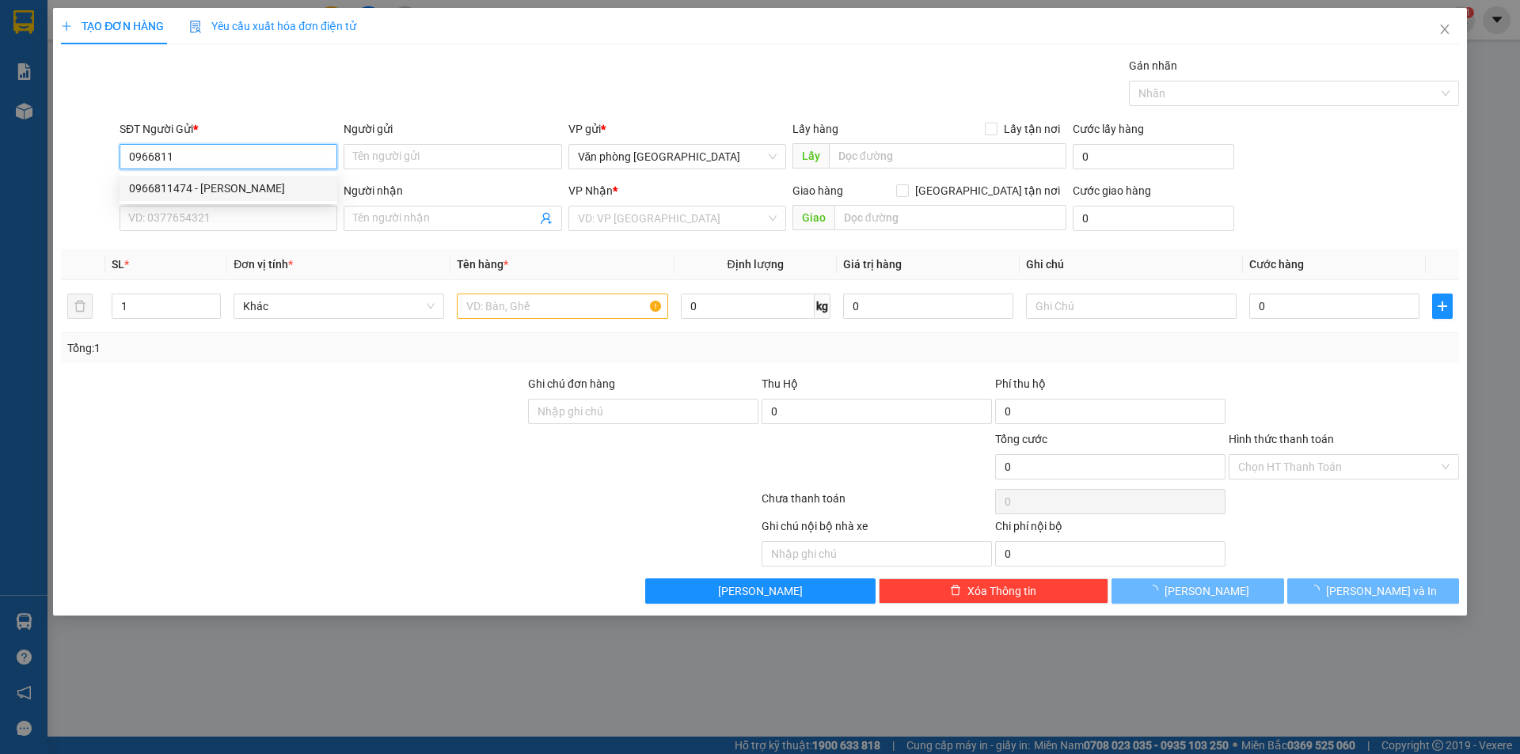
drag, startPoint x: 236, startPoint y: 185, endPoint x: 229, endPoint y: 181, distance: 8.2
click at [236, 184] on div "0966811474 - [PERSON_NAME]" at bounding box center [228, 188] width 199 height 17
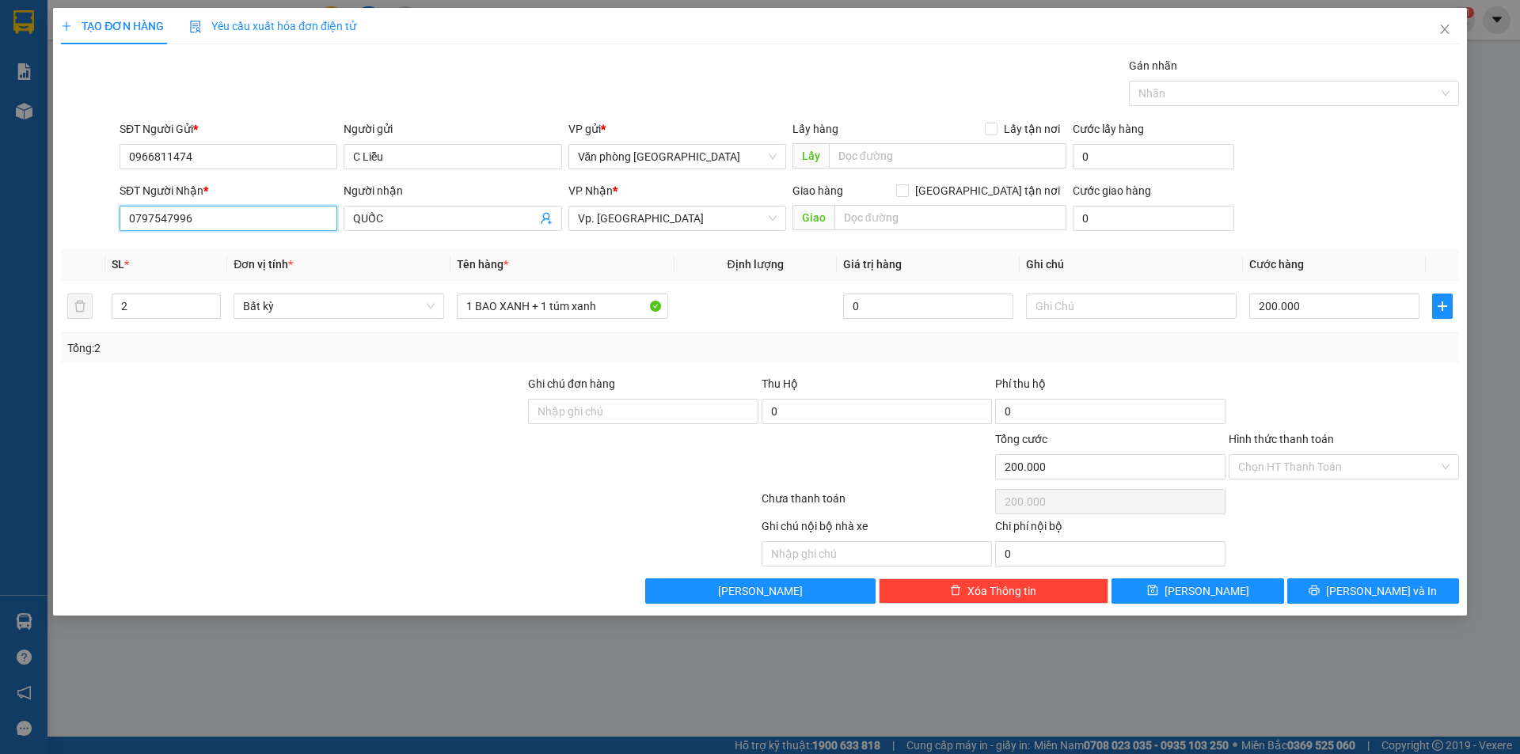
click at [230, 215] on input "0797547996" at bounding box center [229, 218] width 218 height 25
click at [229, 215] on input "0797547996" at bounding box center [229, 218] width 218 height 25
click at [224, 246] on div "0797547996 - QUỐC" at bounding box center [228, 249] width 199 height 17
click at [176, 311] on input "2" at bounding box center [166, 306] width 108 height 24
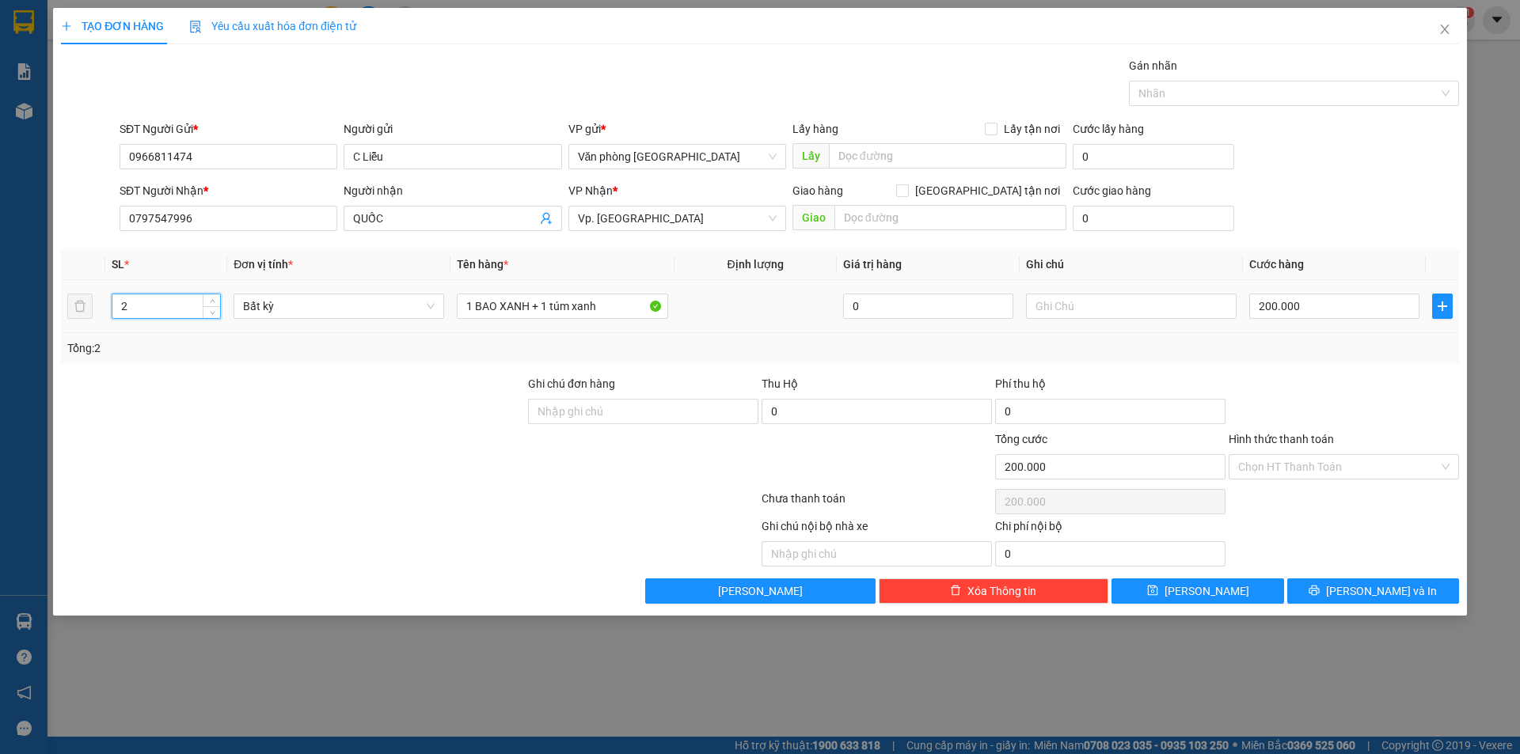
click at [176, 311] on input "2" at bounding box center [166, 306] width 108 height 24
click at [473, 308] on input "1 BAO XANH + 1 túm xanh" at bounding box center [562, 306] width 211 height 25
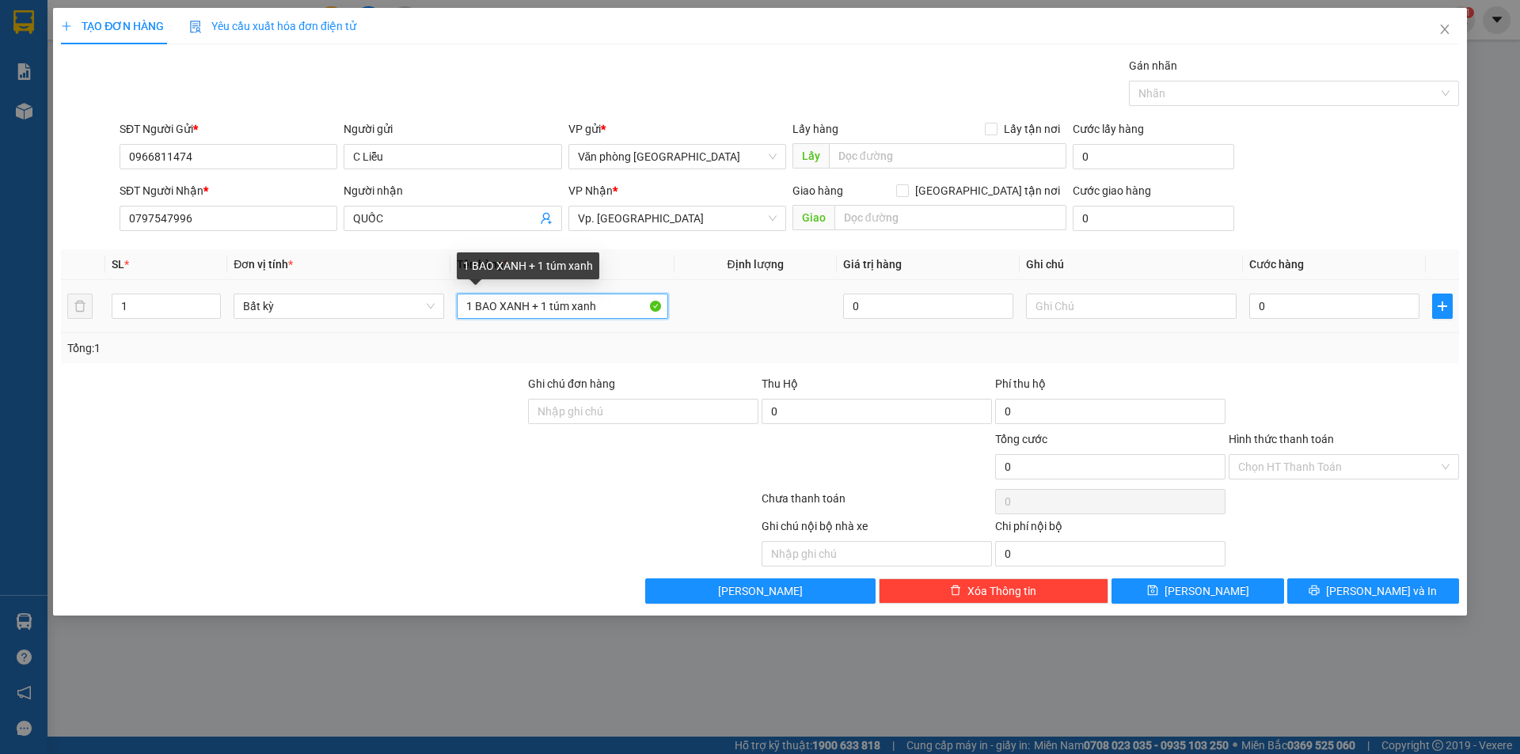
click at [473, 306] on input "1 BAO XANH + 1 túm xanh" at bounding box center [562, 306] width 211 height 25
click at [1243, 303] on td "0" at bounding box center [1334, 306] width 183 height 53
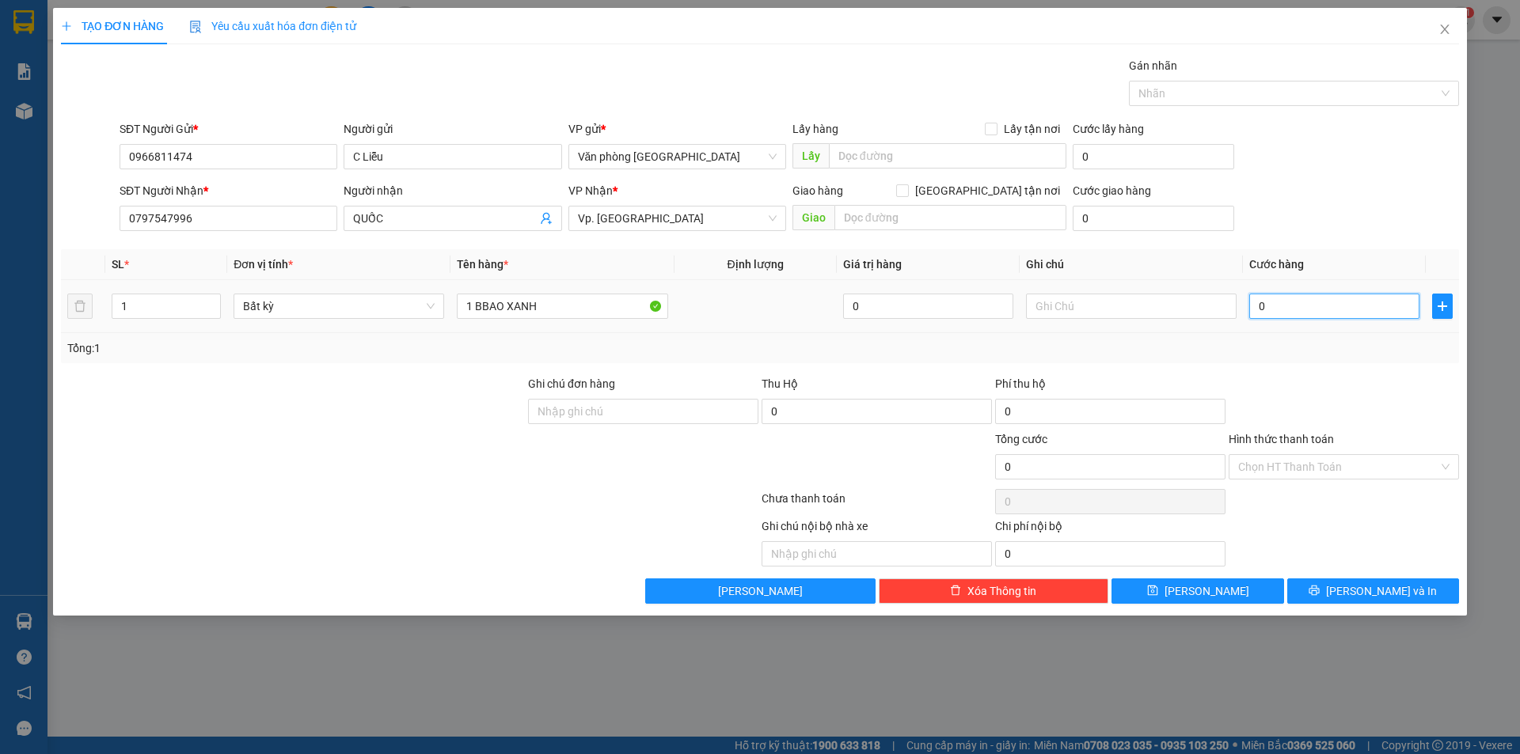
click at [1252, 309] on input "0" at bounding box center [1334, 306] width 170 height 25
click at [1255, 305] on input "0" at bounding box center [1334, 306] width 170 height 25
click at [1257, 305] on input "0" at bounding box center [1334, 306] width 170 height 25
click at [1290, 464] on input "Hình thức thanh toán" at bounding box center [1338, 467] width 200 height 24
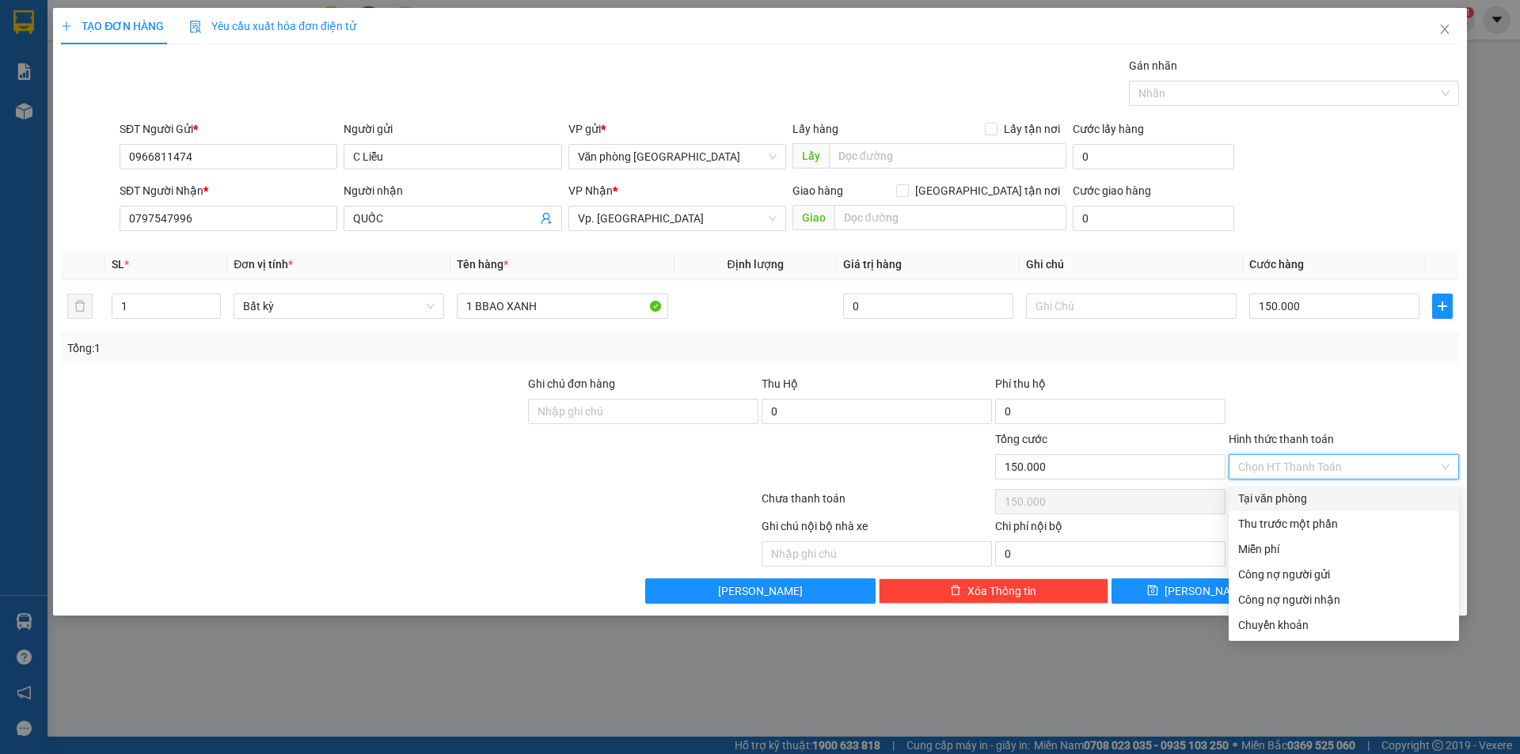
click at [1291, 488] on div "Transit Pickup Surcharge Ids Transit Deliver Surcharge Ids Transit Deliver Surc…" at bounding box center [760, 330] width 1398 height 547
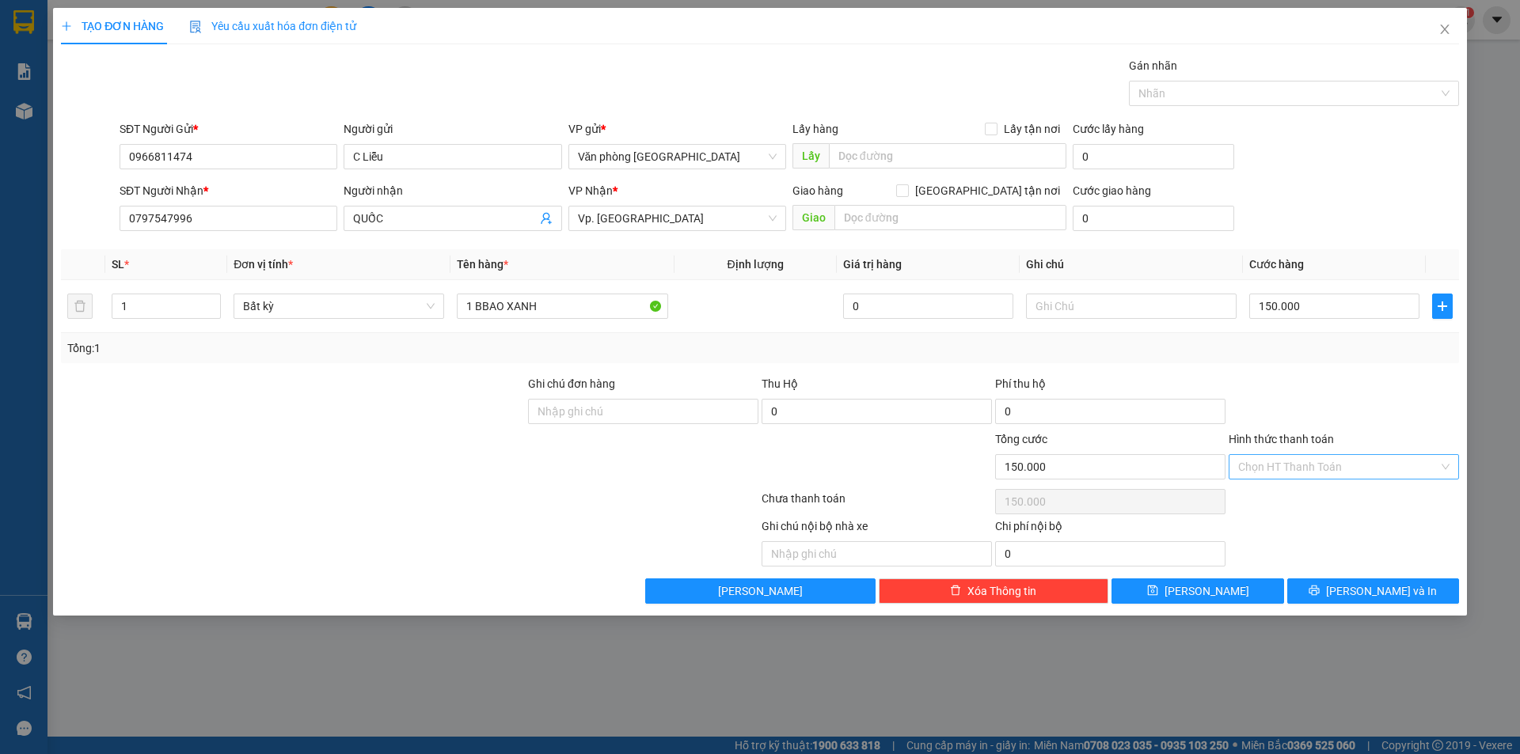
click at [1308, 471] on input "Hình thức thanh toán" at bounding box center [1338, 467] width 200 height 24
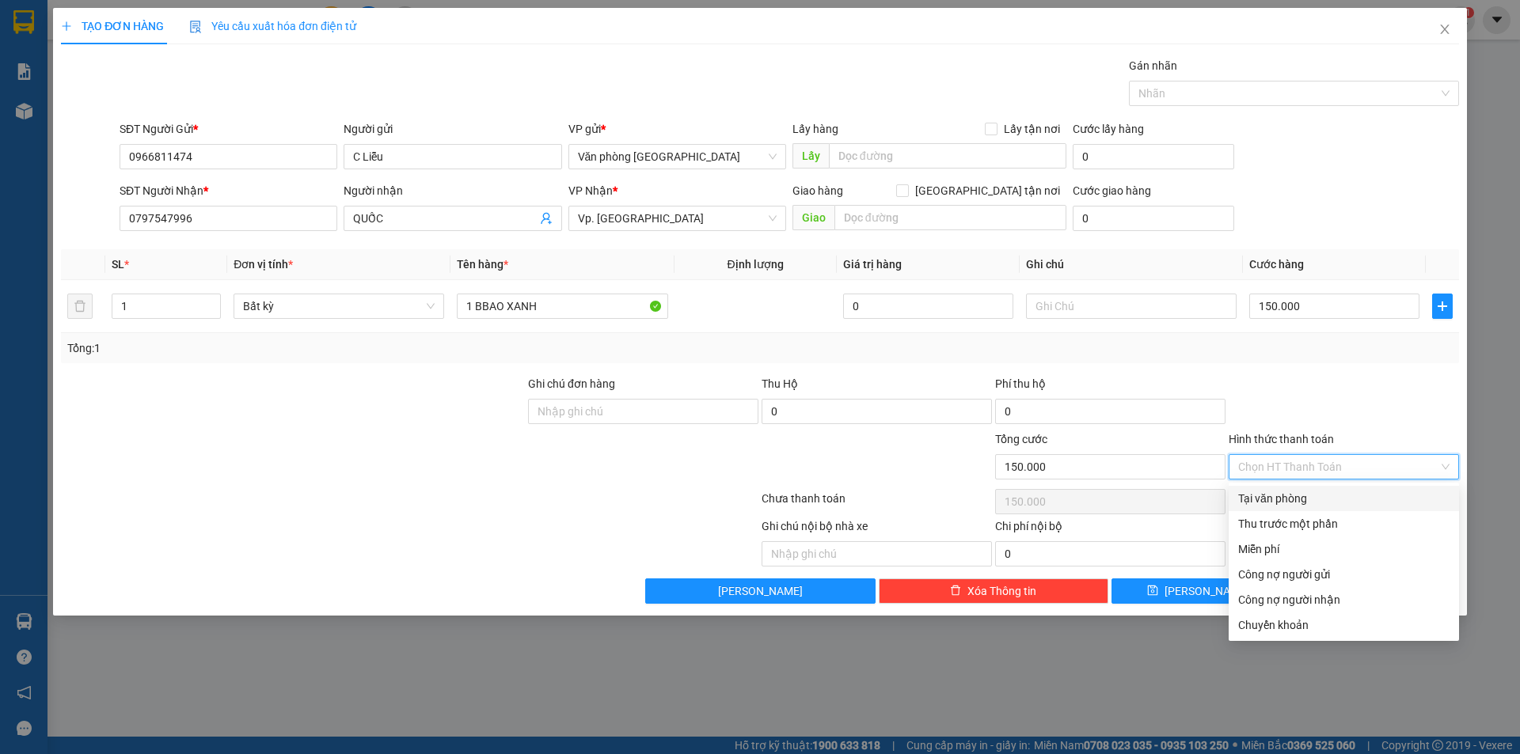
click at [1299, 503] on div "Tại văn phòng" at bounding box center [1343, 498] width 211 height 17
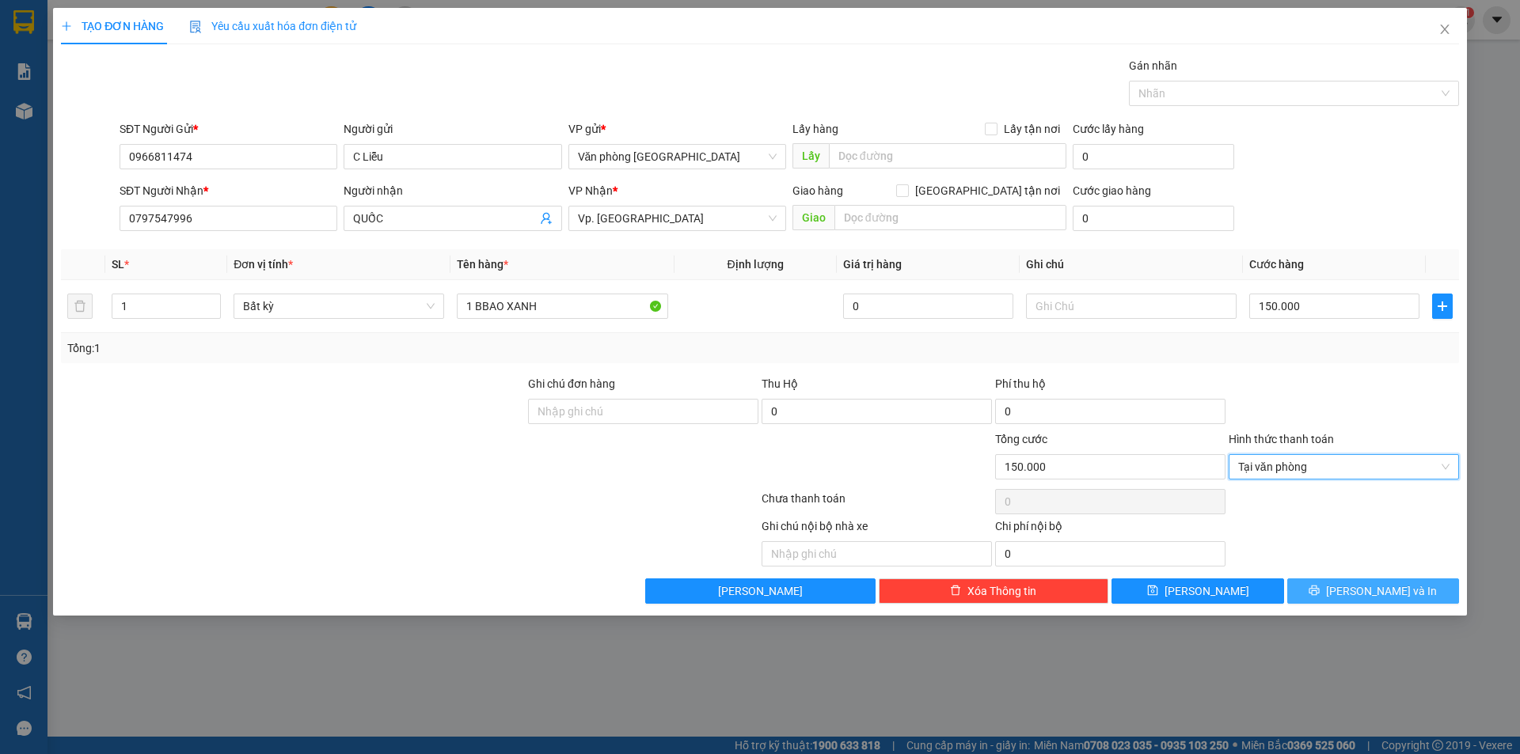
click at [1369, 595] on span "[PERSON_NAME] và In" at bounding box center [1381, 591] width 111 height 17
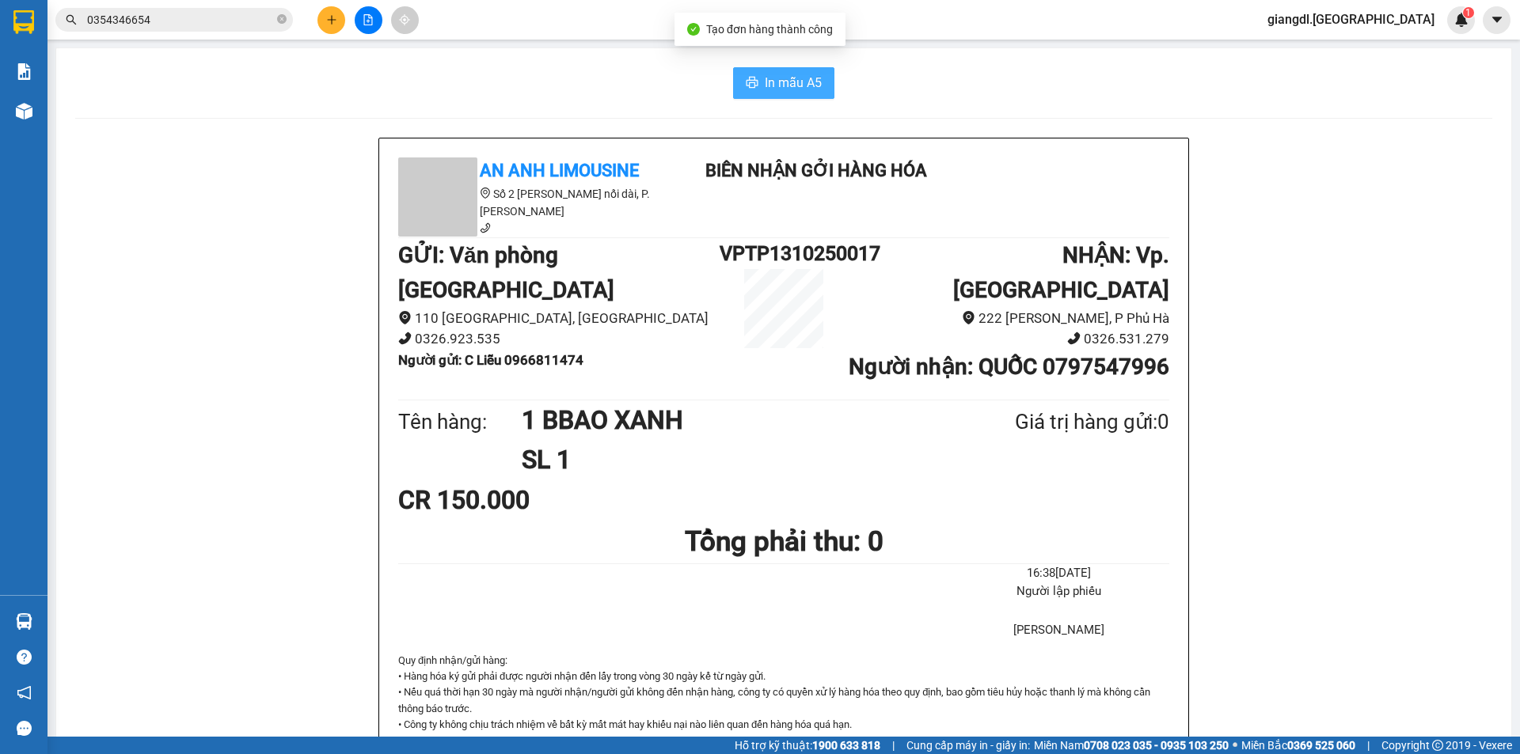
click at [780, 95] on button "In mẫu A5" at bounding box center [783, 83] width 101 height 32
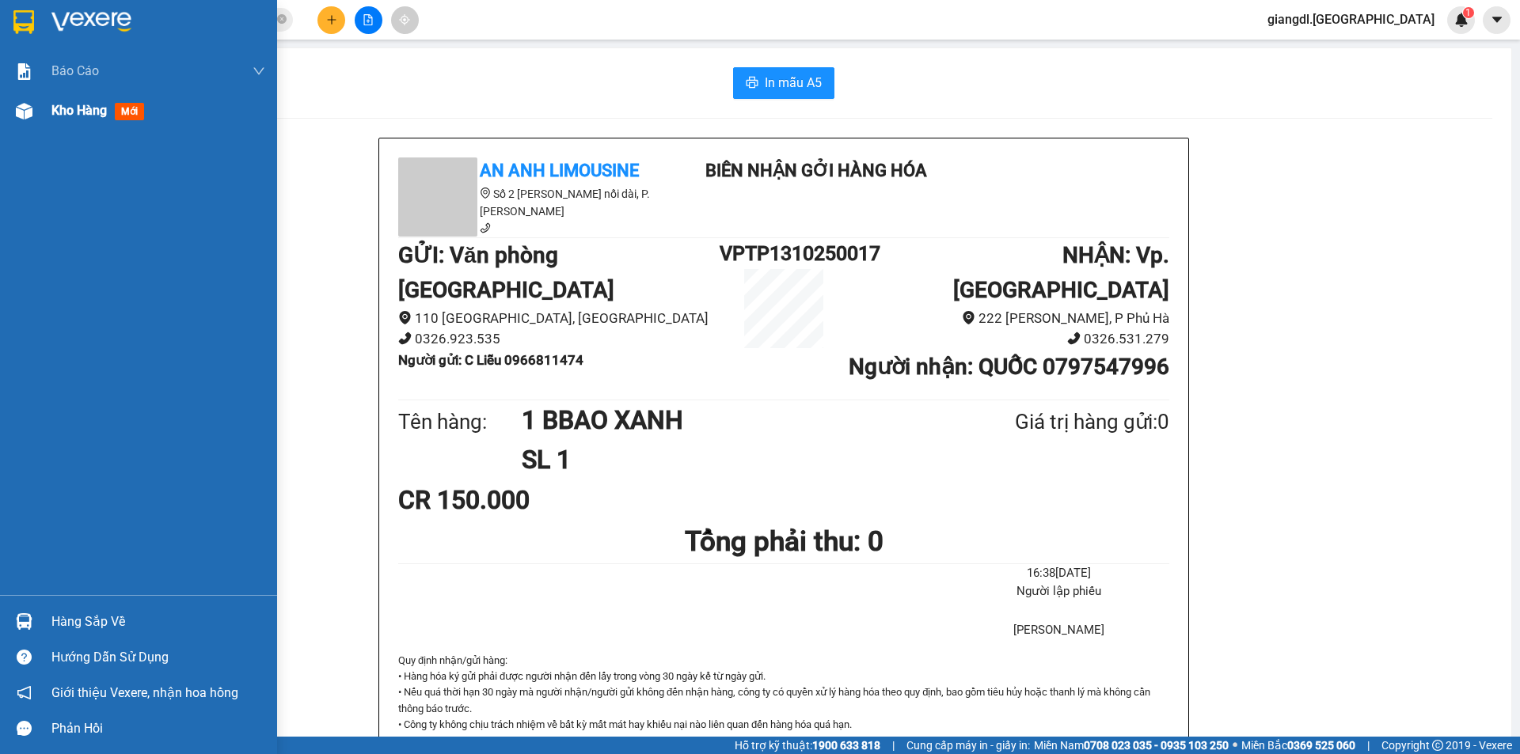
click at [28, 116] on img at bounding box center [24, 111] width 17 height 17
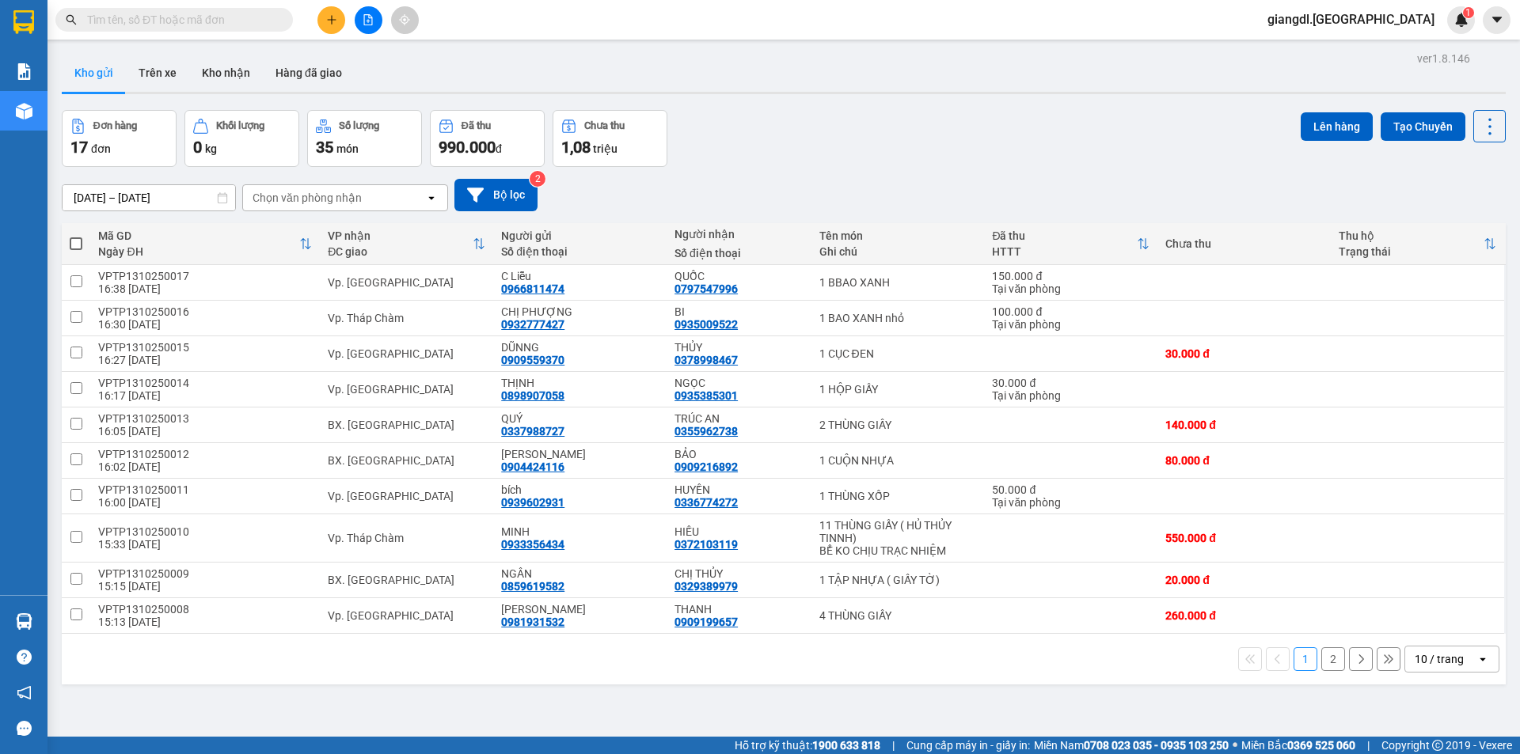
click at [1323, 663] on button "2" at bounding box center [1333, 660] width 24 height 24
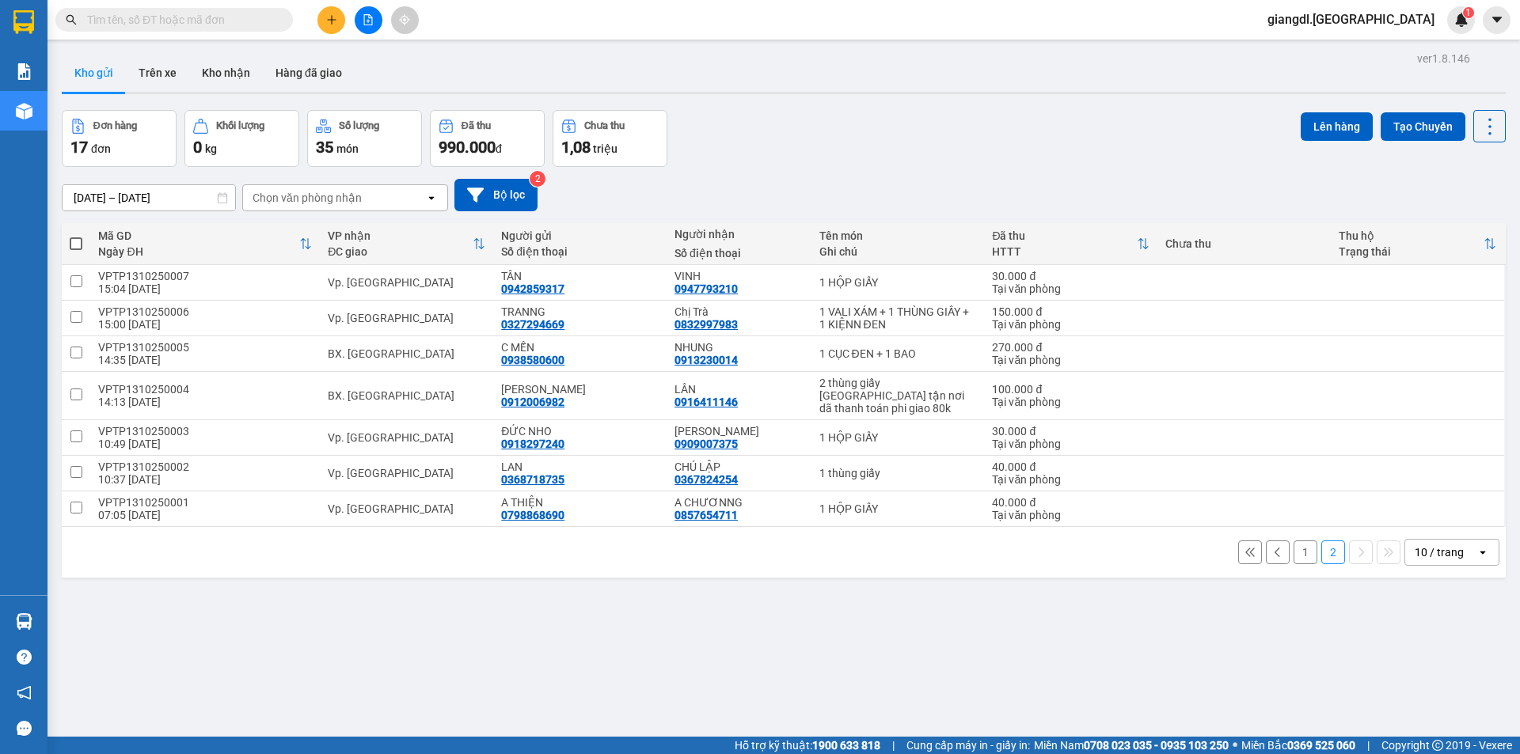
click at [1295, 553] on button "1" at bounding box center [1305, 553] width 24 height 24
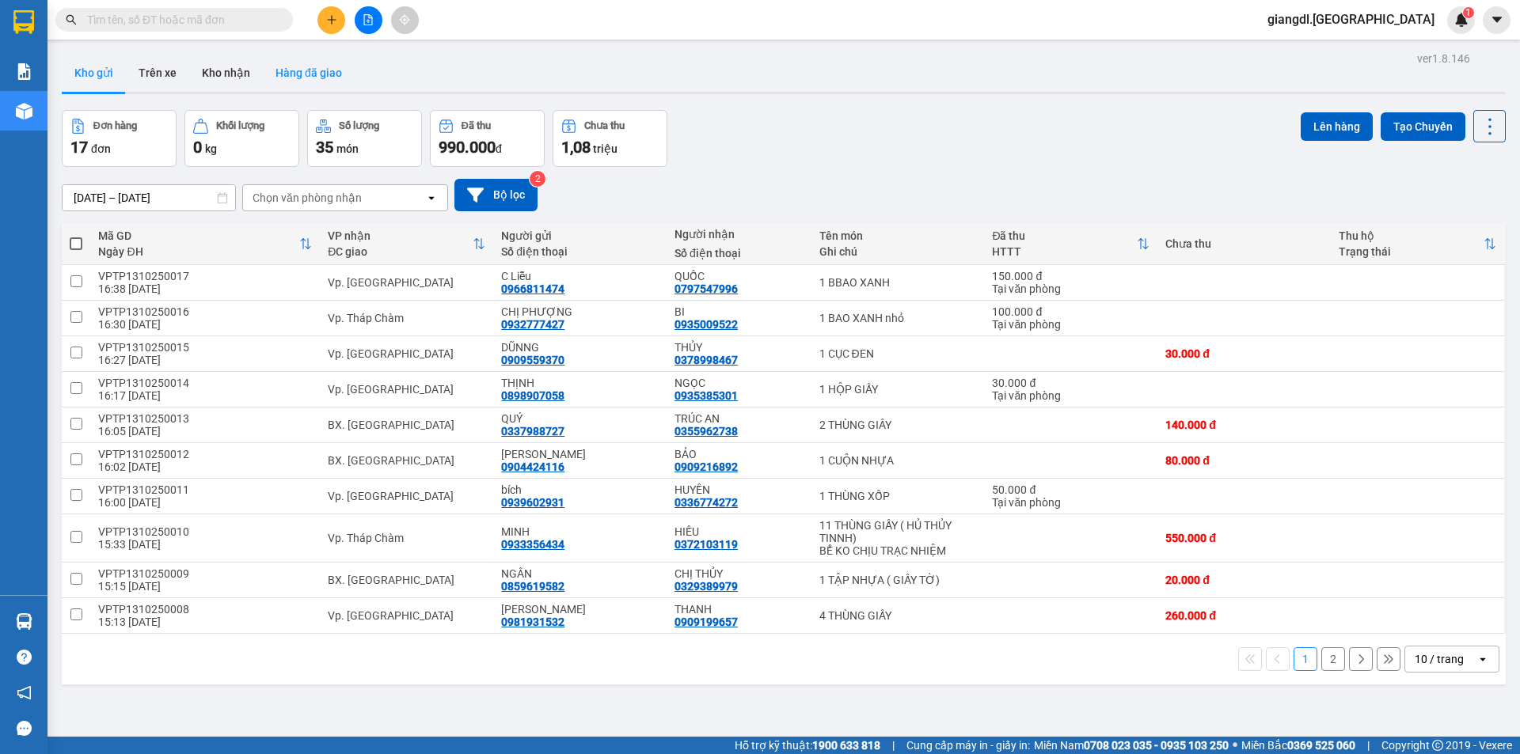
click at [321, 78] on button "Hàng đã giao" at bounding box center [309, 73] width 92 height 38
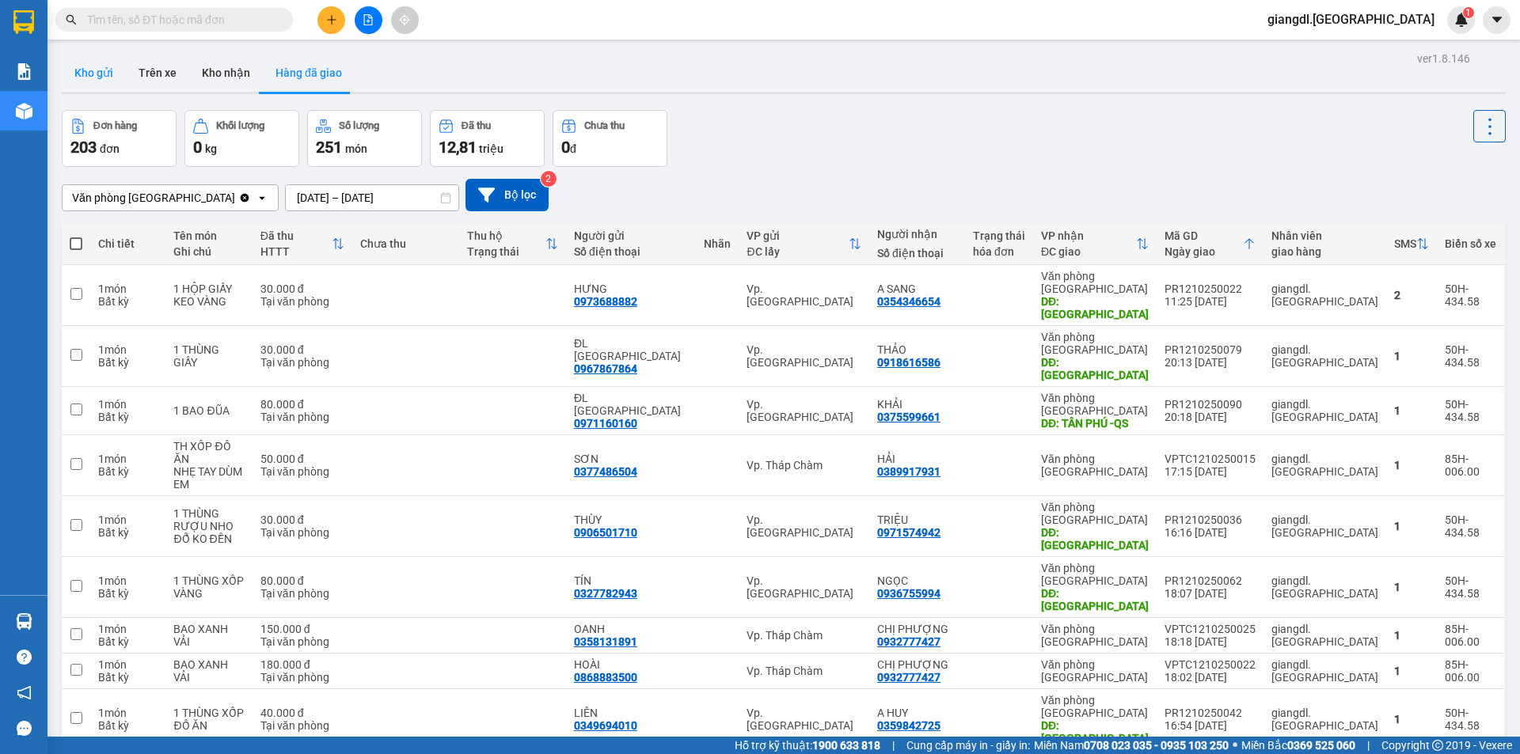
click at [102, 77] on button "Kho gửi" at bounding box center [94, 73] width 64 height 38
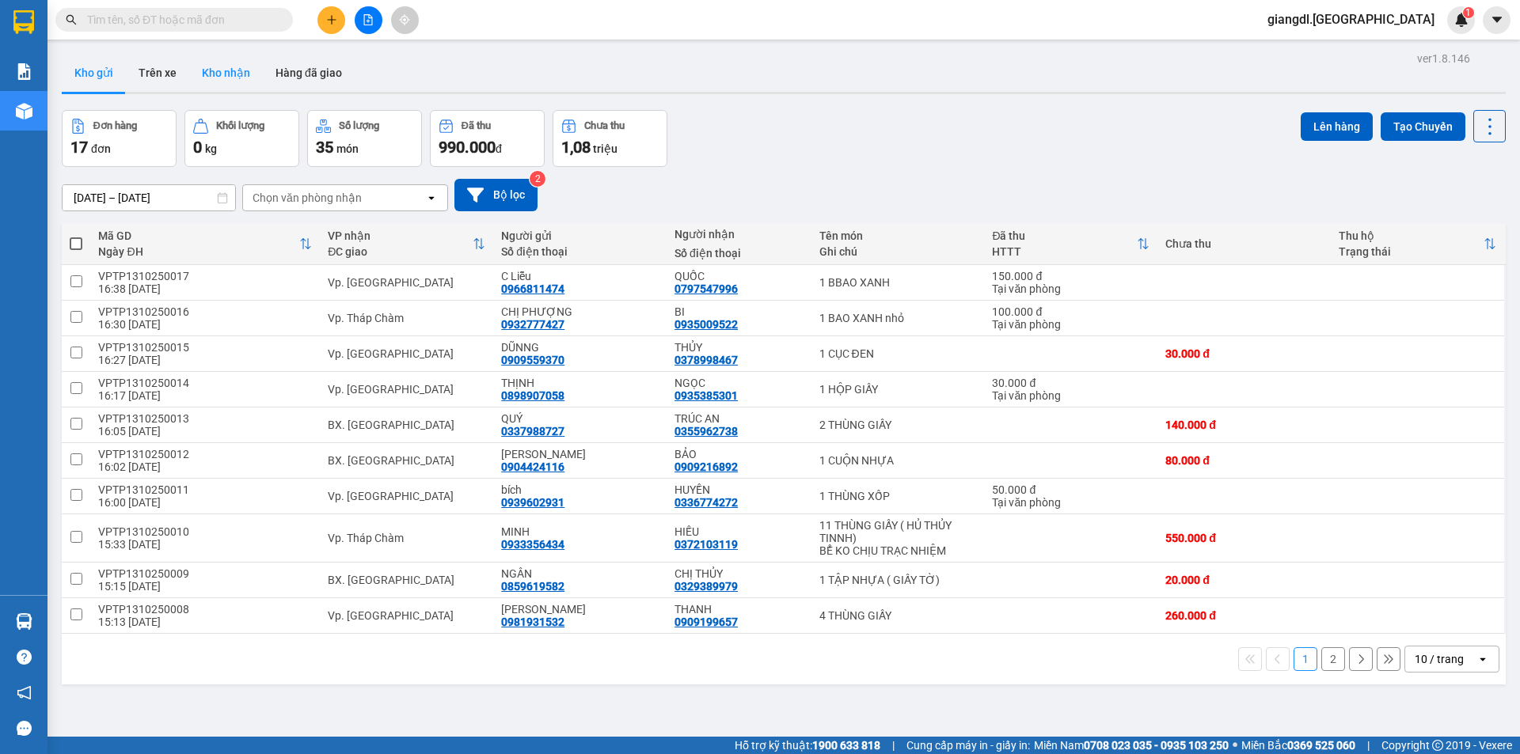
click at [247, 74] on button "Kho nhận" at bounding box center [226, 73] width 74 height 38
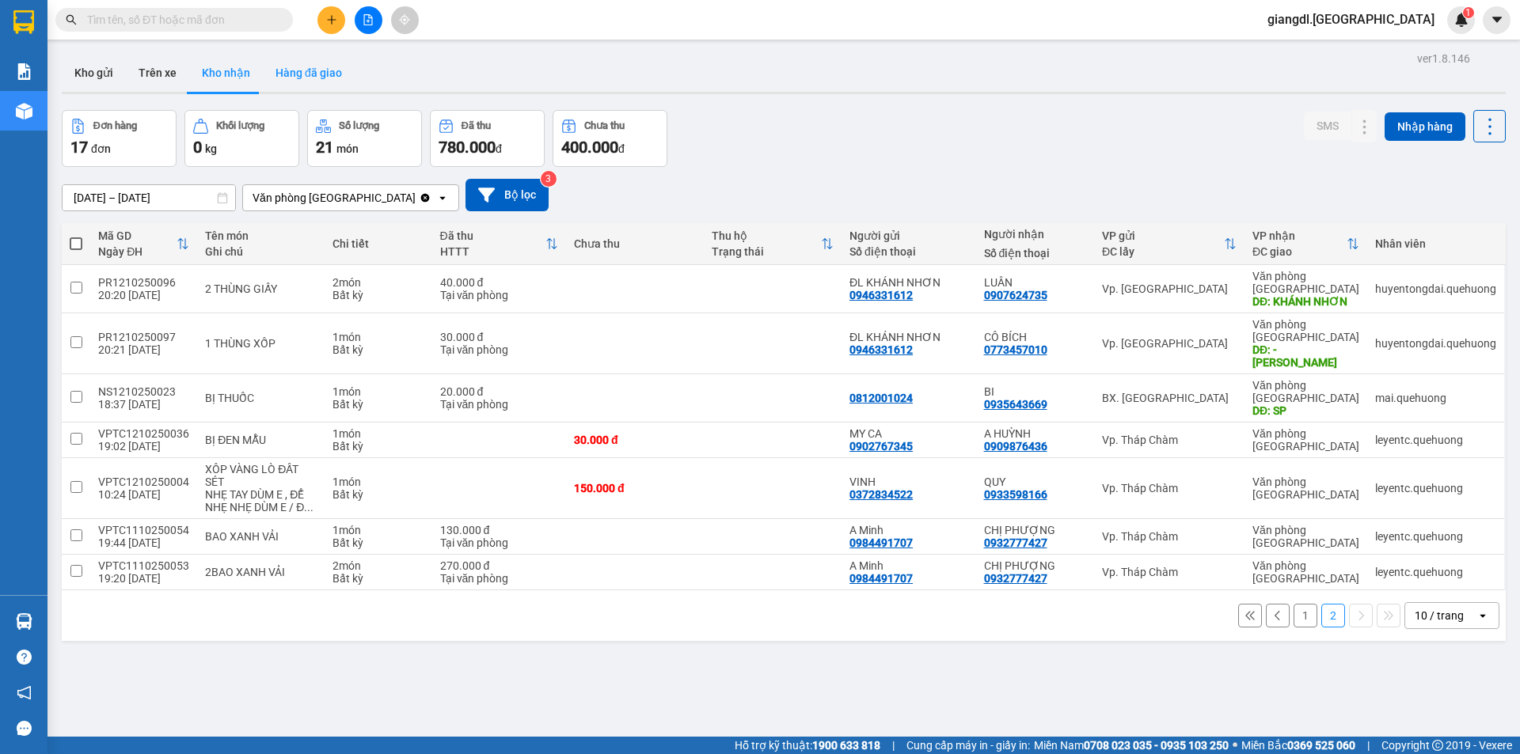
click at [314, 61] on button "Hàng đã giao" at bounding box center [309, 73] width 92 height 38
